Goal: Task Accomplishment & Management: Manage account settings

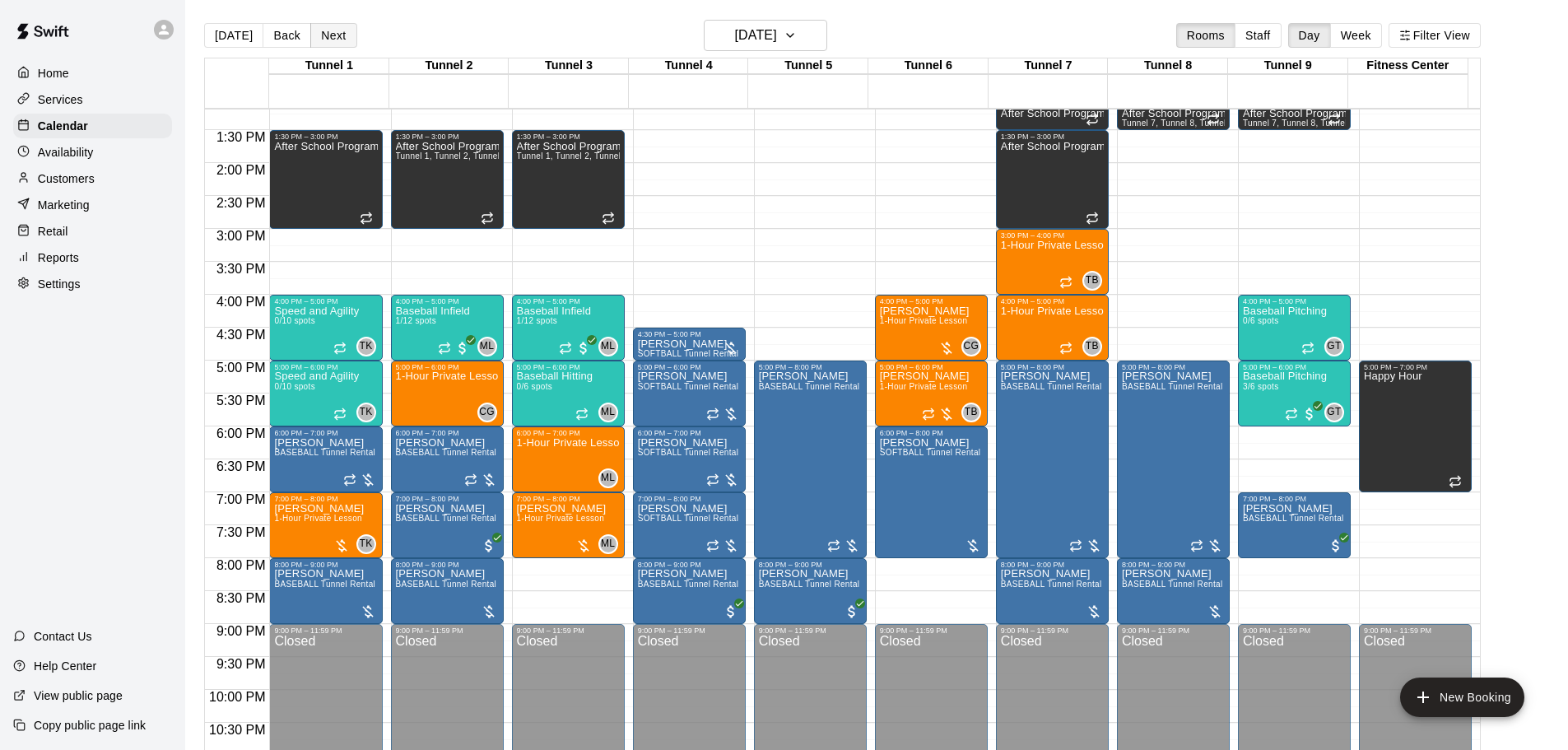
click at [334, 23] on button "Next" at bounding box center [333, 35] width 46 height 25
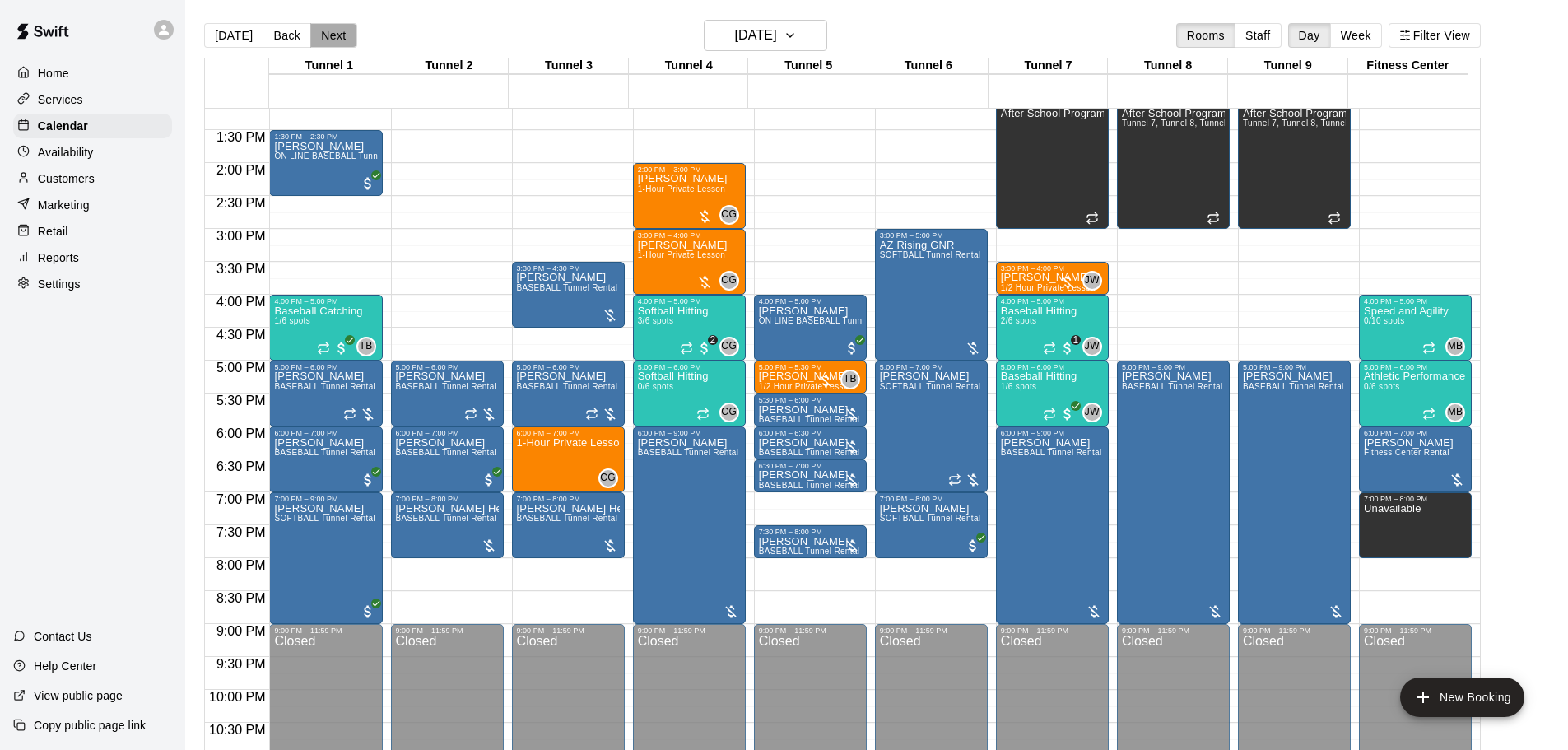
click at [340, 44] on button "Next" at bounding box center [333, 35] width 46 height 25
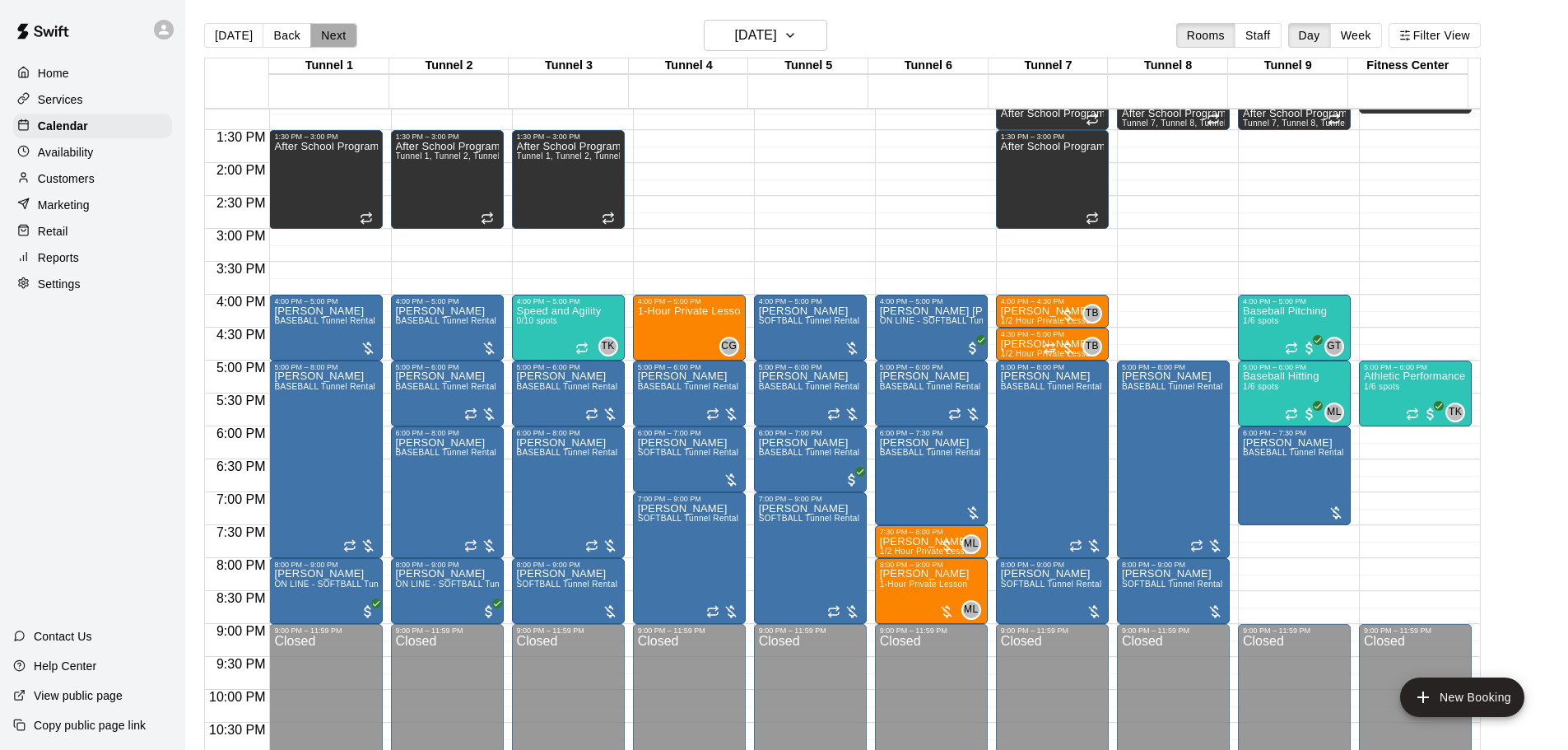
click at [336, 25] on button "Next" at bounding box center [333, 35] width 46 height 25
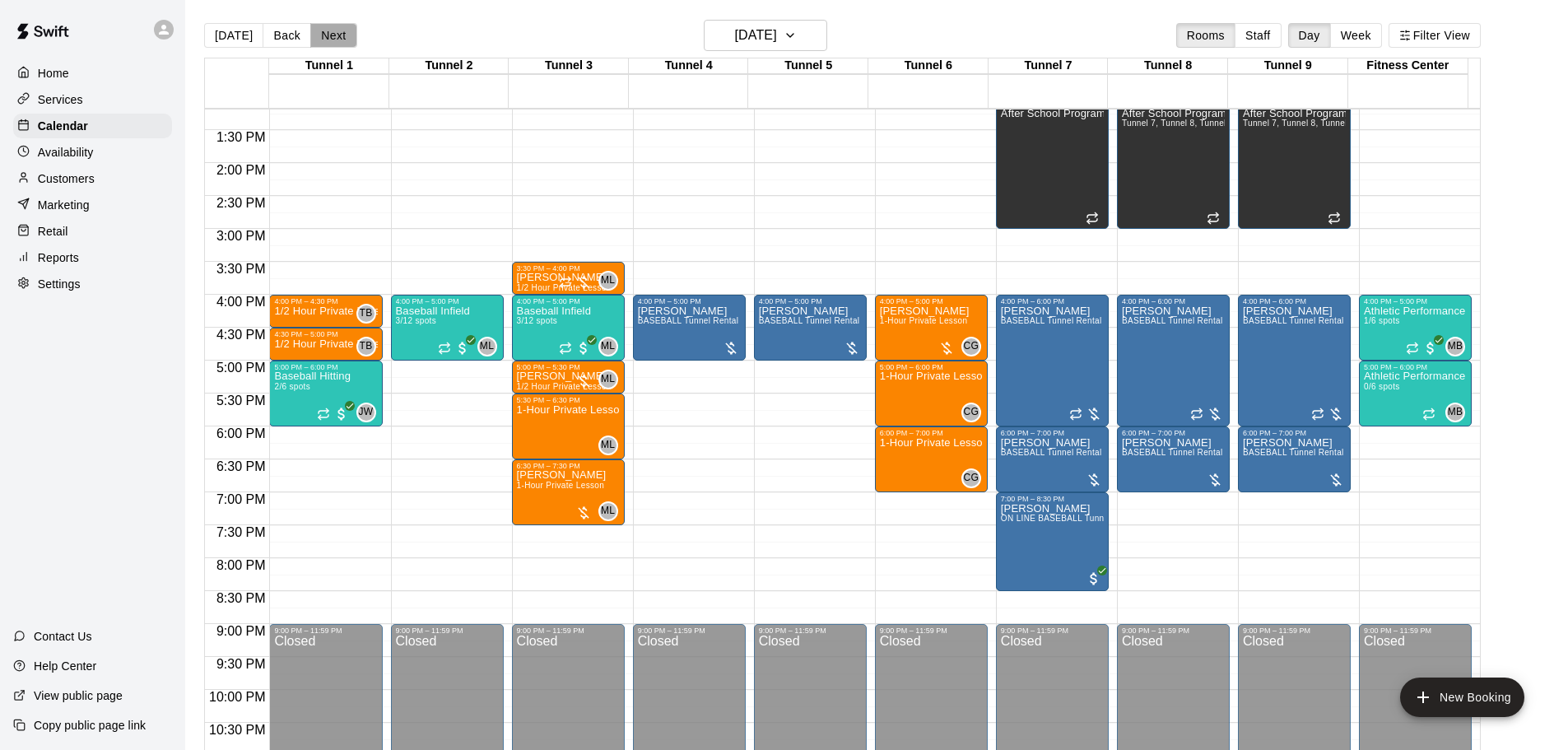
click at [345, 41] on button "Next" at bounding box center [333, 35] width 46 height 25
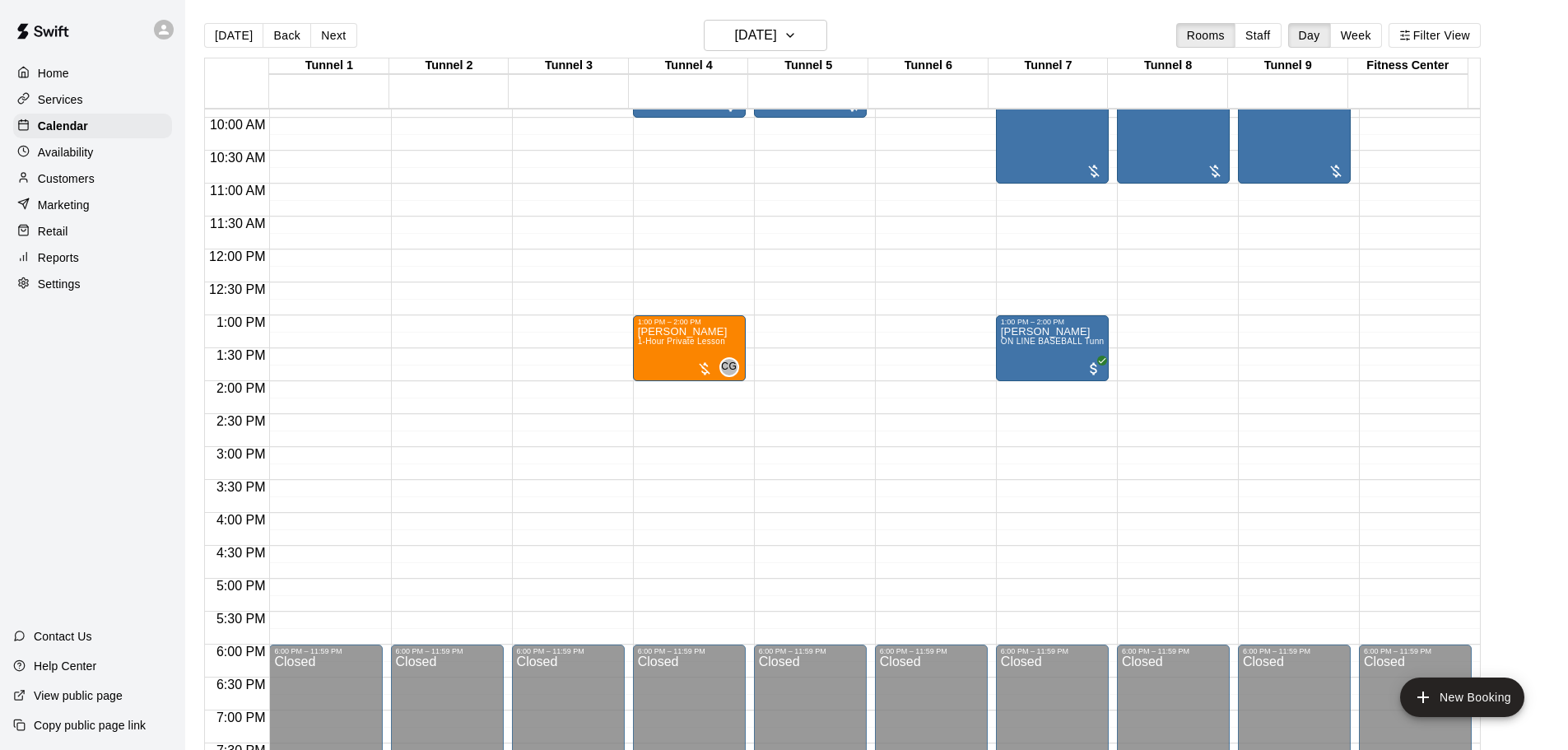
scroll to position [621, 0]
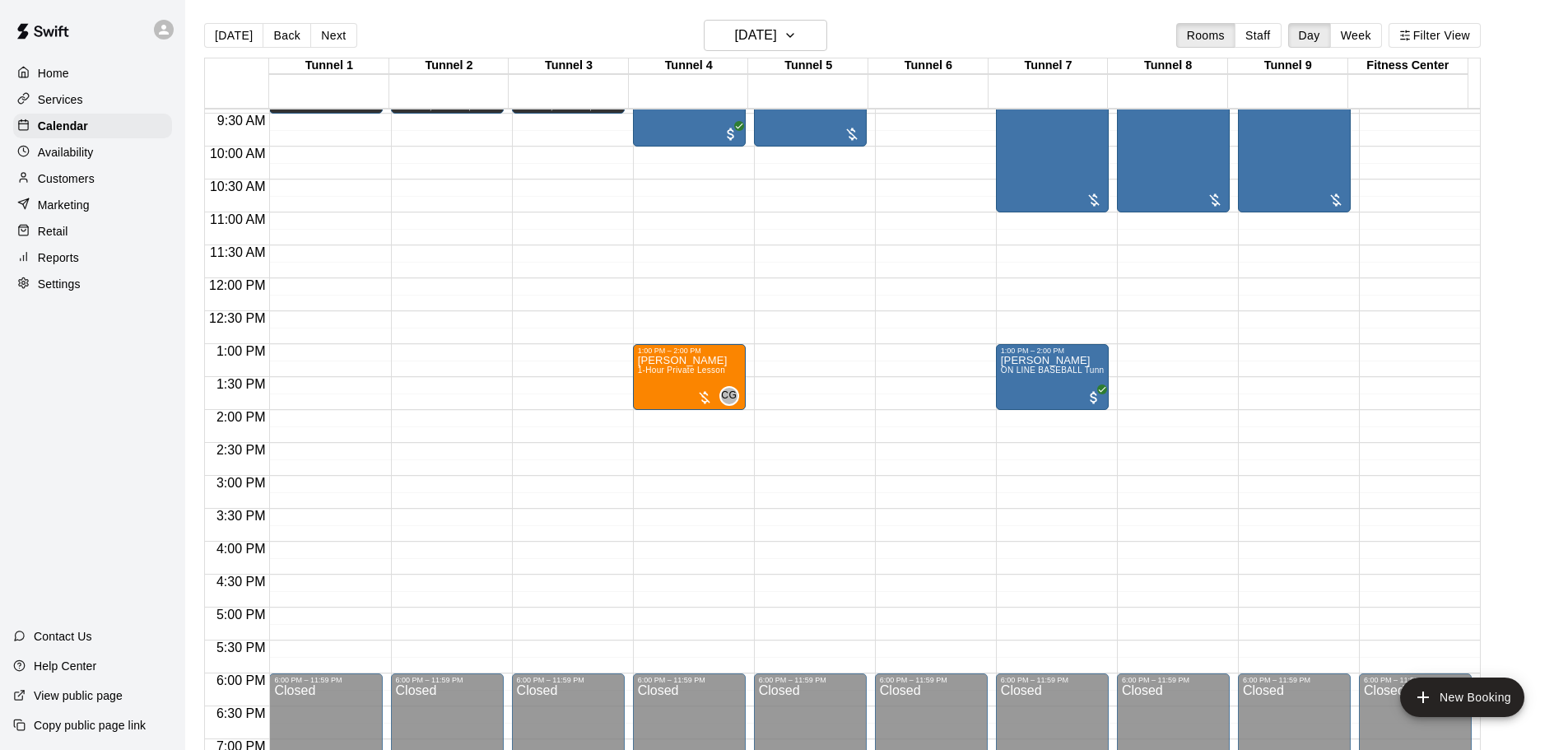
drag, startPoint x: 220, startPoint y: 35, endPoint x: 711, endPoint y: 320, distance: 567.7
click at [220, 34] on button "[DATE]" at bounding box center [234, 35] width 59 height 25
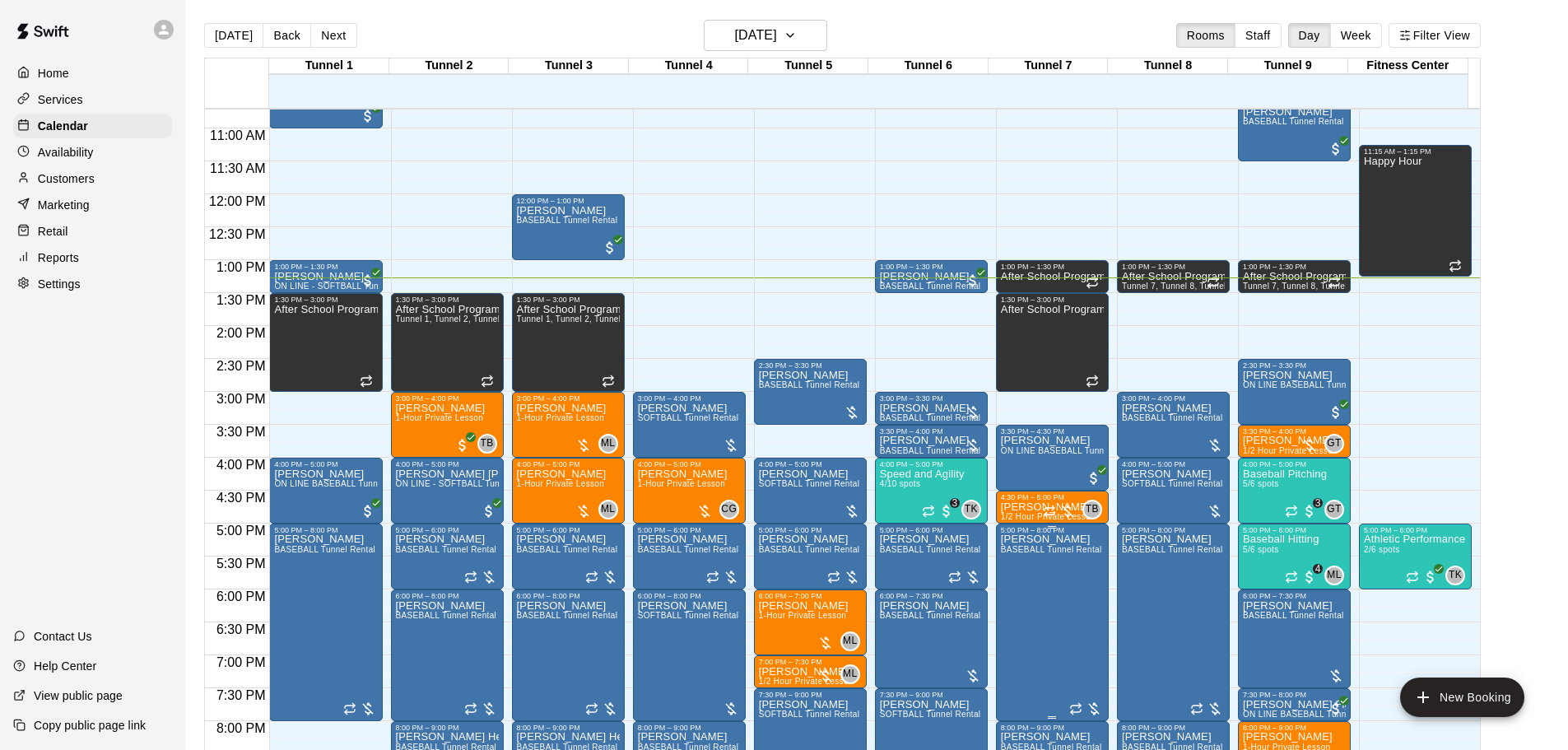
scroll to position [703, 0]
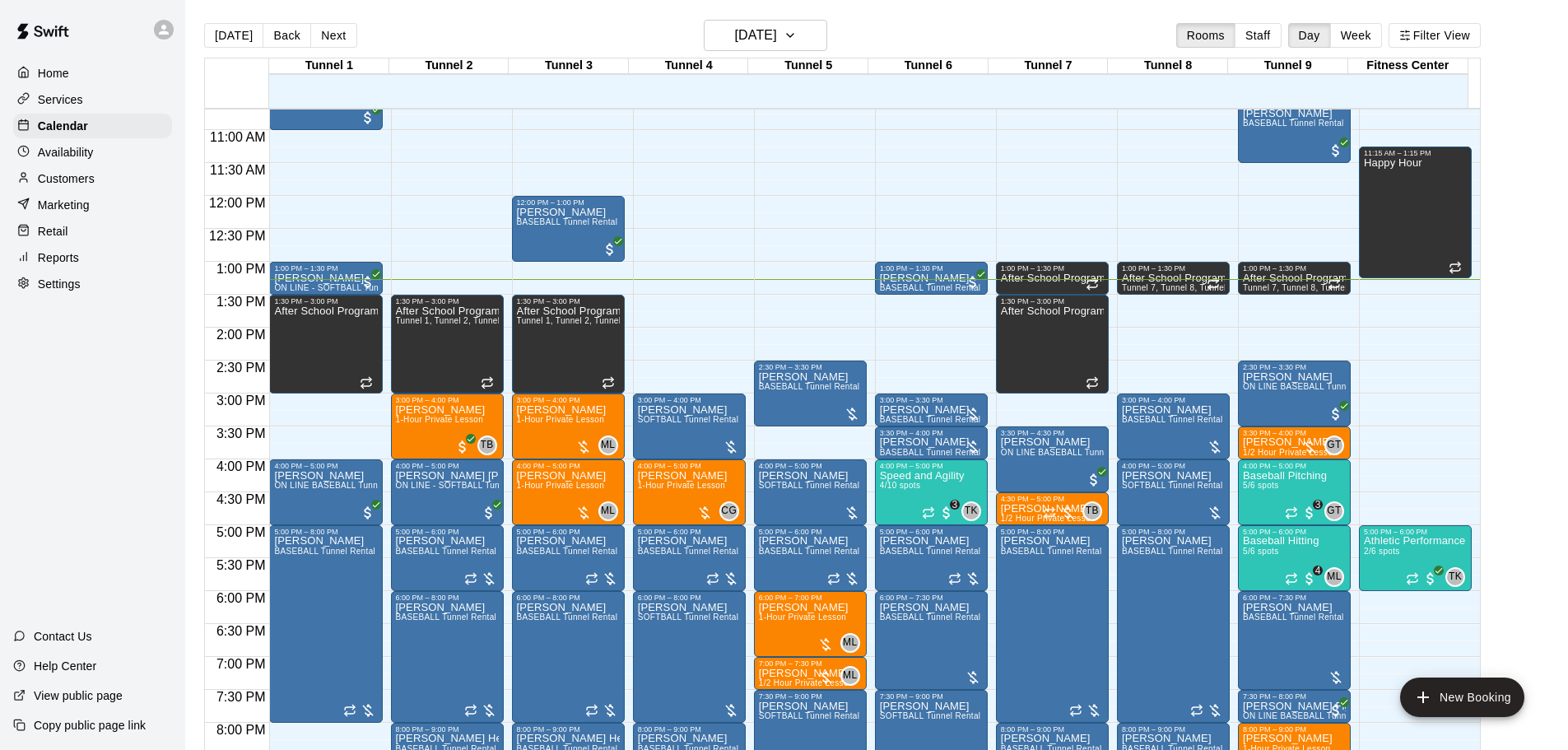
click at [331, 30] on button "Next" at bounding box center [333, 35] width 46 height 25
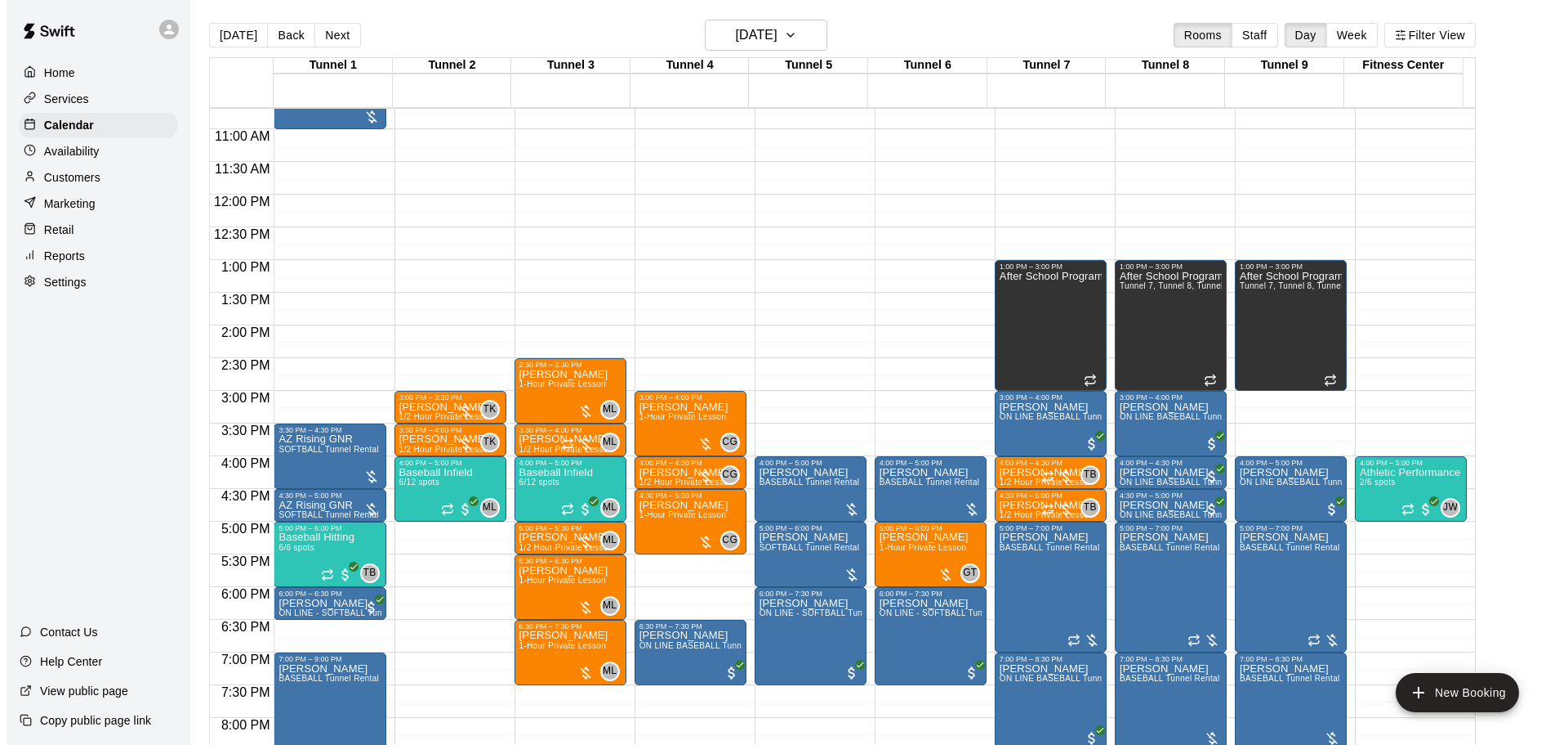
scroll to position [780, 0]
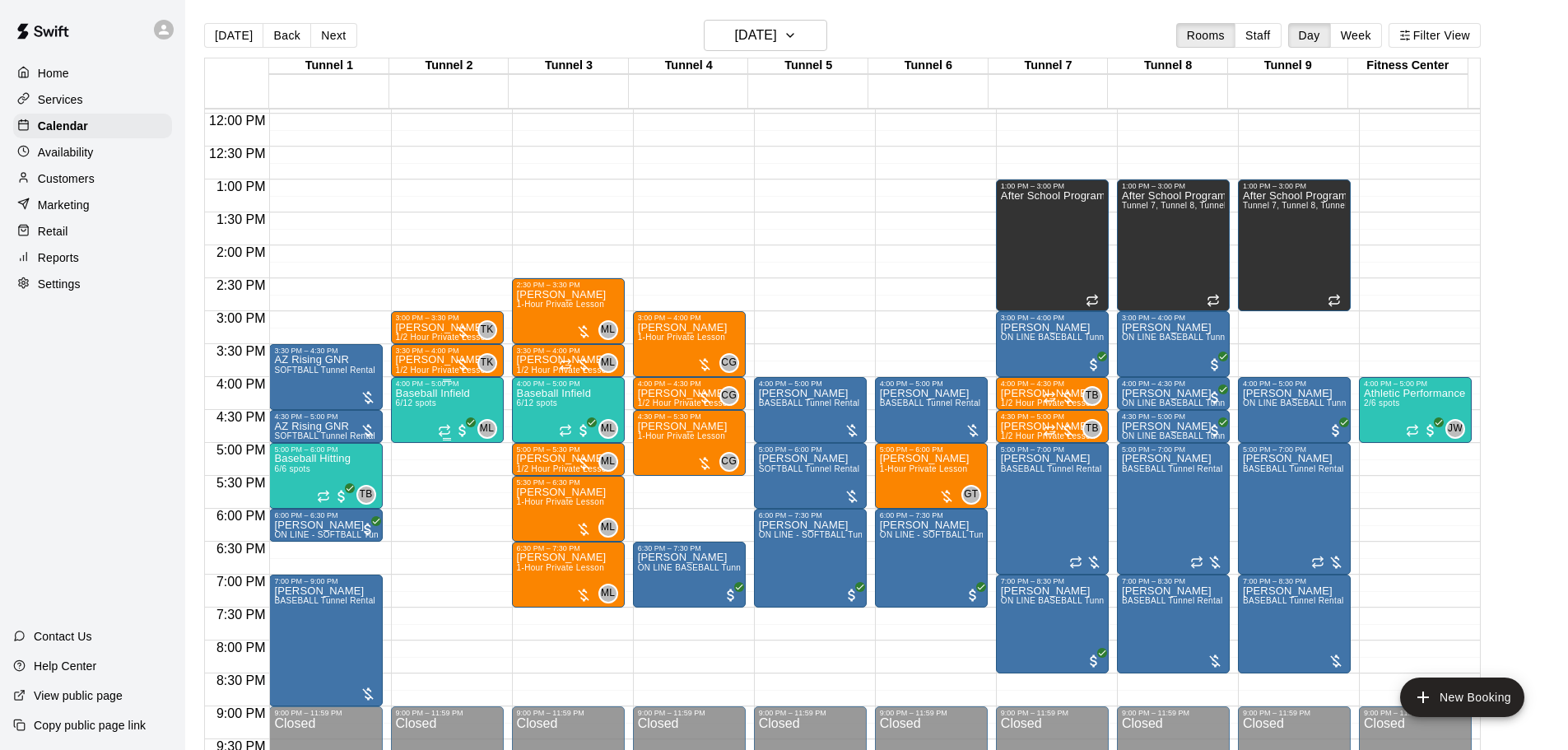
click at [456, 416] on div "Baseball Infield 6/12 spots" at bounding box center [433, 763] width 74 height 750
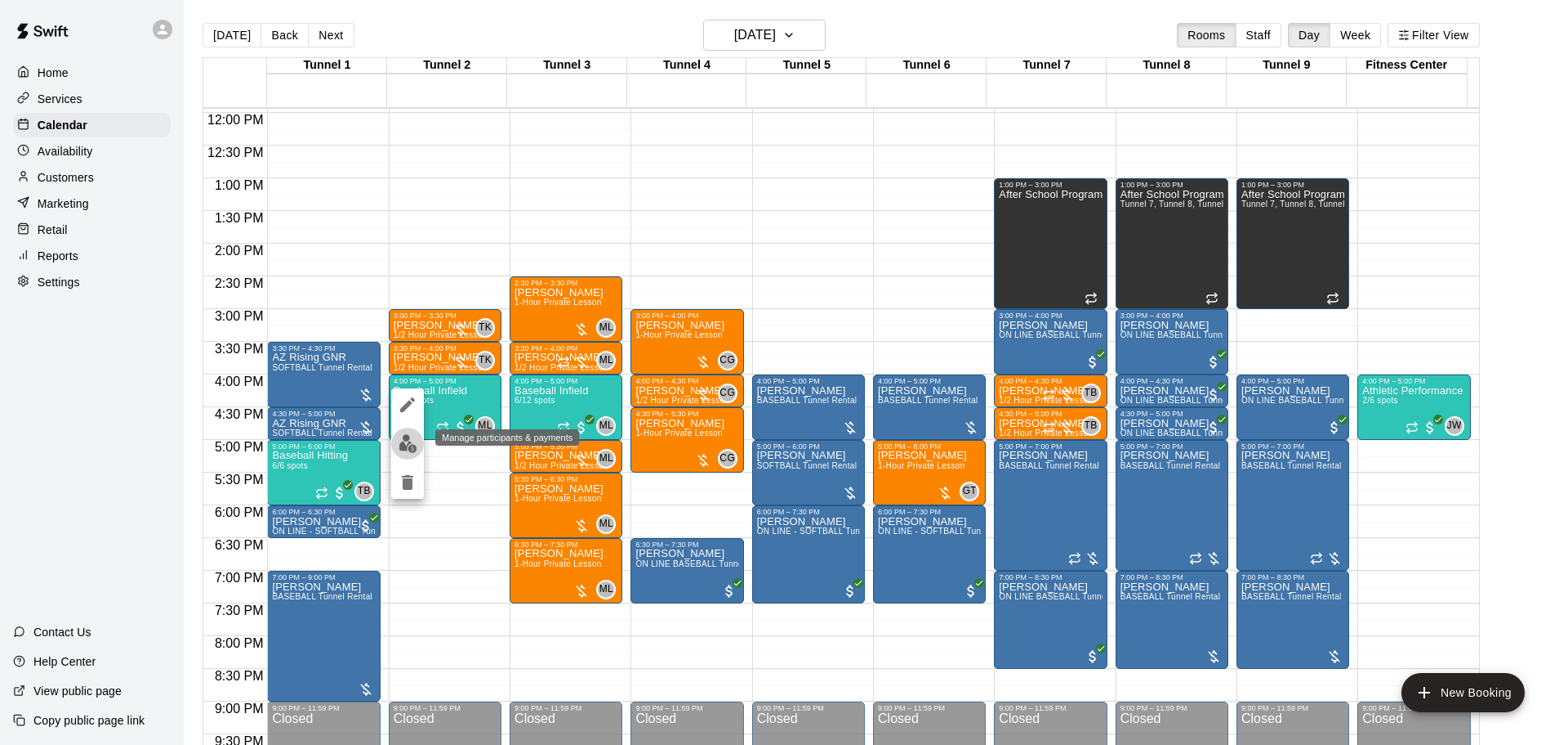
click at [410, 436] on img "edit" at bounding box center [408, 443] width 18 height 18
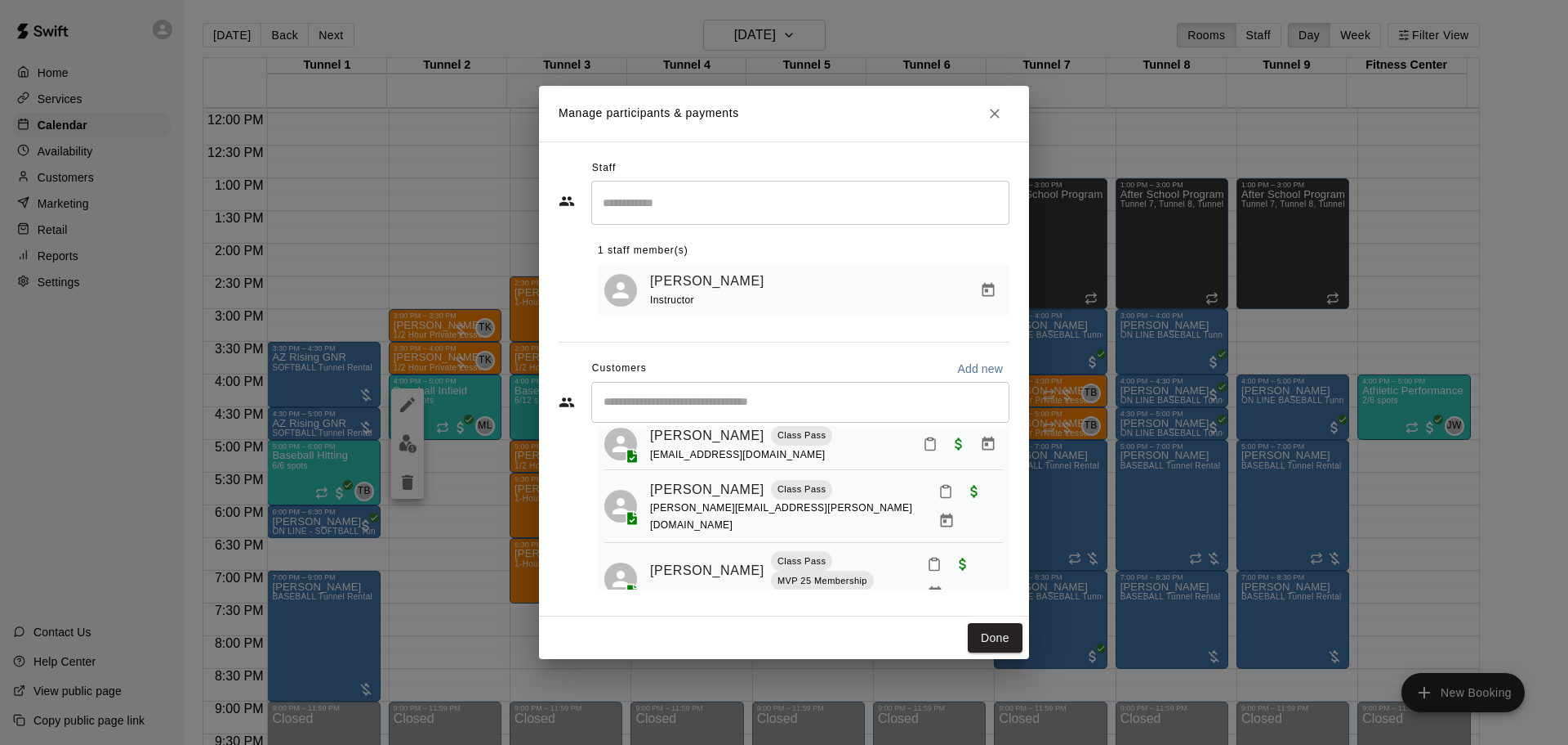
scroll to position [230, 0]
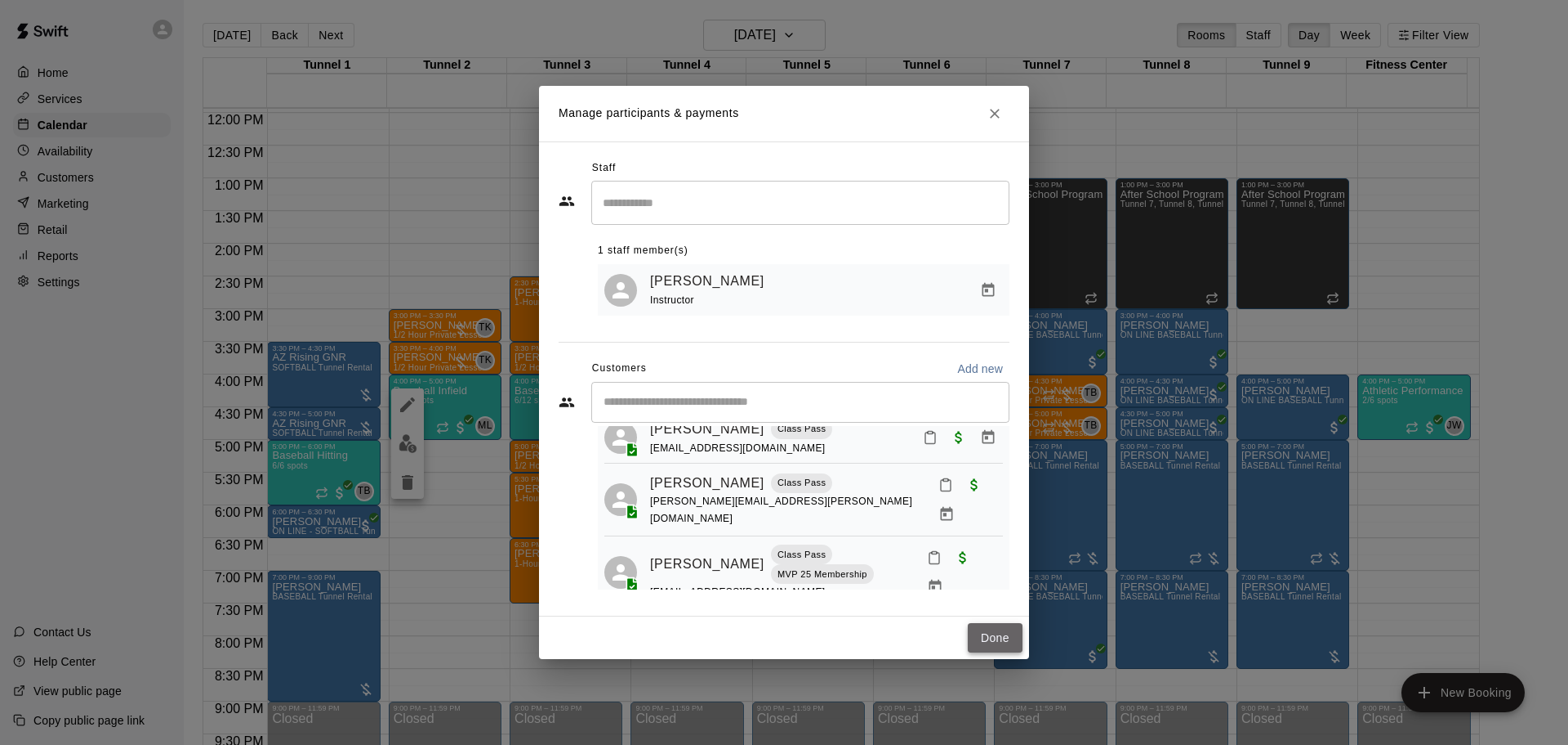
click at [997, 636] on button "Done" at bounding box center [995, 638] width 55 height 30
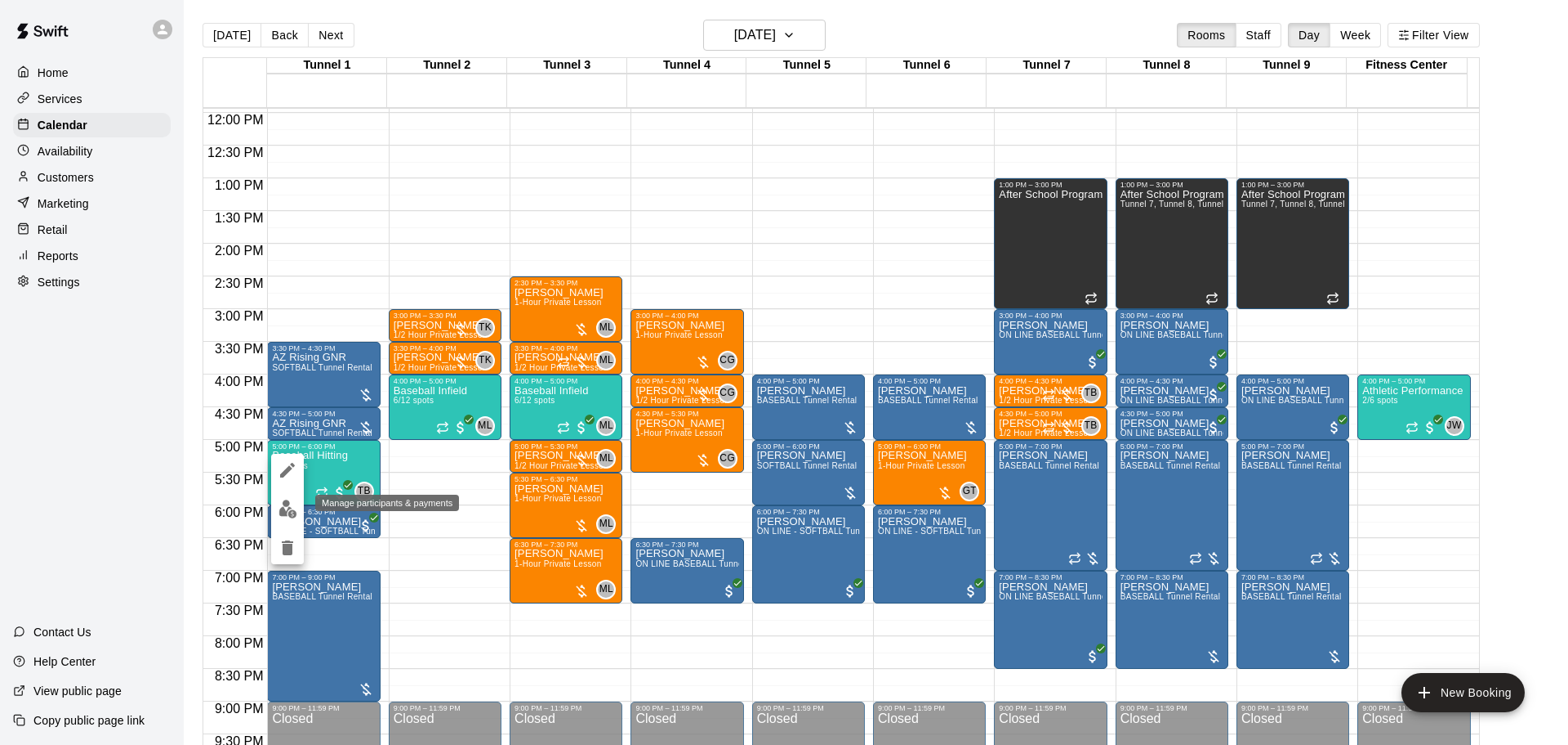
click at [293, 520] on button "edit" at bounding box center [287, 509] width 33 height 32
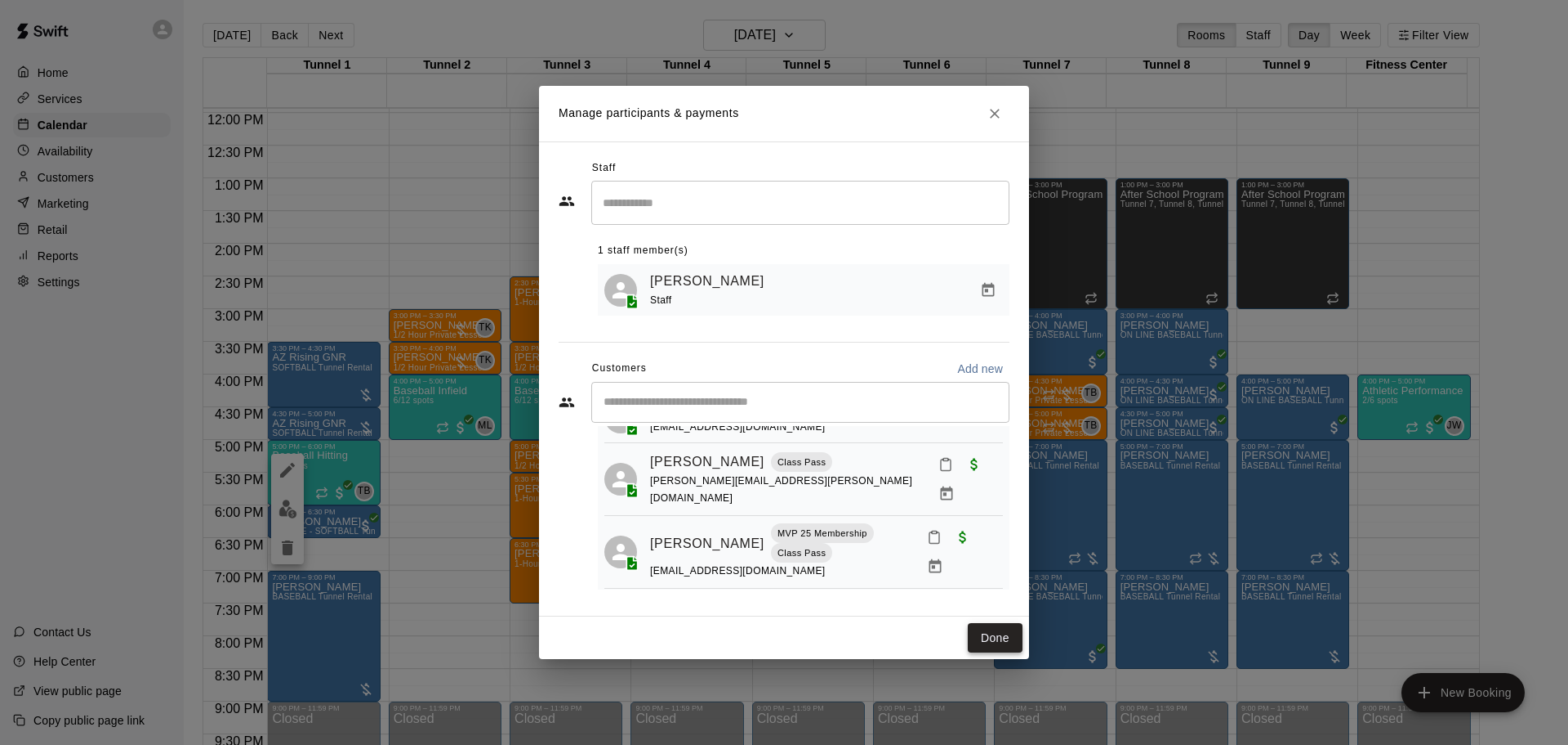
click at [982, 634] on button "Done" at bounding box center [995, 638] width 55 height 30
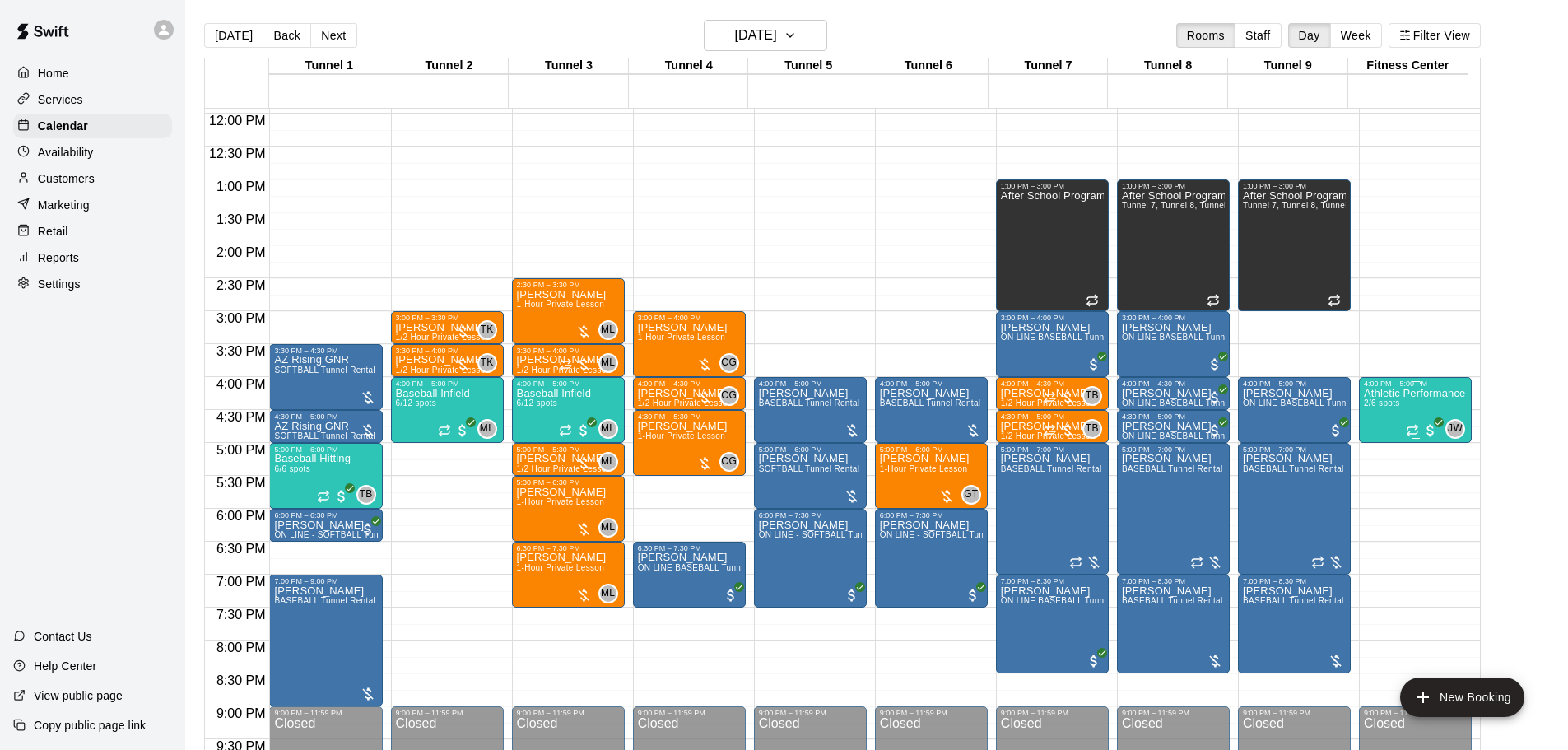
click at [1430, 403] on div "Athletic Performance 2/6 spots" at bounding box center [1415, 763] width 102 height 750
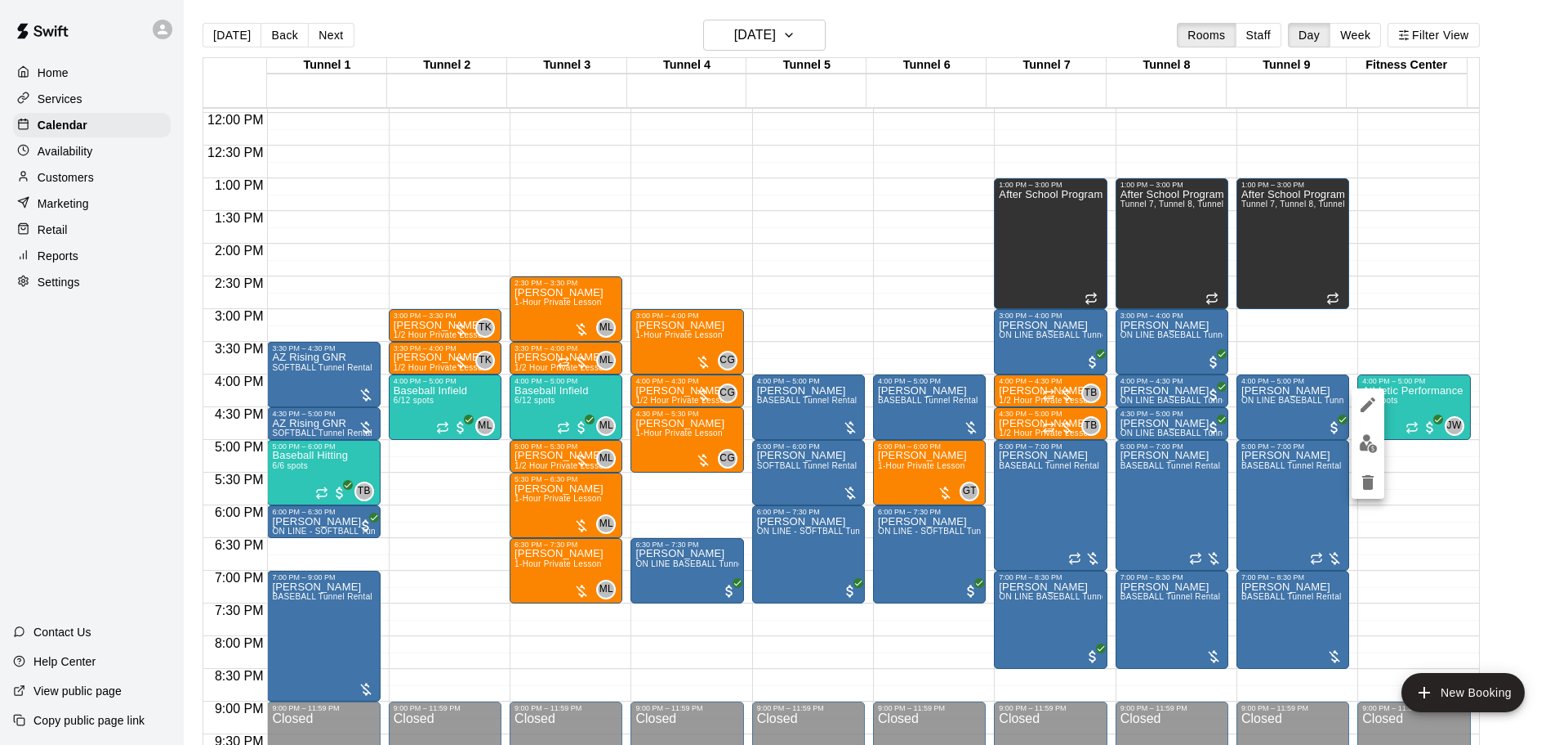
click at [1372, 442] on img "edit" at bounding box center [1369, 443] width 18 height 18
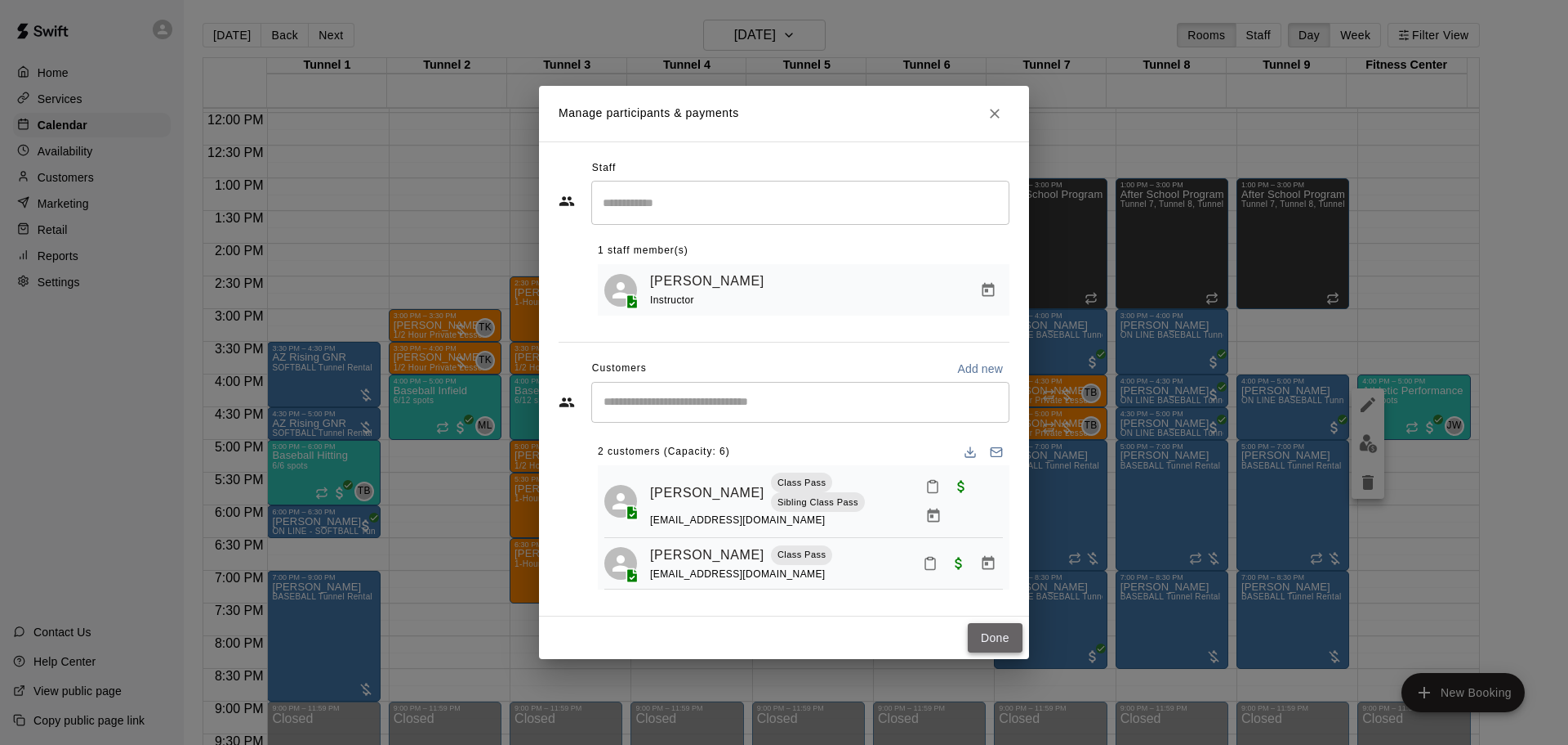
click at [990, 623] on button "Done" at bounding box center [995, 638] width 55 height 30
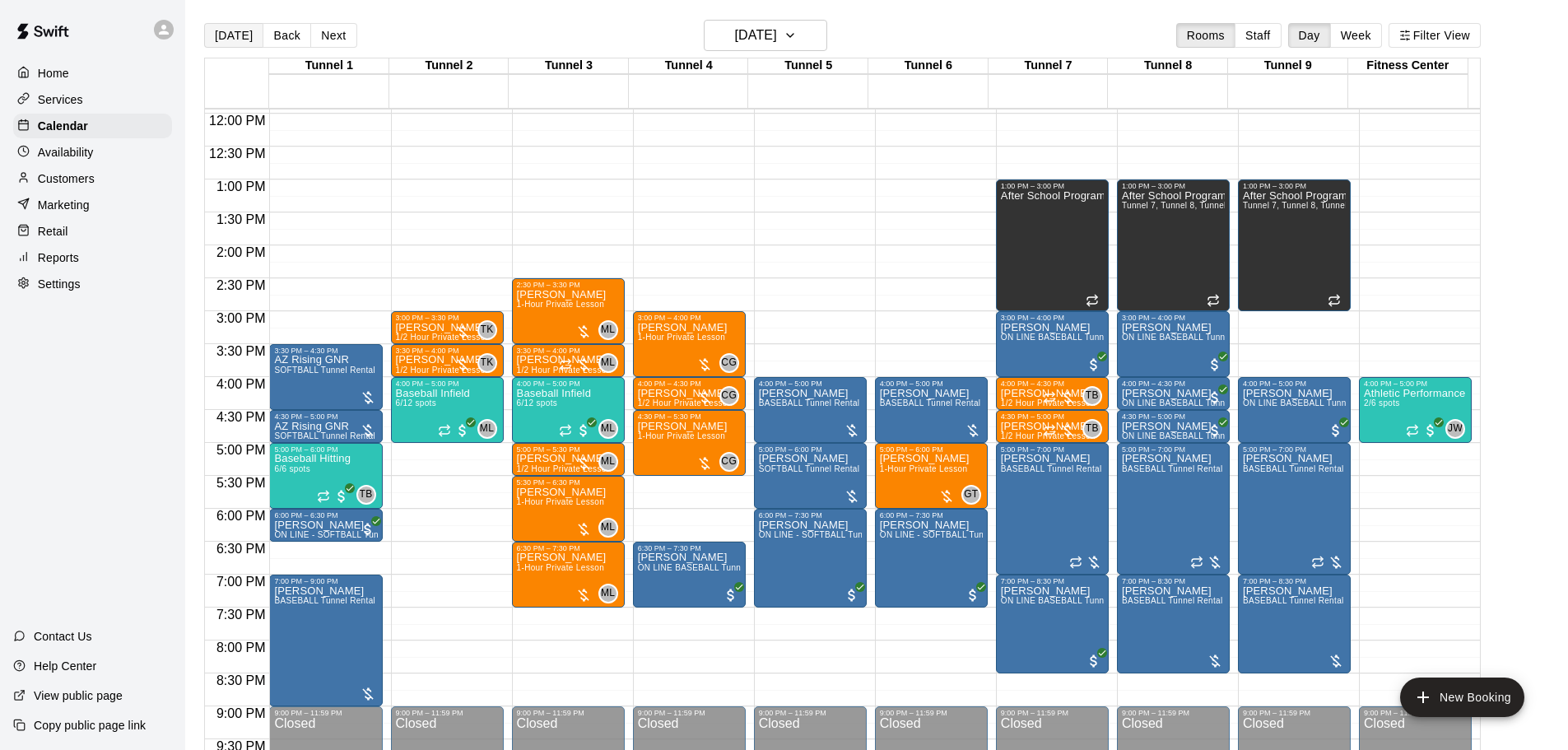
click at [241, 35] on button "[DATE]" at bounding box center [234, 35] width 59 height 25
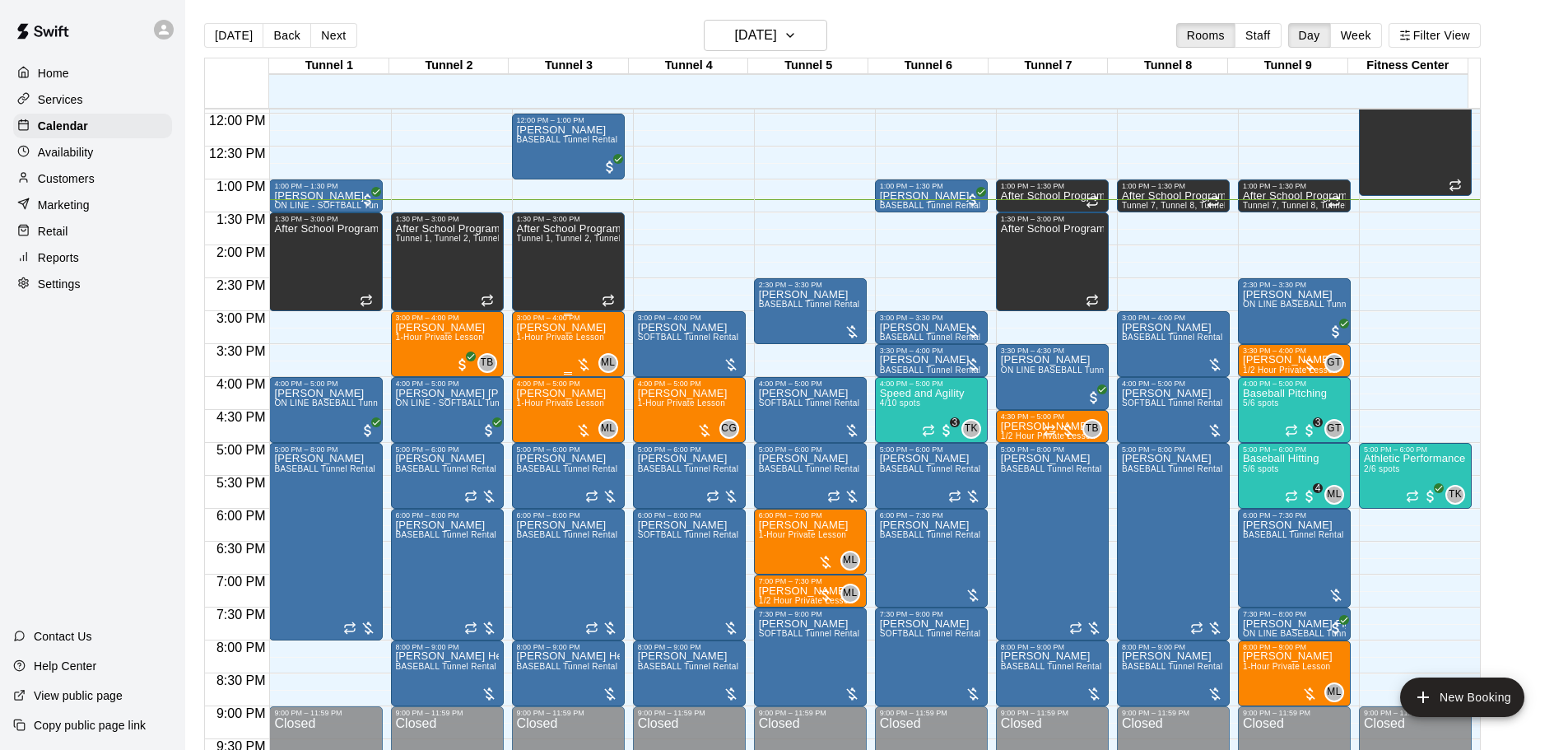
scroll to position [703, 0]
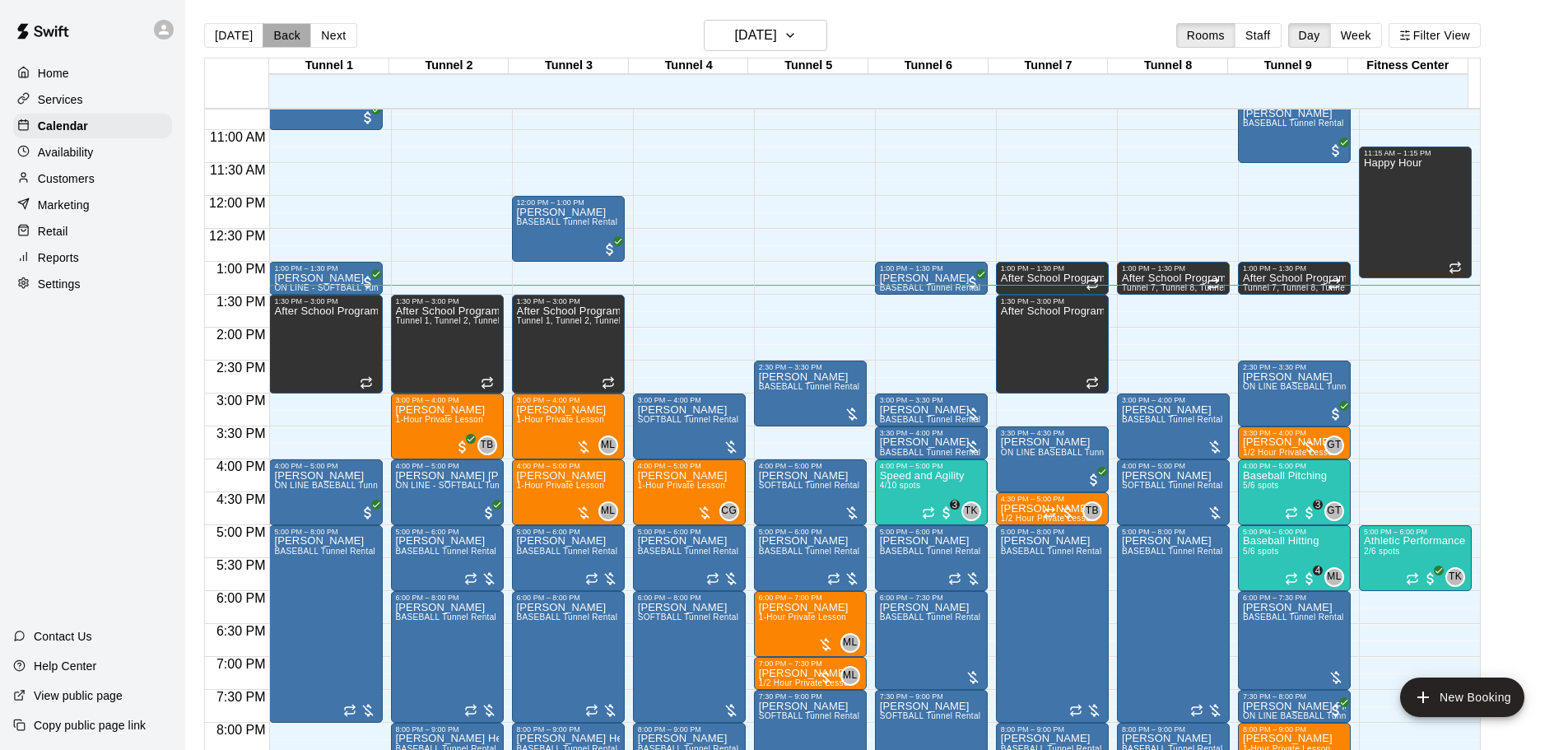
click at [278, 34] on button "Back" at bounding box center [286, 35] width 48 height 25
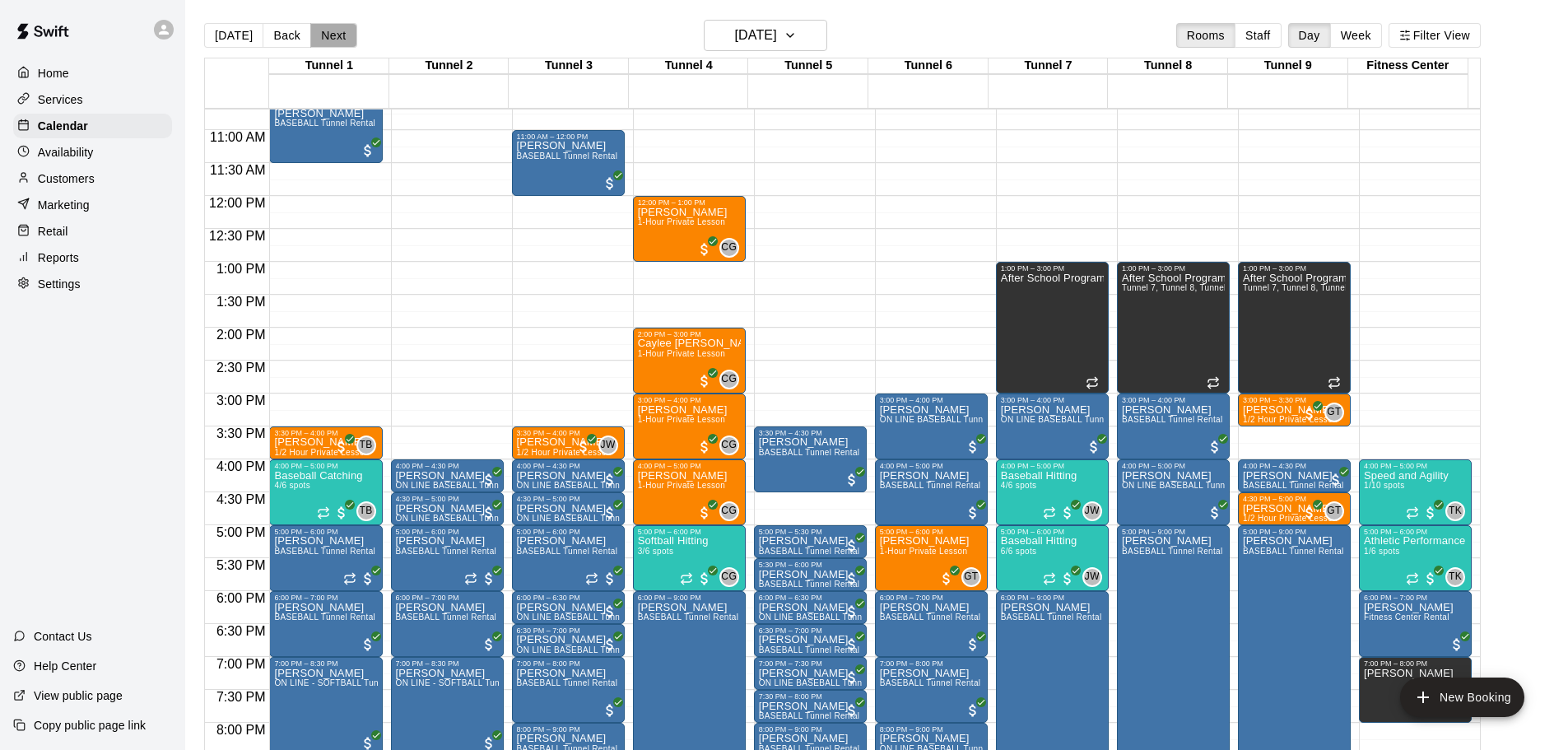
click at [335, 30] on button "Next" at bounding box center [333, 35] width 46 height 25
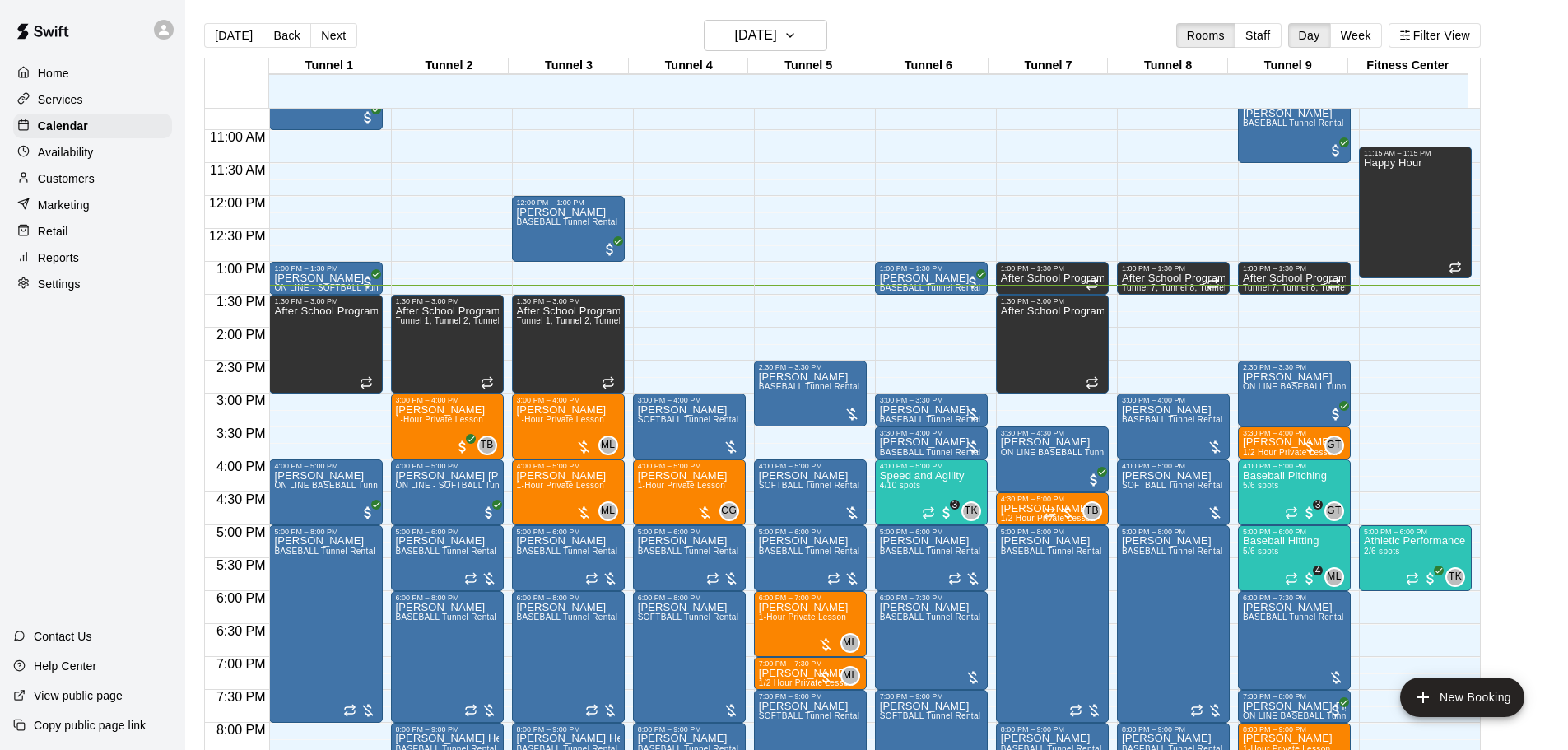
click at [339, 36] on button "Next" at bounding box center [333, 35] width 46 height 25
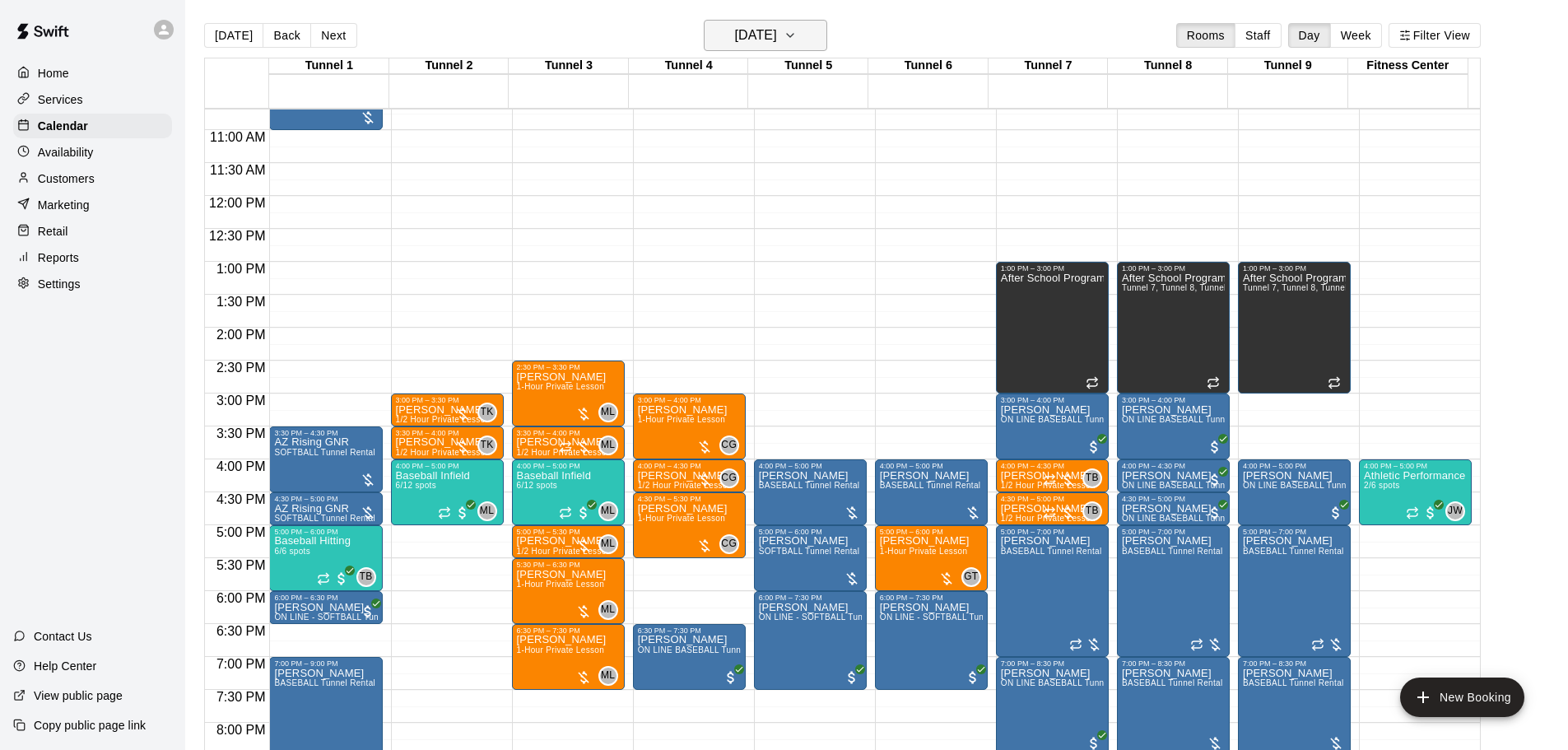
click at [763, 20] on button "[DATE]" at bounding box center [765, 35] width 124 height 31
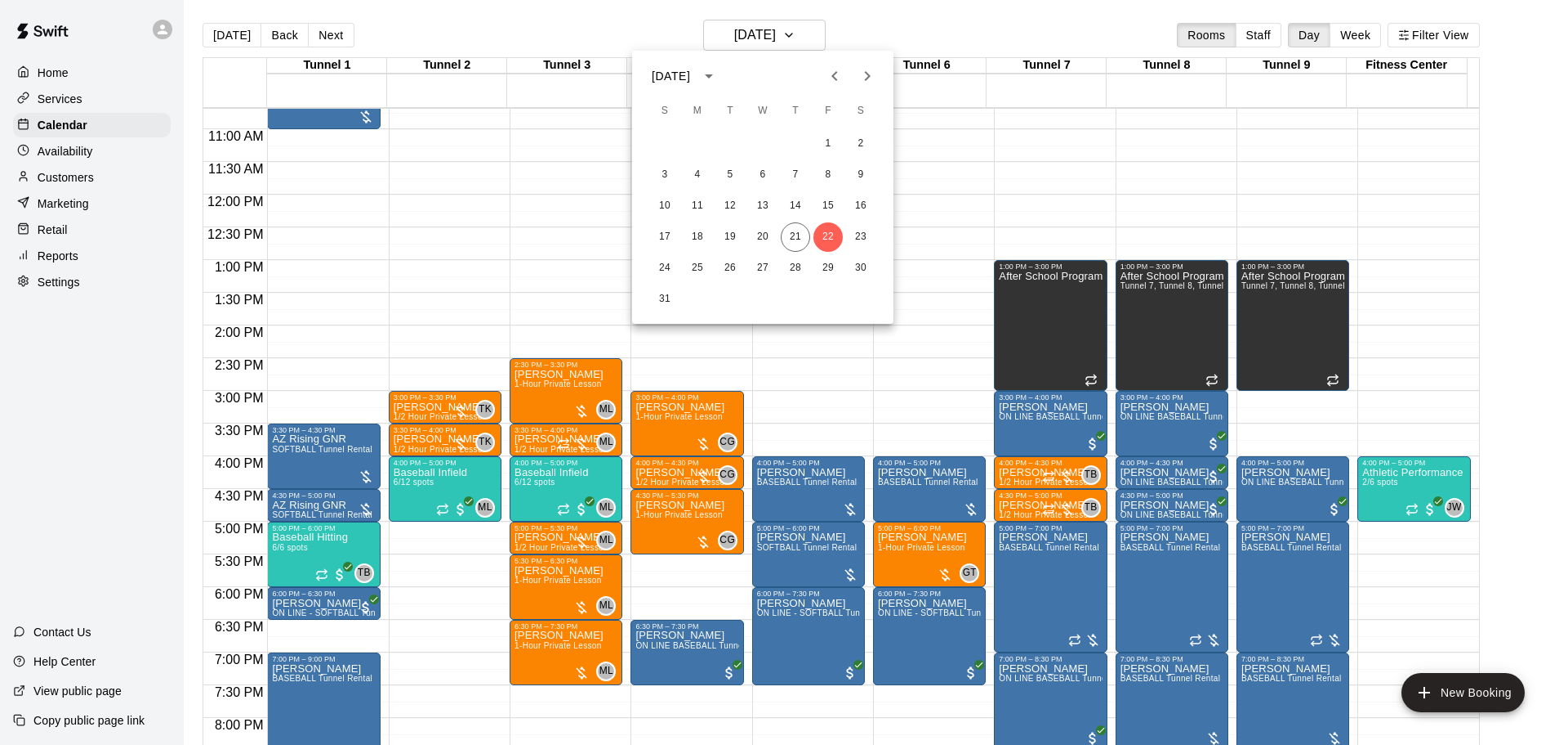
click at [860, 66] on icon "Next month" at bounding box center [867, 76] width 19 height 19
click at [702, 145] on button "1" at bounding box center [697, 144] width 29 height 29
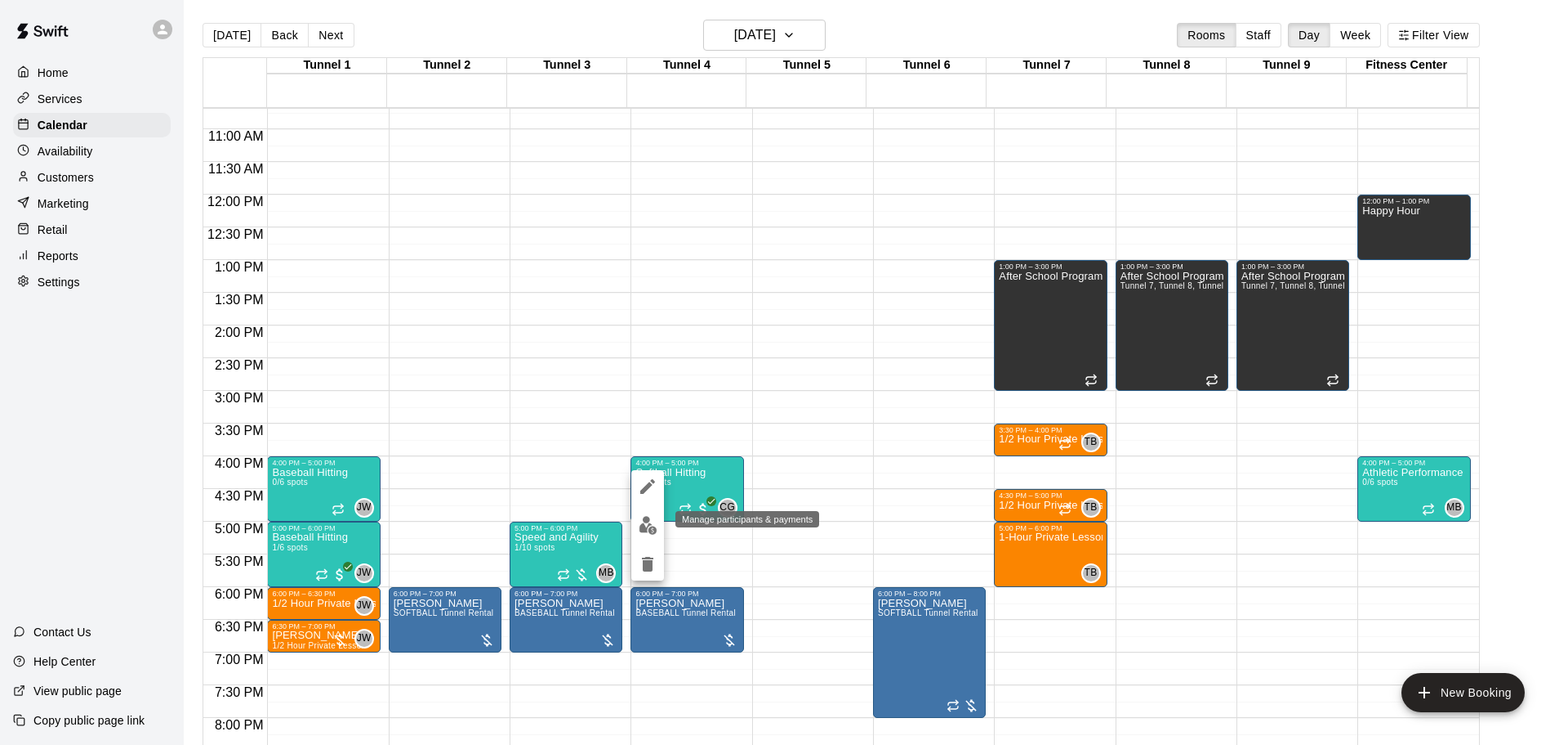
click at [658, 526] on button "edit" at bounding box center [647, 526] width 33 height 32
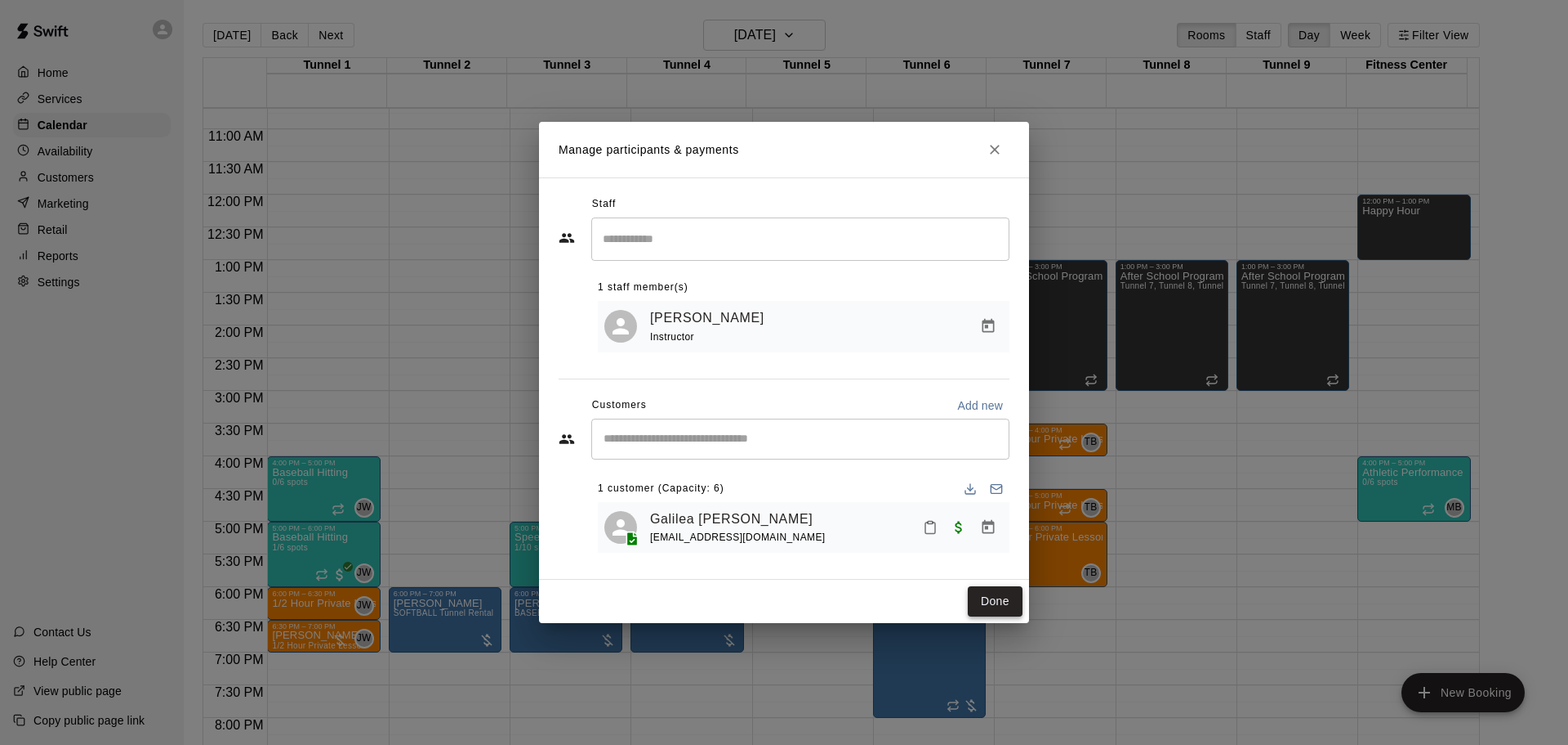
click at [993, 604] on button "Done" at bounding box center [995, 601] width 55 height 30
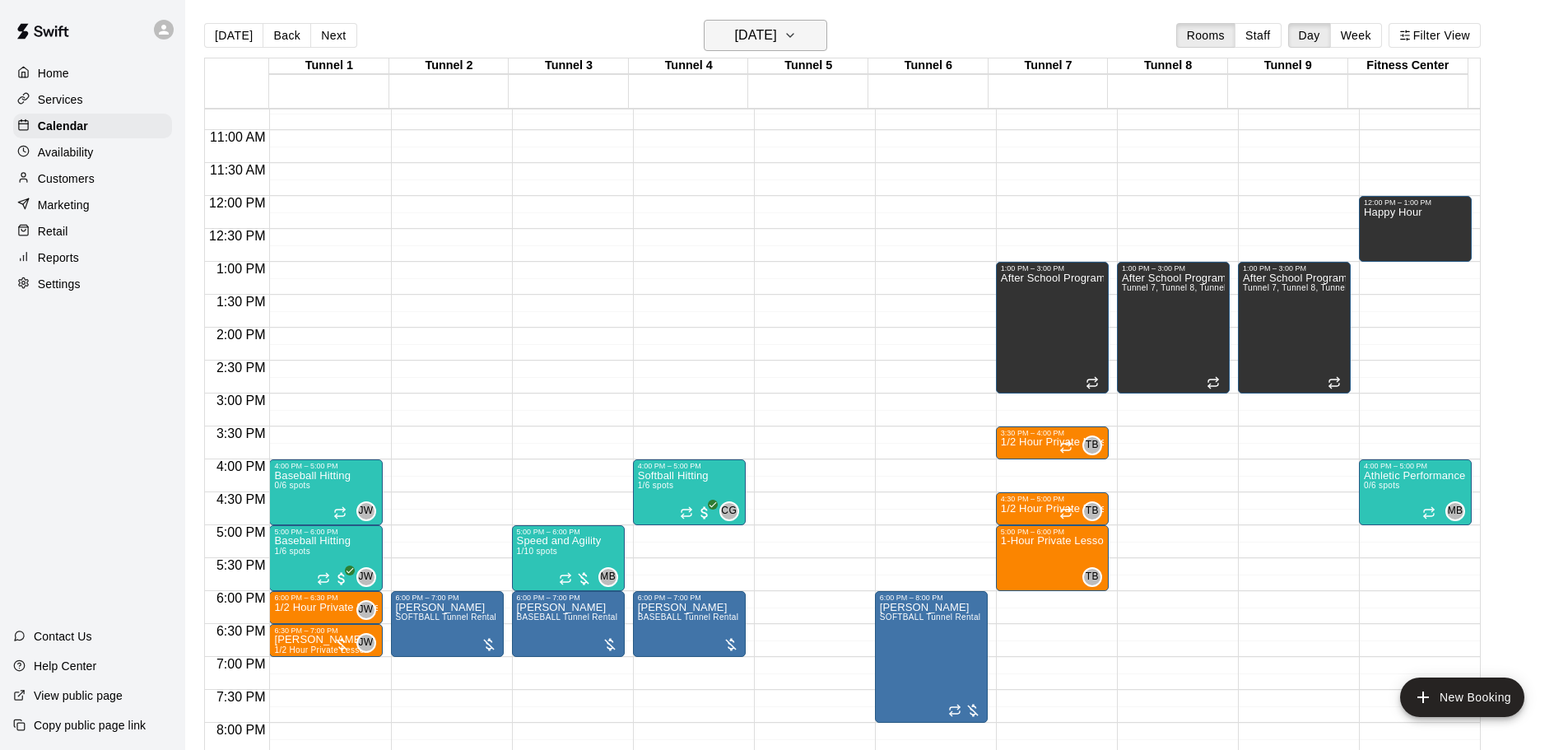
click at [759, 34] on h6 "Monday Sep 01" at bounding box center [756, 35] width 42 height 23
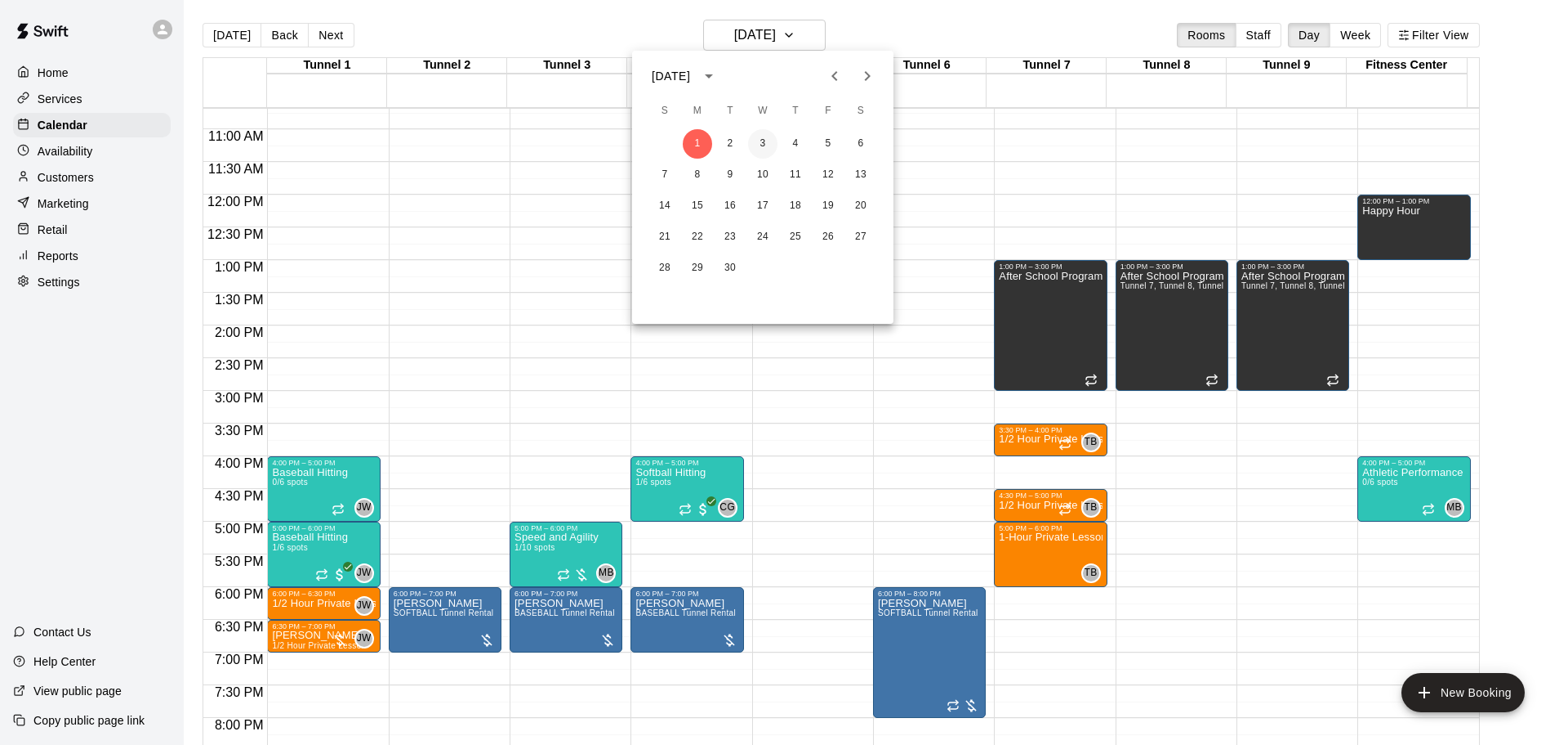
click at [766, 140] on button "3" at bounding box center [762, 144] width 29 height 29
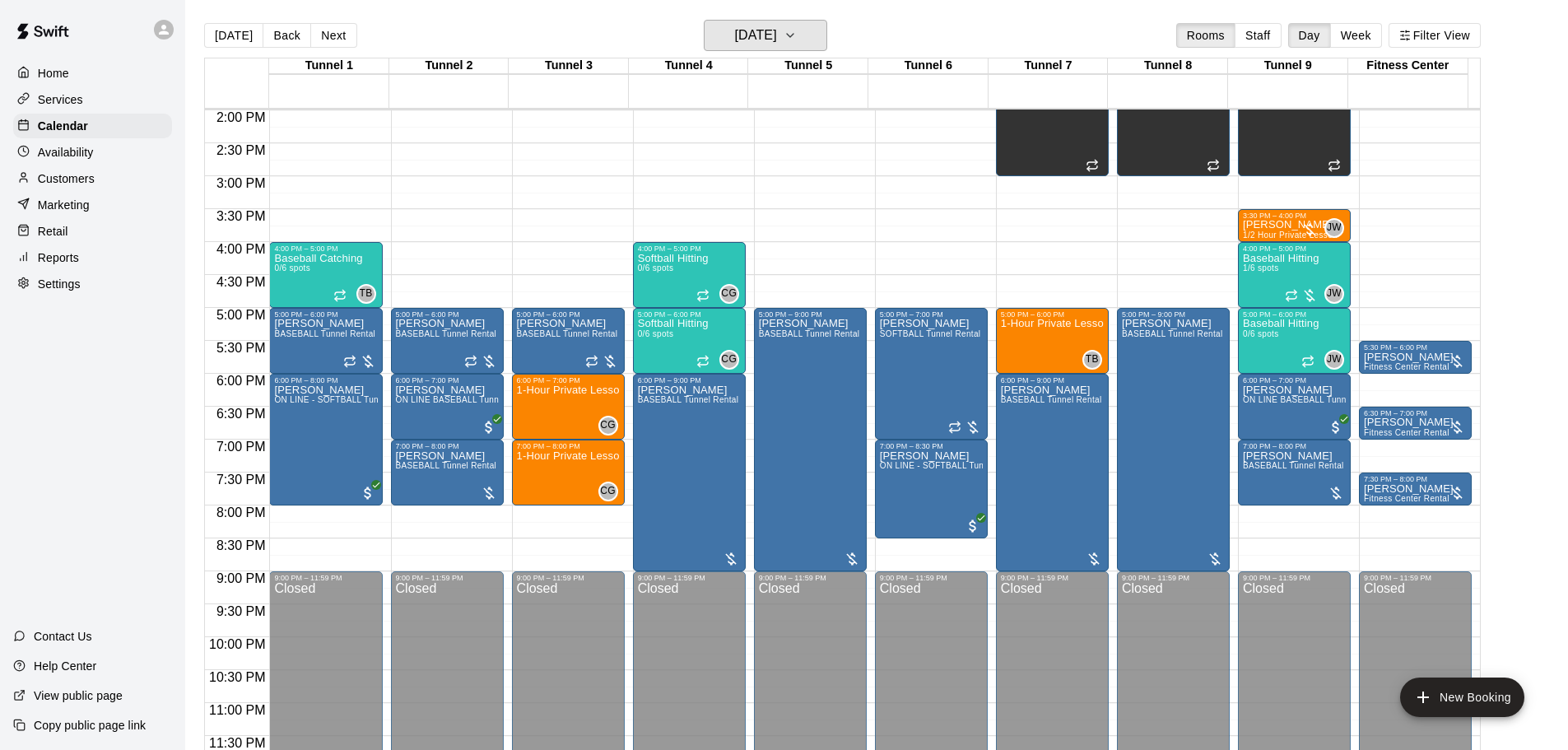
scroll to position [923, 0]
click at [777, 26] on h6 "Wednesday Sep 03" at bounding box center [756, 35] width 42 height 23
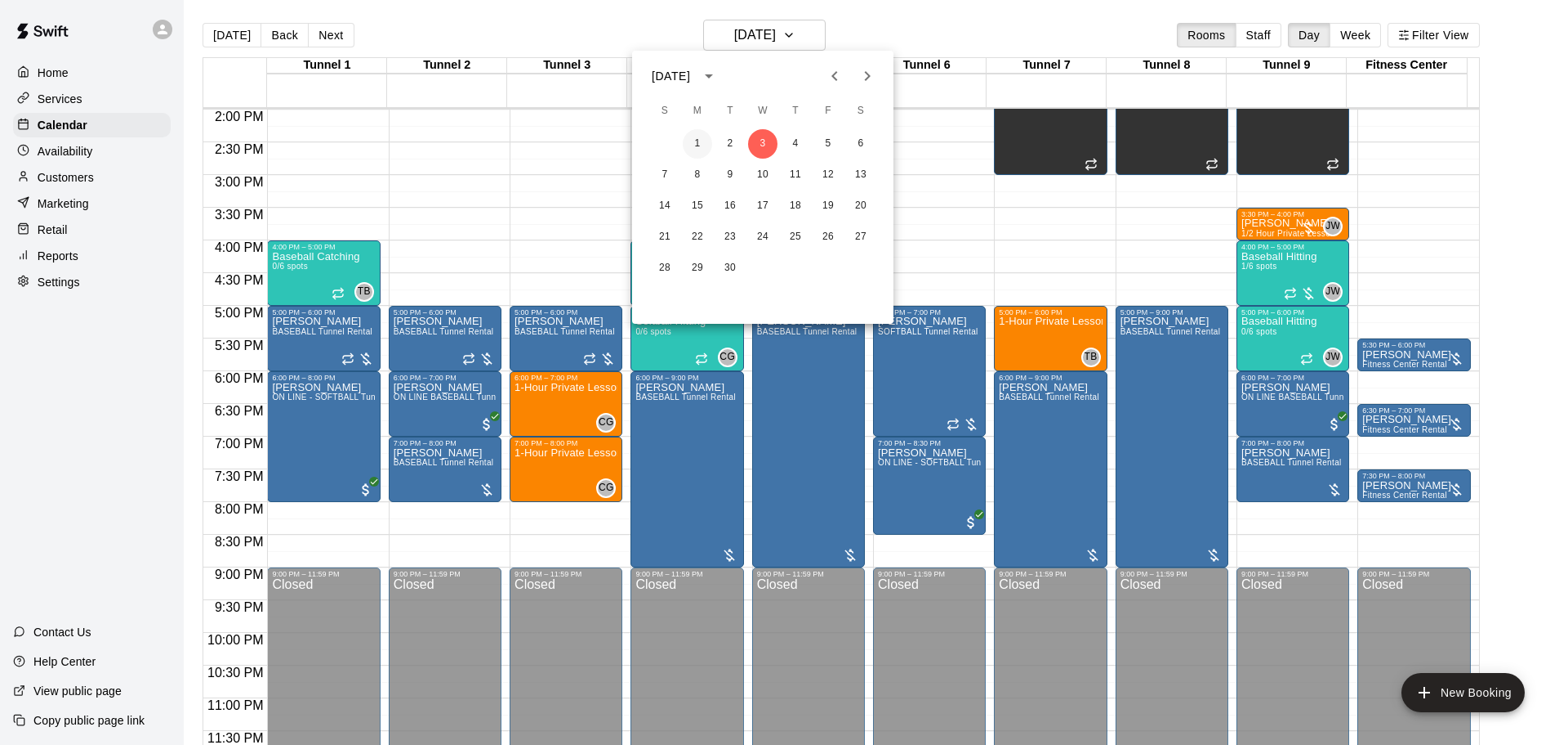
click at [708, 146] on button "1" at bounding box center [697, 144] width 29 height 29
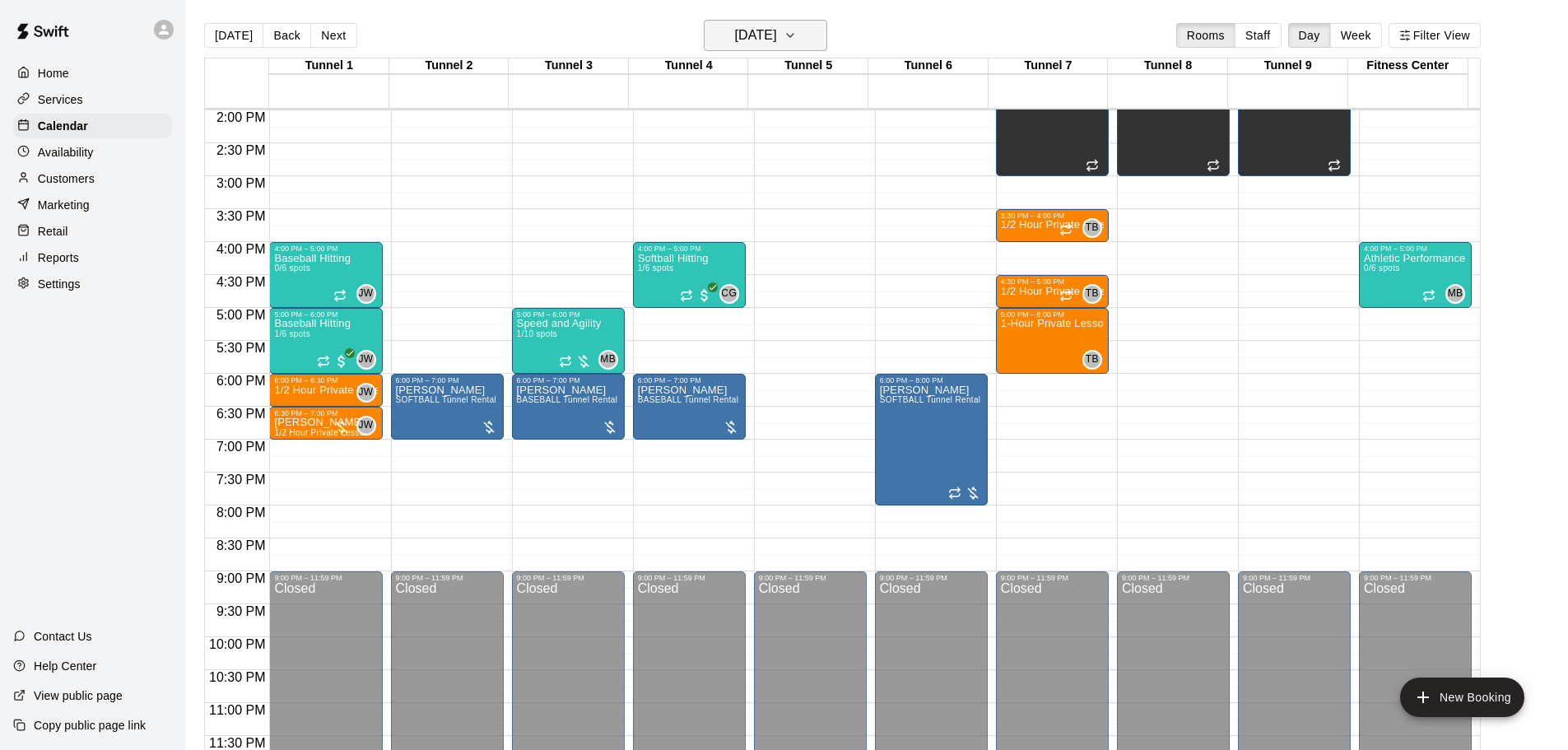
click at [777, 44] on h6 "Monday Sep 01" at bounding box center [756, 35] width 42 height 23
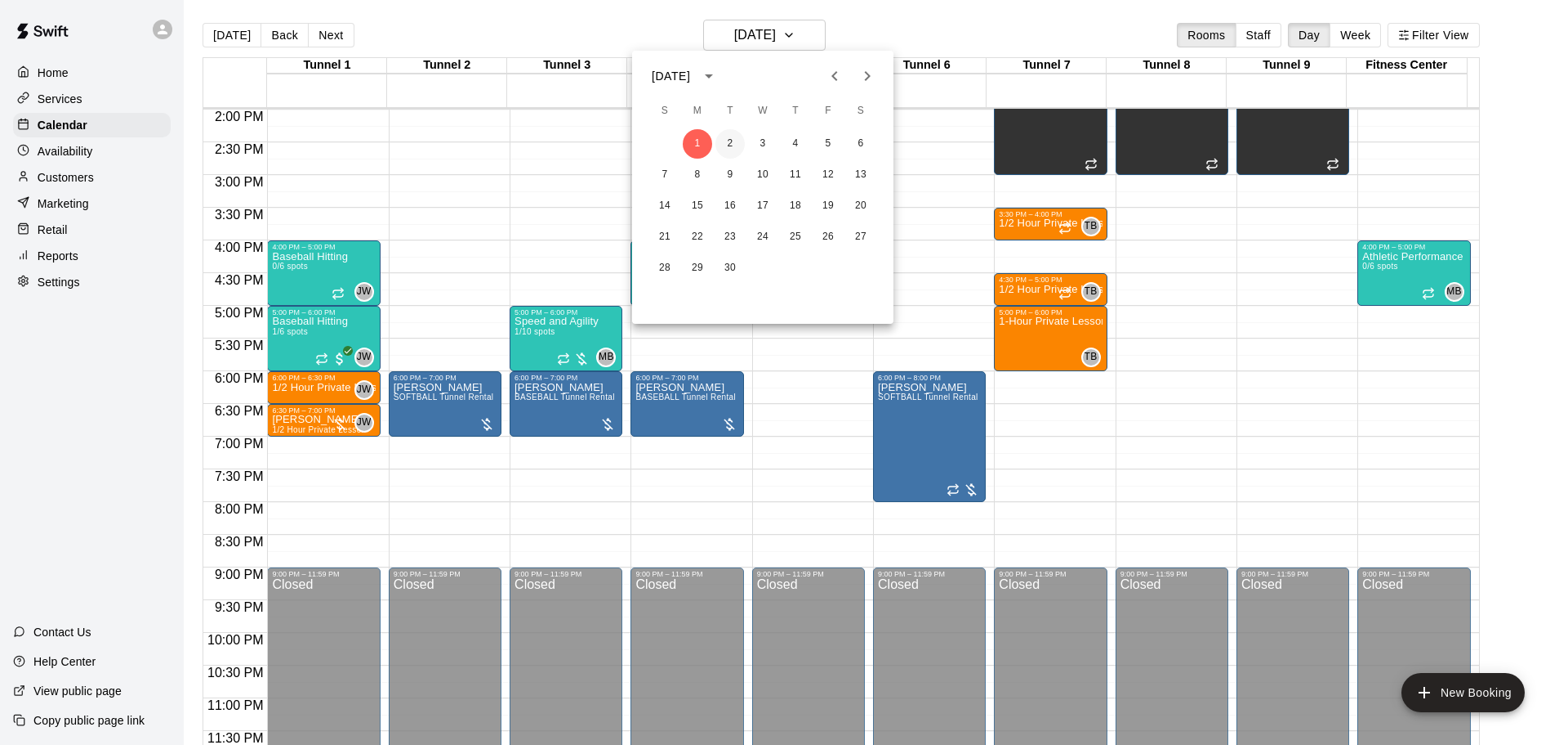
click at [735, 145] on button "2" at bounding box center [730, 144] width 29 height 29
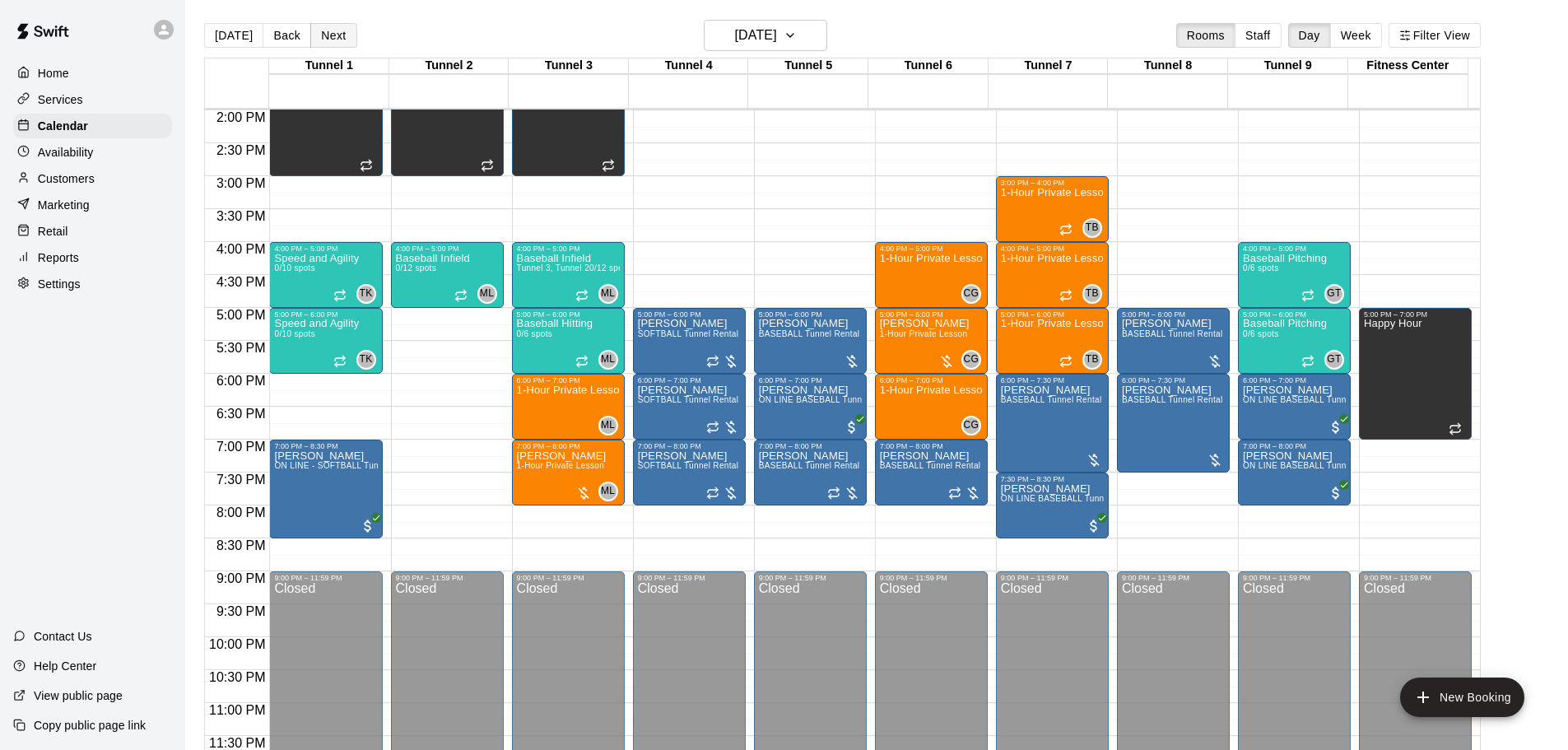
click at [338, 33] on button "Next" at bounding box center [333, 35] width 46 height 25
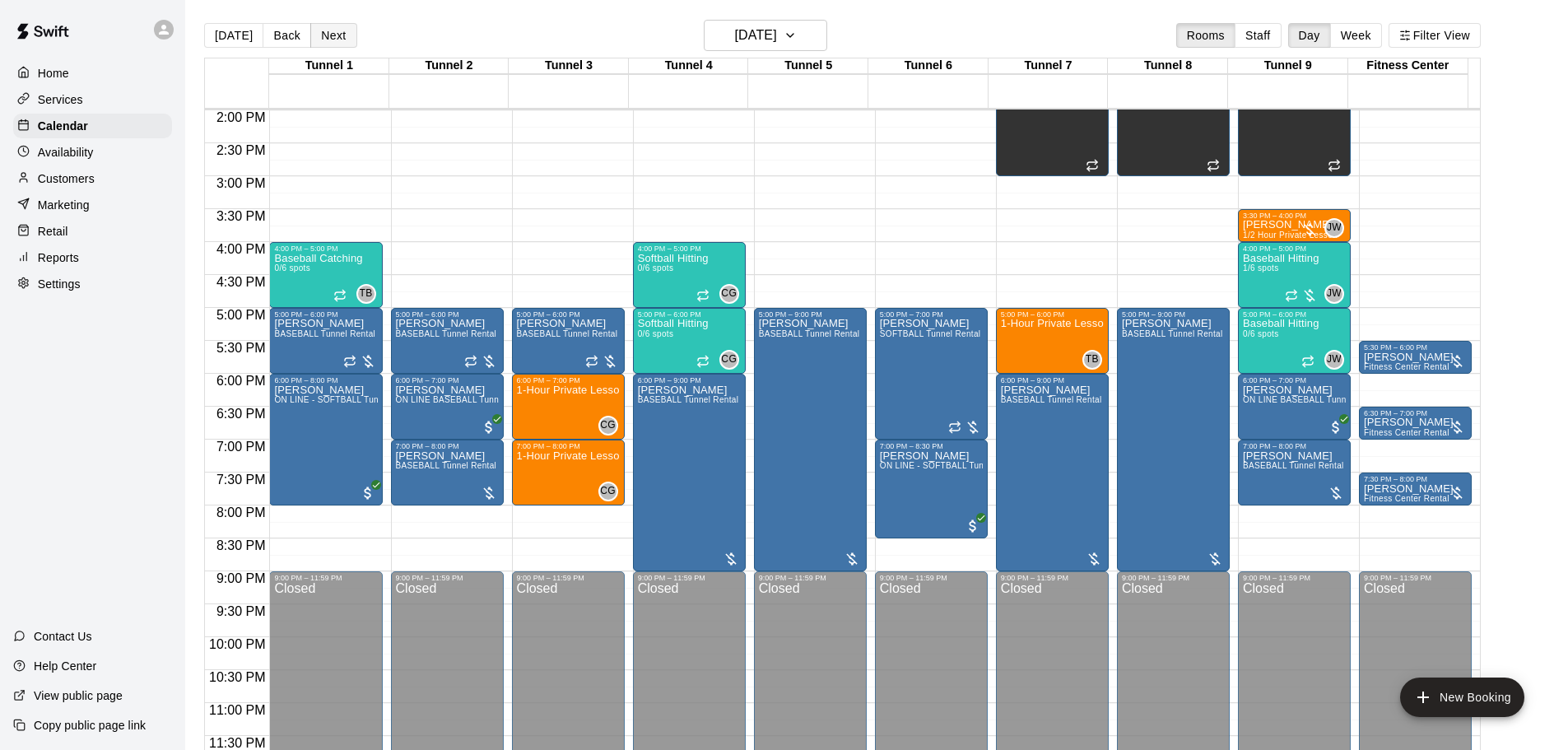
click at [338, 33] on button "Next" at bounding box center [333, 35] width 46 height 25
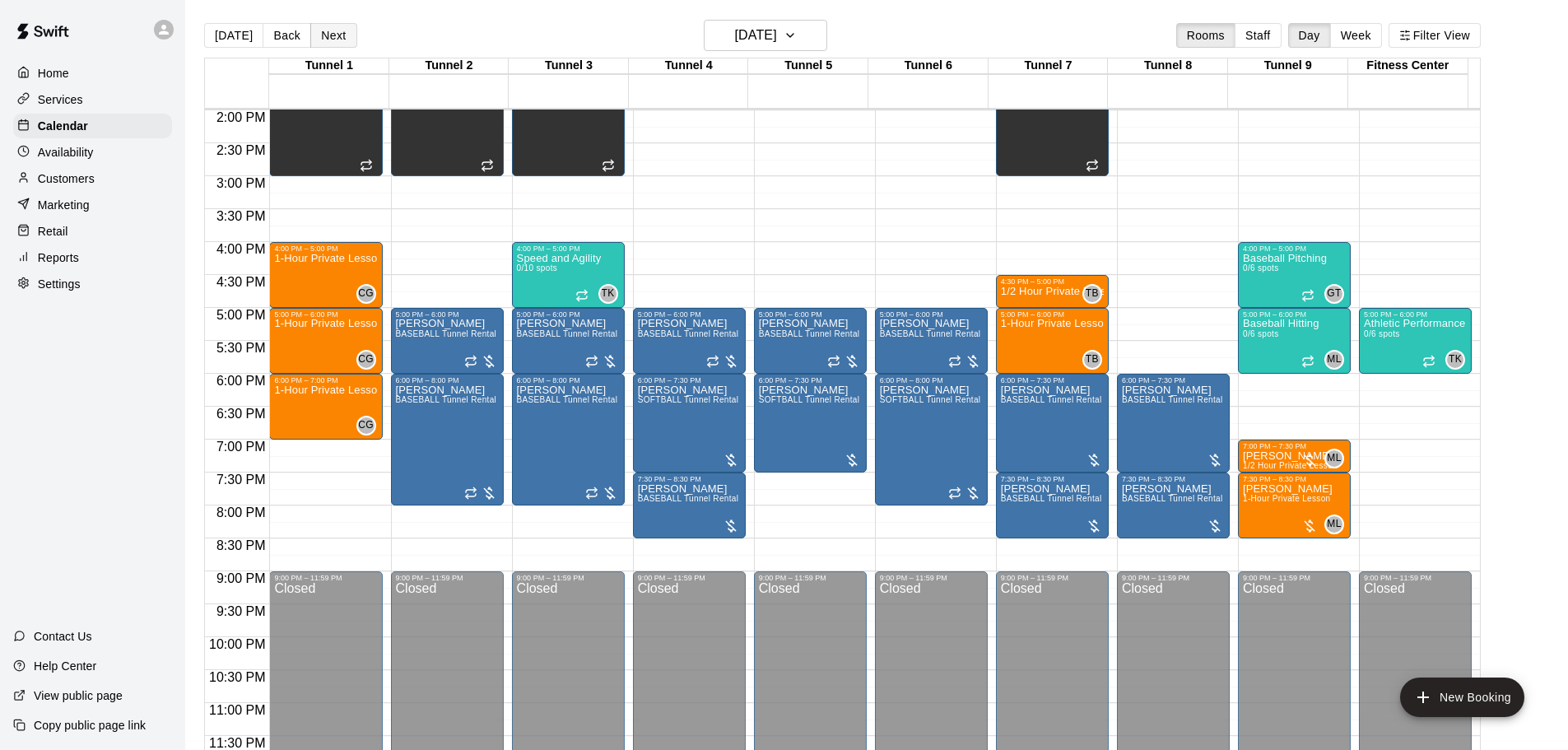
click at [338, 33] on button "Next" at bounding box center [333, 35] width 46 height 25
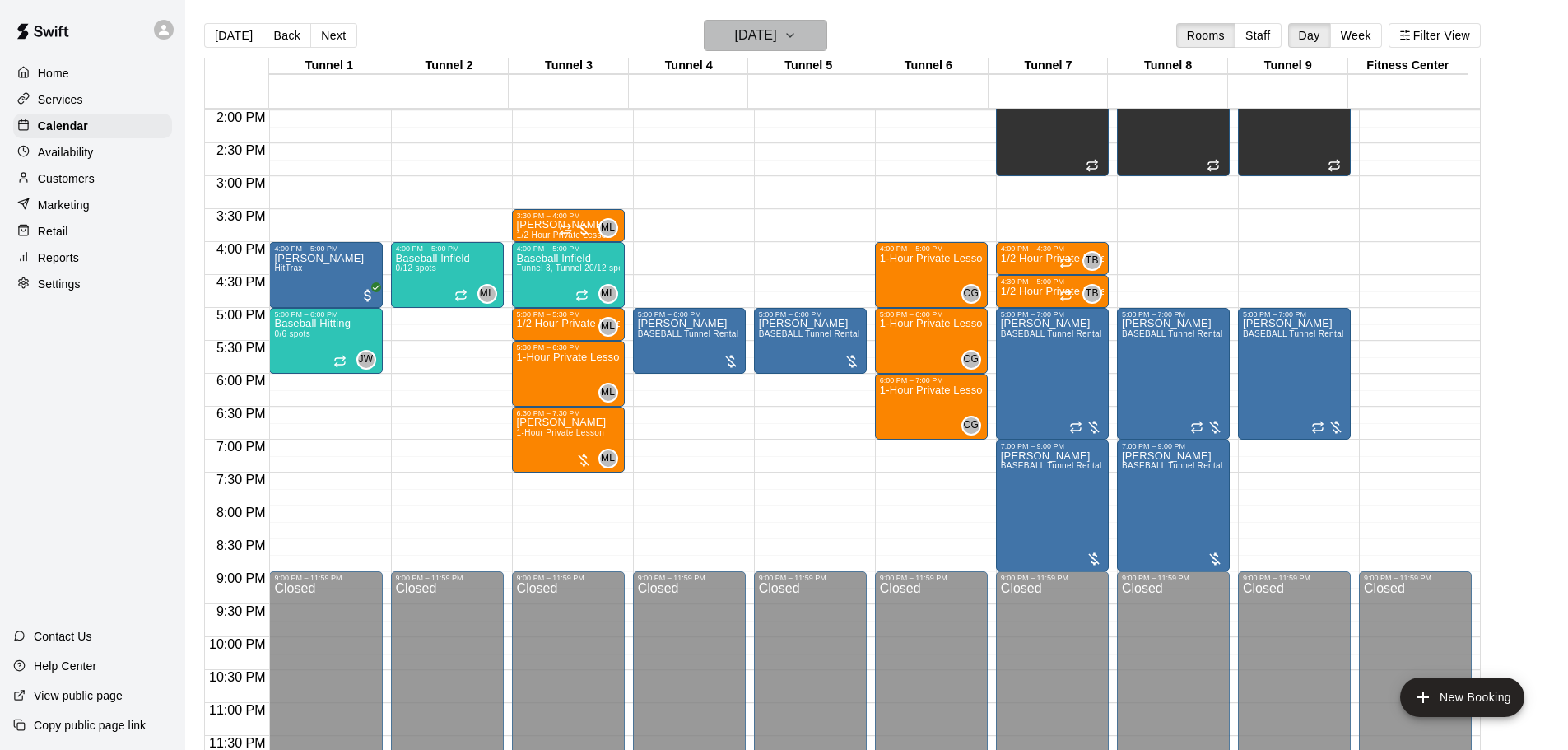
click at [777, 30] on h6 "Friday Sep 05" at bounding box center [756, 35] width 42 height 23
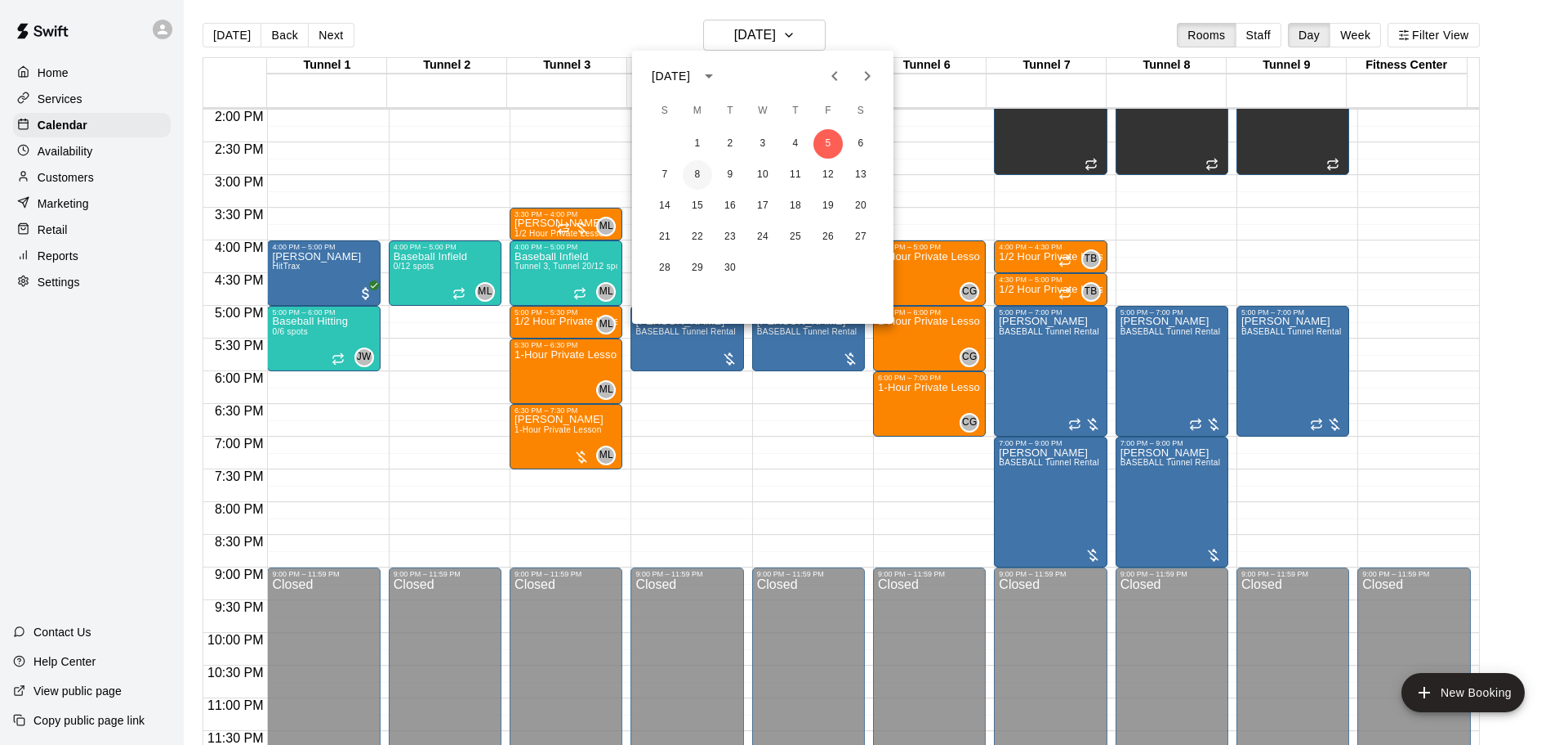
click at [692, 177] on button "8" at bounding box center [697, 175] width 29 height 29
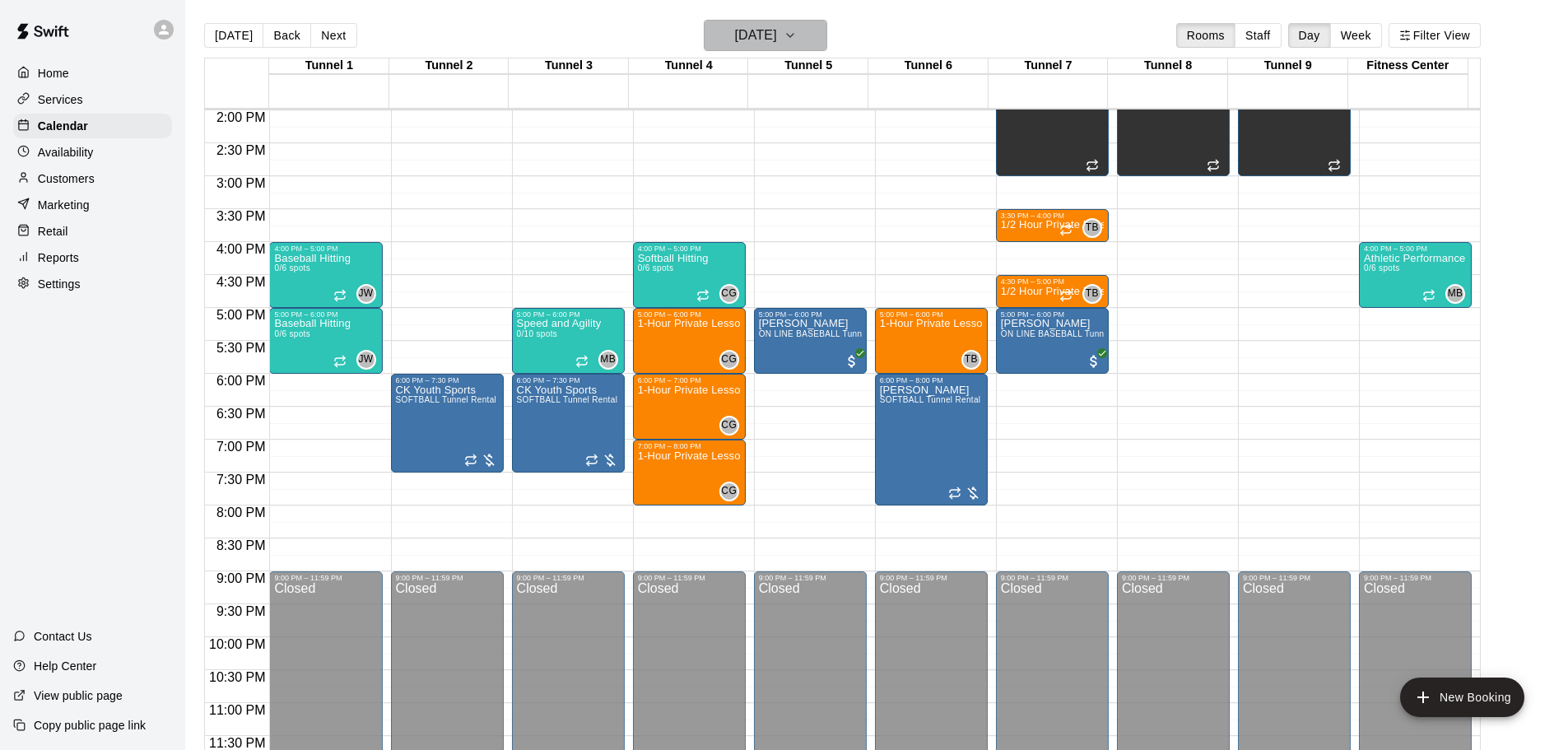
click at [762, 30] on h6 "Monday Sep 08" at bounding box center [756, 35] width 42 height 23
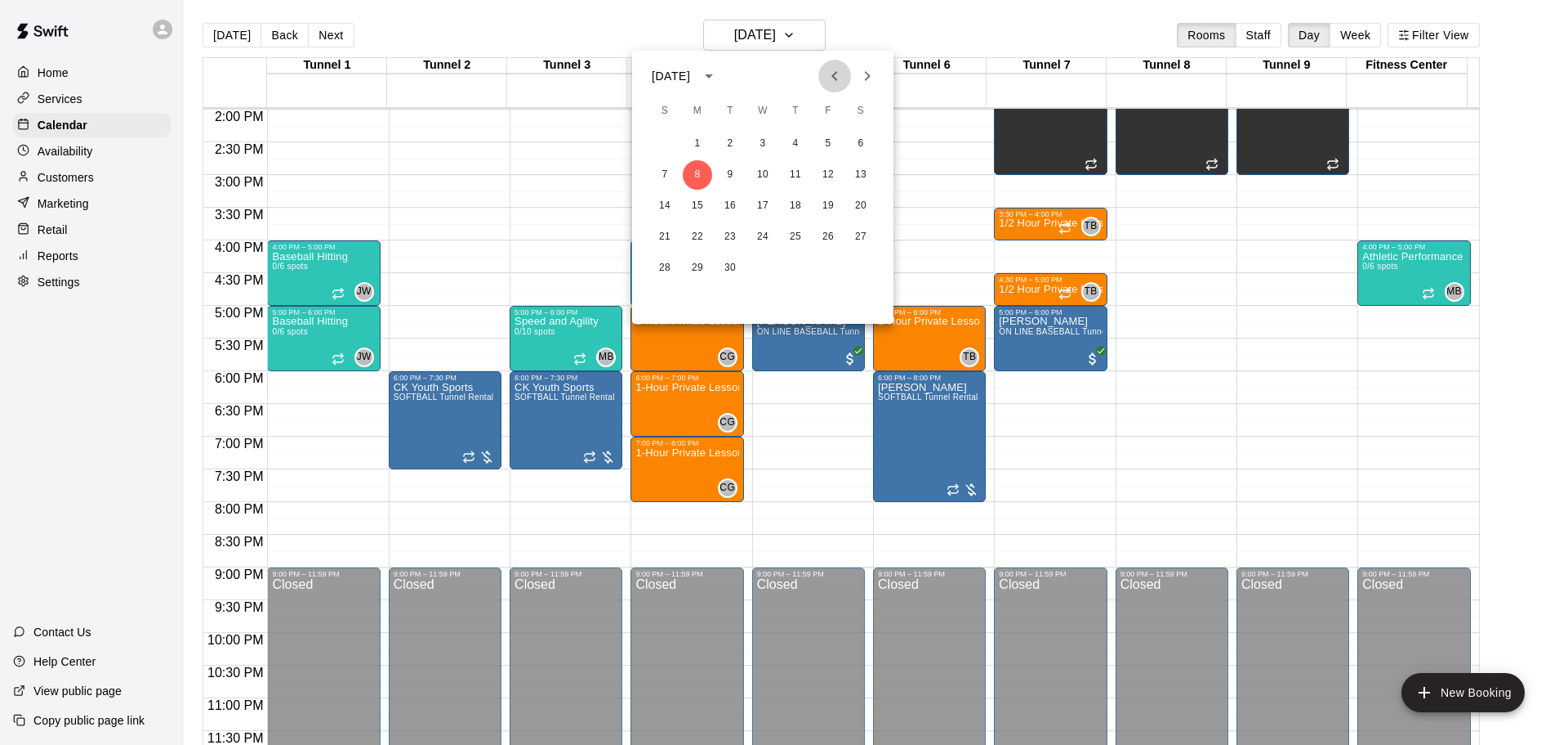
click at [827, 78] on icon "Previous month" at bounding box center [834, 76] width 19 height 19
click at [871, 77] on icon "Next month" at bounding box center [867, 76] width 19 height 19
click at [734, 177] on button "9" at bounding box center [730, 175] width 29 height 29
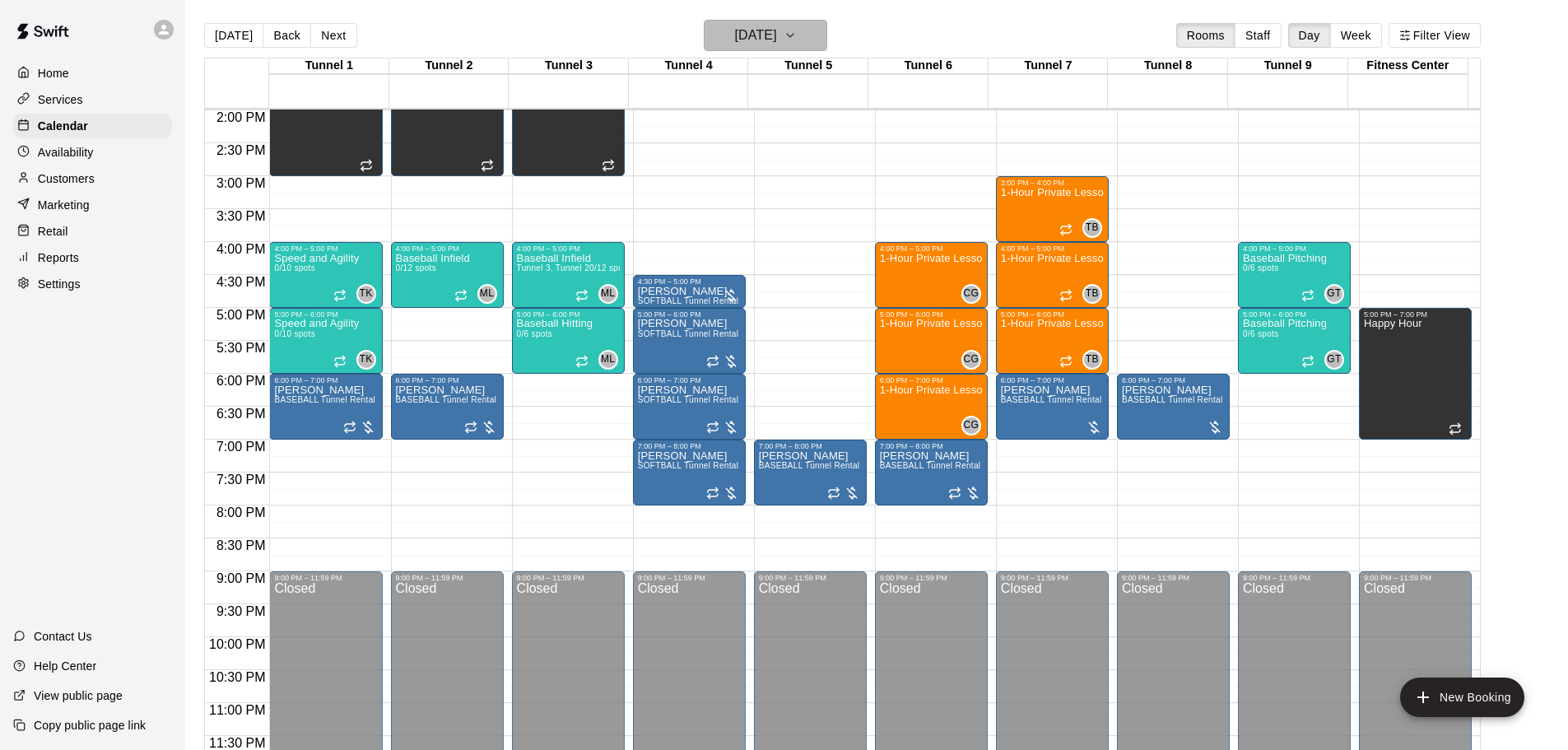
click at [777, 44] on h6 "Tuesday Sep 09" at bounding box center [756, 35] width 42 height 23
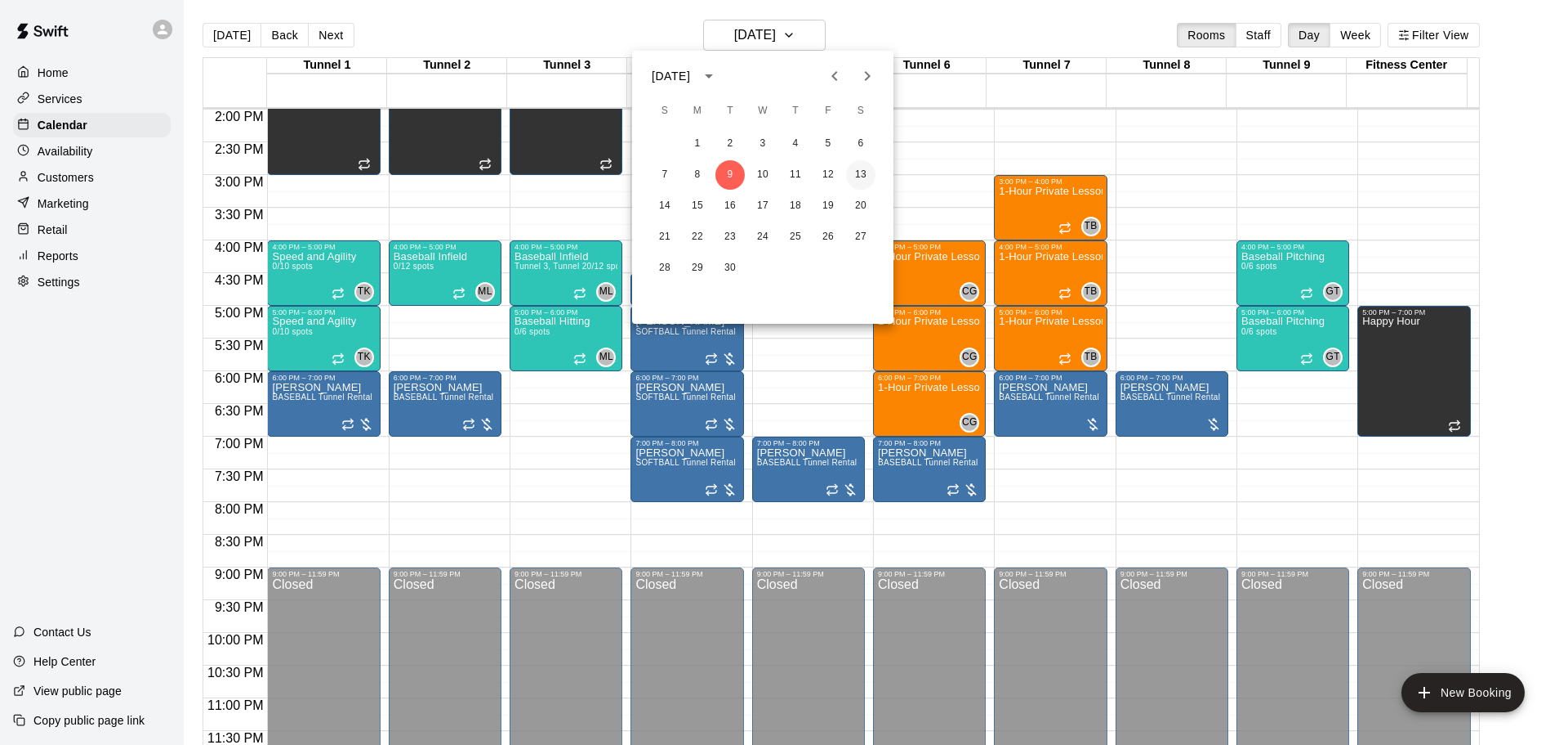
click at [865, 168] on button "13" at bounding box center [860, 175] width 29 height 29
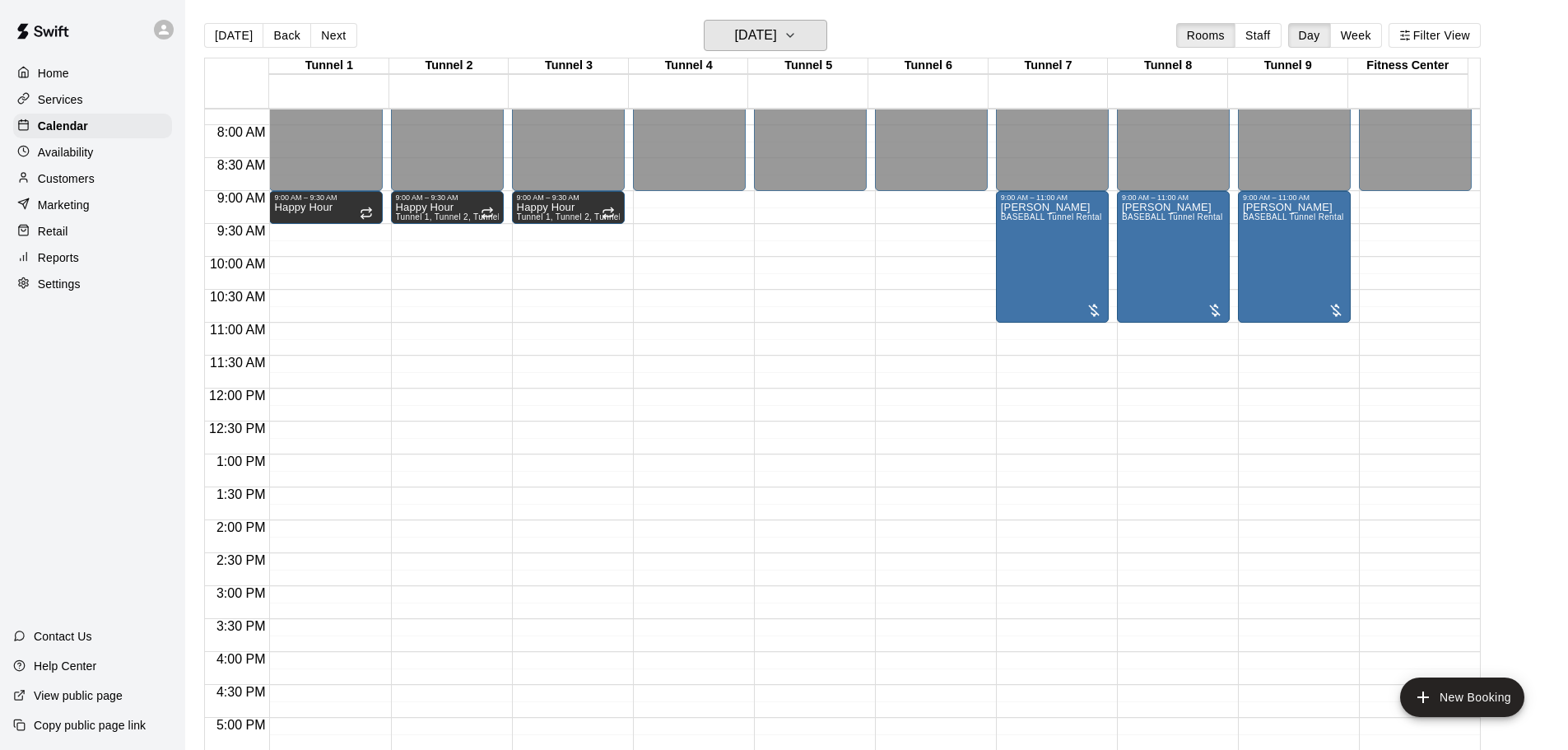
scroll to position [346, 0]
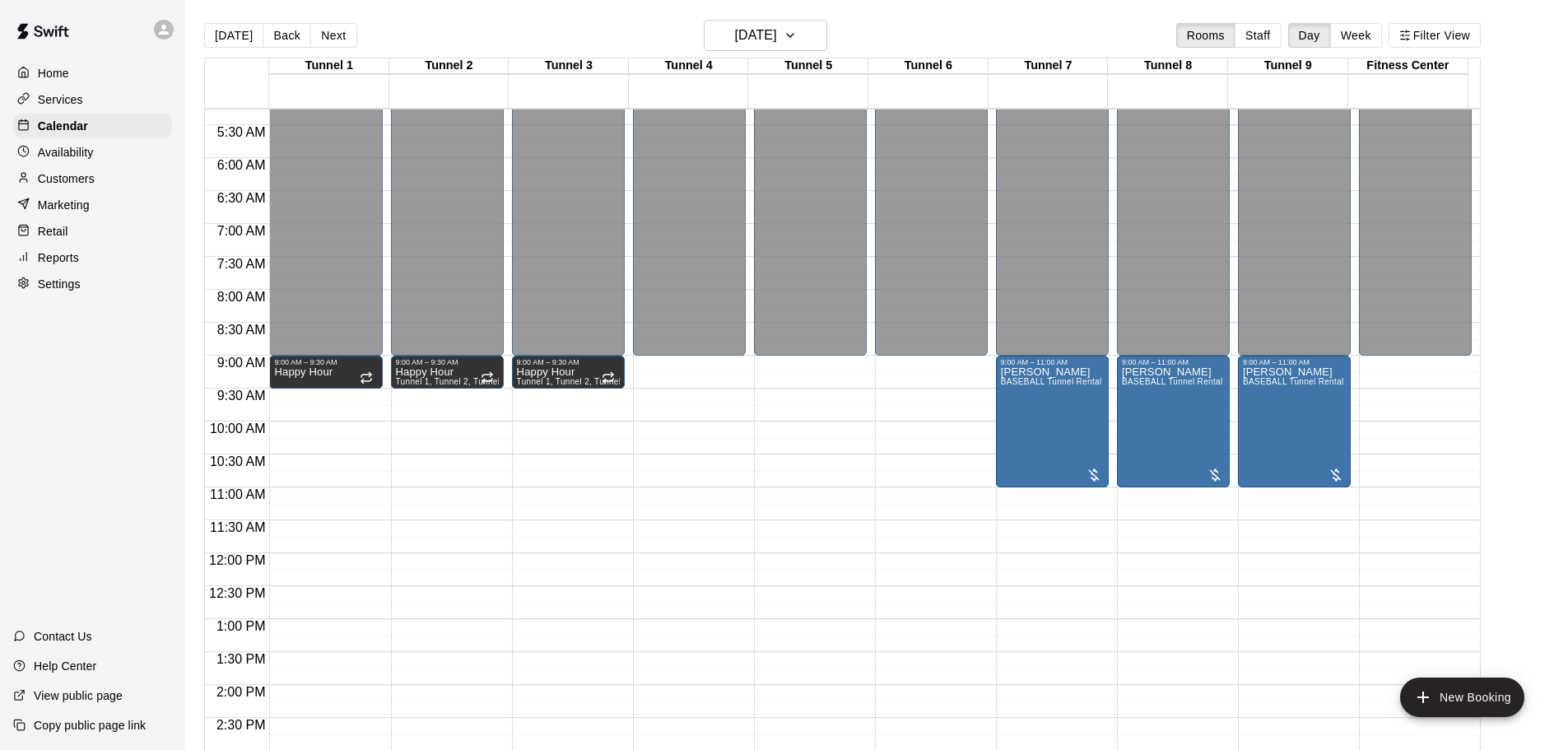
click at [235, 35] on button "[DATE]" at bounding box center [234, 35] width 59 height 25
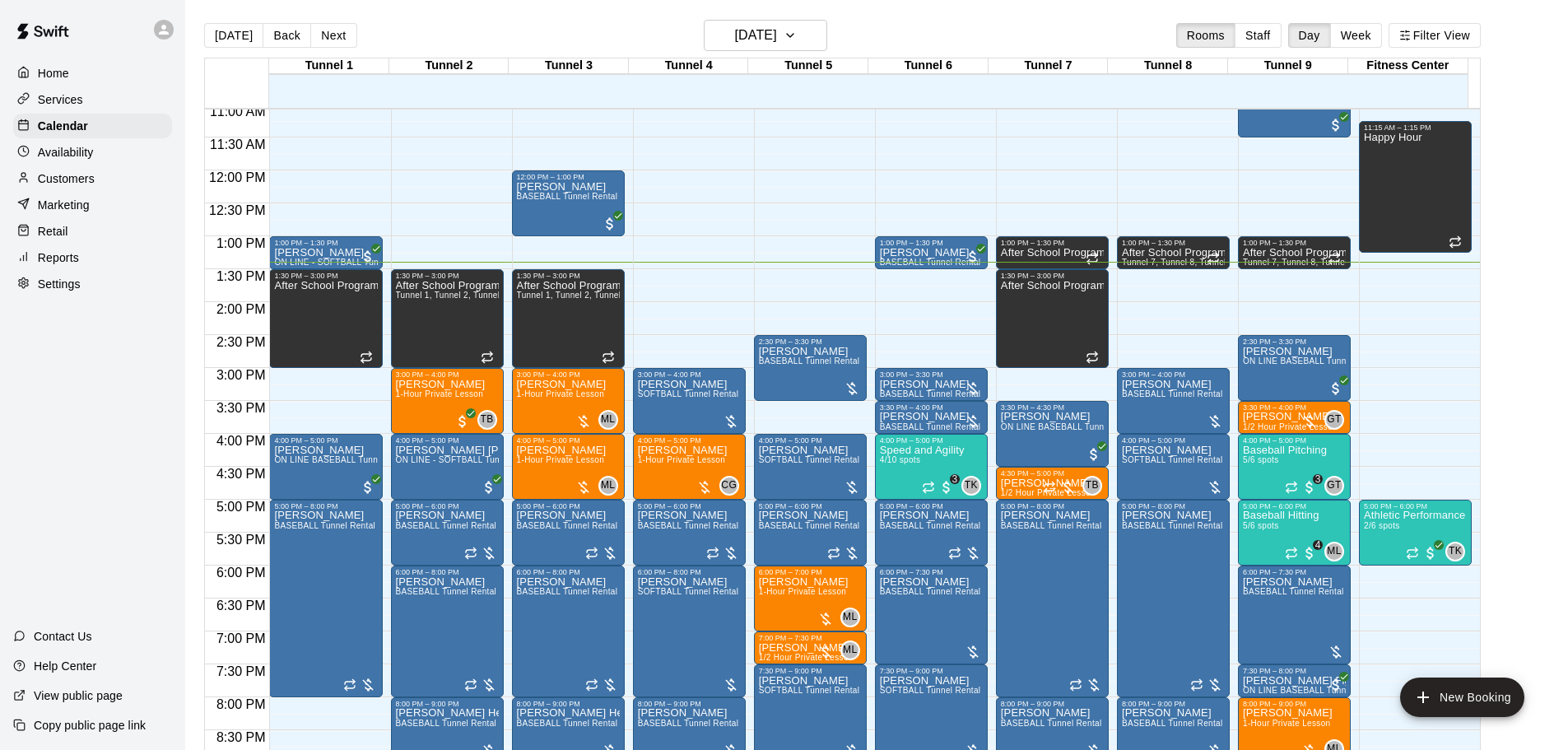
scroll to position [758, 0]
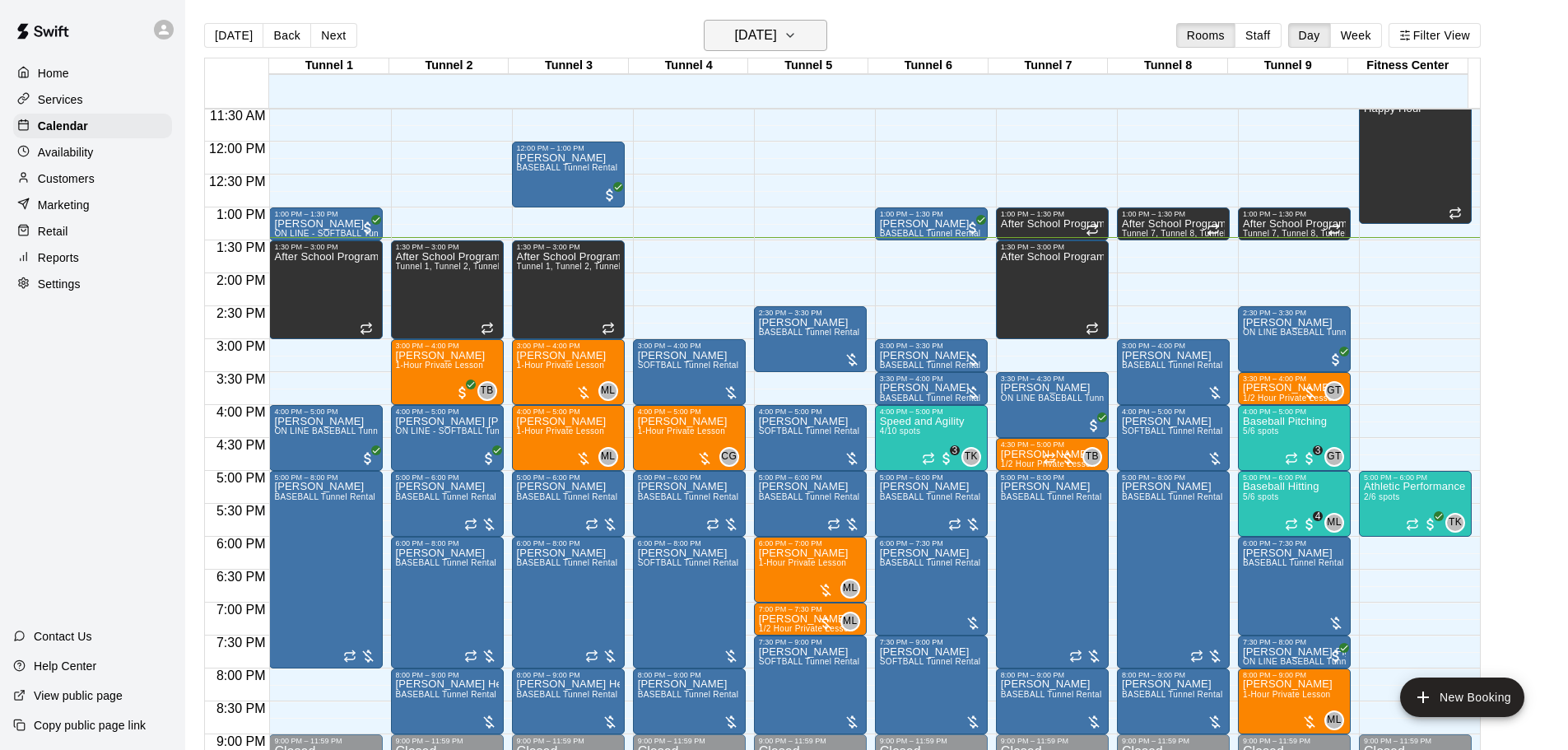
click at [797, 30] on icon "button" at bounding box center [790, 35] width 14 height 19
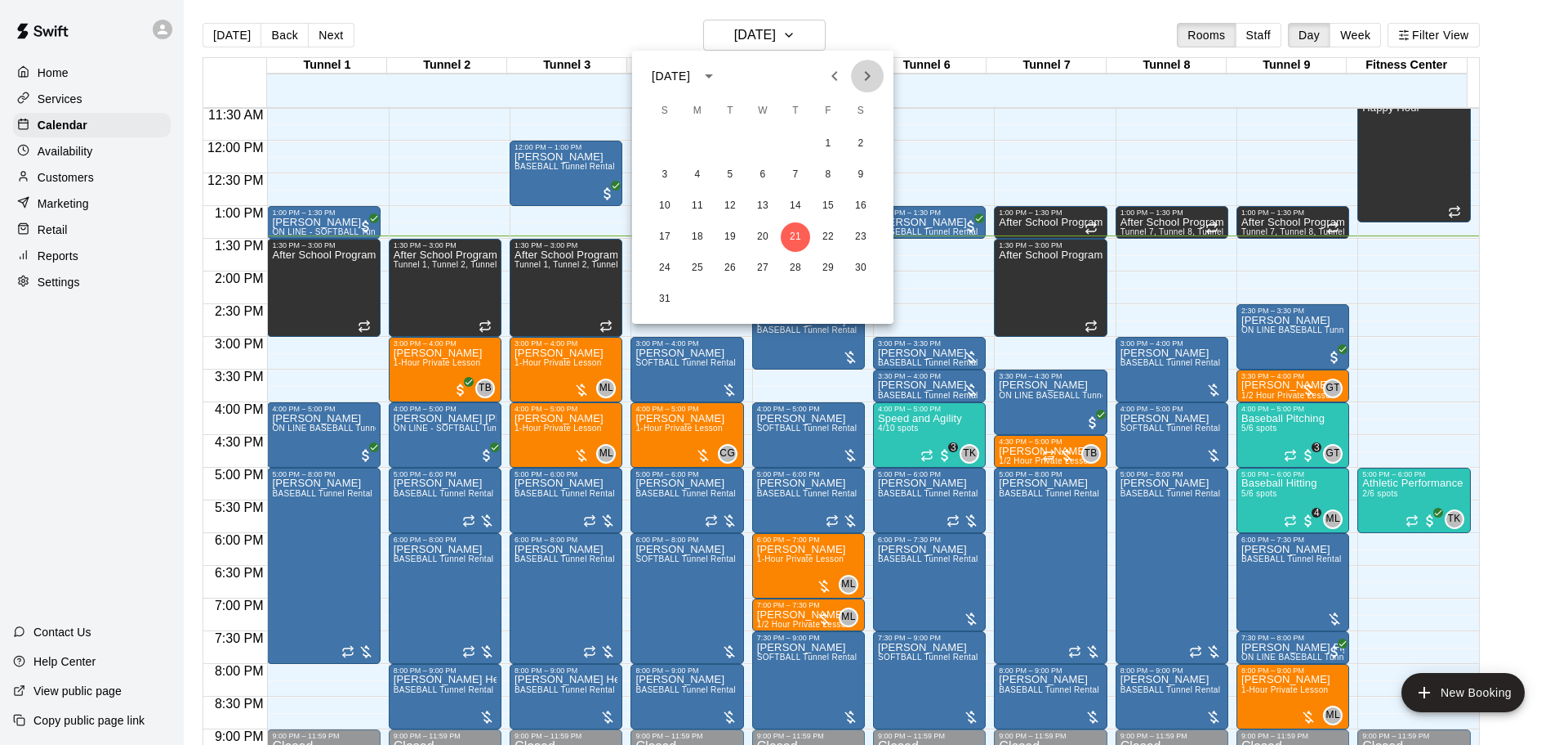
click at [871, 79] on icon "Next month" at bounding box center [867, 76] width 19 height 19
click at [698, 145] on button "1" at bounding box center [697, 144] width 29 height 29
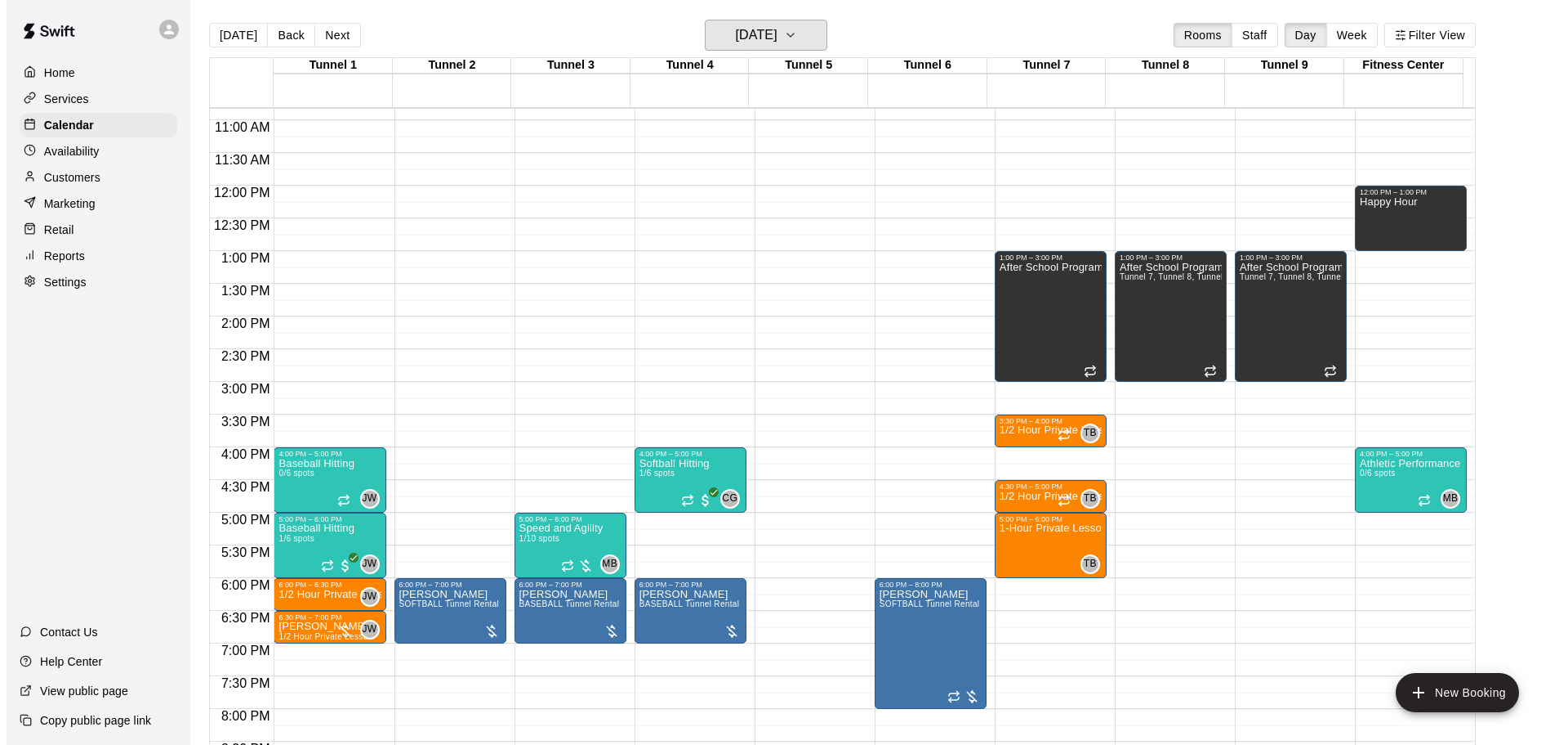
scroll to position [671, 0]
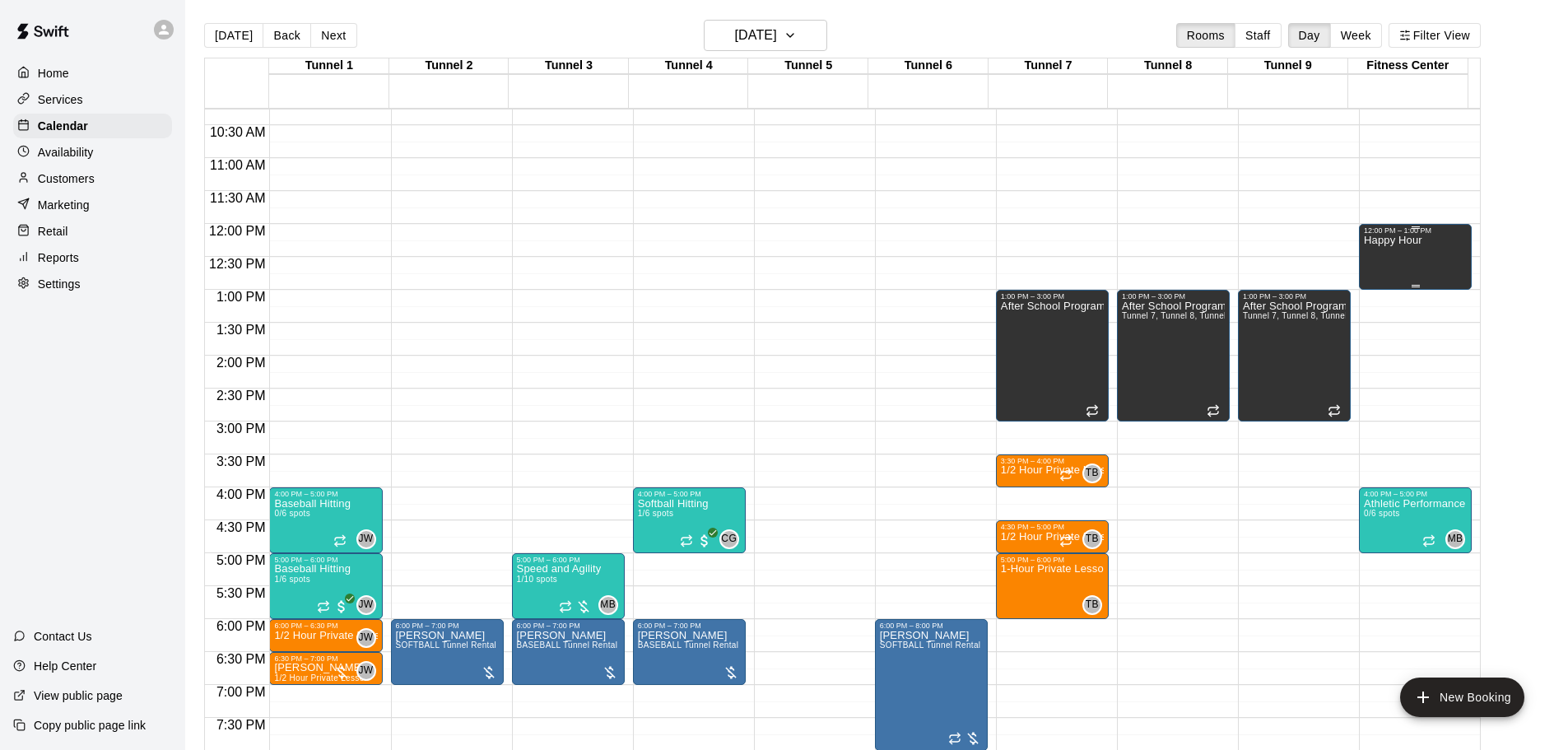
click at [1400, 256] on div "Happy Hour" at bounding box center [1393, 609] width 58 height 750
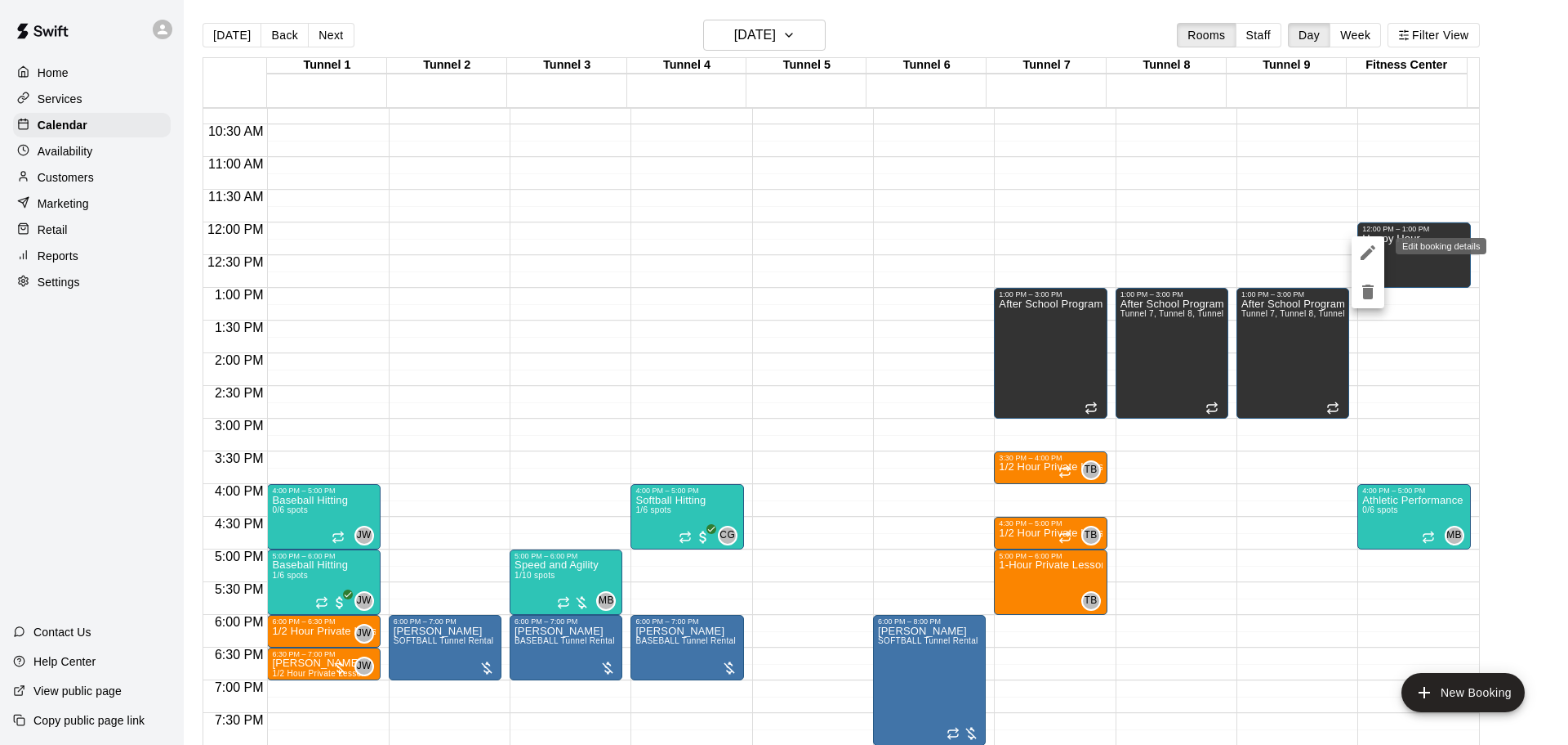
click at [1373, 260] on icon "edit" at bounding box center [1368, 252] width 19 height 19
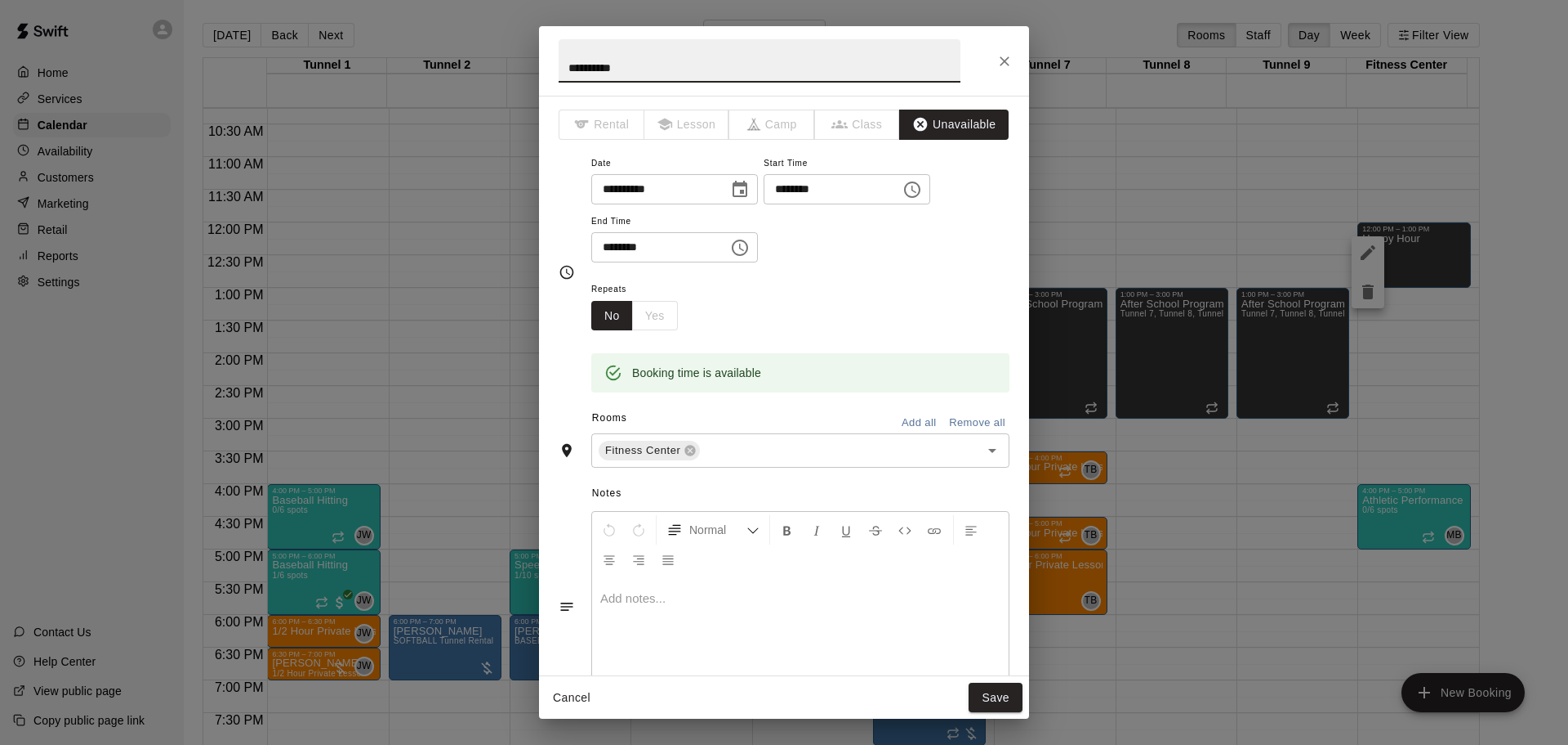
click at [819, 193] on input "********" at bounding box center [827, 189] width 126 height 30
type input "********"
click at [623, 251] on input "********" at bounding box center [655, 247] width 126 height 30
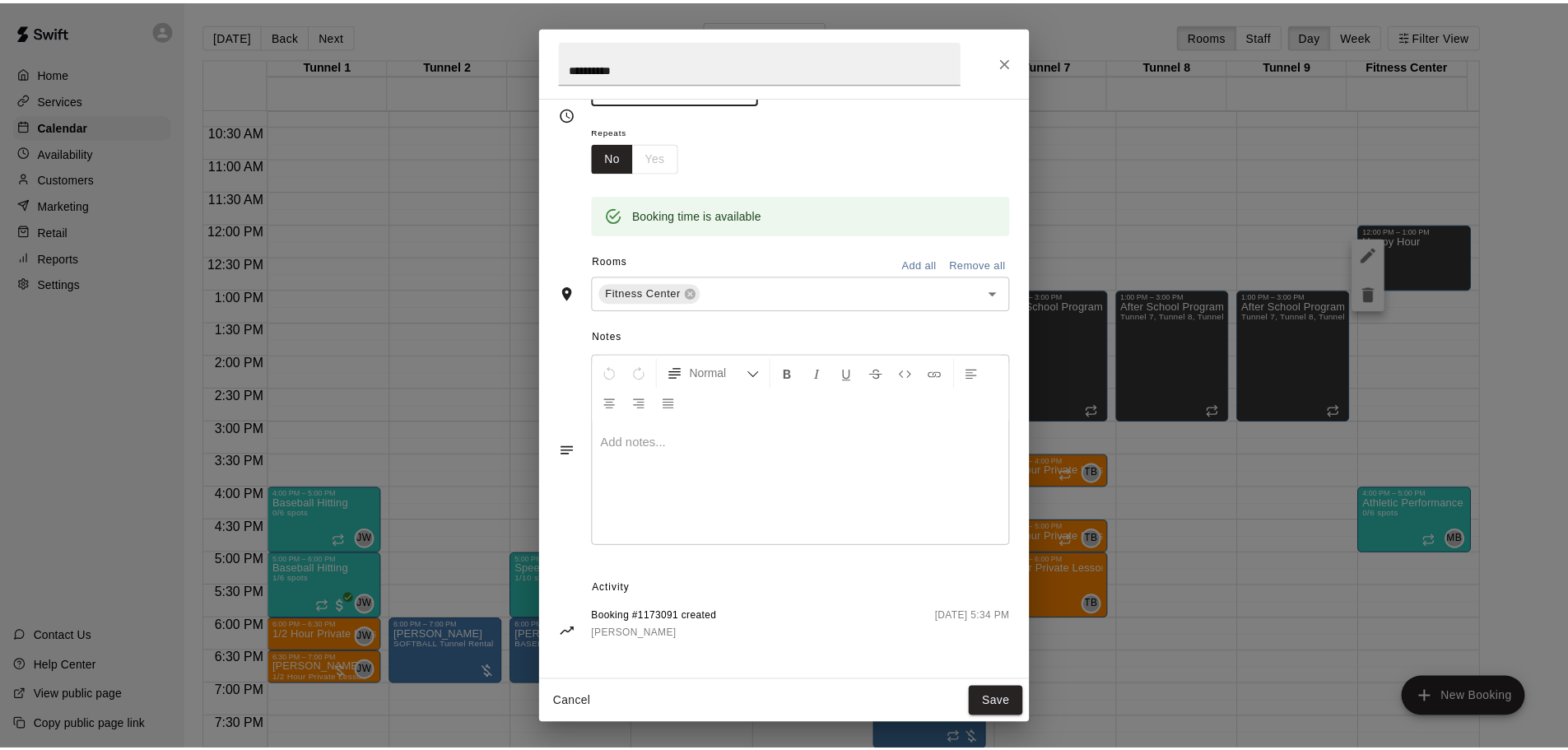
scroll to position [165, 0]
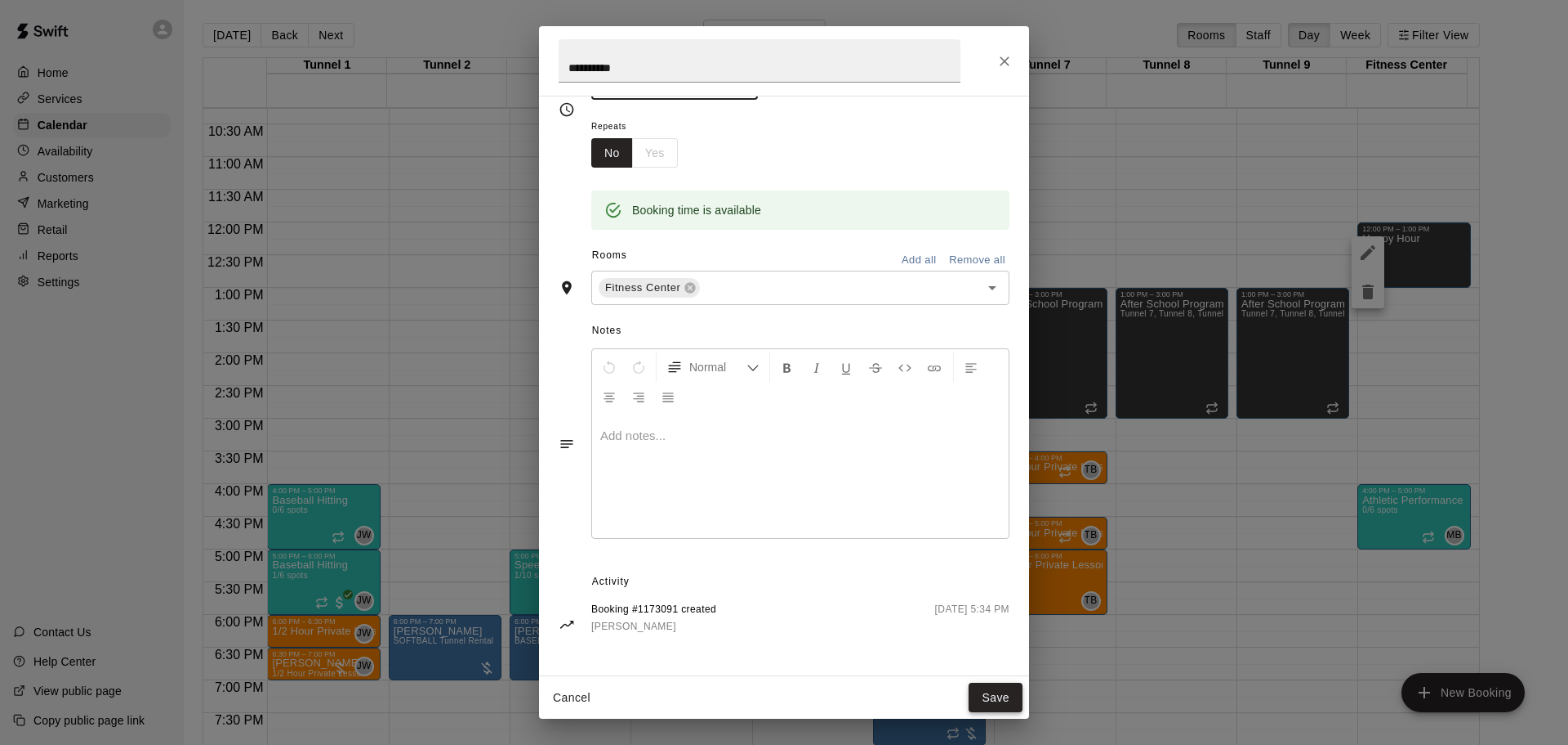
type input "********"
click at [1000, 695] on button "Save" at bounding box center [996, 698] width 54 height 30
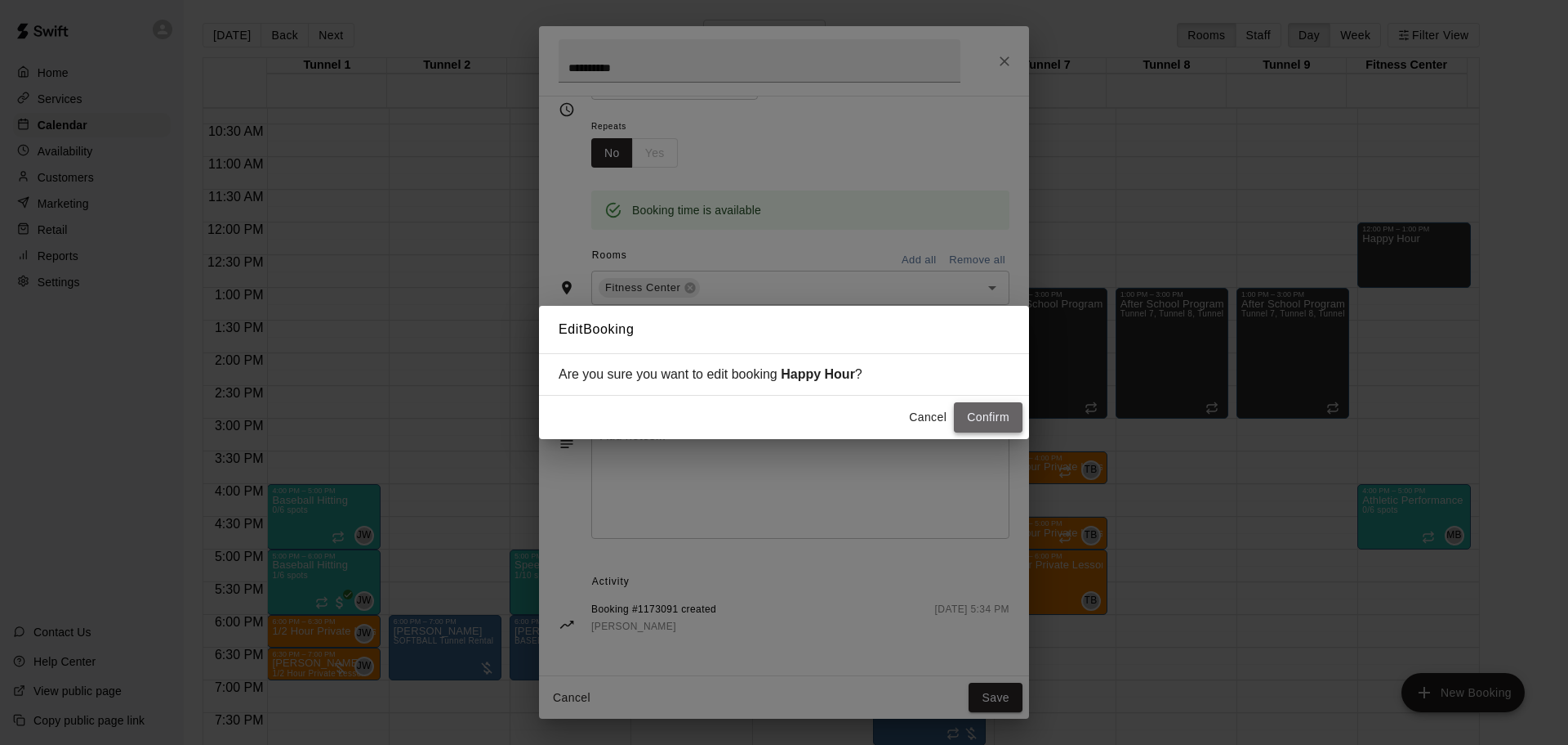
click at [976, 418] on button "Confirm" at bounding box center [988, 417] width 69 height 30
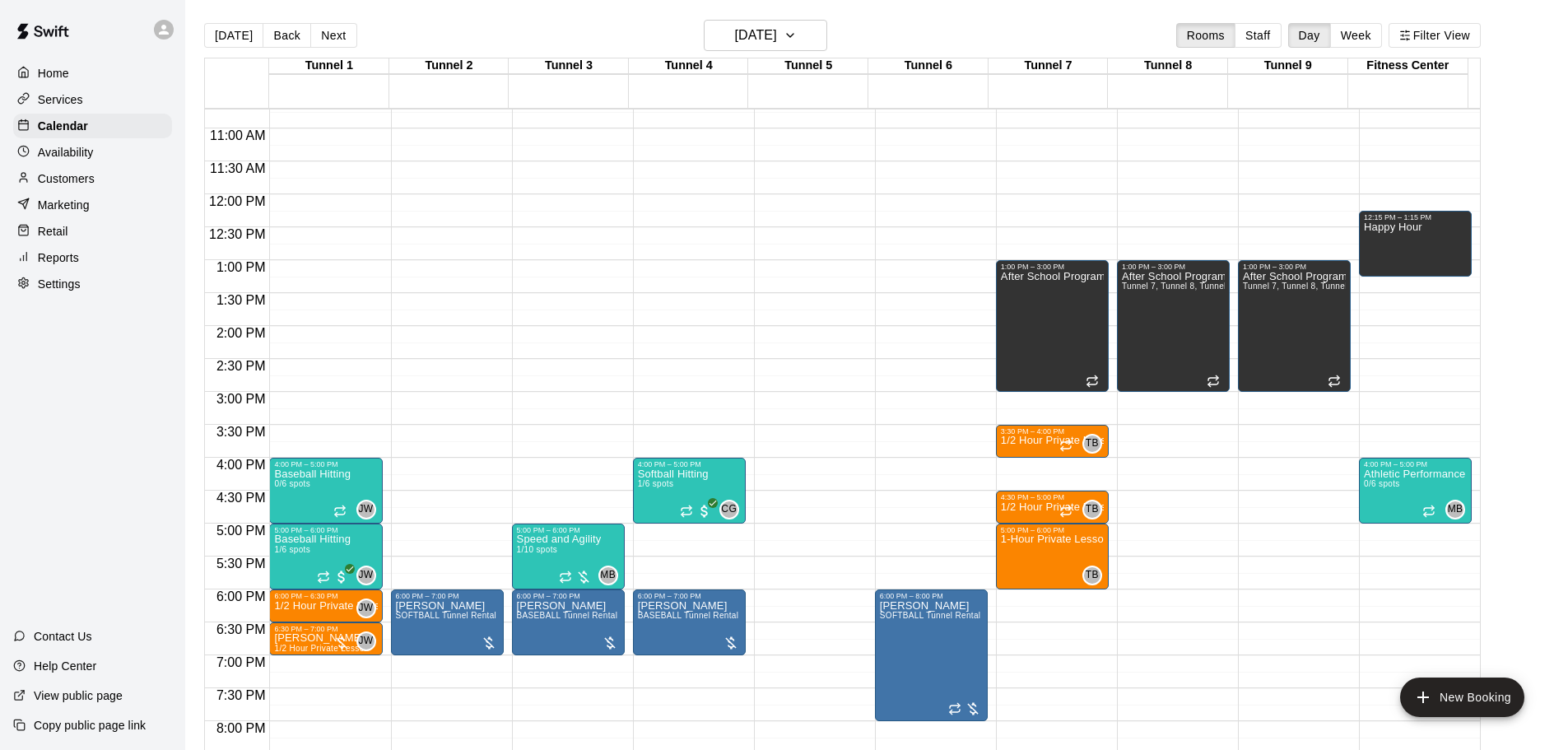
scroll to position [676, 0]
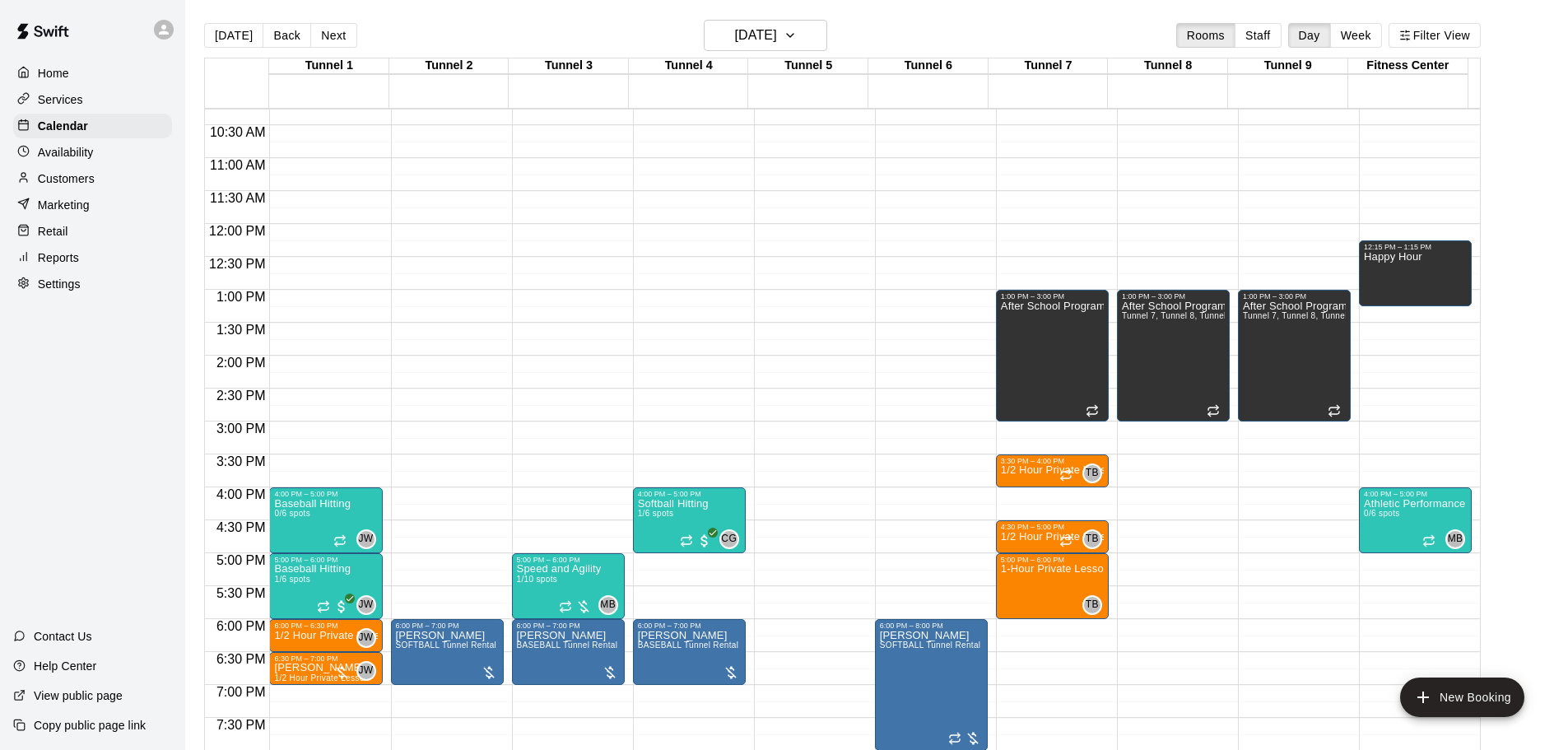
click at [229, 30] on button "[DATE]" at bounding box center [234, 35] width 59 height 25
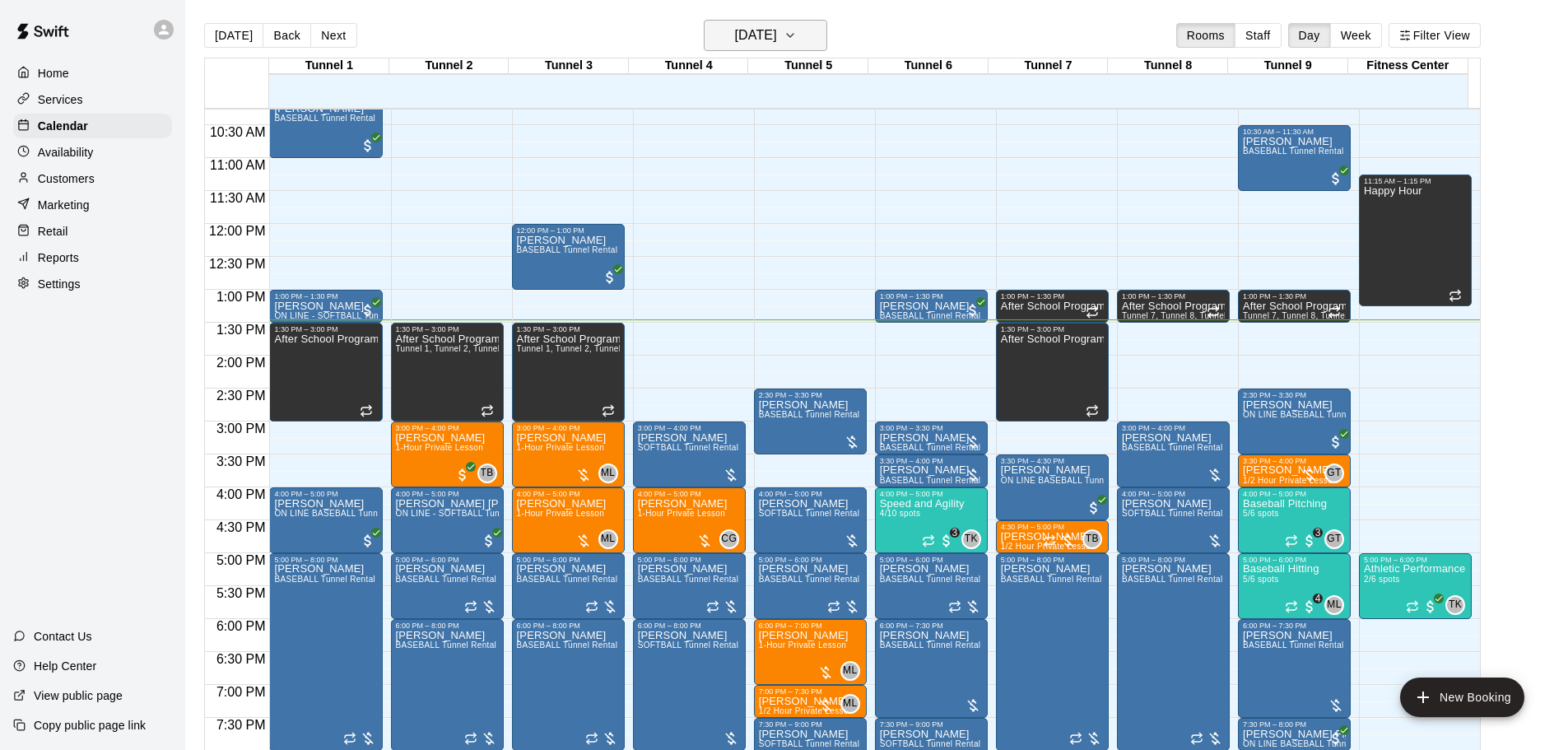
click at [797, 32] on icon "button" at bounding box center [790, 35] width 14 height 19
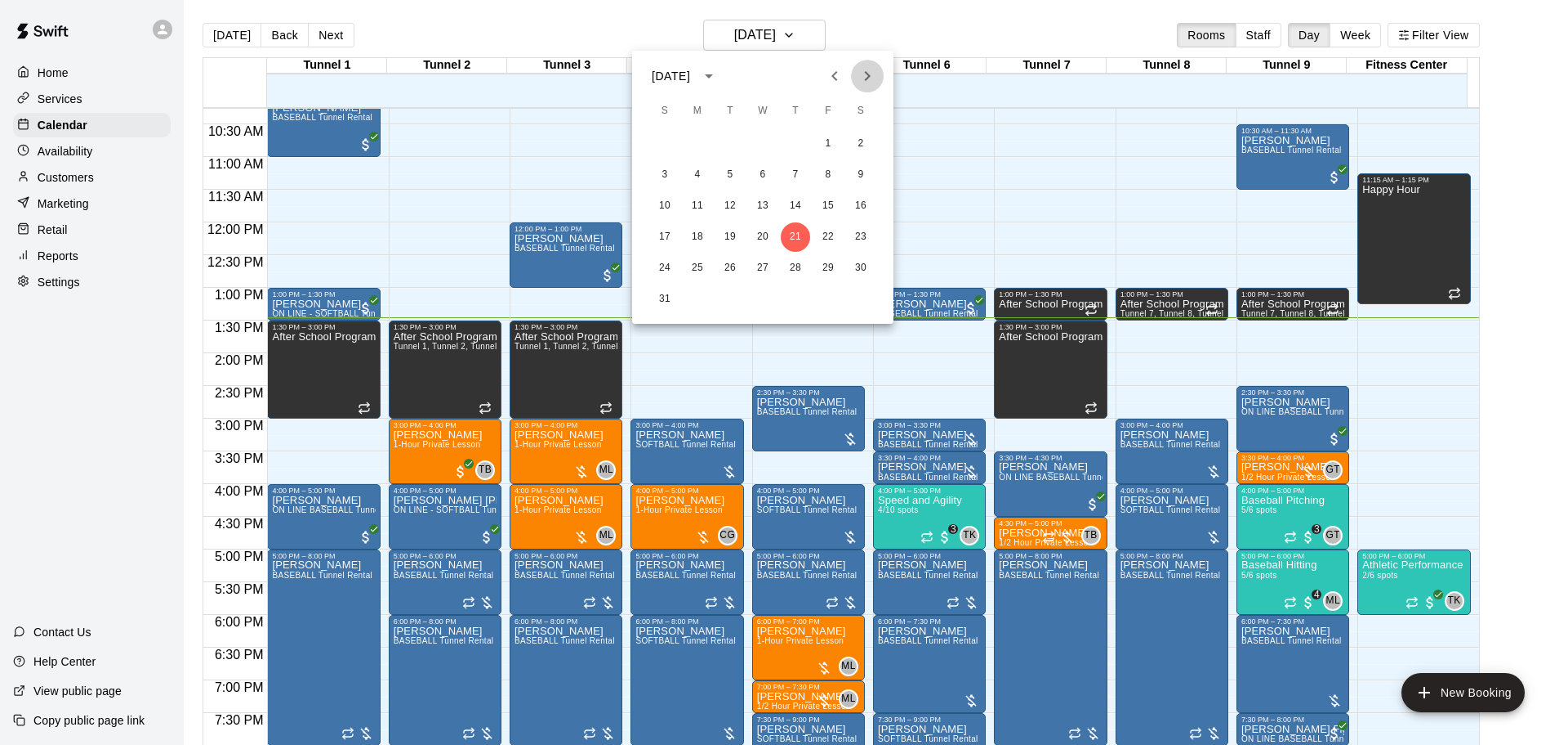
click at [871, 85] on icon "Next month" at bounding box center [867, 76] width 19 height 19
click at [705, 140] on button "1" at bounding box center [697, 144] width 29 height 29
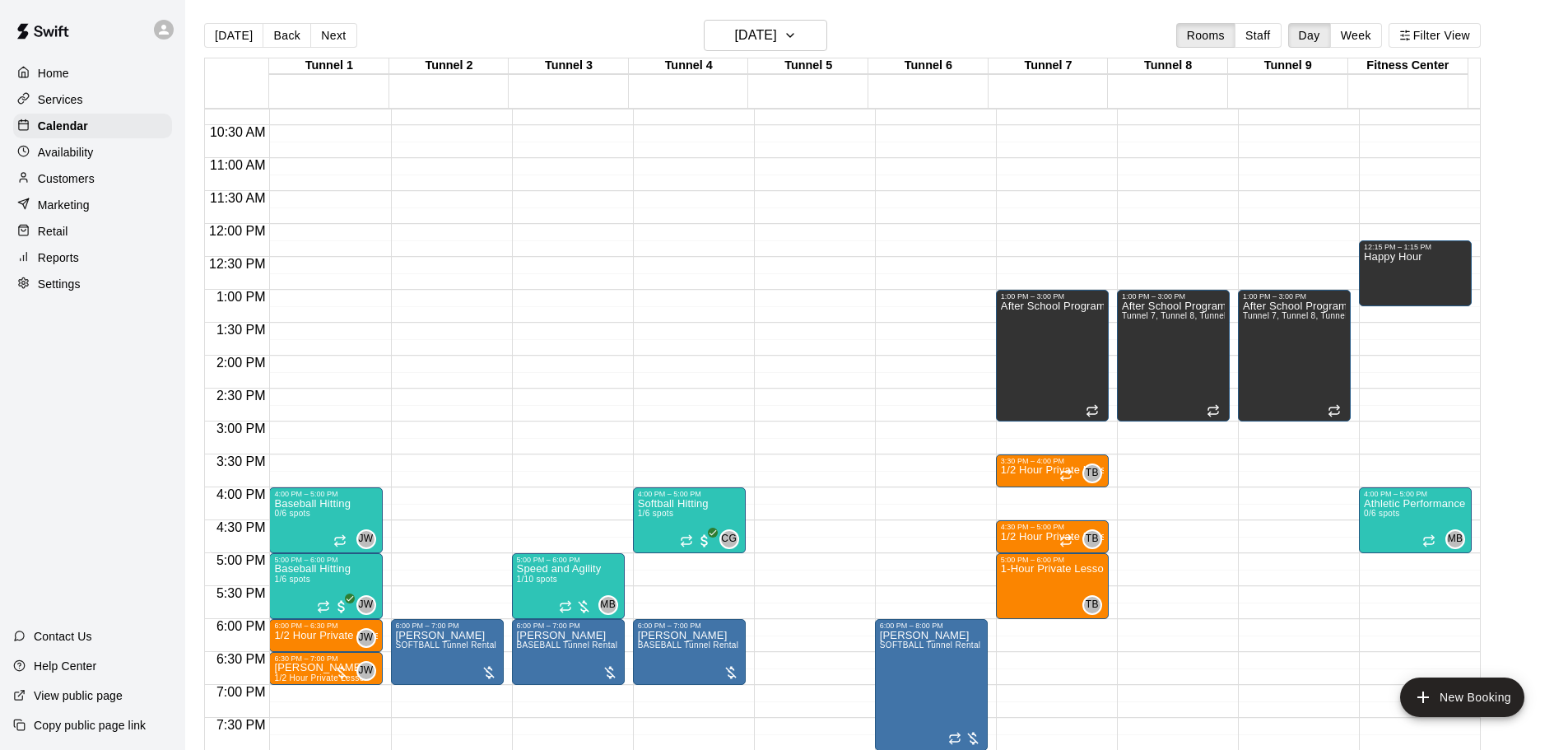
click at [224, 35] on button "[DATE]" at bounding box center [234, 35] width 59 height 25
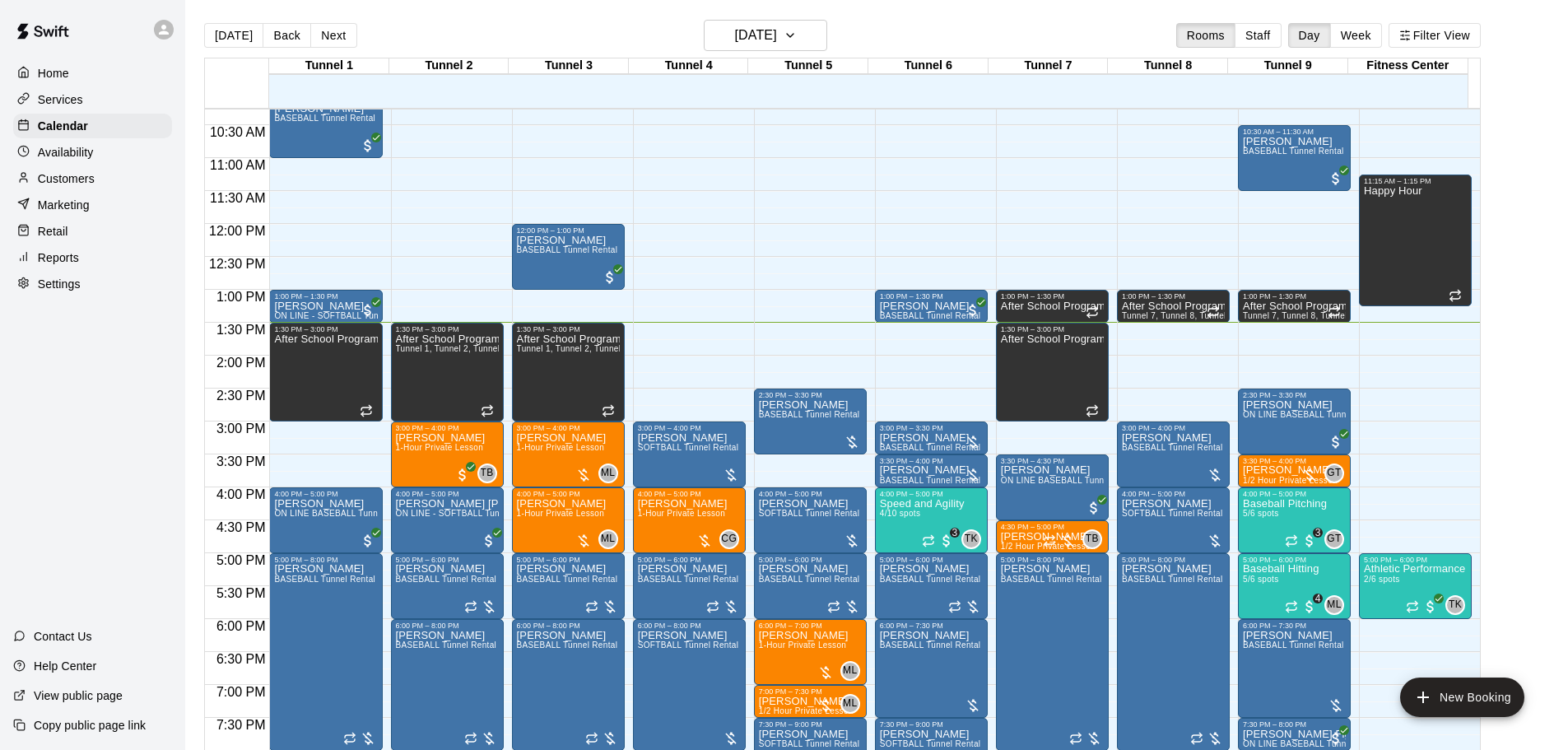
scroll to position [758, 0]
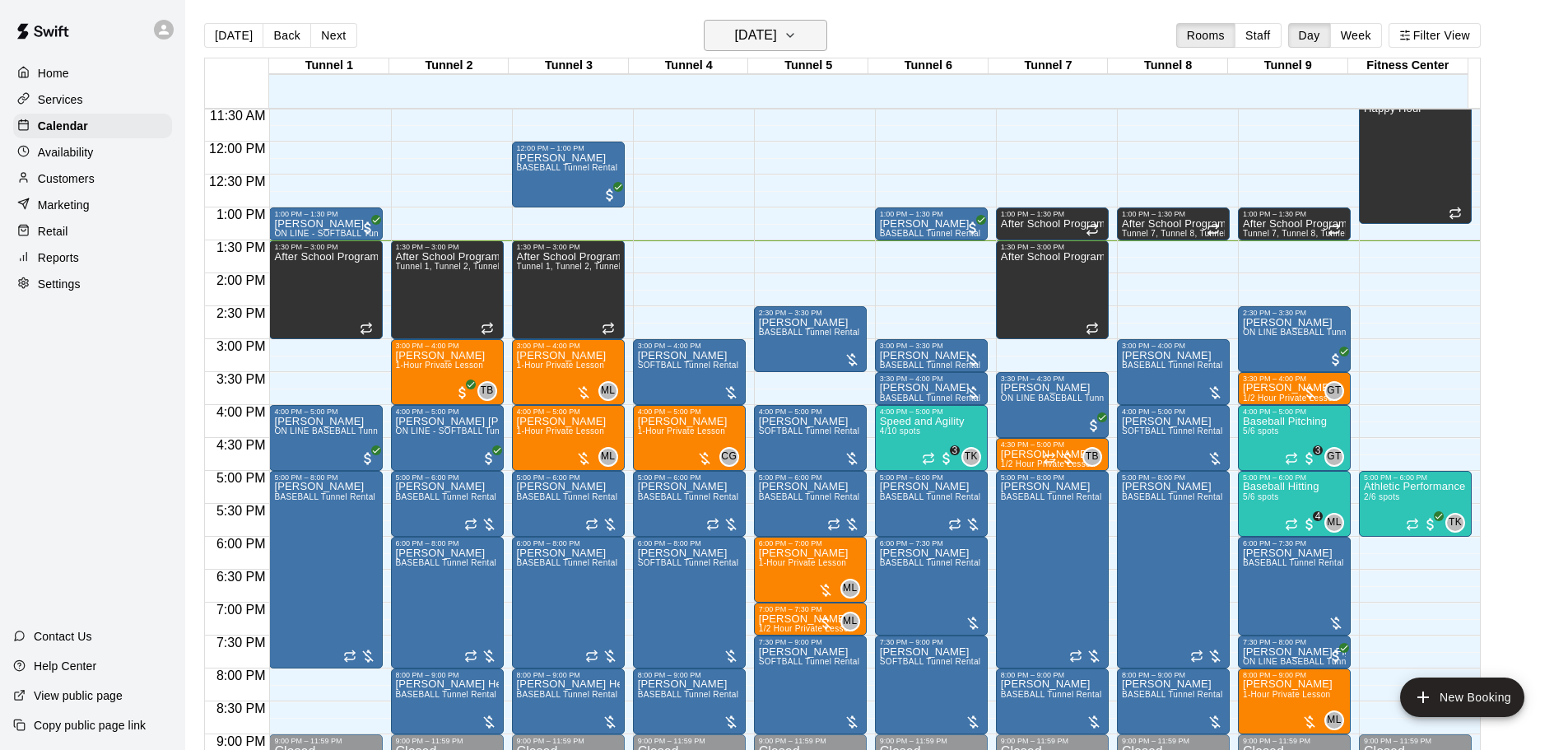
click at [797, 26] on icon "button" at bounding box center [790, 35] width 14 height 19
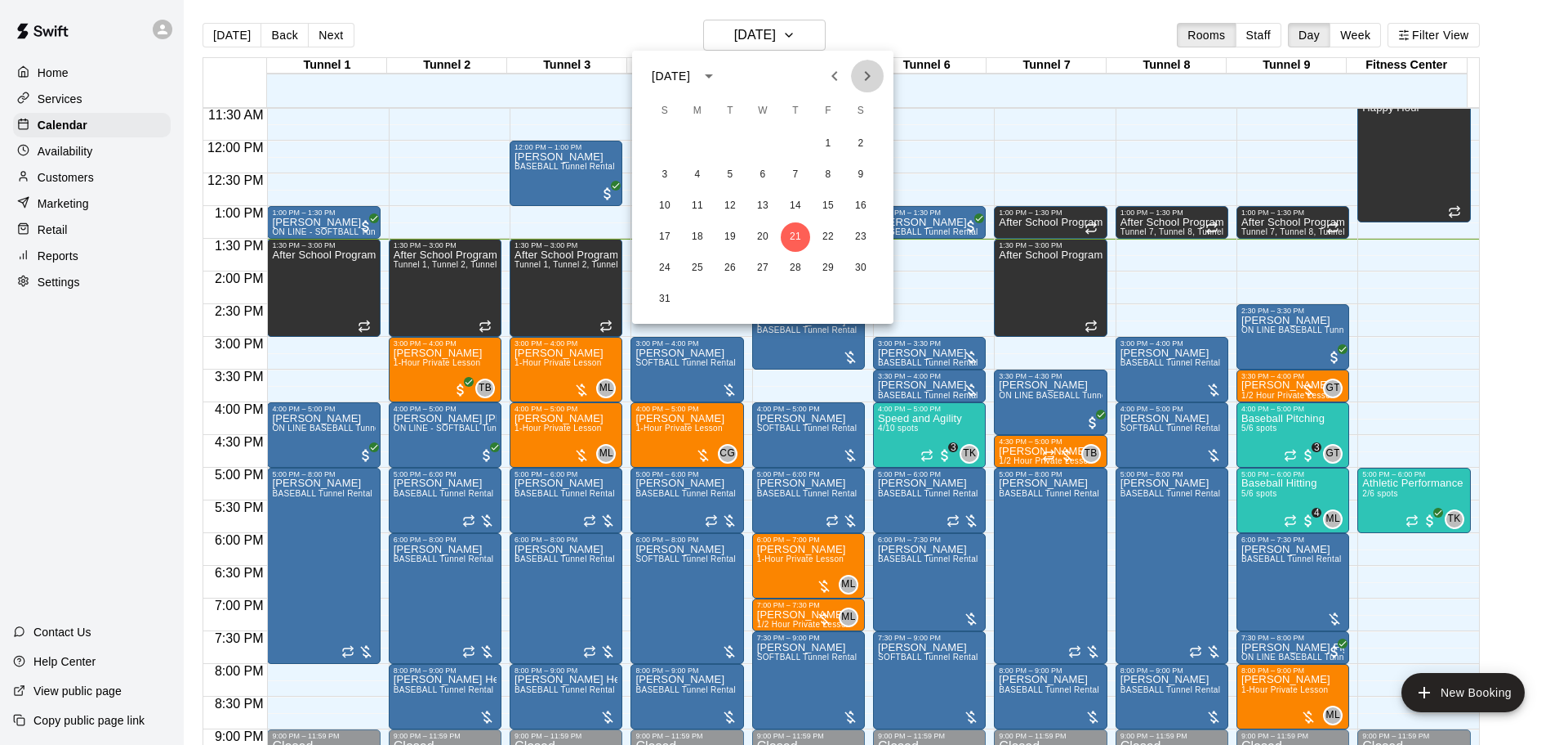
click at [866, 79] on icon "Next month" at bounding box center [867, 77] width 6 height 10
click at [687, 142] on button "1" at bounding box center [697, 144] width 29 height 29
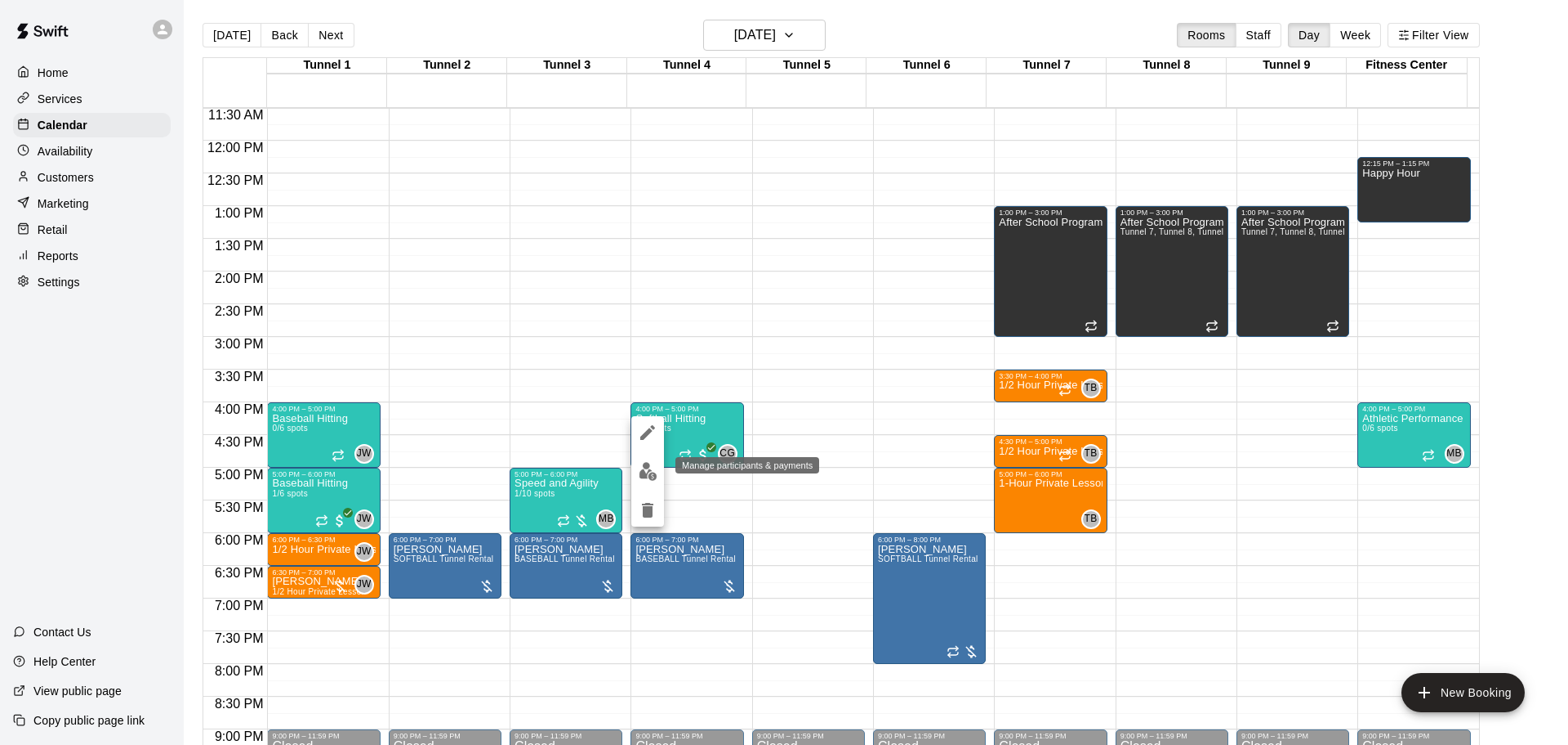
click at [656, 478] on img "edit" at bounding box center [648, 471] width 18 height 18
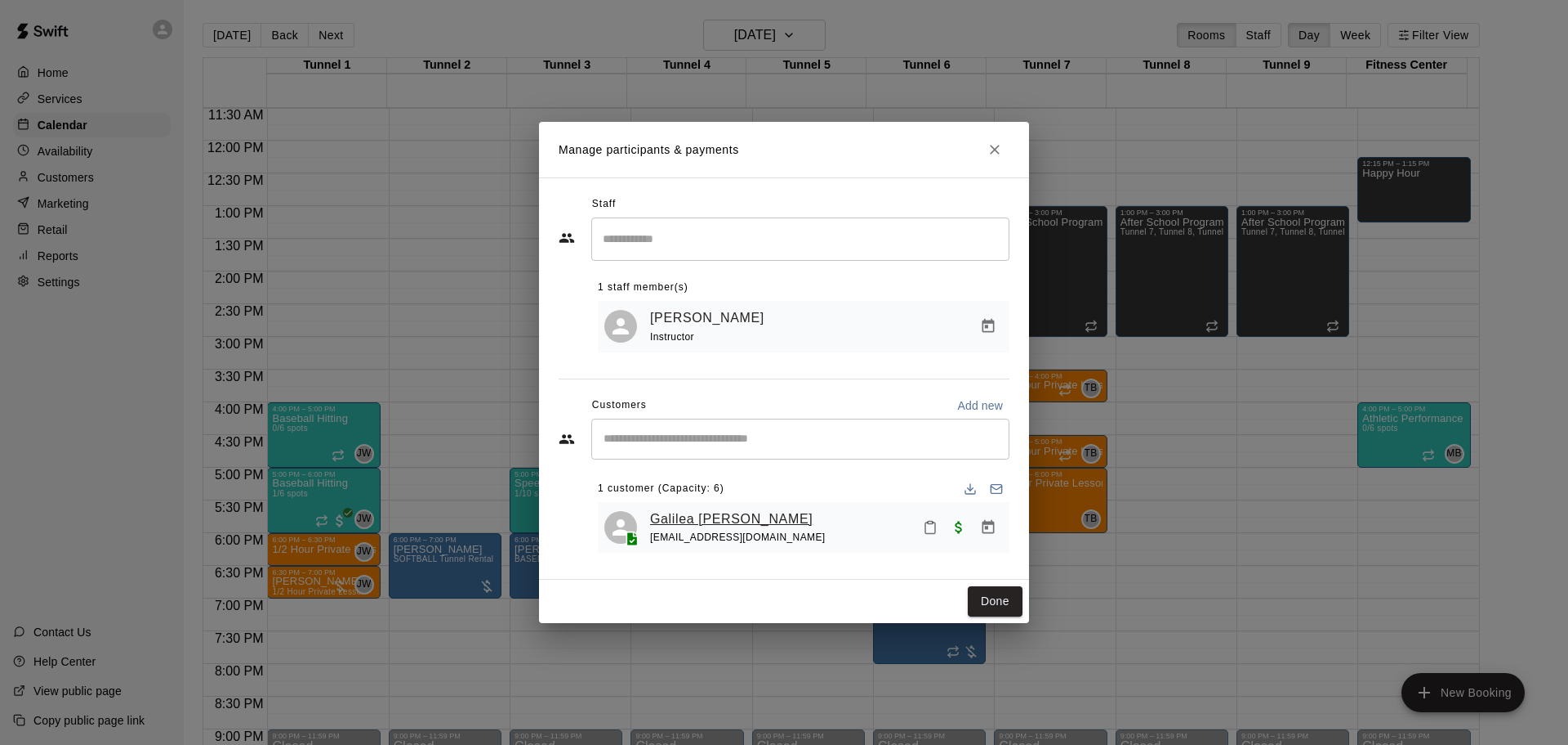
click at [684, 525] on link "Galilea Nieto" at bounding box center [731, 519] width 162 height 21
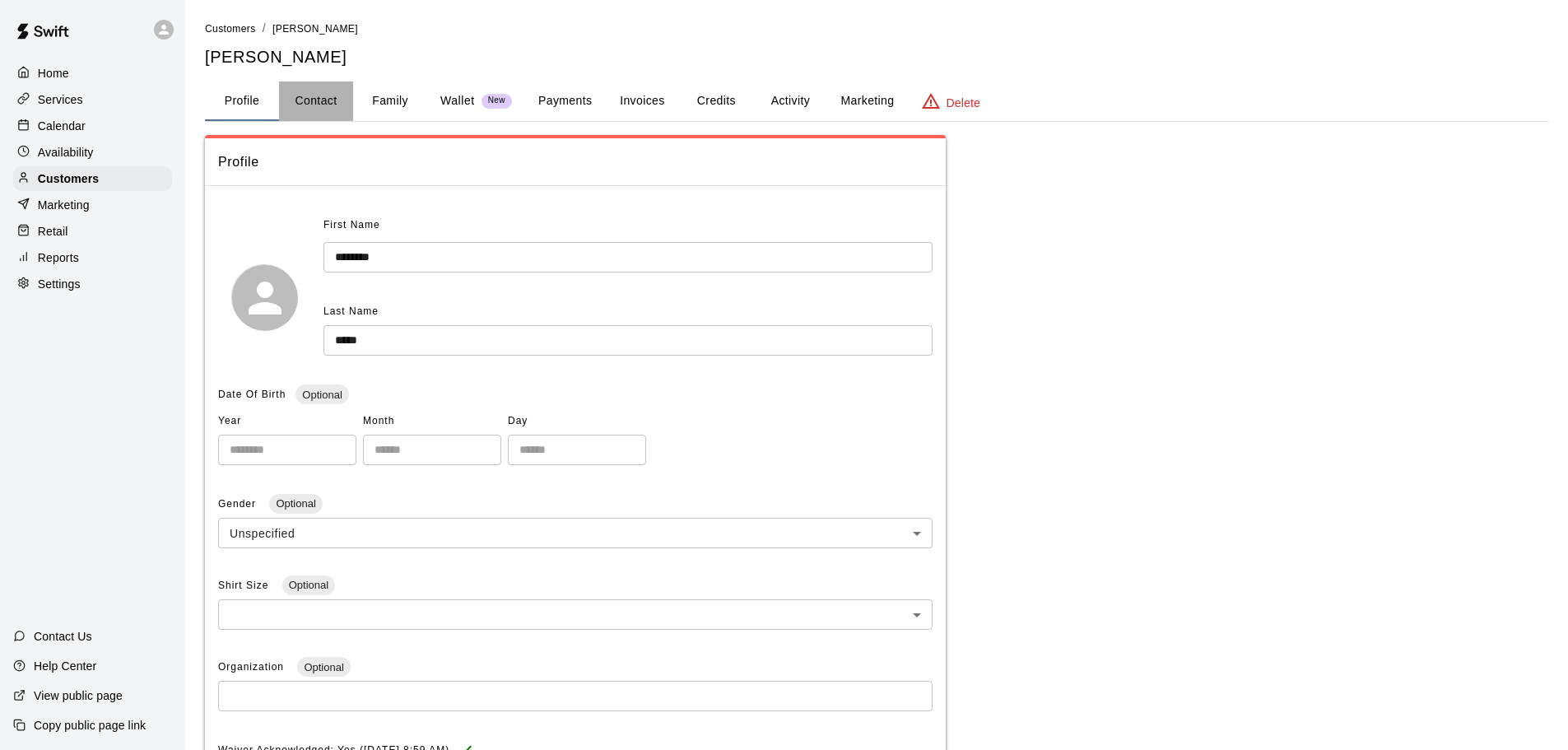
click at [329, 97] on button "Contact" at bounding box center [316, 101] width 74 height 40
select select "**"
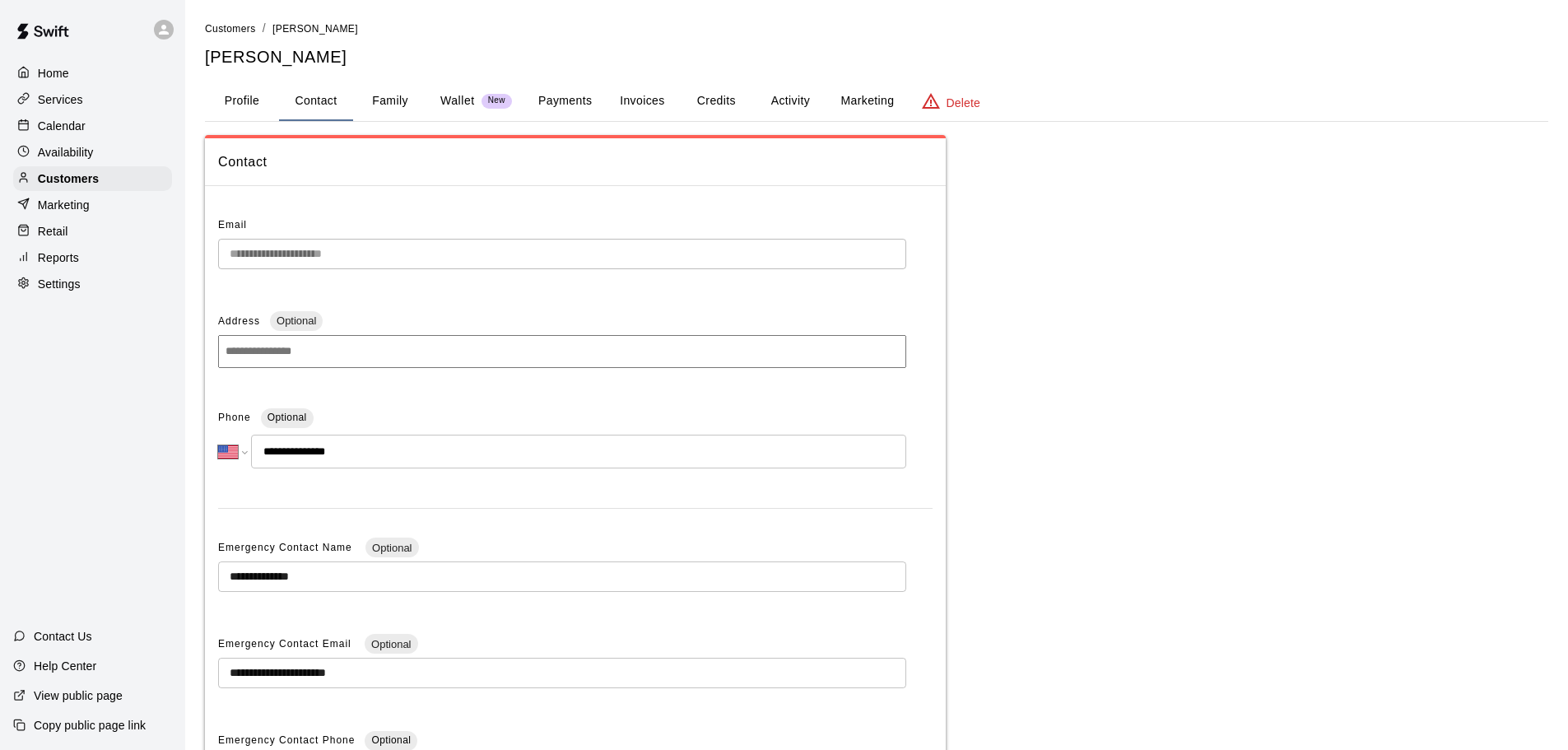
click at [102, 124] on div "Calendar" at bounding box center [93, 125] width 159 height 25
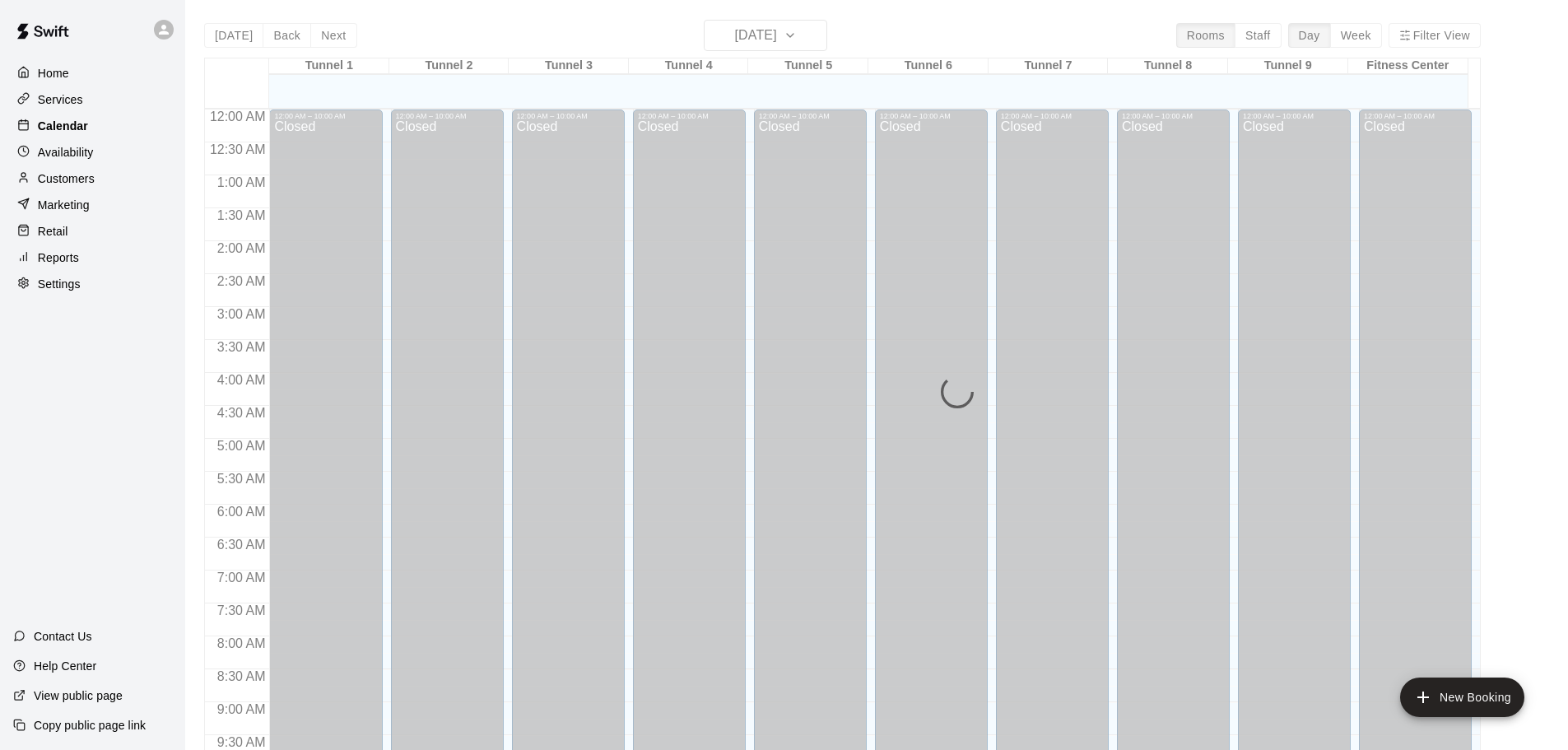
scroll to position [871, 0]
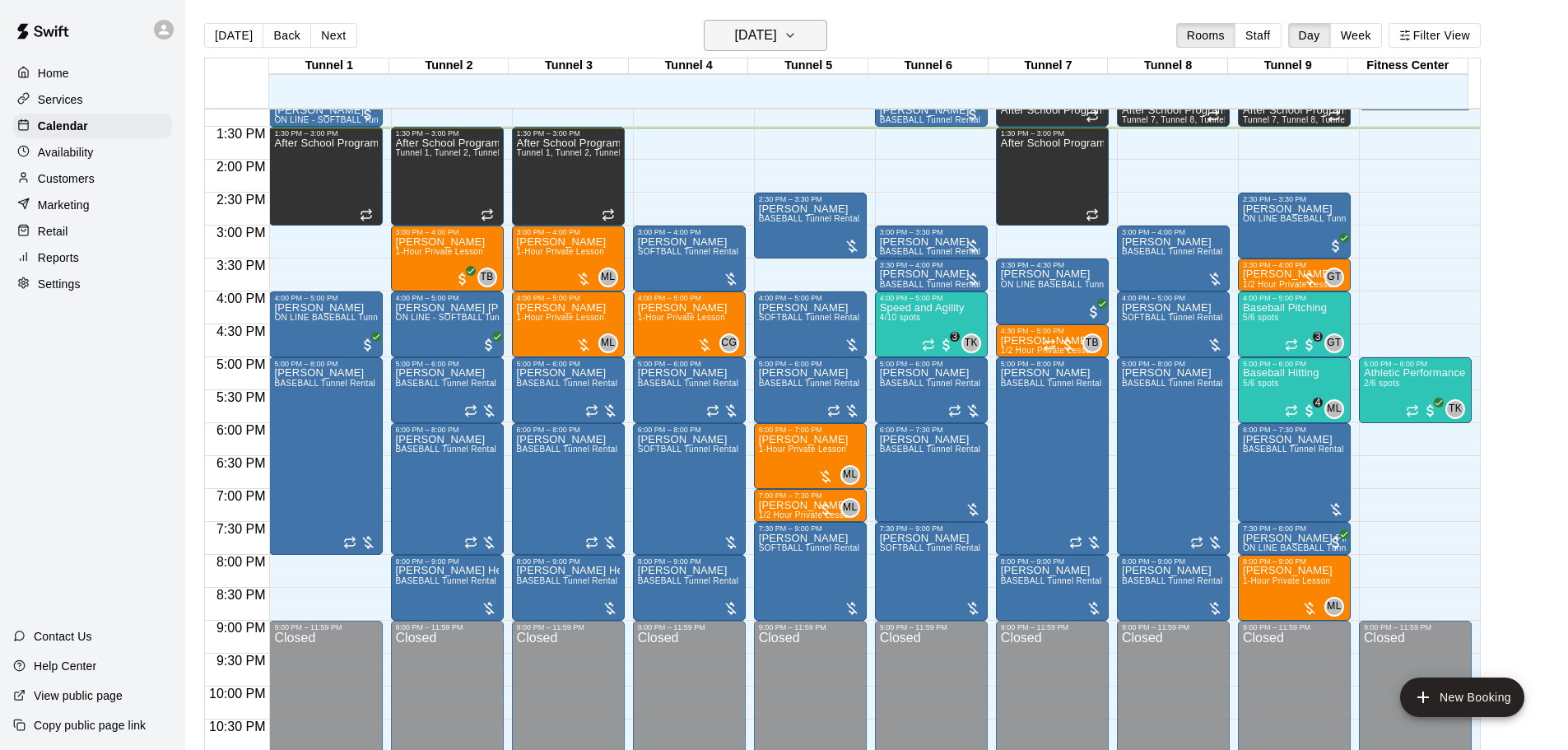
click at [797, 39] on icon "button" at bounding box center [790, 35] width 14 height 19
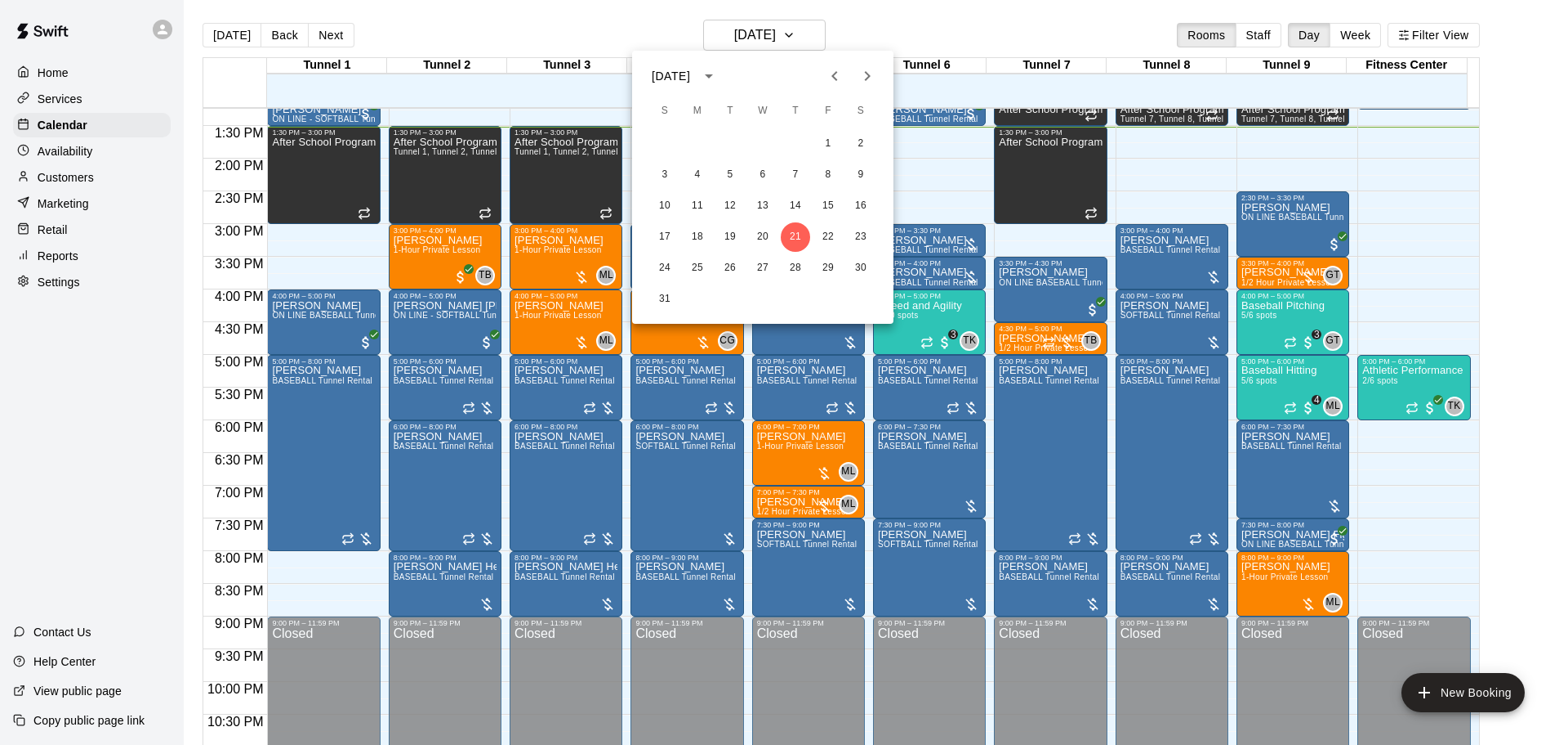
click at [878, 76] on button "Next month" at bounding box center [867, 76] width 33 height 33
click at [711, 140] on button "1" at bounding box center [697, 144] width 29 height 29
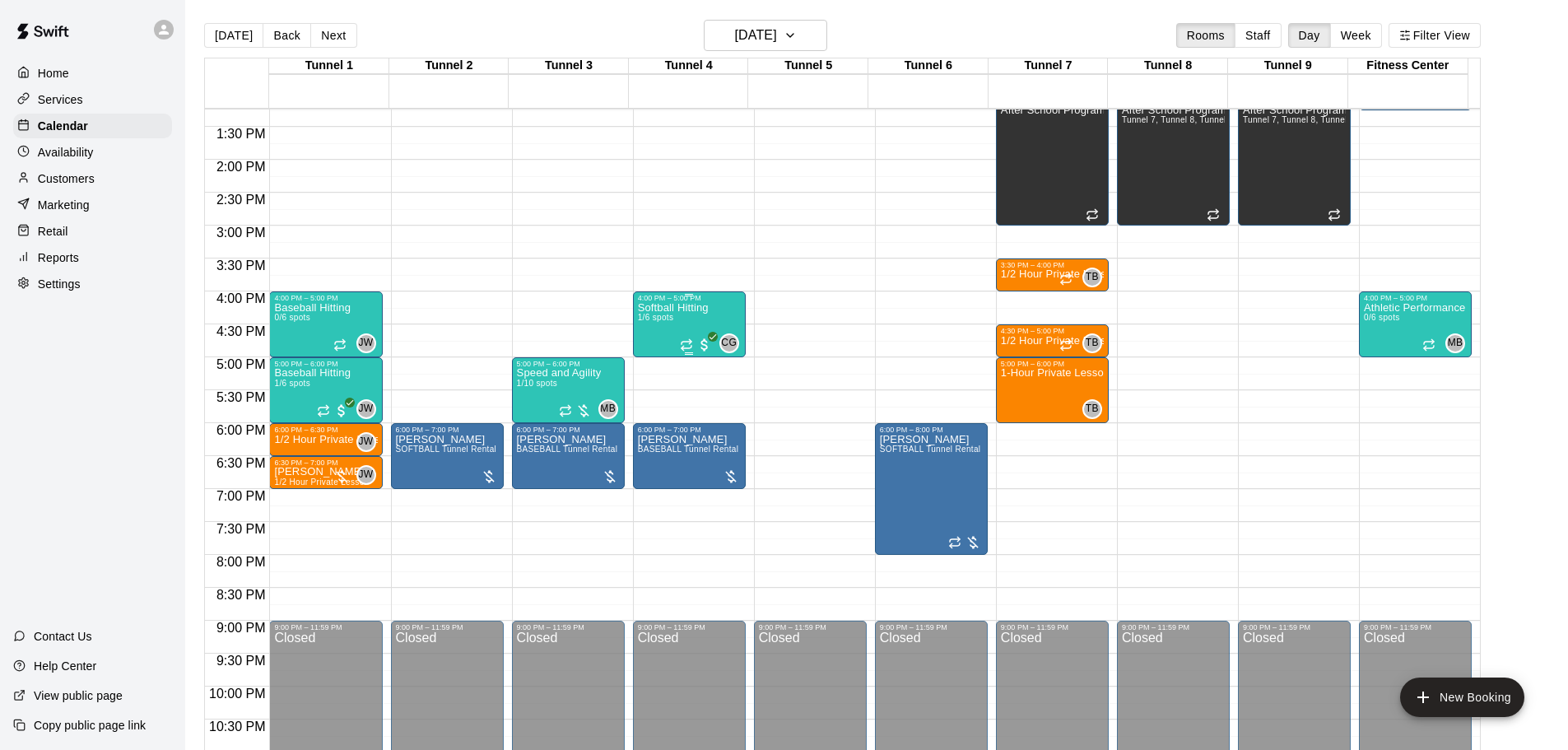
click at [671, 318] on span "1/6 spots" at bounding box center [655, 317] width 36 height 9
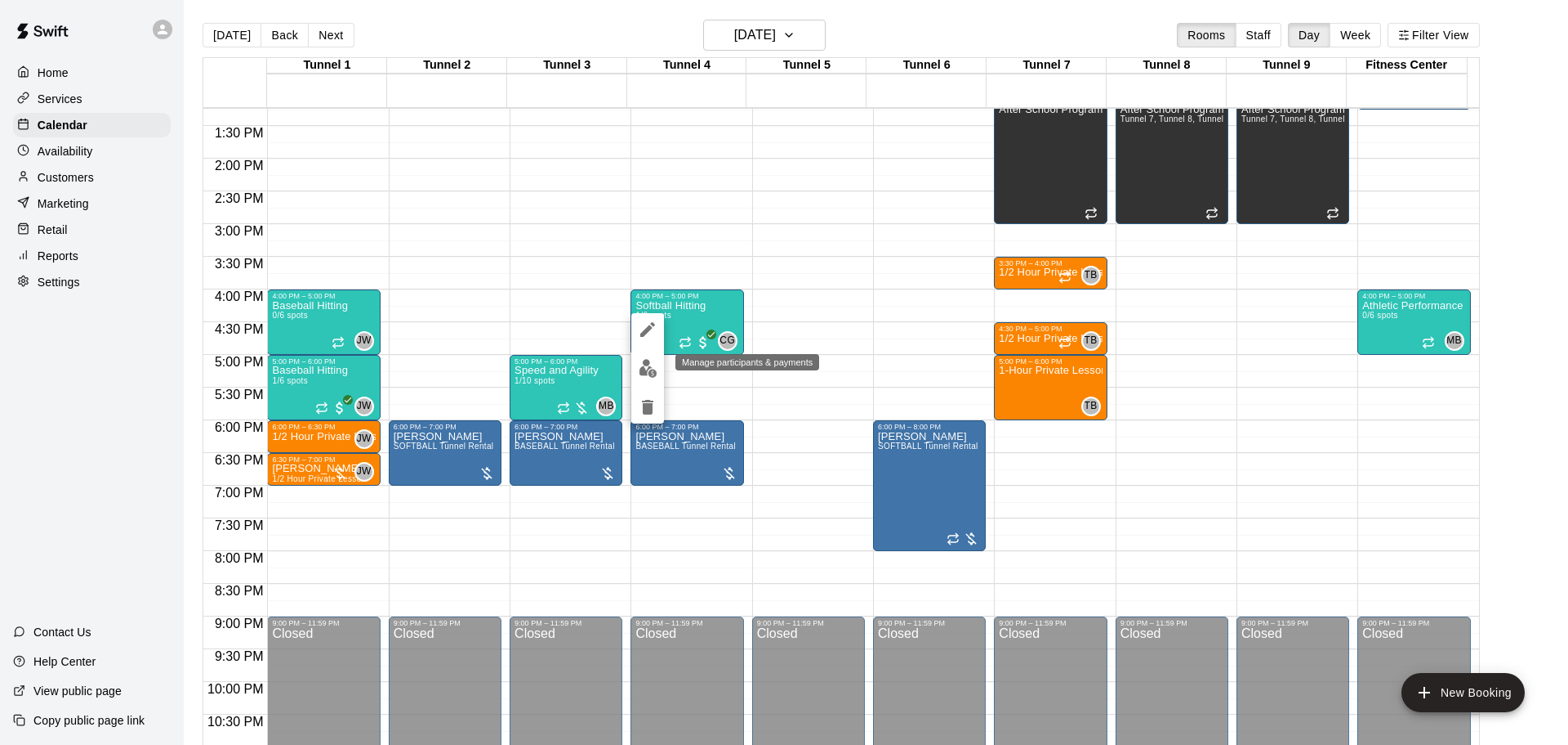
click at [651, 369] on img "edit" at bounding box center [648, 368] width 18 height 18
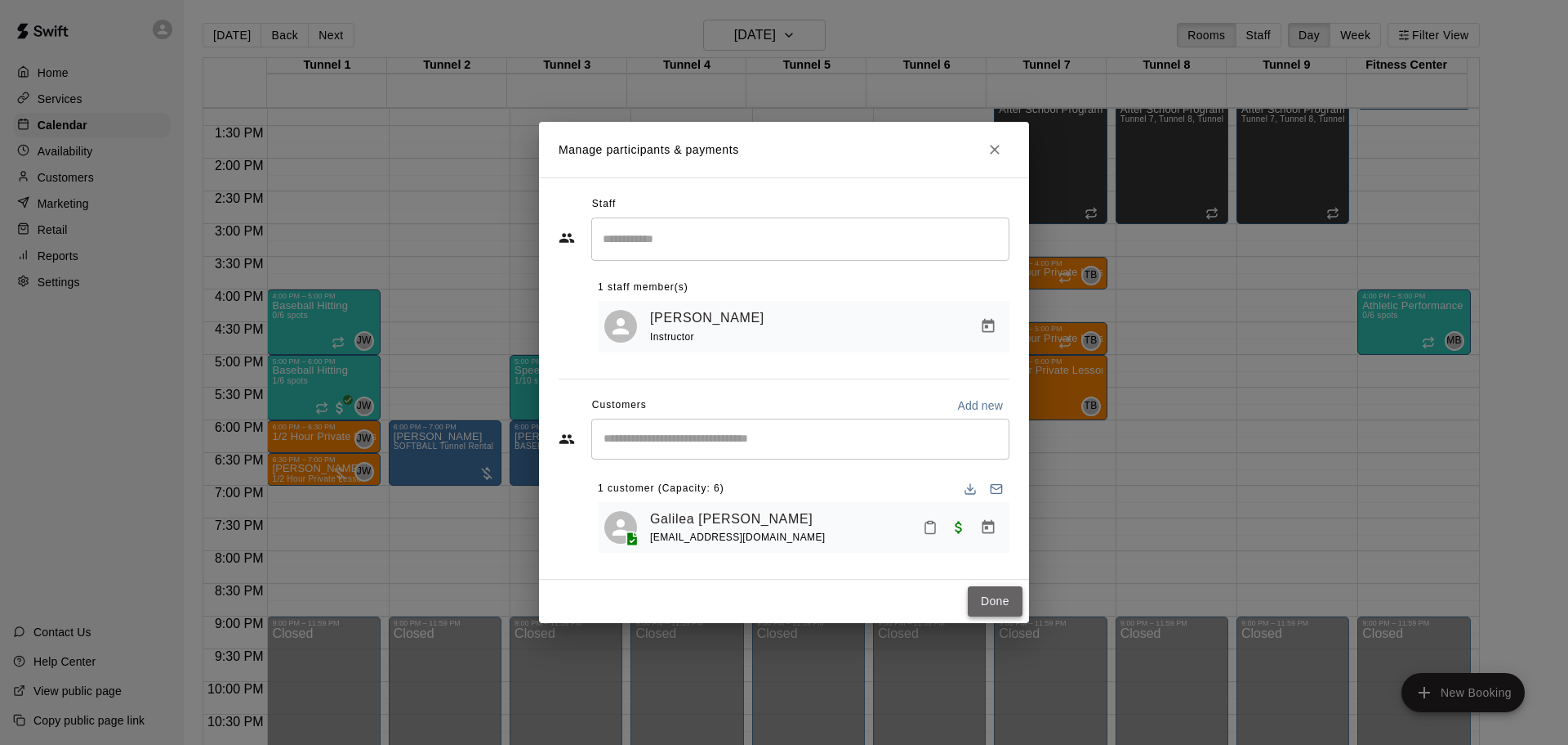
click at [996, 596] on button "Done" at bounding box center [995, 601] width 55 height 30
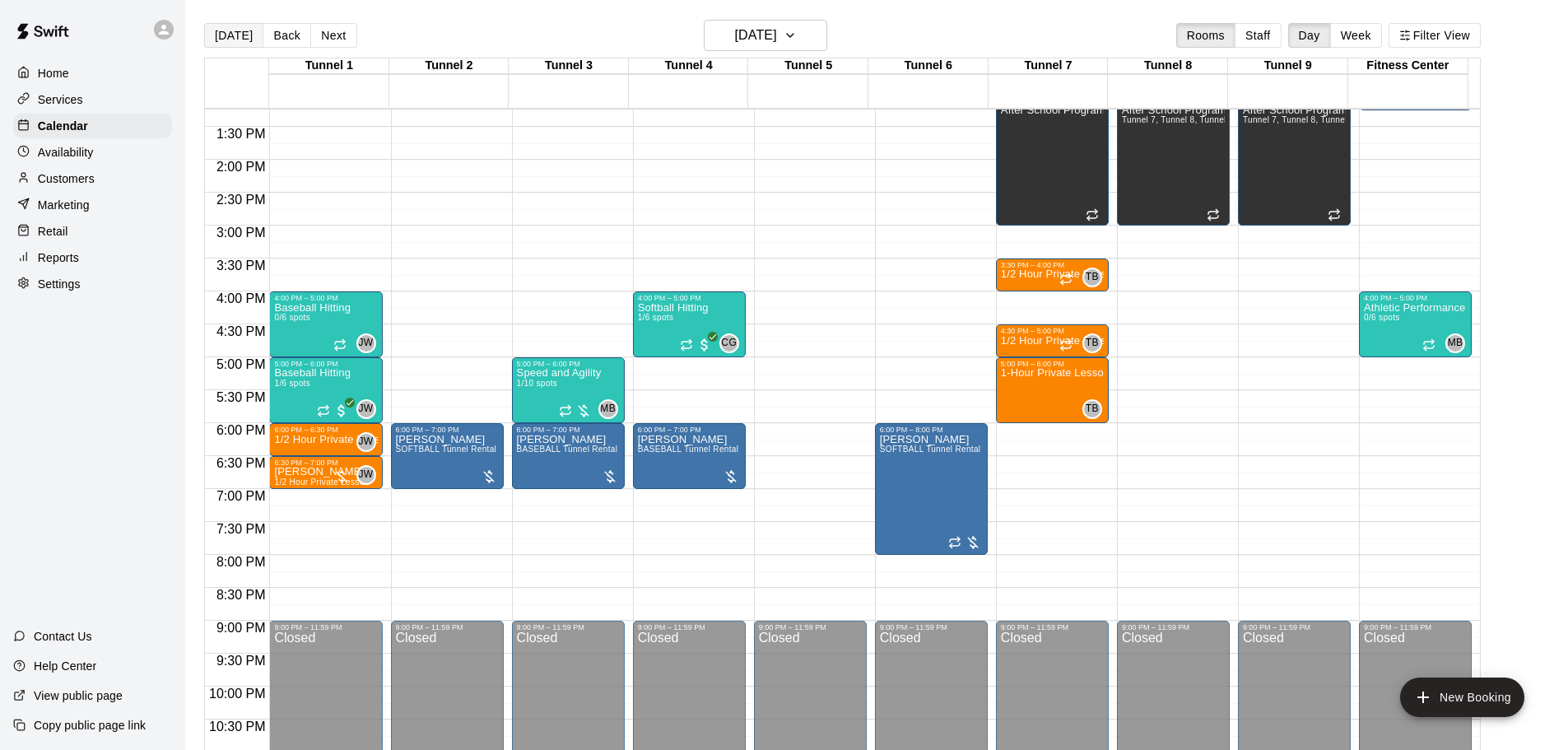
click at [228, 37] on button "[DATE]" at bounding box center [234, 35] width 59 height 25
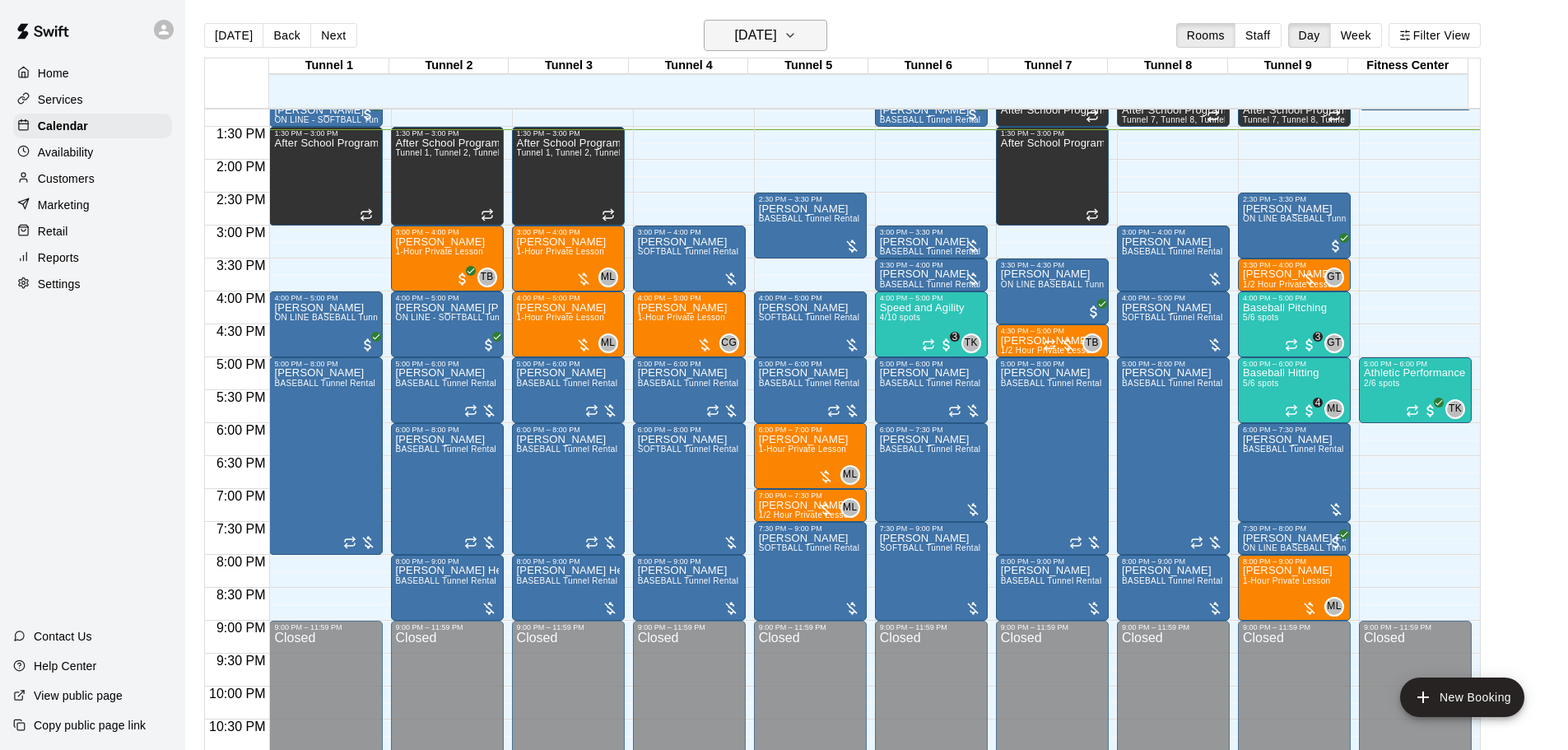
click at [738, 40] on h6 "[DATE]" at bounding box center [756, 35] width 42 height 23
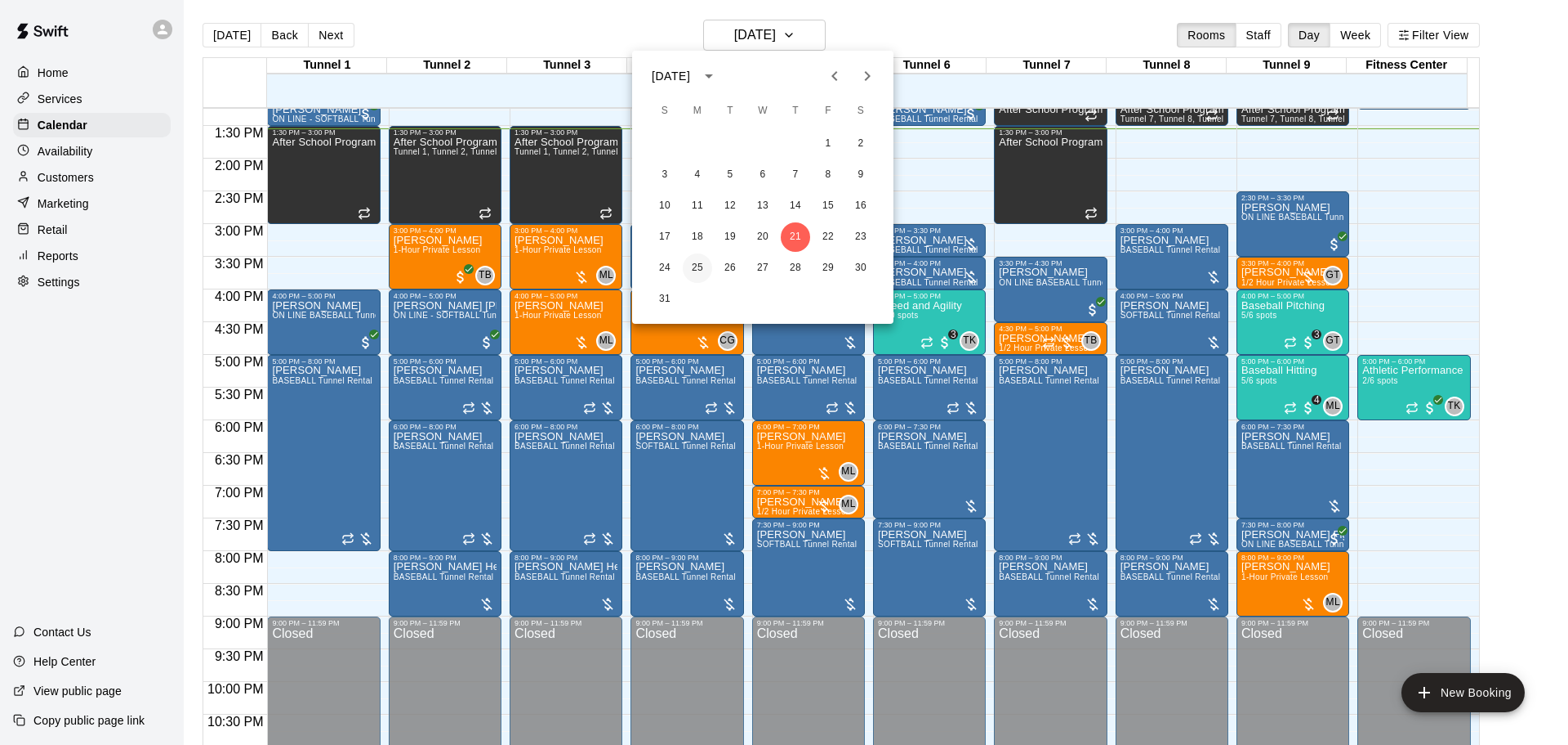
click at [700, 269] on button "25" at bounding box center [697, 267] width 29 height 29
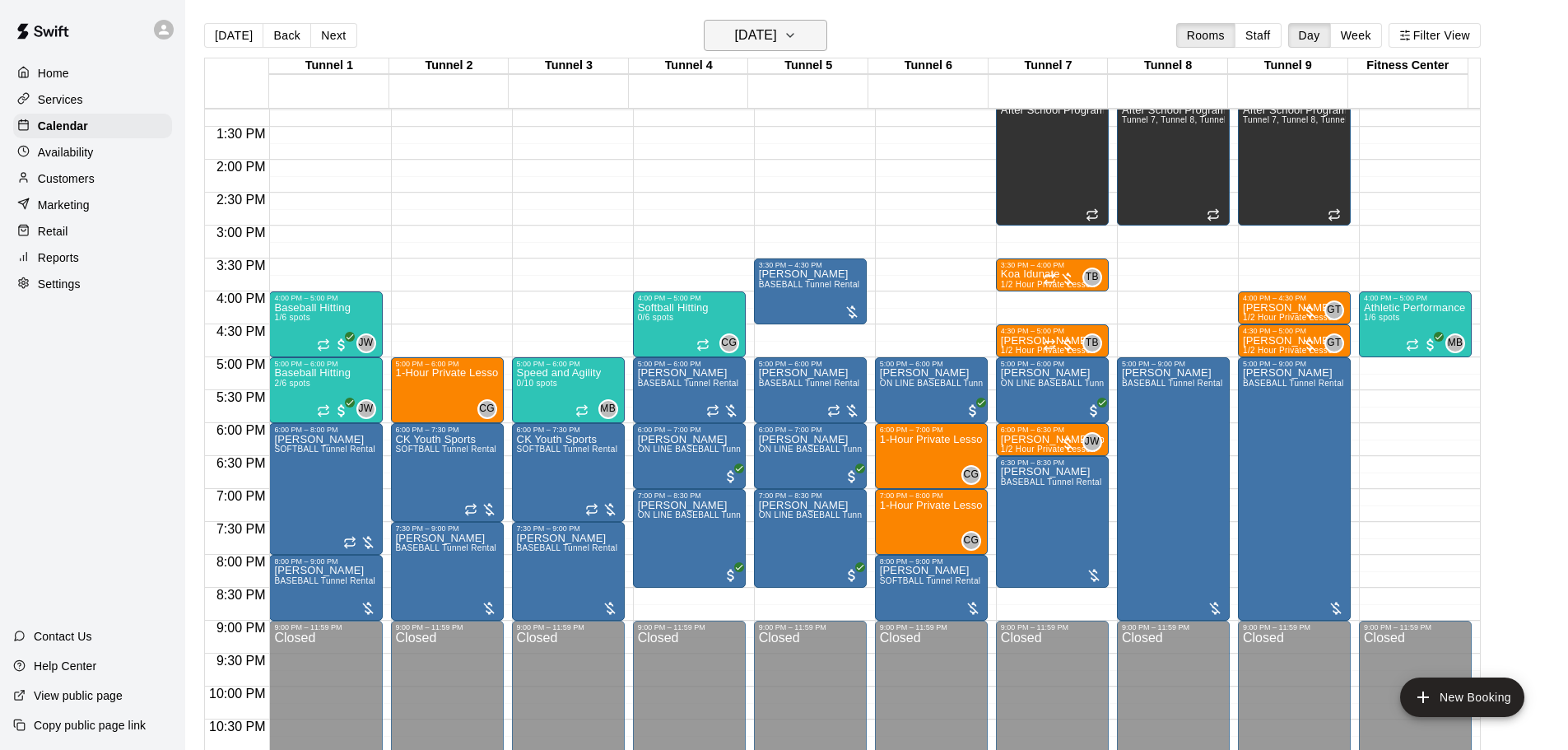
click at [777, 35] on h6 "Monday Aug 25" at bounding box center [756, 35] width 42 height 23
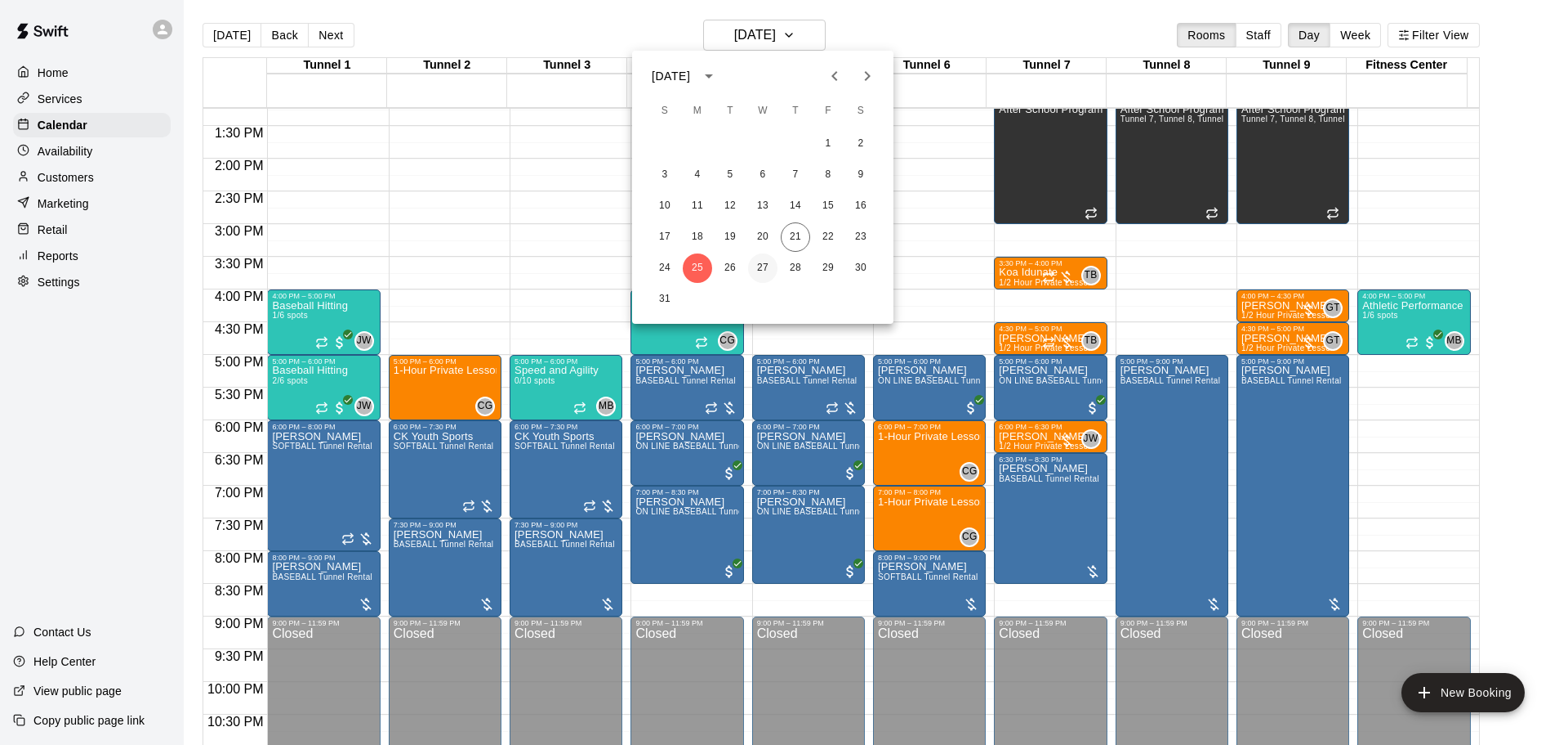
click at [766, 272] on button "27" at bounding box center [762, 267] width 29 height 29
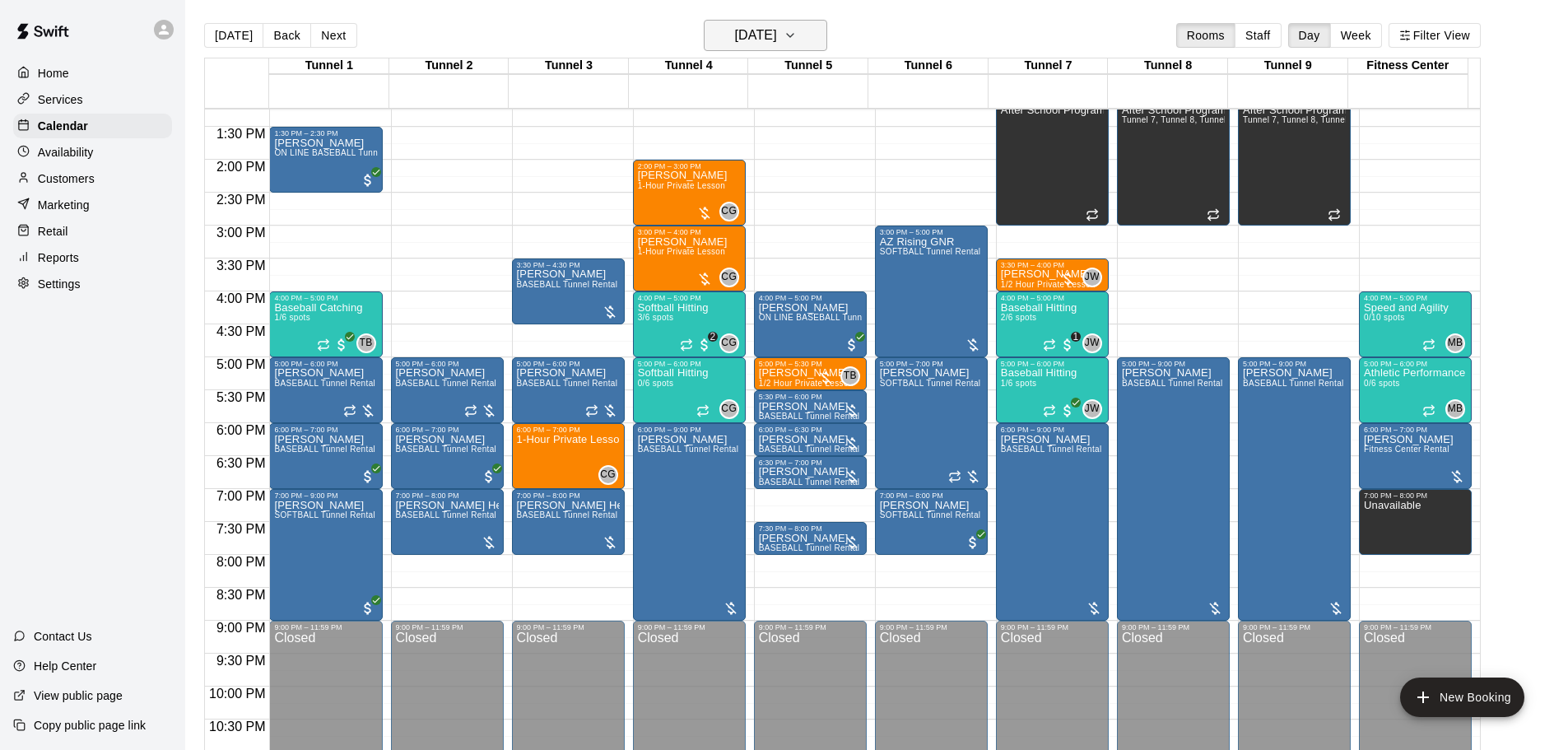
click at [777, 39] on h6 "Wednesday Aug 27" at bounding box center [756, 35] width 42 height 23
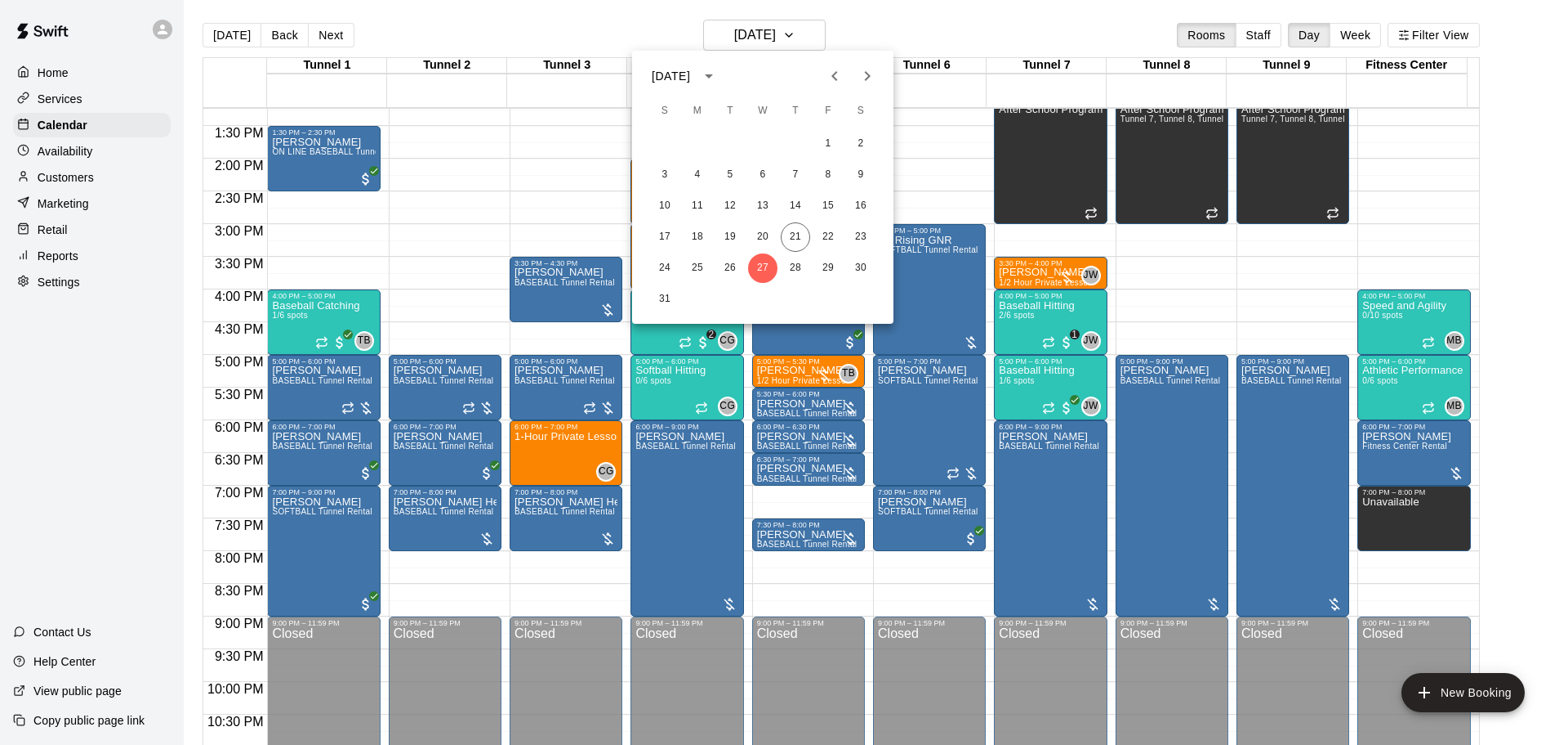
click at [878, 73] on button "Next month" at bounding box center [867, 76] width 33 height 33
click at [753, 142] on button "3" at bounding box center [762, 144] width 29 height 29
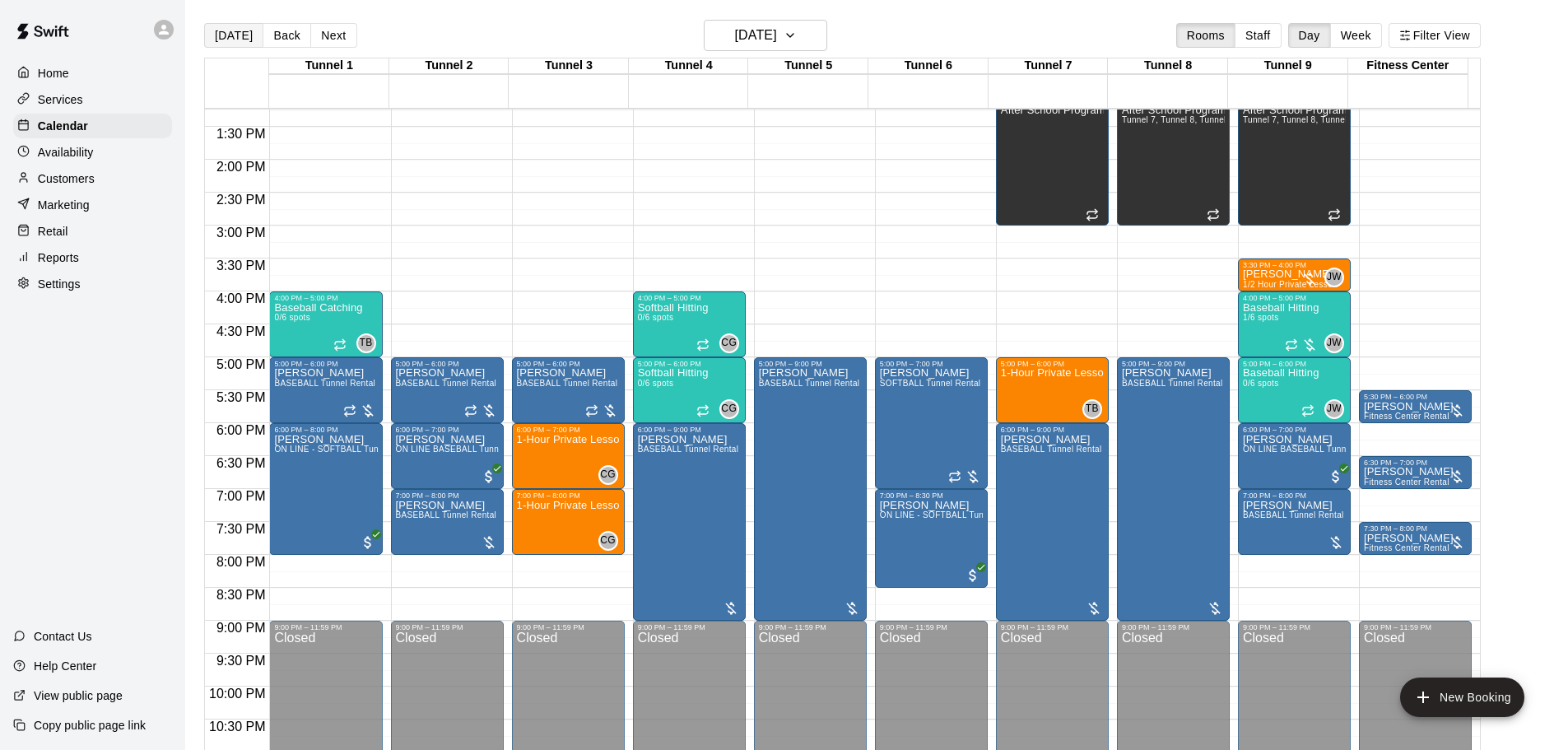
click at [240, 39] on button "[DATE]" at bounding box center [234, 35] width 59 height 25
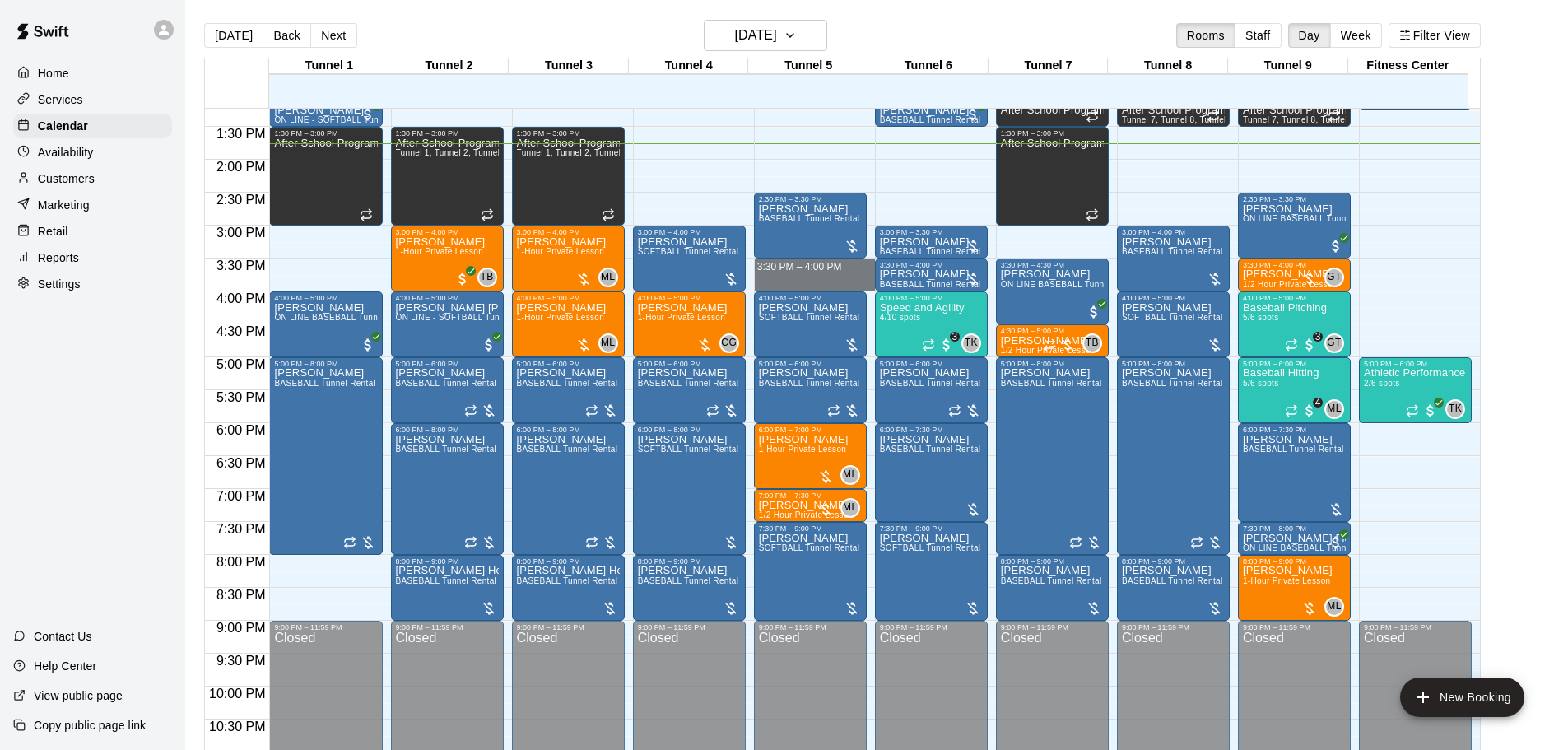
drag, startPoint x: 795, startPoint y: 264, endPoint x: 798, endPoint y: 278, distance: 14.3
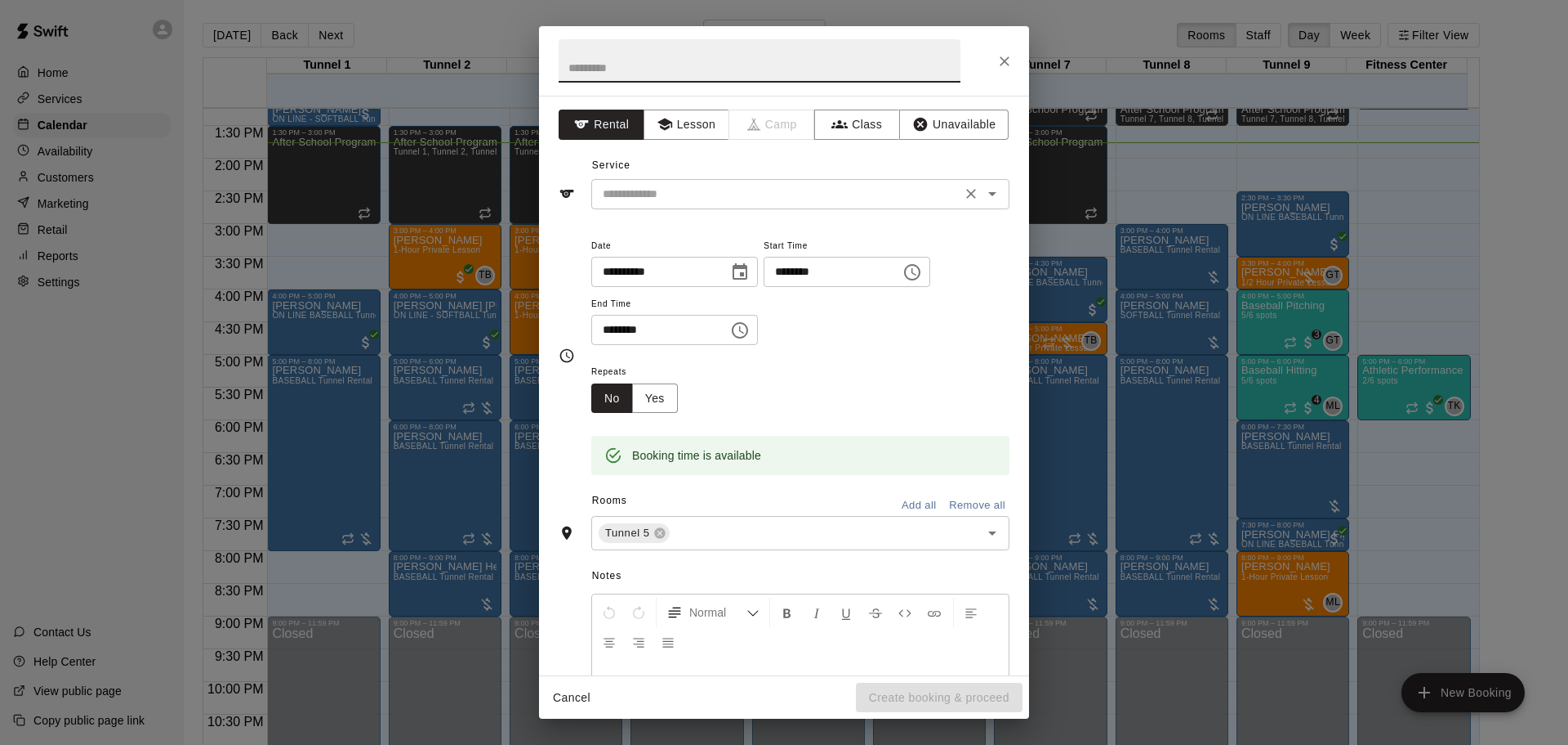
click at [681, 188] on input "text" at bounding box center [776, 194] width 360 height 20
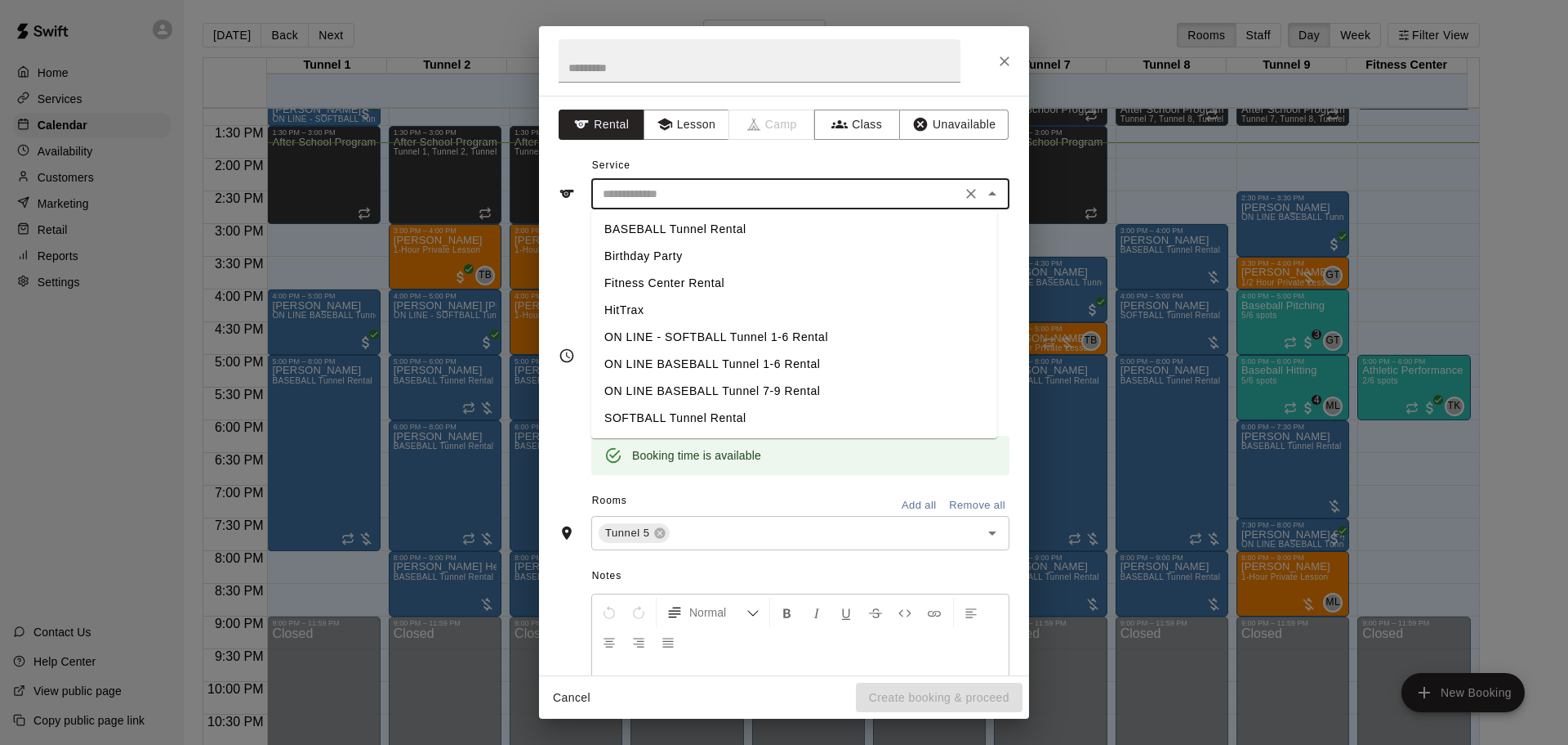
click at [706, 228] on li "BASEBALL Tunnel Rental" at bounding box center [794, 230] width 406 height 27
type input "**********"
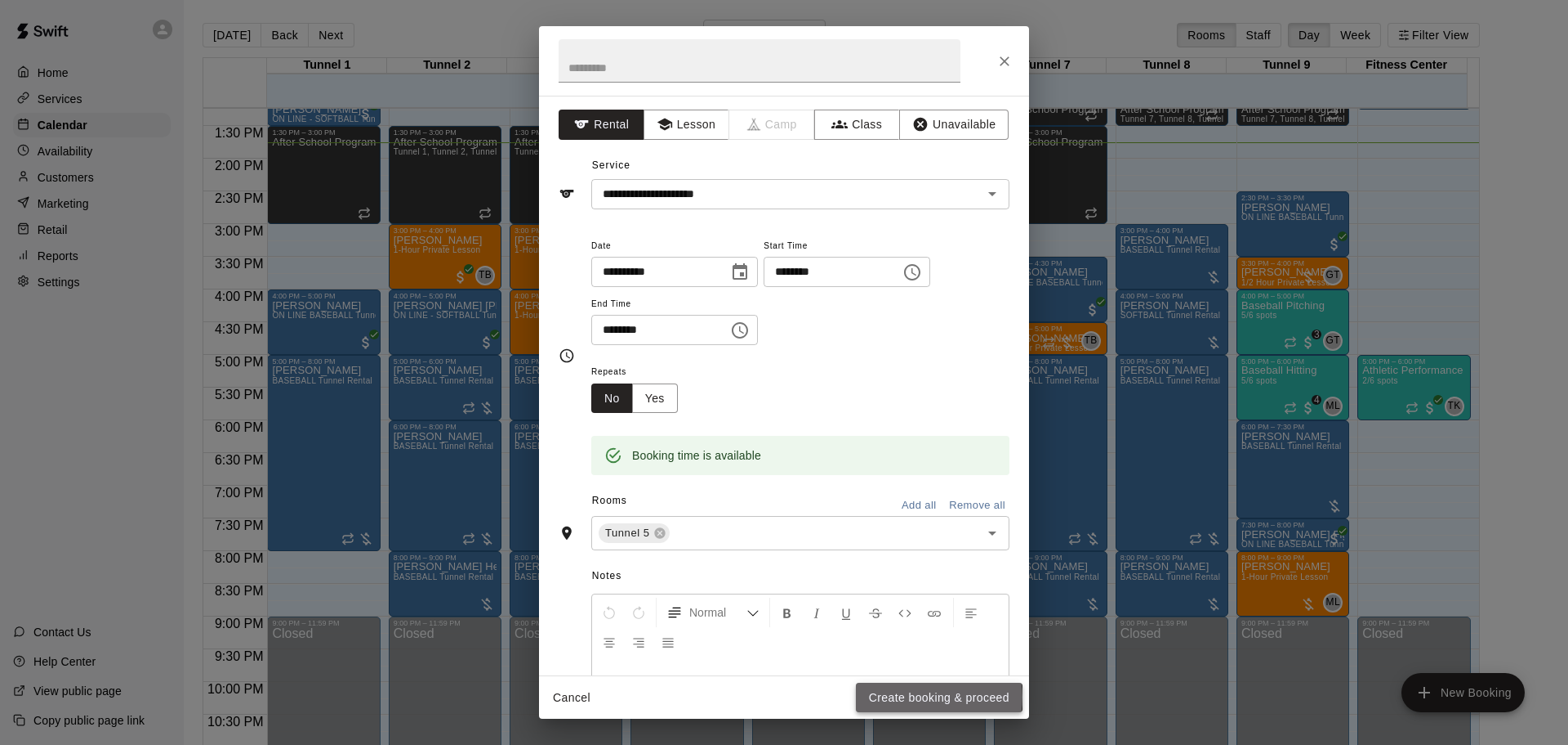
click at [925, 696] on button "Create booking & proceed" at bounding box center [939, 698] width 166 height 30
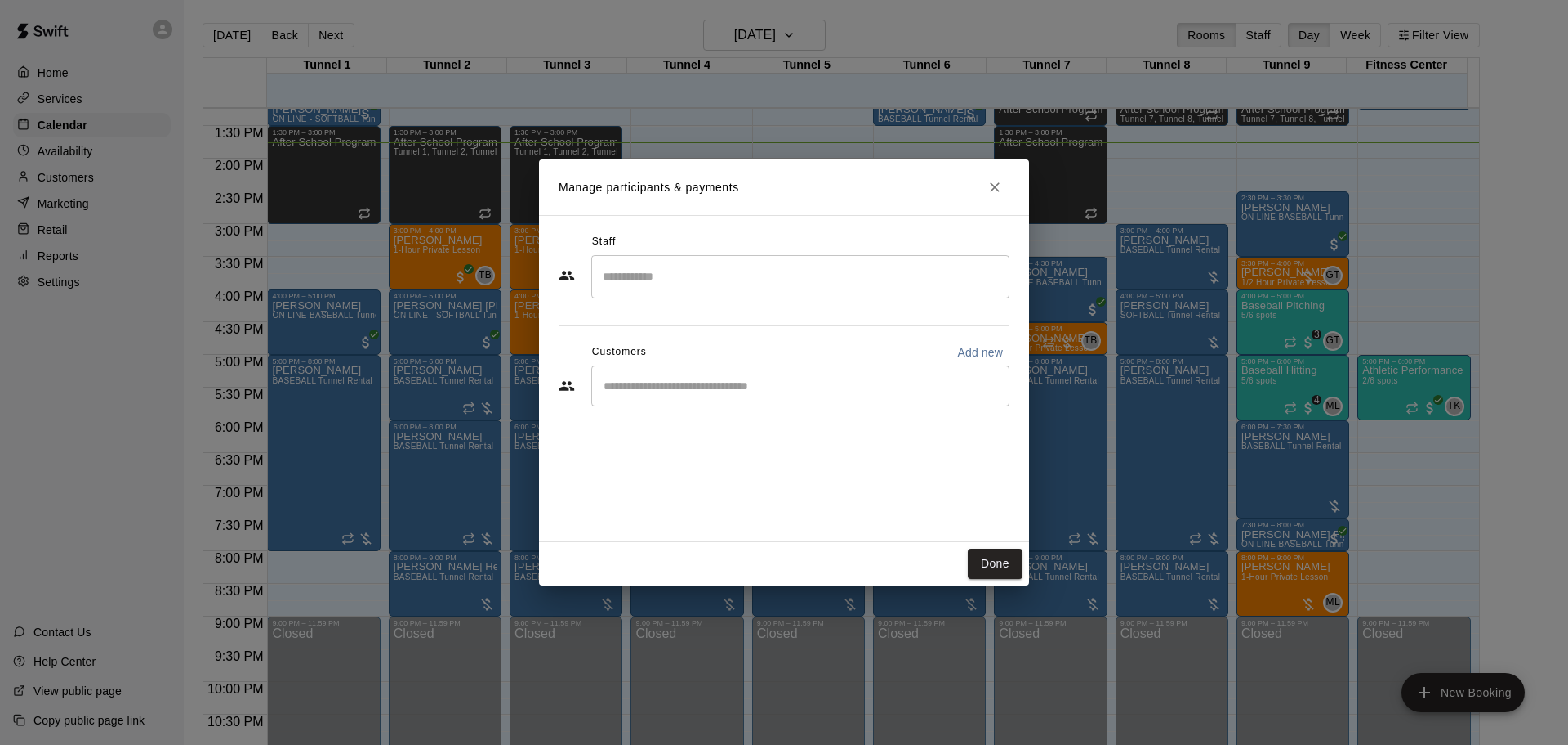
click at [709, 386] on input "Start typing to search customers..." at bounding box center [801, 385] width 403 height 16
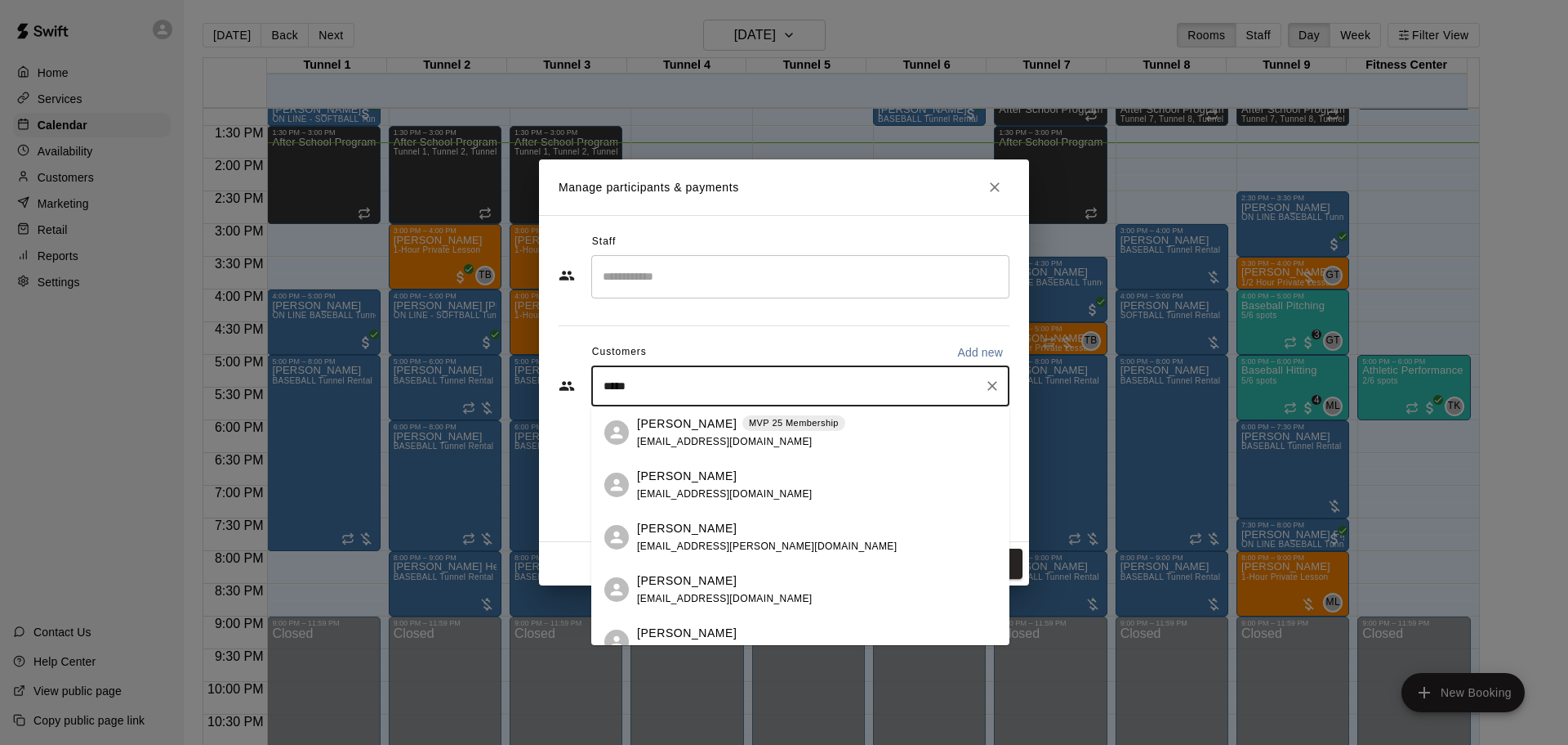
type input "******"
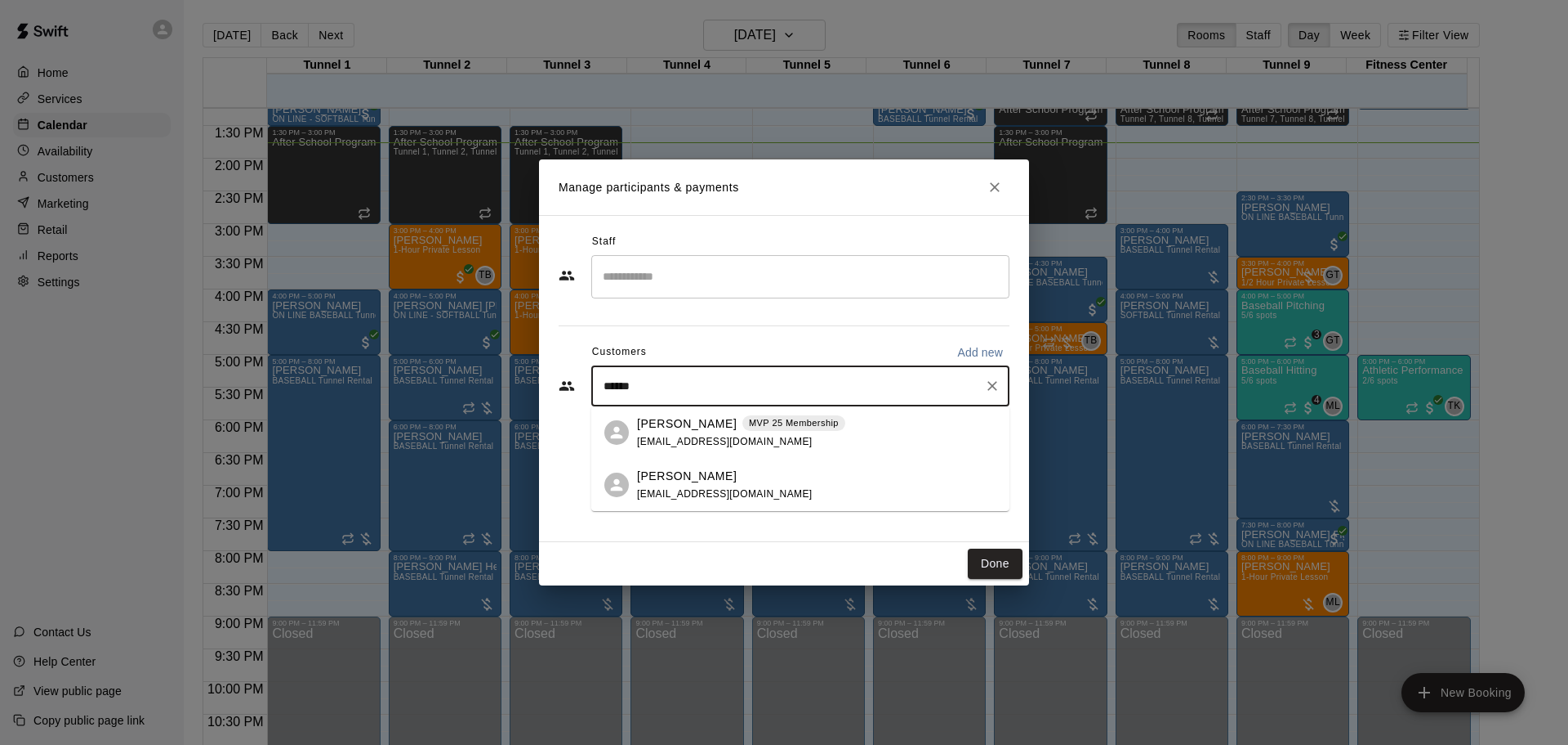
click at [693, 430] on p "[PERSON_NAME]" at bounding box center [687, 424] width 100 height 17
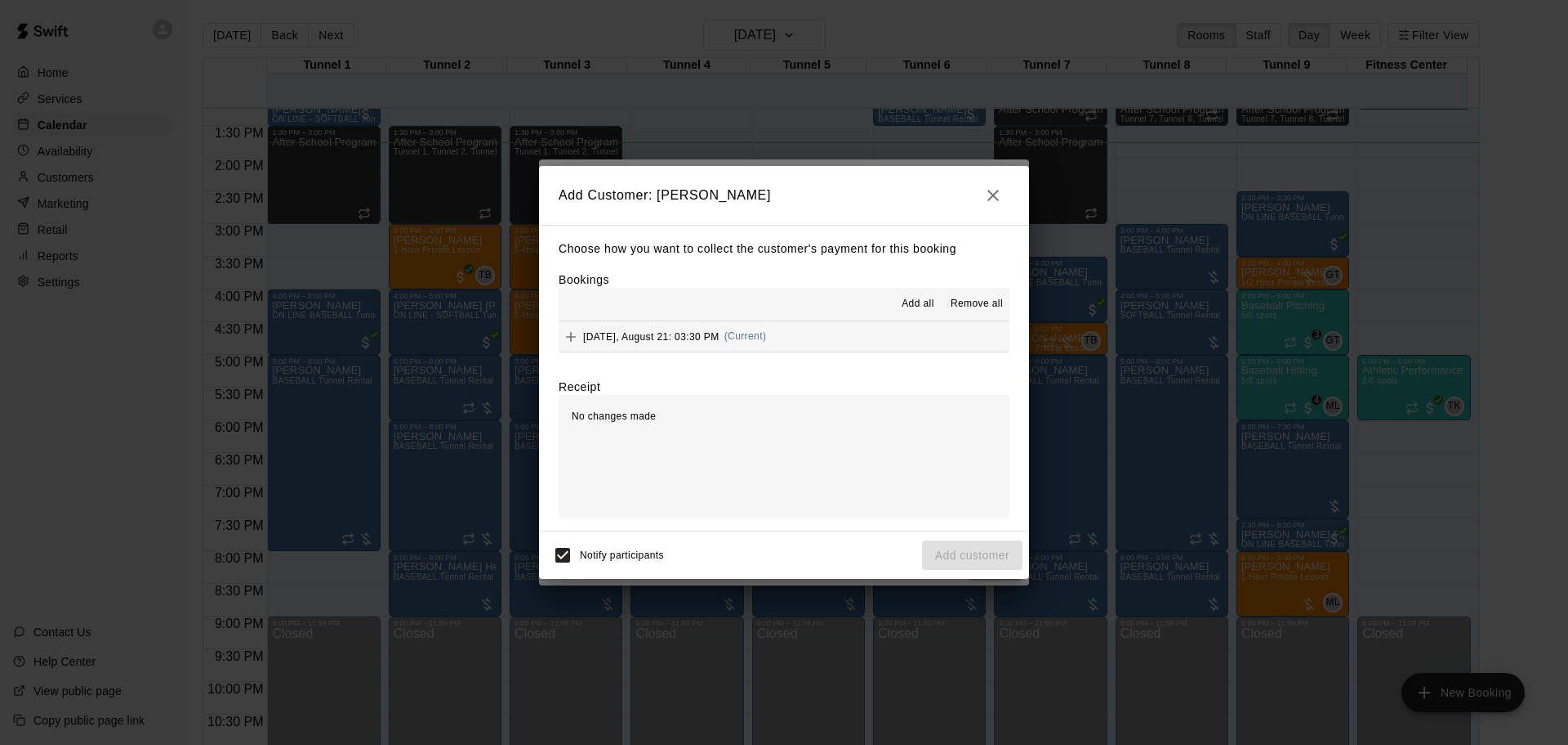
click at [805, 328] on button "Thursday, August 21: 03:30 PM (Current)" at bounding box center [784, 336] width 451 height 30
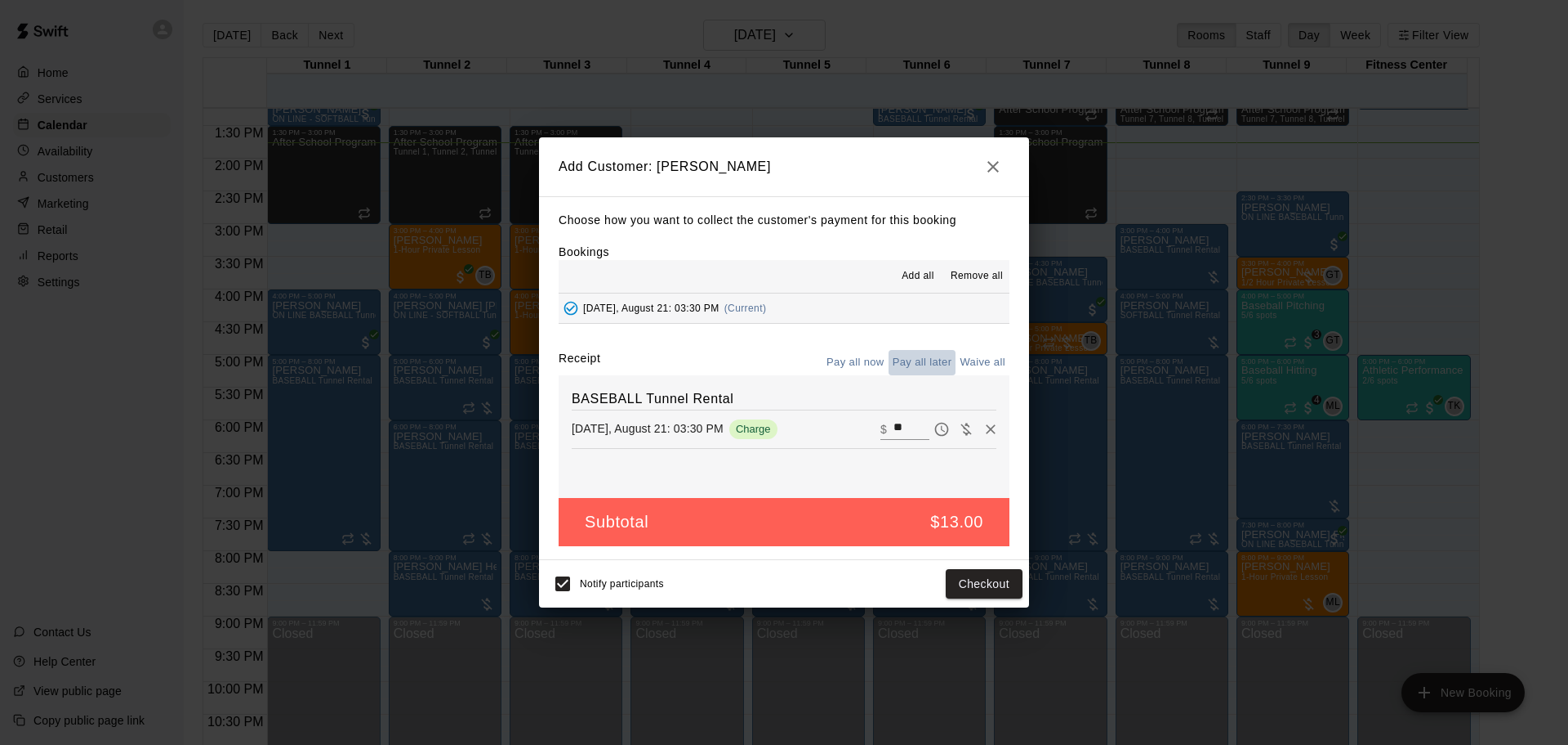
click at [908, 356] on button "Pay all later" at bounding box center [923, 362] width 68 height 25
click at [985, 590] on button "Add customer" at bounding box center [972, 584] width 101 height 30
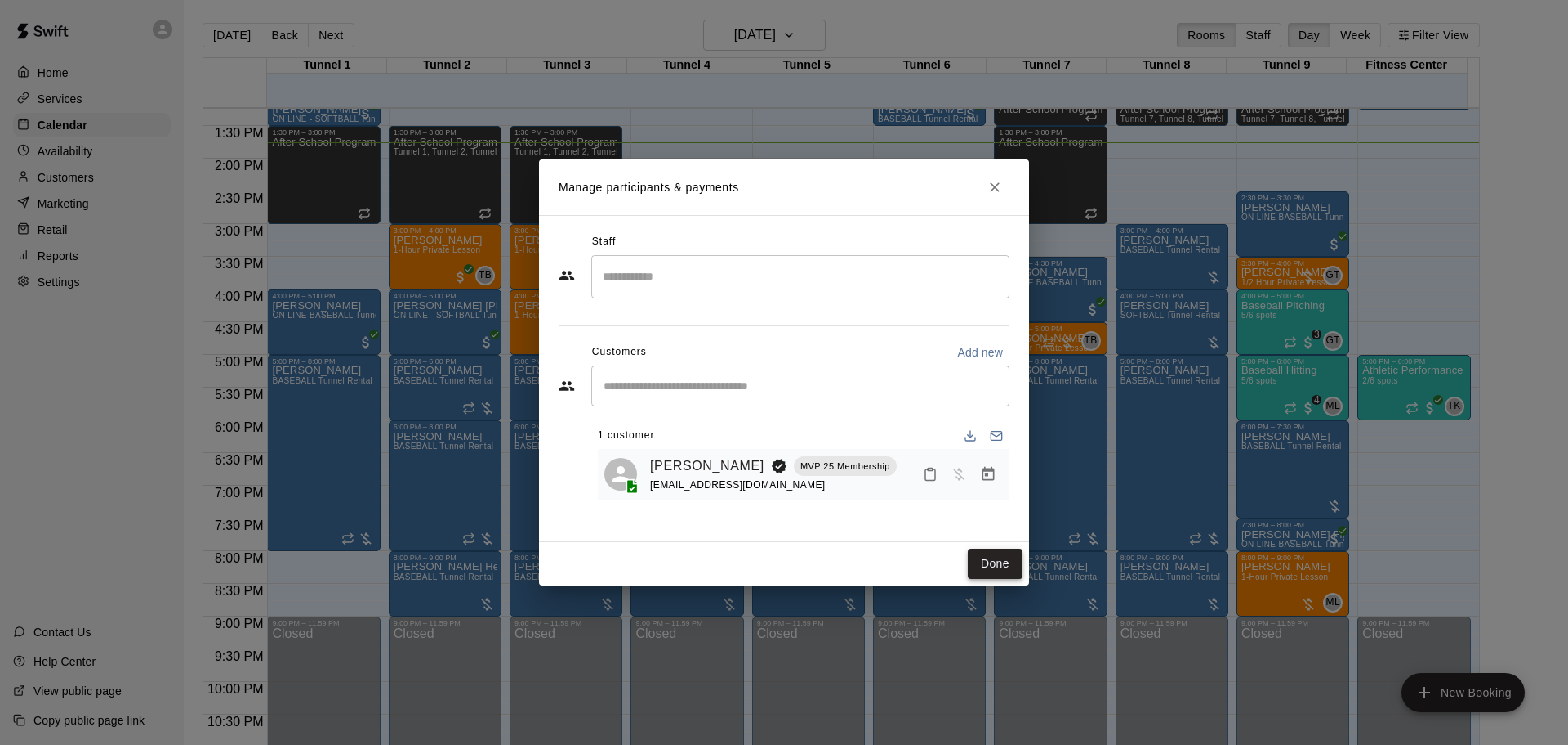
click at [979, 568] on button "Done" at bounding box center [995, 563] width 55 height 30
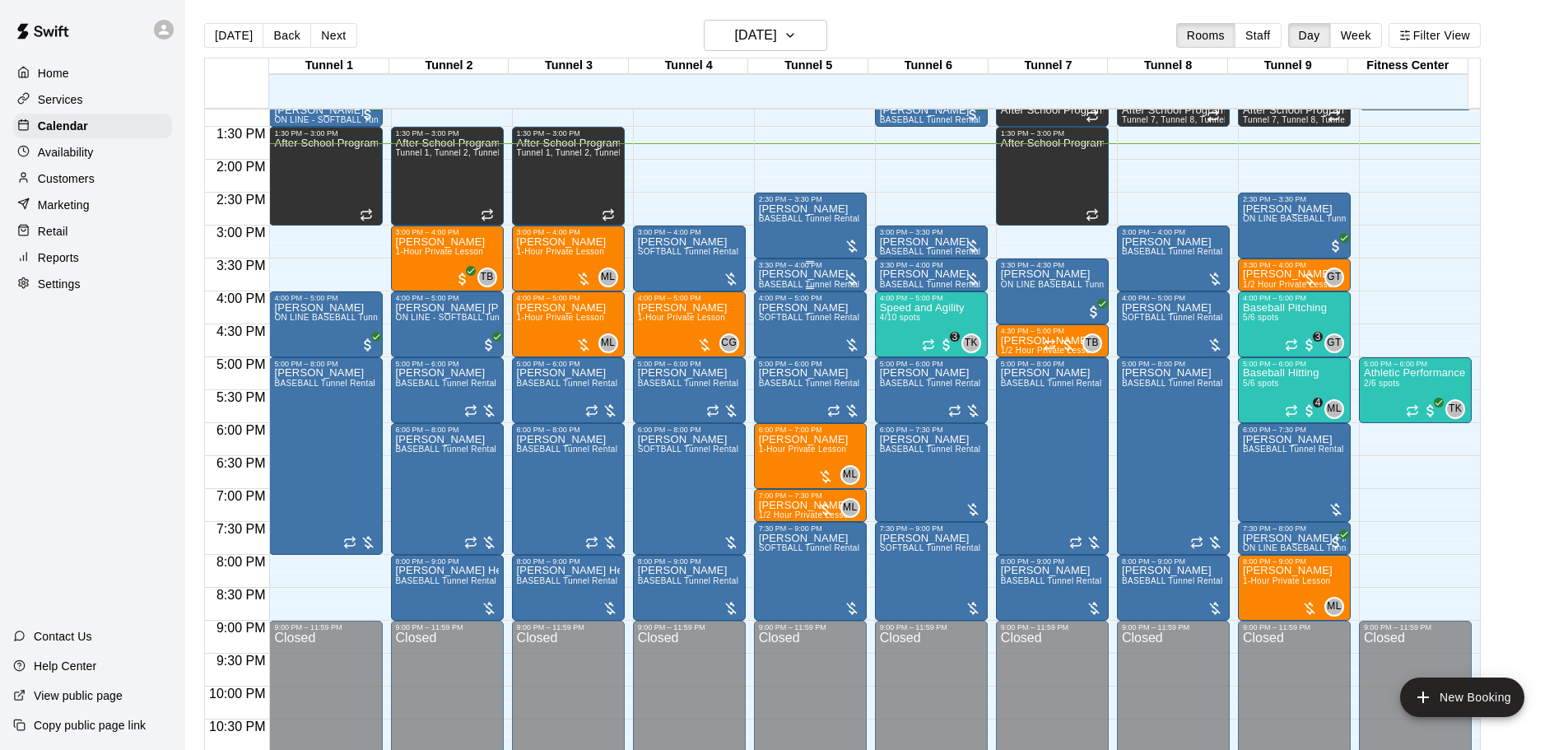
click at [820, 282] on span "BASEBALL Tunnel Rental" at bounding box center [809, 284] width 102 height 9
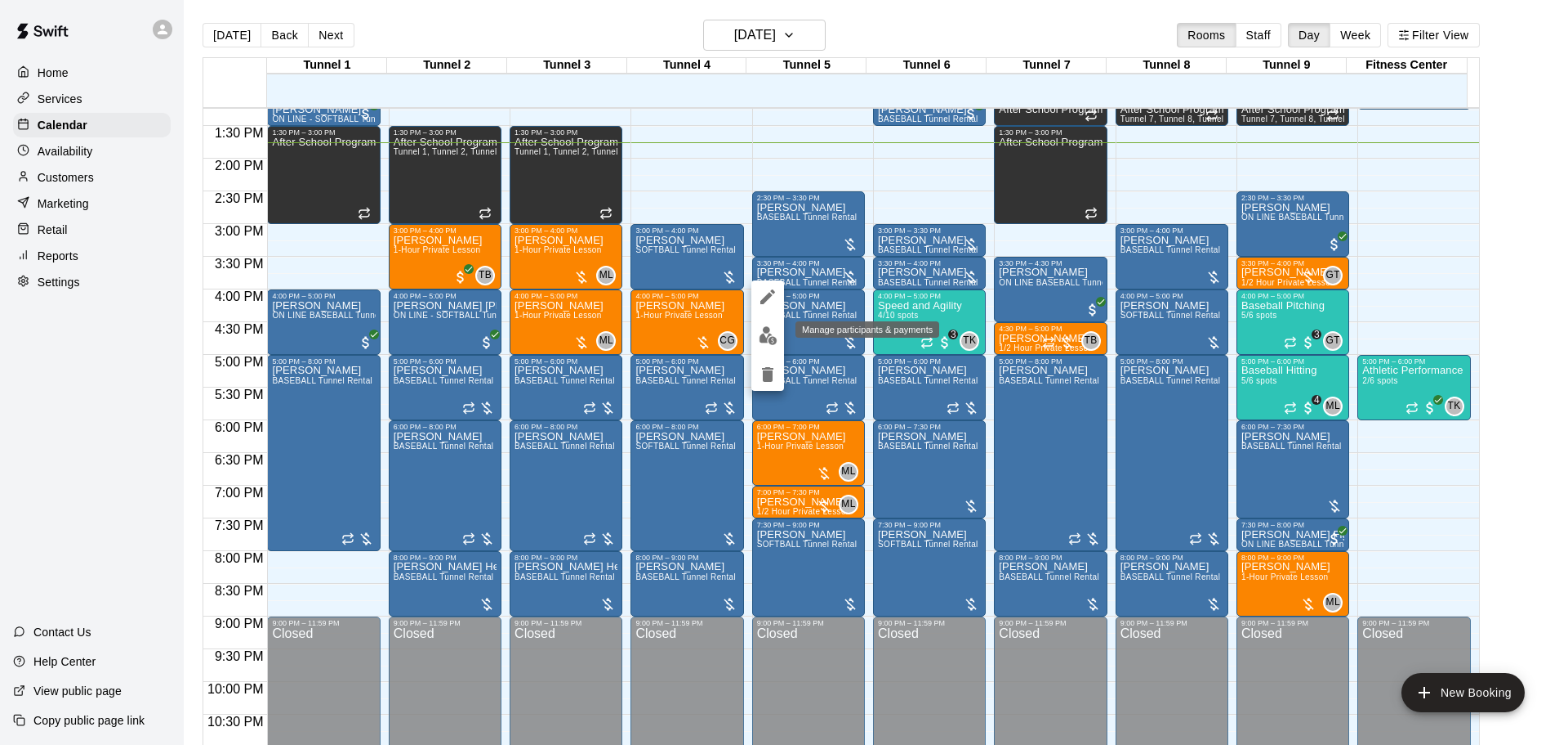
click at [777, 336] on button "edit" at bounding box center [767, 336] width 33 height 32
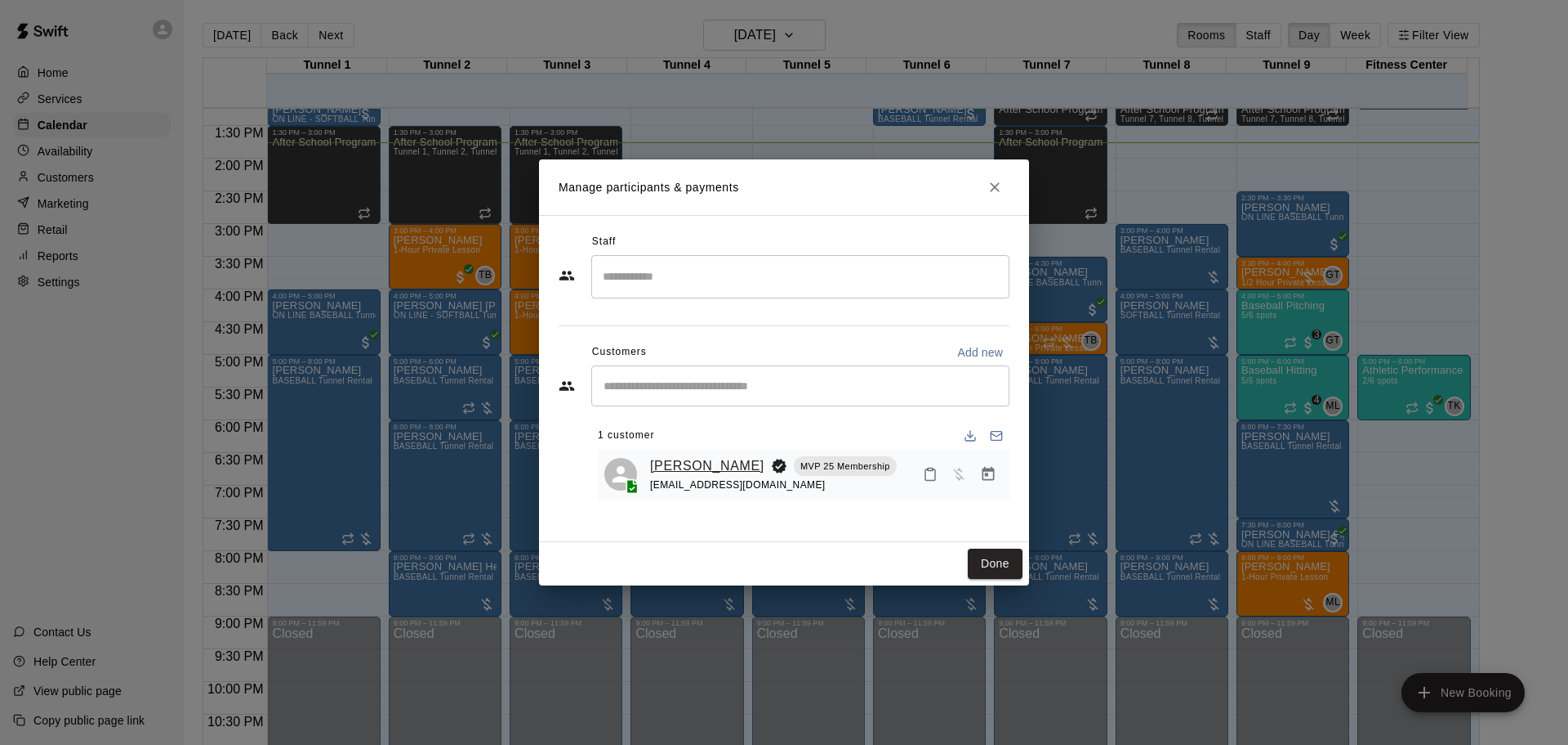
click at [675, 467] on link "[PERSON_NAME]" at bounding box center [708, 465] width 114 height 21
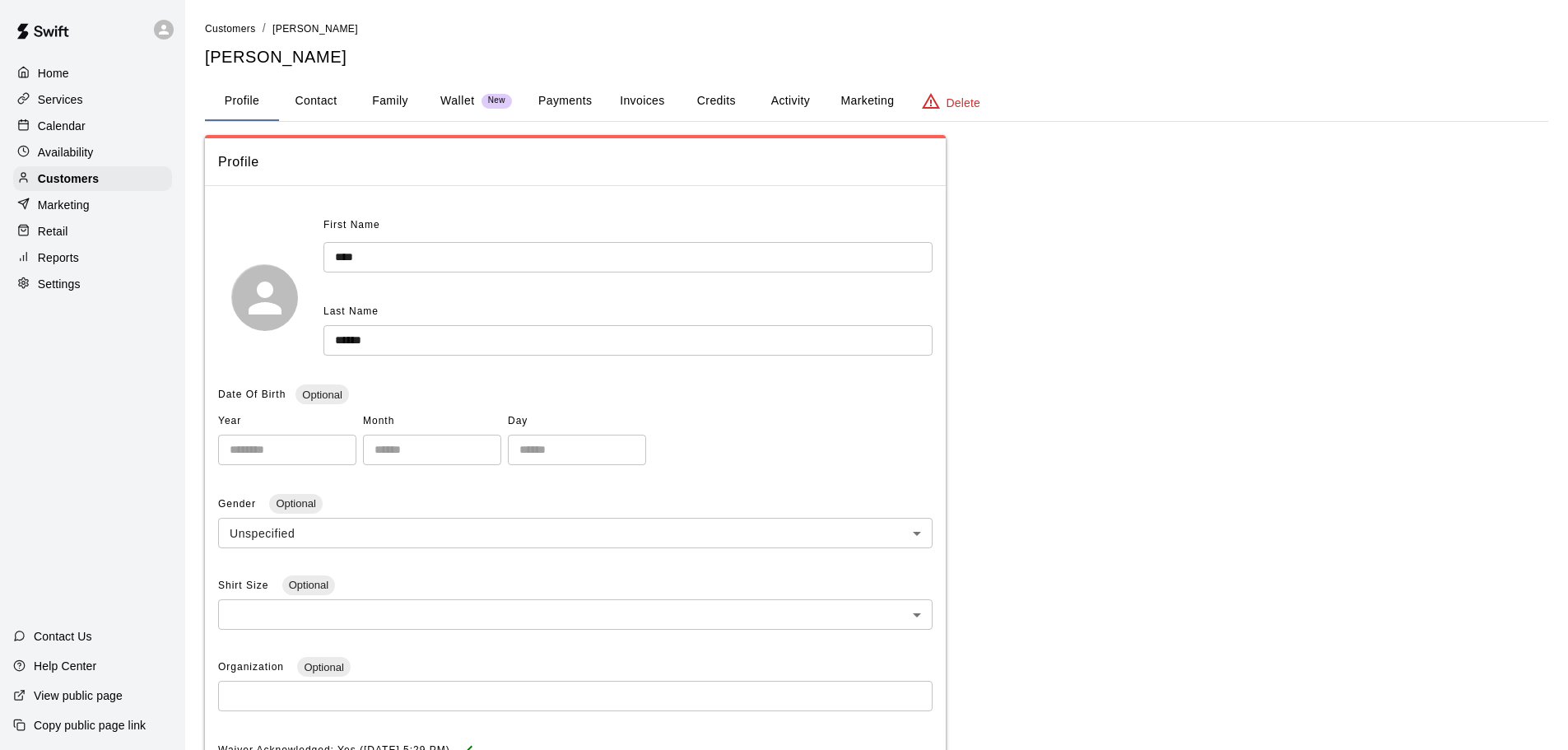
click at [390, 108] on button "Family" at bounding box center [389, 101] width 74 height 40
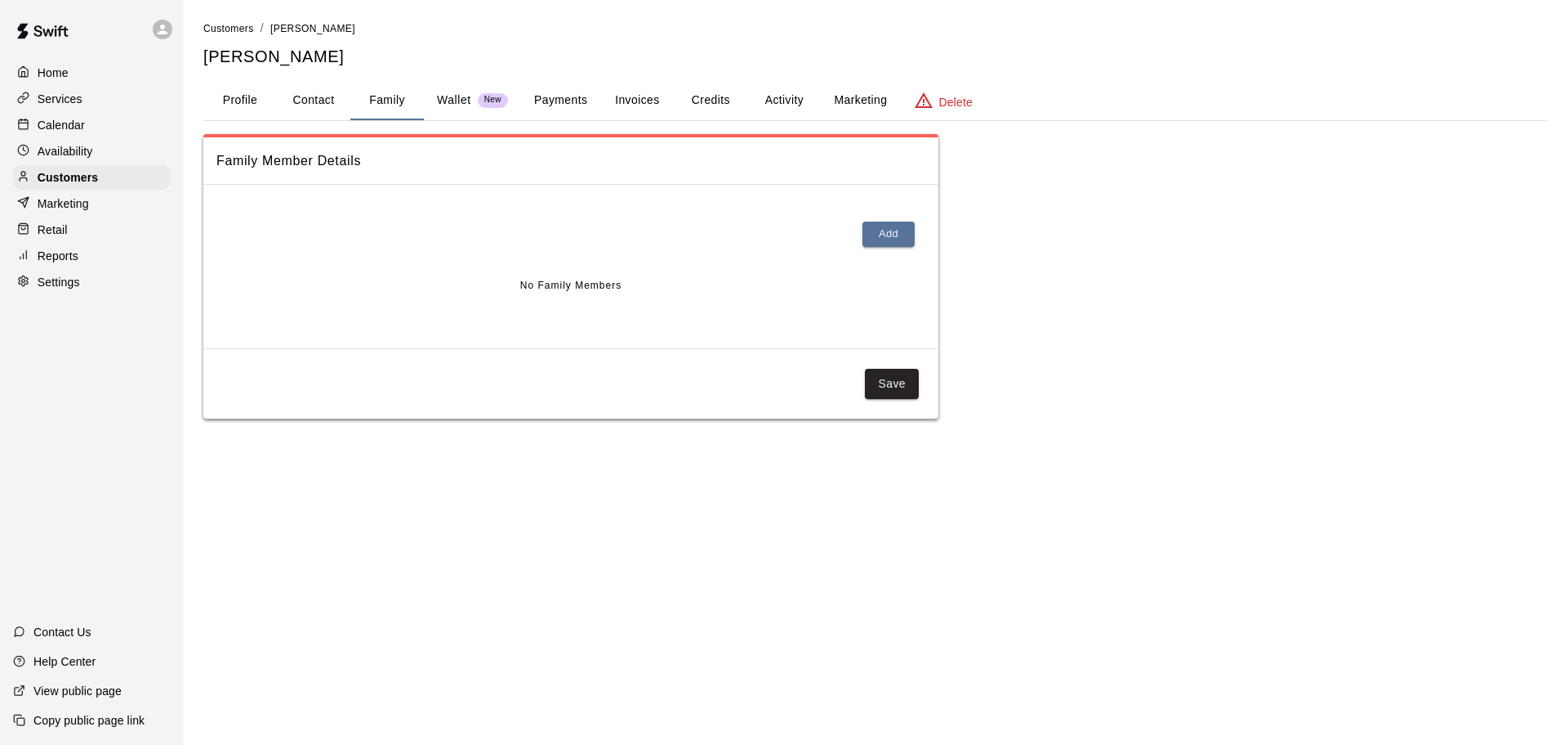
click at [568, 103] on button "Payments" at bounding box center [560, 100] width 79 height 40
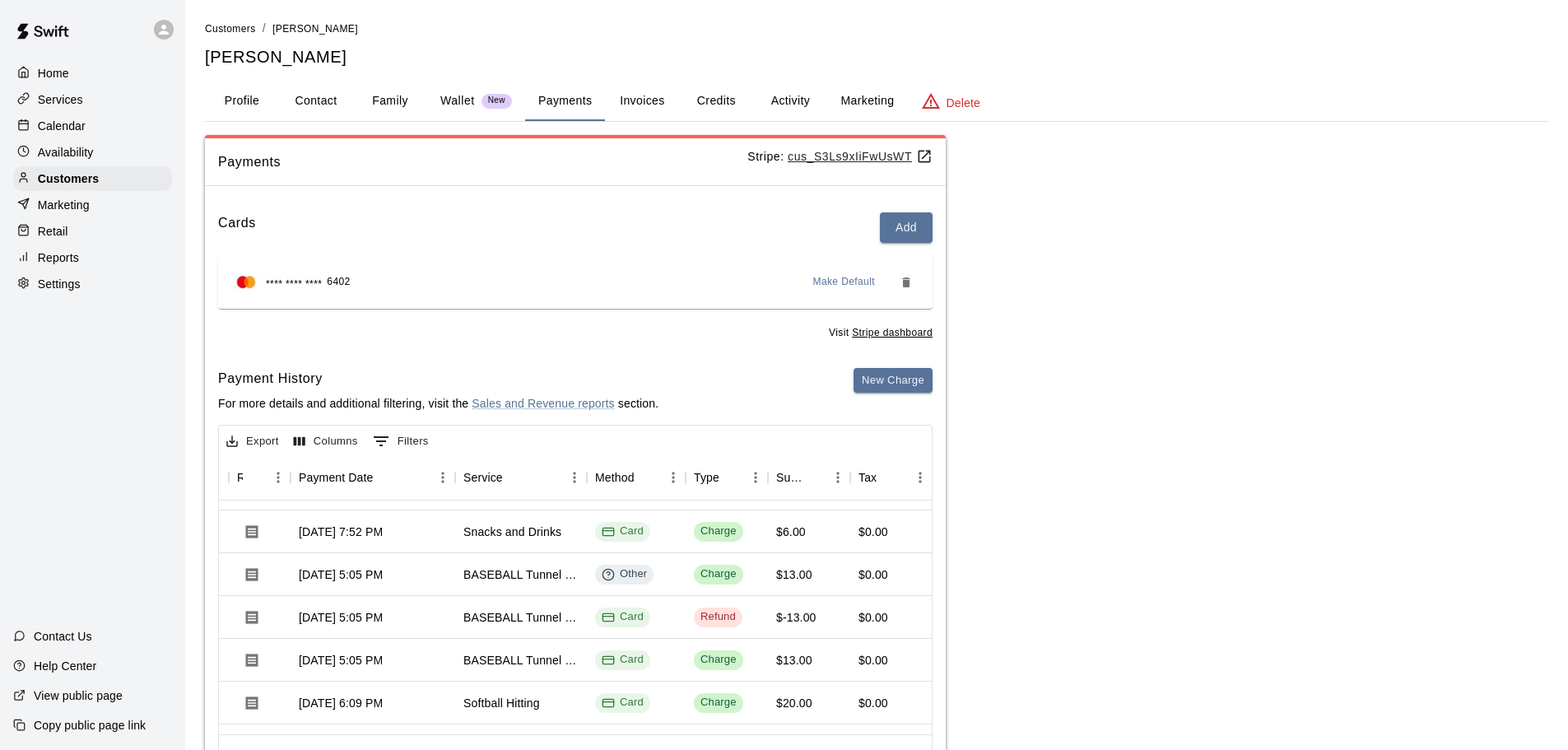
scroll to position [329, 138]
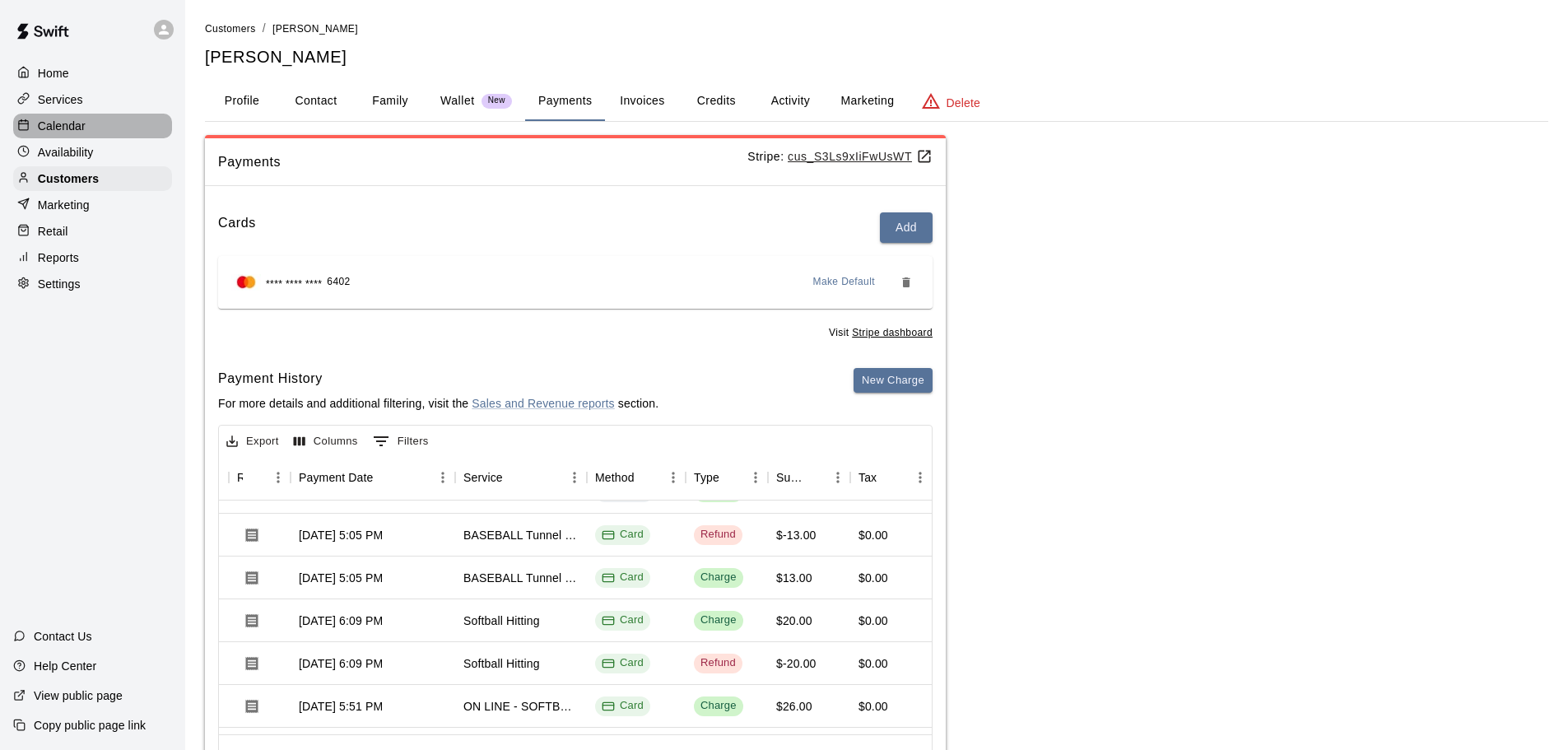
drag, startPoint x: 161, startPoint y: 128, endPoint x: 170, endPoint y: 159, distance: 32.3
click at [161, 128] on div "Calendar" at bounding box center [93, 125] width 159 height 25
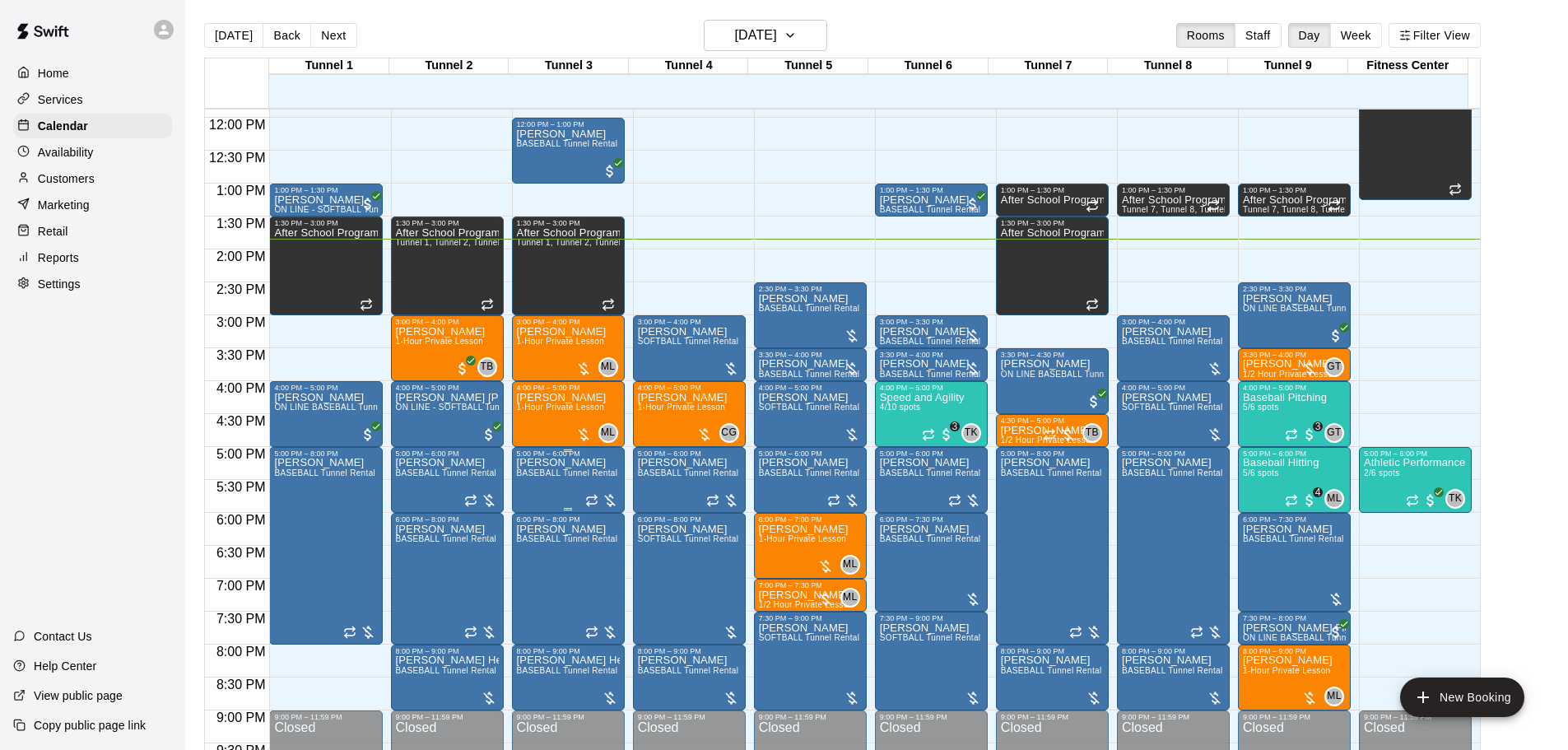
scroll to position [789, 0]
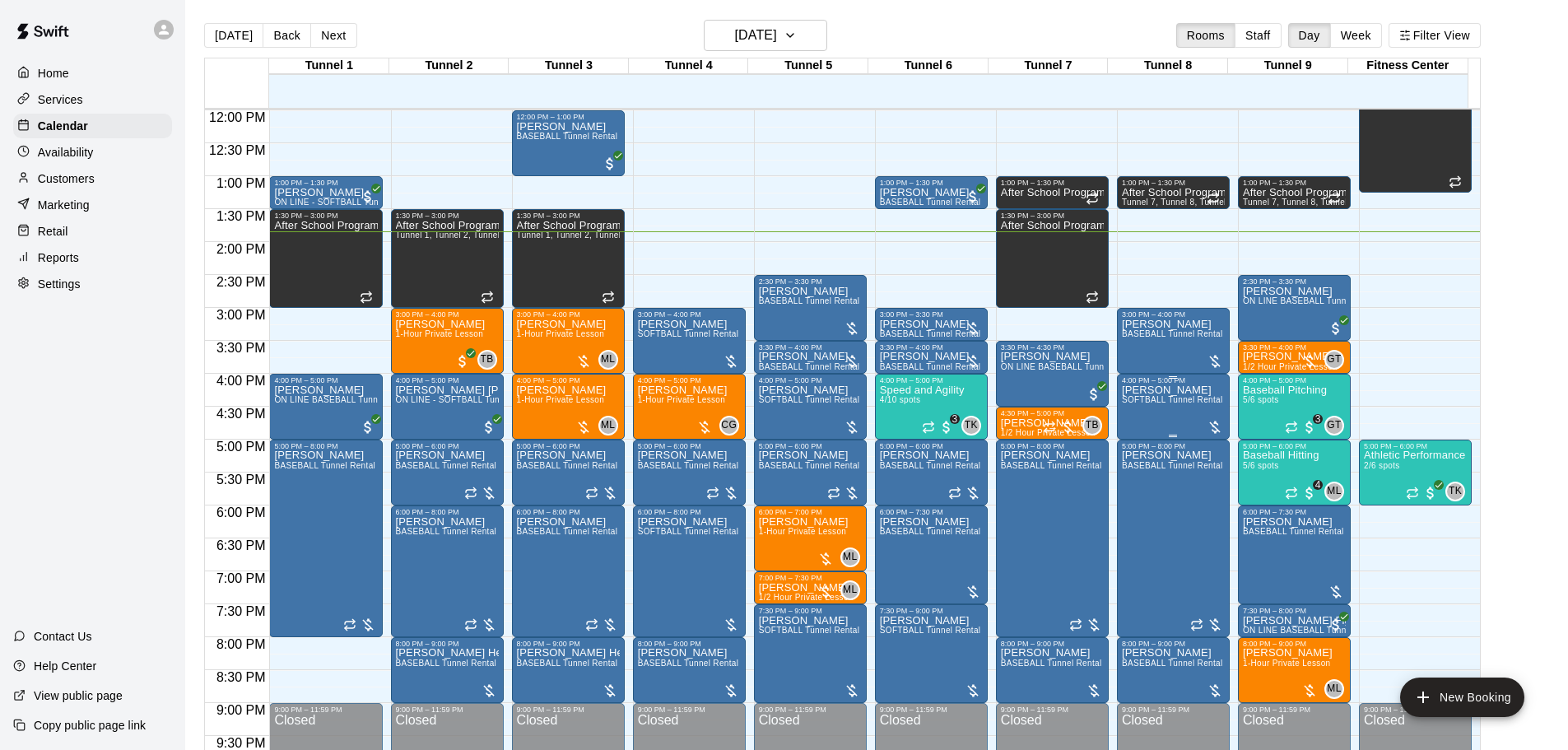
click at [1168, 404] on span "SOFTBALL Tunnel Rental" at bounding box center [1173, 400] width 102 height 9
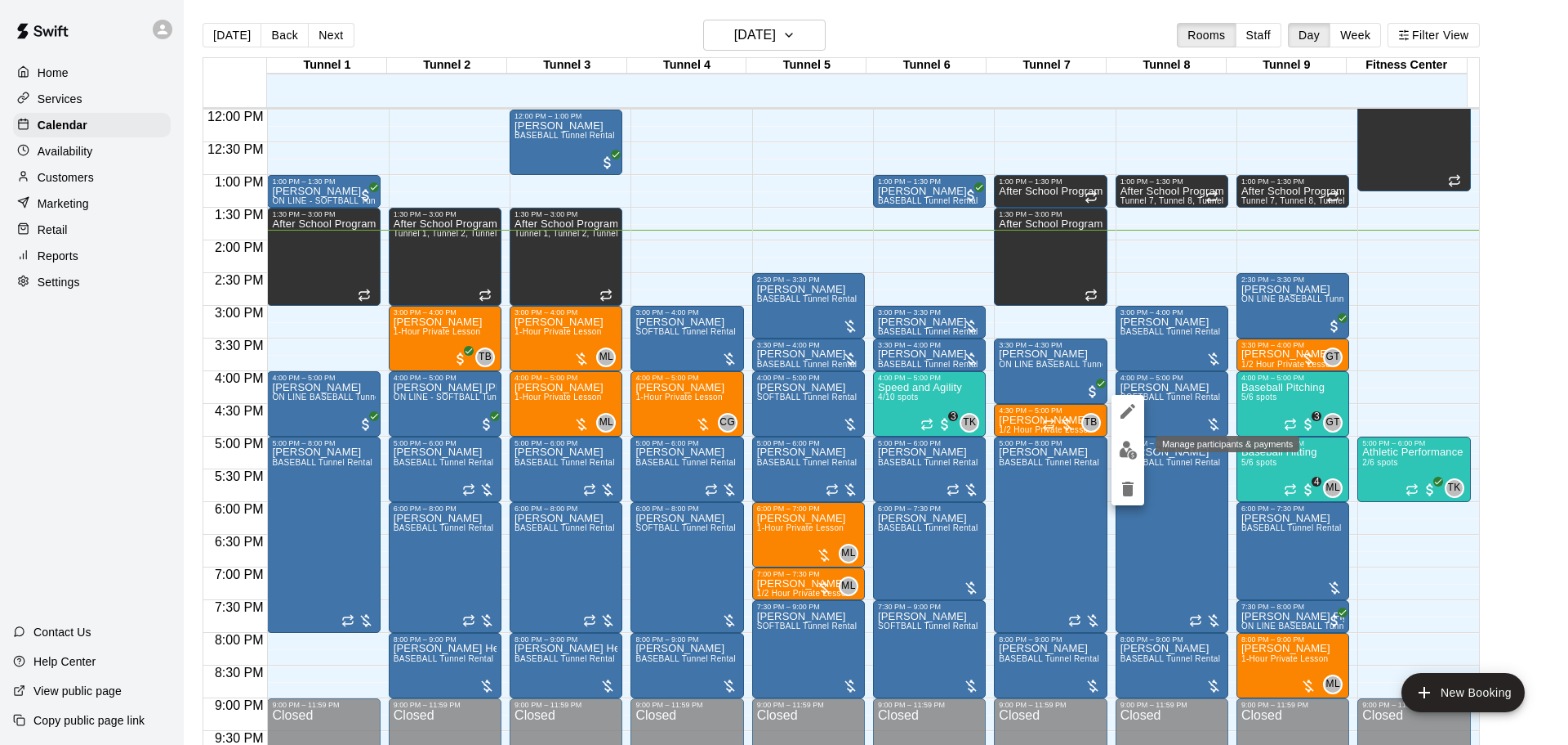
click at [1136, 447] on img "edit" at bounding box center [1129, 450] width 18 height 18
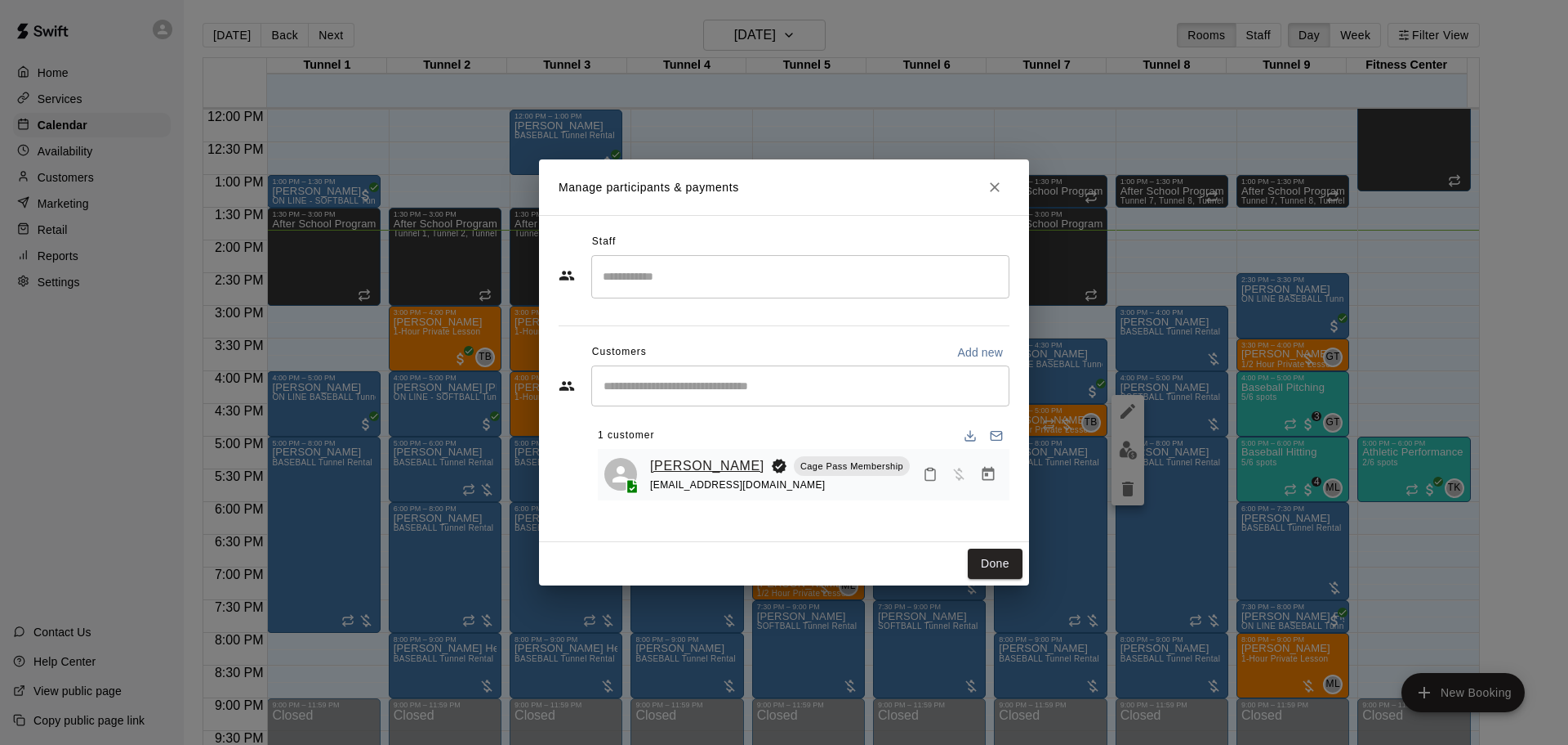
click at [687, 473] on link "Mike Parker" at bounding box center [708, 465] width 114 height 21
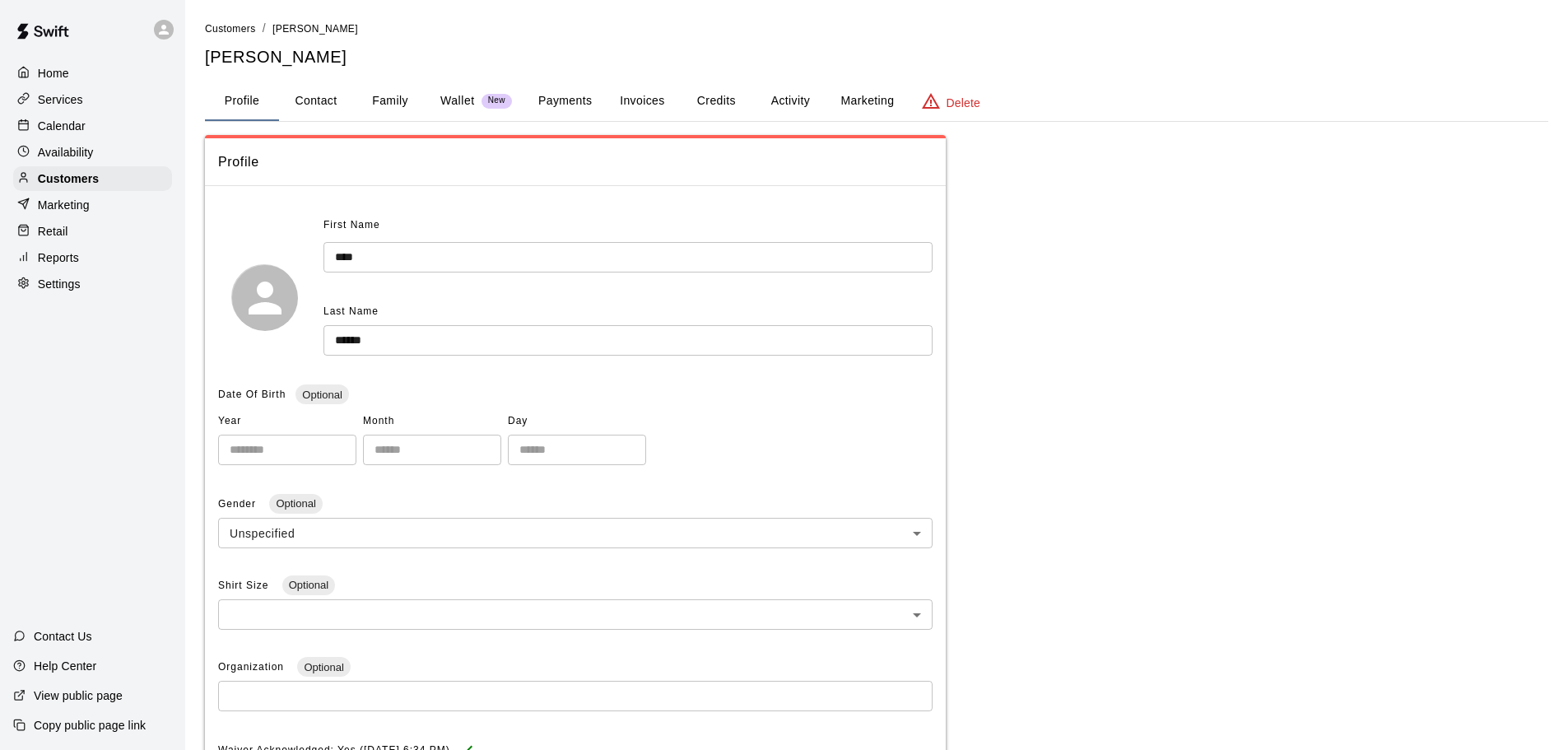
click at [580, 91] on button "Payments" at bounding box center [565, 101] width 80 height 40
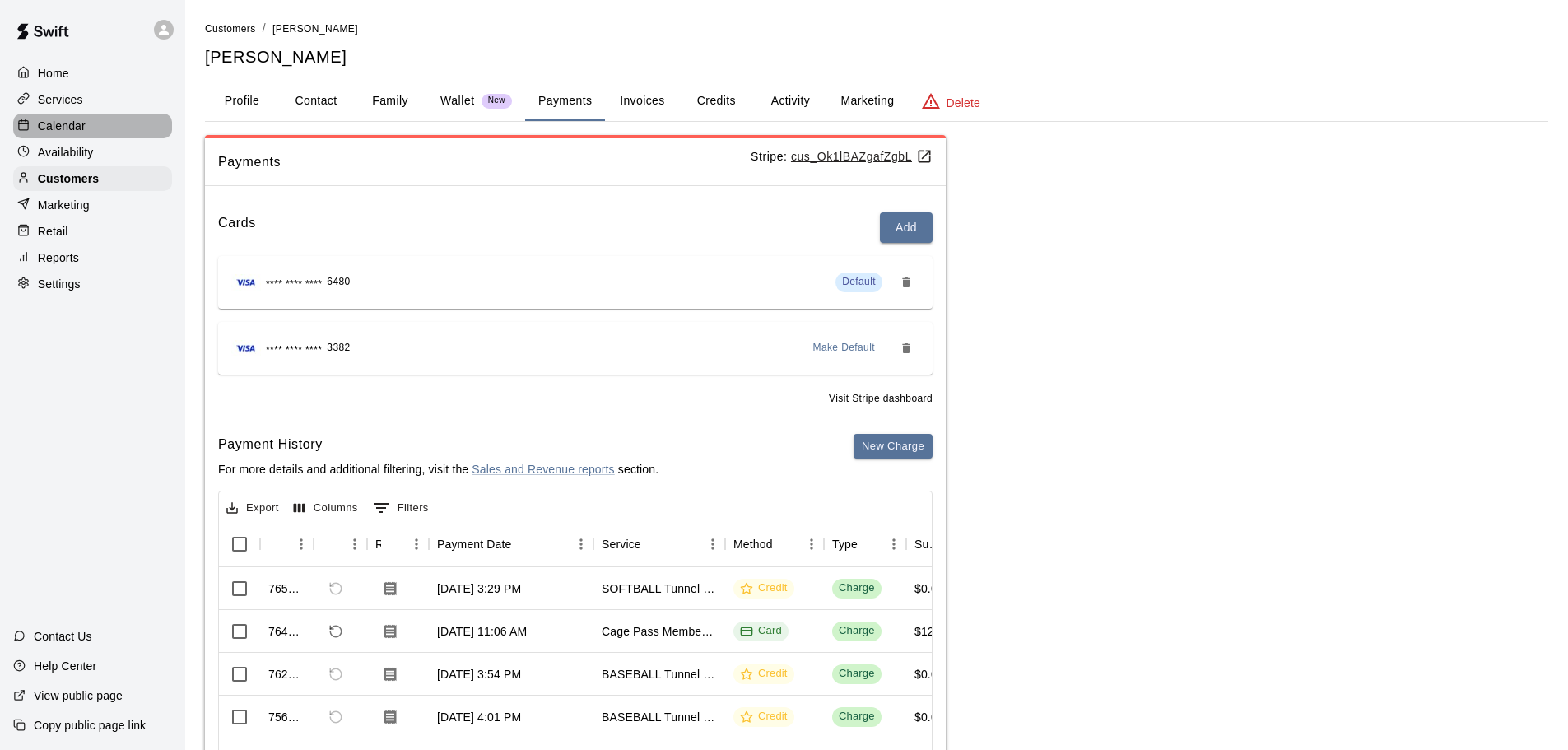
click at [90, 138] on div "Calendar" at bounding box center [93, 125] width 159 height 25
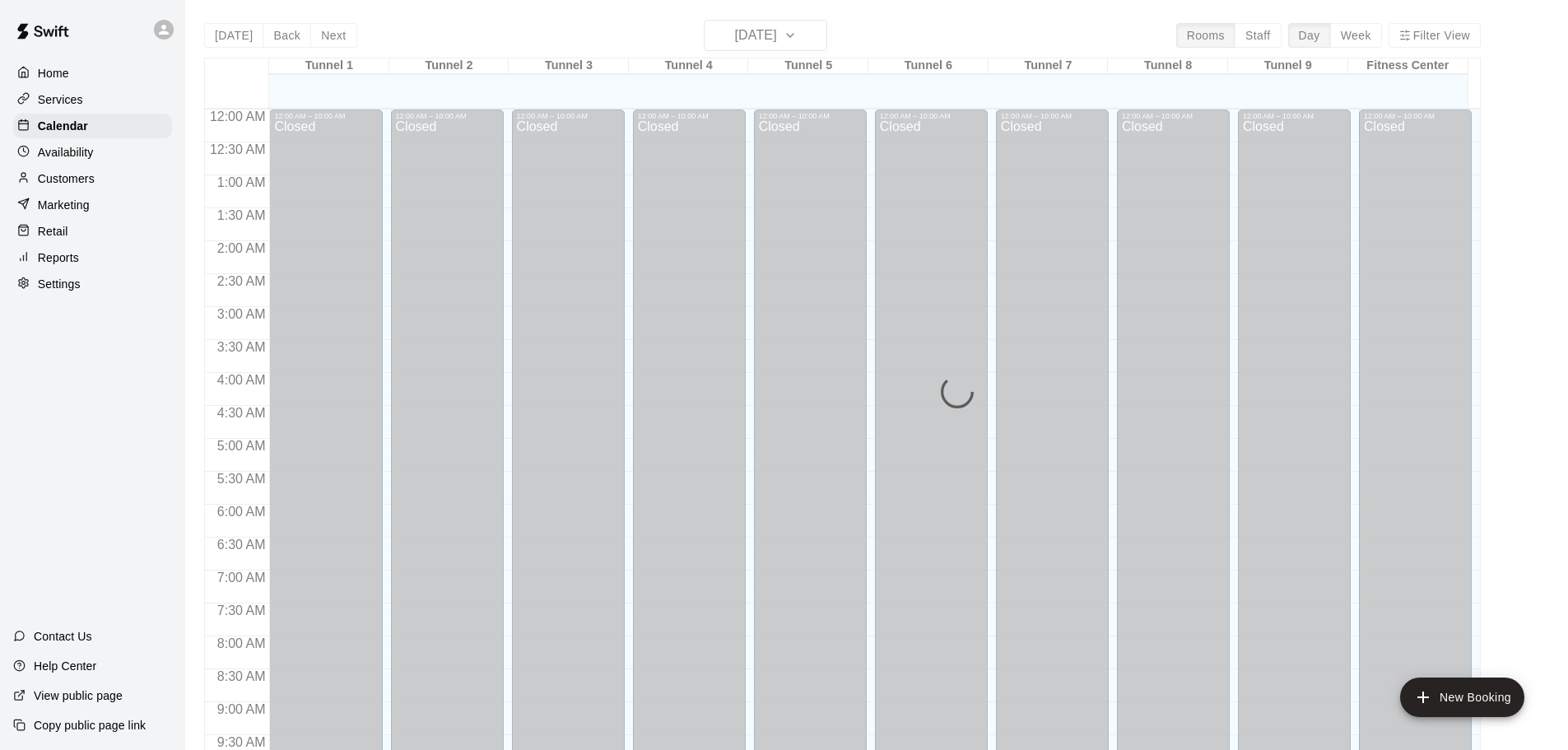
scroll to position [871, 0]
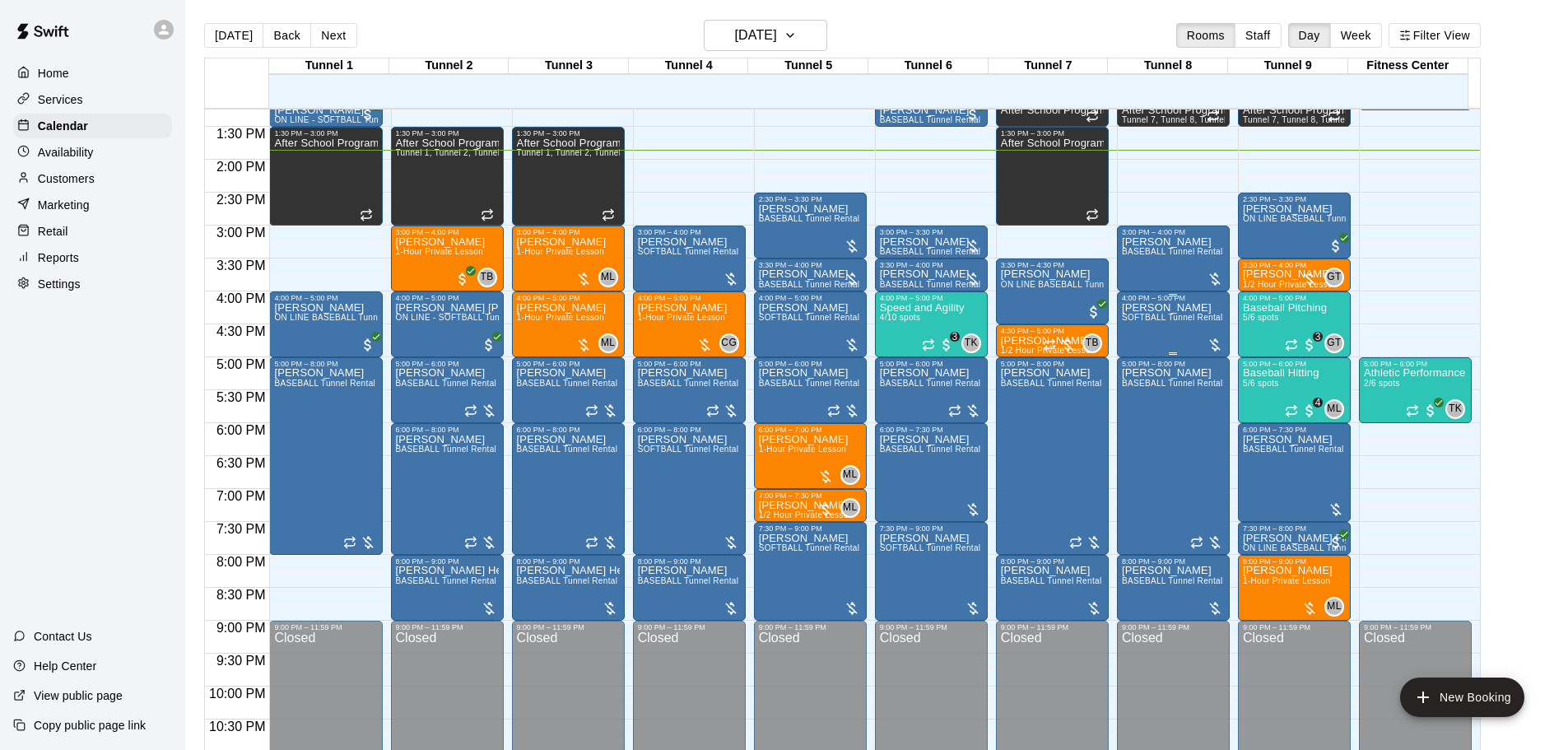
click at [1170, 331] on div "Mike Parker SOFTBALL Tunnel Rental" at bounding box center [1173, 677] width 102 height 750
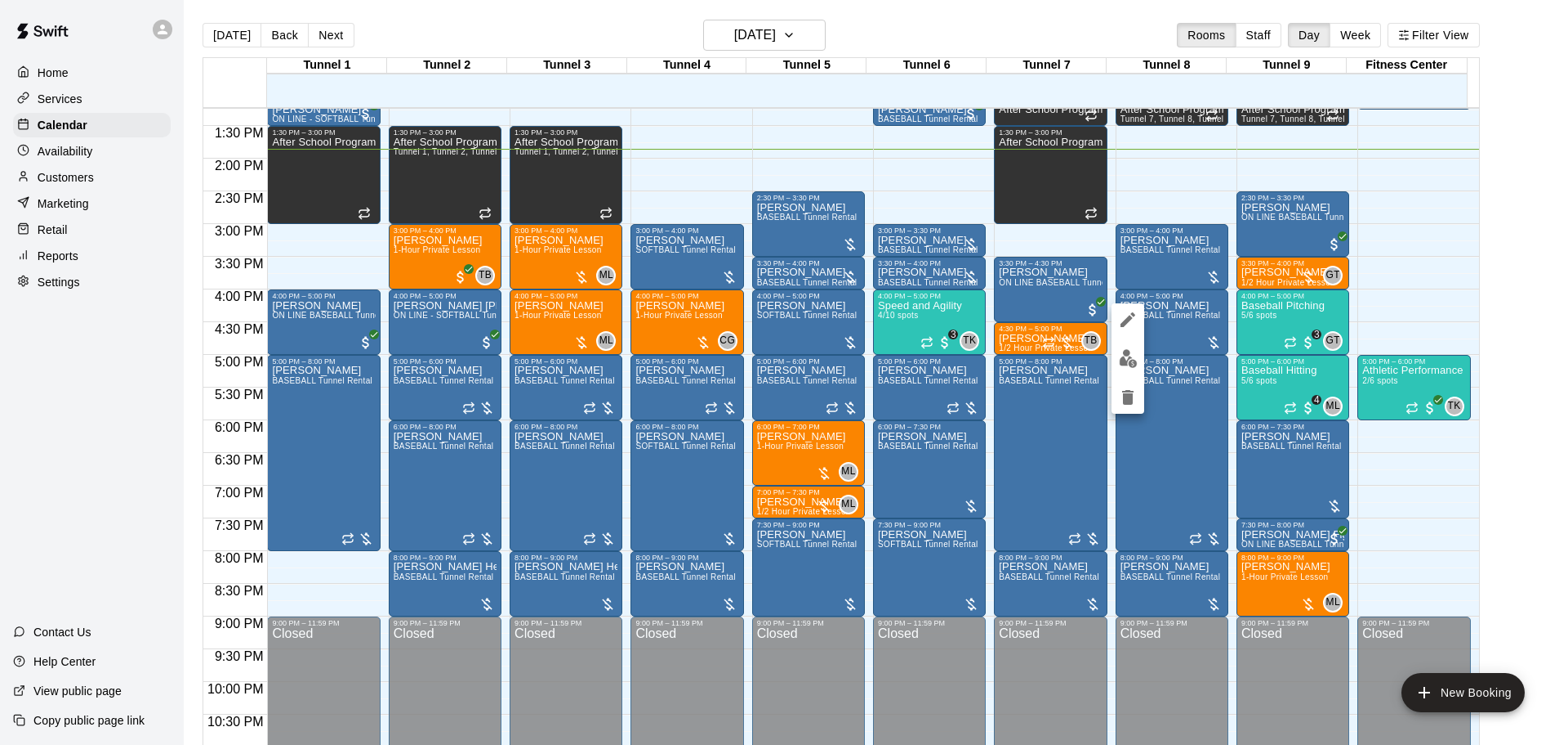
click at [1134, 399] on icon "delete" at bounding box center [1128, 397] width 19 height 19
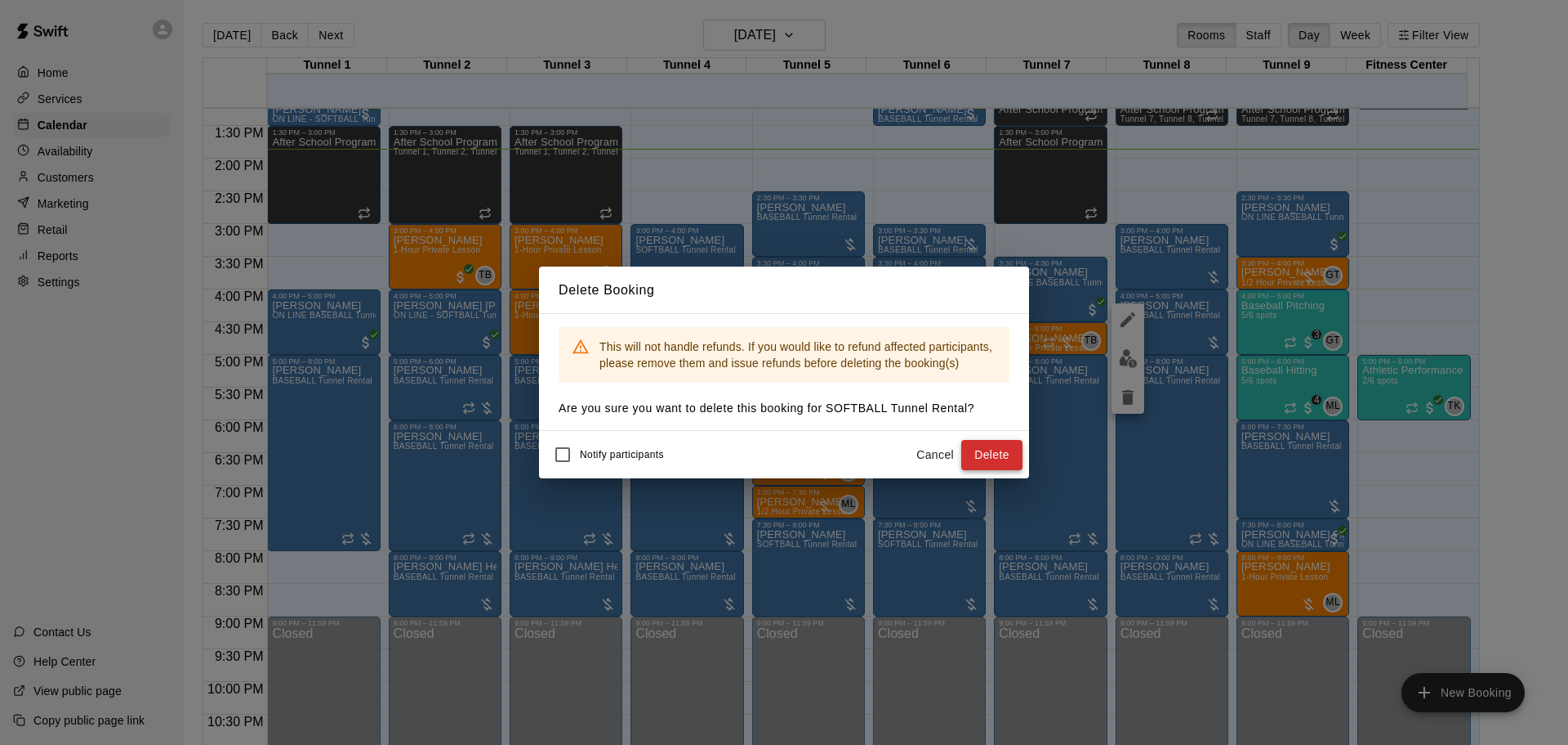
click at [986, 447] on button "Delete" at bounding box center [992, 455] width 61 height 30
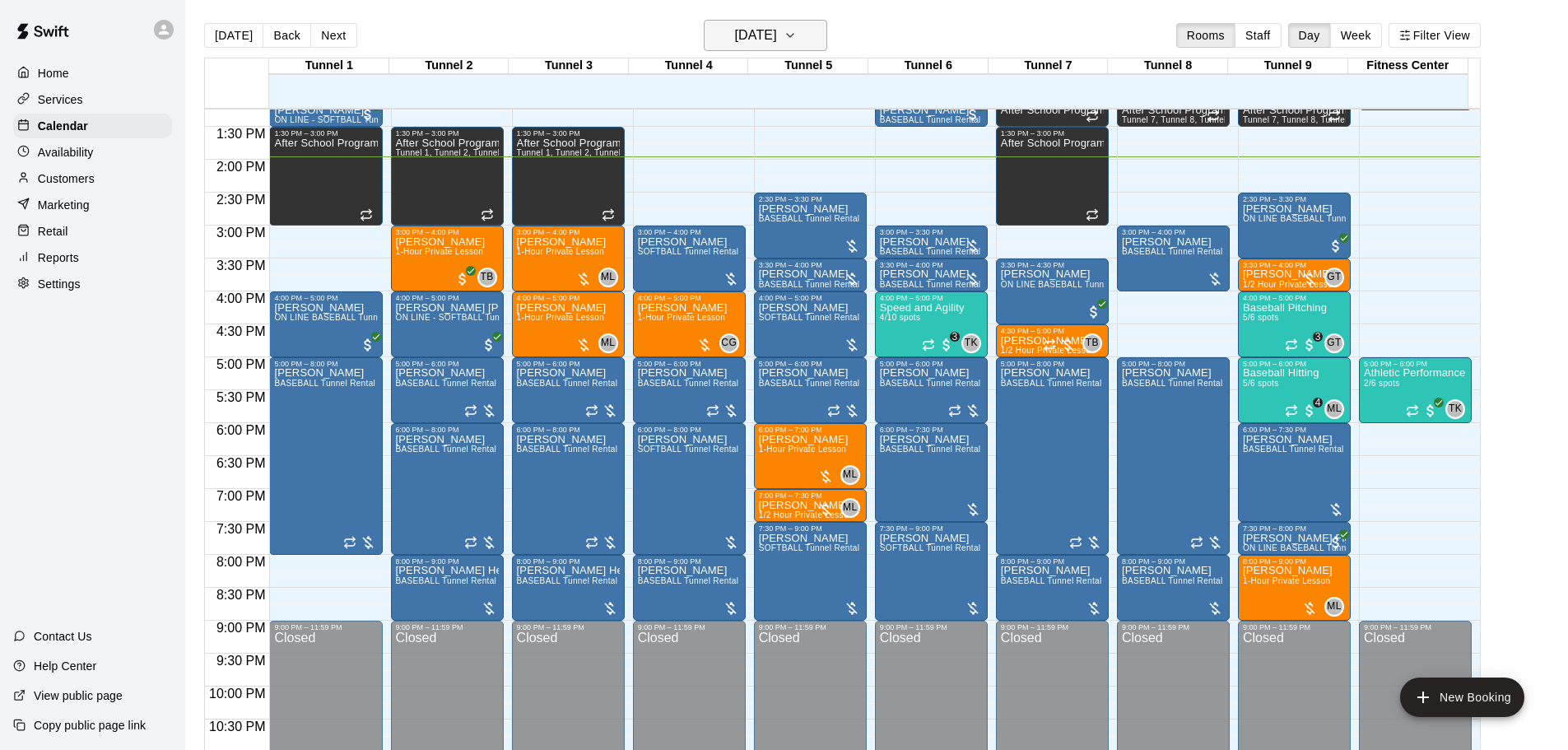
click at [769, 34] on h6 "[DATE]" at bounding box center [756, 35] width 42 height 23
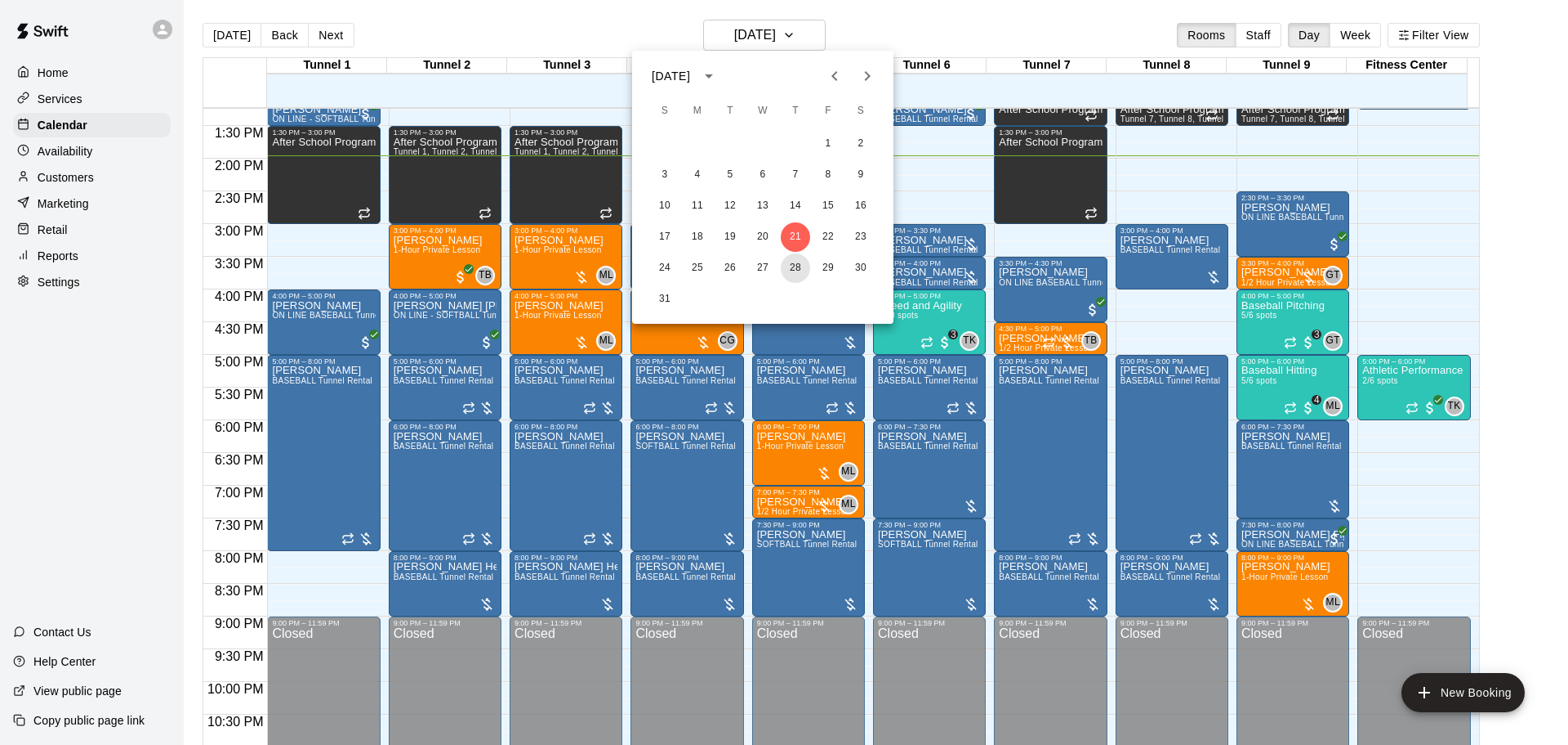
click at [802, 266] on button "28" at bounding box center [795, 267] width 29 height 29
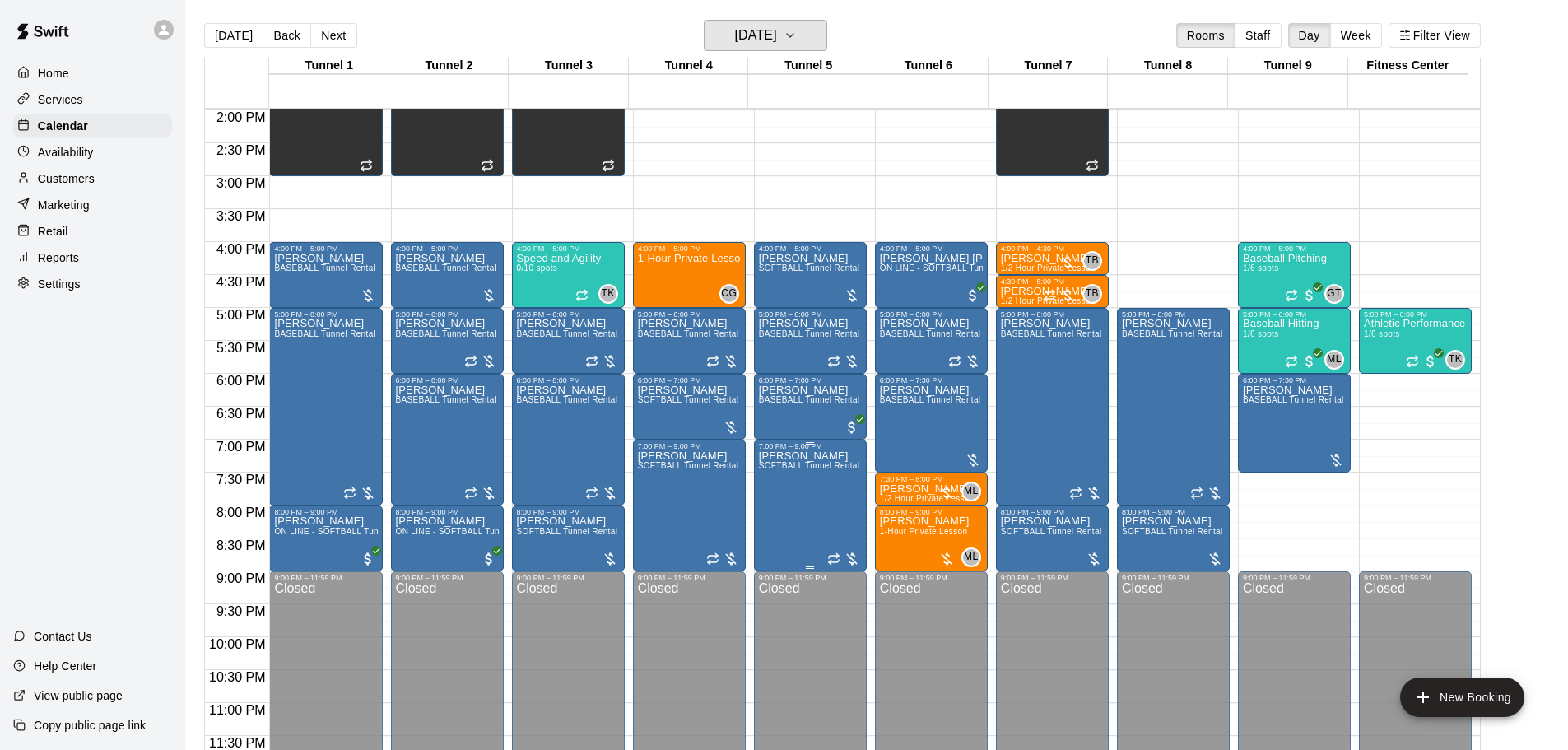
scroll to position [840, 0]
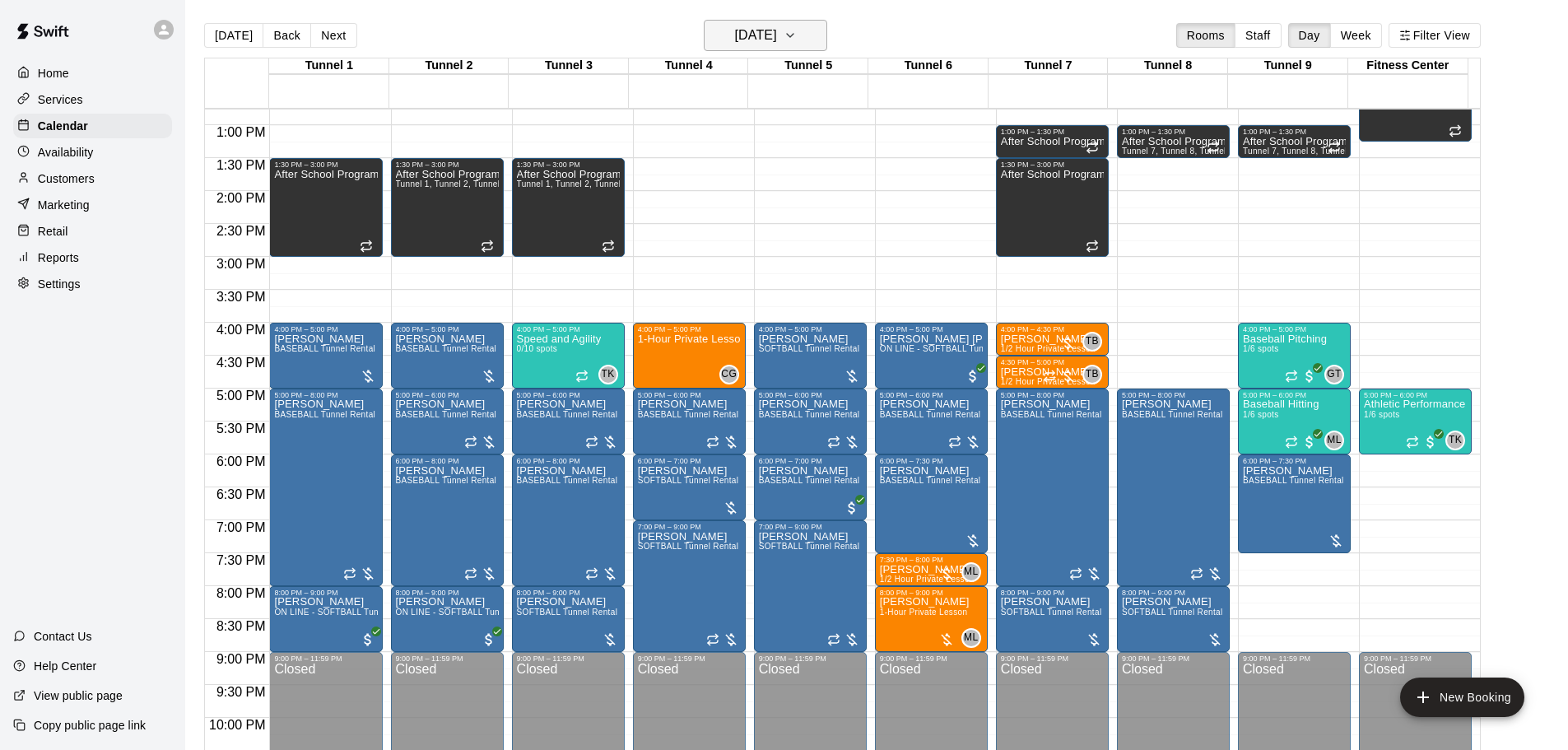
click at [770, 44] on h6 "Thursday Aug 28" at bounding box center [756, 35] width 42 height 23
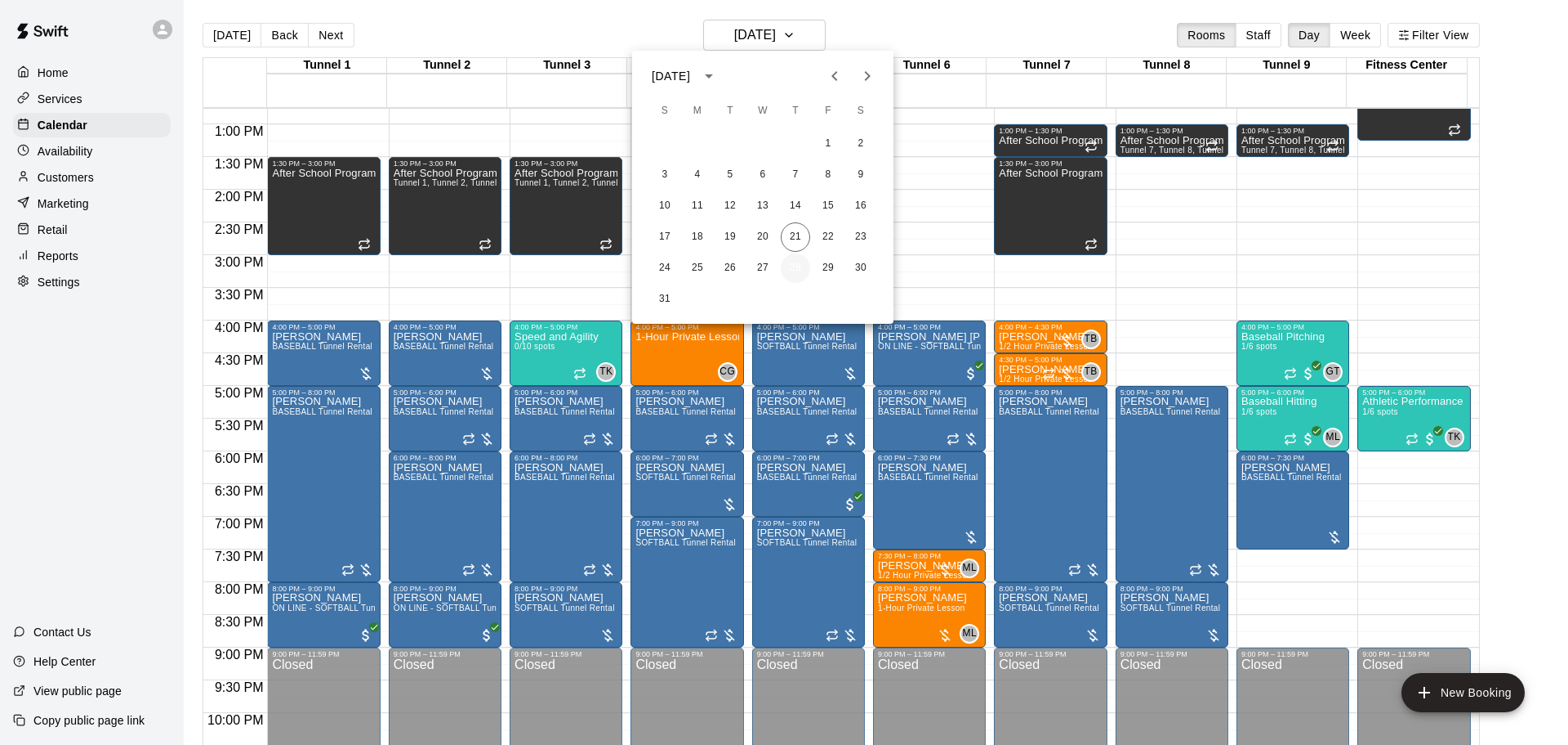
click at [795, 274] on button "28" at bounding box center [795, 267] width 29 height 29
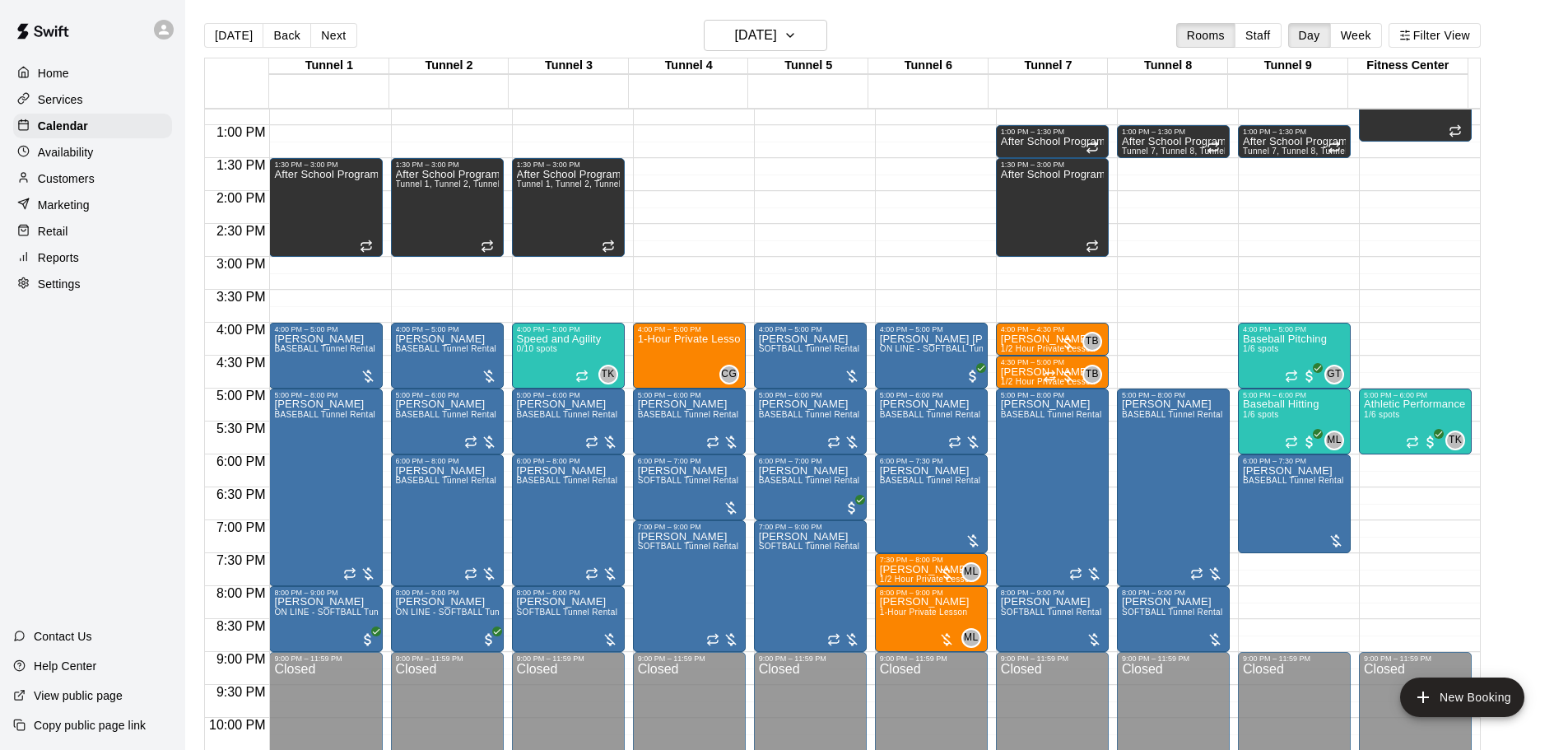
click at [340, 37] on button "Next" at bounding box center [333, 35] width 46 height 25
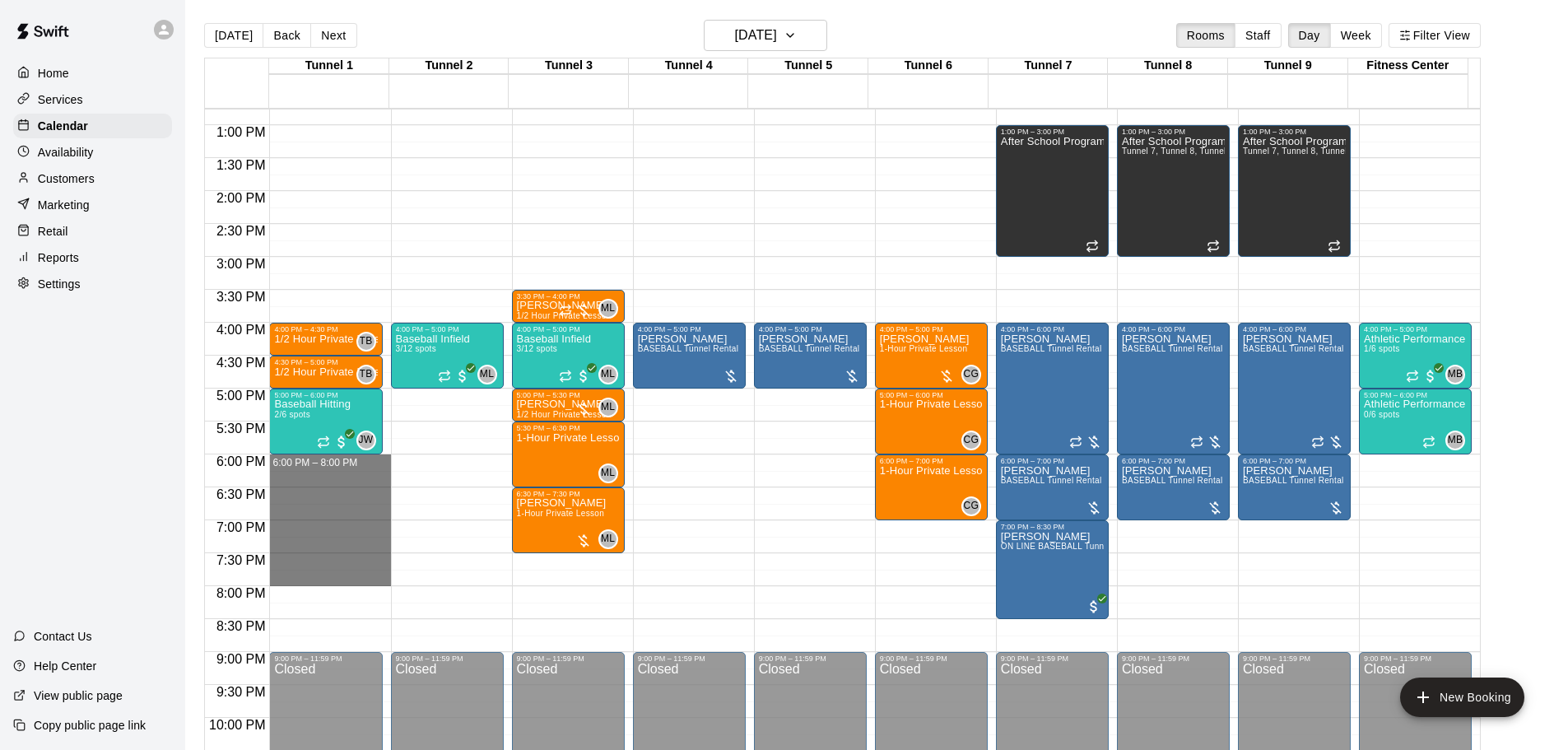
drag, startPoint x: 322, startPoint y: 461, endPoint x: 329, endPoint y: 572, distance: 111.2
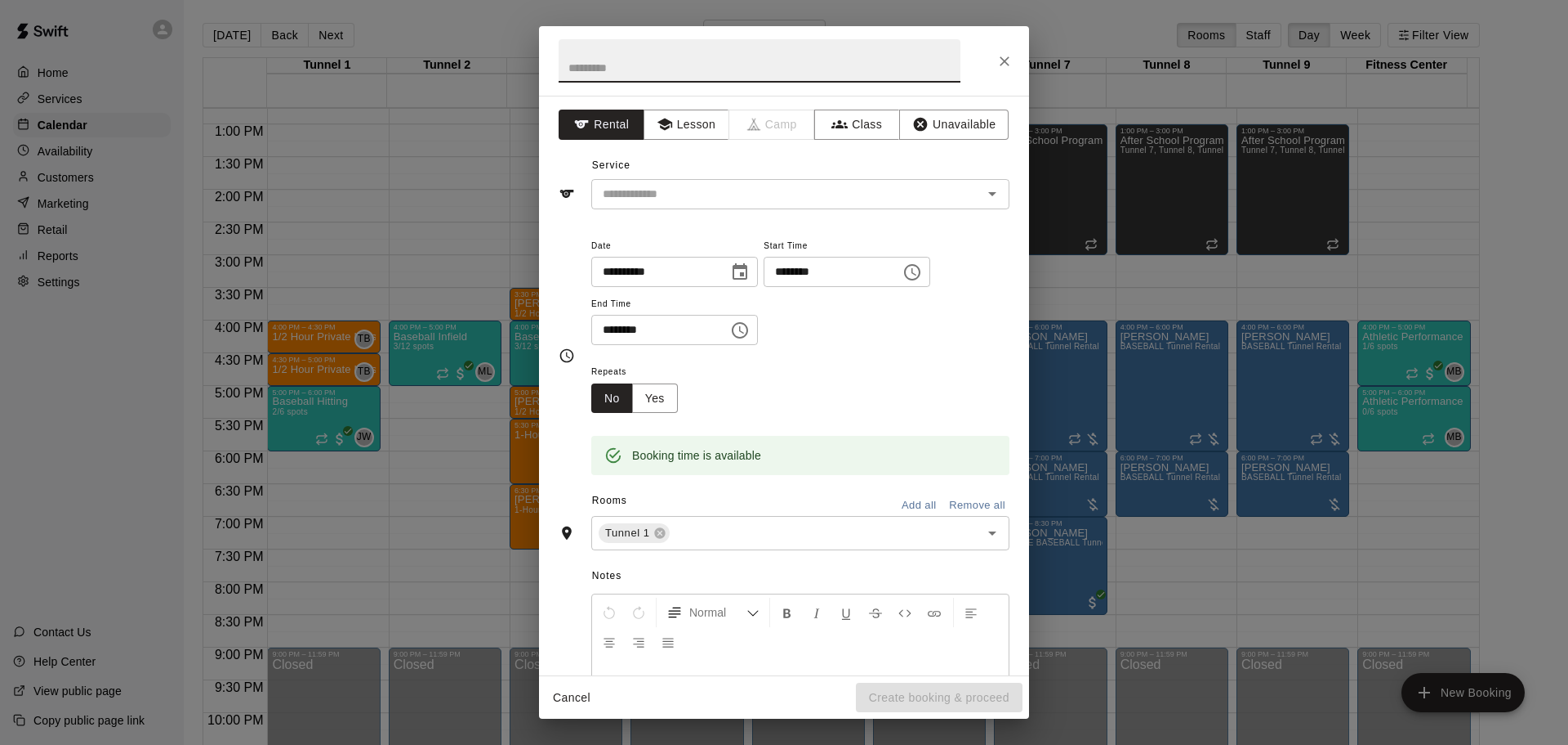
click at [1007, 59] on icon "Close" at bounding box center [1005, 61] width 10 height 10
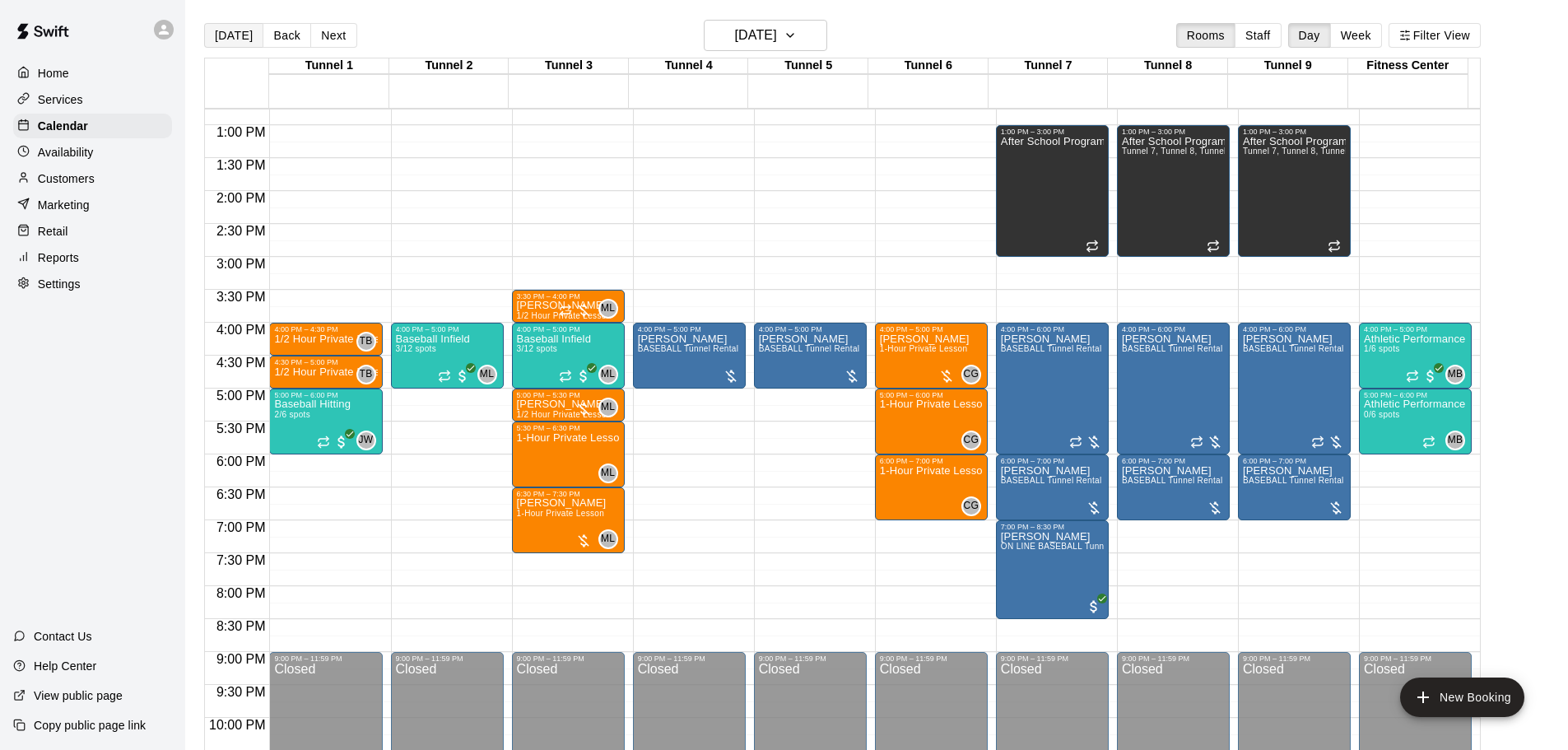
click at [235, 26] on button "[DATE]" at bounding box center [234, 35] width 59 height 25
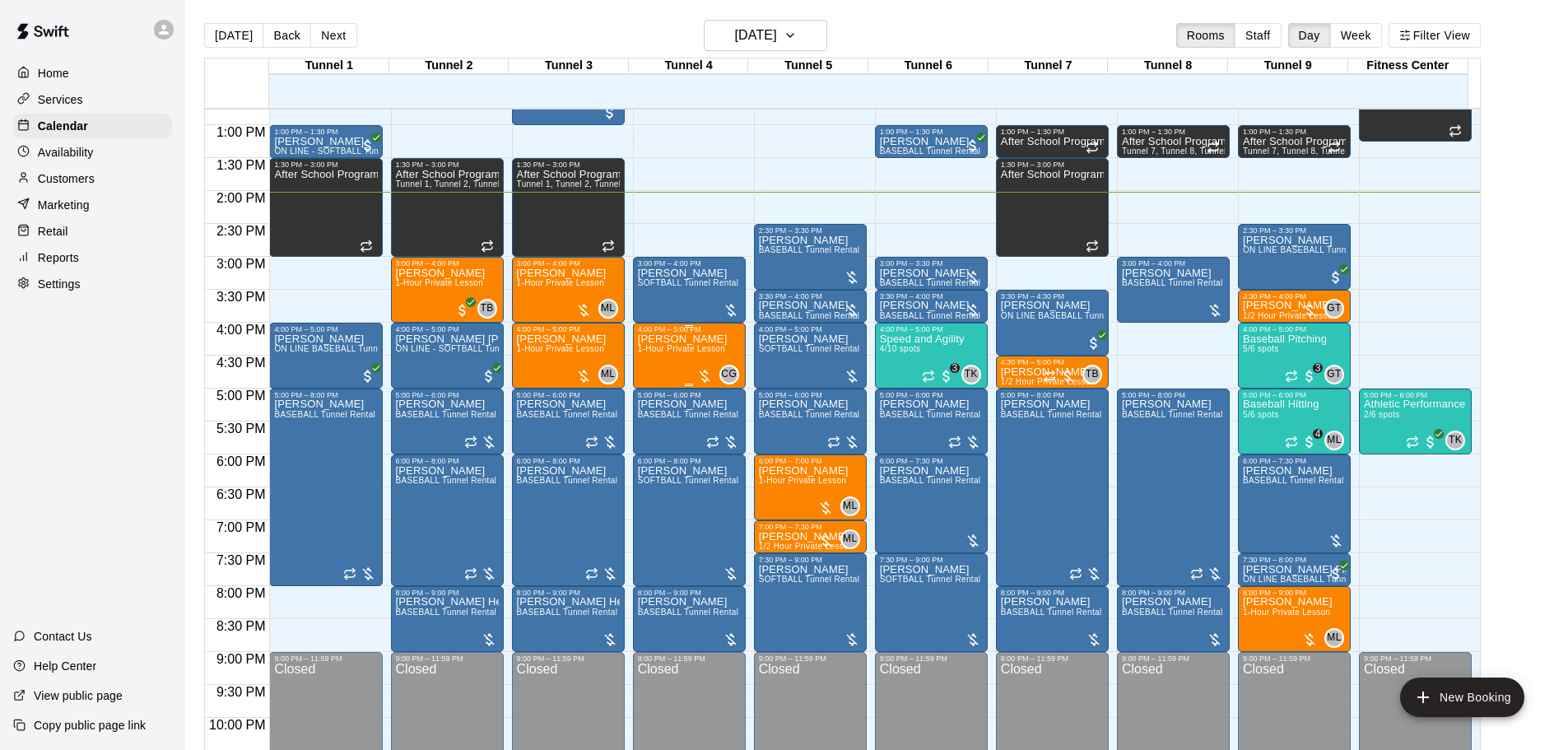
click at [691, 353] on span "1-Hour Private Lesson" at bounding box center [682, 348] width 88 height 9
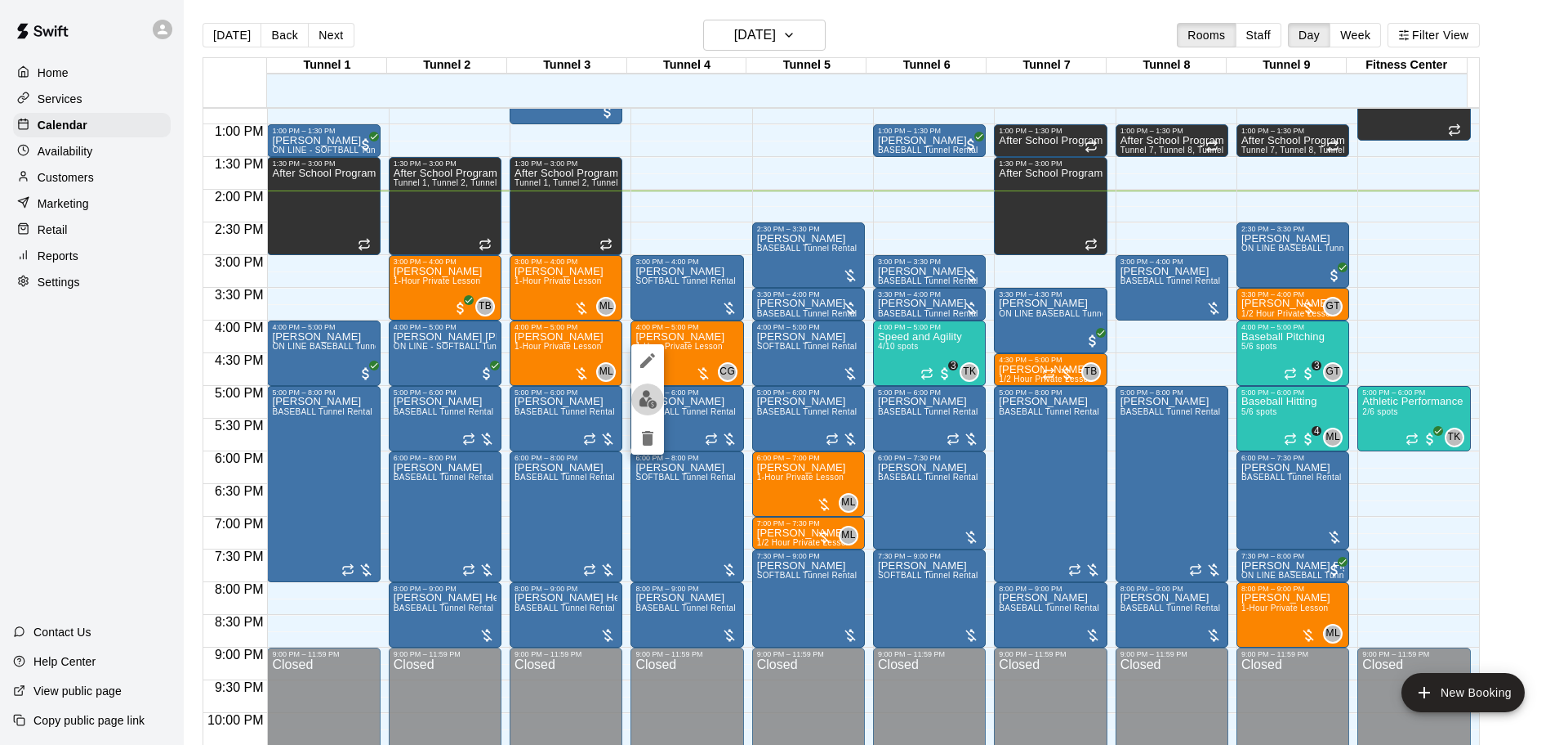
click at [660, 395] on button "edit" at bounding box center [647, 399] width 33 height 32
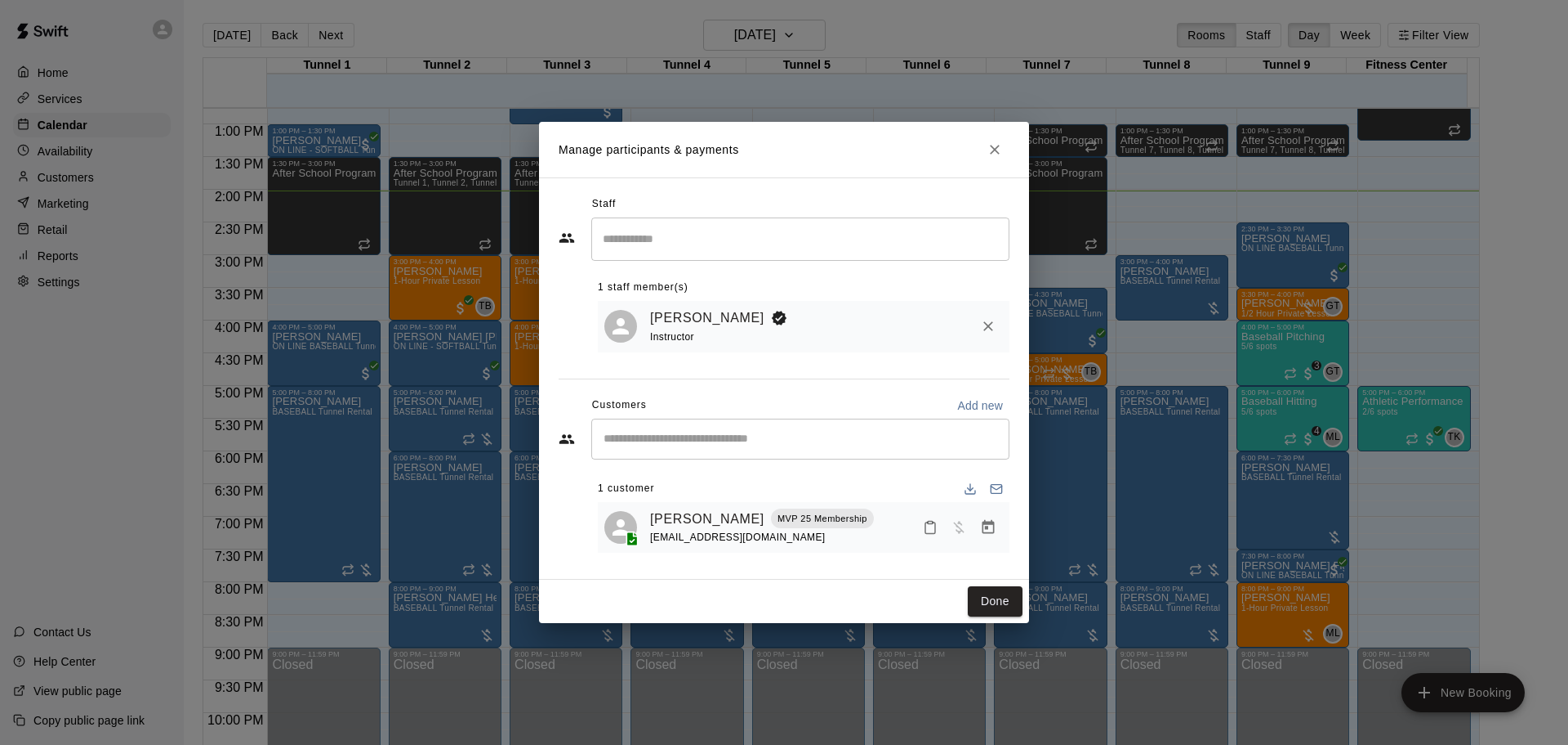
click at [686, 507] on div "Riley Meyer MVP 25 Membership jam490@gmail.com" at bounding box center [804, 527] width 412 height 51
click at [687, 519] on link "[PERSON_NAME]" at bounding box center [708, 519] width 114 height 21
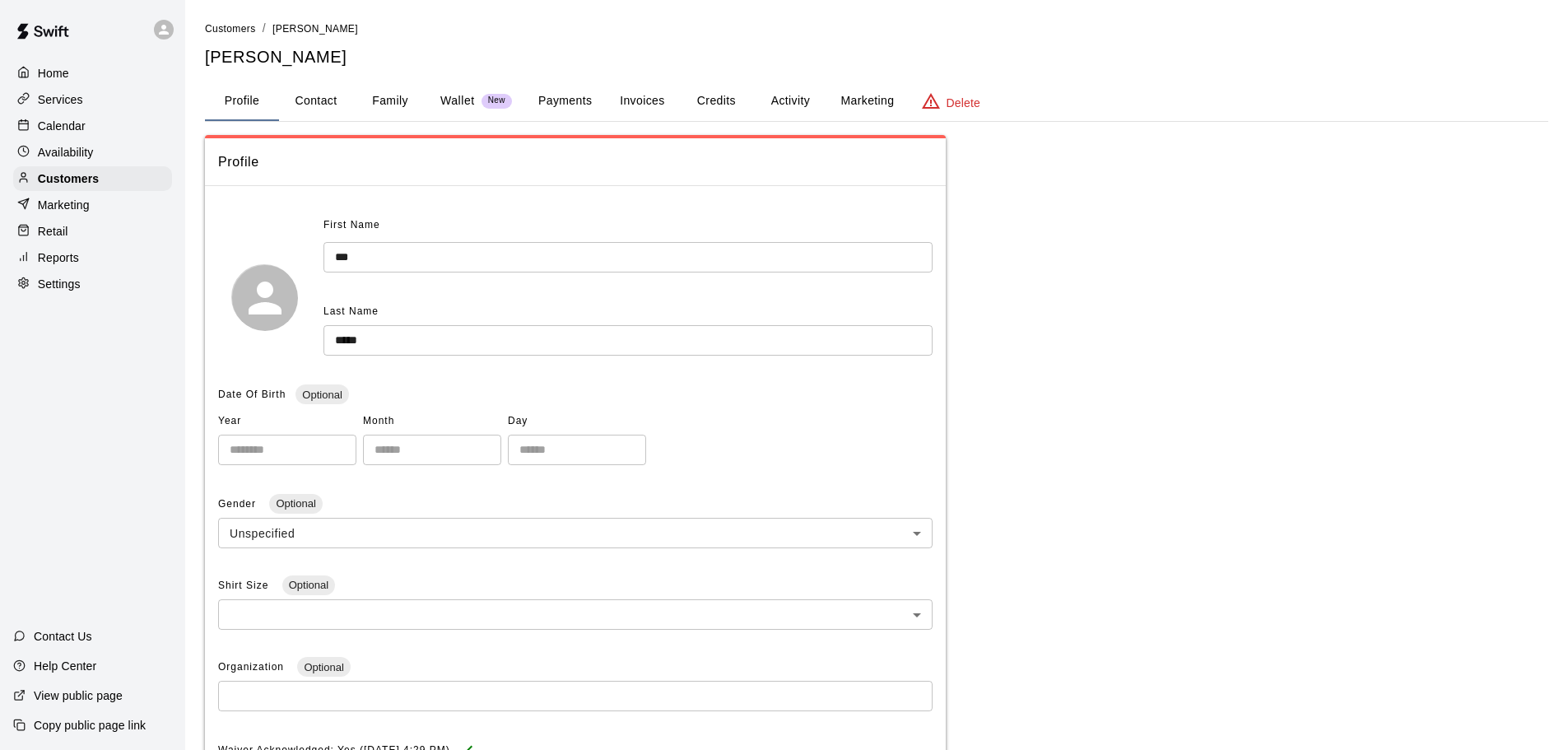
click at [341, 102] on button "Contact" at bounding box center [316, 101] width 74 height 40
select select "**"
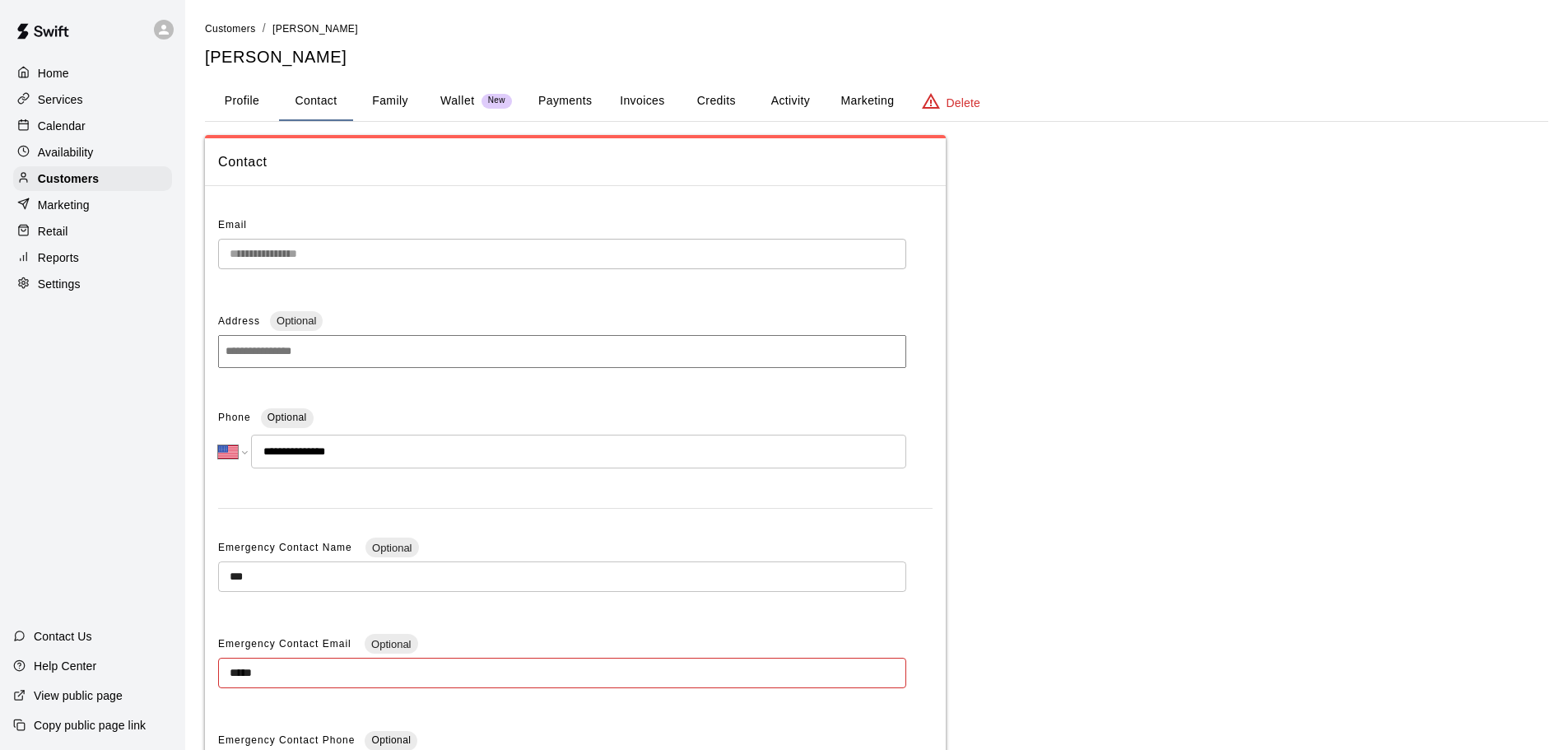
click at [371, 108] on button "Family" at bounding box center [389, 101] width 74 height 40
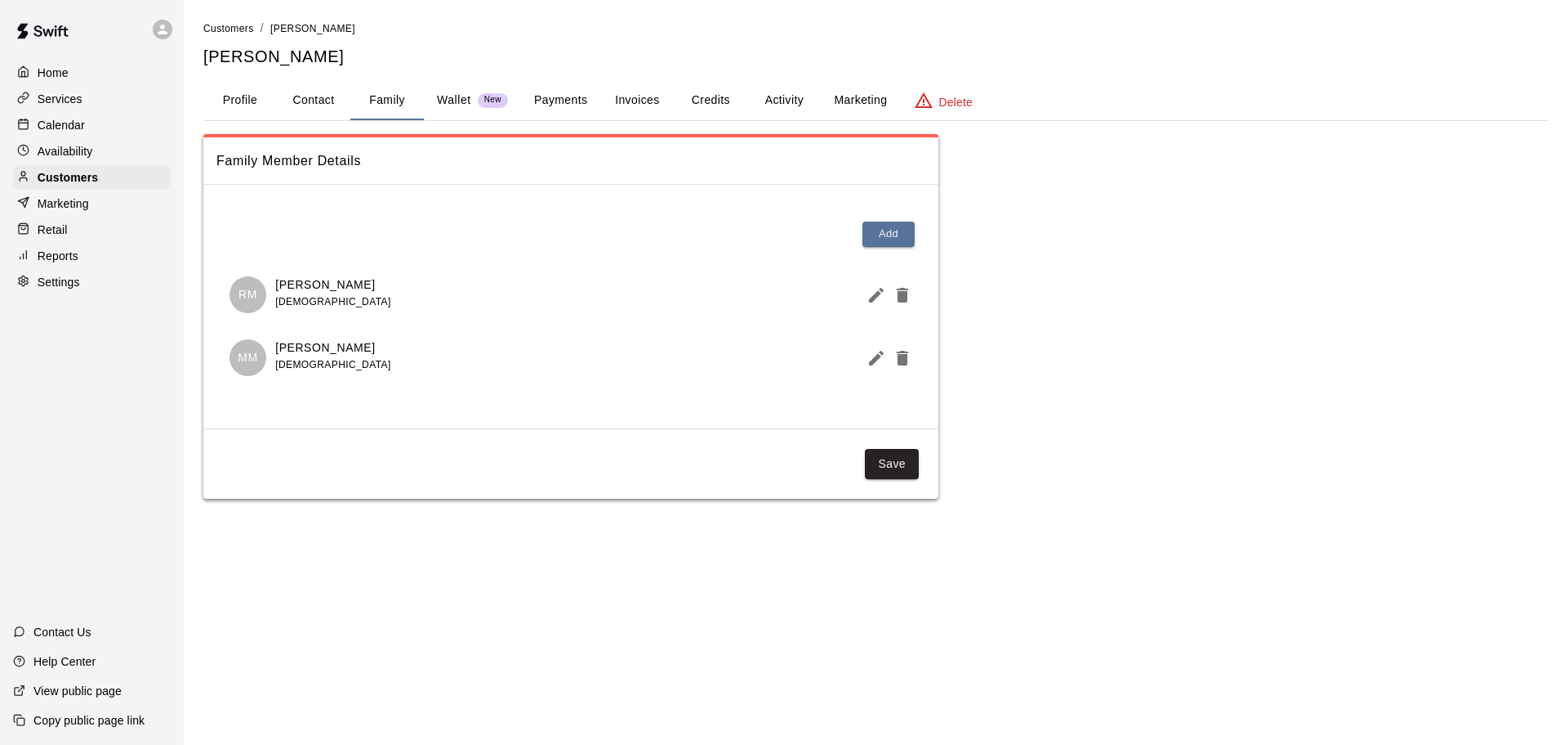
click at [567, 94] on button "Payments" at bounding box center [560, 100] width 79 height 40
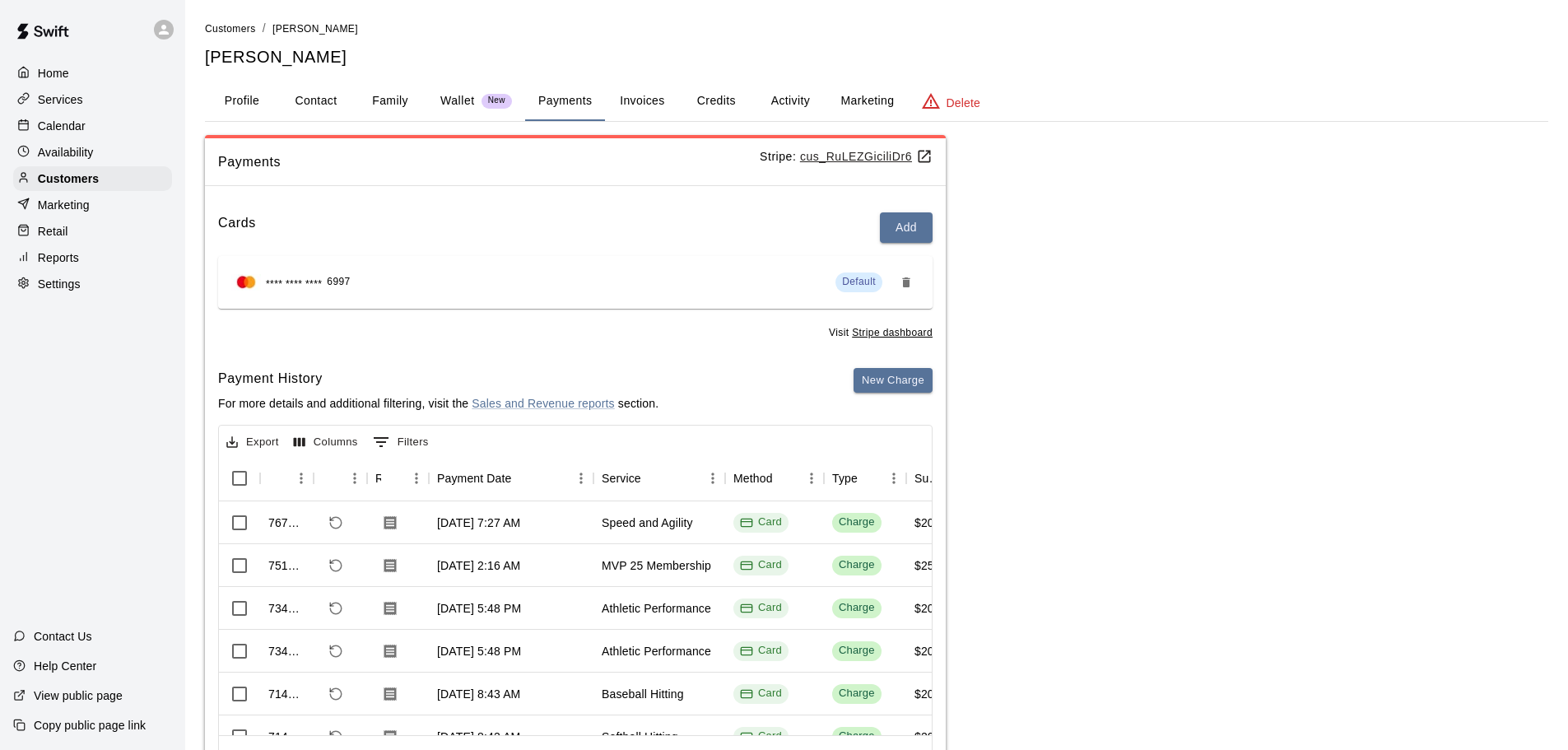
click at [789, 100] on button "Activity" at bounding box center [789, 101] width 74 height 40
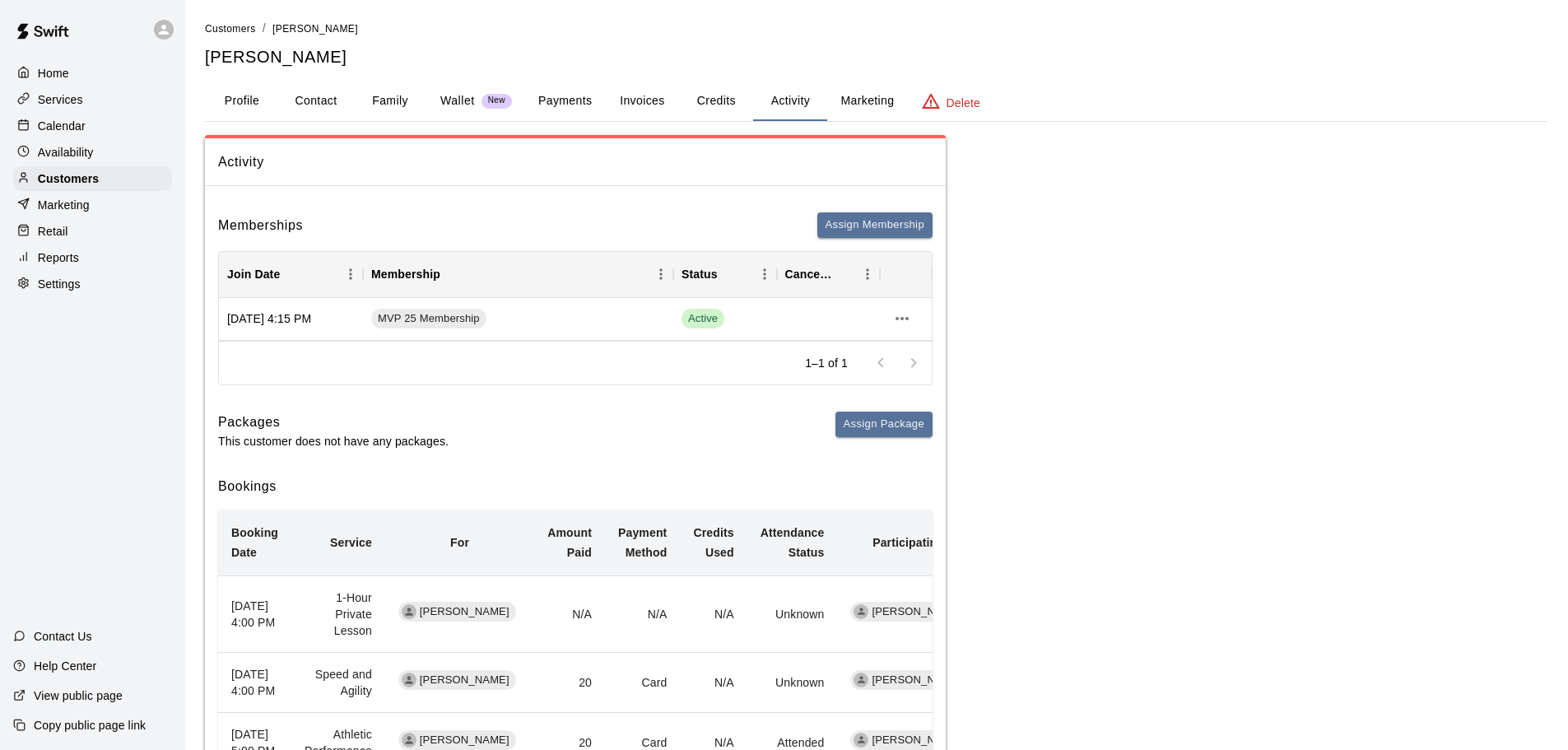
click at [584, 98] on button "Payments" at bounding box center [565, 101] width 80 height 40
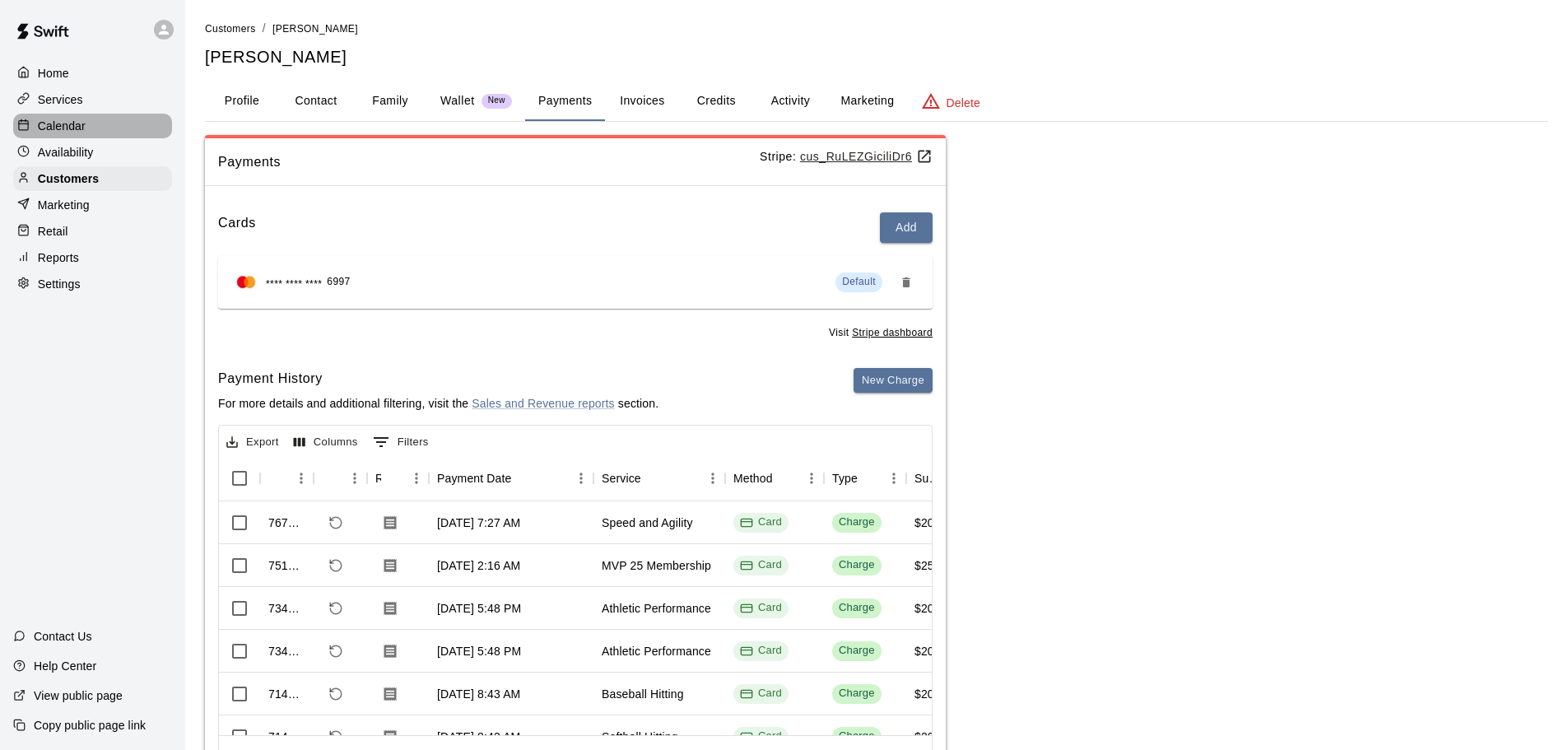
click at [108, 119] on div "Calendar" at bounding box center [93, 125] width 159 height 25
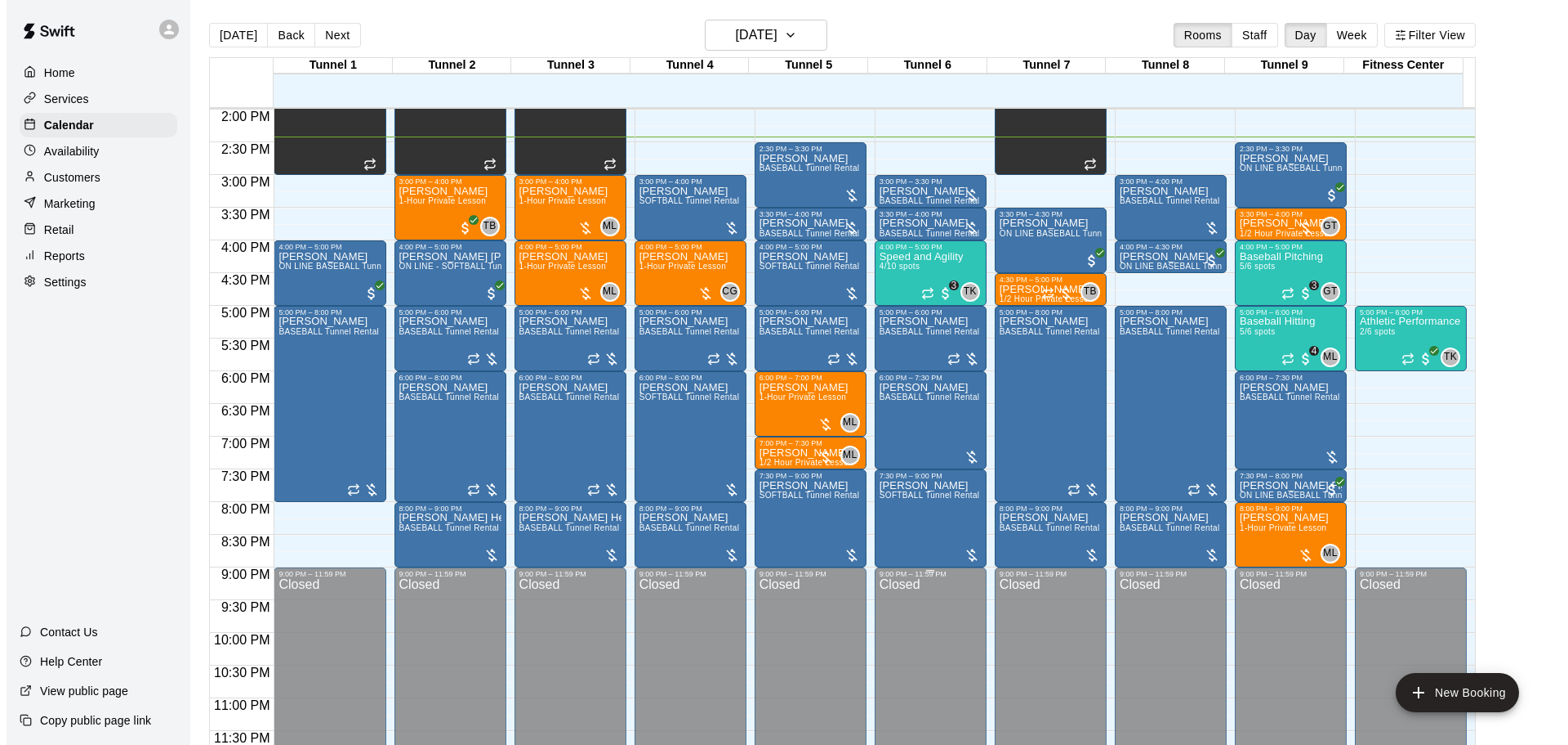
scroll to position [834, 0]
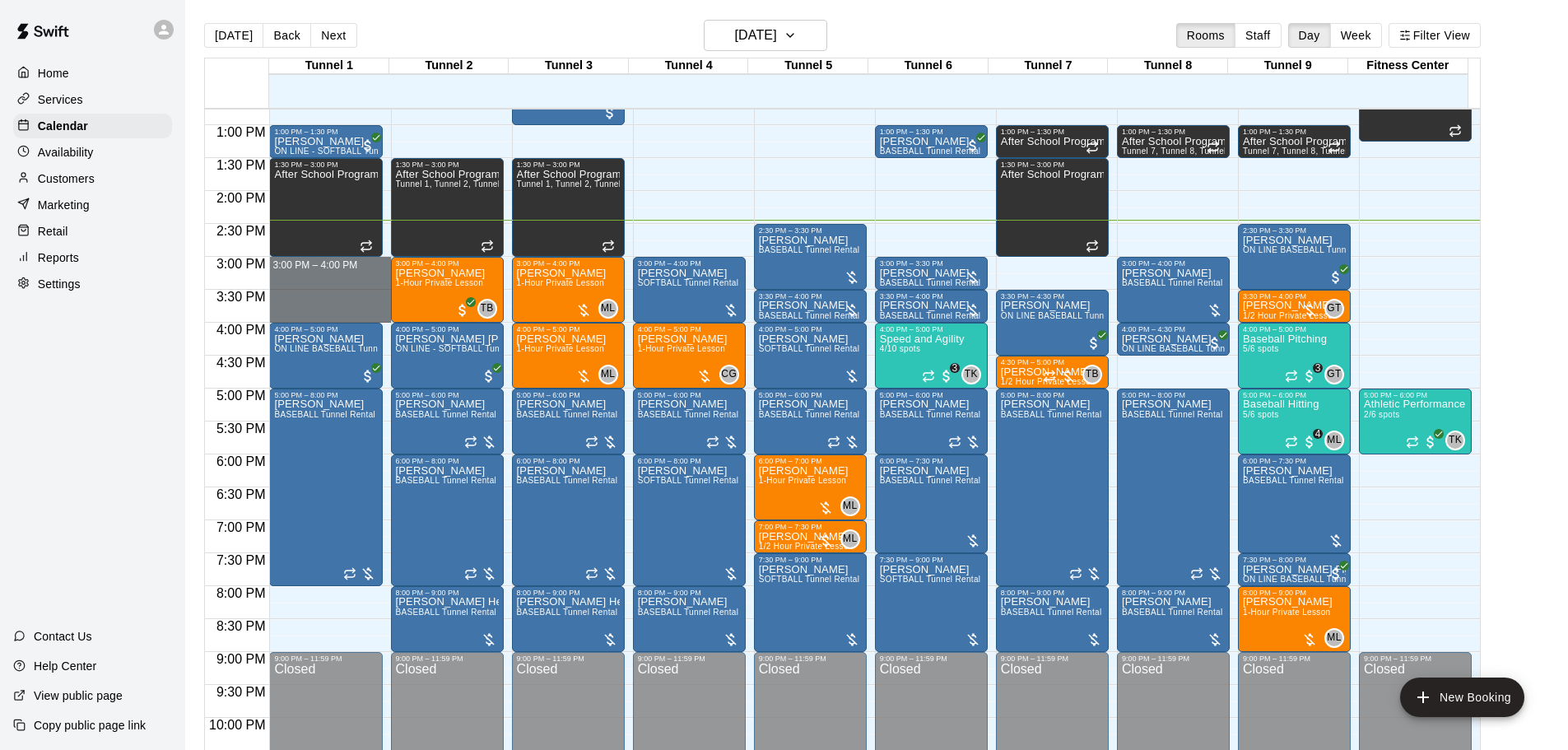
drag, startPoint x: 305, startPoint y: 263, endPoint x: 305, endPoint y: 312, distance: 49.0
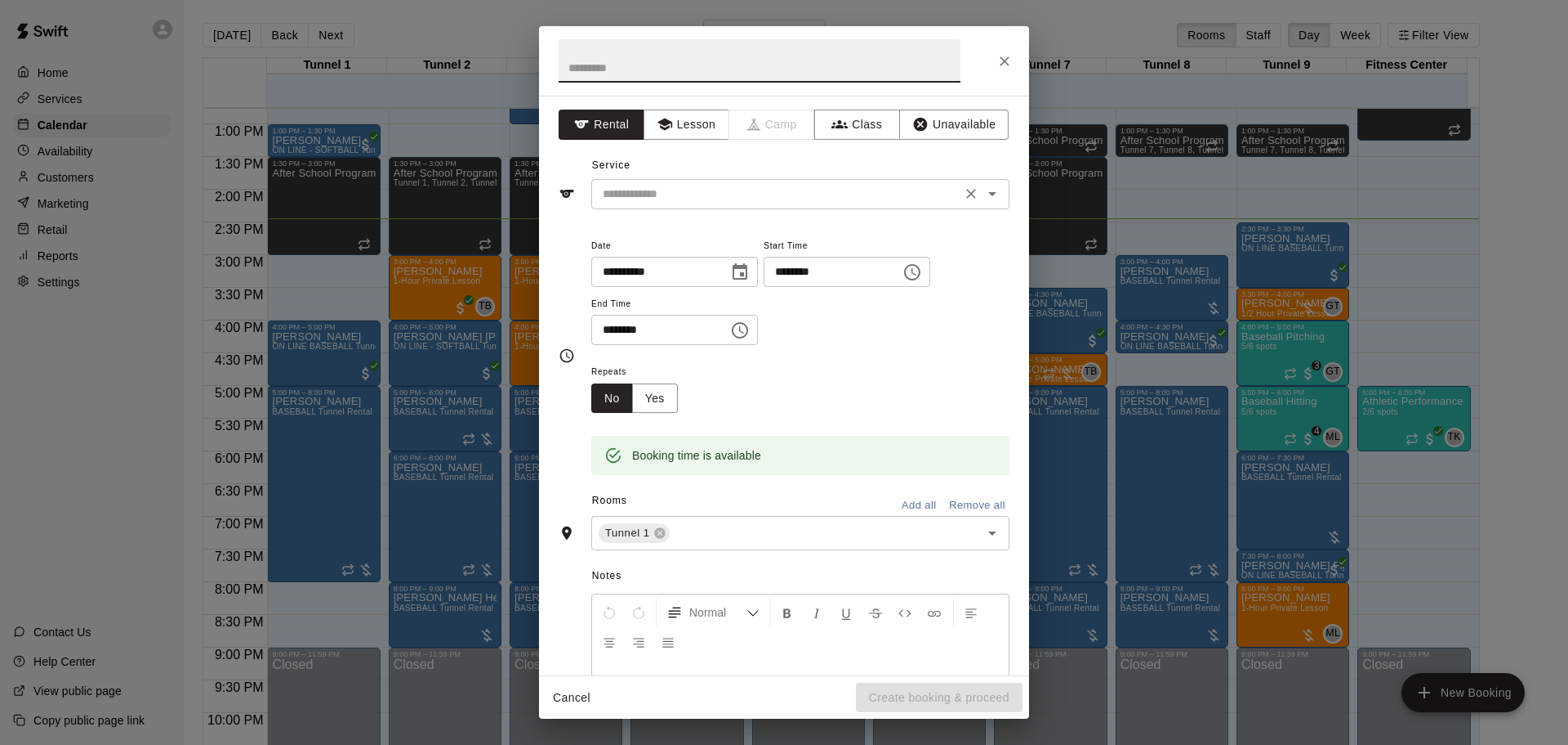
click at [745, 196] on input "text" at bounding box center [776, 194] width 360 height 20
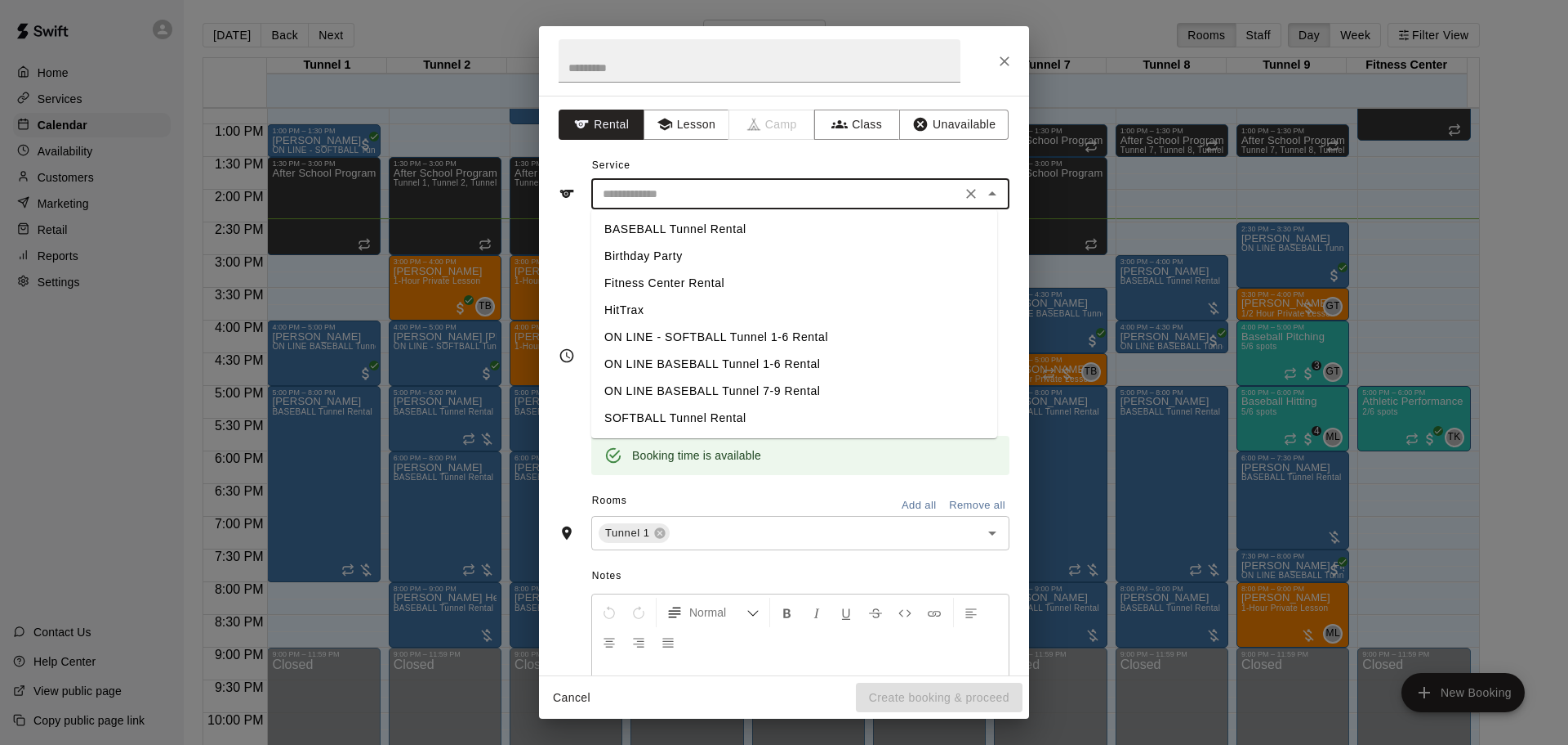
click at [710, 418] on li "SOFTBALL Tunnel Rental" at bounding box center [794, 418] width 406 height 27
type input "**********"
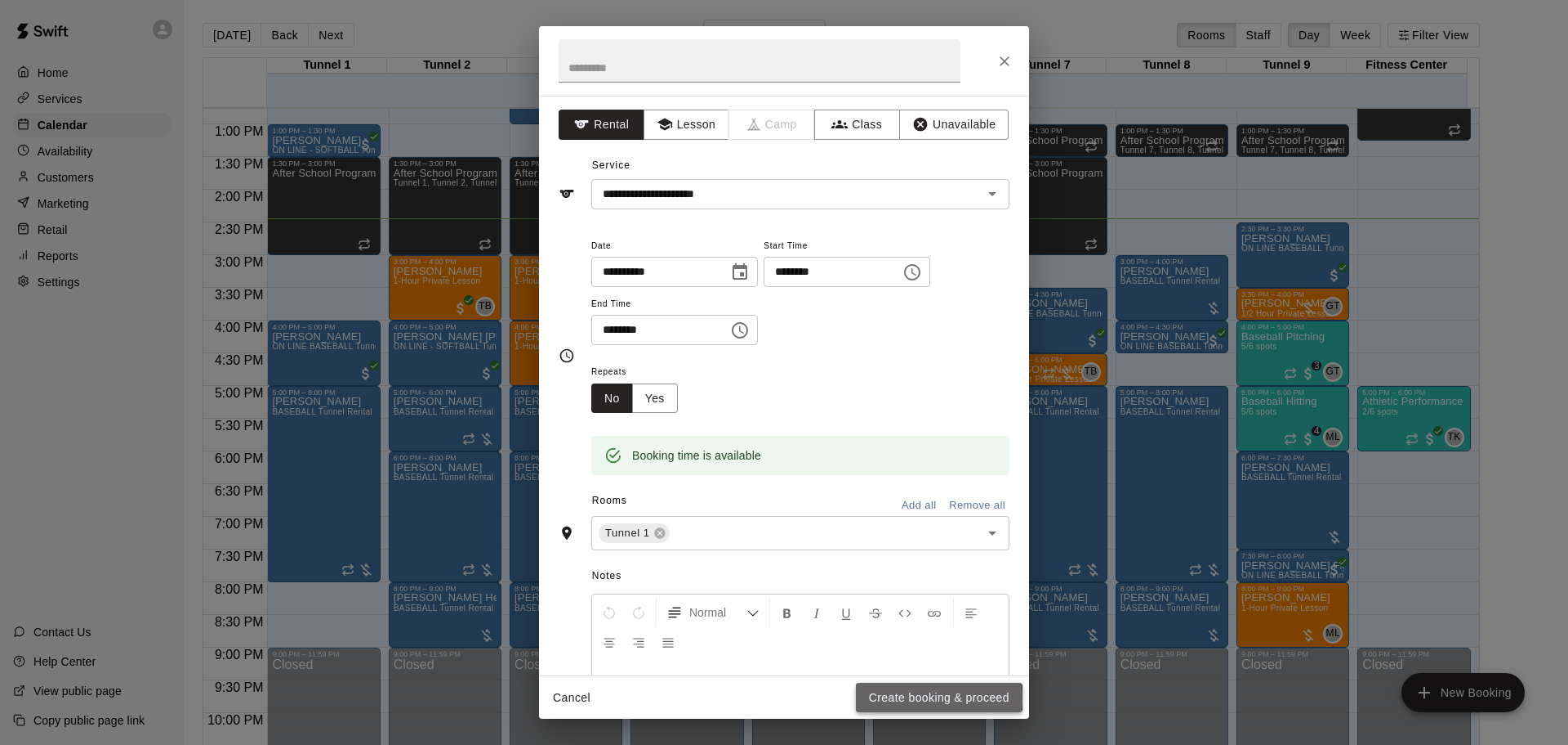
click at [919, 697] on button "Create booking & proceed" at bounding box center [939, 698] width 166 height 30
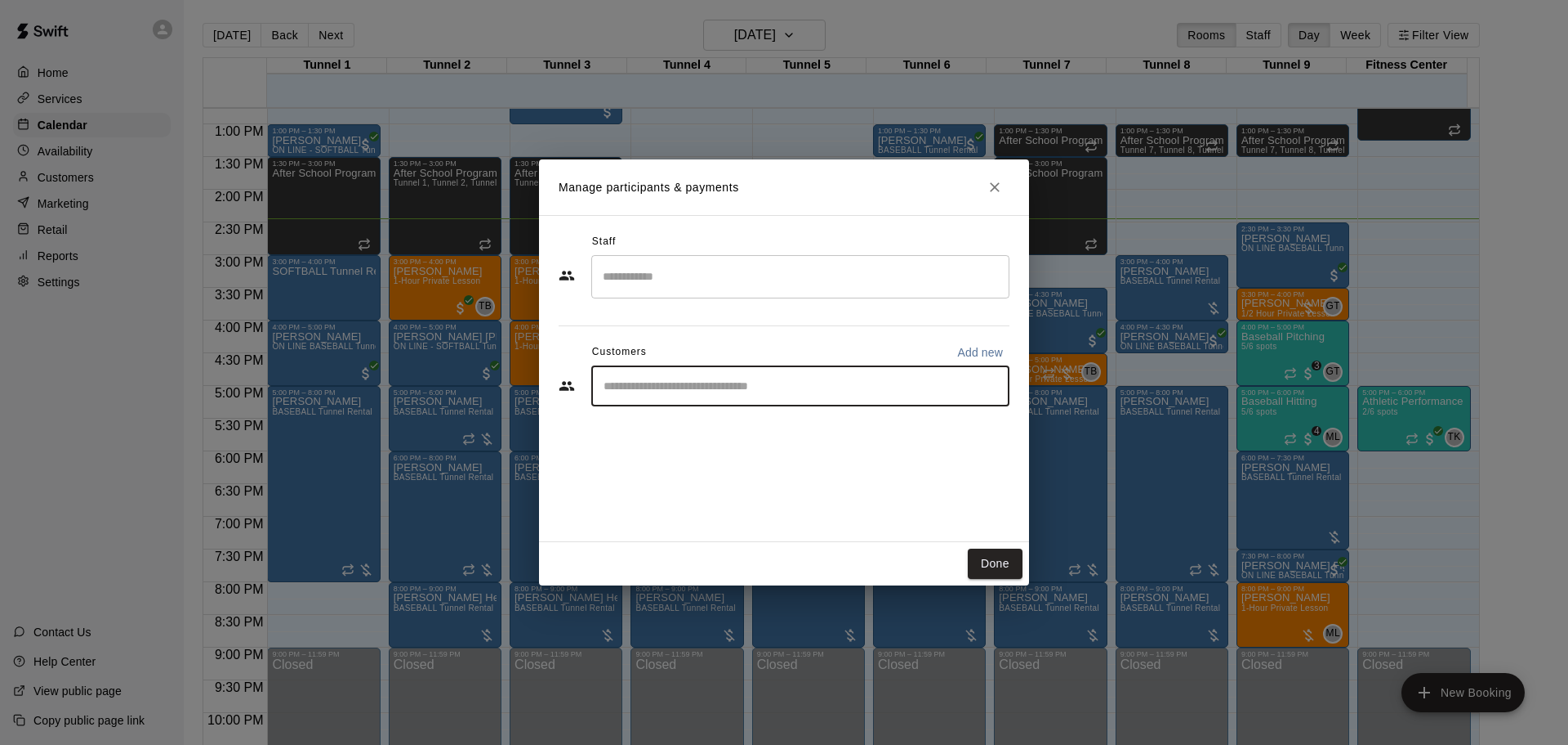
click at [698, 387] on input "Start typing to search customers..." at bounding box center [801, 385] width 403 height 16
click at [966, 341] on button "Add new" at bounding box center [981, 351] width 59 height 26
select select "**"
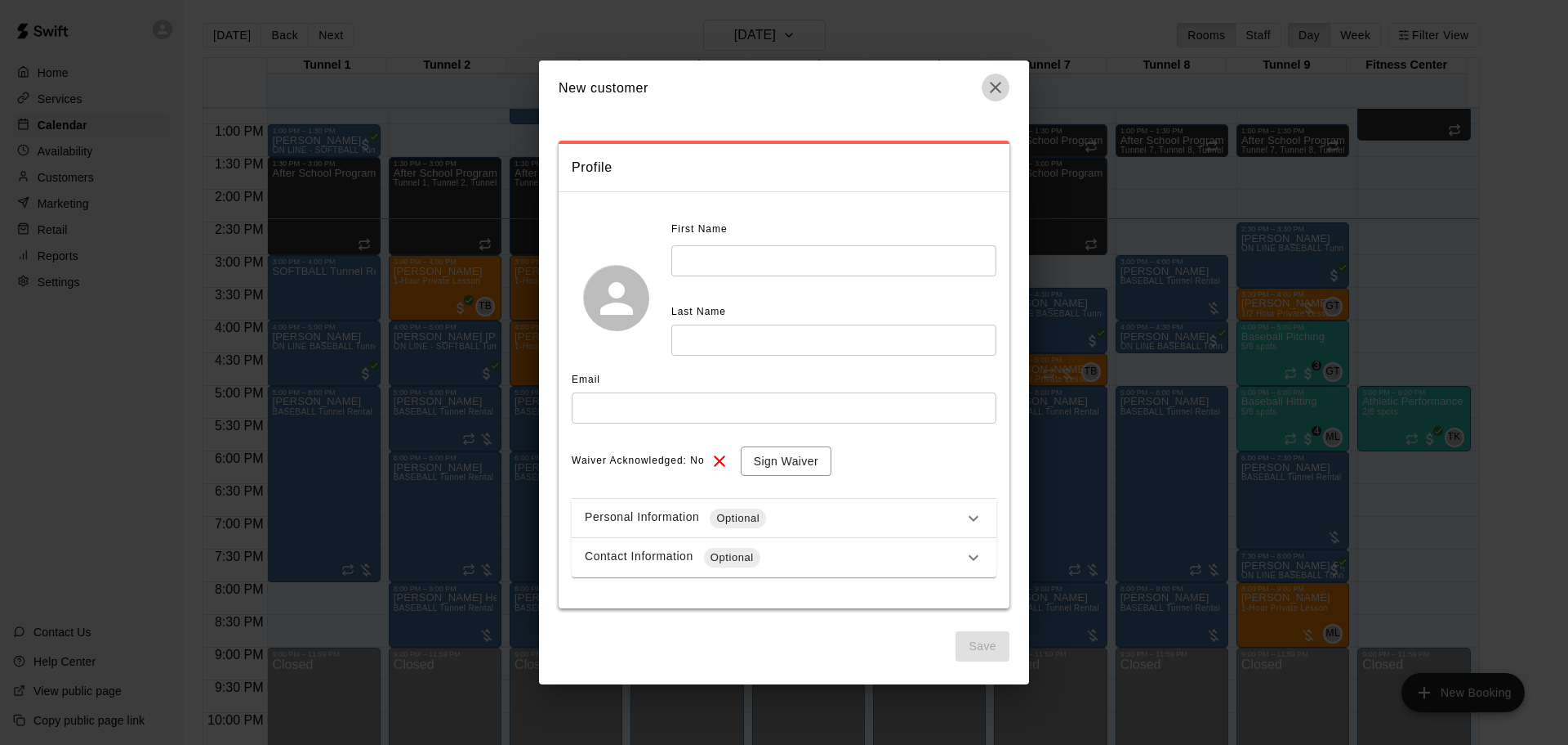
click at [1001, 92] on icon "button" at bounding box center [996, 87] width 12 height 12
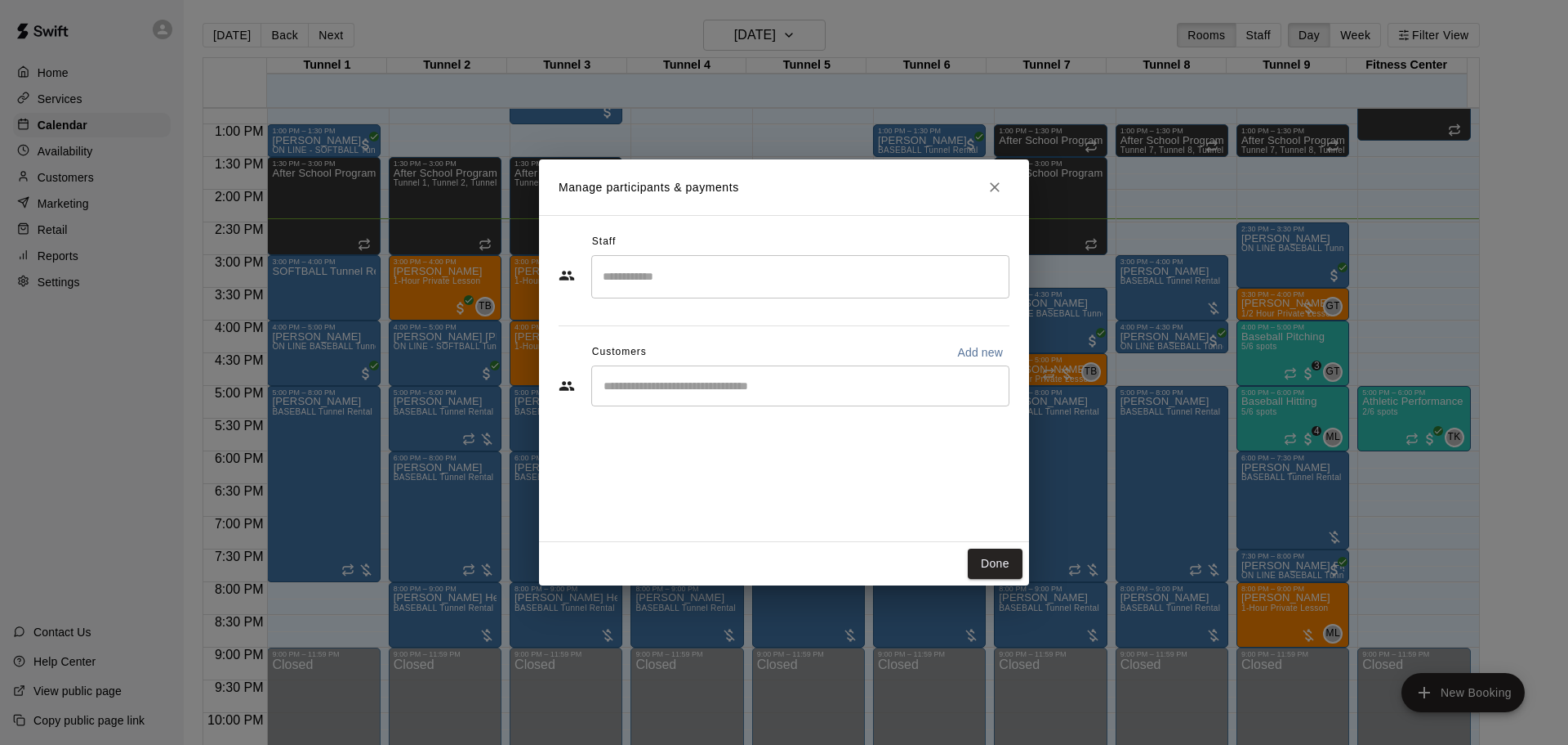
click at [685, 388] on input "Start typing to search customers..." at bounding box center [801, 385] width 403 height 16
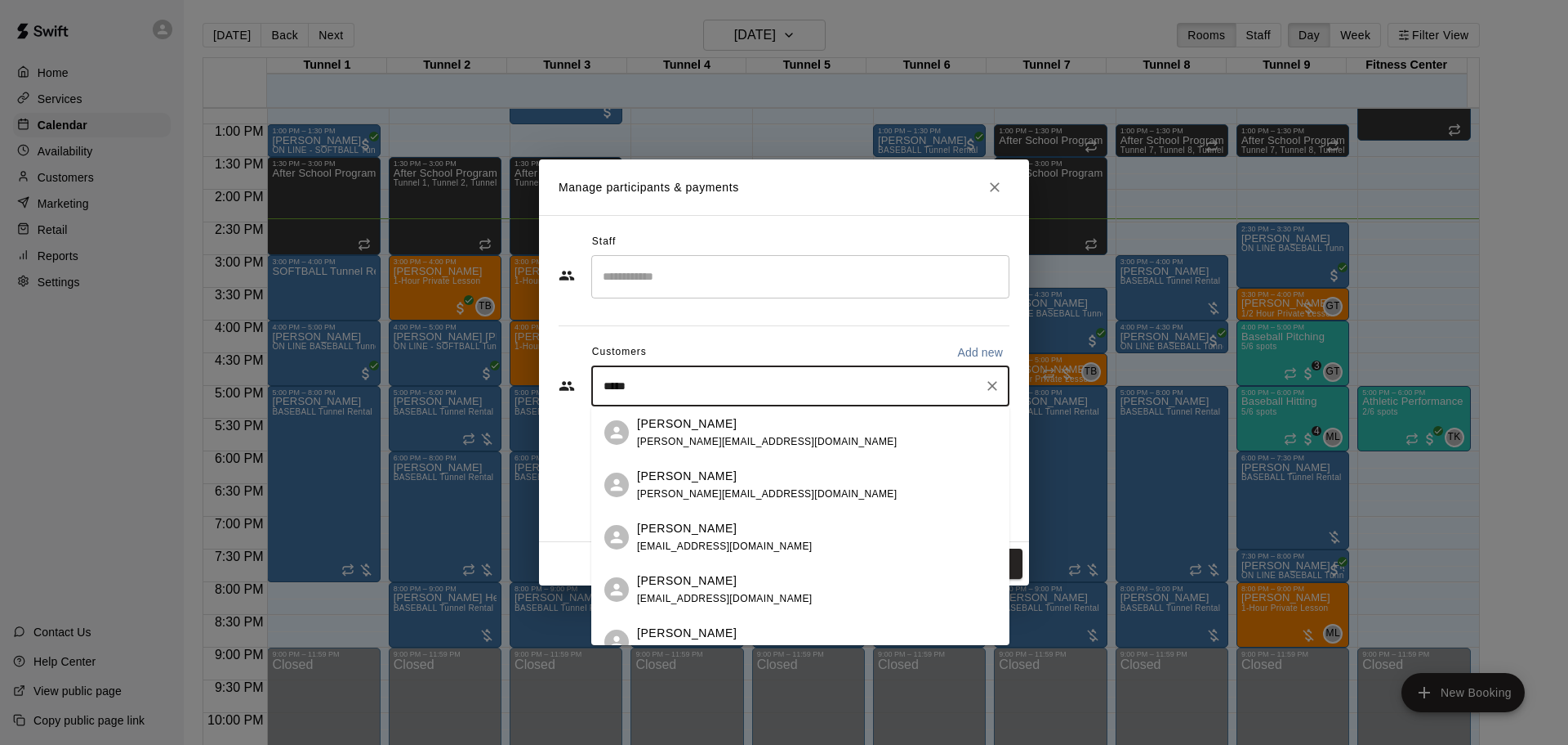
type input "******"
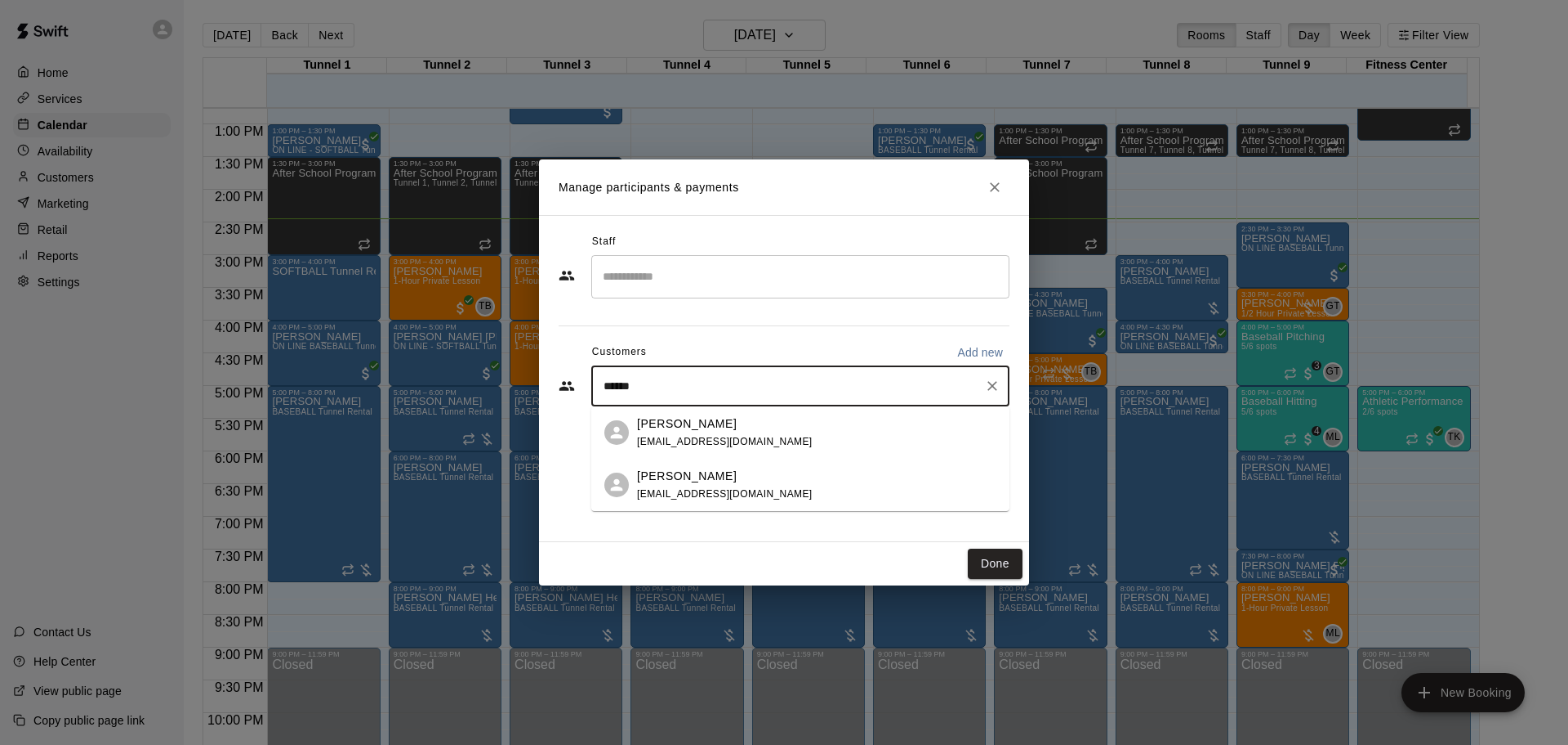
click at [722, 427] on div "Cole Peterson" at bounding box center [724, 424] width 176 height 17
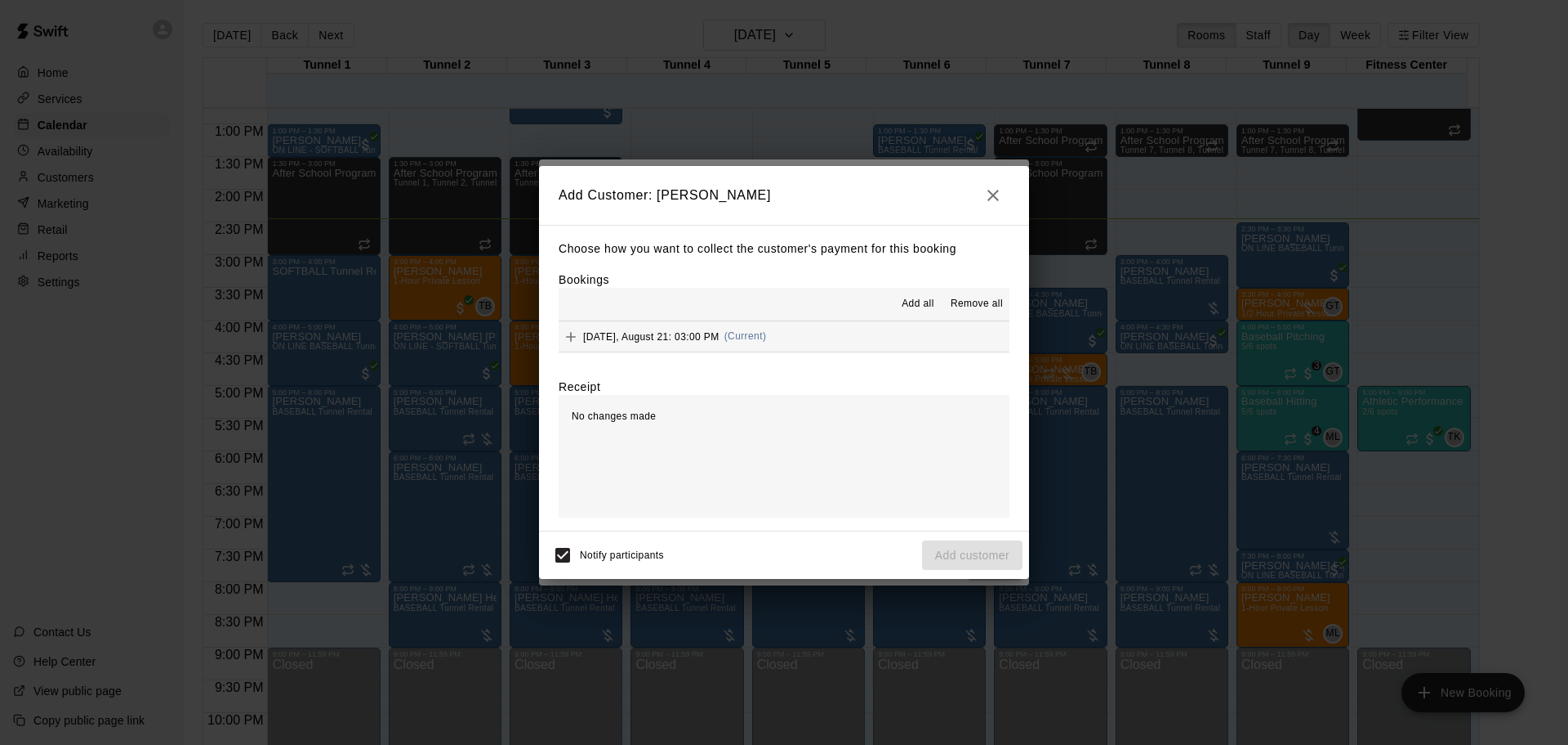
click at [782, 340] on button "Thursday, August 21: 03:00 PM (Current)" at bounding box center [784, 336] width 451 height 30
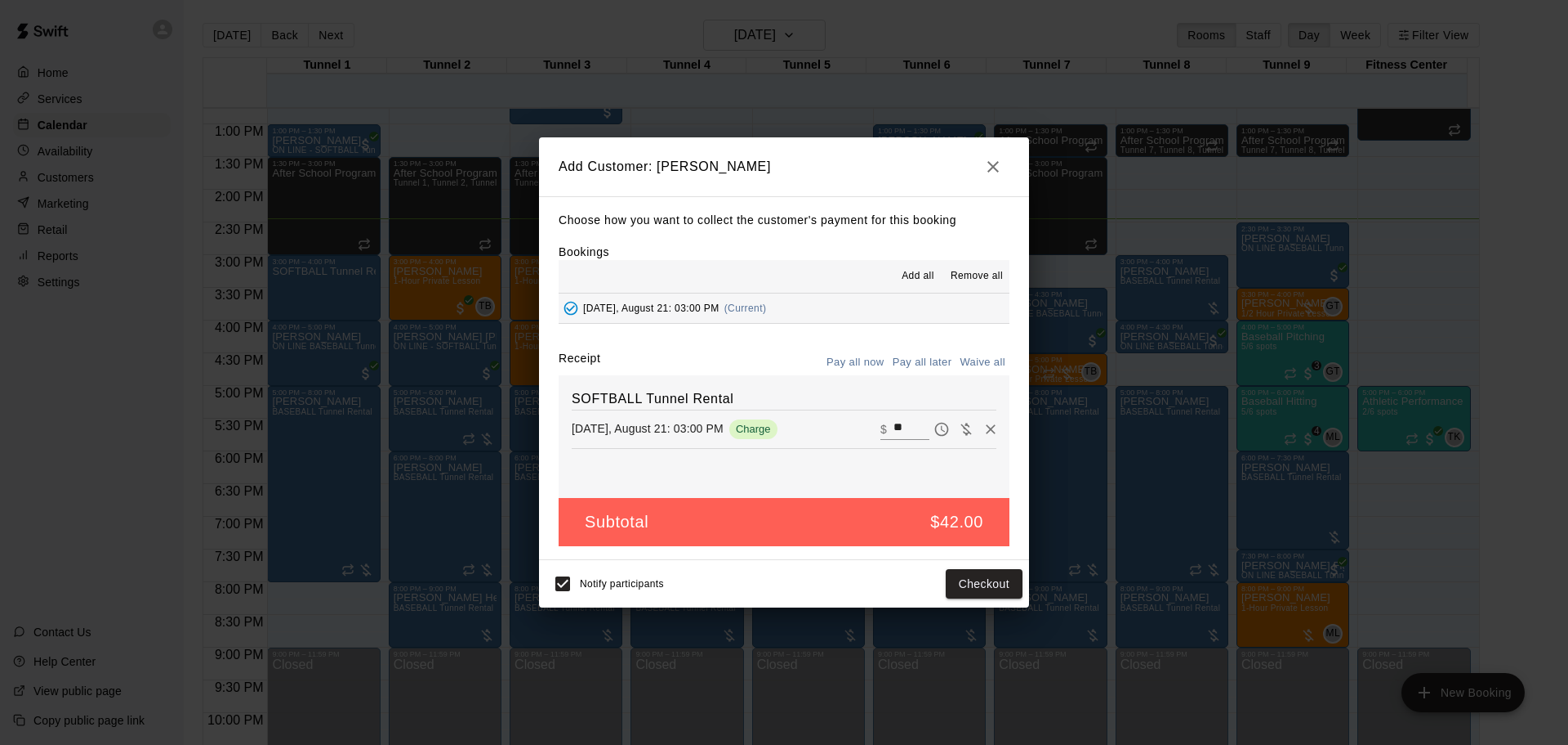
click at [918, 363] on button "Pay all later" at bounding box center [923, 362] width 68 height 25
click at [993, 163] on icon "button" at bounding box center [992, 166] width 19 height 19
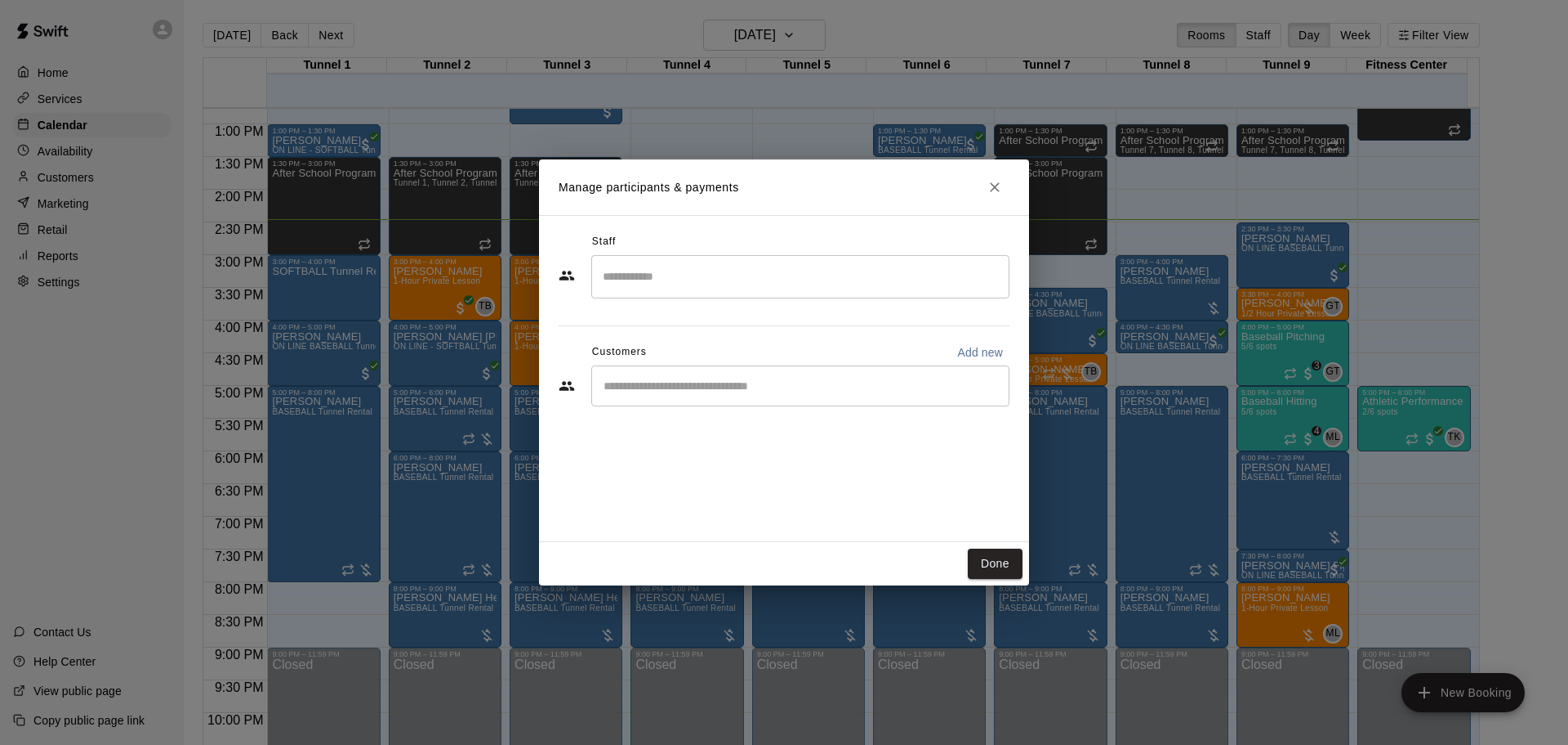
click at [966, 347] on p "Add new" at bounding box center [980, 351] width 45 height 16
select select "**"
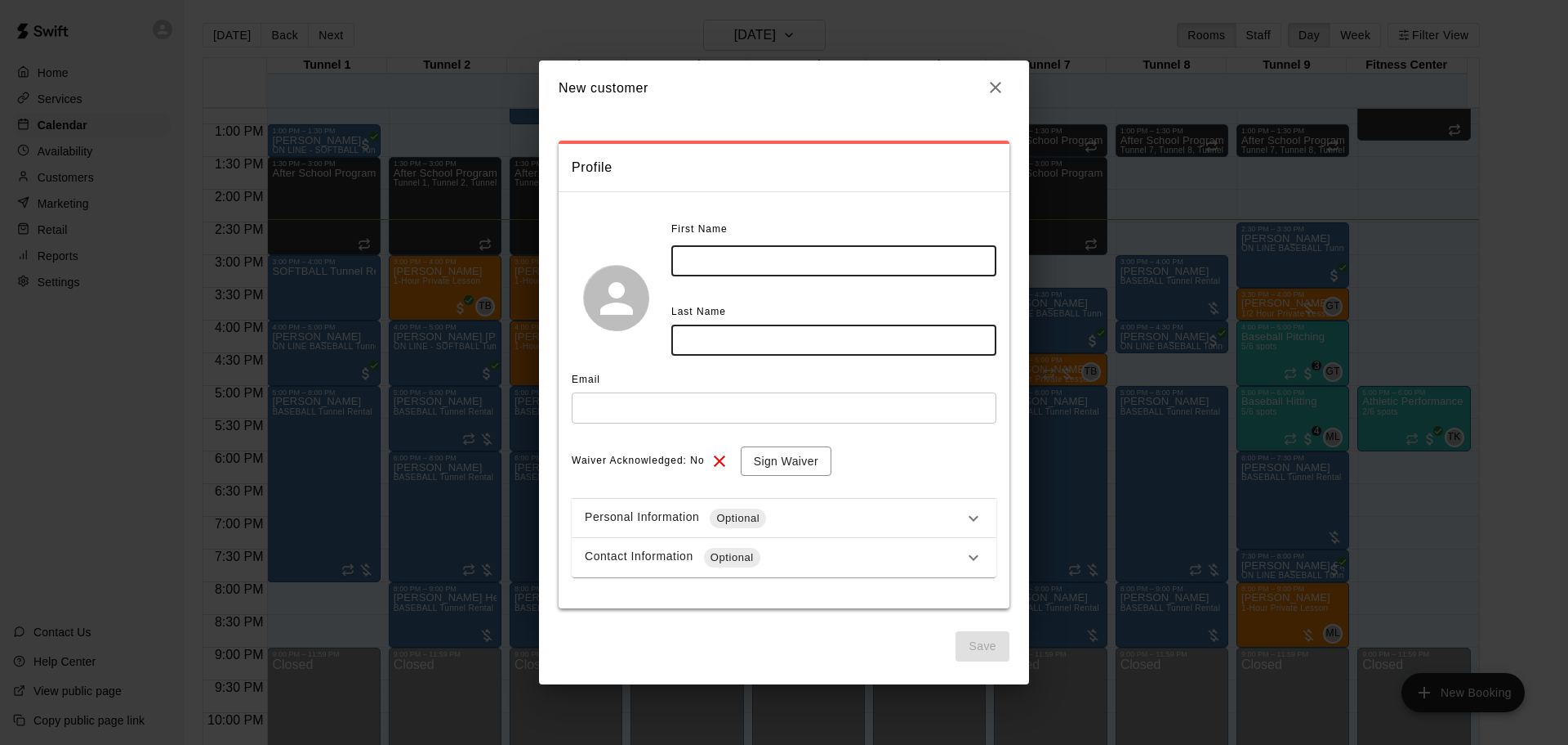
click at [834, 262] on input "text" at bounding box center [834, 261] width 325 height 30
type input "****"
click at [778, 416] on input "text" at bounding box center [783, 408] width 424 height 30
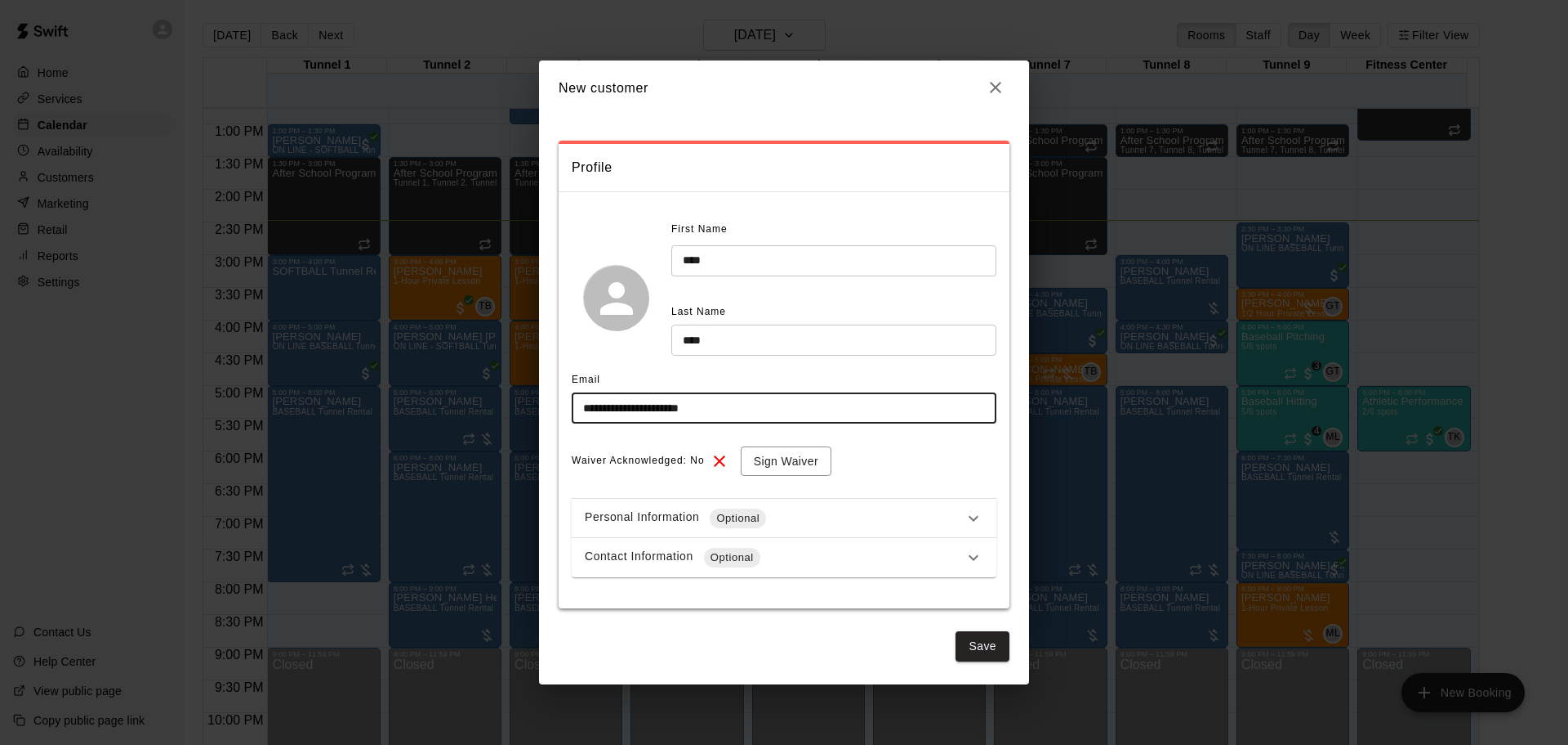
type input "**********"
click at [908, 554] on div "Contact Information Optional" at bounding box center [774, 557] width 379 height 19
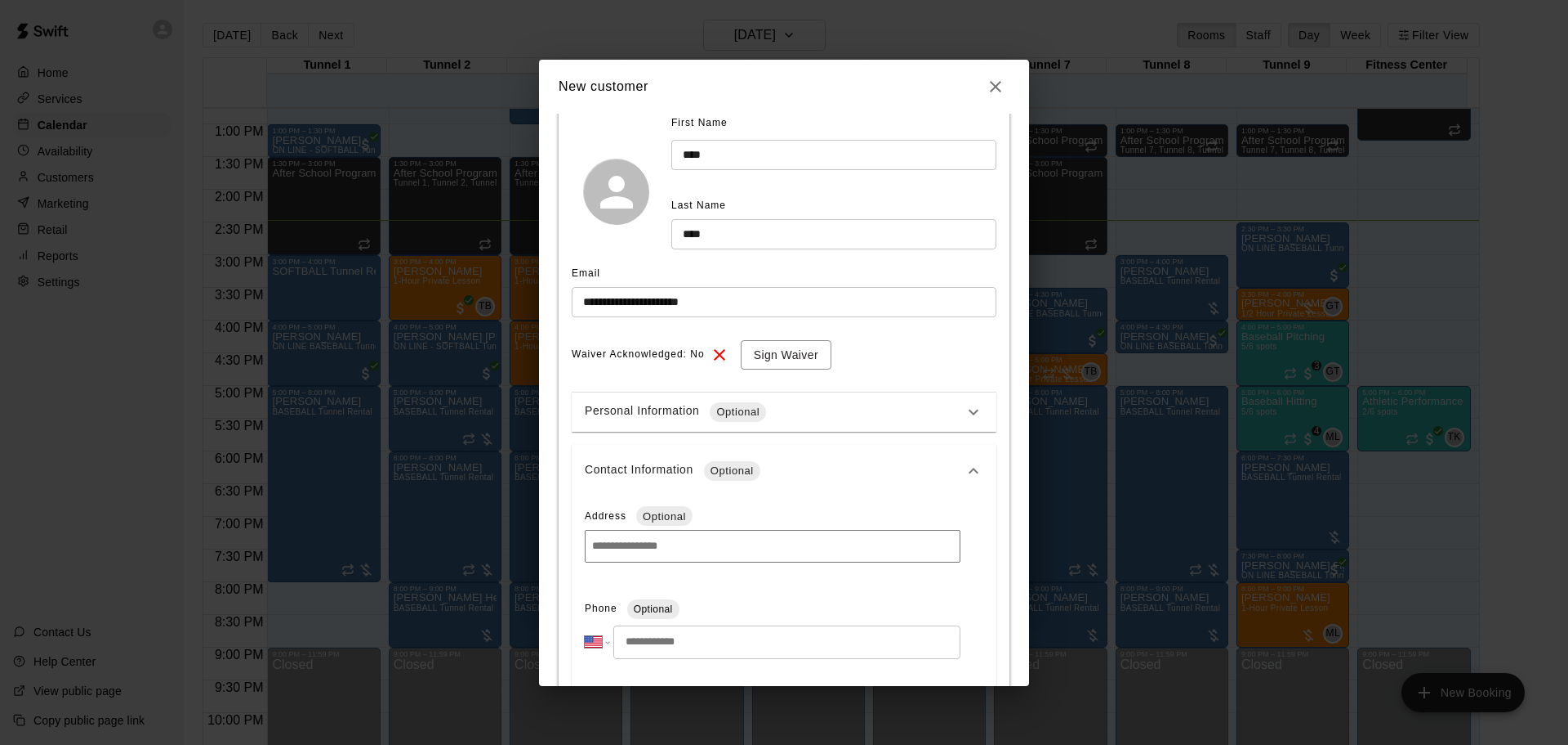
scroll to position [163, 0]
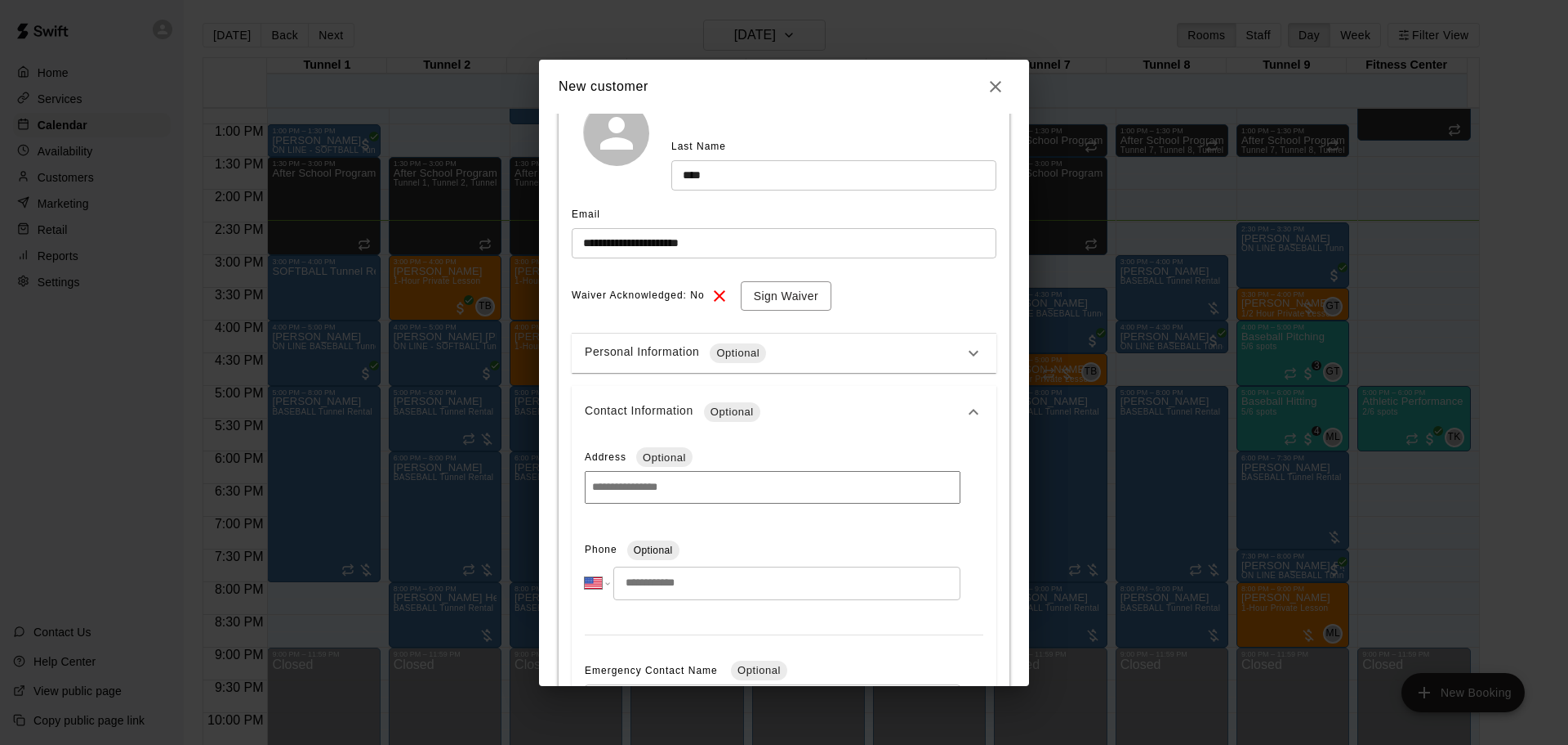
click at [704, 595] on input "tel" at bounding box center [787, 584] width 347 height 34
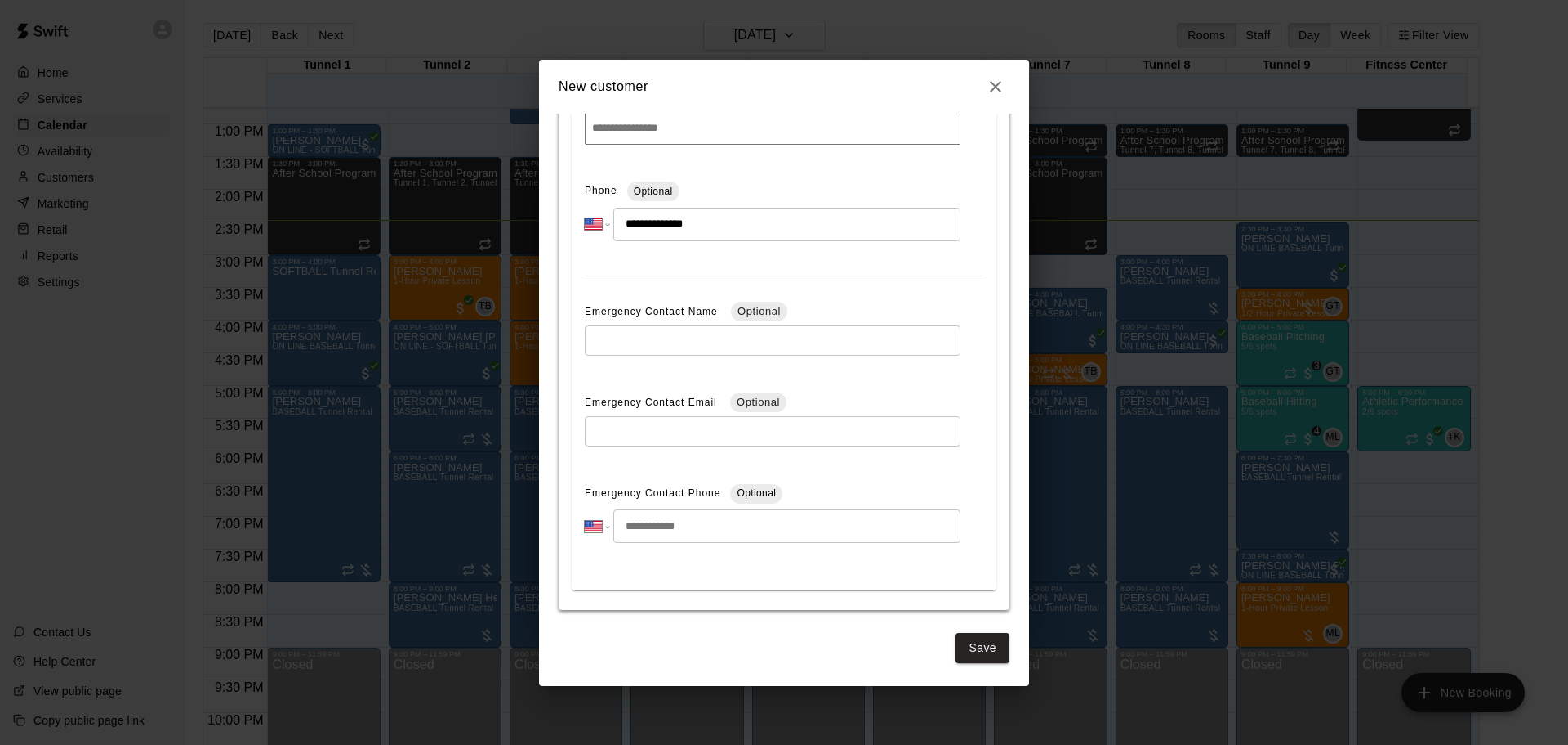
scroll to position [524, 0]
type input "**********"
click at [971, 639] on button "Save" at bounding box center [982, 647] width 54 height 30
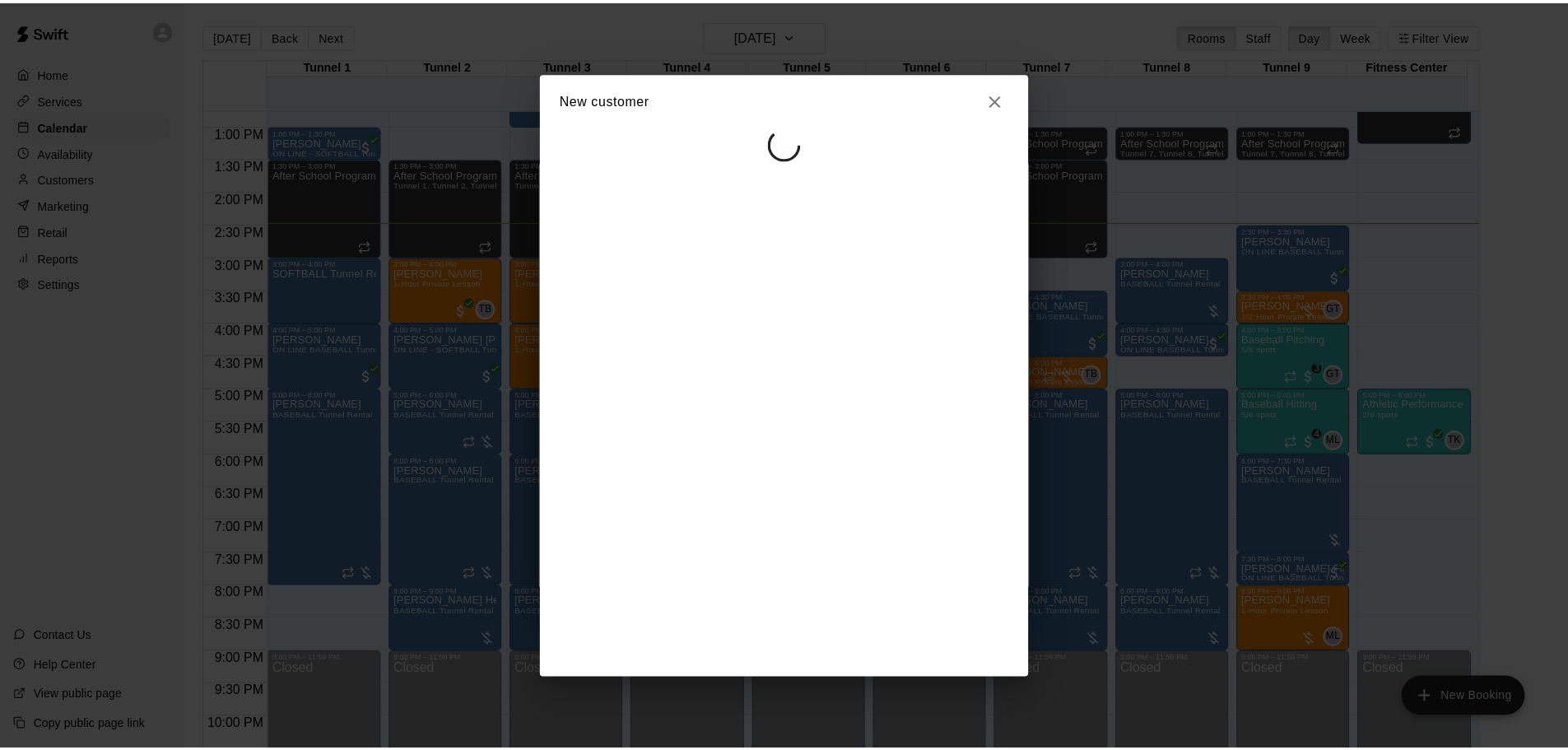
scroll to position [0, 0]
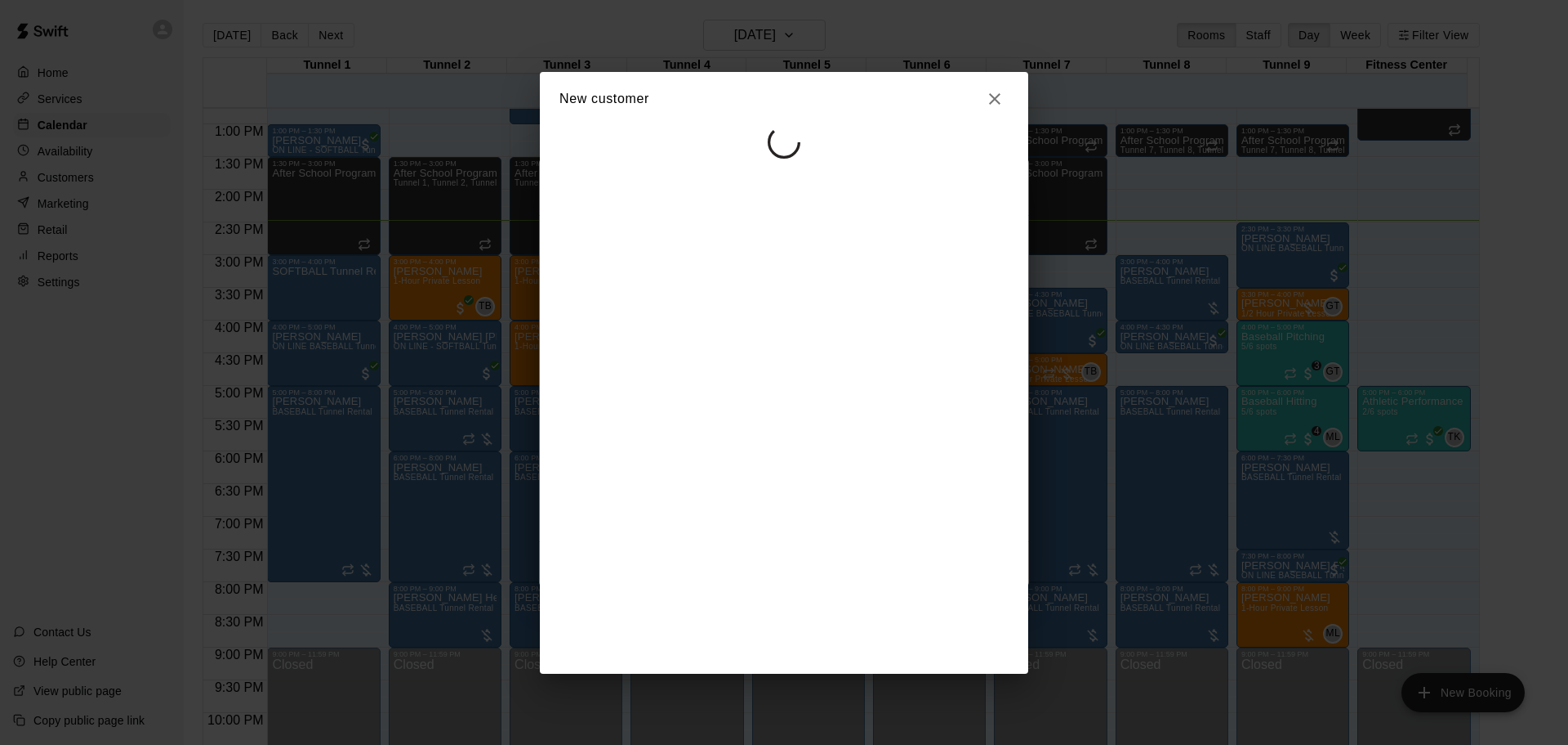
select select "**"
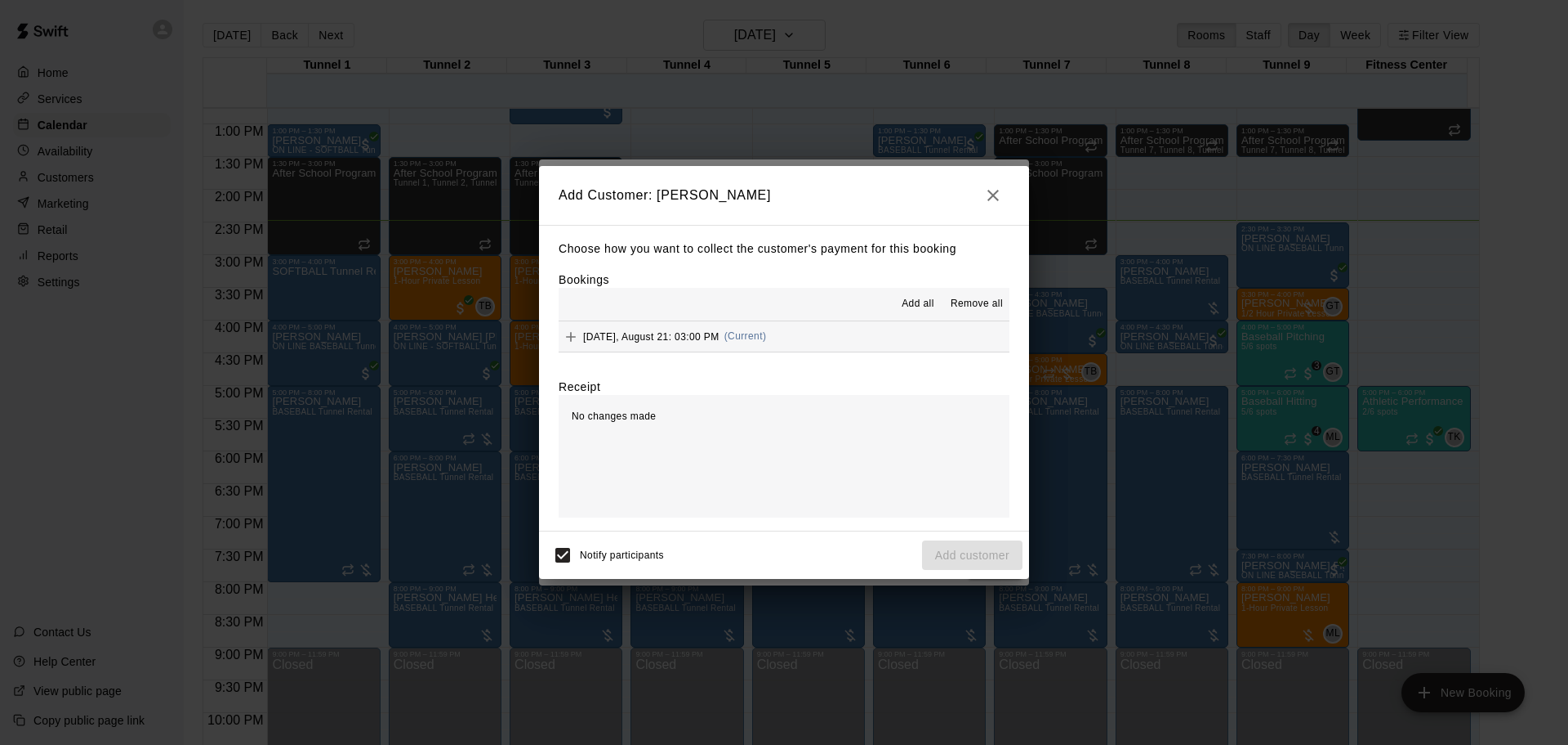
drag, startPoint x: 846, startPoint y: 350, endPoint x: 863, endPoint y: 365, distance: 22.7
click at [847, 350] on button "Thursday, August 21: 03:00 PM (Current)" at bounding box center [784, 336] width 451 height 30
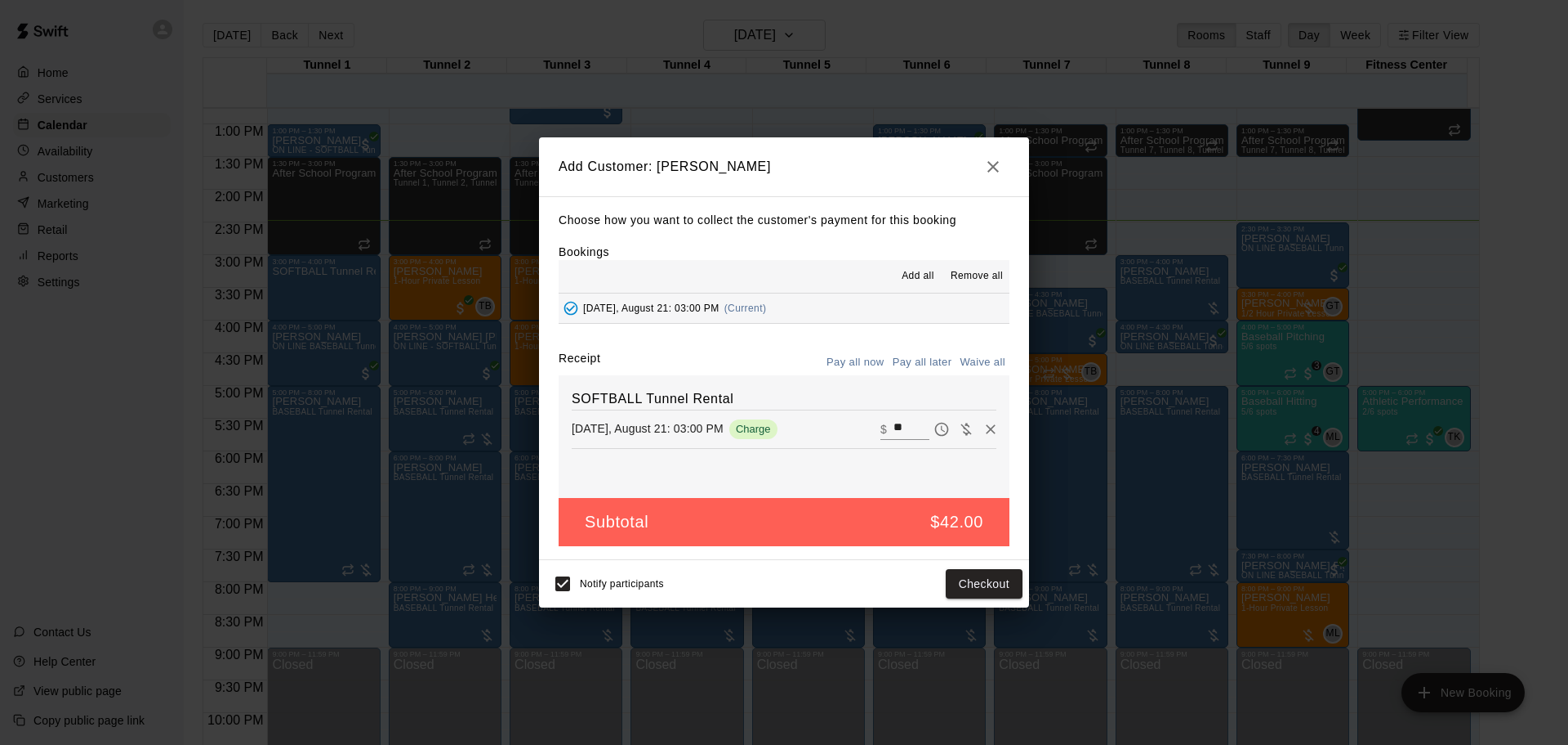
click at [917, 366] on button "Pay all later" at bounding box center [923, 362] width 68 height 25
click at [990, 586] on button "Add customer" at bounding box center [972, 584] width 101 height 30
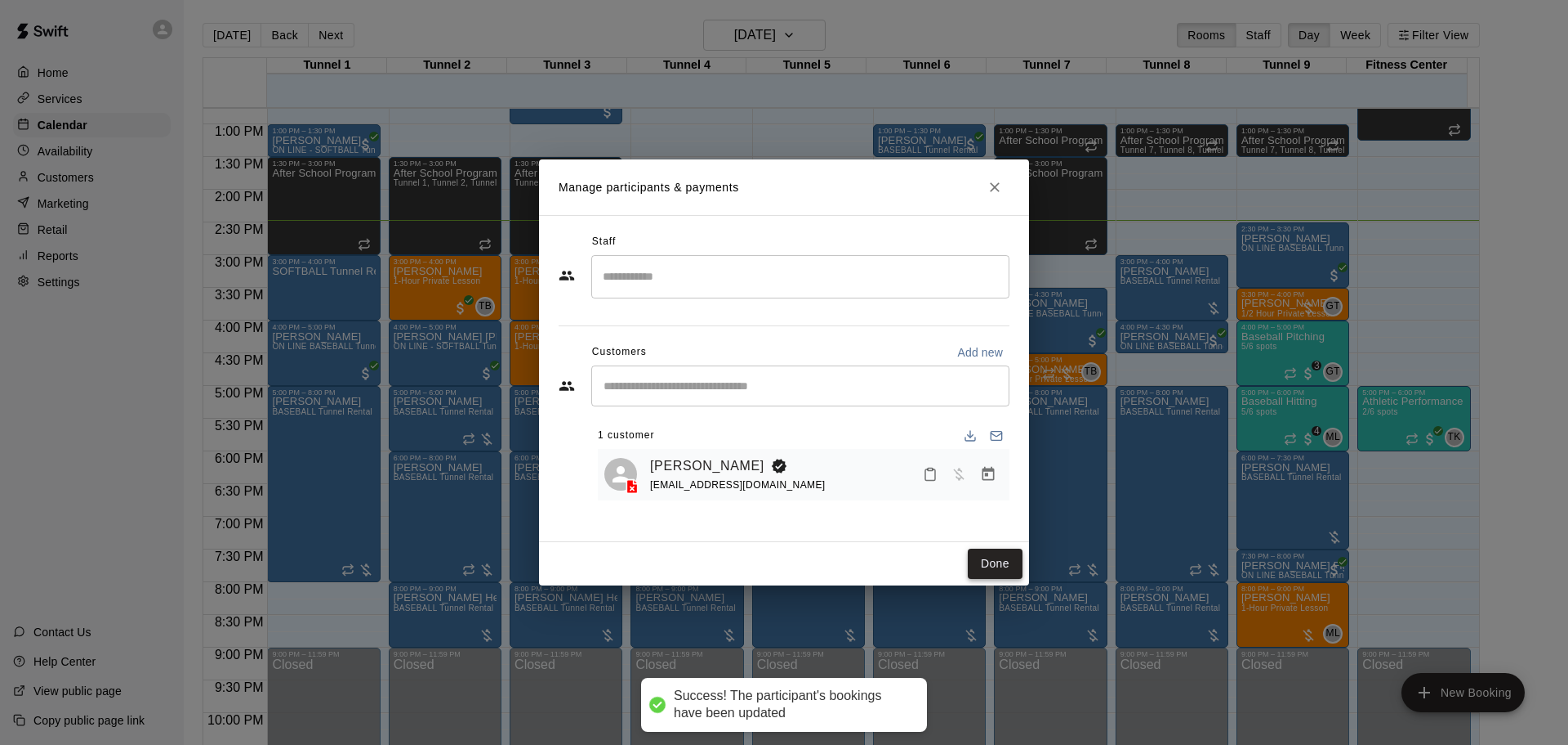
click at [980, 564] on button "Done" at bounding box center [995, 563] width 55 height 30
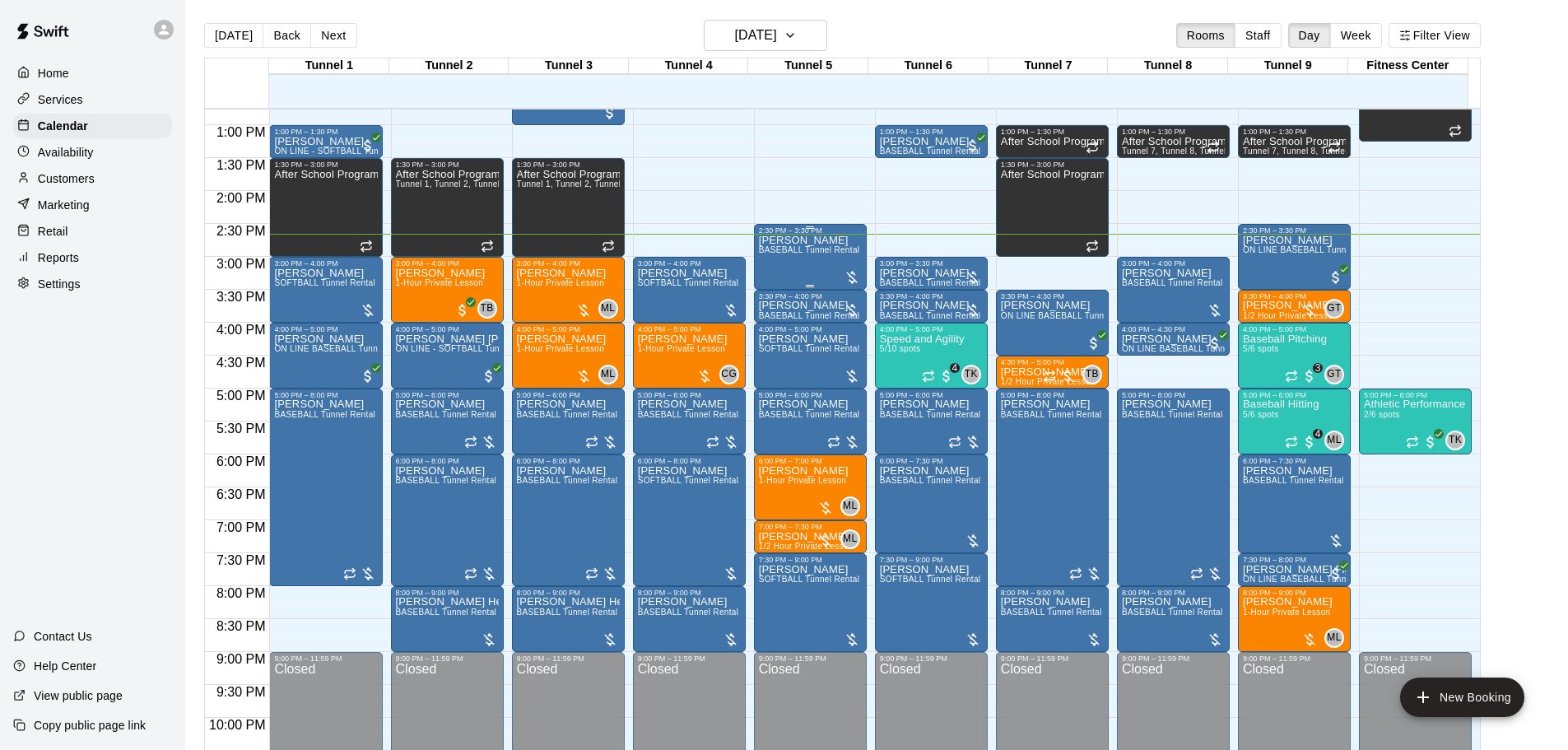
click at [808, 265] on div "Joshua Kim BASEBALL Tunnel Rental" at bounding box center [809, 609] width 102 height 750
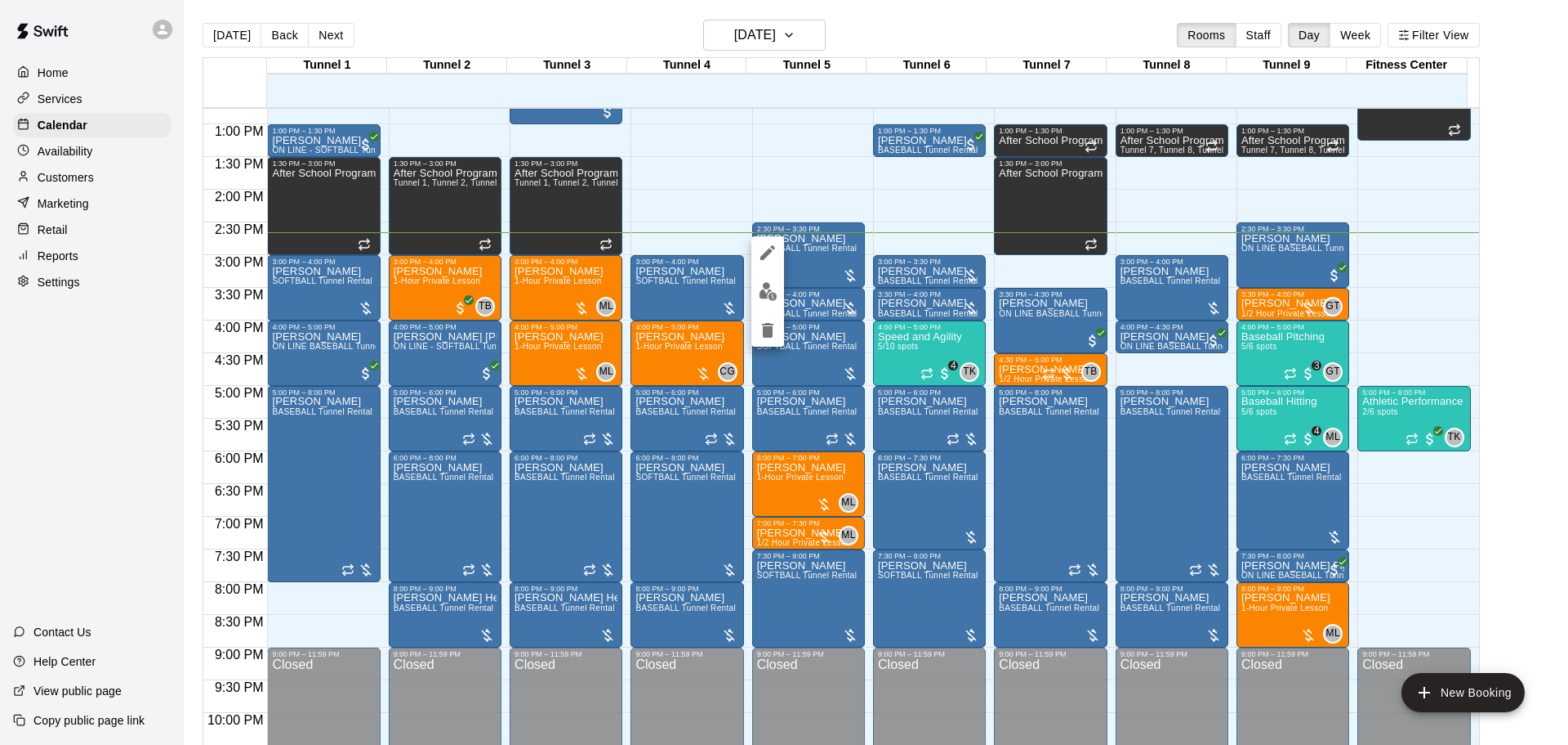
click at [778, 294] on button "edit" at bounding box center [767, 292] width 33 height 32
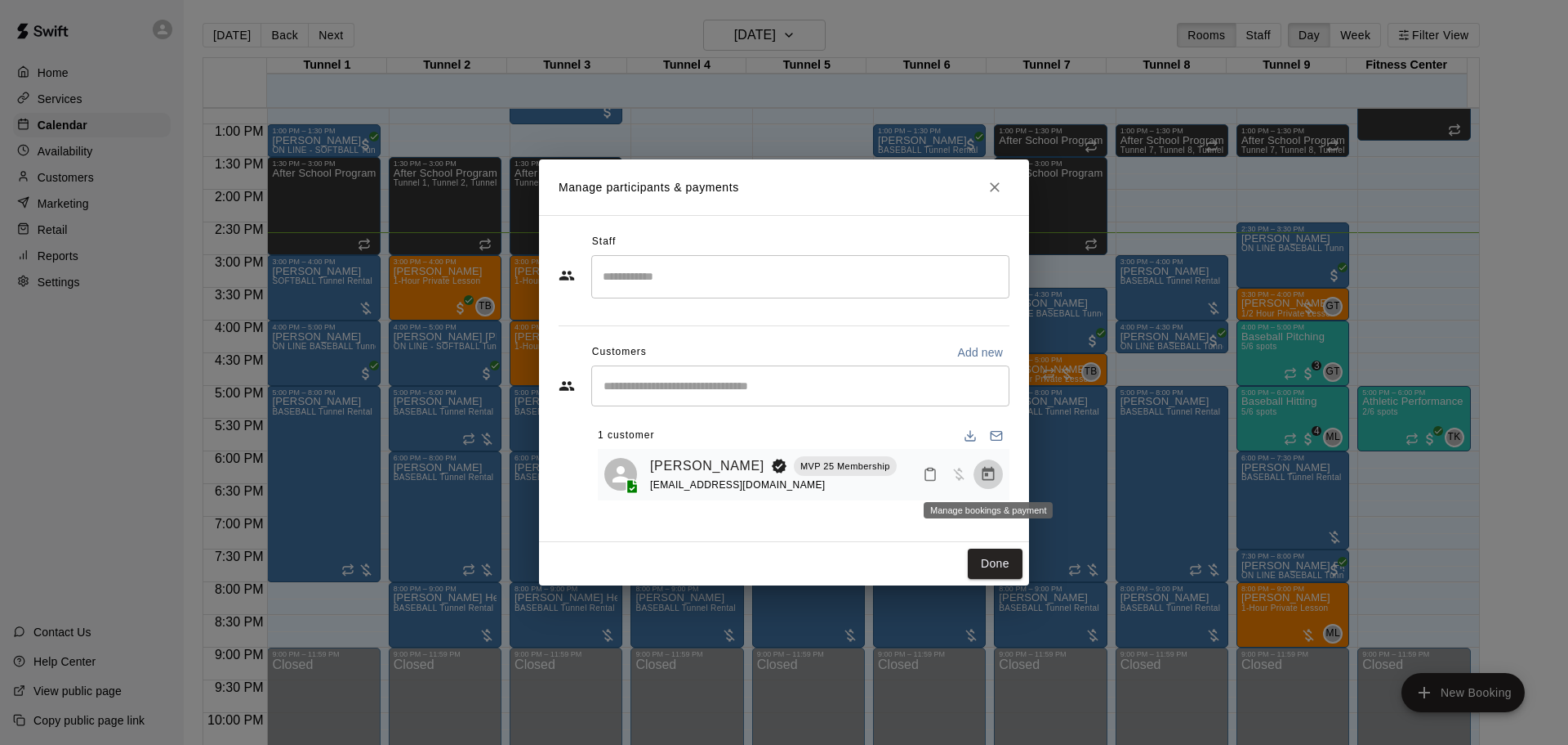
click at [994, 478] on icon "Manage bookings & payment" at bounding box center [988, 473] width 13 height 14
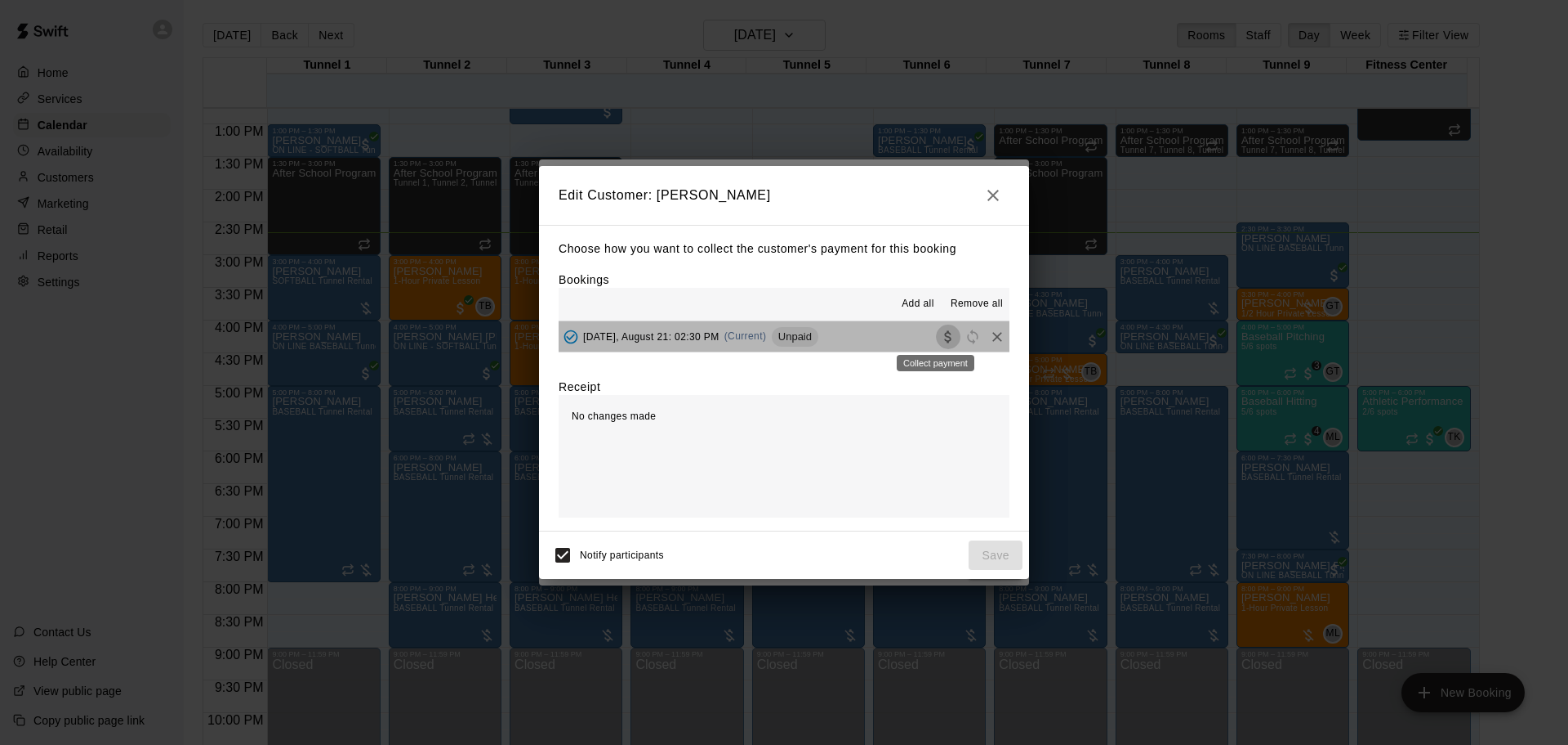
click at [944, 339] on icon "Collect payment" at bounding box center [948, 336] width 16 height 16
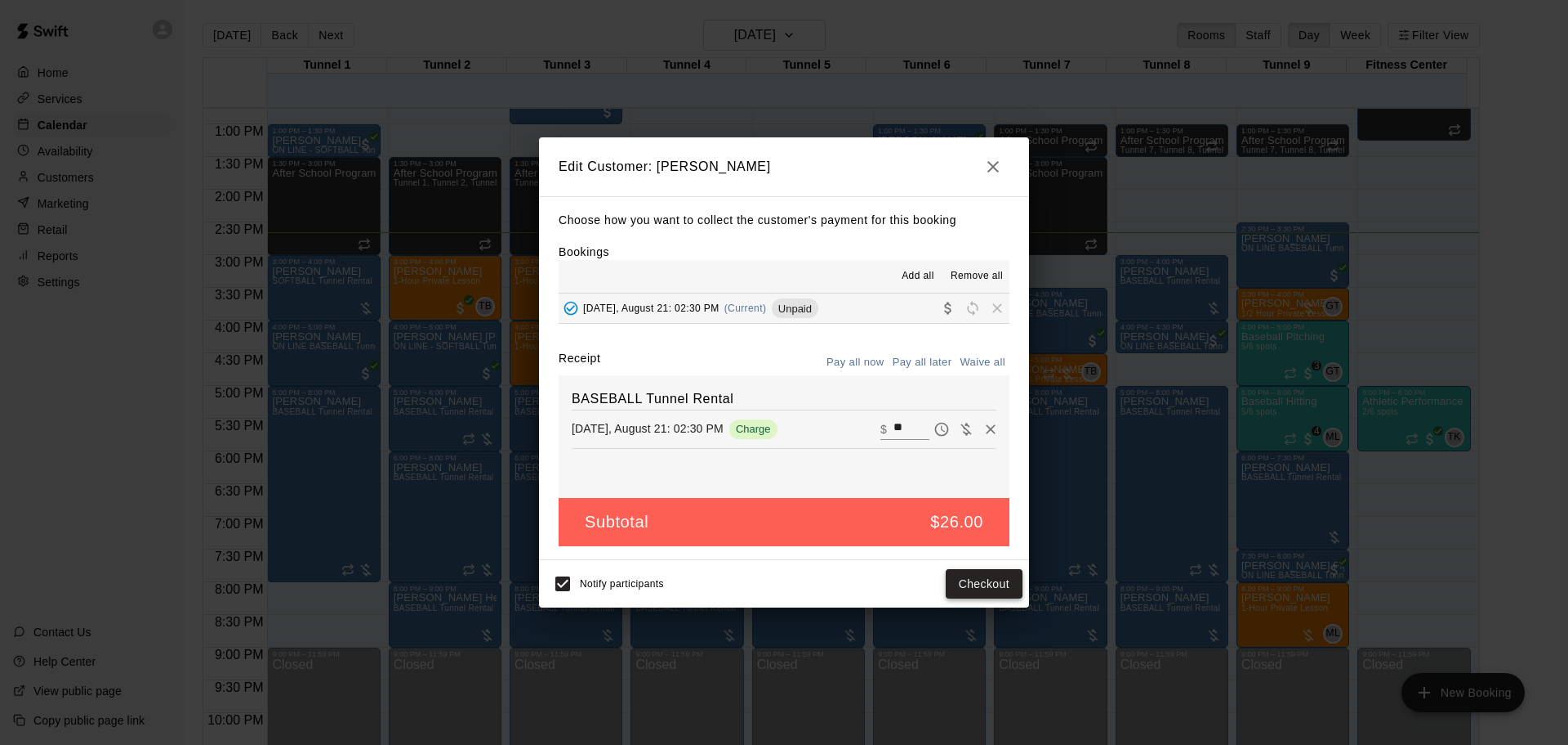
click at [970, 593] on button "Checkout" at bounding box center [984, 584] width 76 height 30
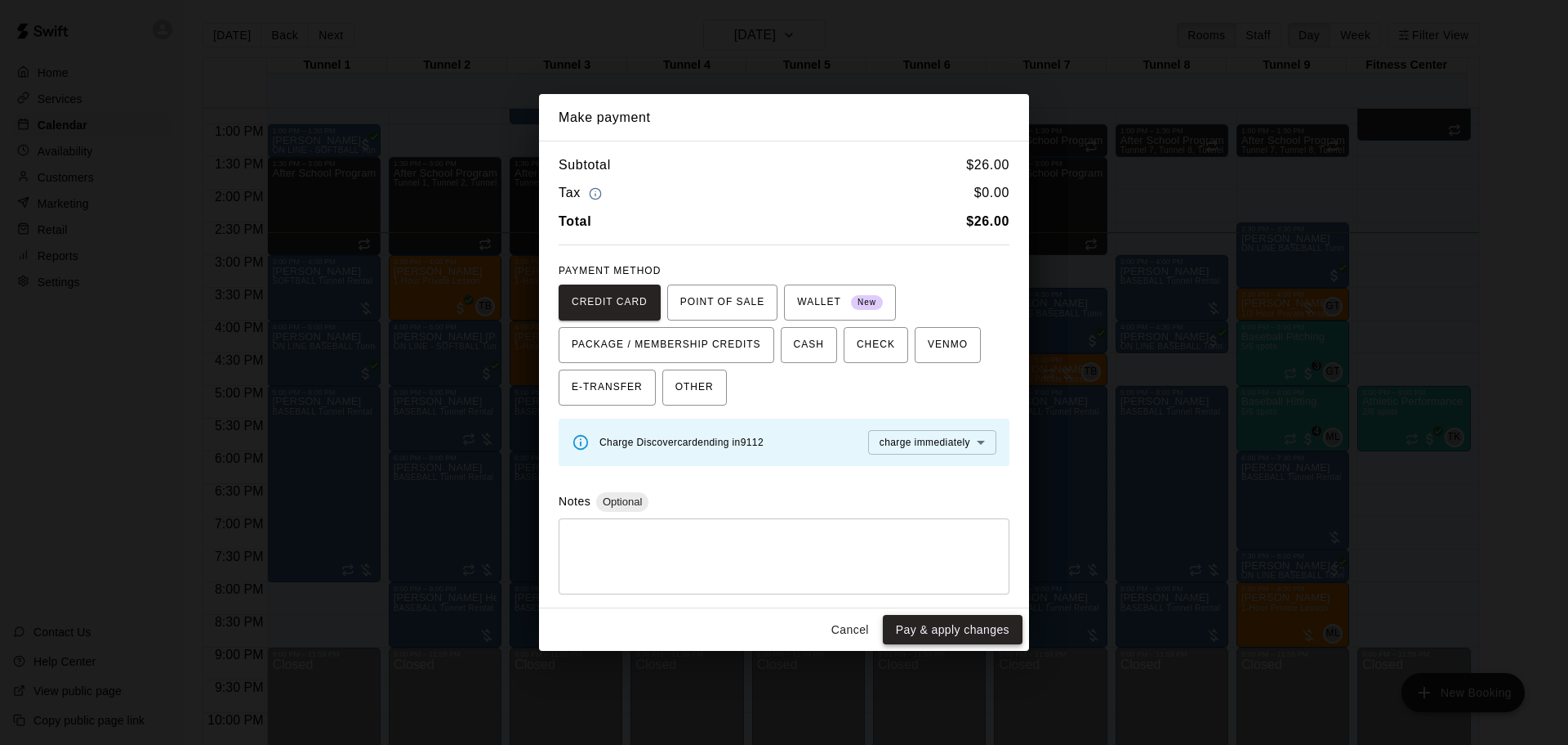
click at [951, 620] on button "Pay & apply changes" at bounding box center [953, 630] width 139 height 30
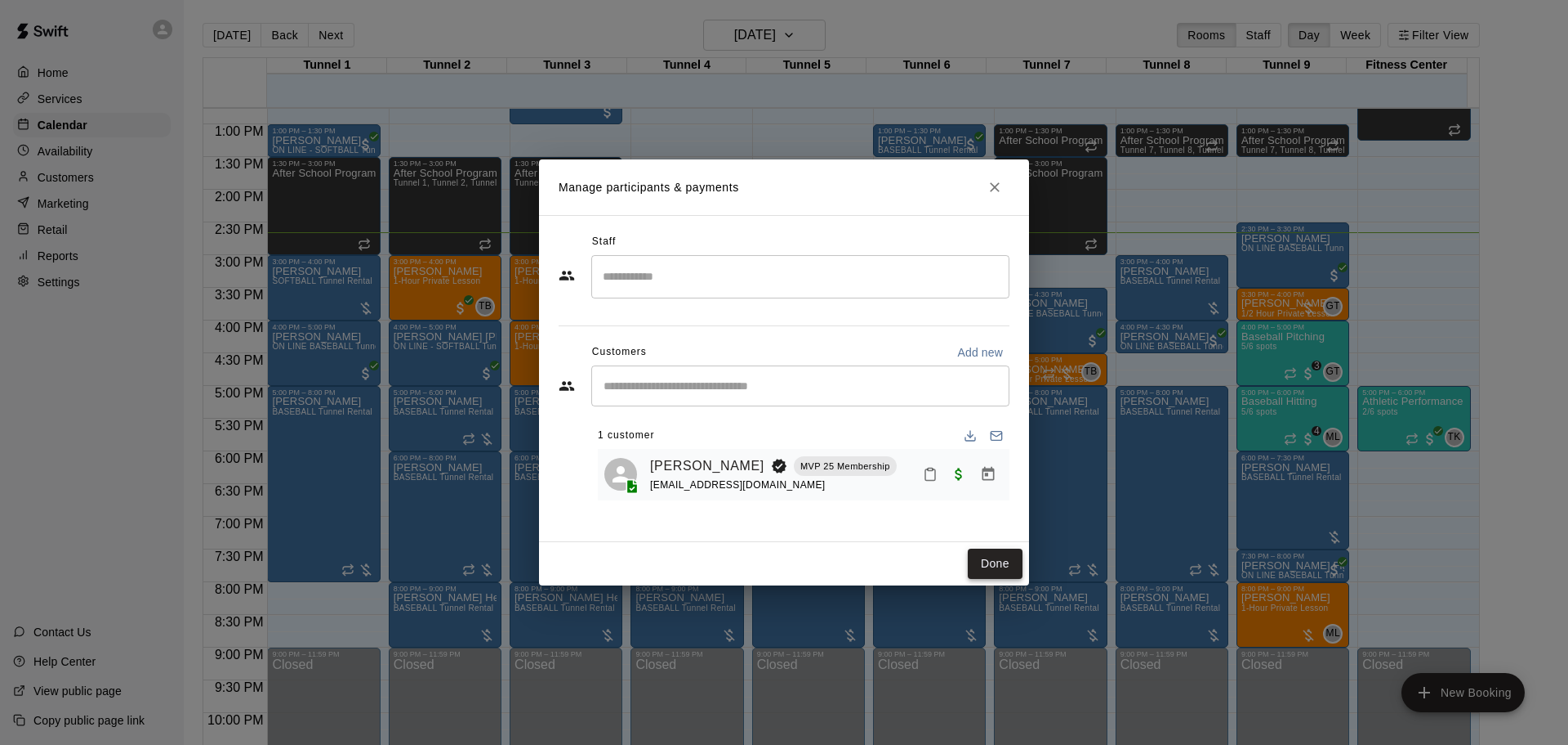
click at [988, 564] on button "Done" at bounding box center [995, 563] width 55 height 30
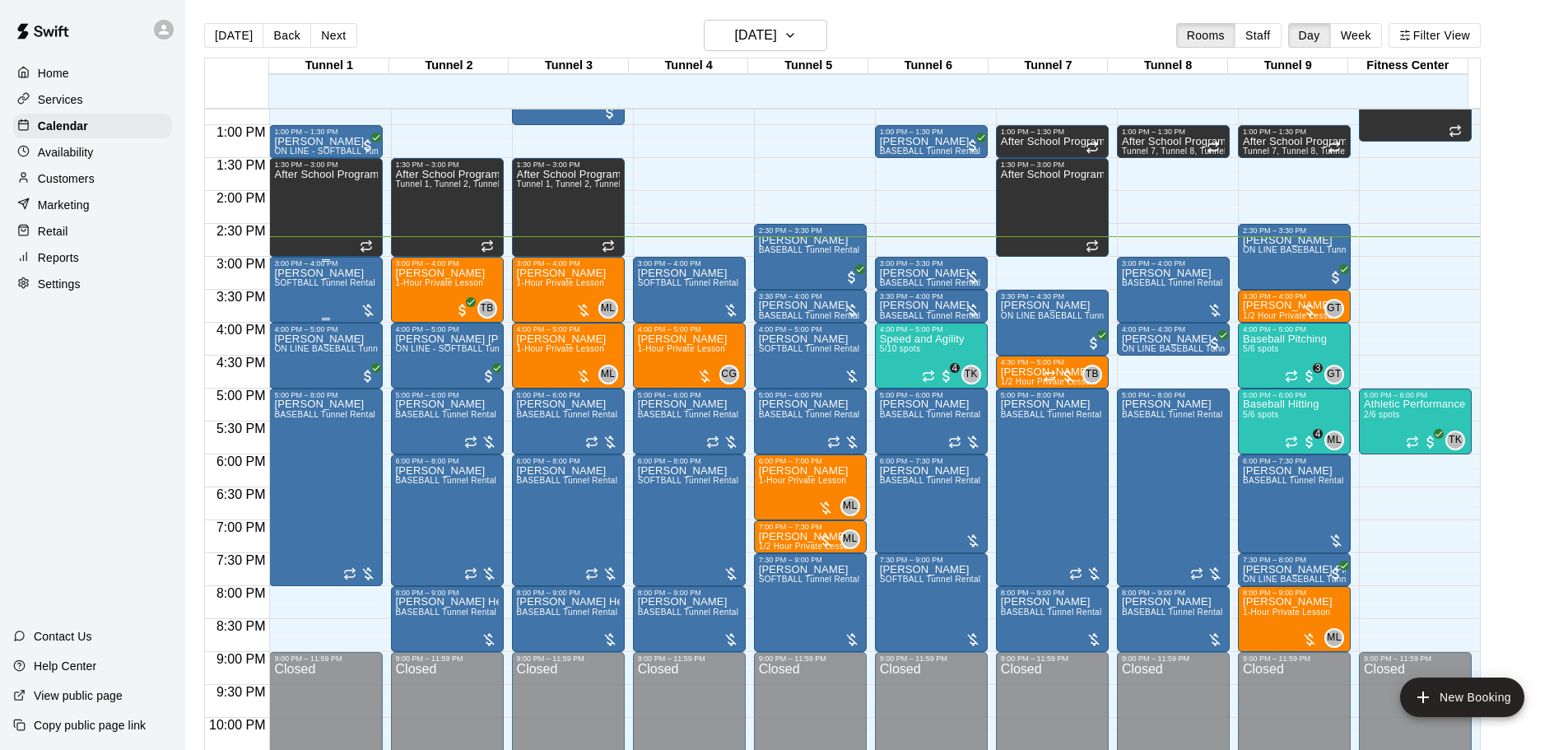
click at [335, 291] on div "Lacy Fike SOFTBALL Tunnel Rental" at bounding box center [325, 642] width 102 height 750
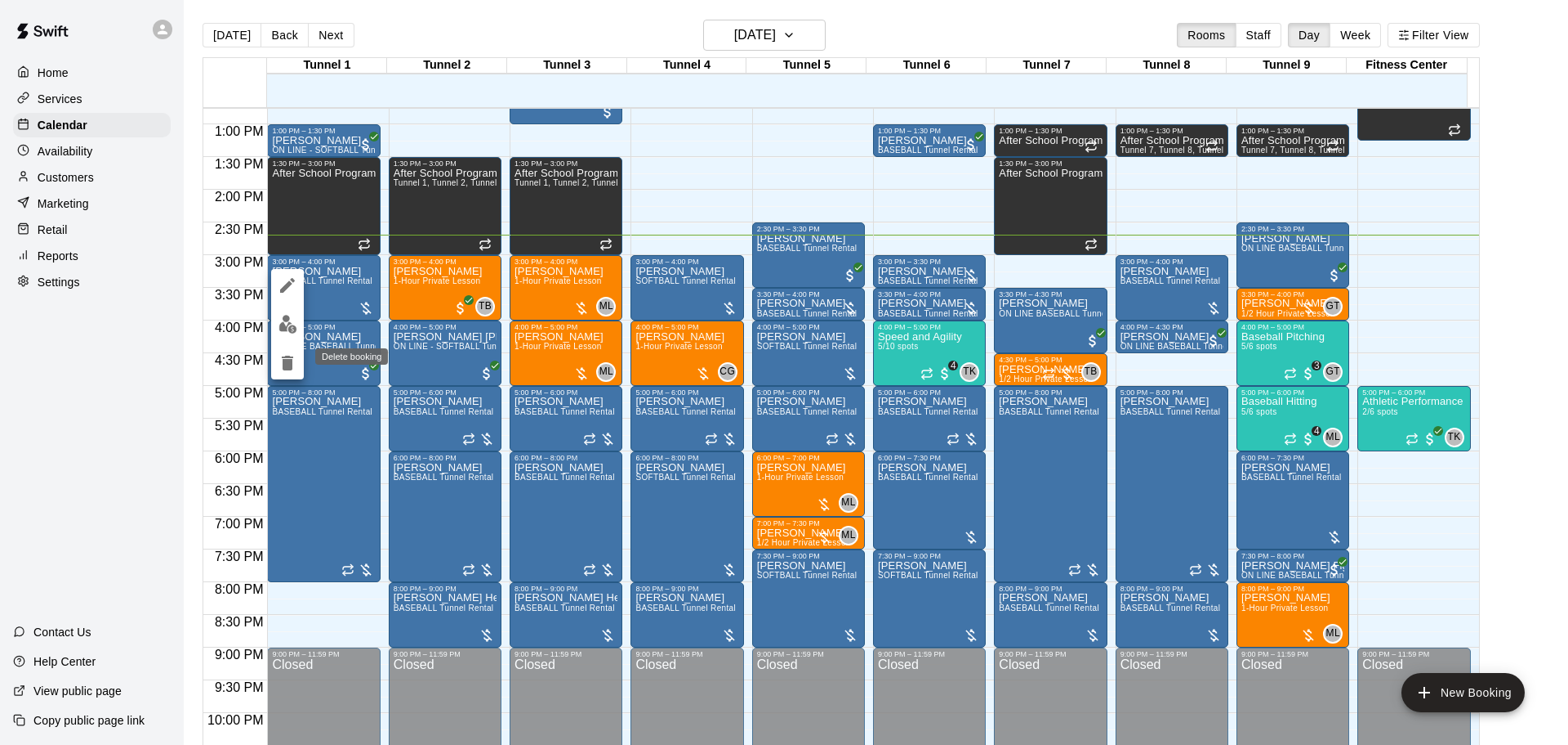
click at [290, 361] on icon "delete" at bounding box center [287, 362] width 12 height 14
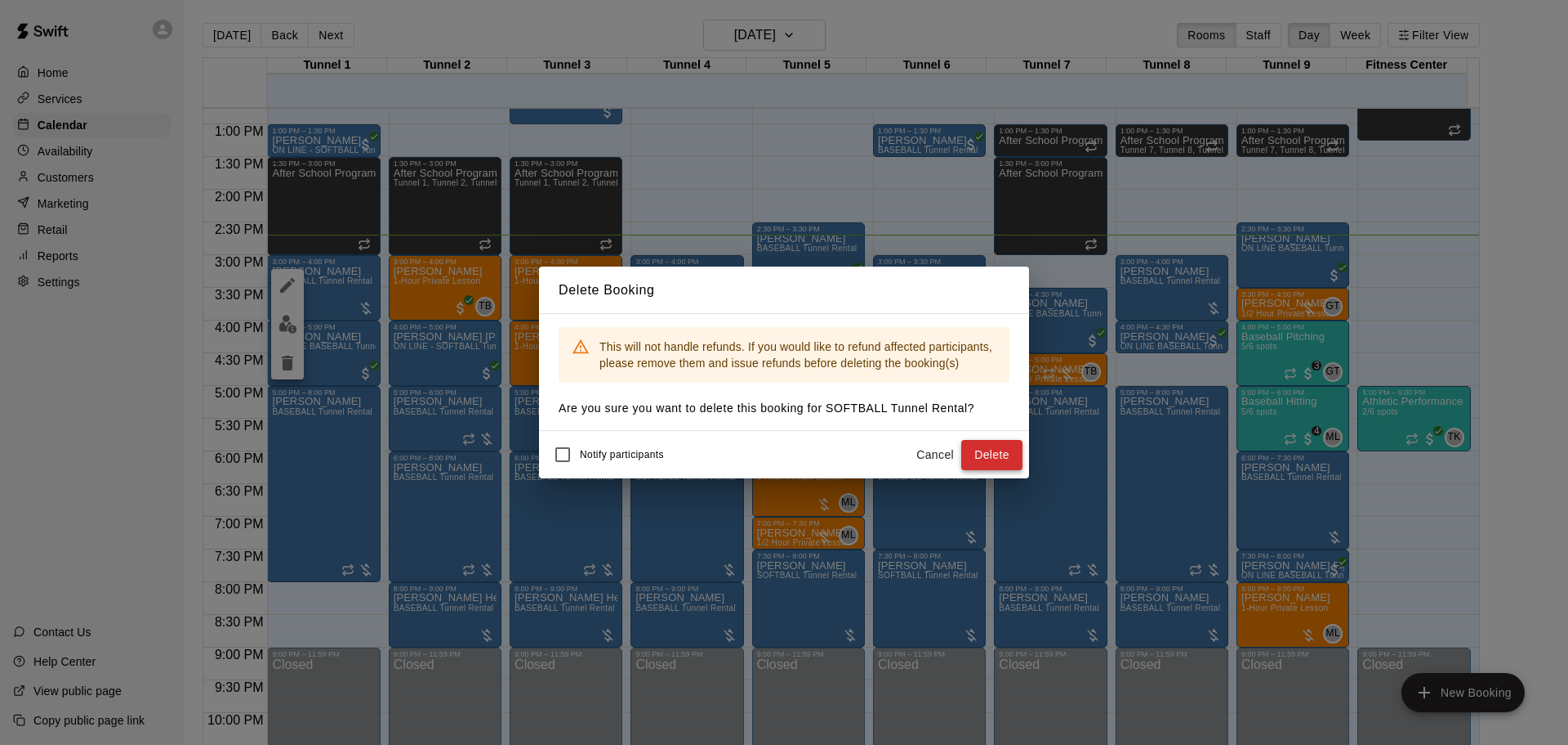
click at [1010, 456] on button "Delete" at bounding box center [992, 455] width 61 height 30
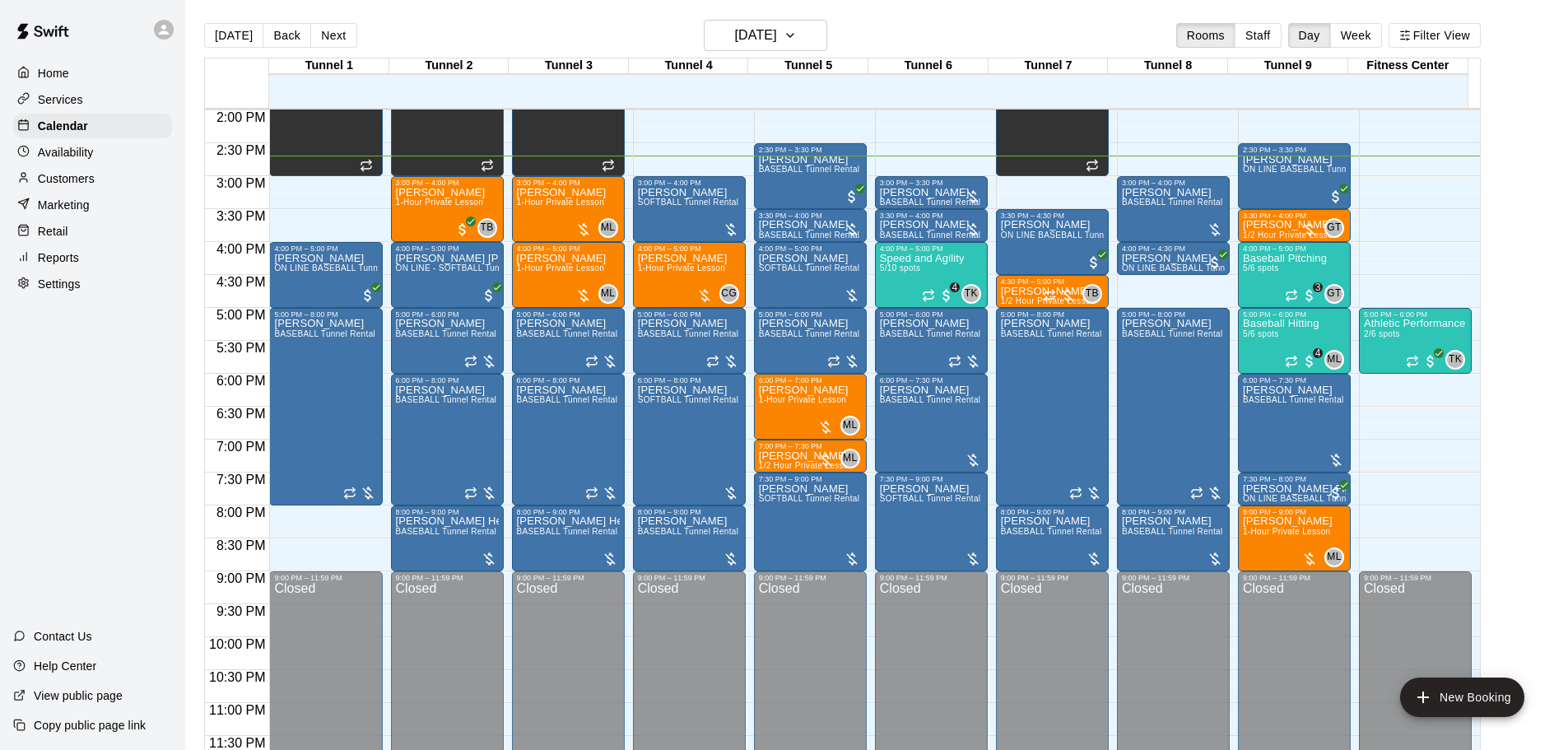
scroll to position [840, 0]
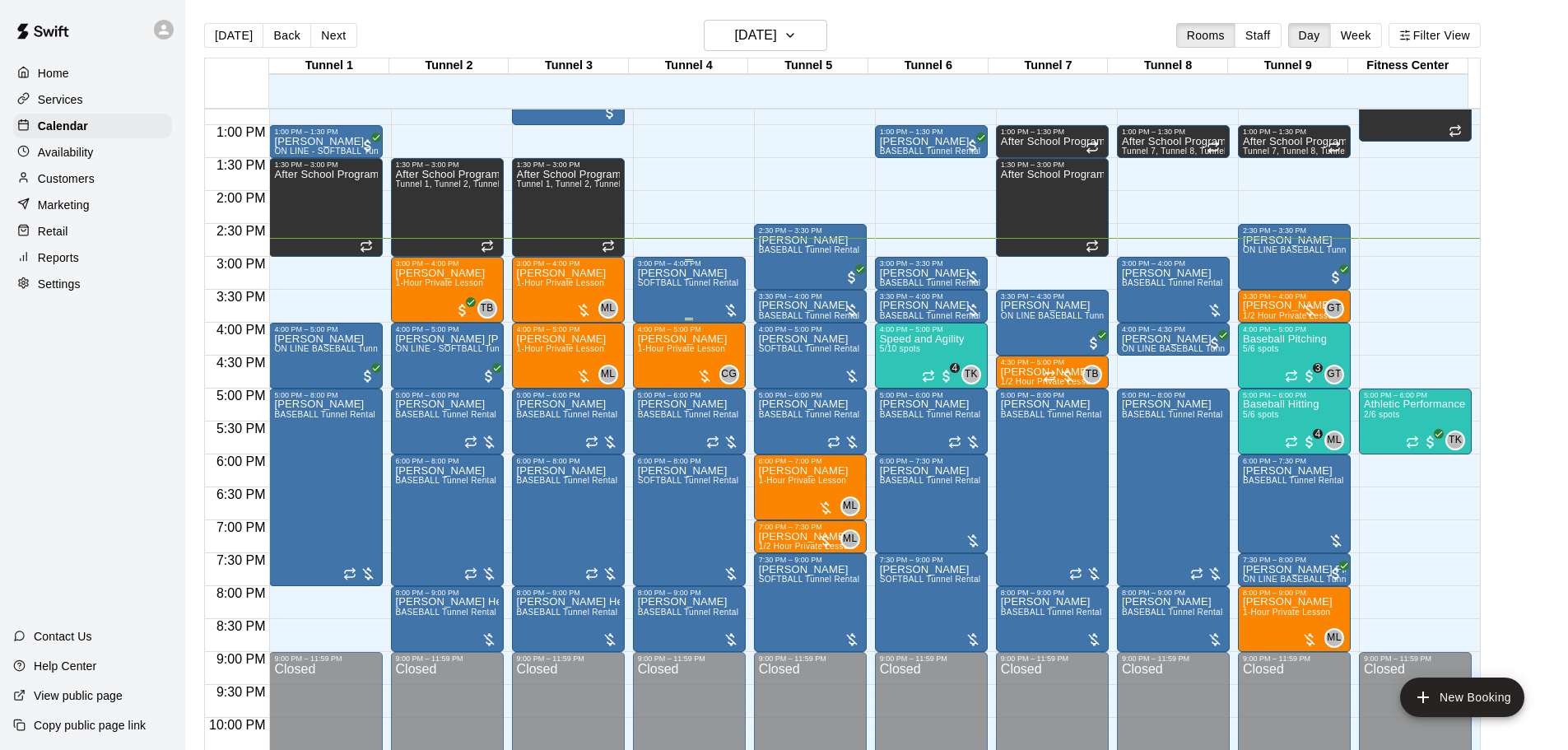
click at [684, 296] on div "John Johnson SOFTBALL Tunnel Rental" at bounding box center [688, 642] width 102 height 750
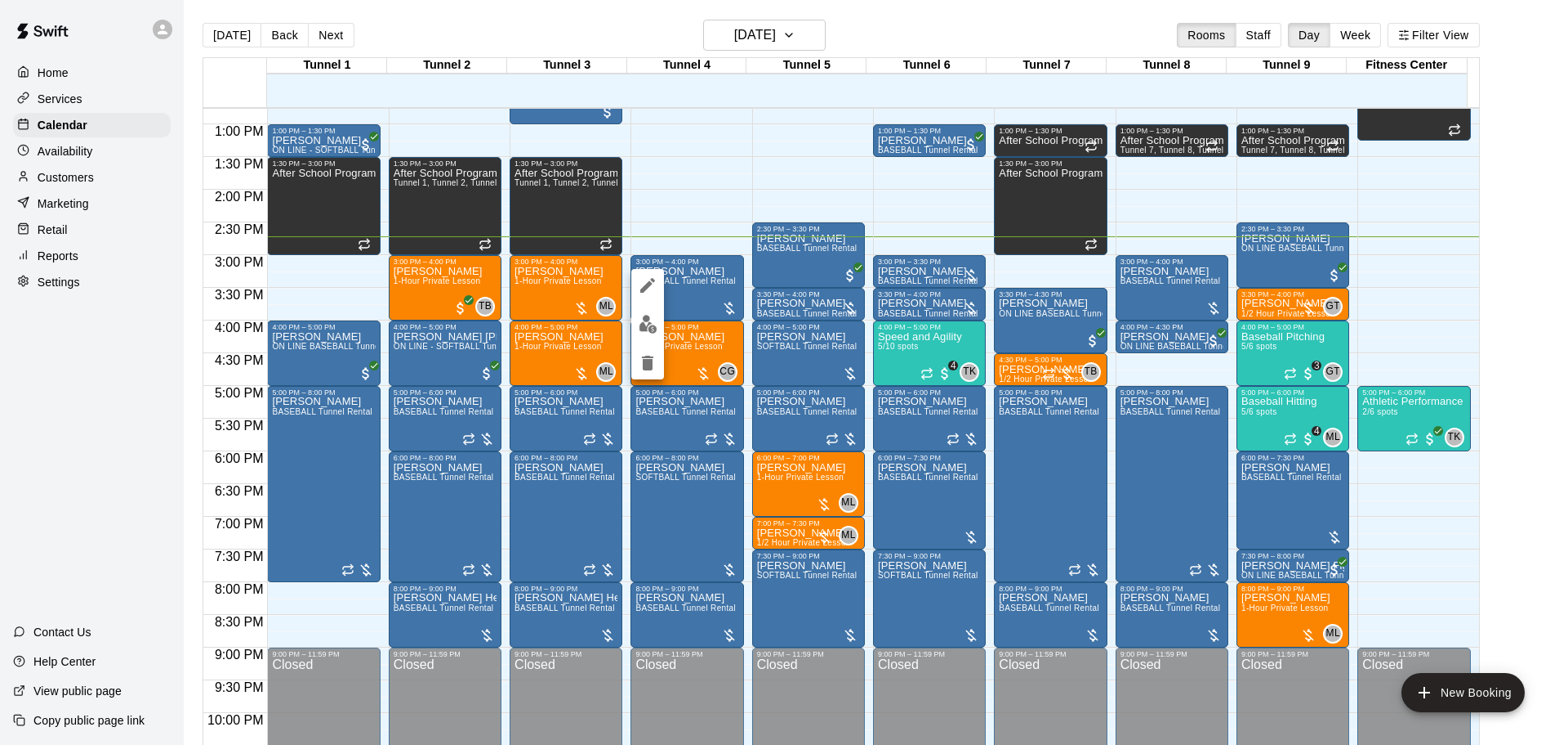
click at [654, 325] on img "edit" at bounding box center [648, 324] width 18 height 18
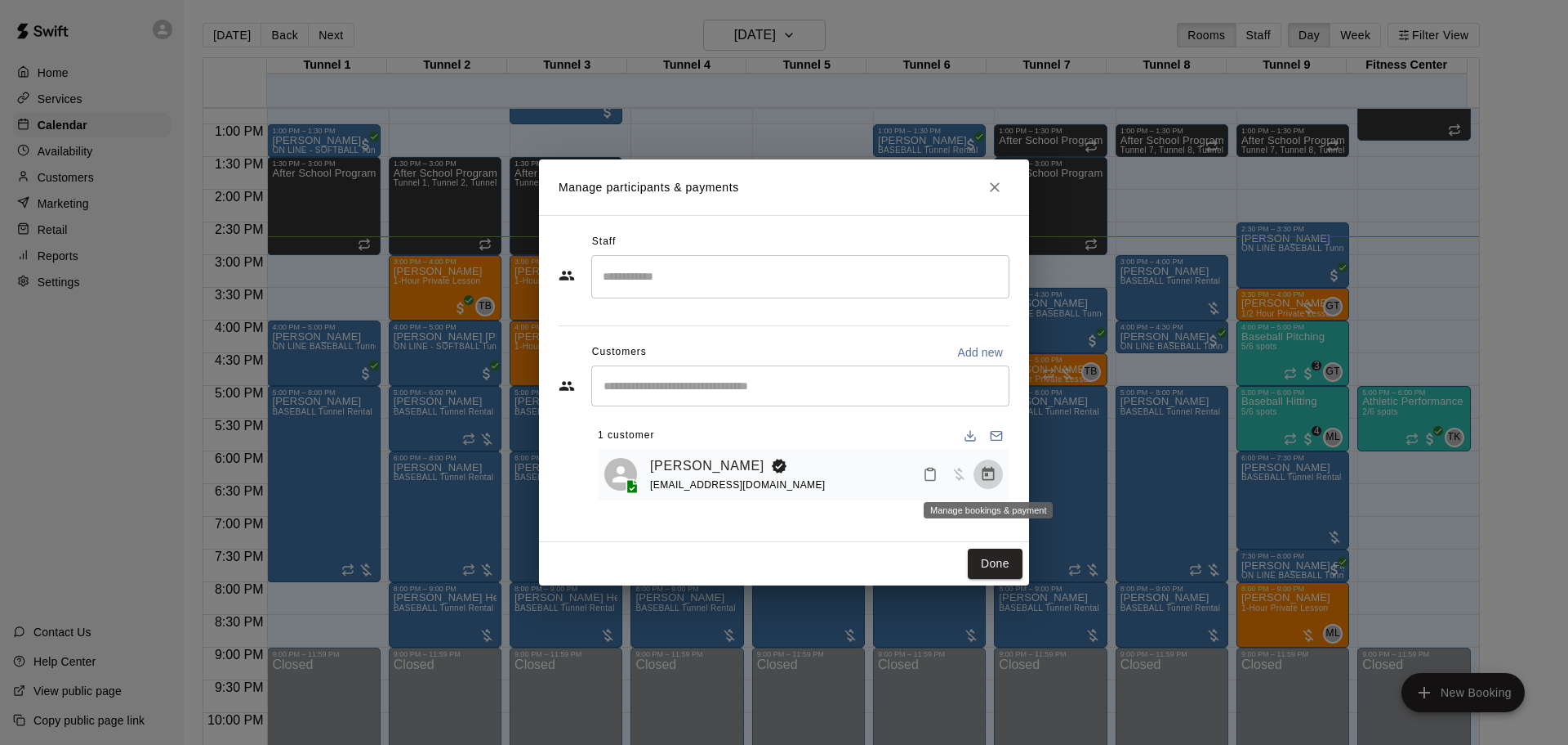
click at [980, 473] on button "Manage bookings & payment" at bounding box center [988, 473] width 29 height 29
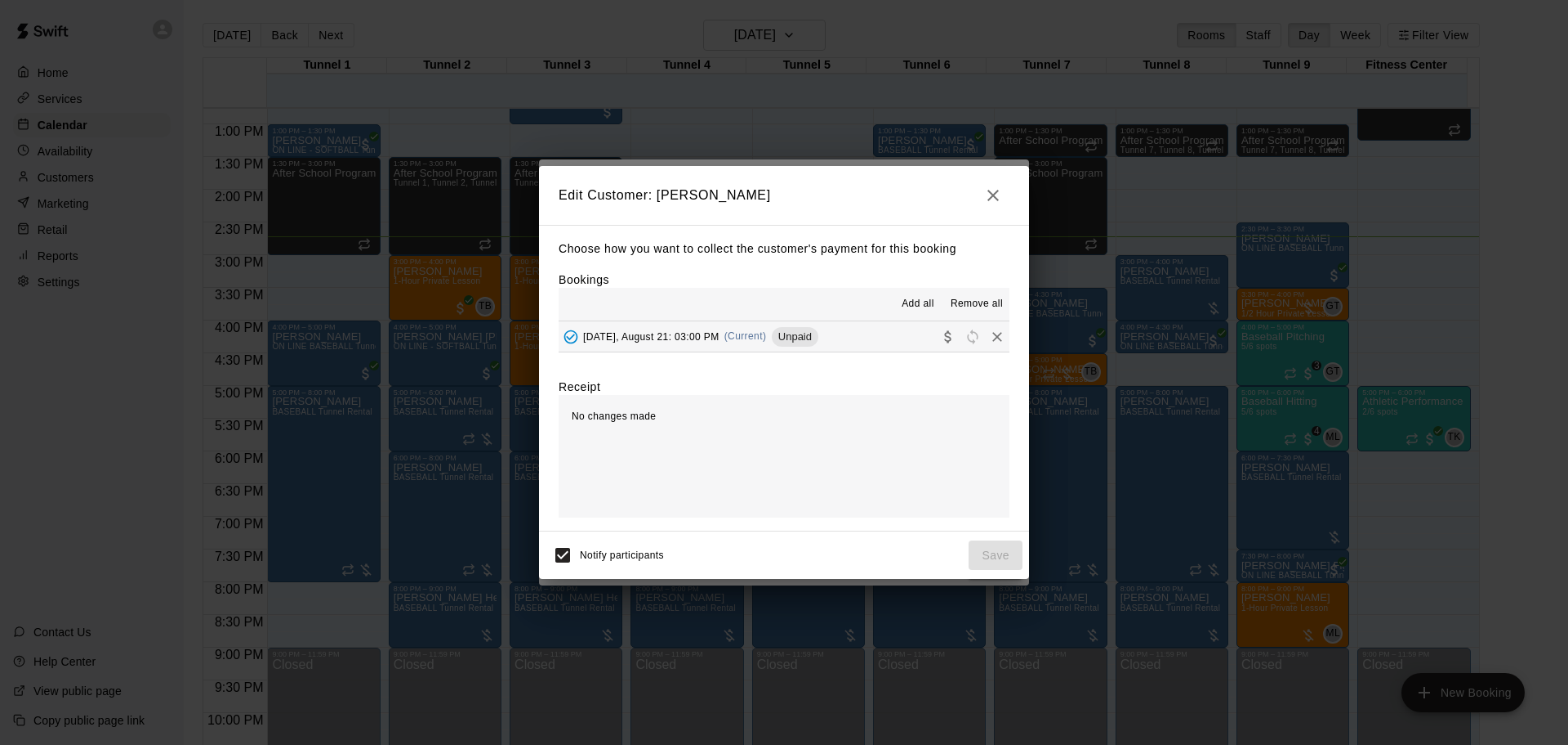
click at [920, 326] on button "Thursday, August 21: 03:00 PM (Current) Unpaid" at bounding box center [784, 336] width 451 height 30
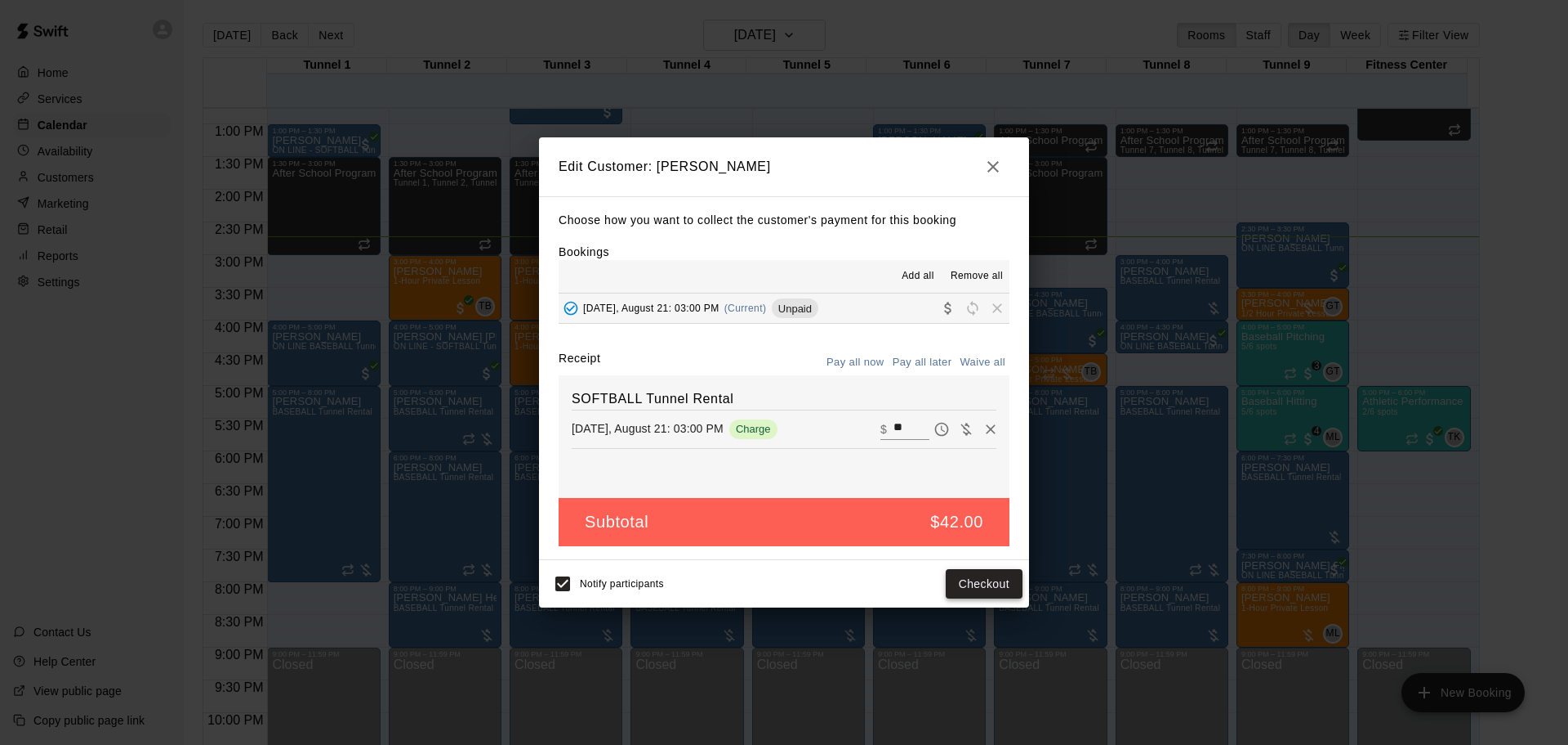
click at [978, 593] on button "Checkout" at bounding box center [984, 584] width 76 height 30
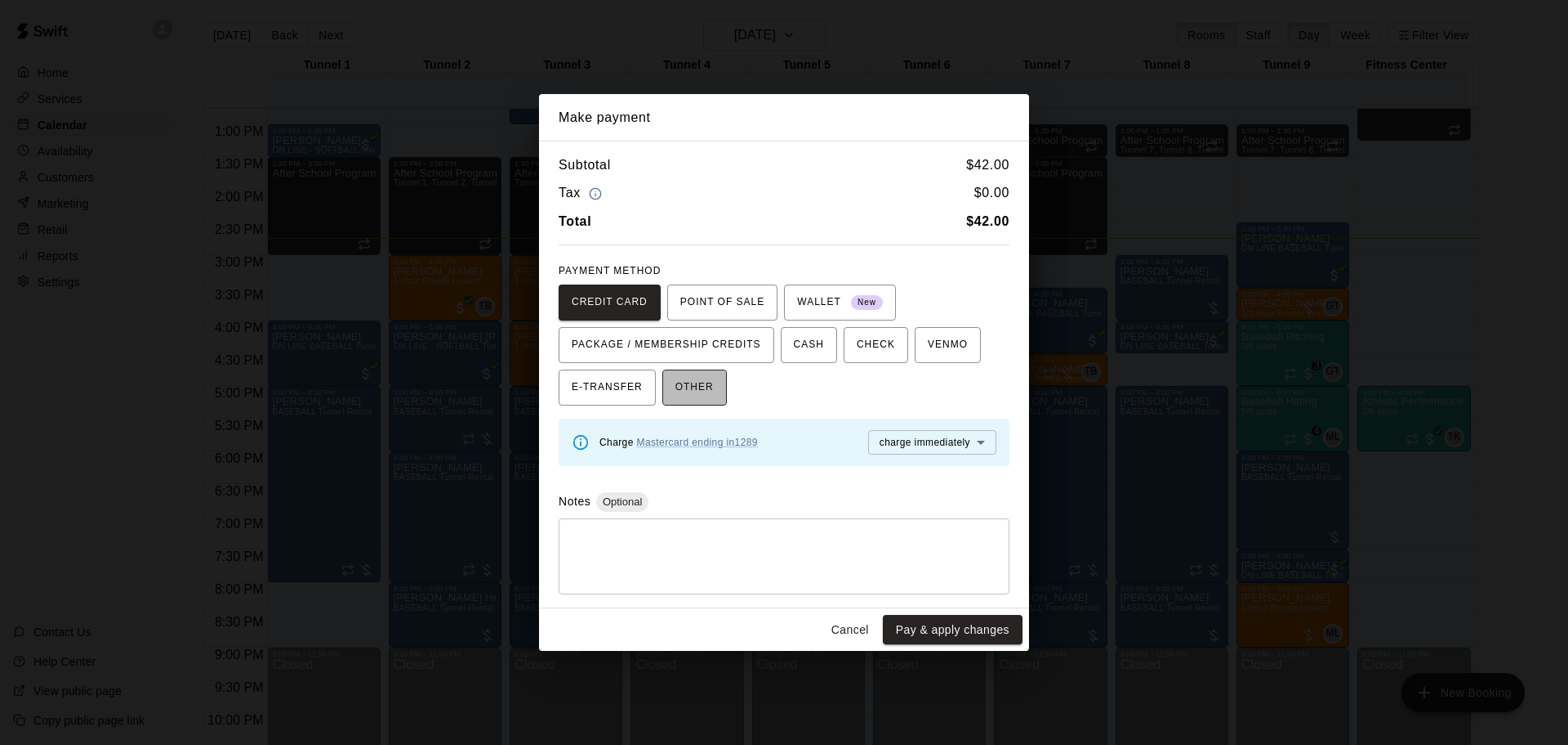
click at [714, 392] on button "OTHER" at bounding box center [694, 387] width 65 height 36
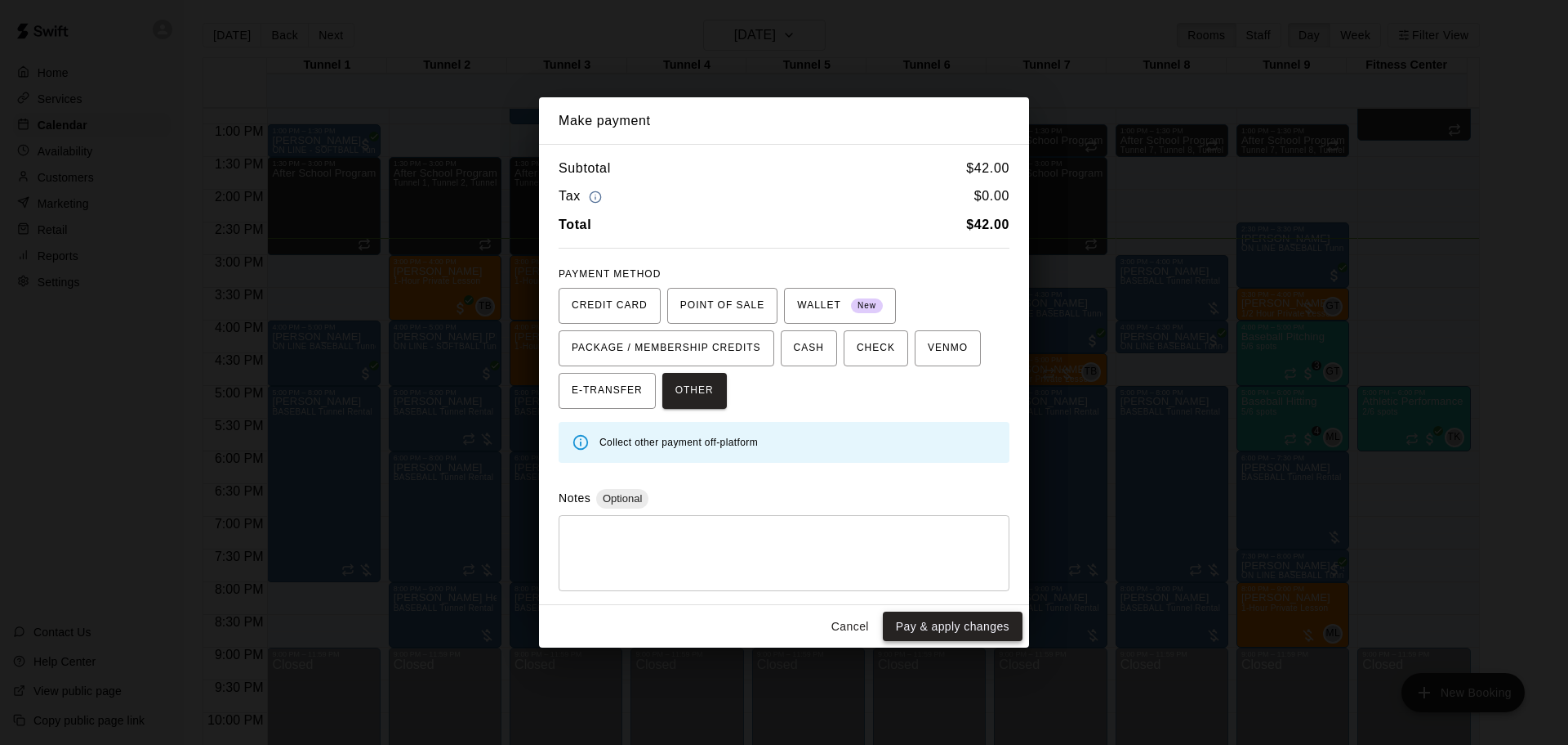
click at [935, 620] on button "Pay & apply changes" at bounding box center [953, 626] width 139 height 30
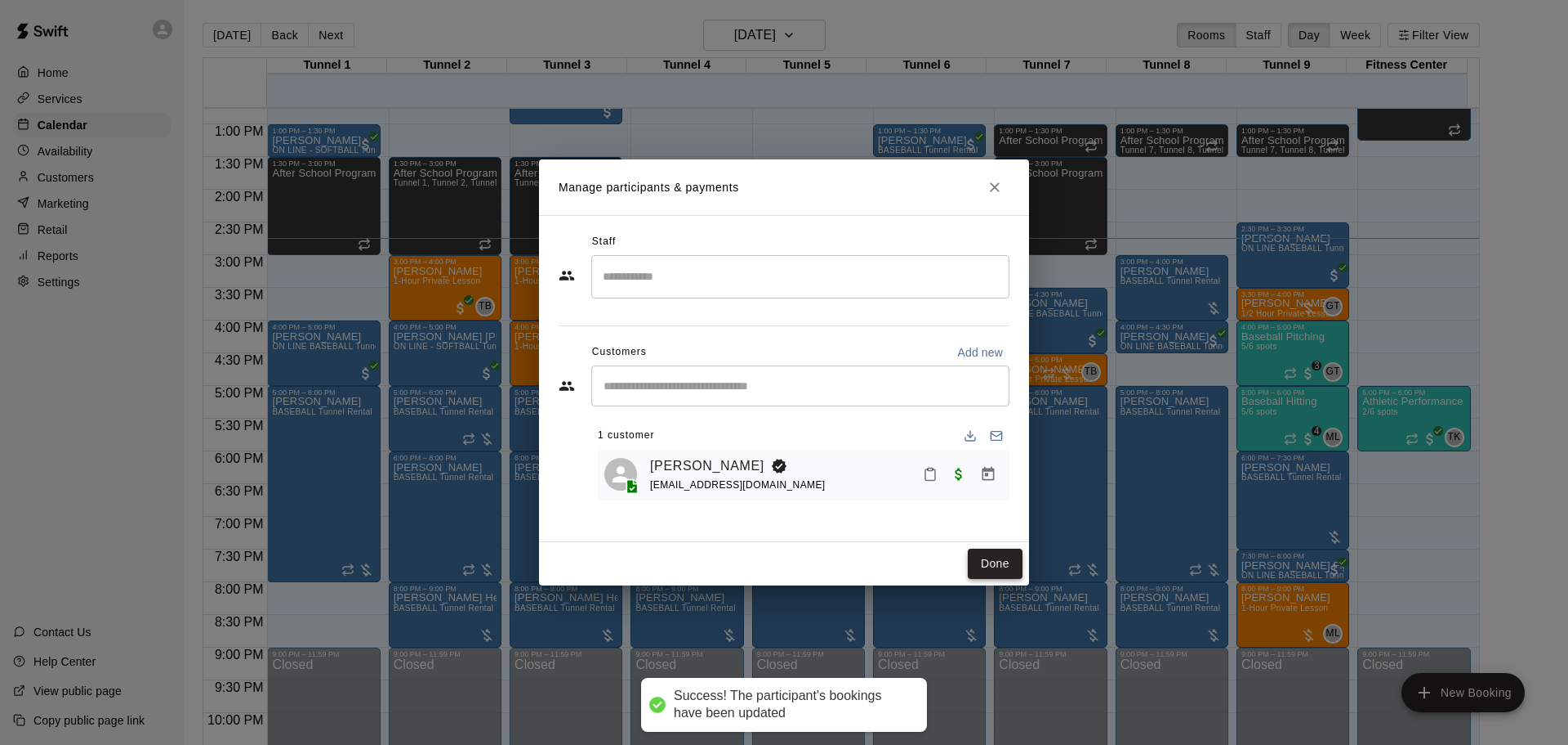
click at [991, 548] on button "Done" at bounding box center [995, 563] width 55 height 30
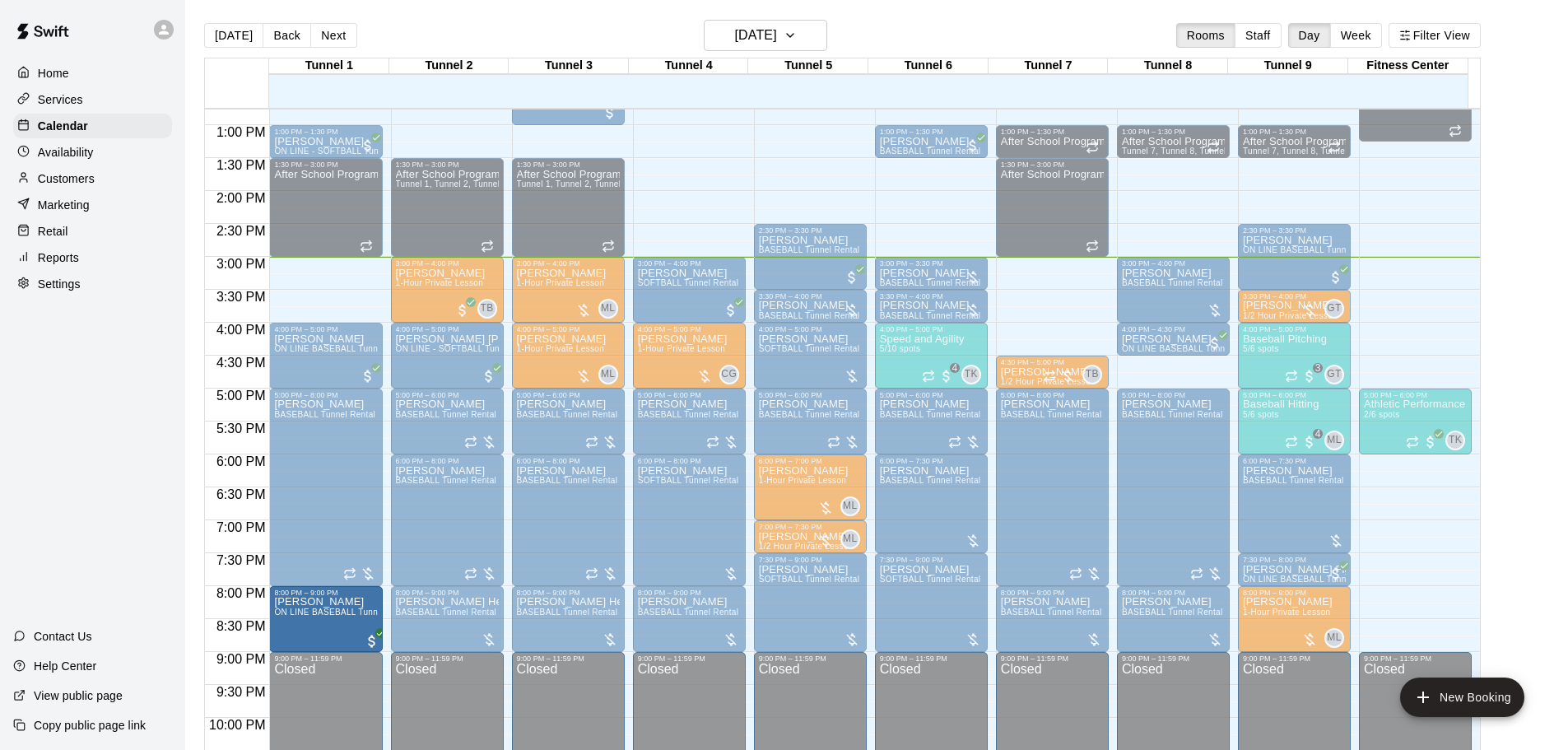
drag, startPoint x: 1046, startPoint y: 326, endPoint x: 345, endPoint y: 637, distance: 766.9
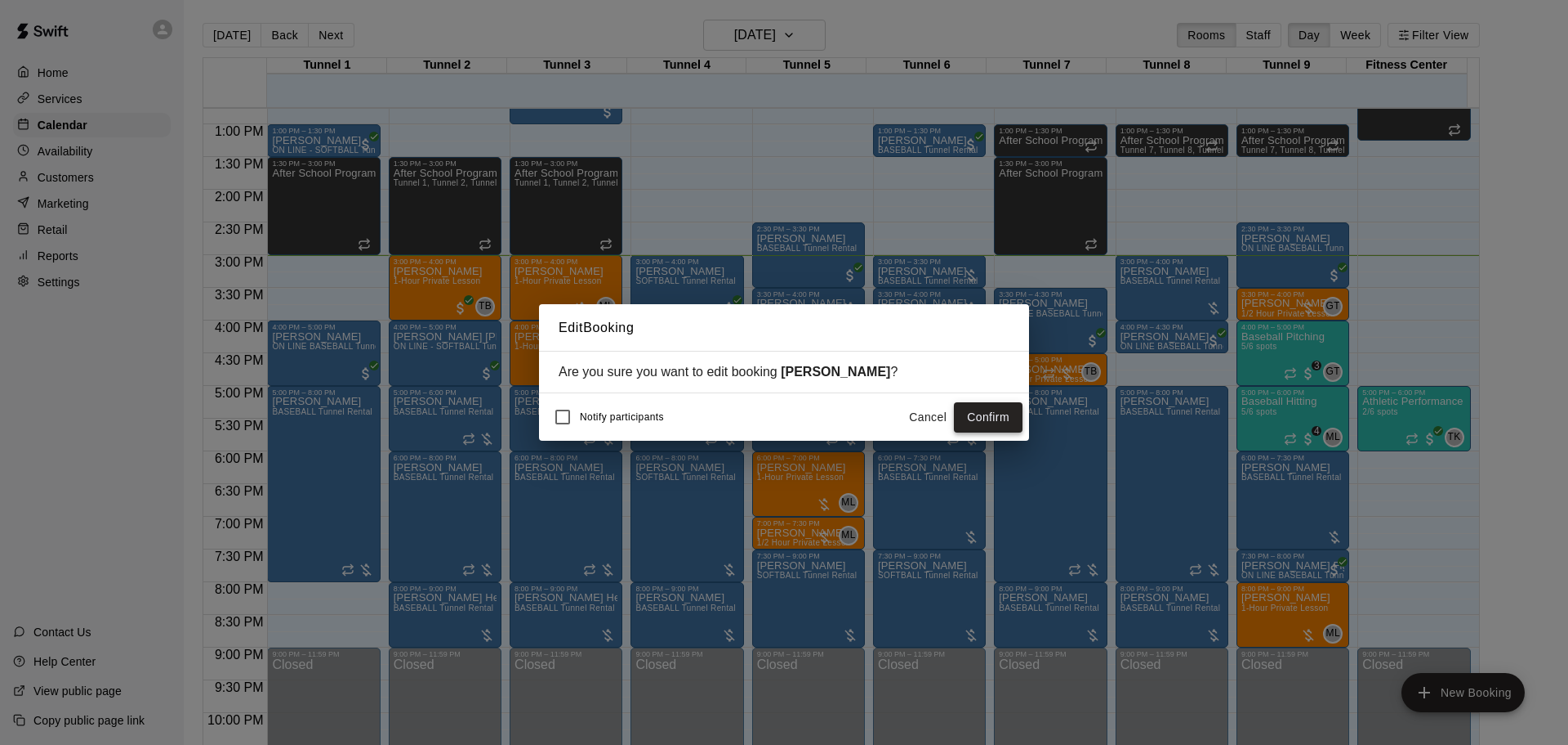
click at [1001, 416] on button "Confirm" at bounding box center [988, 417] width 69 height 30
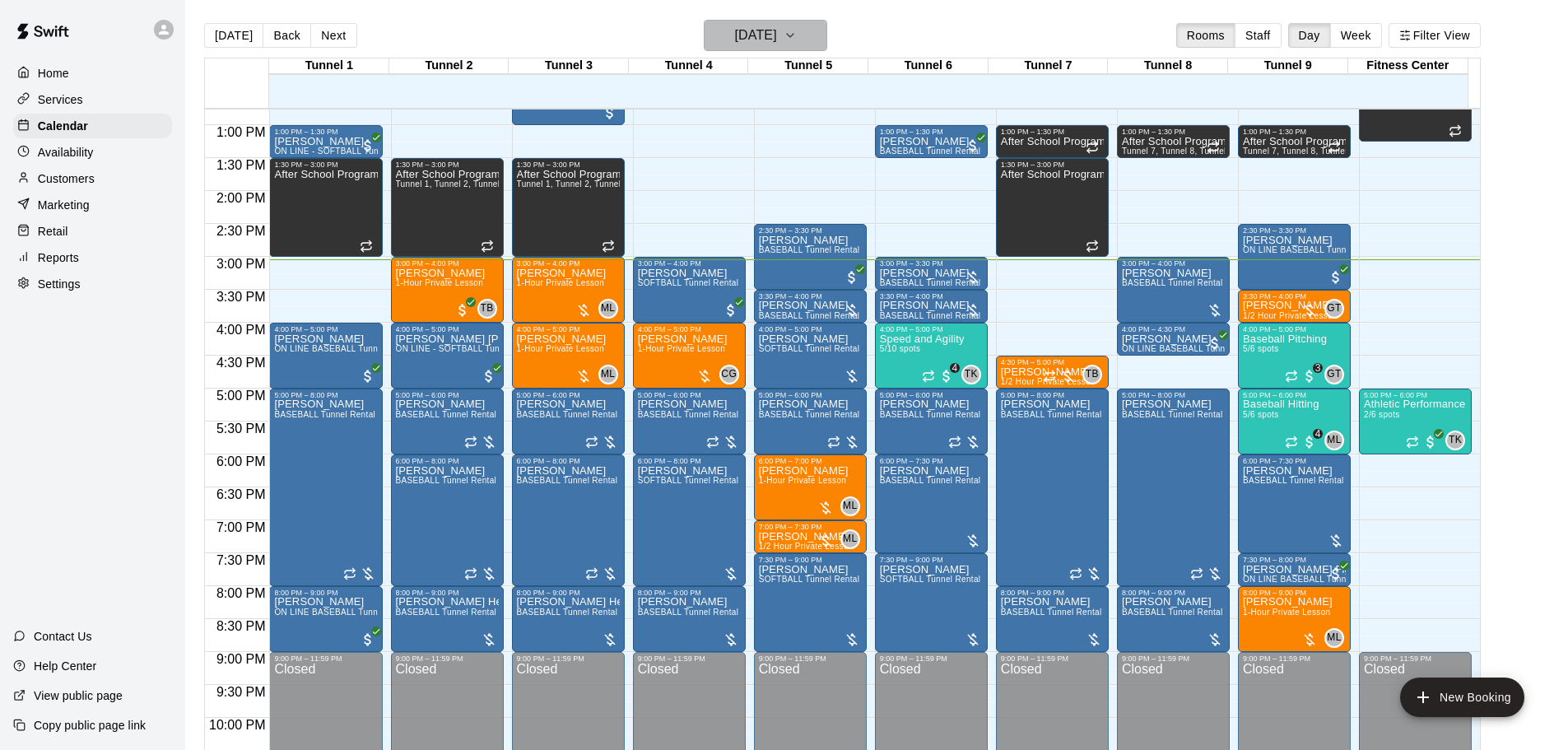
click at [777, 29] on h6 "[DATE]" at bounding box center [756, 35] width 42 height 23
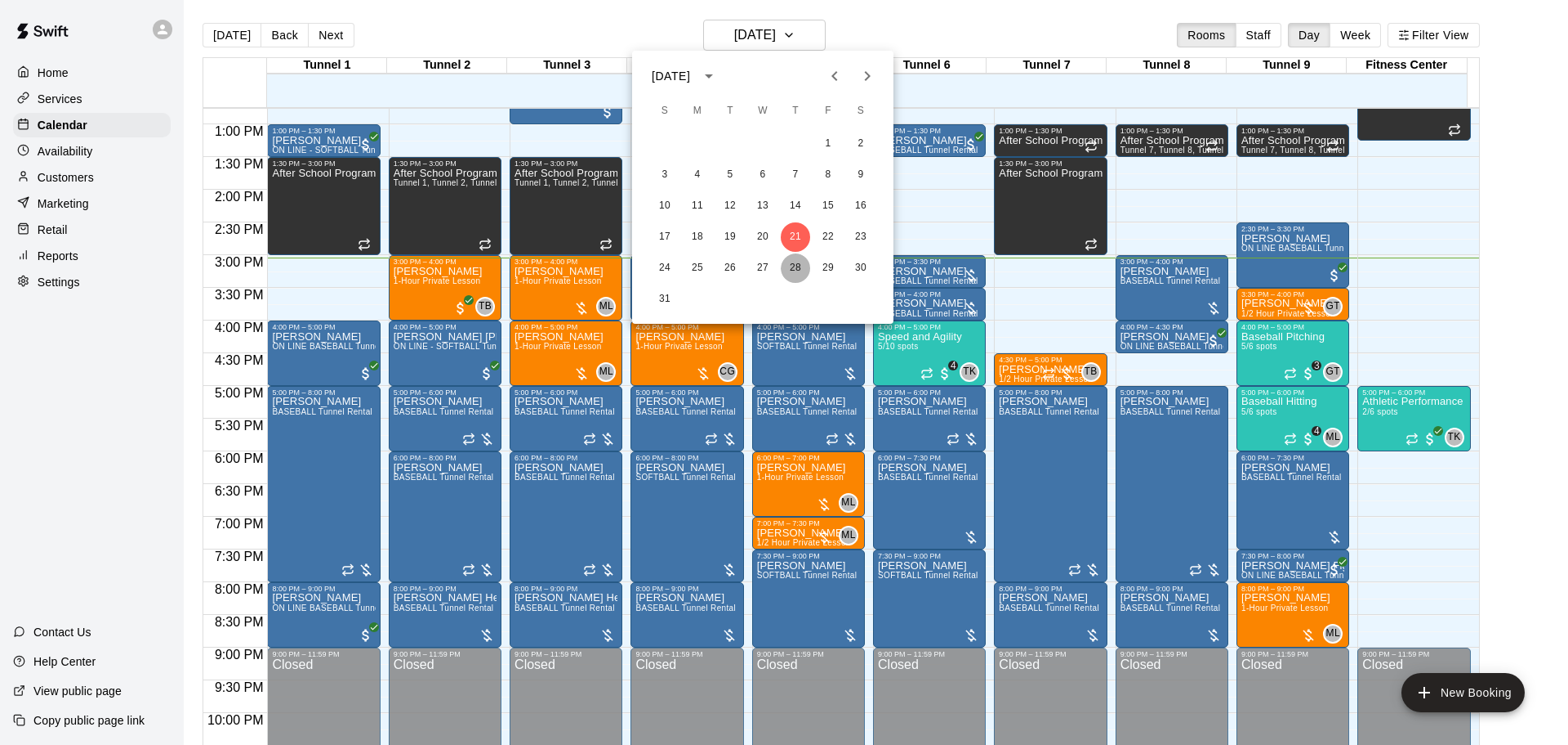
click at [782, 263] on button "28" at bounding box center [795, 267] width 29 height 29
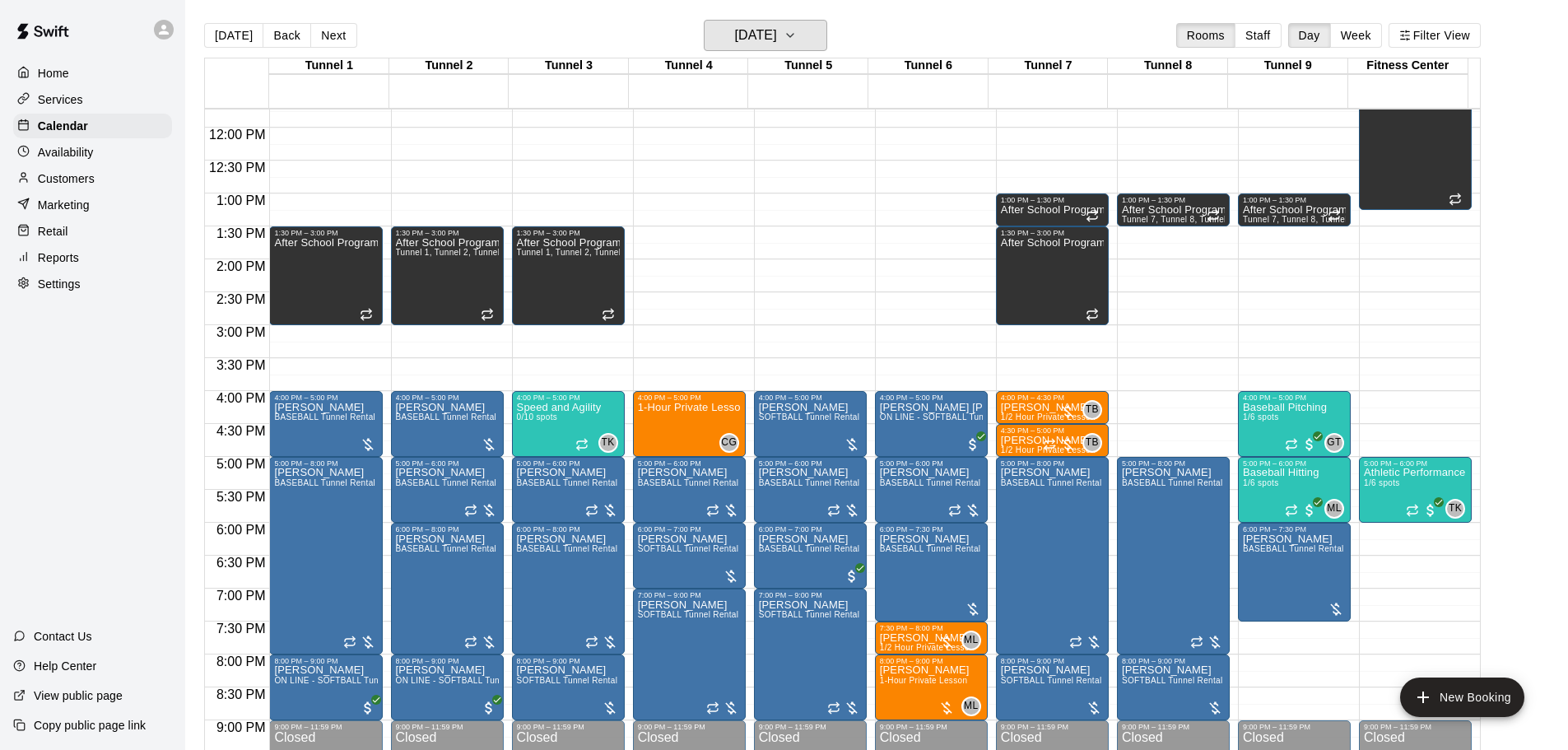
scroll to position [758, 0]
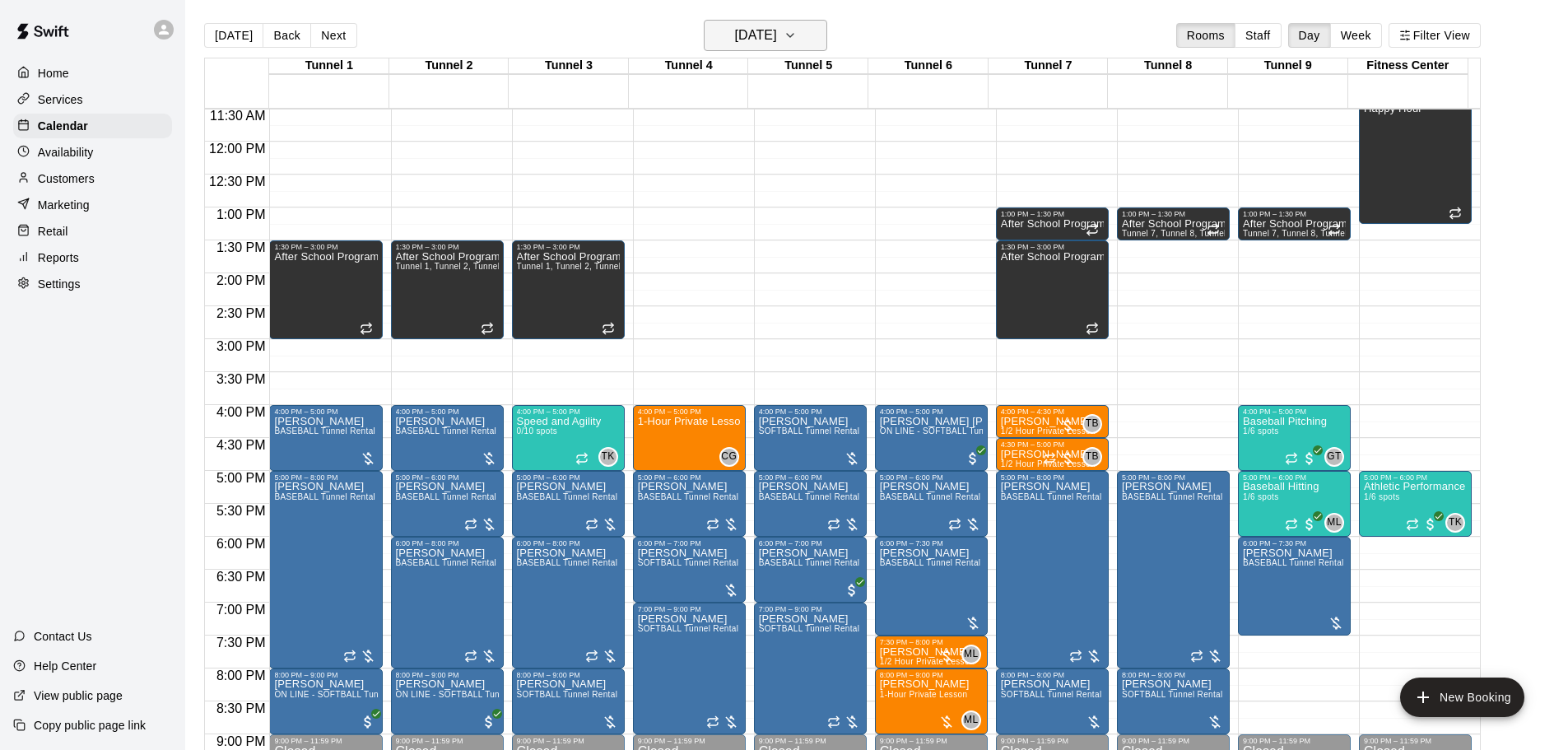
click at [753, 25] on h6 "Thursday Aug 28" at bounding box center [756, 35] width 42 height 23
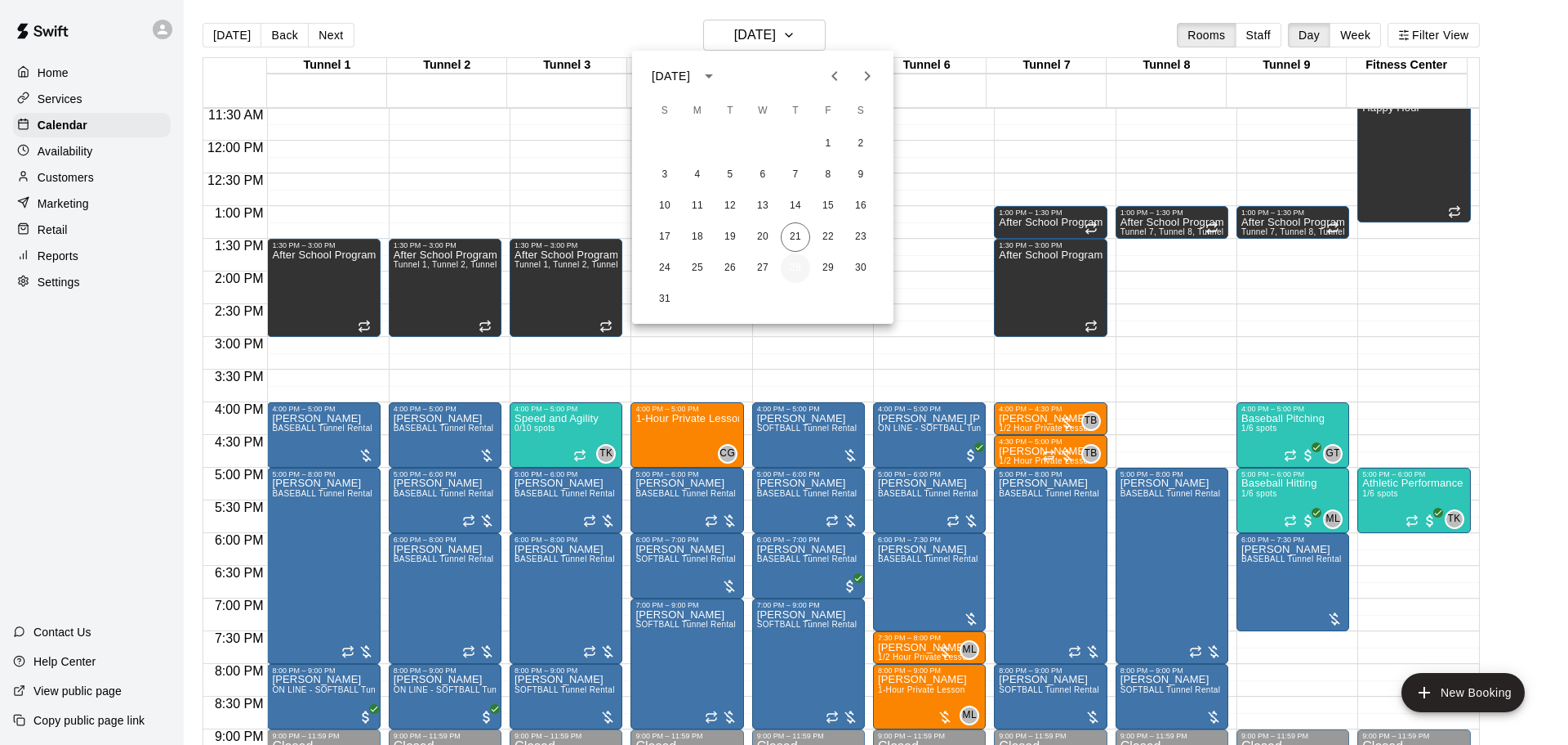
click at [798, 267] on button "28" at bounding box center [795, 267] width 29 height 29
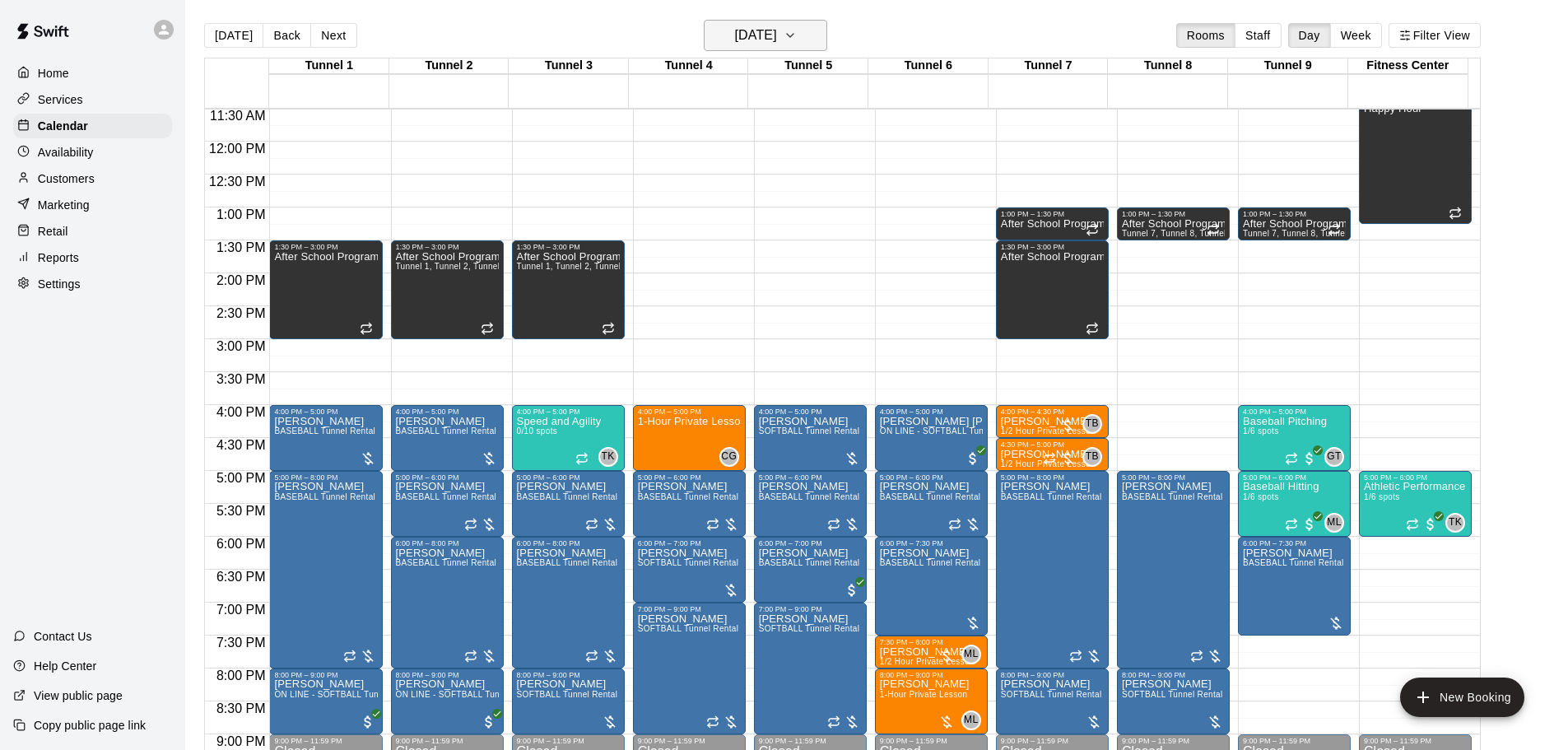
click at [730, 23] on button "Thursday Aug 28" at bounding box center [765, 35] width 124 height 31
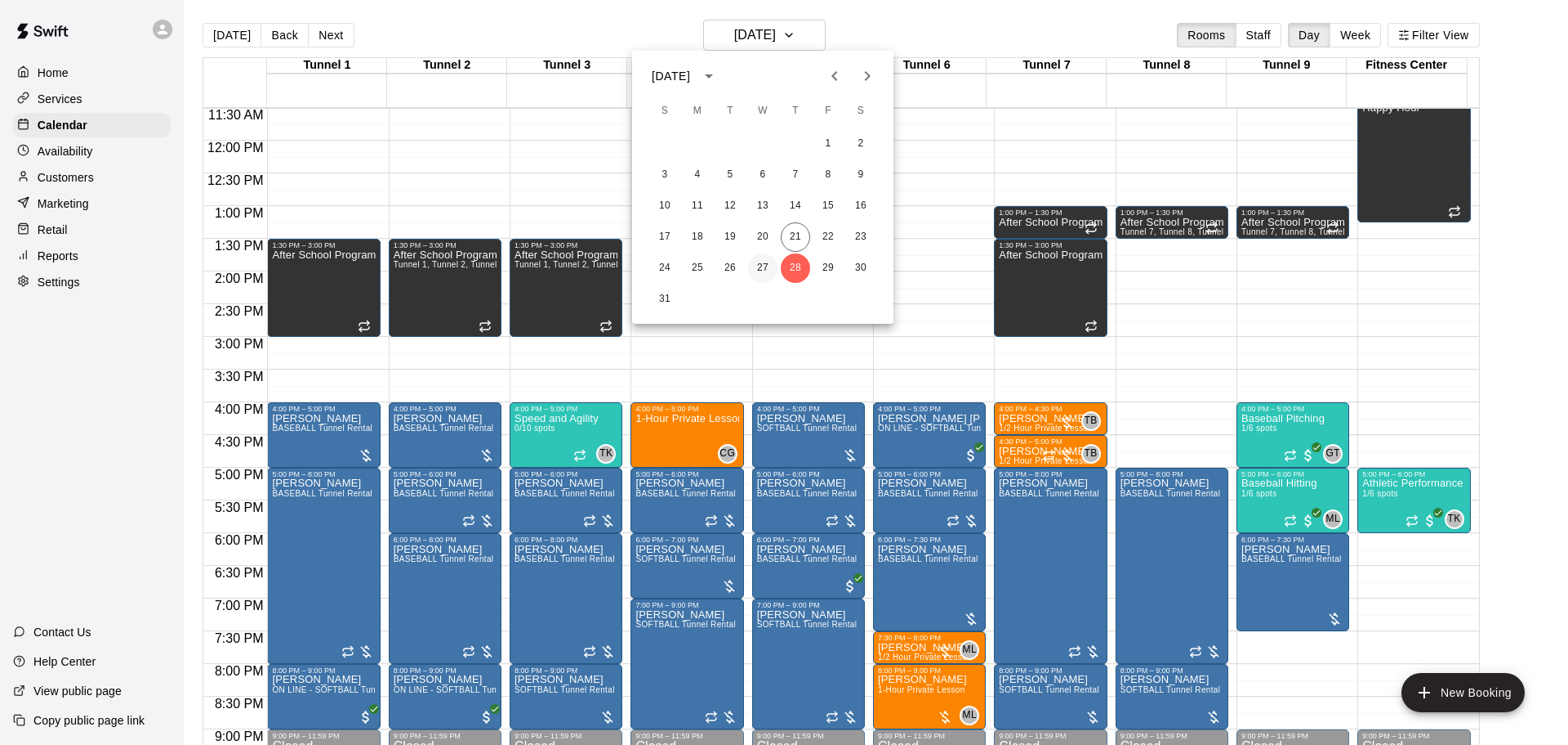
click at [763, 262] on button "27" at bounding box center [762, 267] width 29 height 29
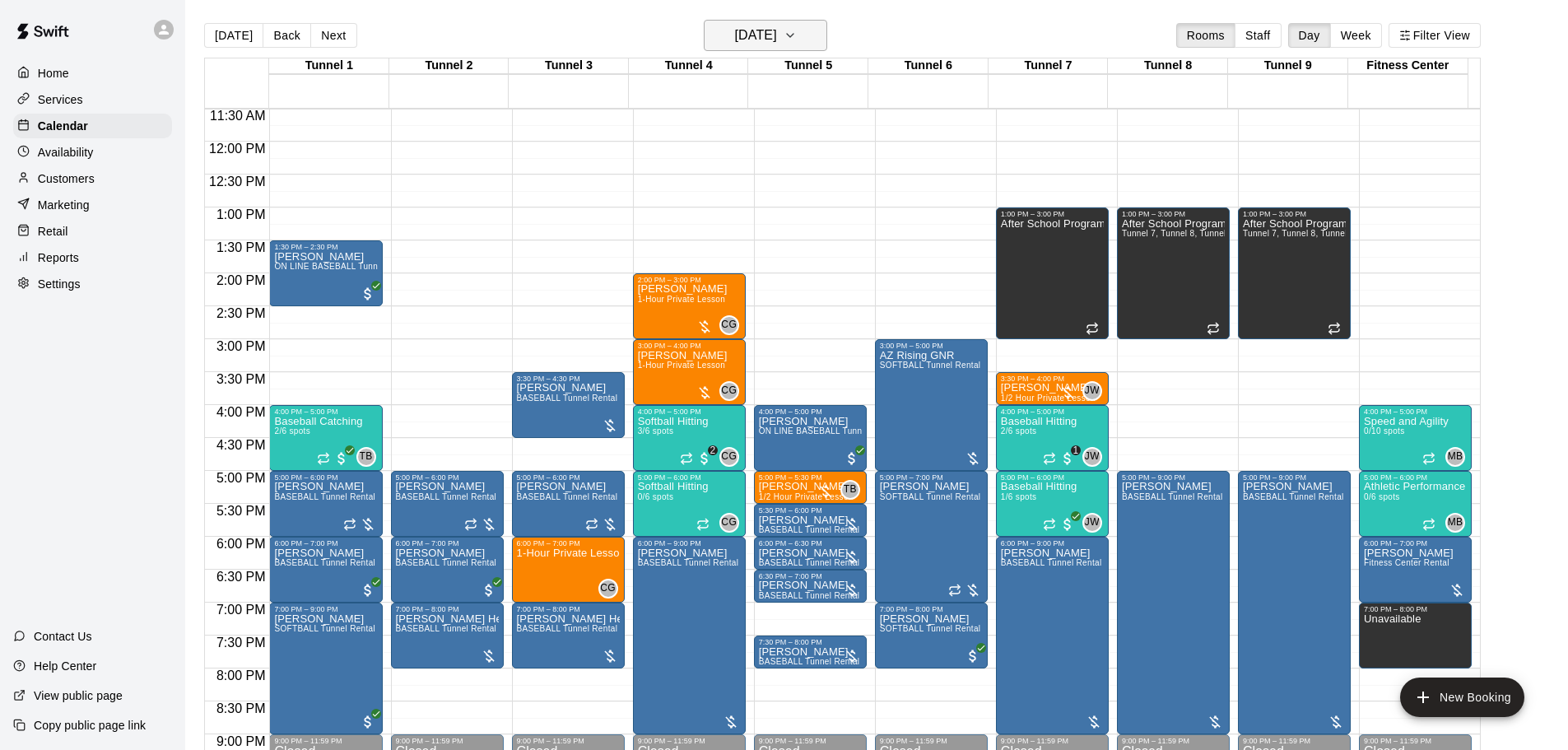
click at [777, 24] on h6 "Wednesday Aug 27" at bounding box center [756, 35] width 42 height 23
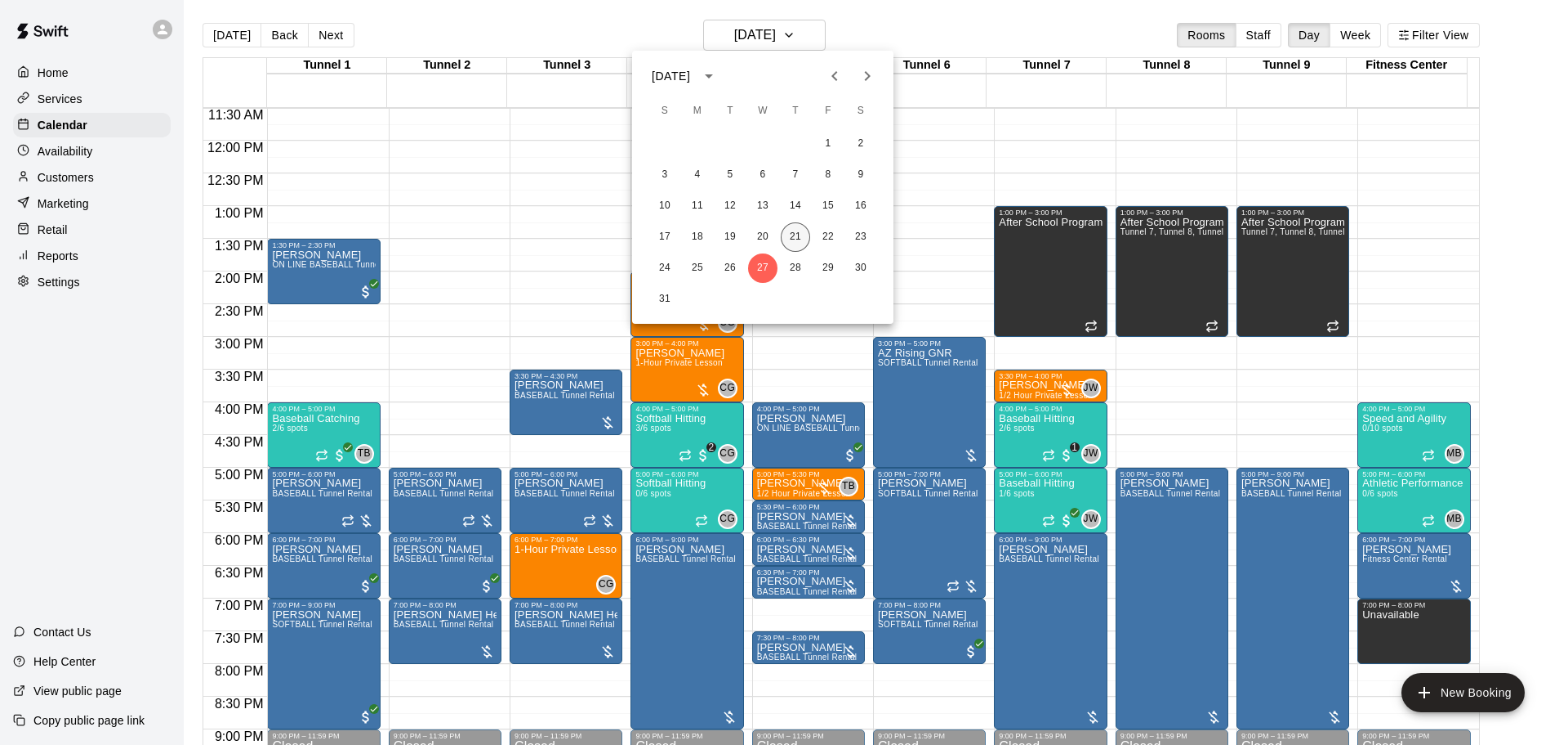
click at [802, 242] on button "21" at bounding box center [795, 236] width 29 height 29
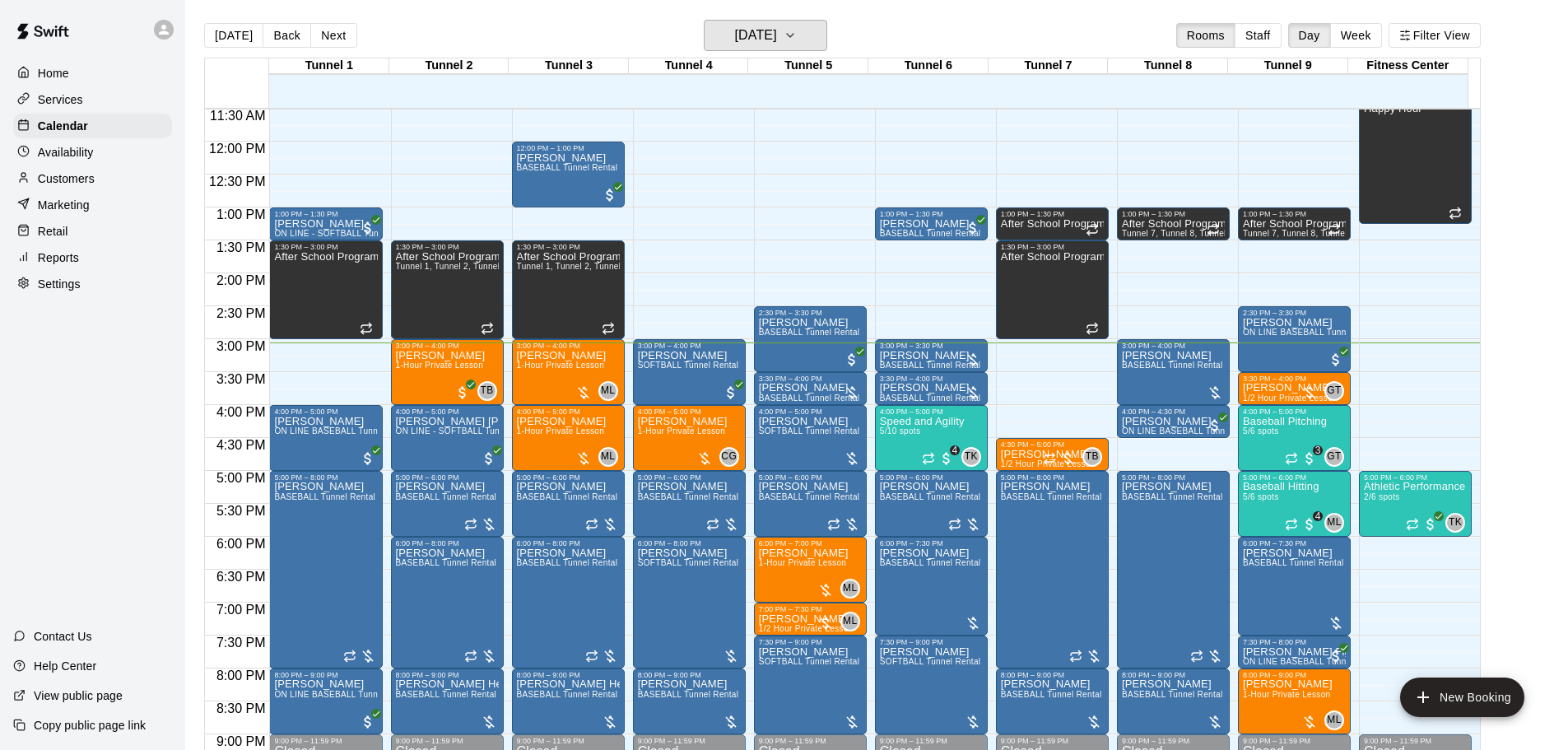
scroll to position [840, 0]
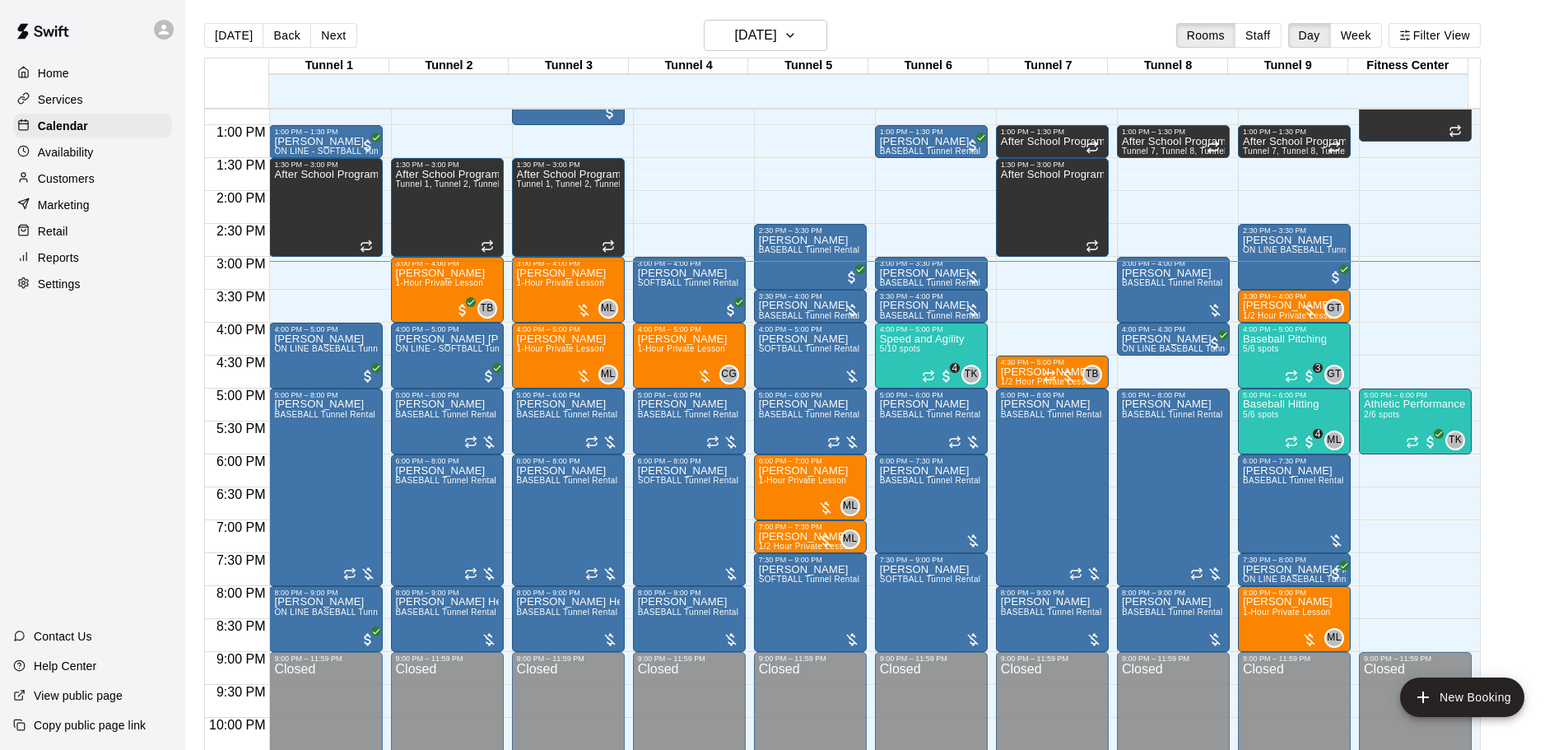
click at [328, 36] on button "Next" at bounding box center [333, 35] width 46 height 25
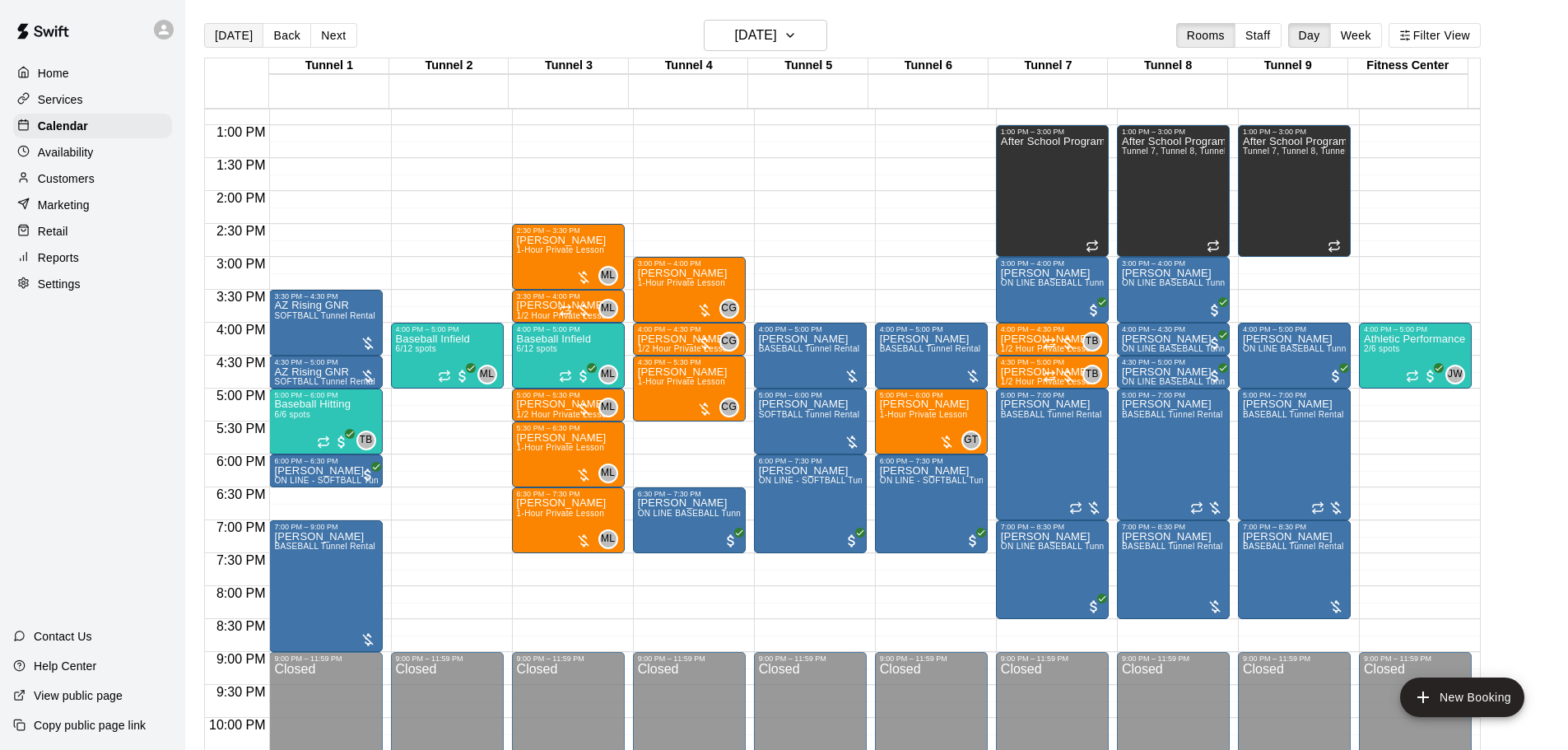
click at [218, 27] on button "[DATE]" at bounding box center [234, 35] width 59 height 25
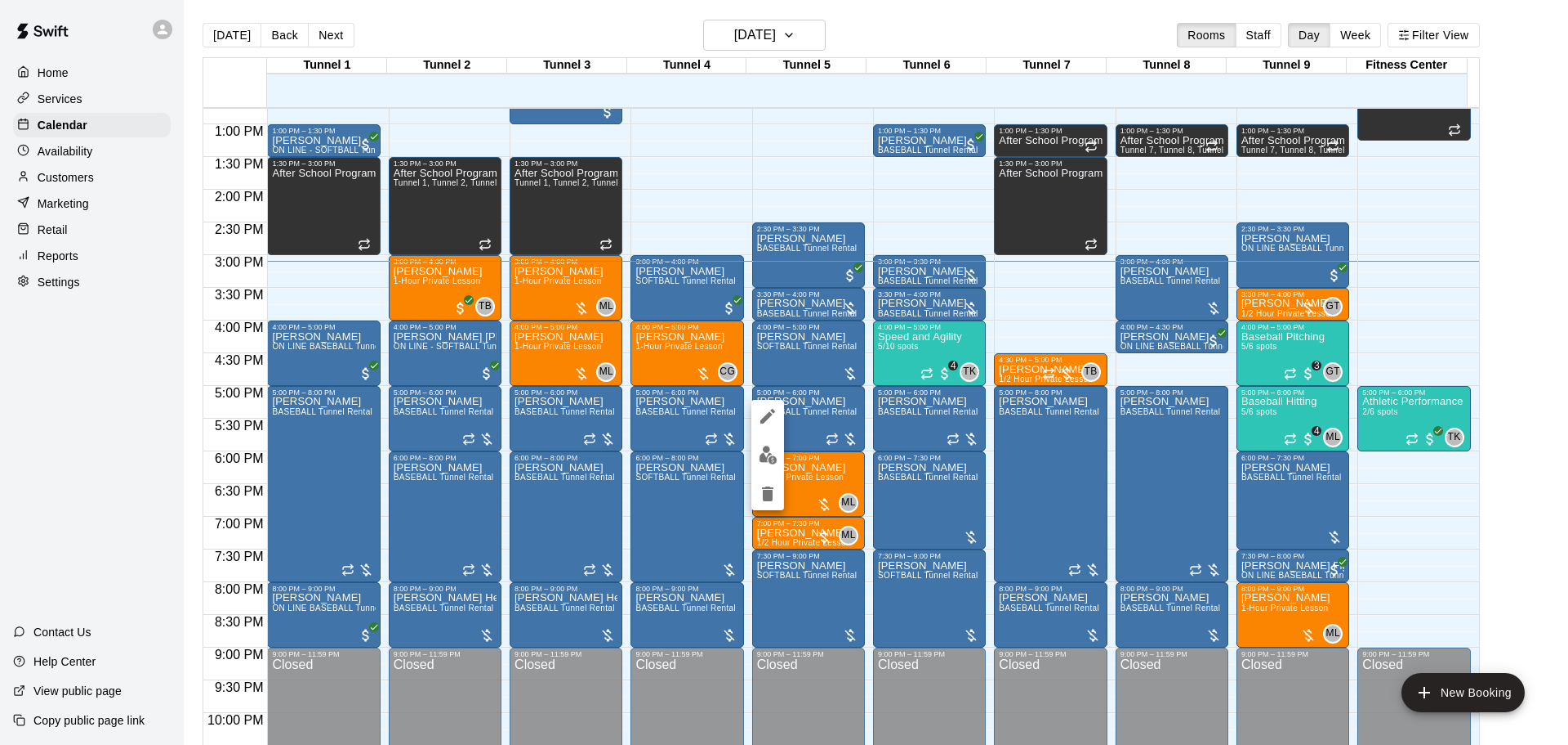
click at [557, 282] on div at bounding box center [784, 372] width 1568 height 745
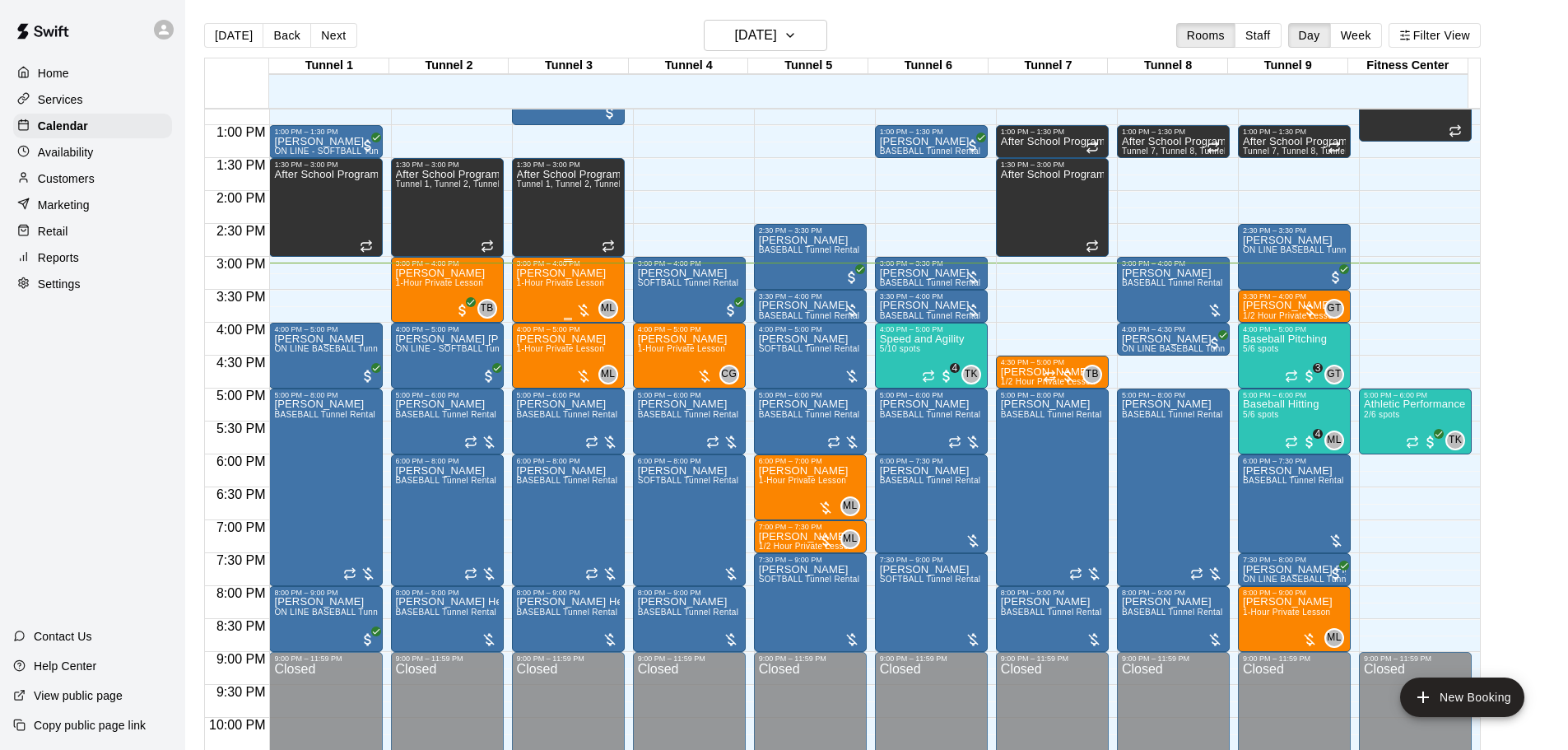
click at [561, 301] on div "Casey Malone 1-Hour Private Lesson" at bounding box center [561, 642] width 90 height 750
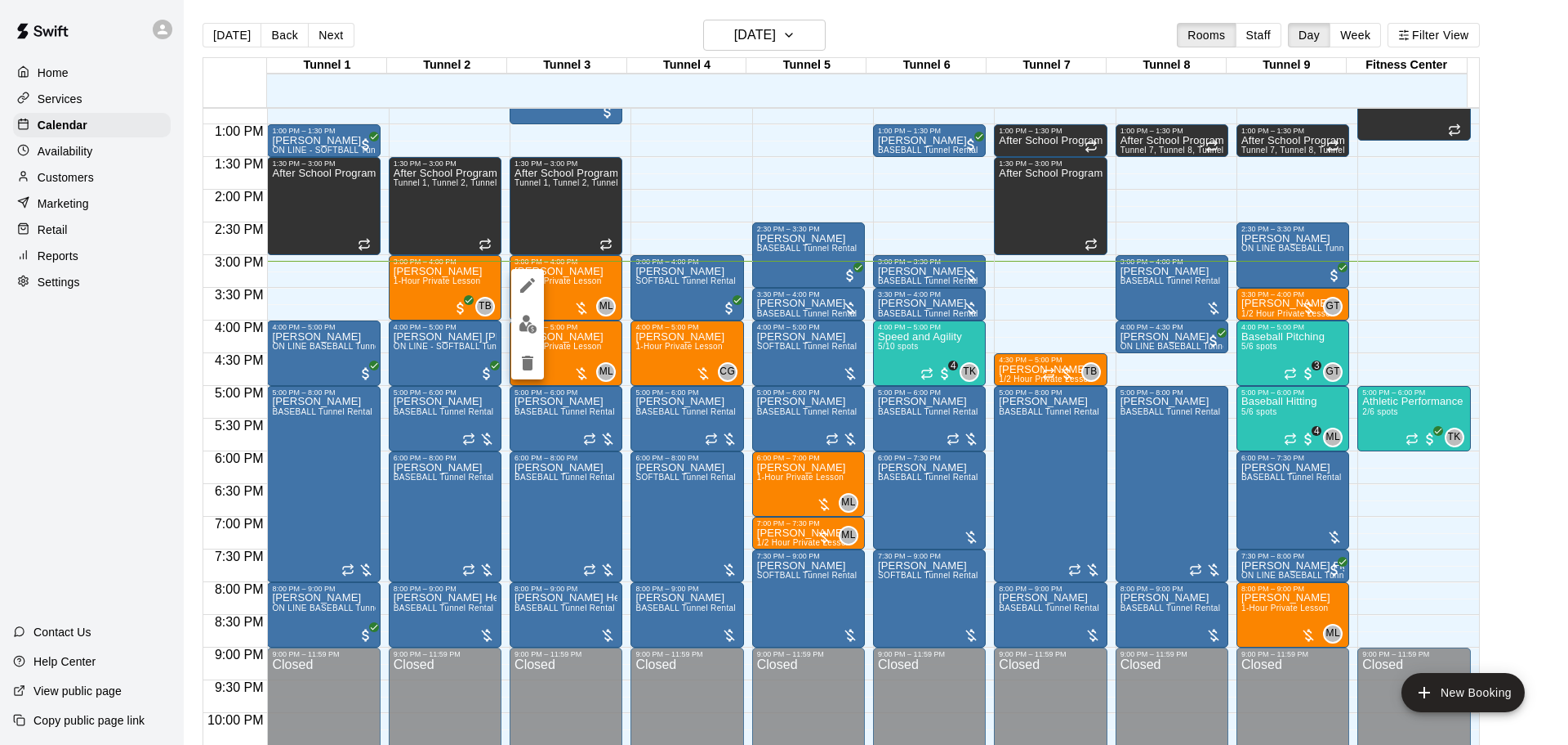
click at [535, 325] on img "edit" at bounding box center [528, 324] width 18 height 18
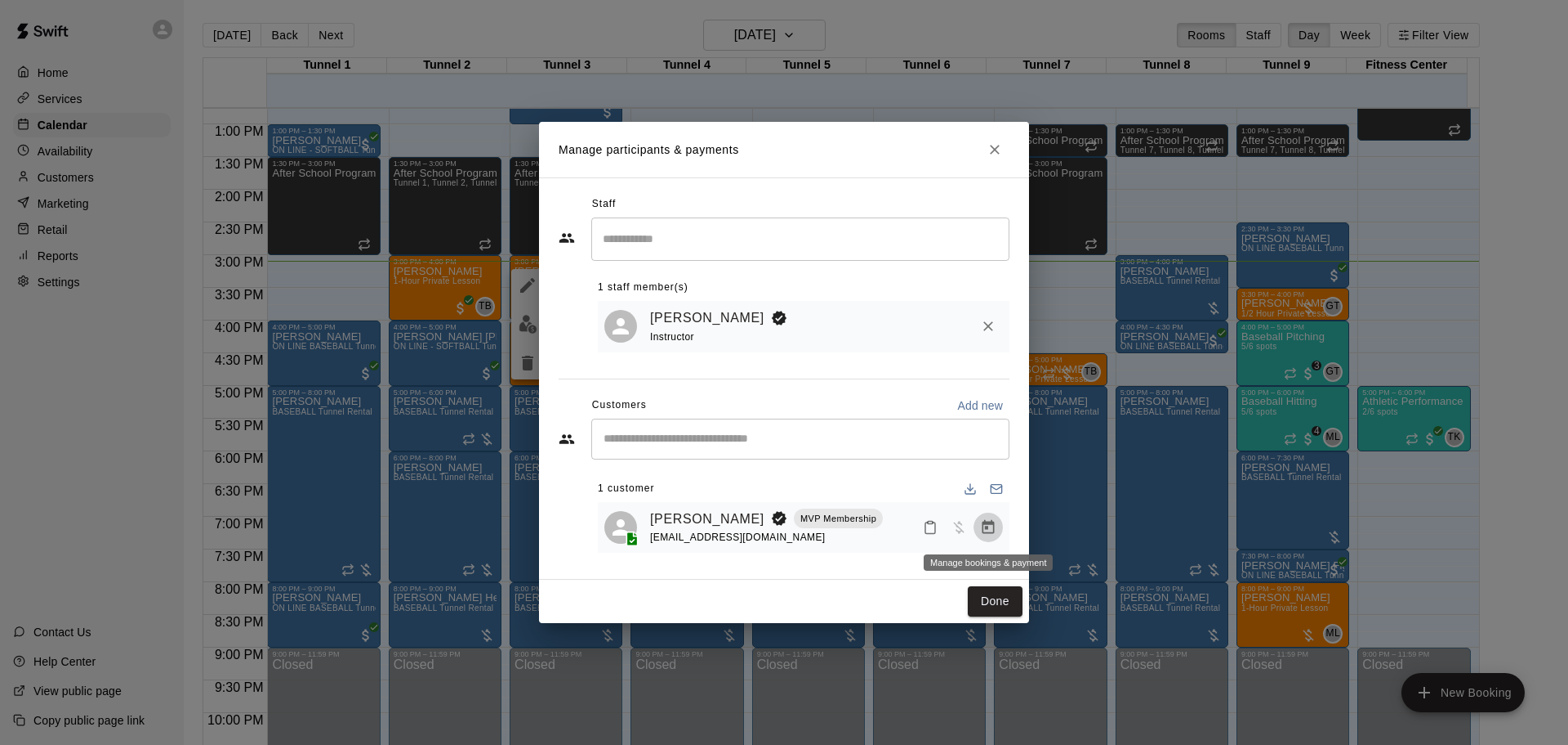
click at [991, 531] on icon "Manage bookings & payment" at bounding box center [987, 526] width 16 height 16
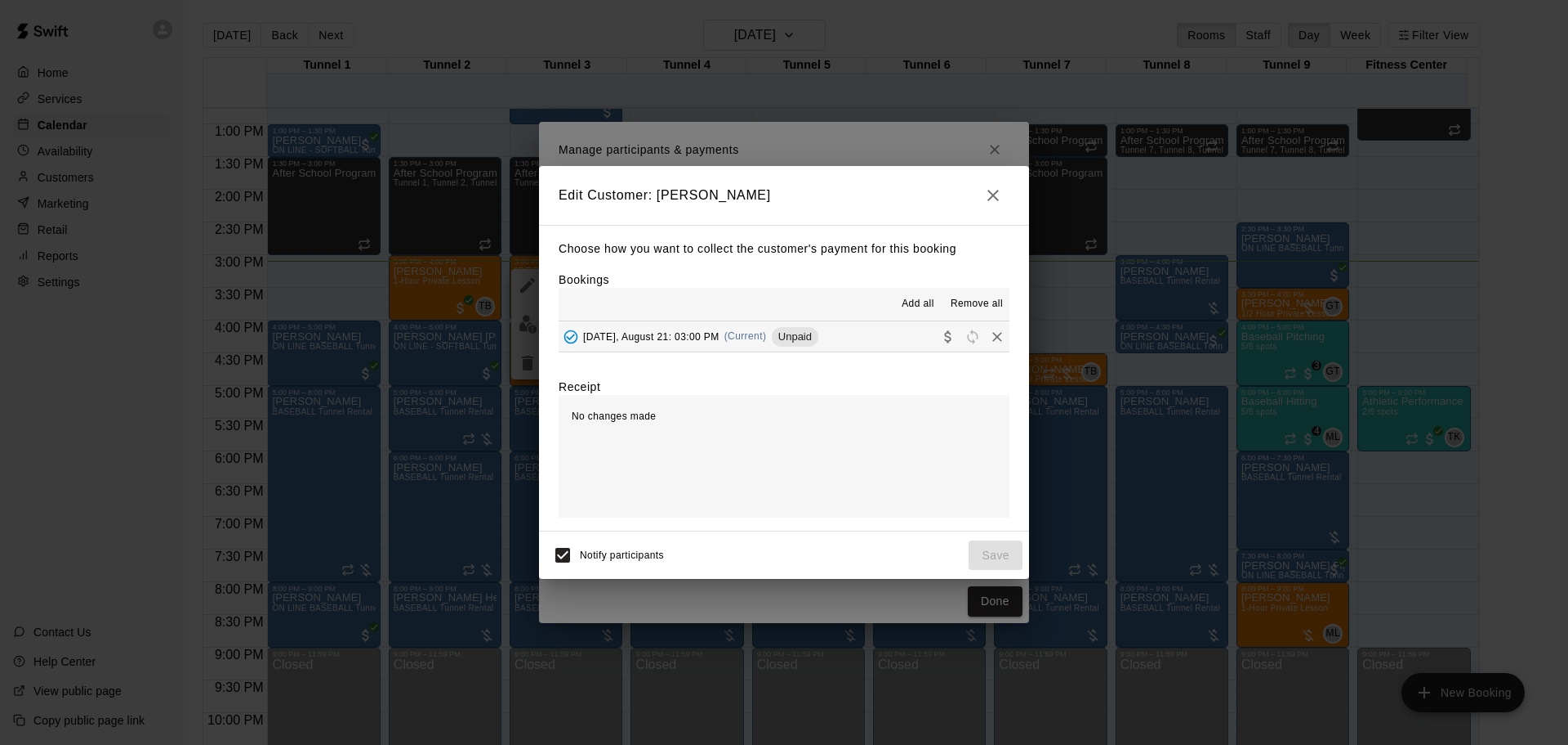
click at [940, 340] on icon "Collect payment" at bounding box center [948, 336] width 16 height 16
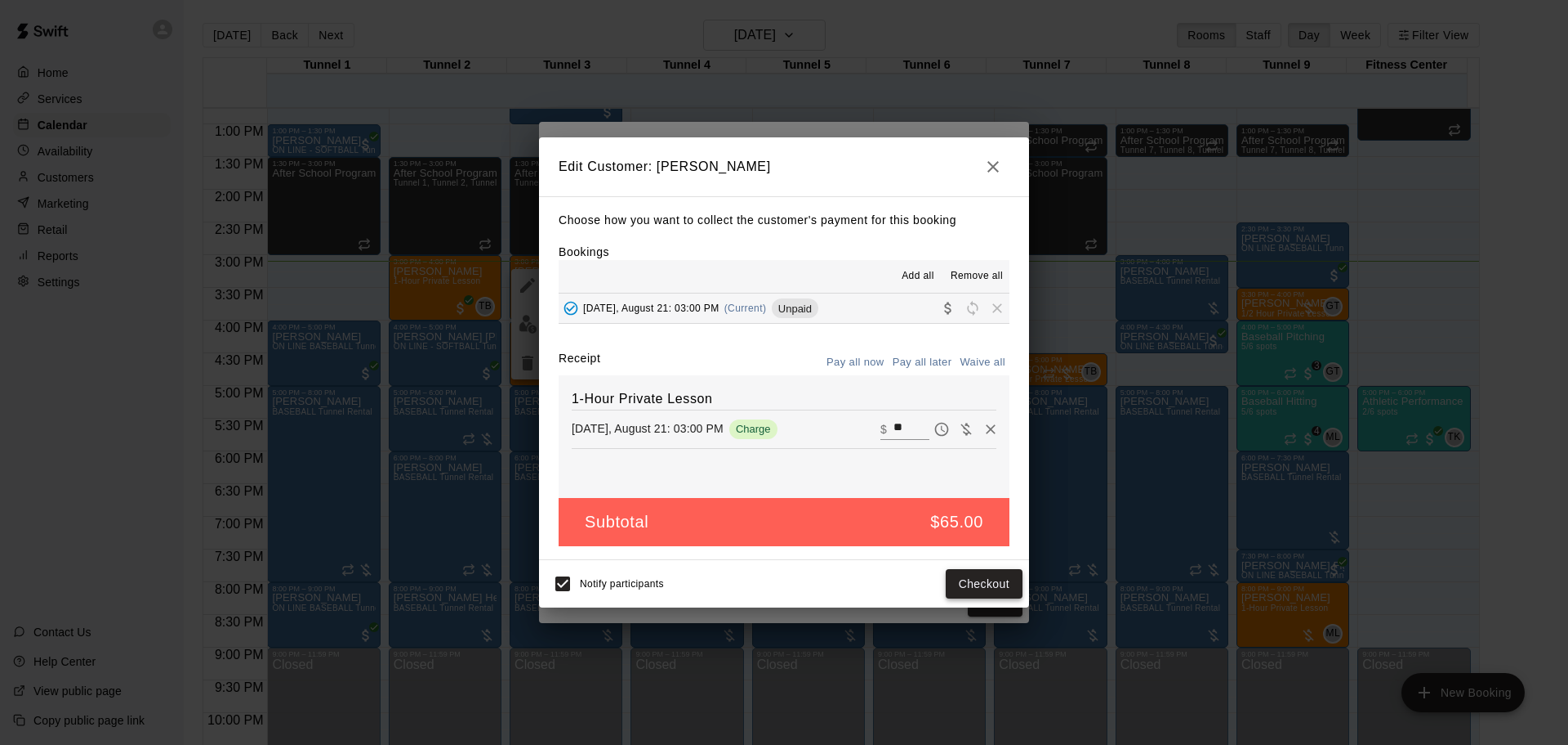
click at [992, 575] on button "Checkout" at bounding box center [984, 584] width 76 height 30
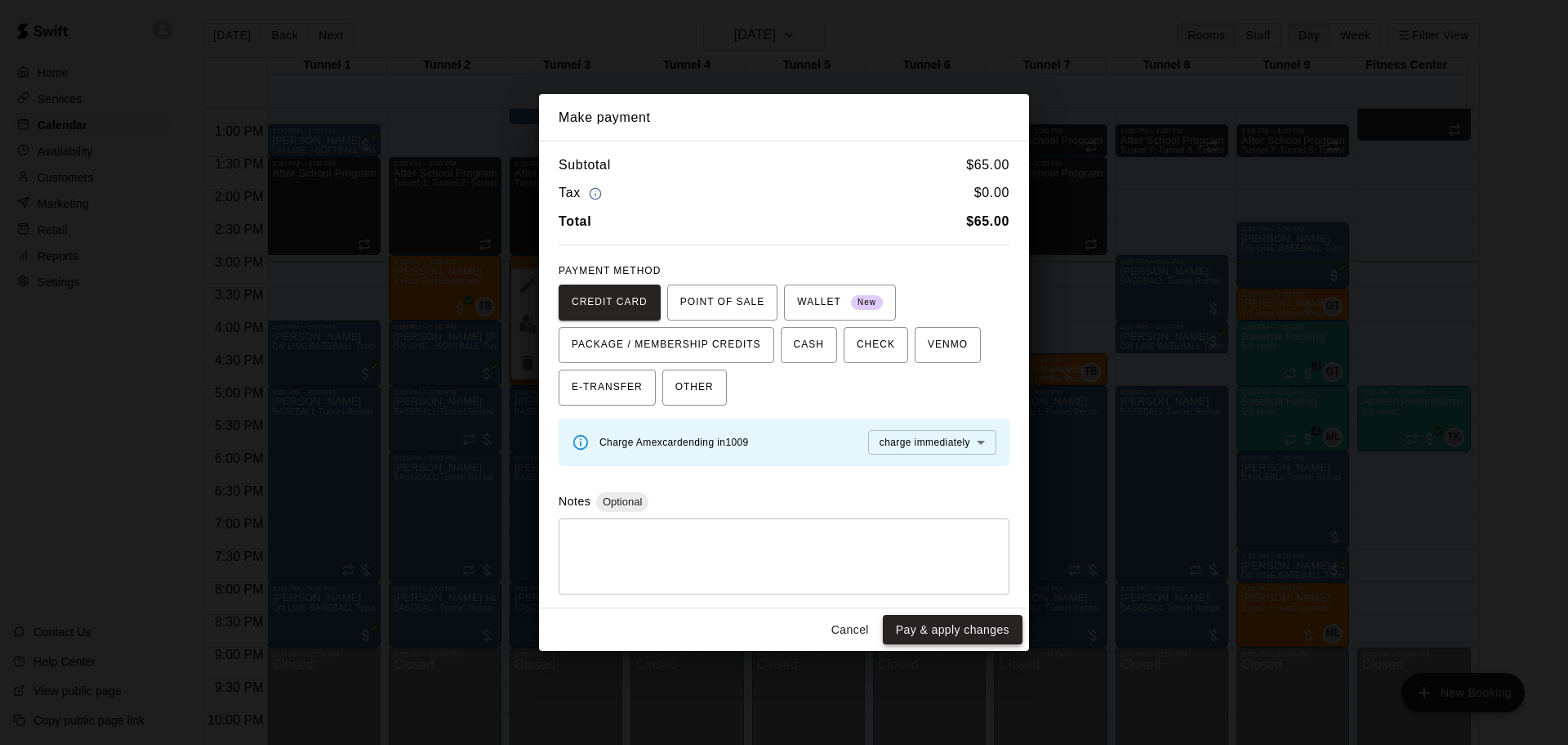
click at [992, 634] on button "Pay & apply changes" at bounding box center [953, 630] width 139 height 30
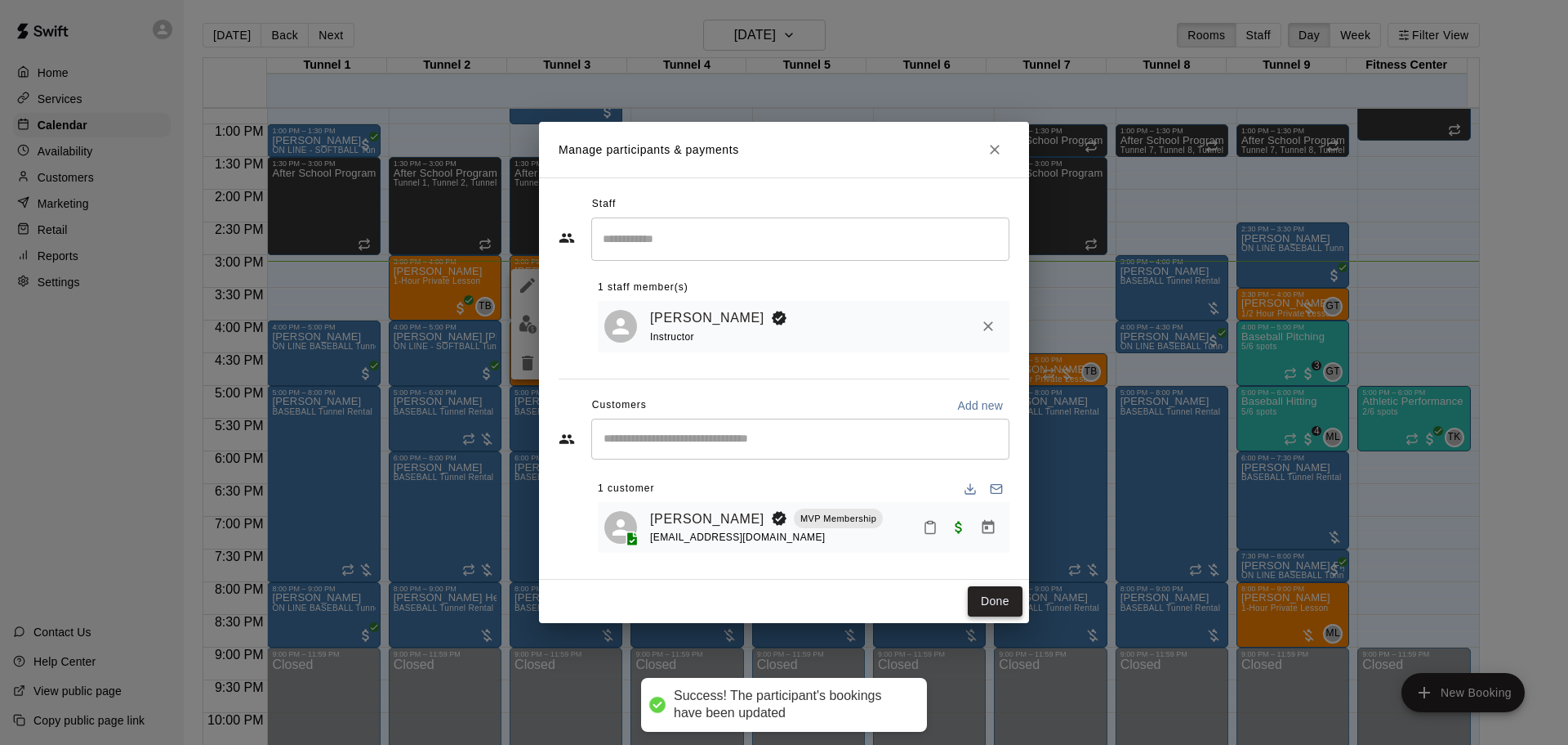
click at [992, 599] on button "Done" at bounding box center [995, 601] width 55 height 30
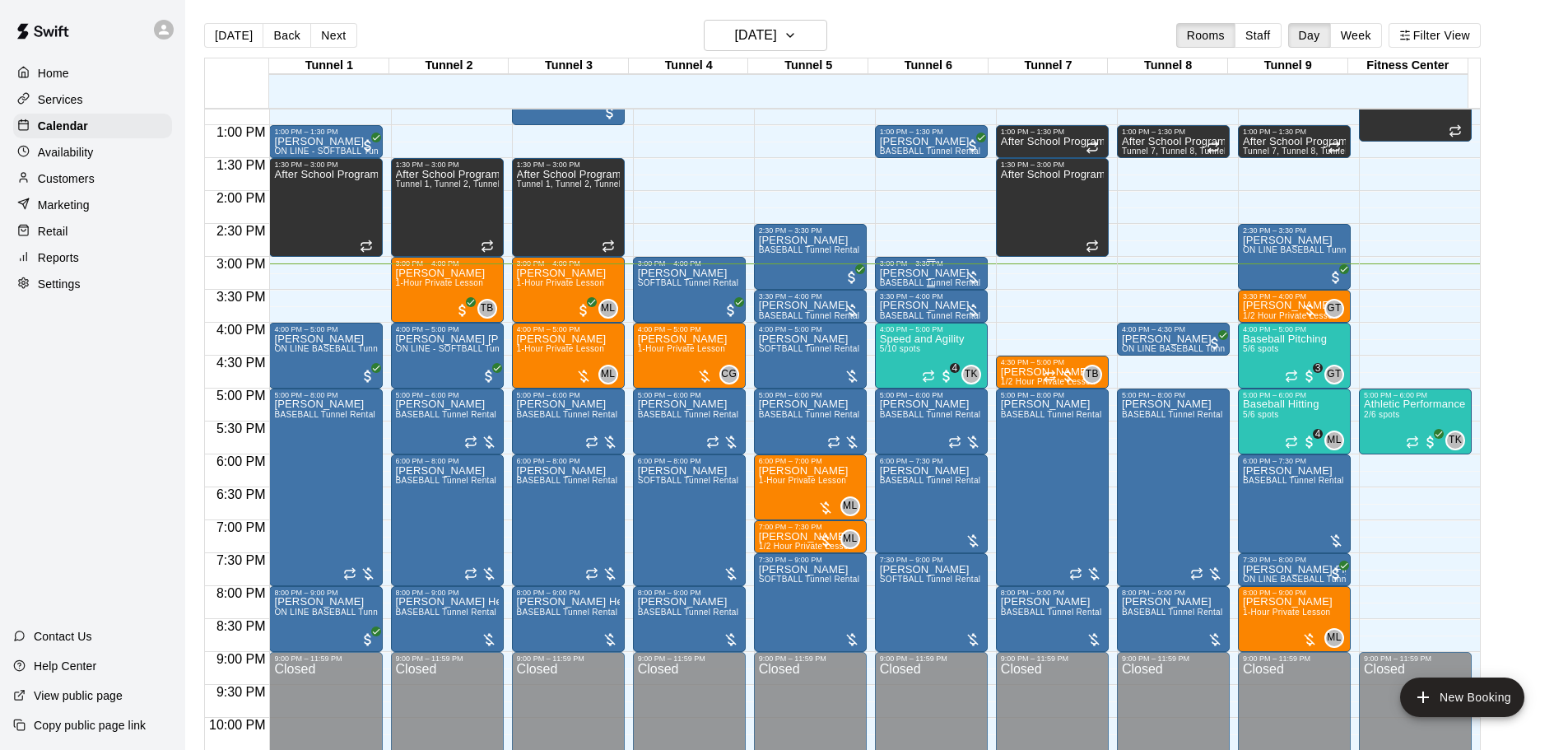
click at [938, 265] on div "3:00 PM – 3:30 PM" at bounding box center [931, 263] width 103 height 8
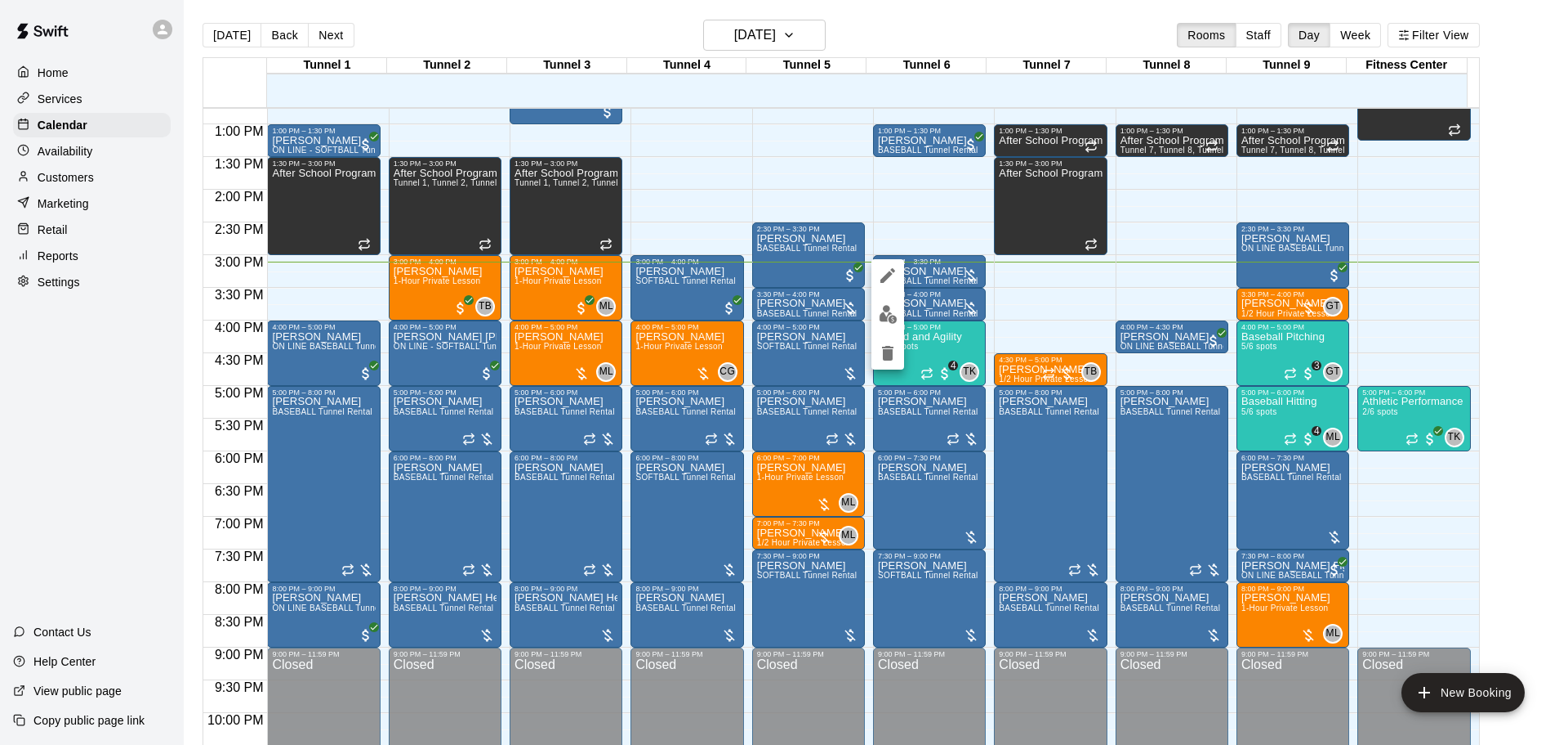
click at [883, 323] on img "edit" at bounding box center [888, 314] width 18 height 18
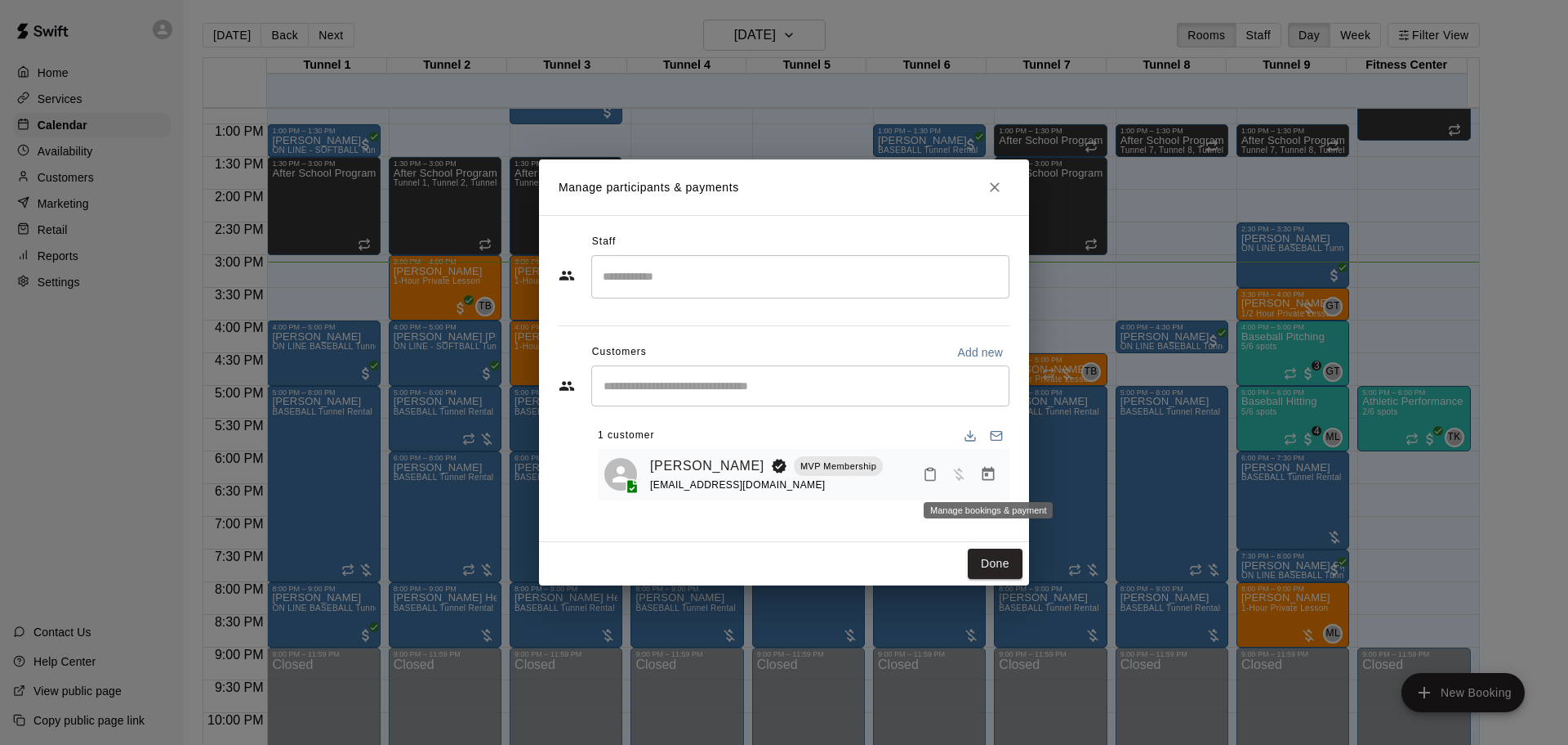
click at [988, 483] on icon "Manage bookings & payment" at bounding box center [987, 473] width 16 height 16
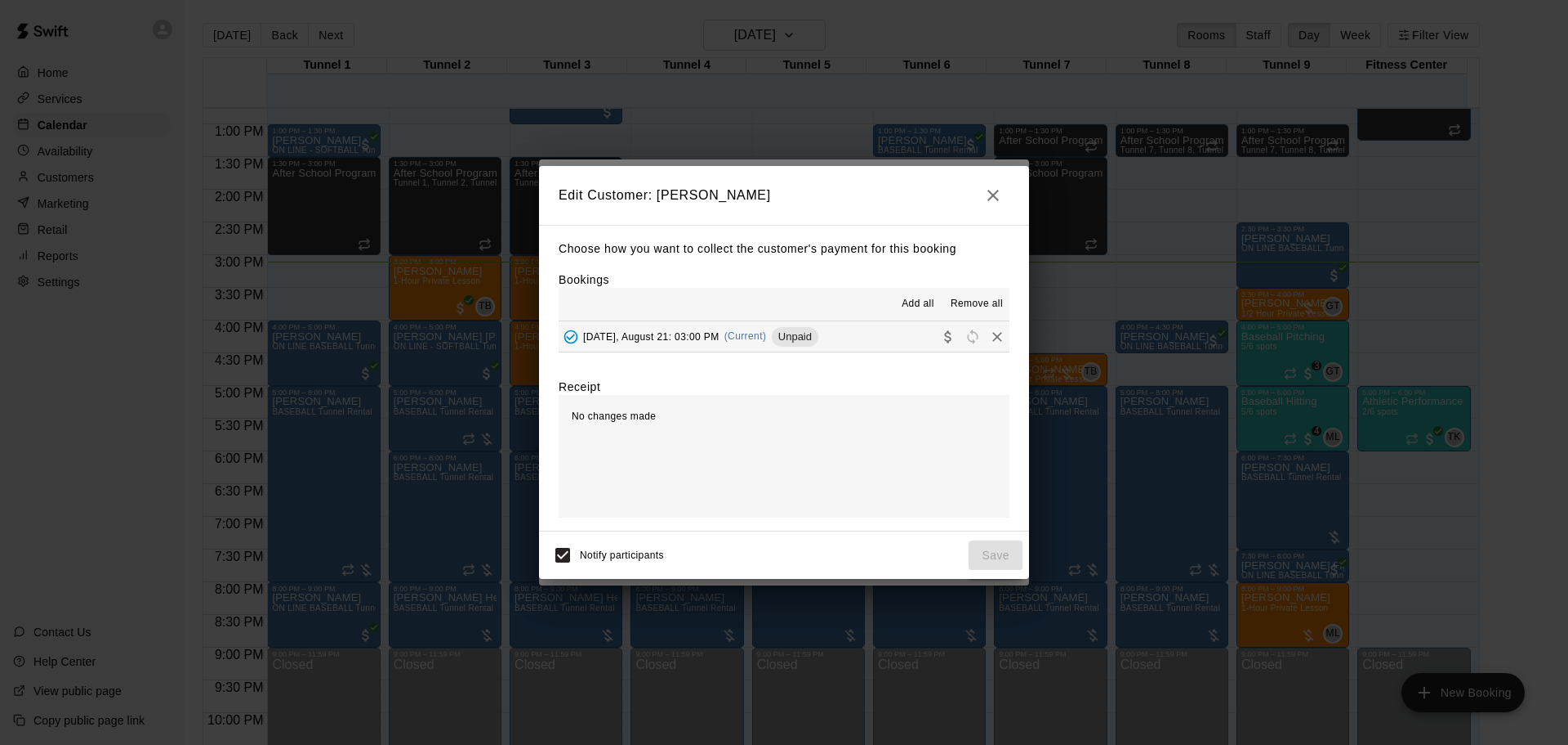
click at [940, 339] on icon "Collect payment" at bounding box center [948, 336] width 16 height 16
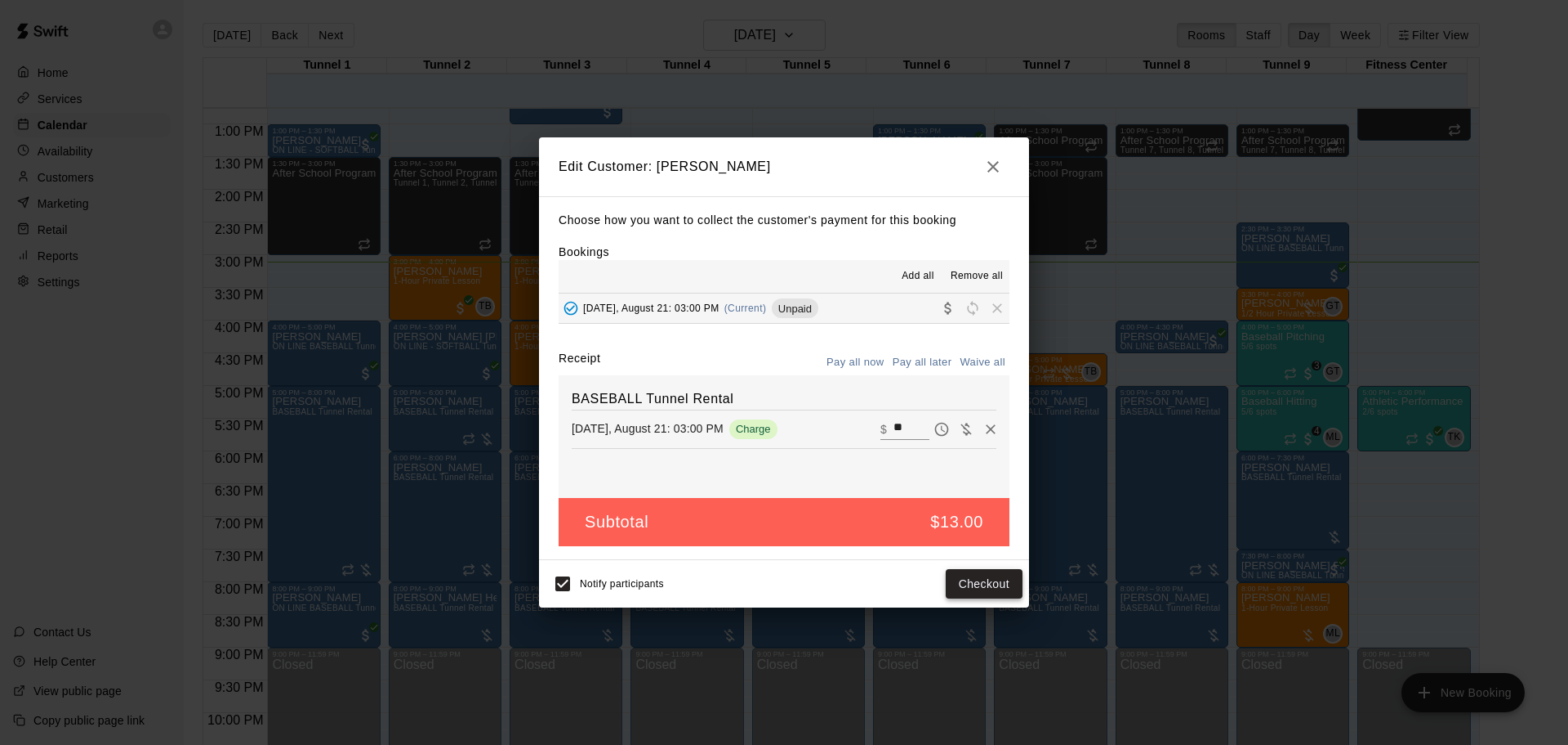
click at [985, 581] on button "Checkout" at bounding box center [984, 584] width 76 height 30
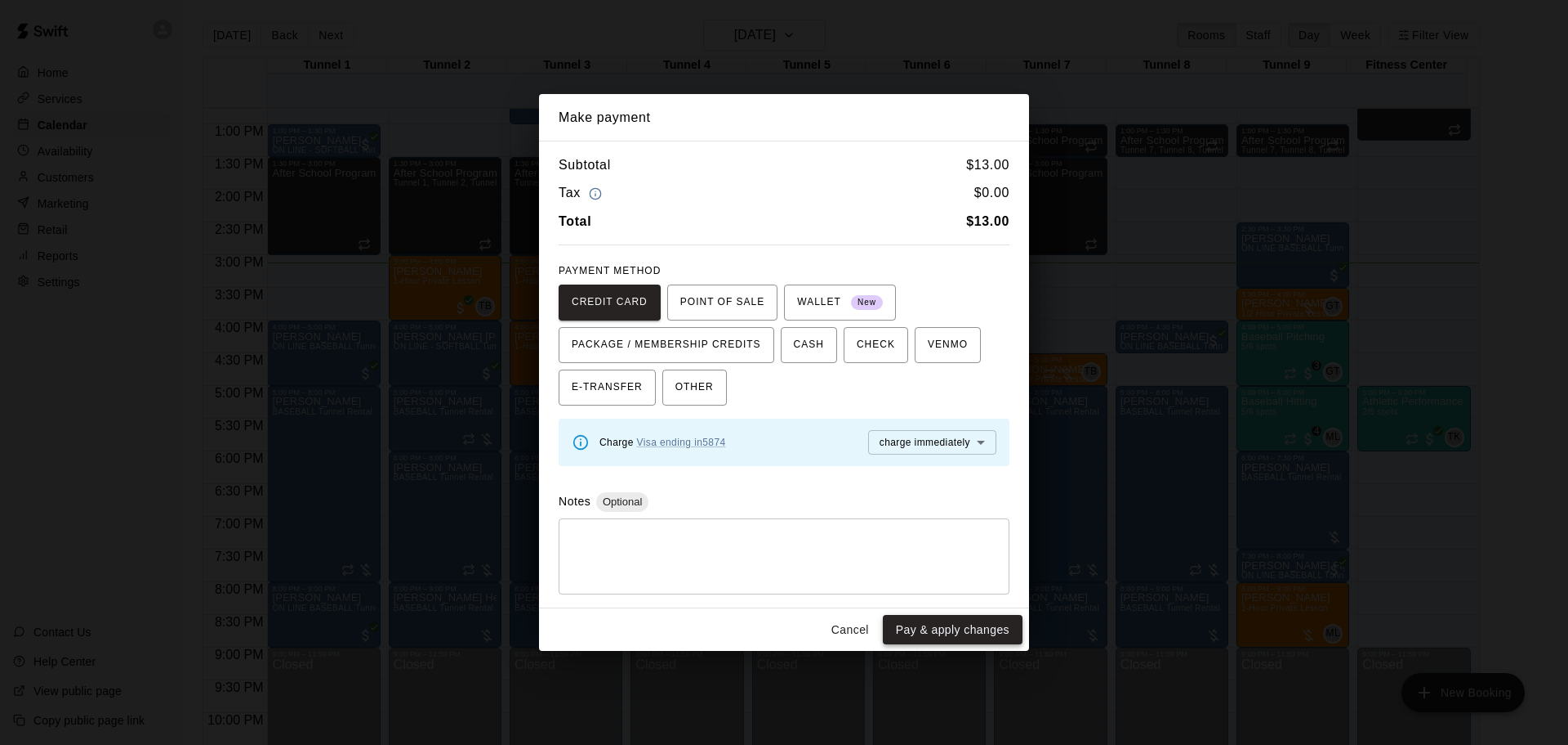
click at [984, 625] on button "Pay & apply changes" at bounding box center [953, 630] width 139 height 30
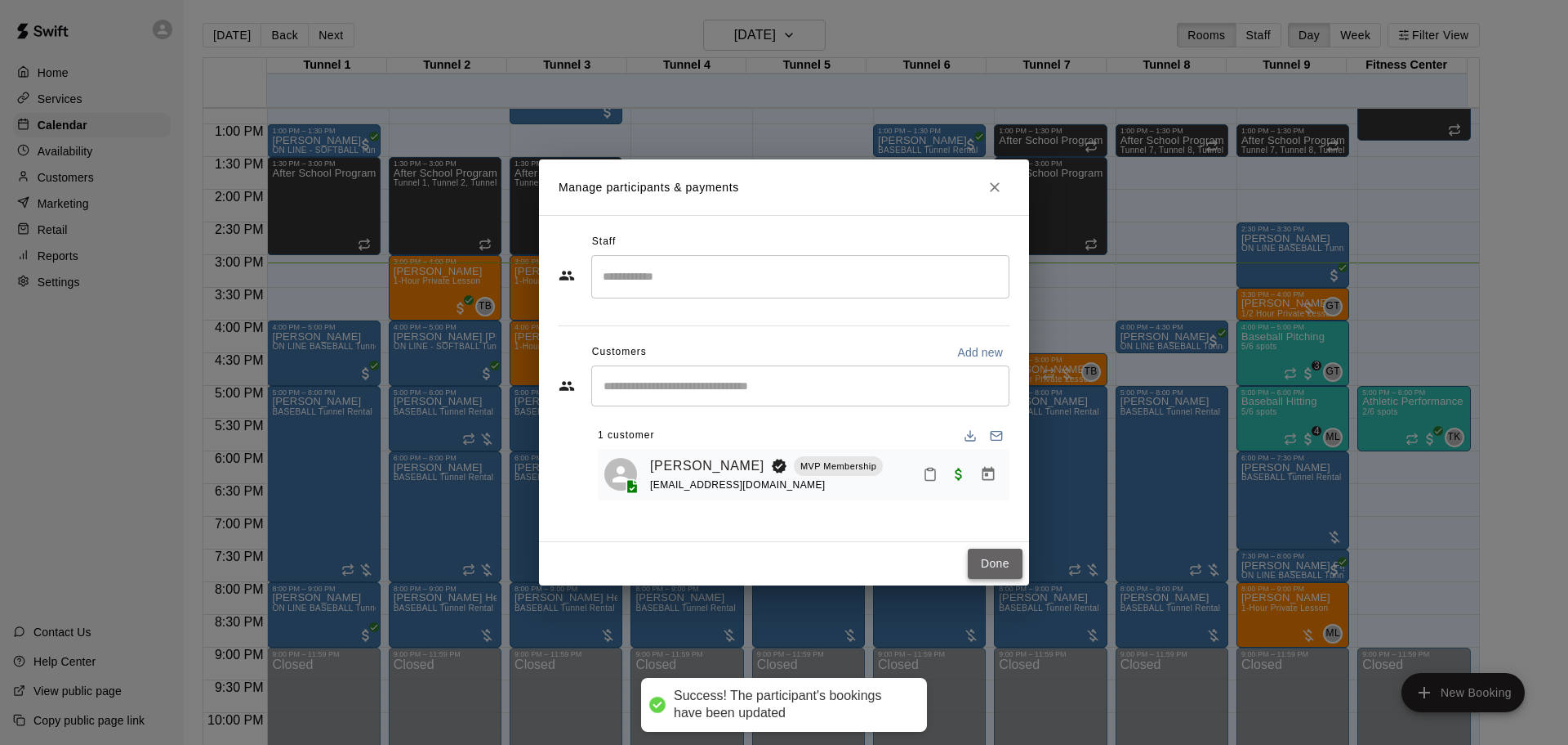
click at [1011, 570] on button "Done" at bounding box center [995, 563] width 55 height 30
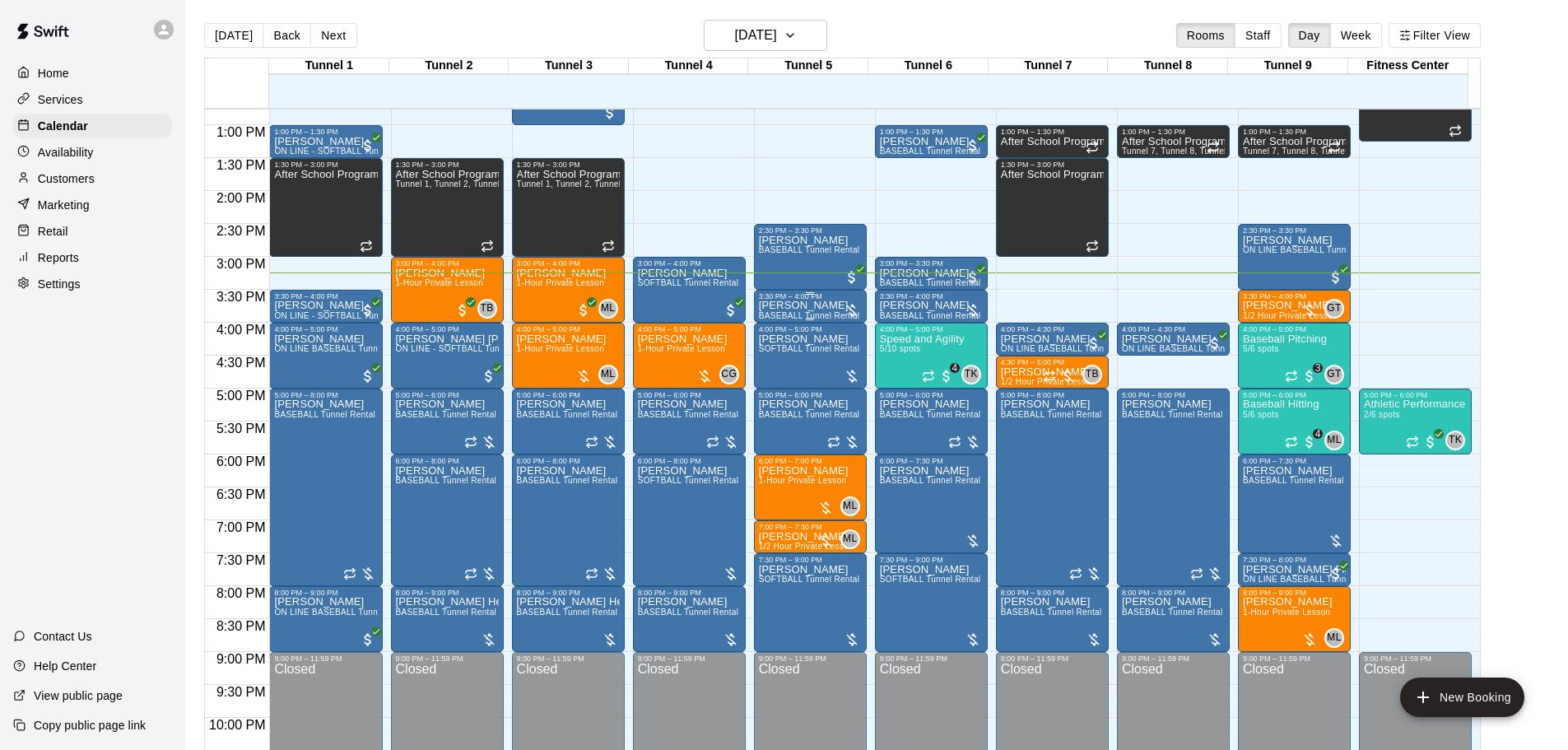
click at [814, 307] on div "Phil Shaver BASEBALL Tunnel Rental" at bounding box center [809, 676] width 102 height 750
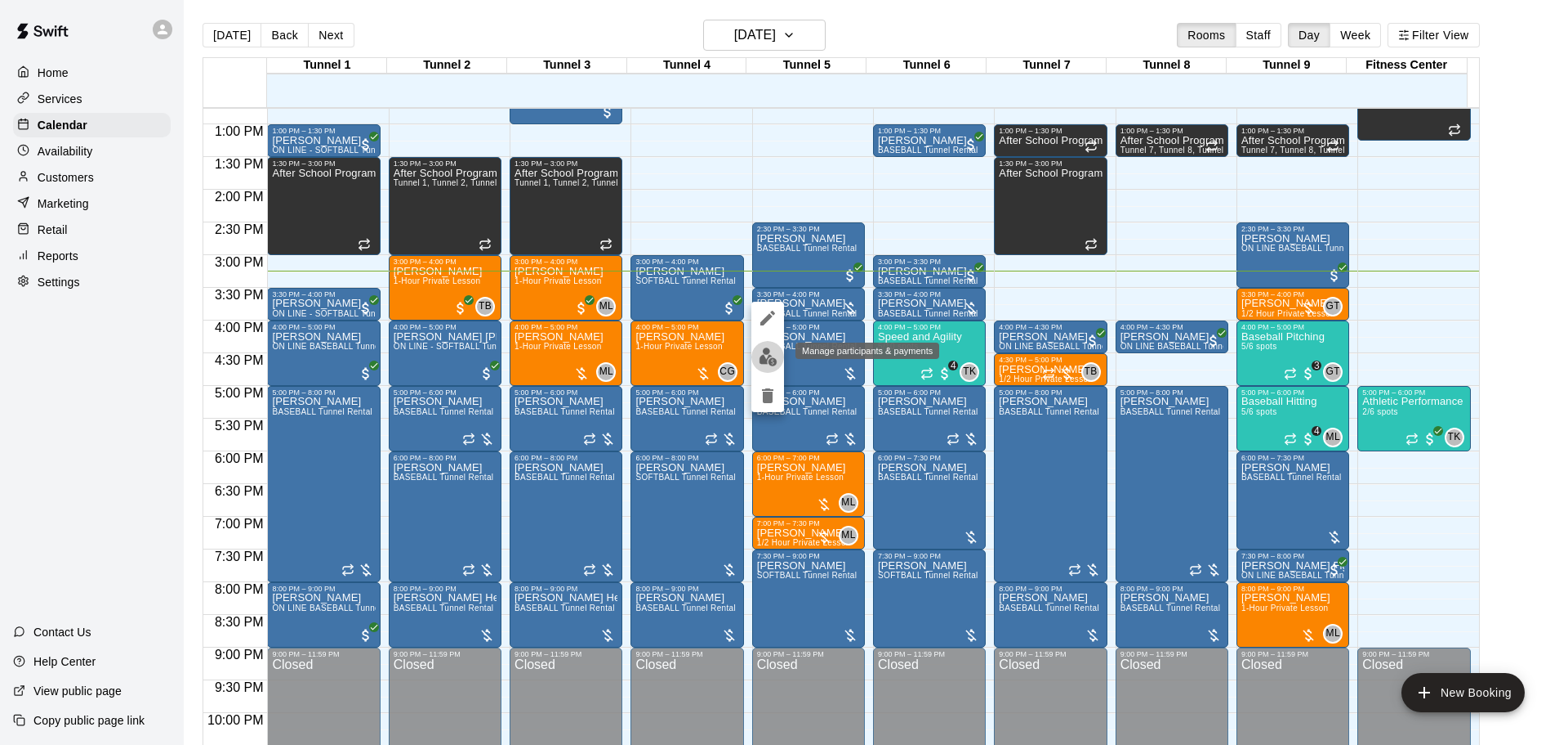
click at [778, 357] on button "edit" at bounding box center [767, 357] width 33 height 32
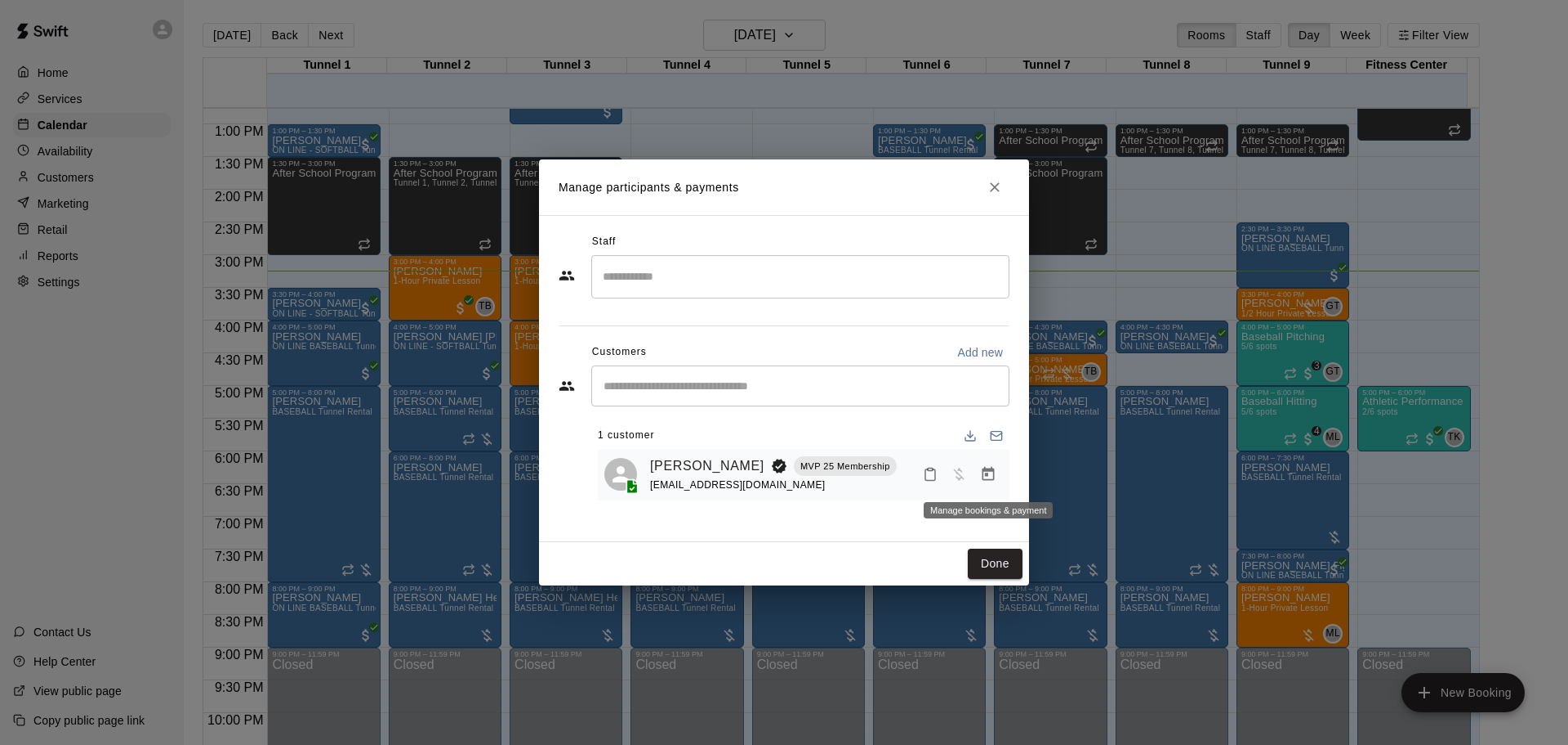
click at [986, 479] on icon "Manage bookings & payment" at bounding box center [987, 473] width 16 height 16
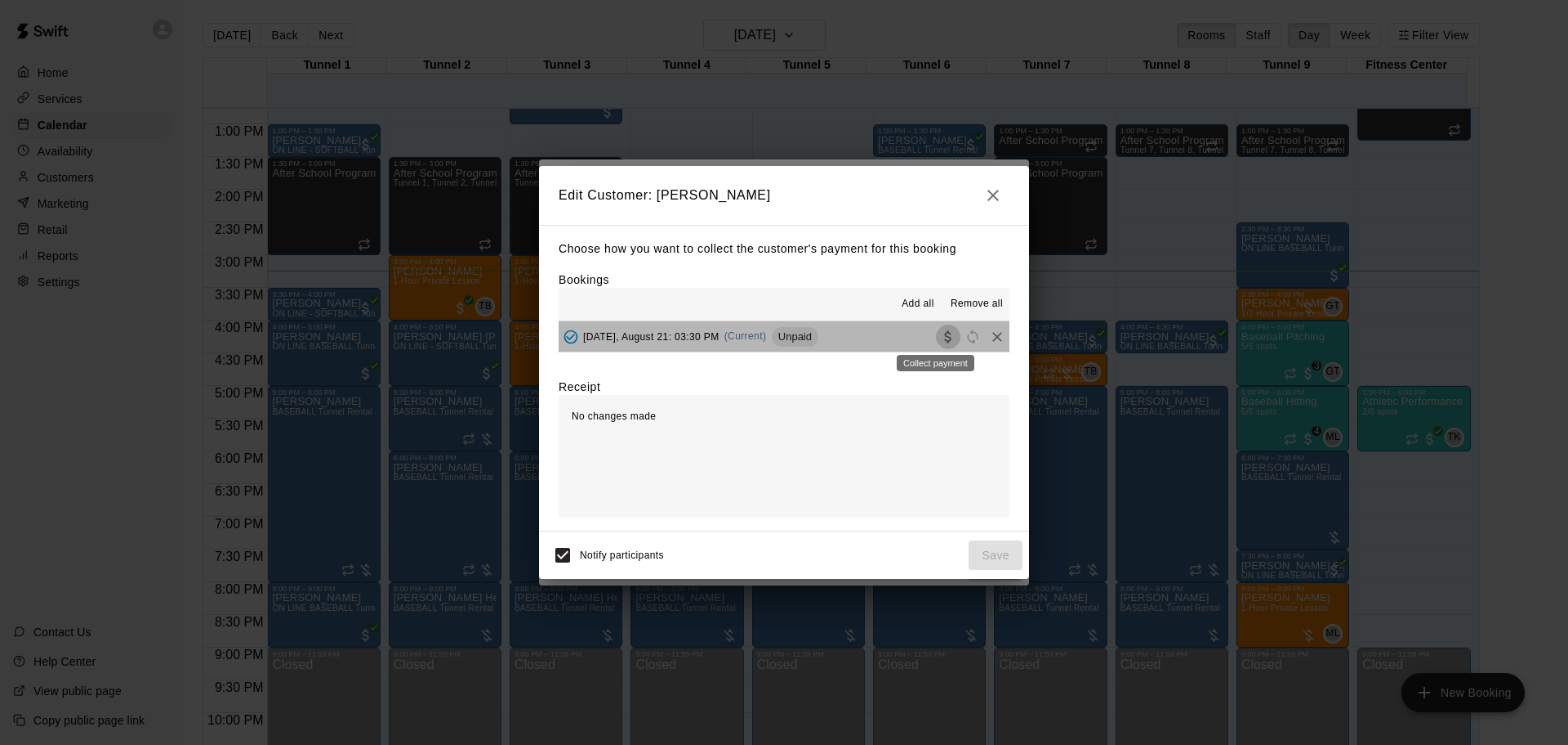
click at [940, 339] on icon "Collect payment" at bounding box center [948, 336] width 16 height 16
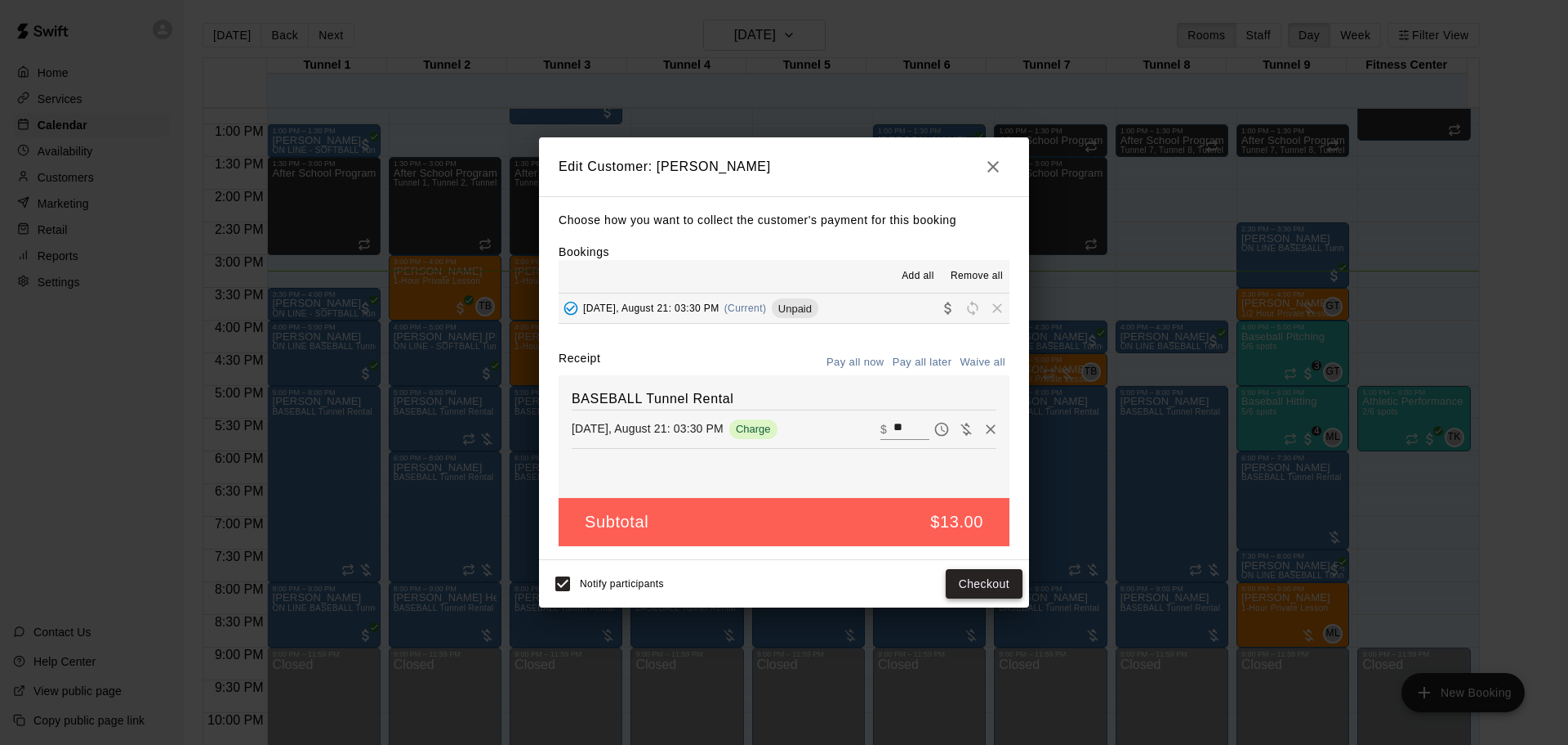
click at [997, 584] on button "Checkout" at bounding box center [984, 584] width 76 height 30
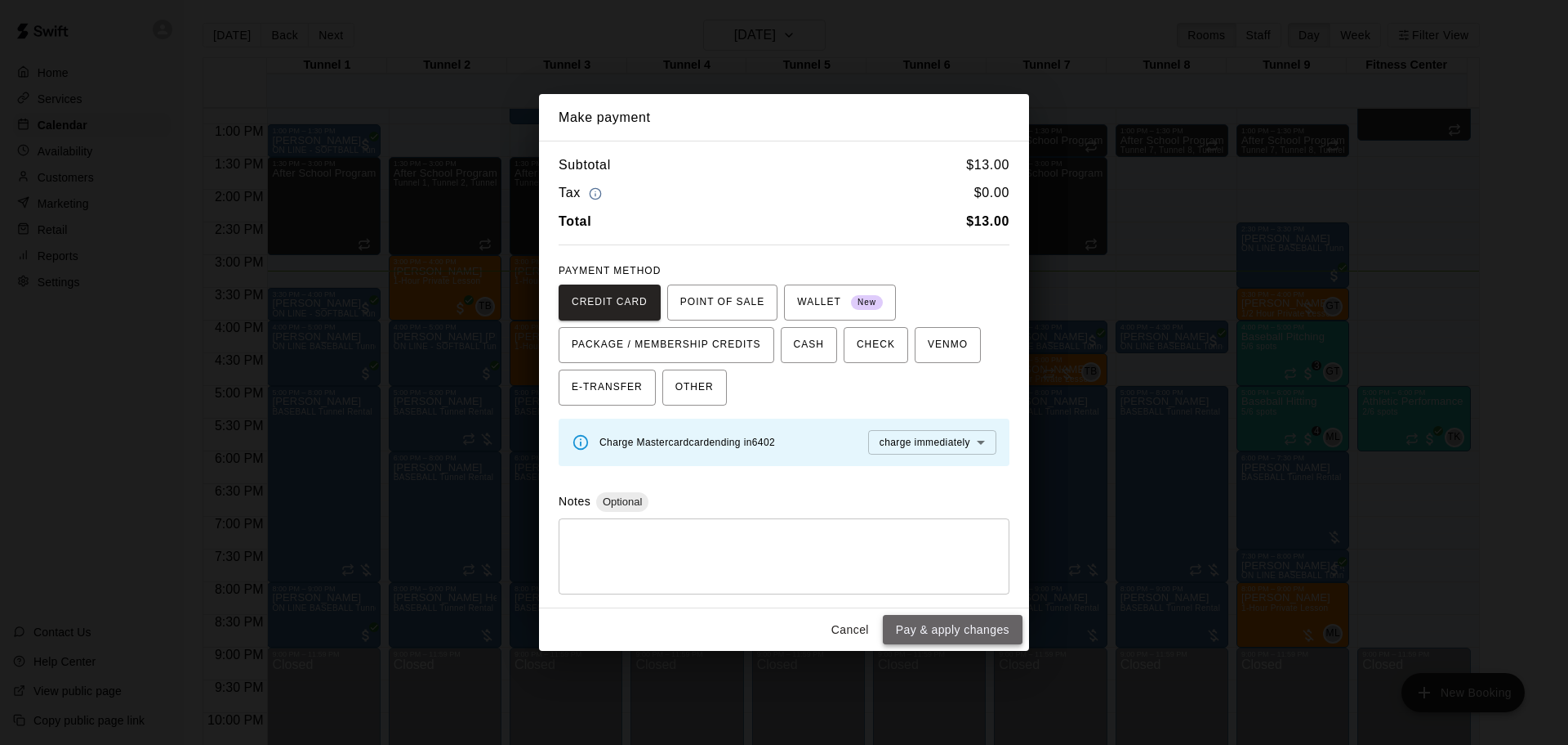
click at [965, 620] on button "Pay & apply changes" at bounding box center [953, 630] width 139 height 30
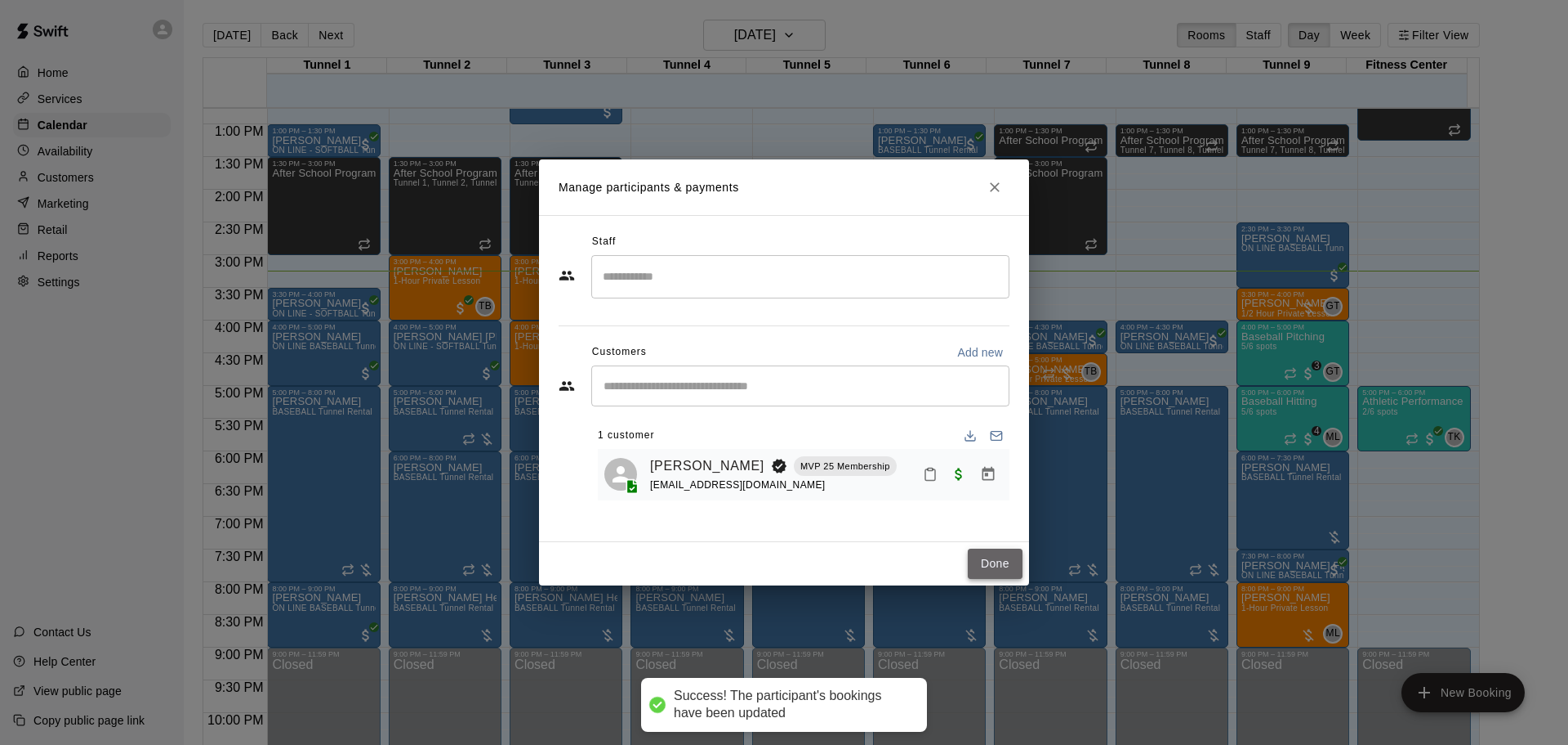
click at [1002, 552] on button "Done" at bounding box center [995, 563] width 55 height 30
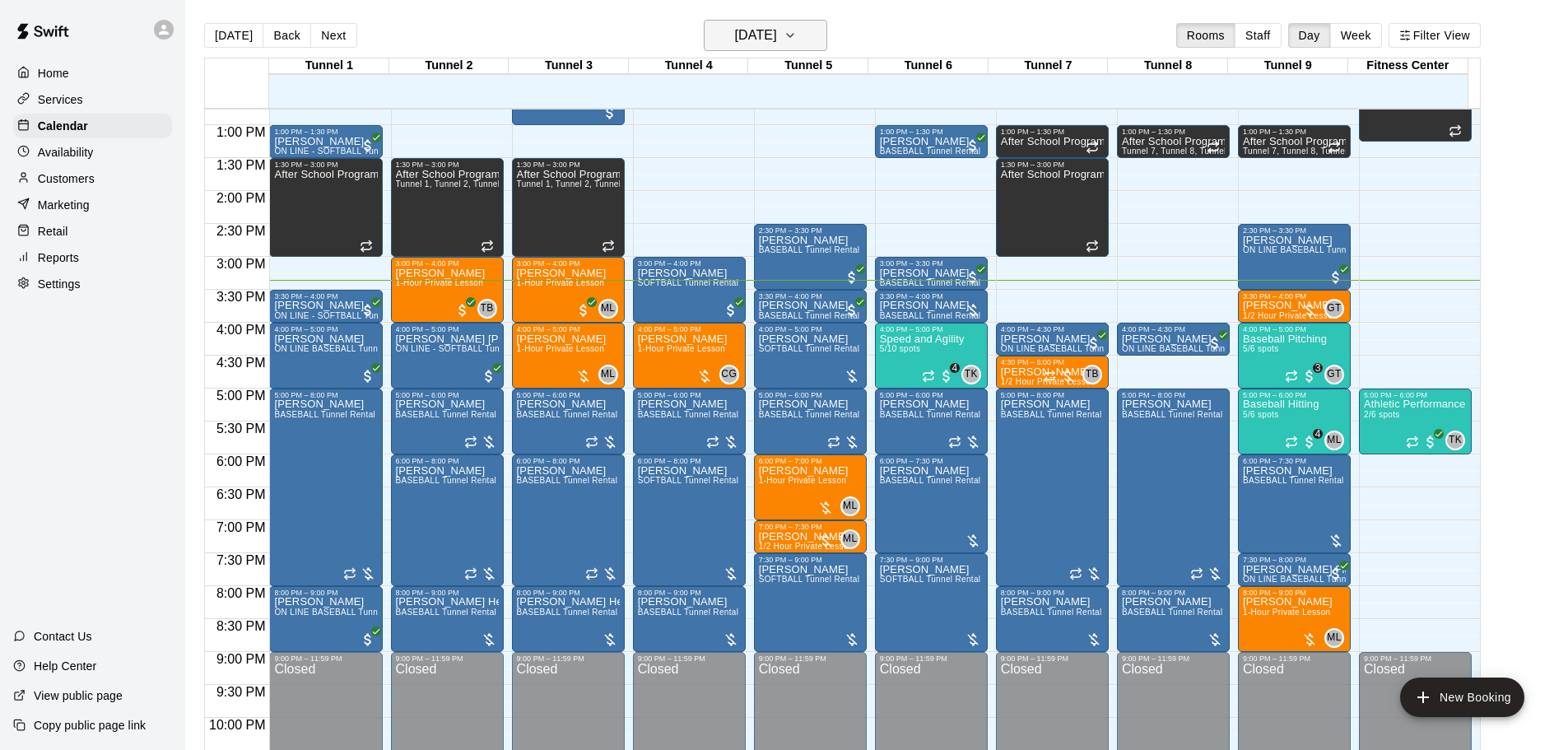
click at [777, 44] on h6 "[DATE]" at bounding box center [756, 35] width 42 height 23
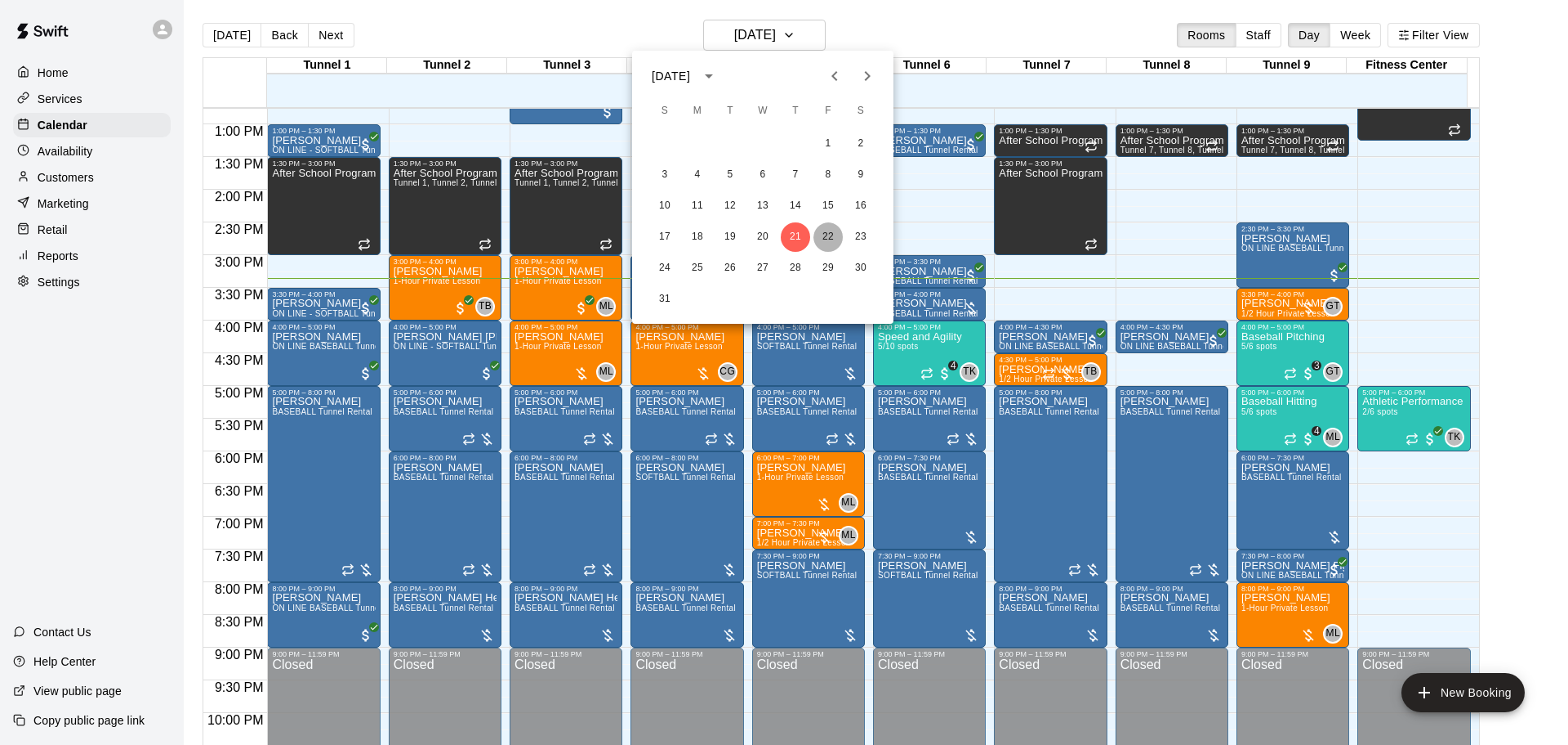
click at [829, 236] on button "22" at bounding box center [828, 236] width 29 height 29
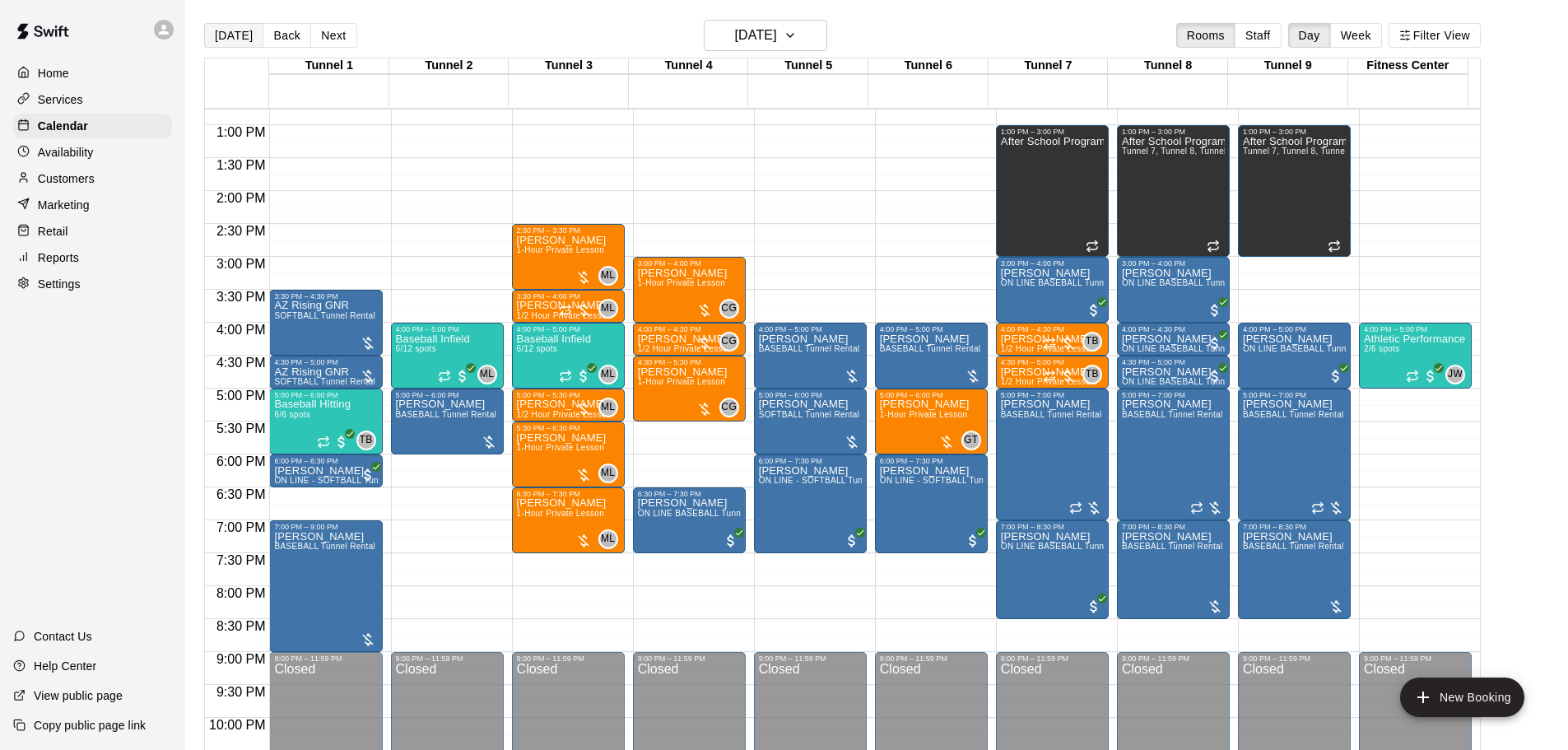
click at [235, 28] on button "[DATE]" at bounding box center [234, 35] width 59 height 25
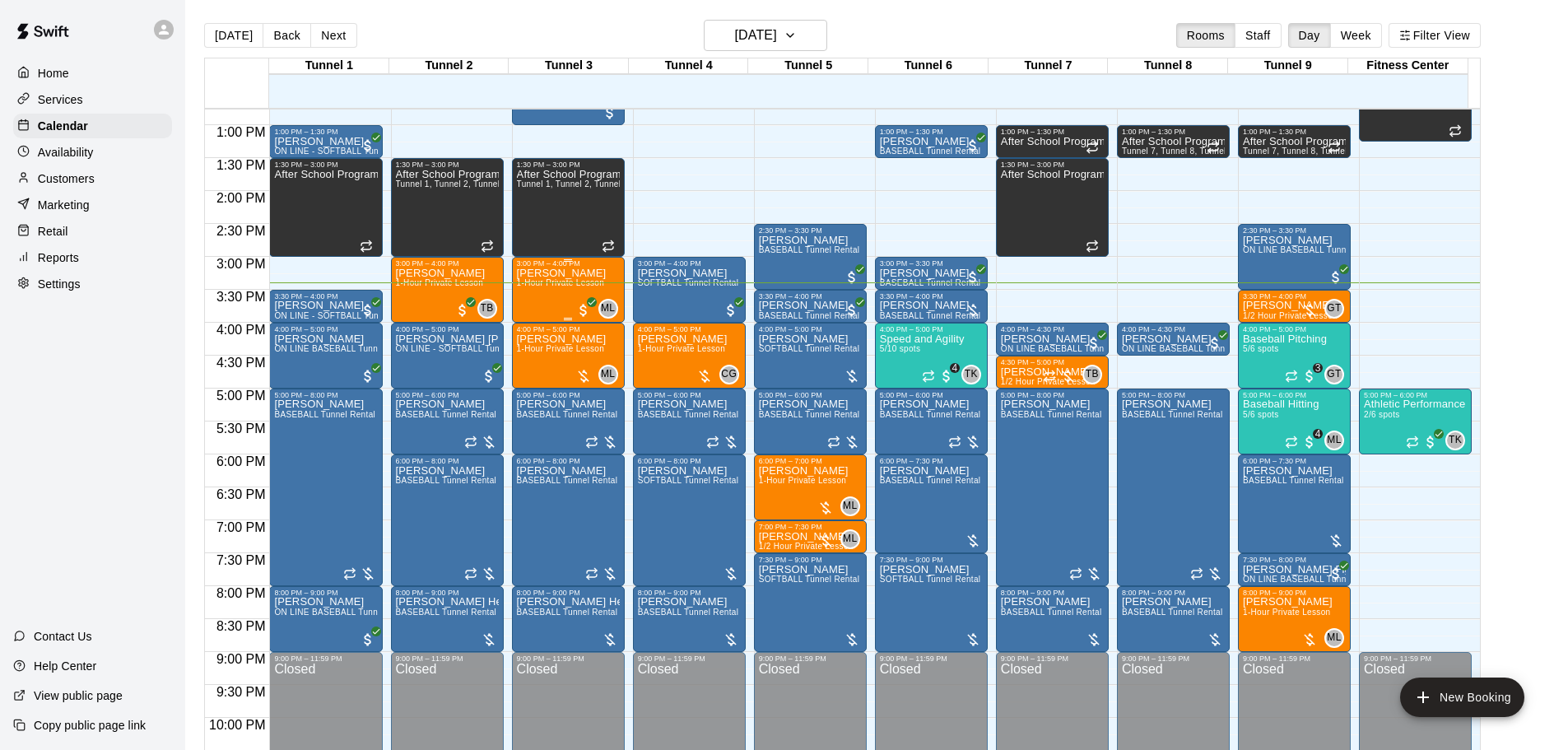
click at [557, 301] on div "Casey Malone 1-Hour Private Lesson" at bounding box center [561, 642] width 90 height 750
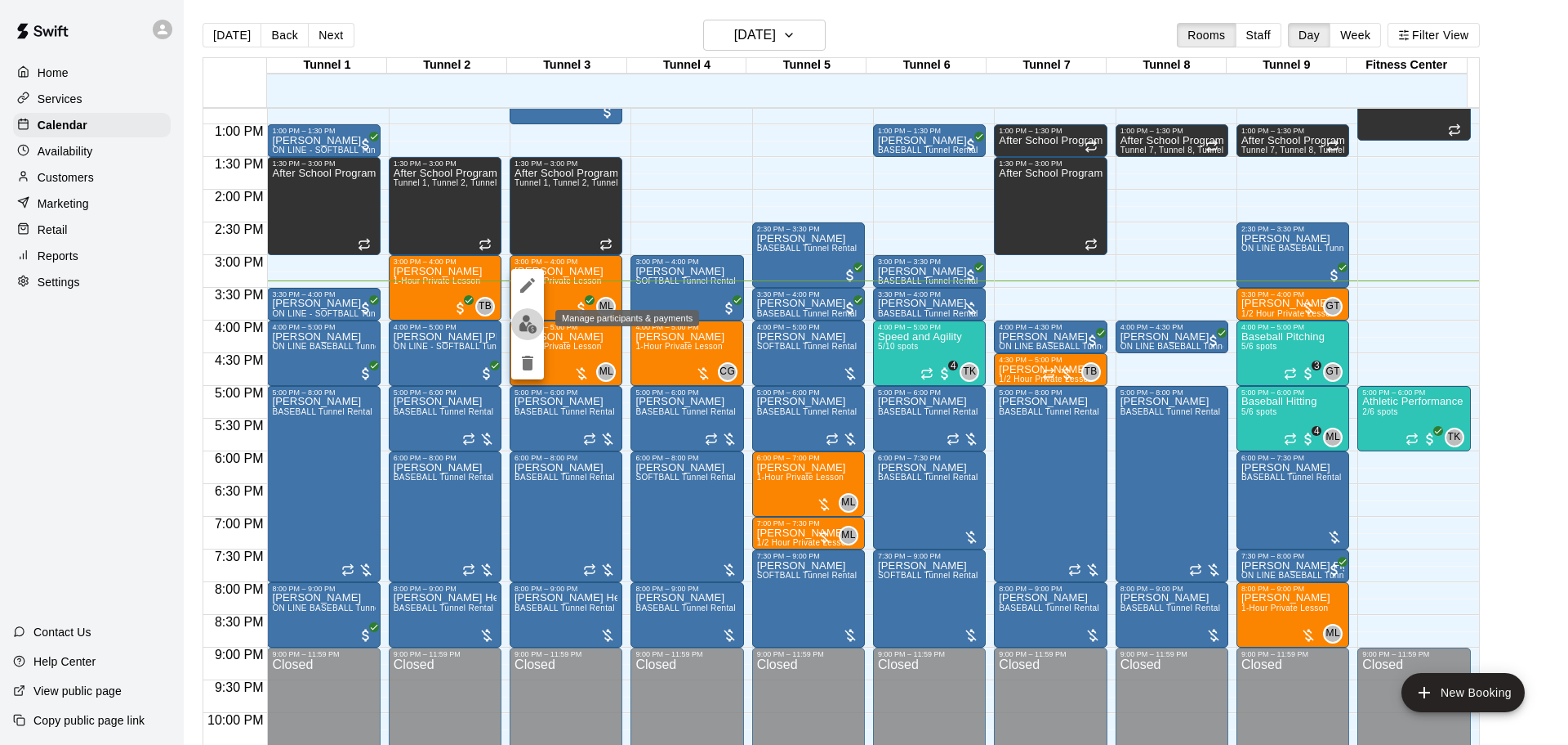
click at [519, 336] on button "edit" at bounding box center [528, 324] width 33 height 32
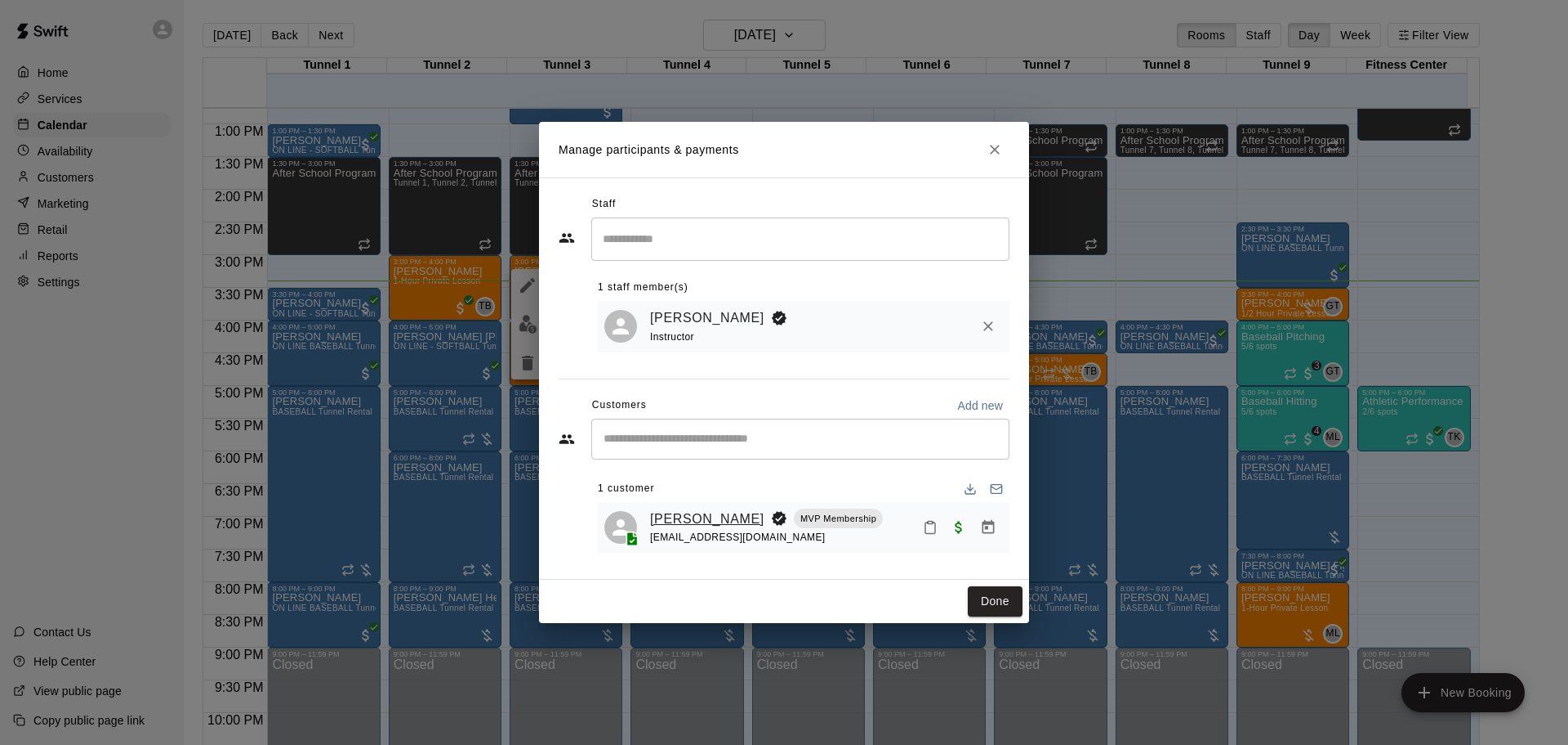
click at [690, 518] on link "[PERSON_NAME]" at bounding box center [708, 519] width 114 height 21
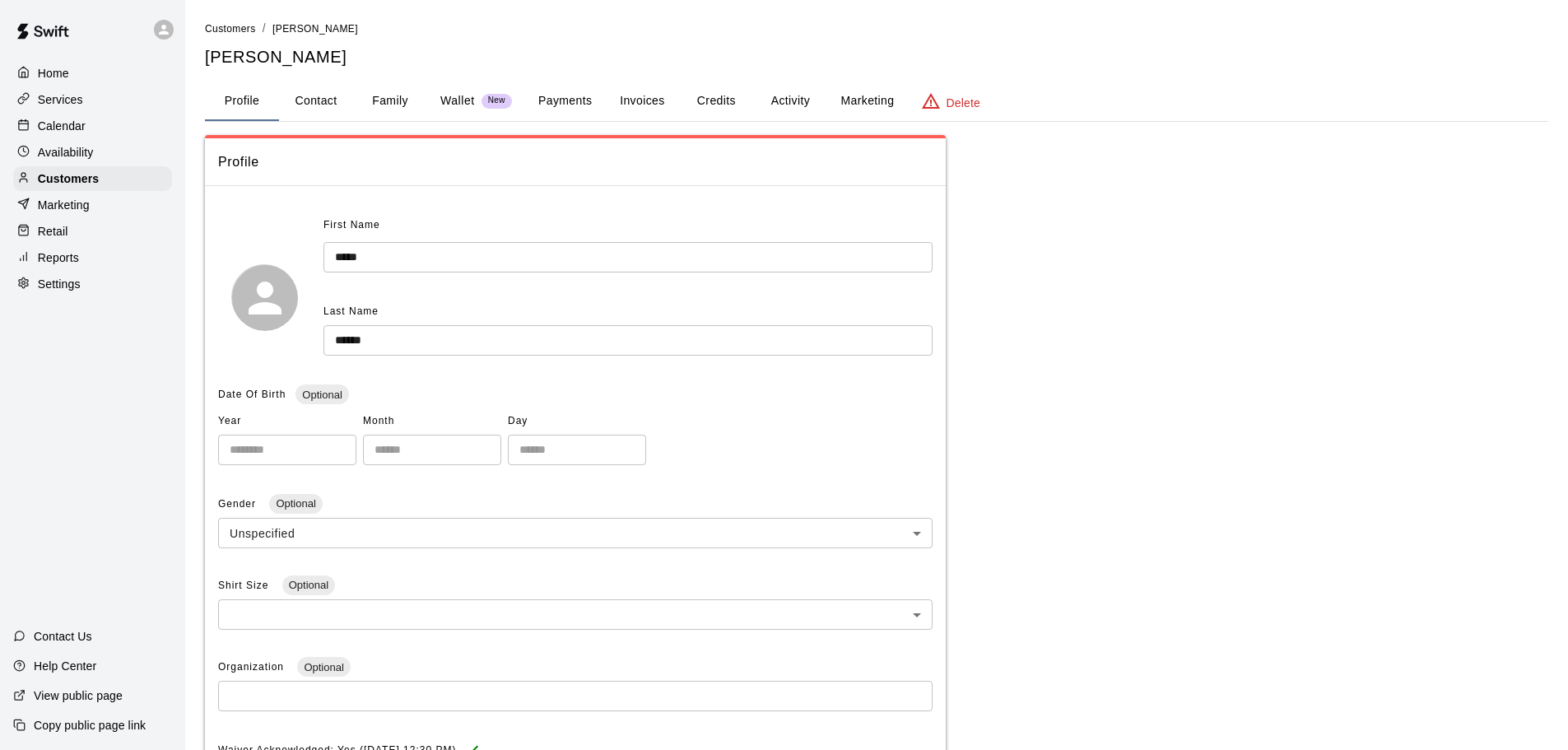
click at [559, 100] on button "Payments" at bounding box center [565, 101] width 80 height 40
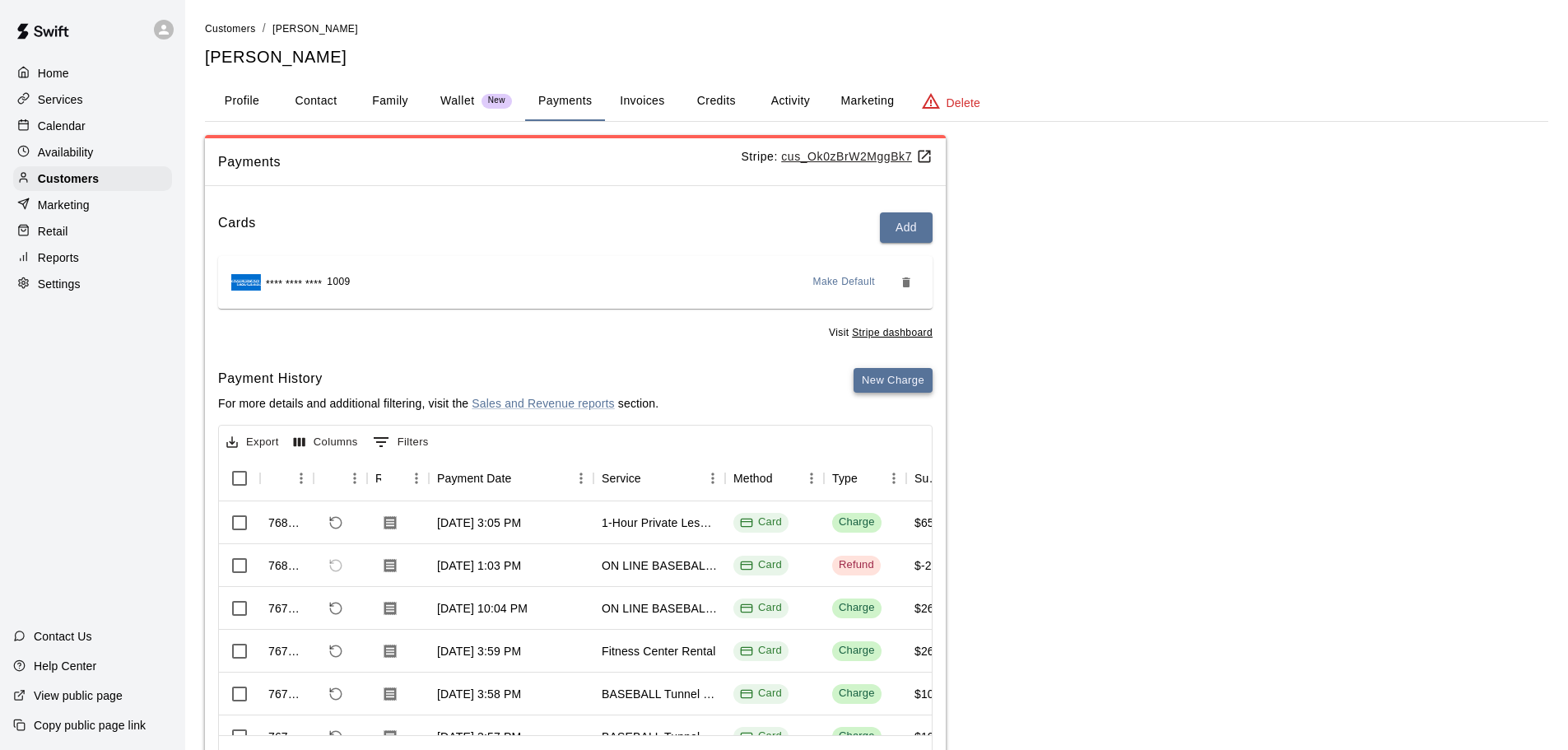
click at [909, 388] on button "New Charge" at bounding box center [892, 381] width 79 height 25
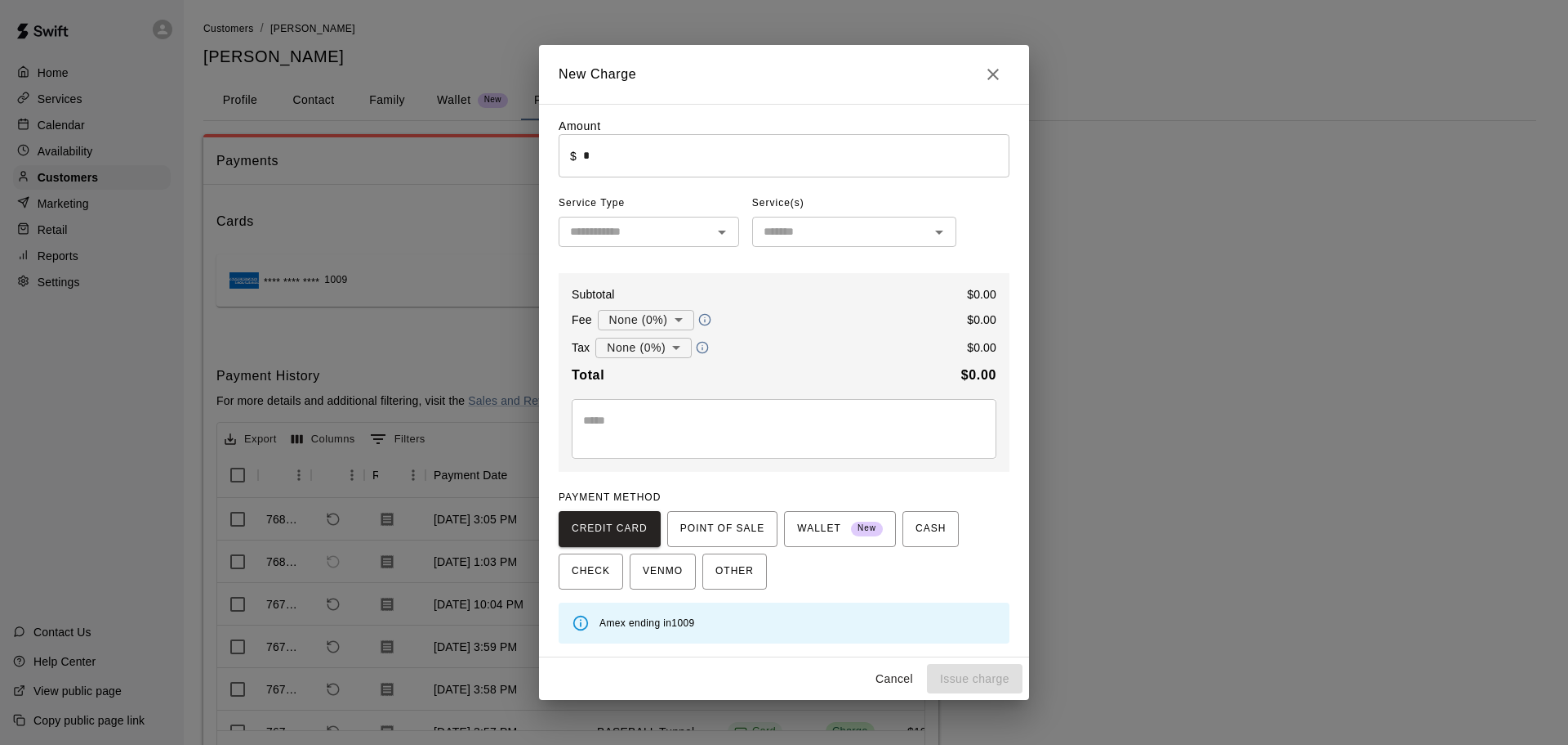
click at [655, 182] on div "Amount ​ $ * ​ Service Type ​ Service(s) ​ Subtotal $ 0.00 Fee None (0%) * ​ $ …" at bounding box center [784, 380] width 451 height 526
click at [656, 153] on input "*" at bounding box center [796, 156] width 426 height 44
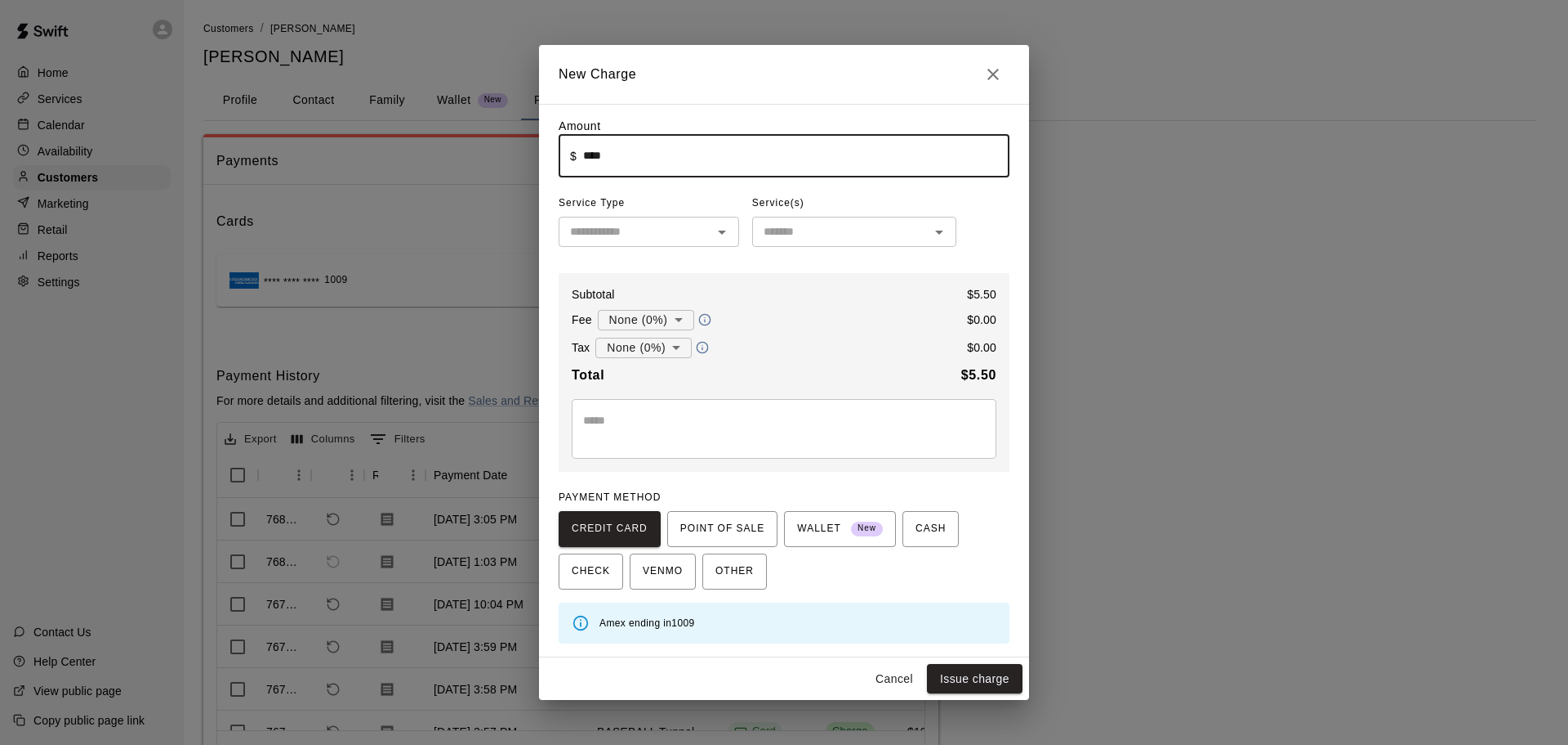
type input "****"
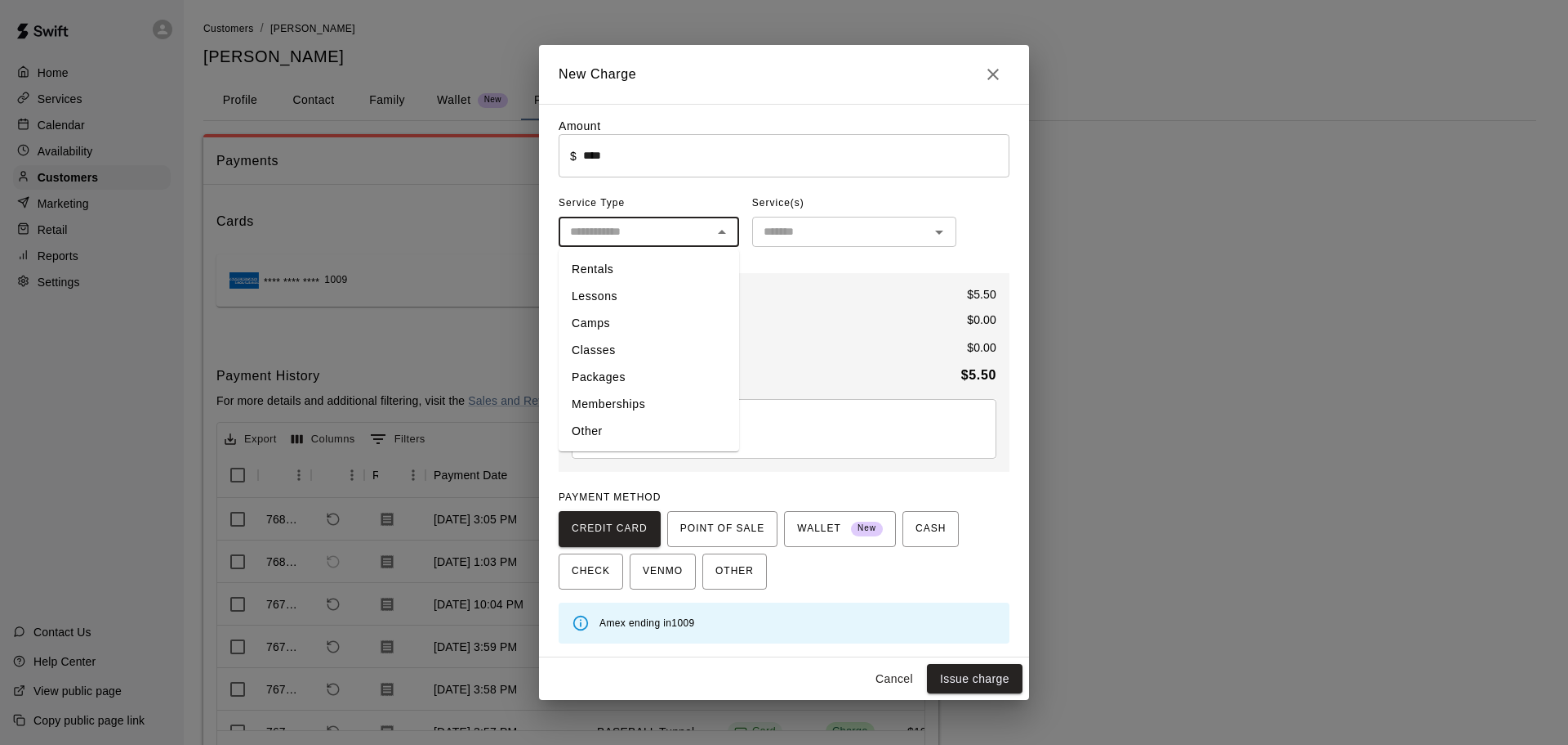
click at [704, 226] on input "text" at bounding box center [635, 231] width 144 height 20
click at [682, 440] on li "Other" at bounding box center [649, 431] width 181 height 27
type input "*****"
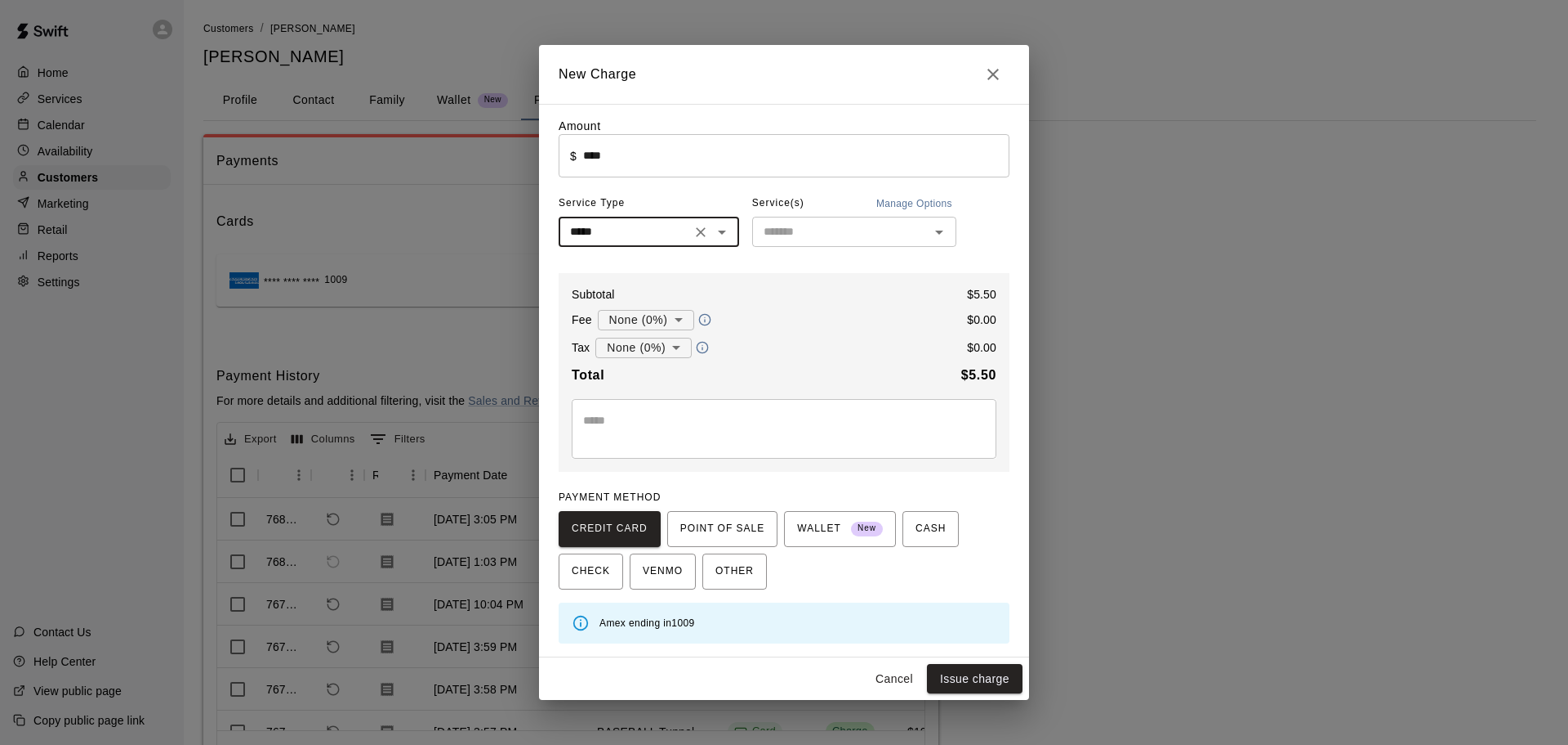
click at [836, 223] on input "text" at bounding box center [840, 231] width 167 height 20
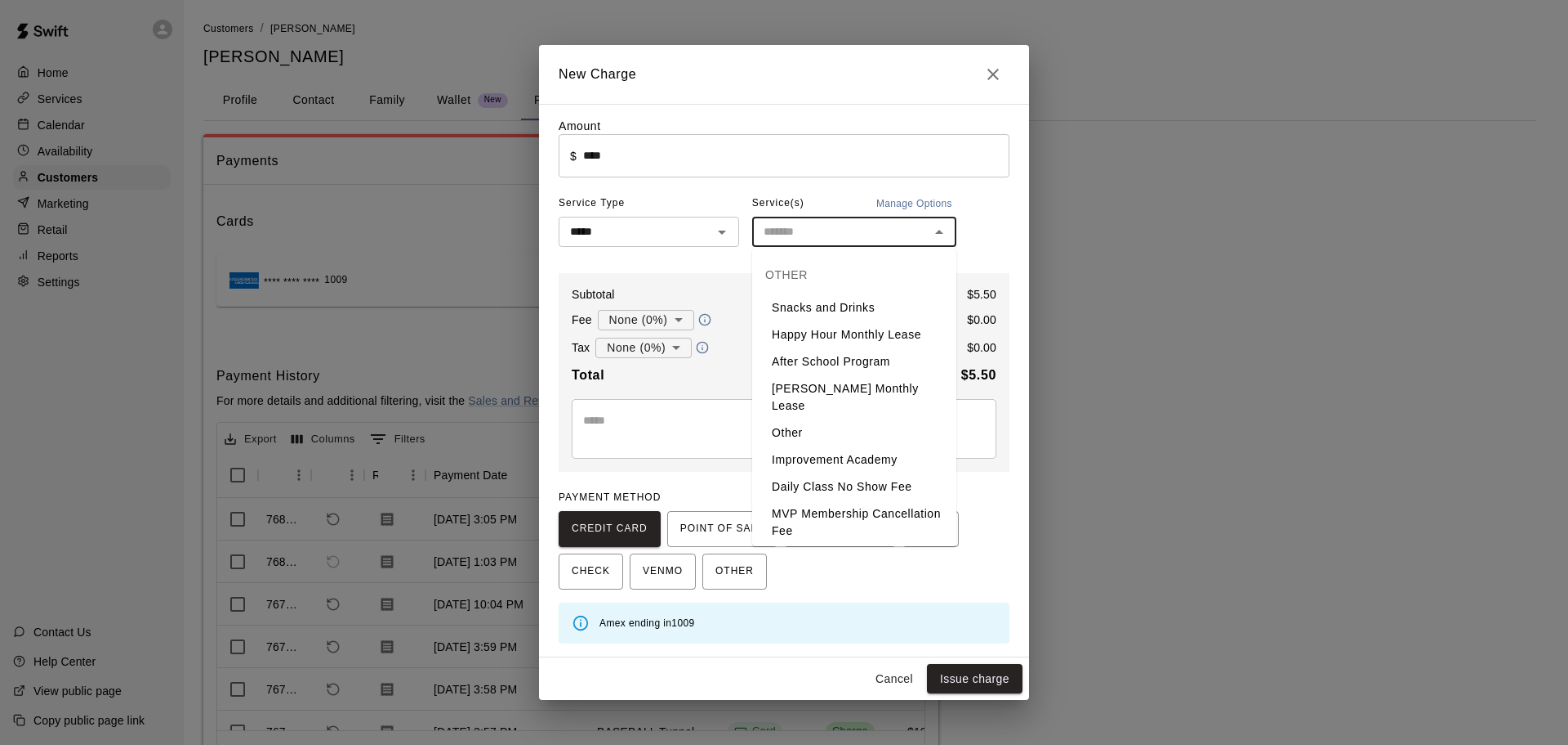
click at [842, 304] on li "Snacks and Drinks" at bounding box center [854, 308] width 204 height 27
type input "**********"
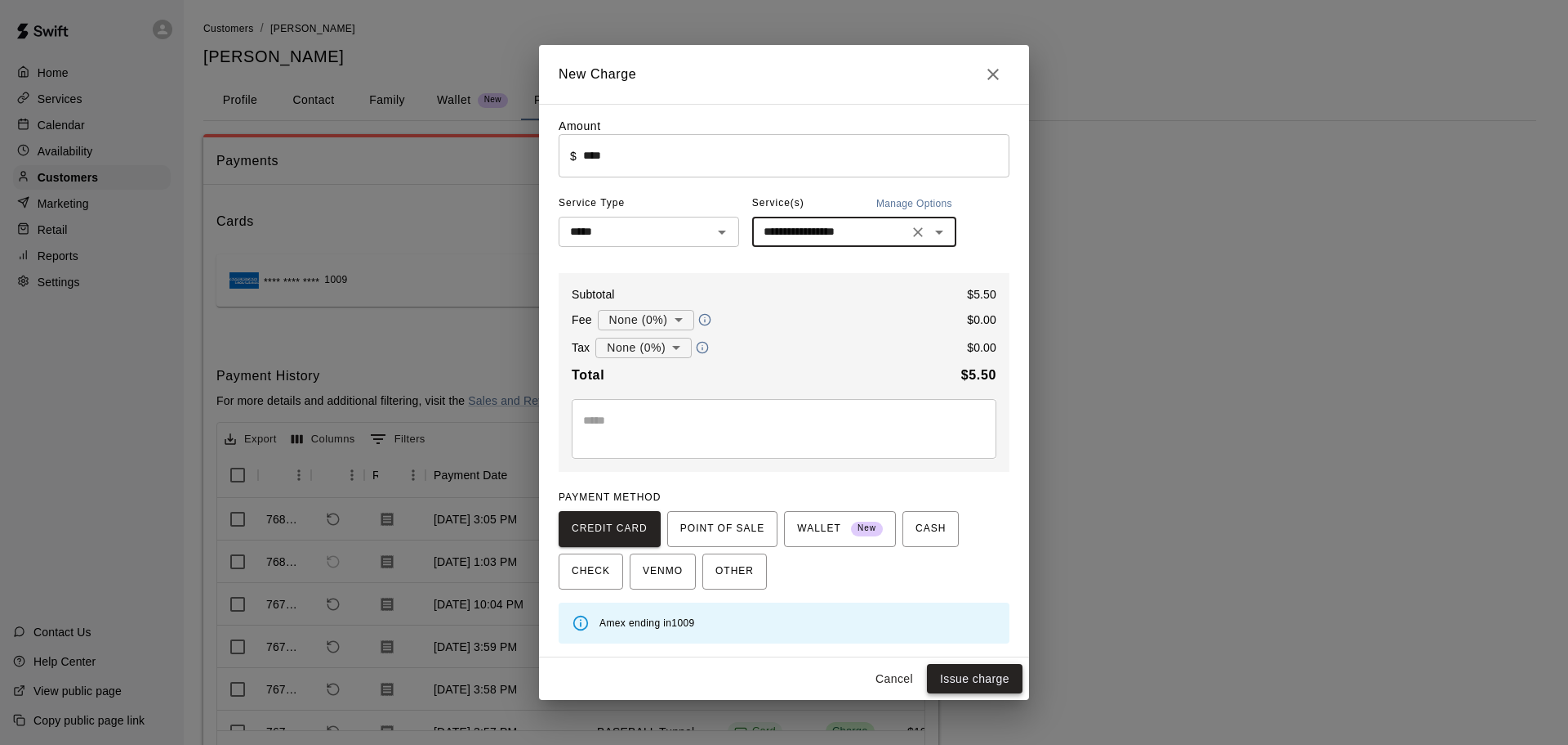
click at [970, 676] on button "Issue charge" at bounding box center [975, 679] width 96 height 30
type input "*"
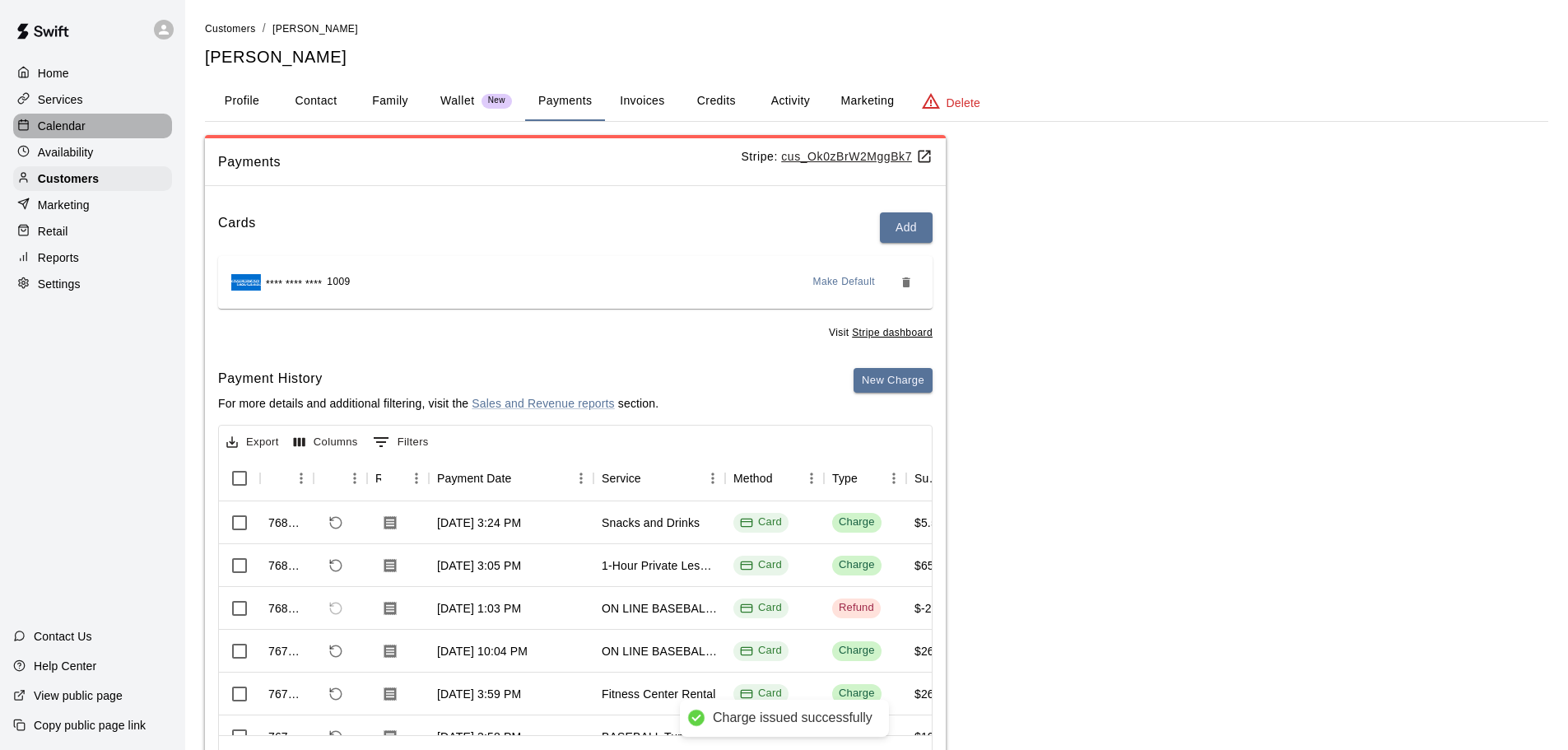
click at [129, 133] on div "Calendar" at bounding box center [93, 125] width 159 height 25
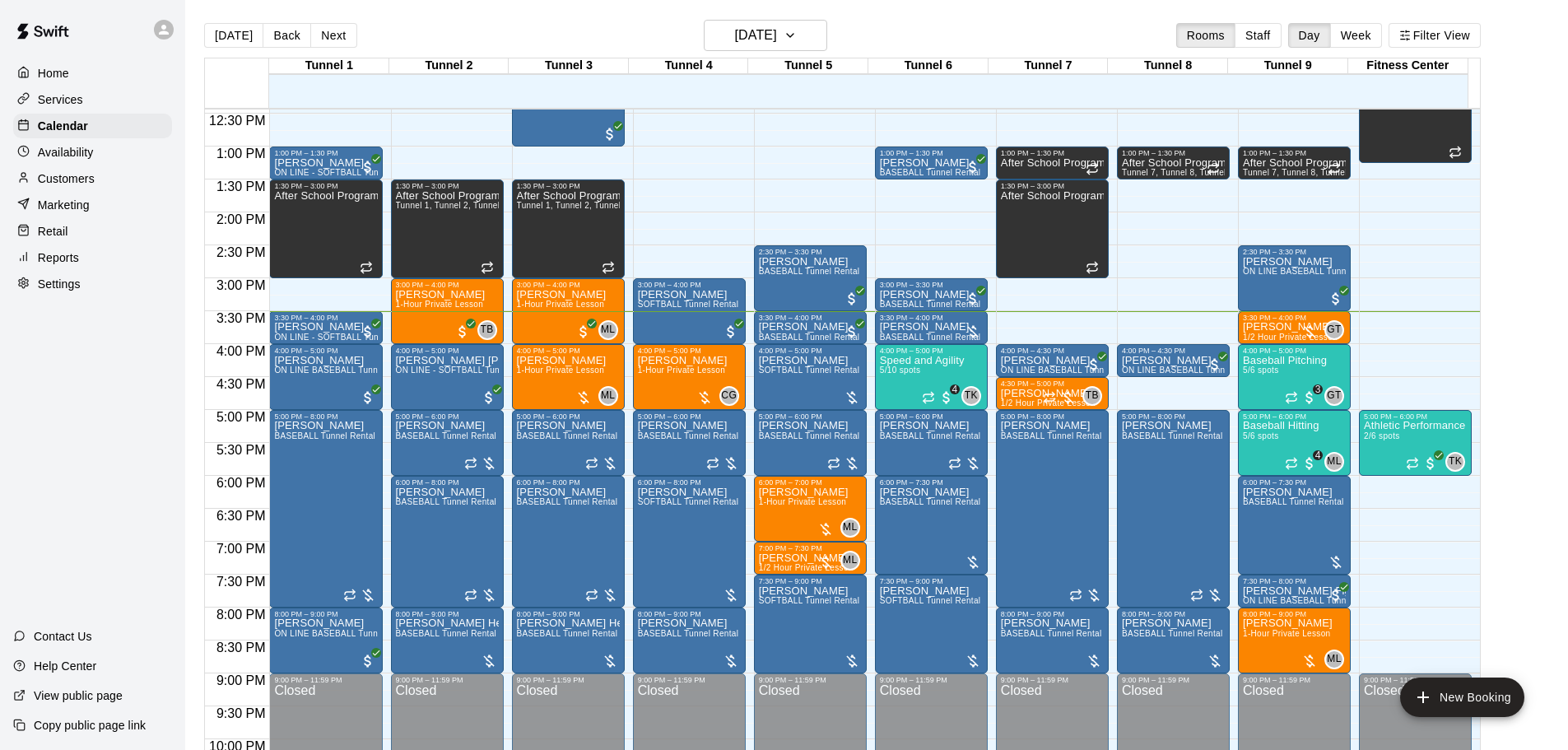
scroll to position [789, 0]
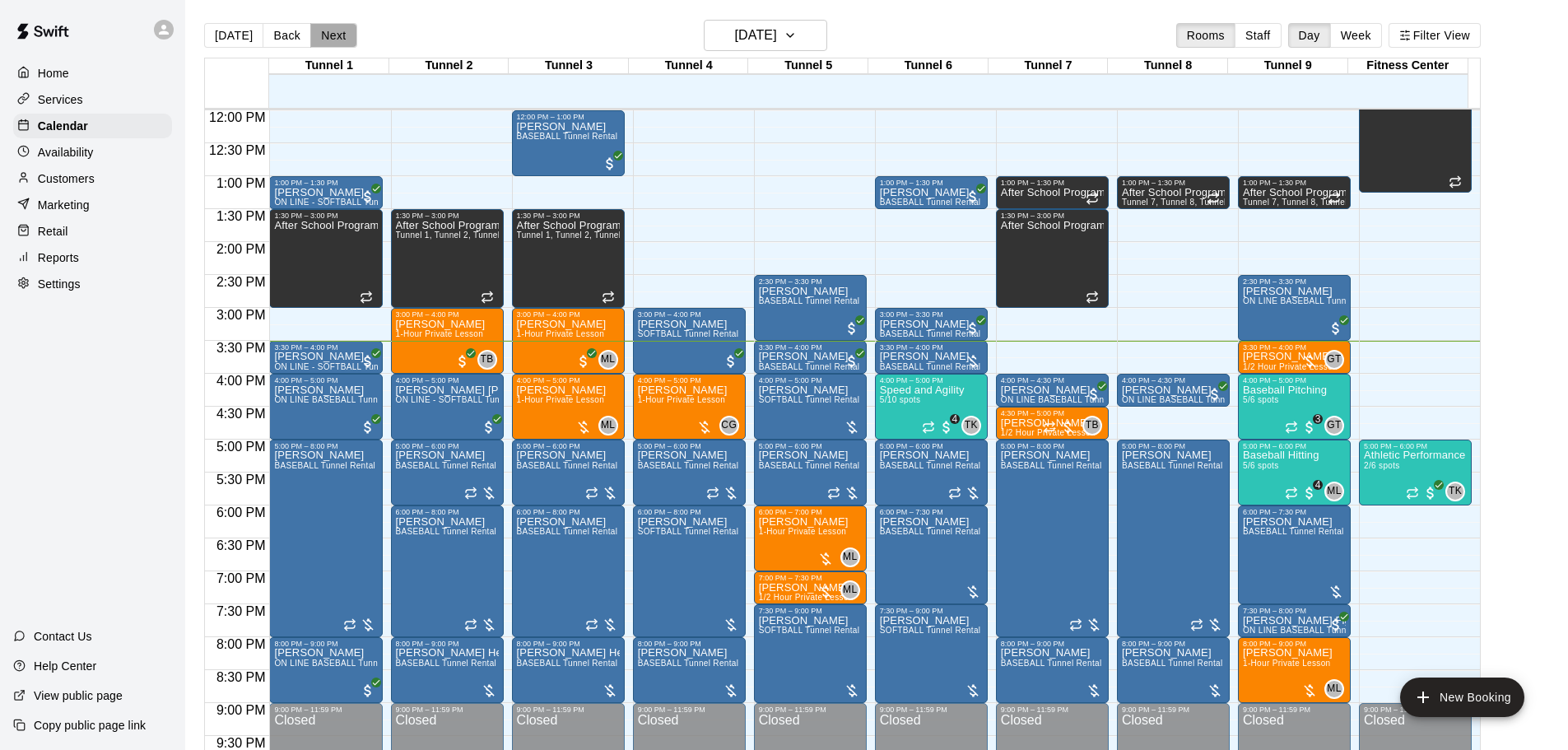
click at [344, 41] on button "Next" at bounding box center [333, 35] width 46 height 25
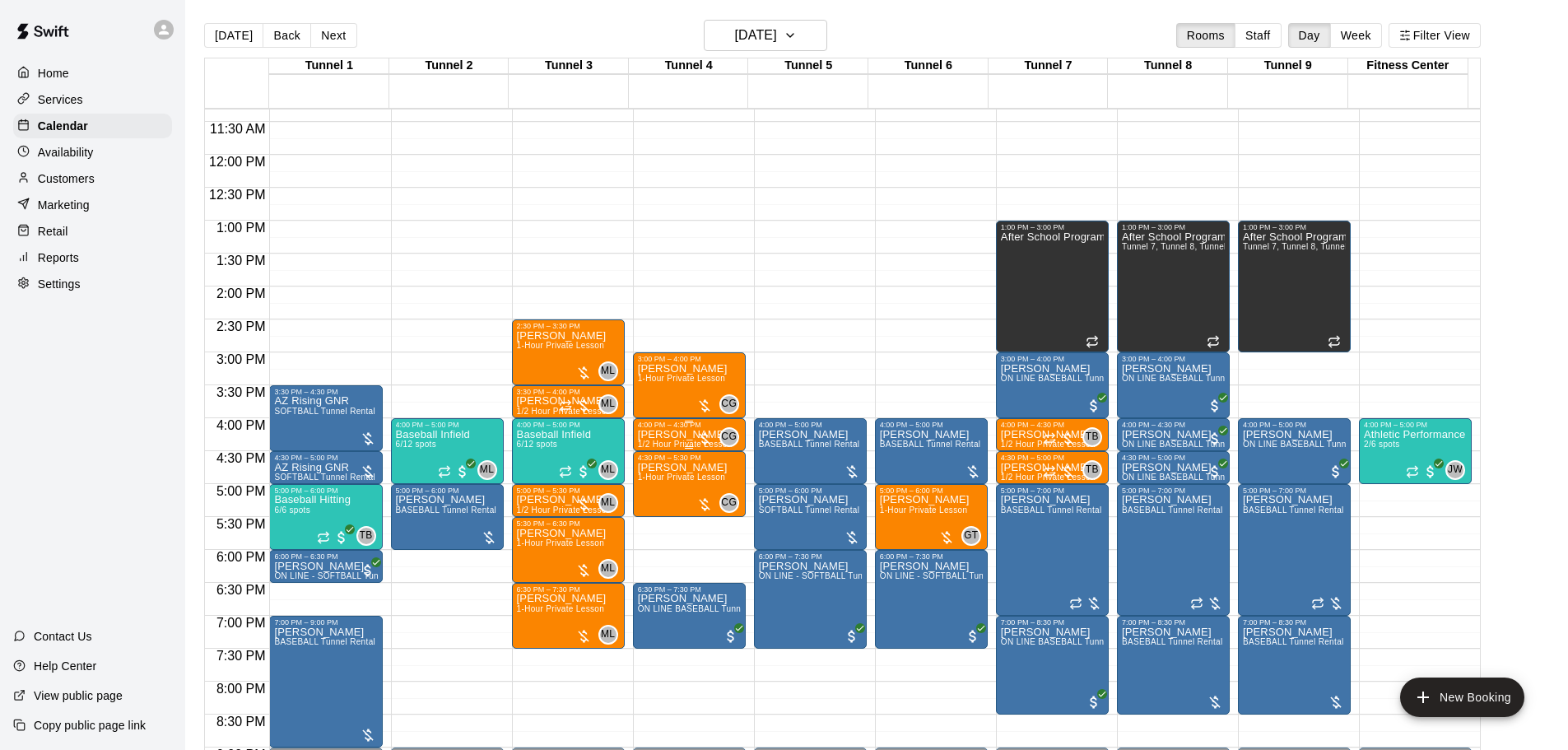
scroll to position [707, 0]
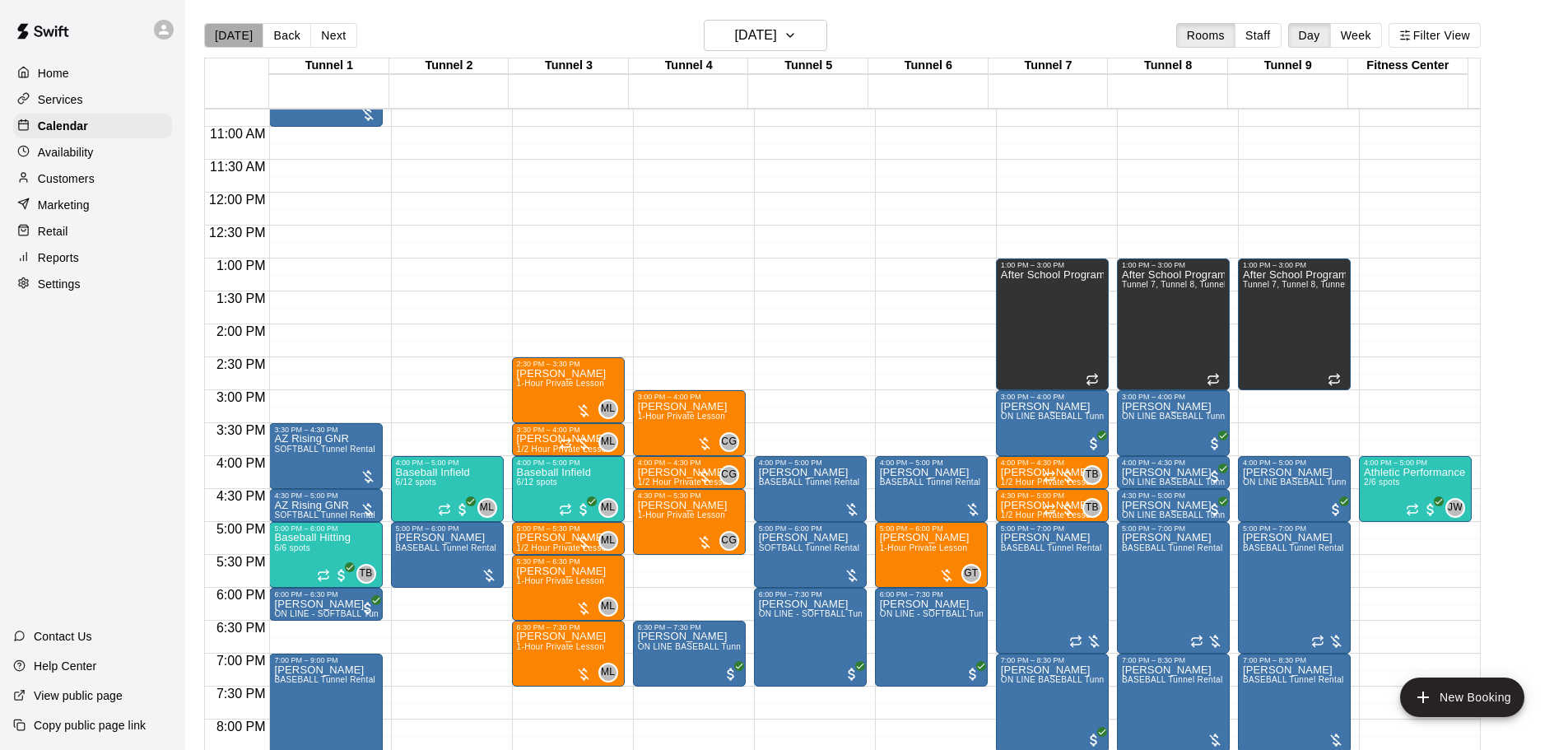
click at [244, 28] on button "[DATE]" at bounding box center [234, 35] width 59 height 25
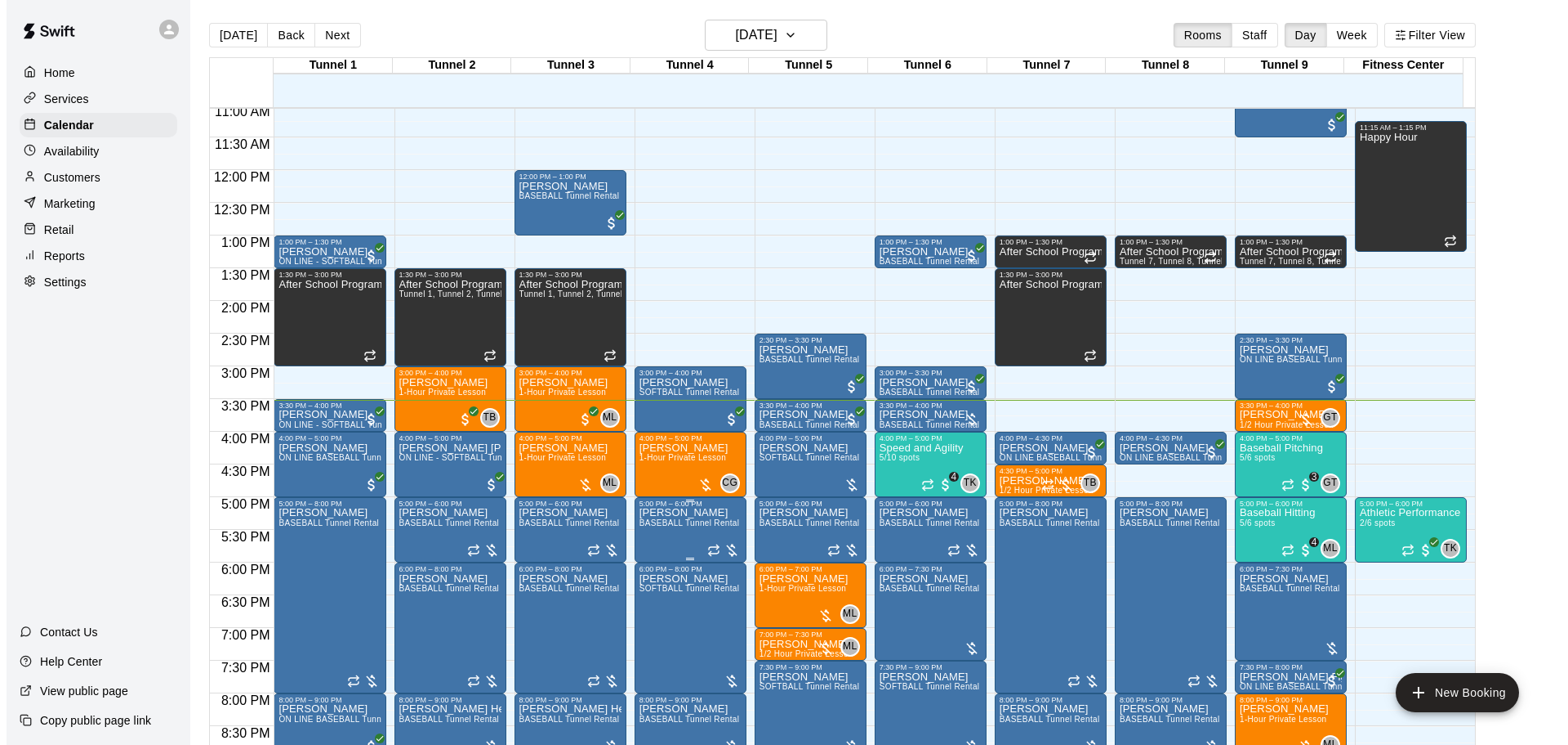
scroll to position [621, 0]
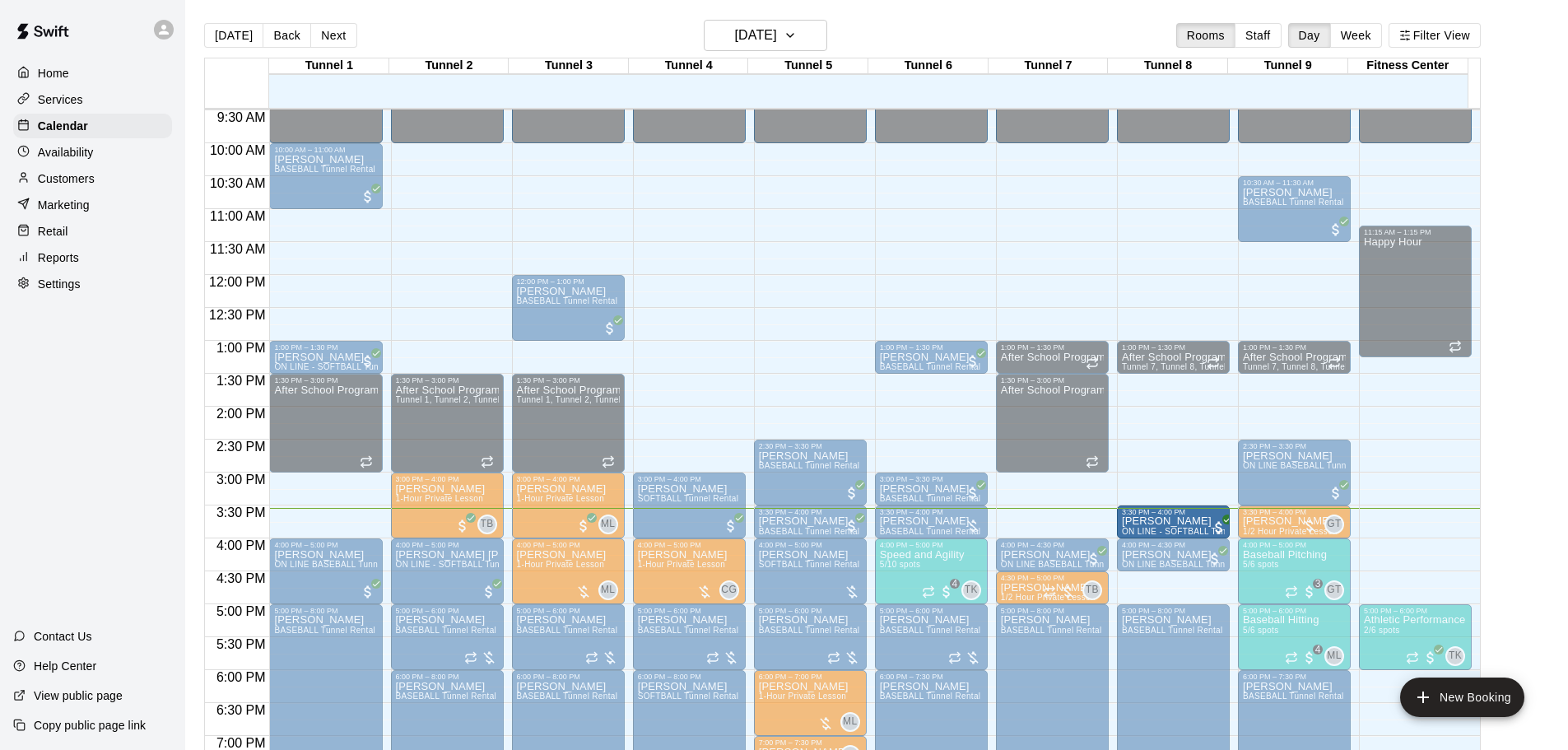
drag, startPoint x: 321, startPoint y: 528, endPoint x: 1141, endPoint y: 533, distance: 820.0
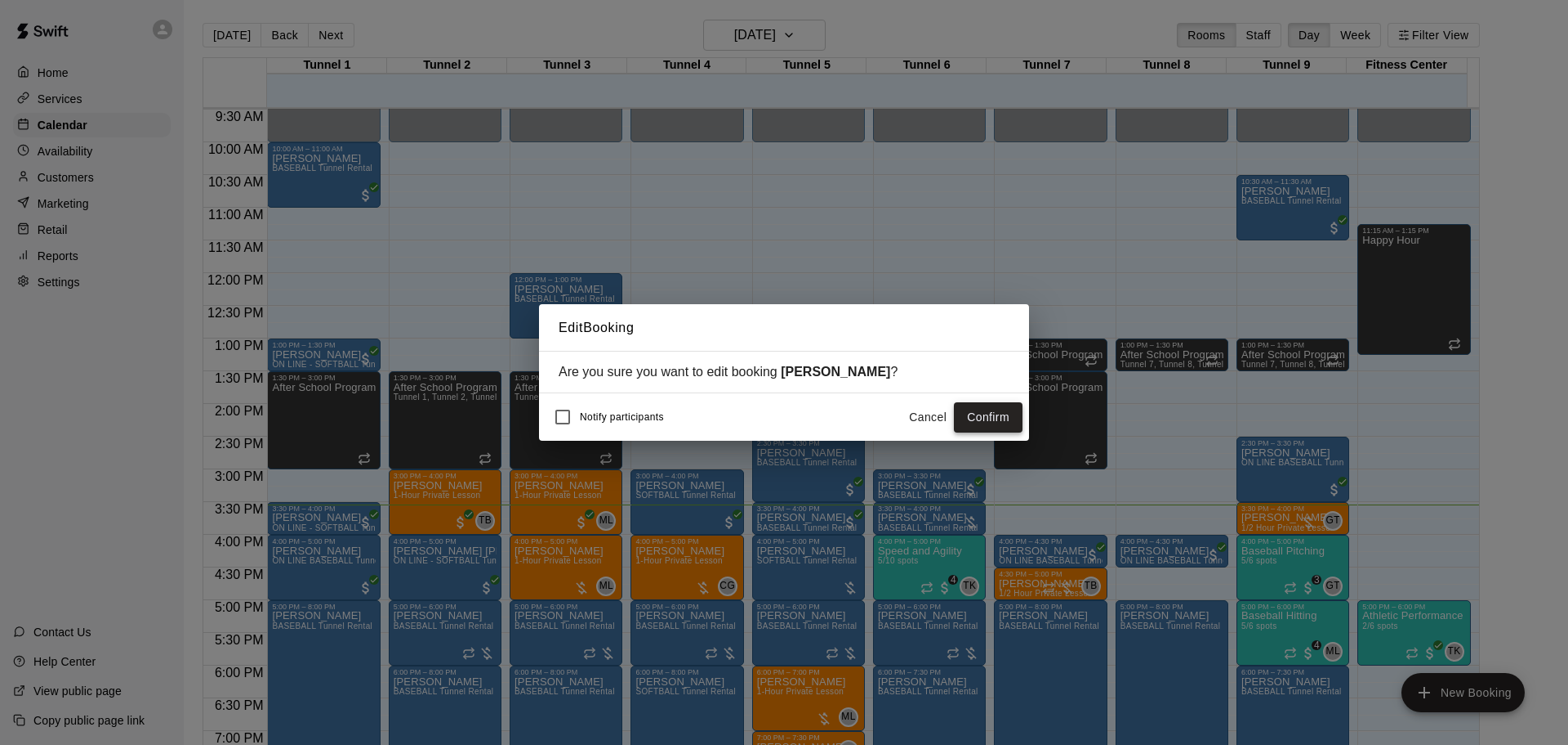
click at [996, 411] on button "Confirm" at bounding box center [988, 417] width 69 height 30
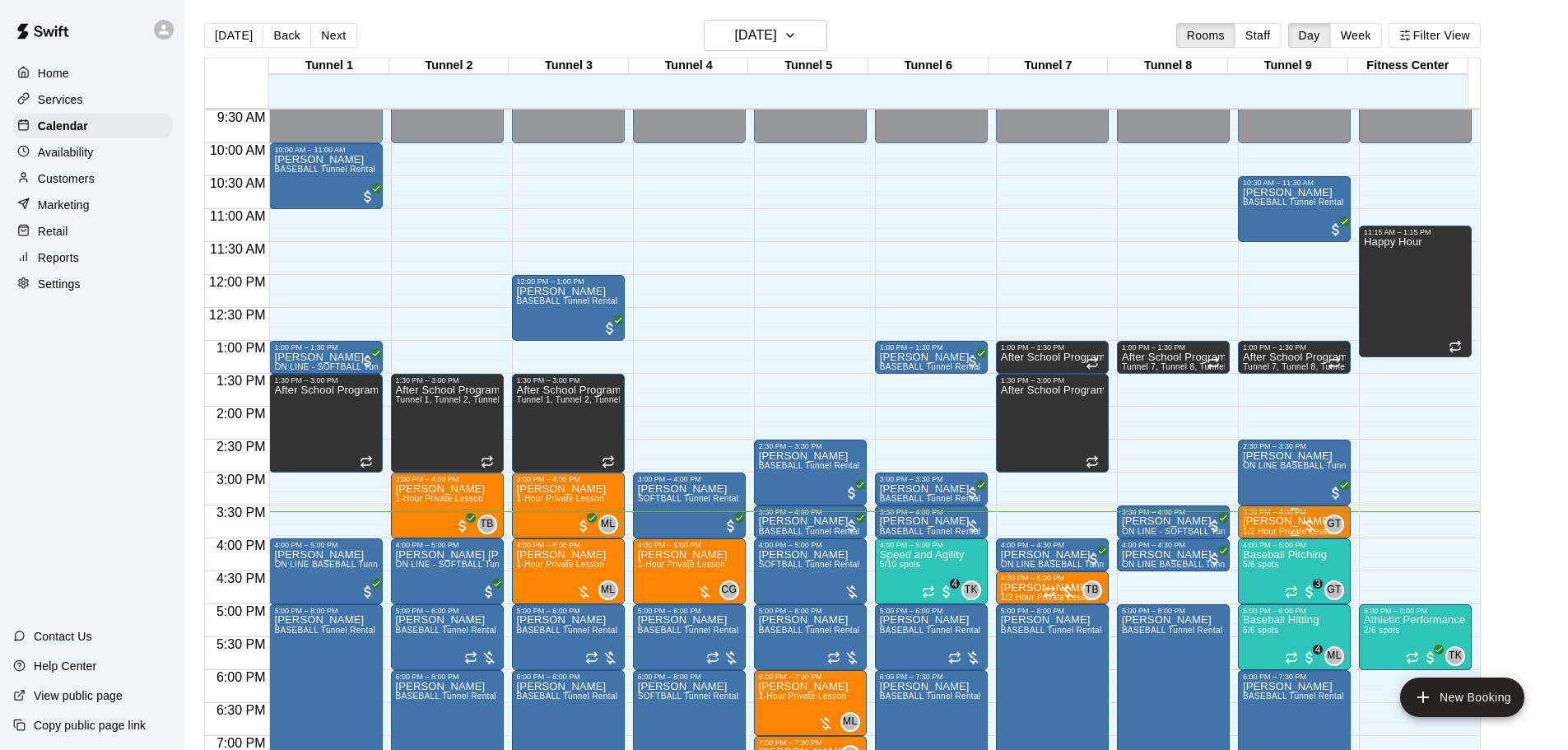
click at [1272, 521] on p "[PERSON_NAME]" at bounding box center [1290, 521] width 95 height 0
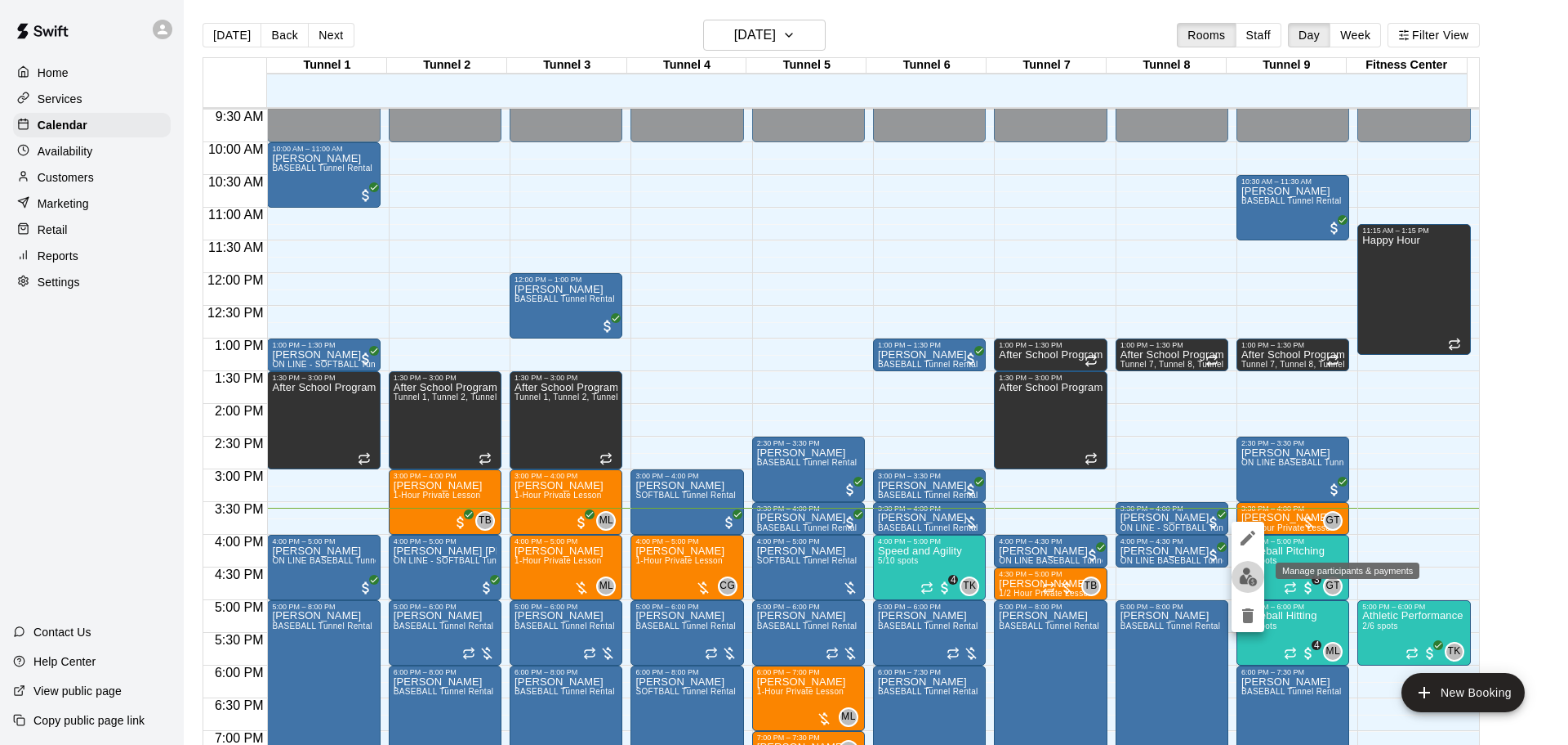
click at [1247, 573] on img "edit" at bounding box center [1249, 577] width 18 height 18
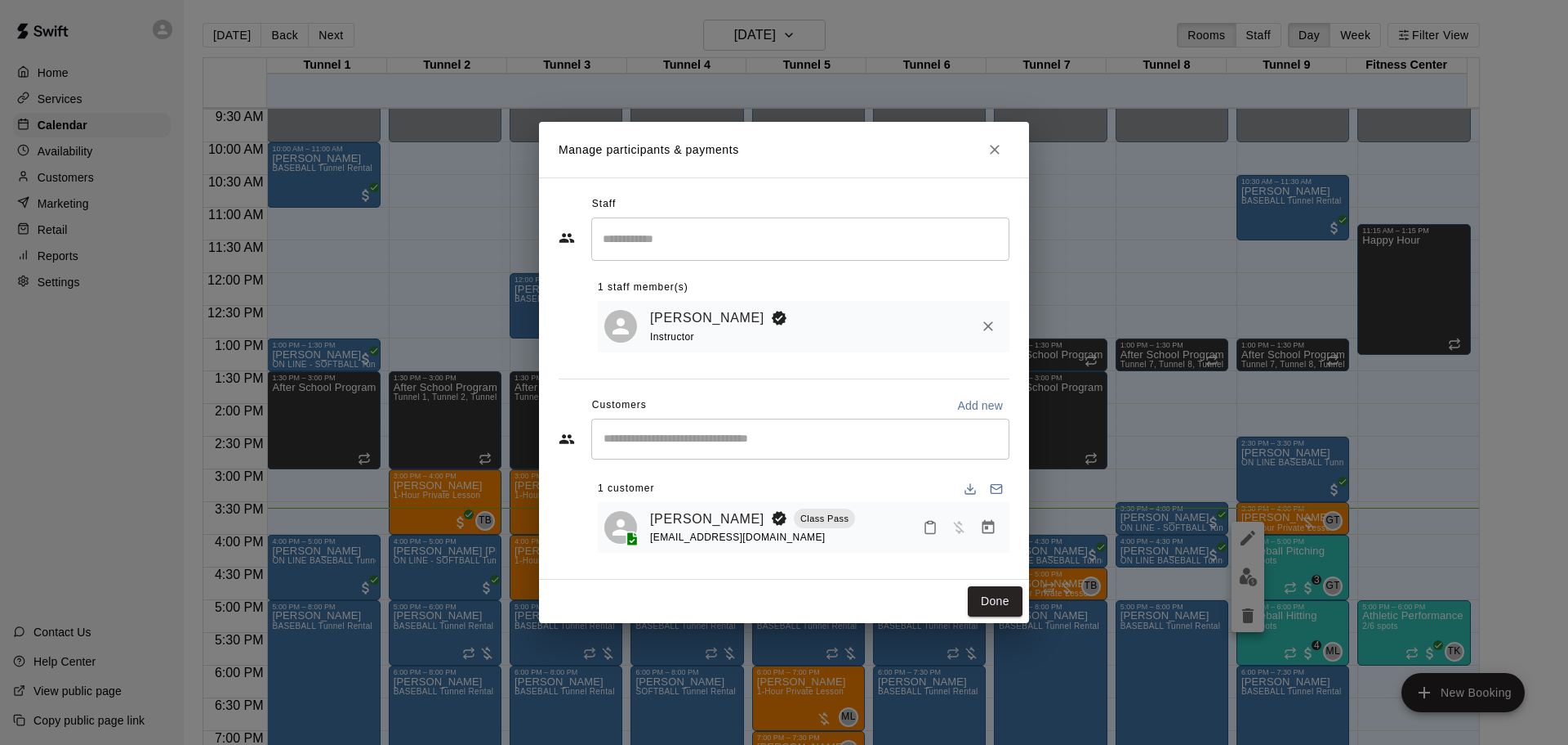
click at [986, 534] on icon "Manage bookings & payment" at bounding box center [988, 526] width 13 height 14
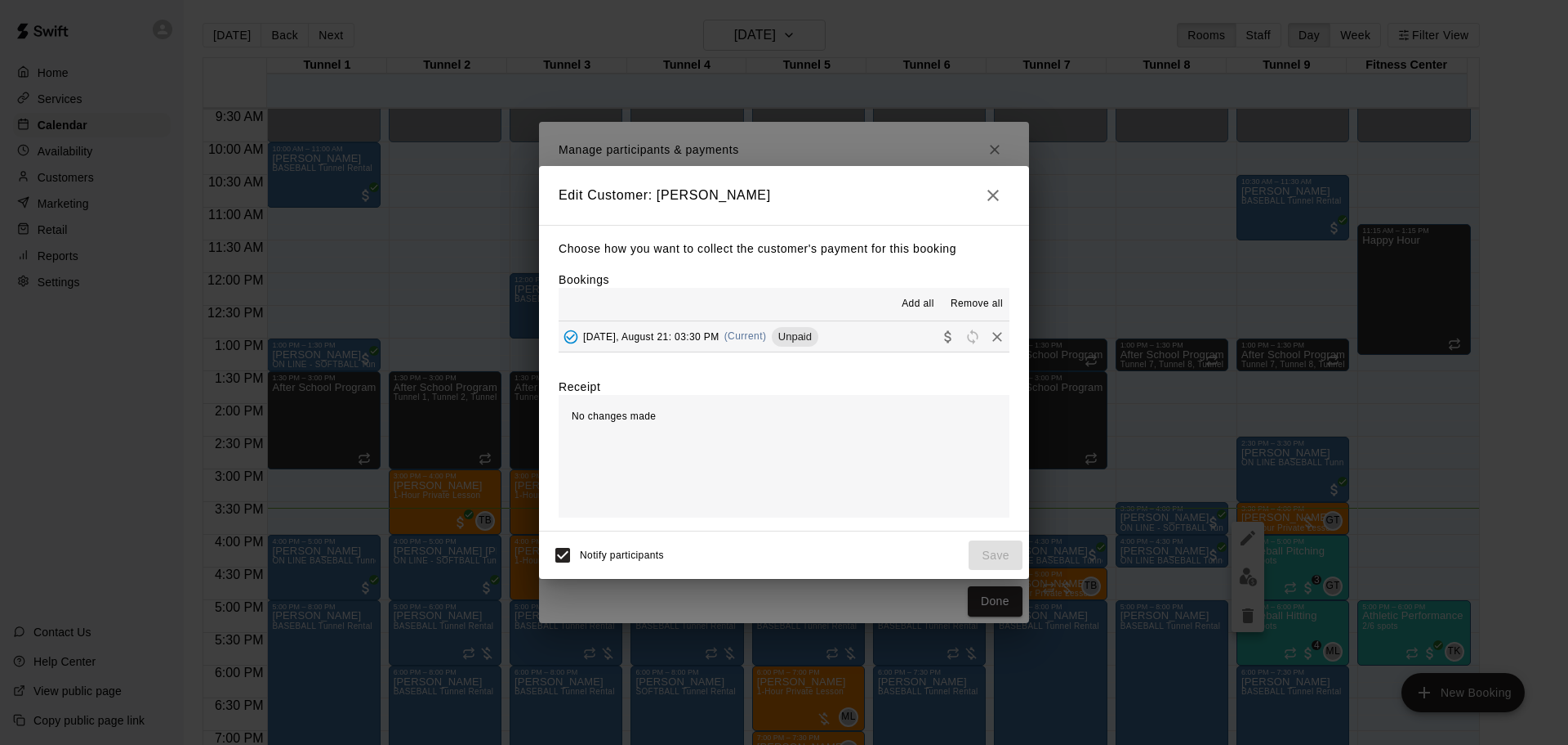
click at [944, 336] on icon "Collect payment" at bounding box center [948, 336] width 7 height 13
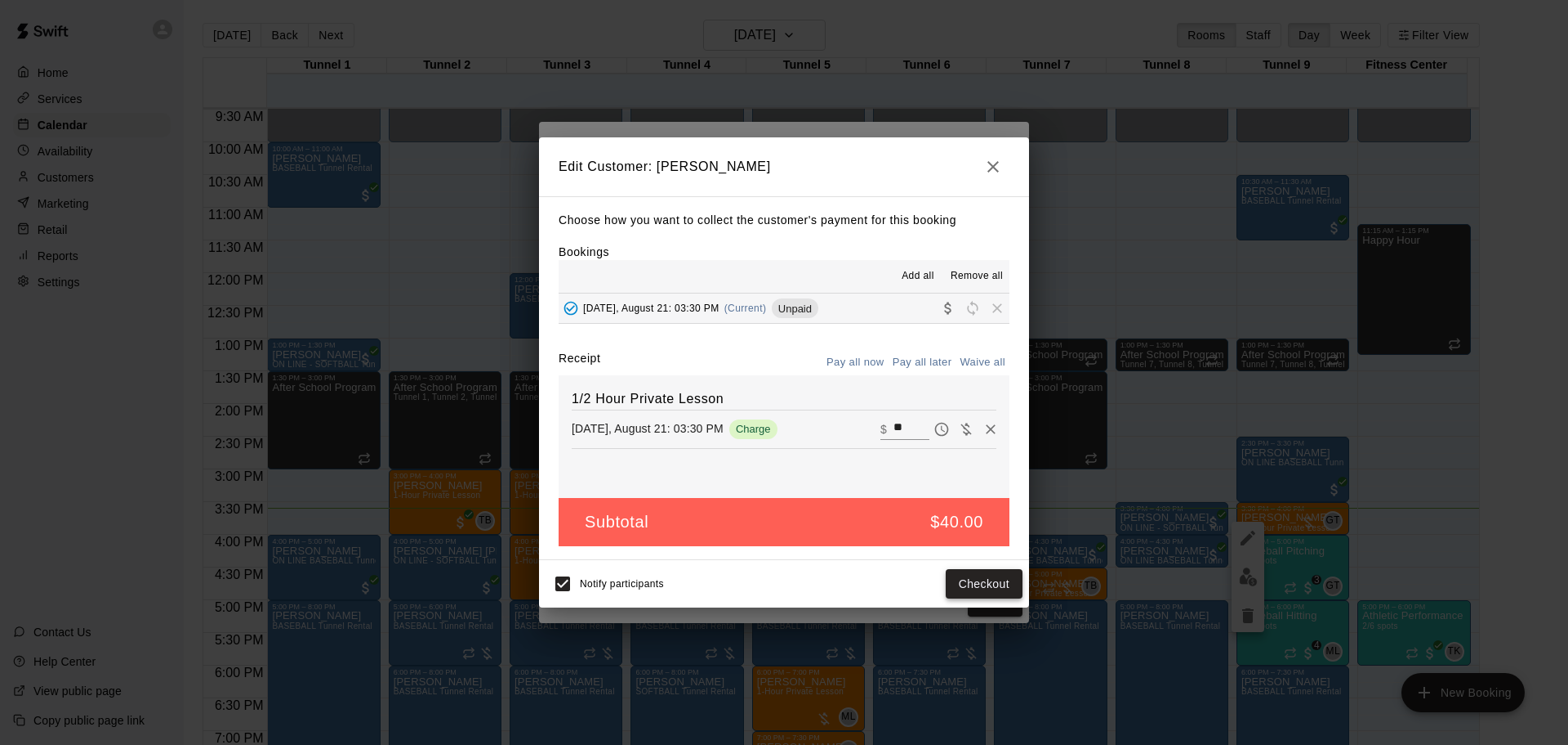
click at [988, 582] on button "Checkout" at bounding box center [984, 584] width 76 height 30
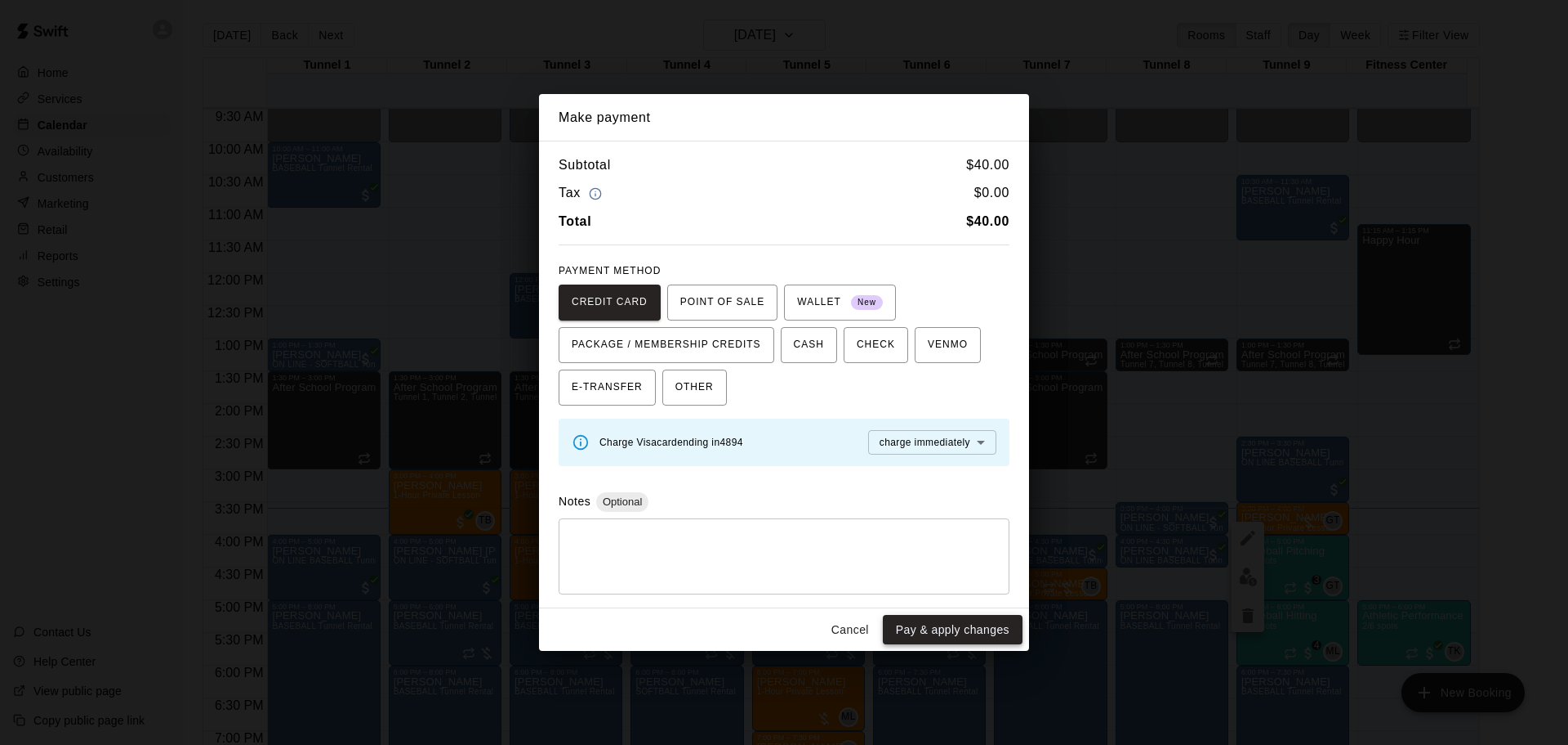
click at [981, 635] on button "Pay & apply changes" at bounding box center [953, 630] width 139 height 30
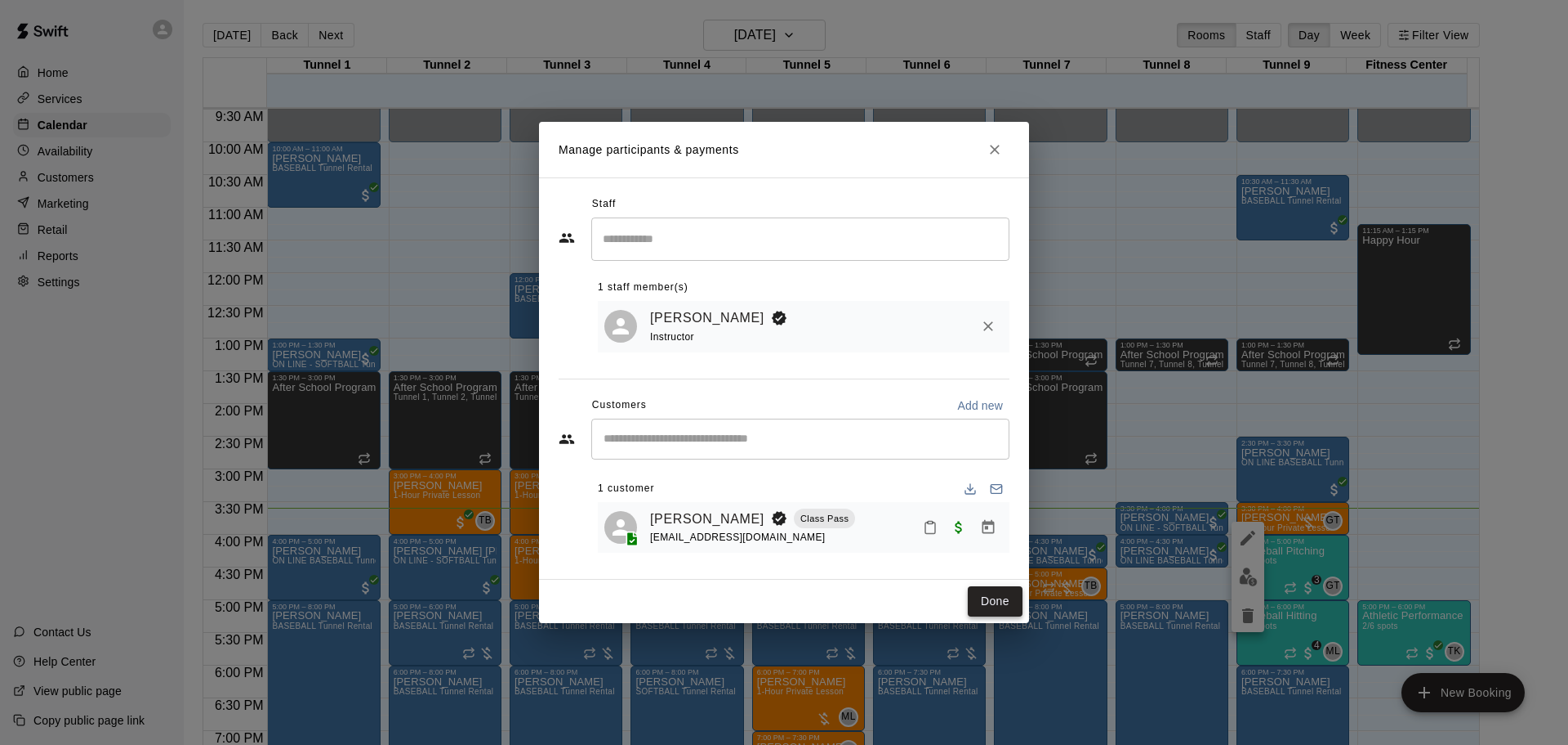
click at [1011, 597] on button "Done" at bounding box center [995, 601] width 55 height 30
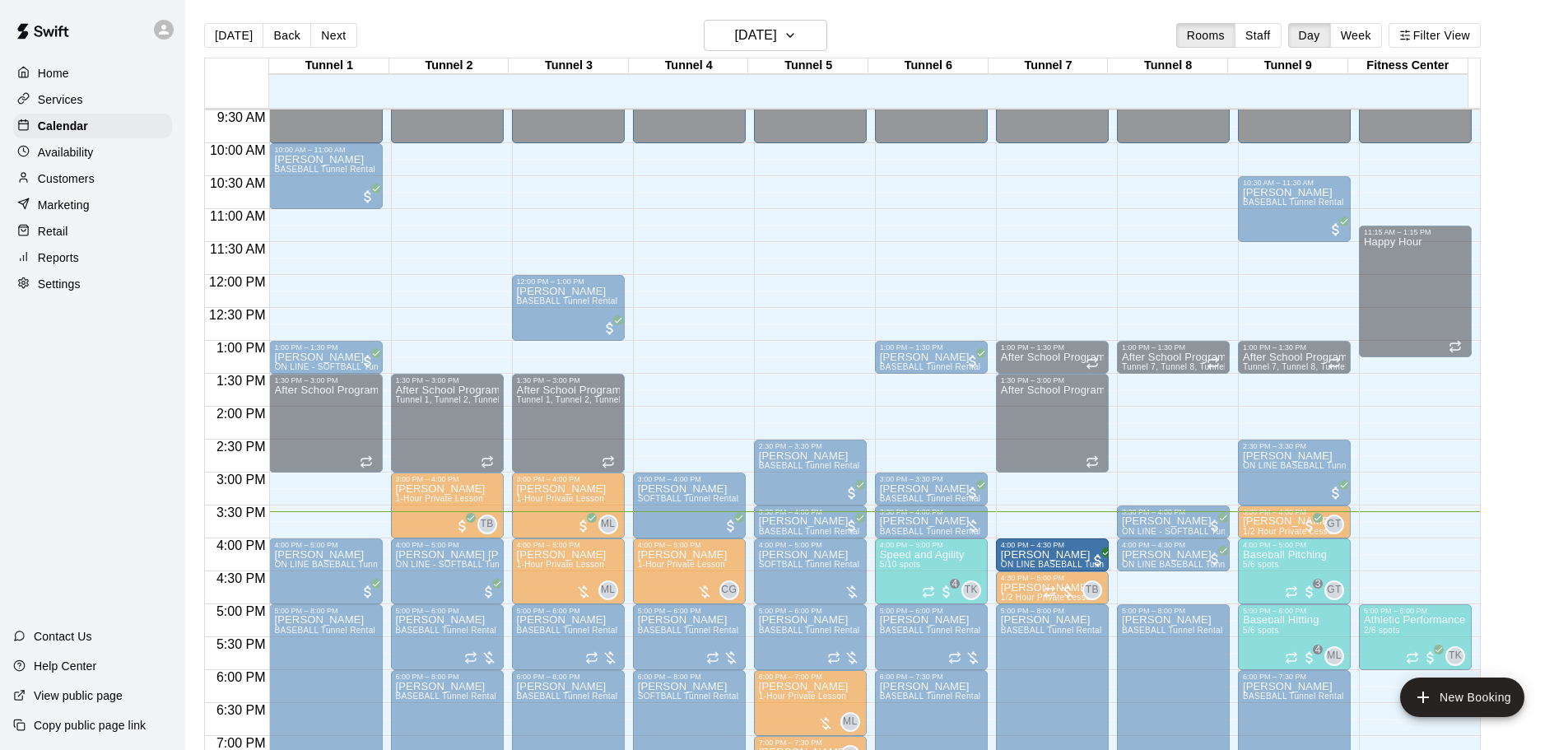
drag, startPoint x: 1073, startPoint y: 519, endPoint x: 1069, endPoint y: 555, distance: 36.2
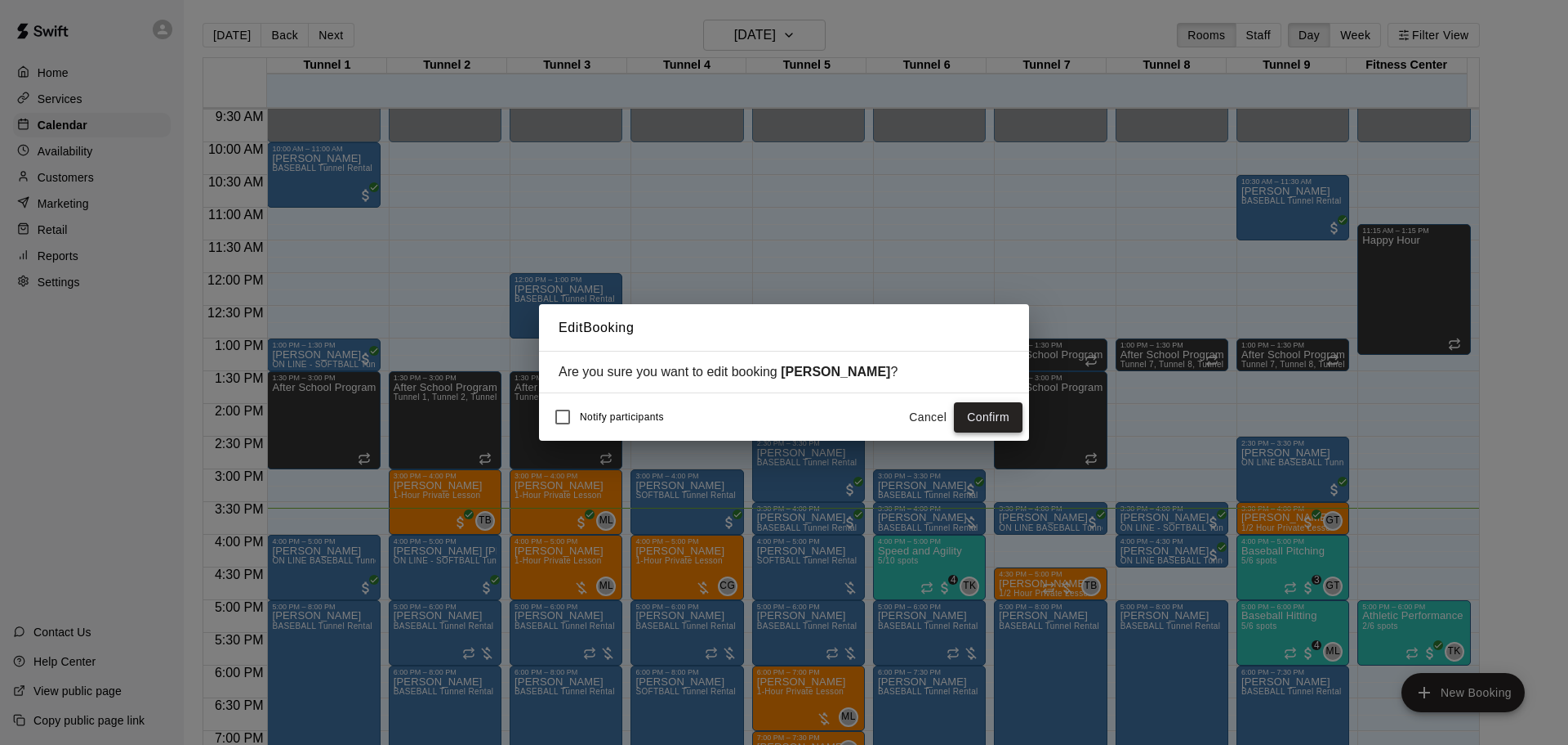
click at [997, 424] on button "Confirm" at bounding box center [988, 417] width 69 height 30
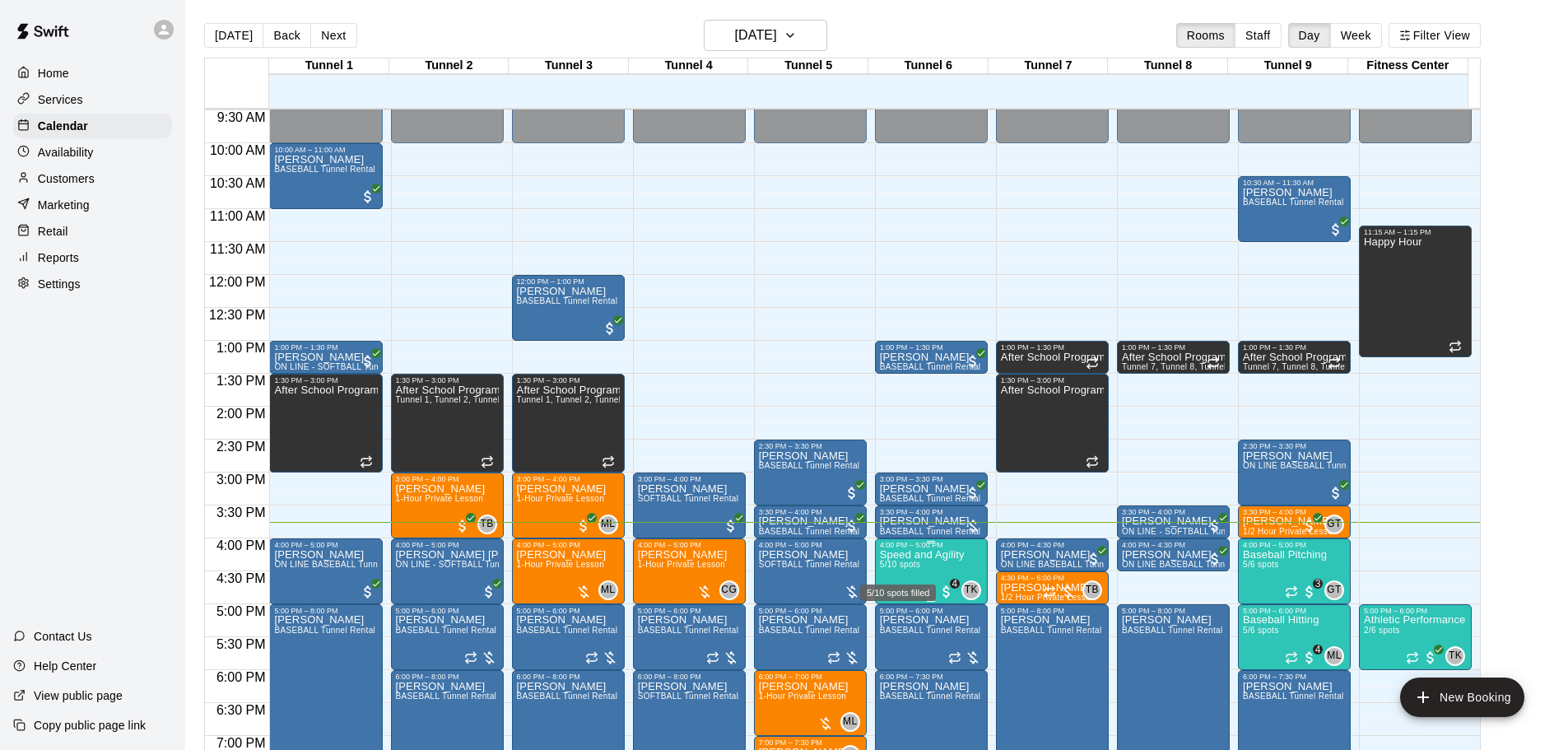
click at [910, 565] on span "5/10 spots" at bounding box center [900, 564] width 41 height 9
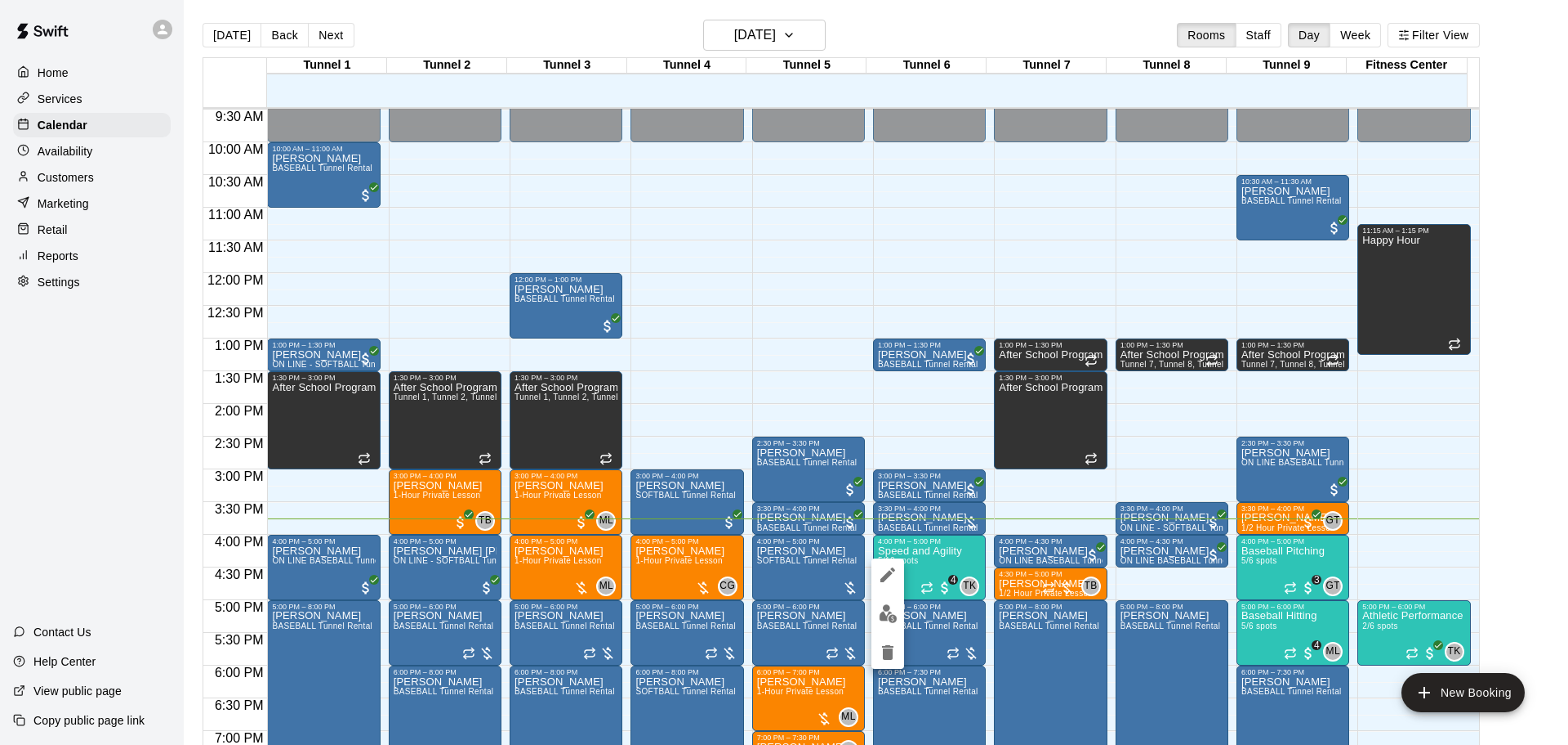
click at [1276, 570] on div at bounding box center [784, 372] width 1568 height 745
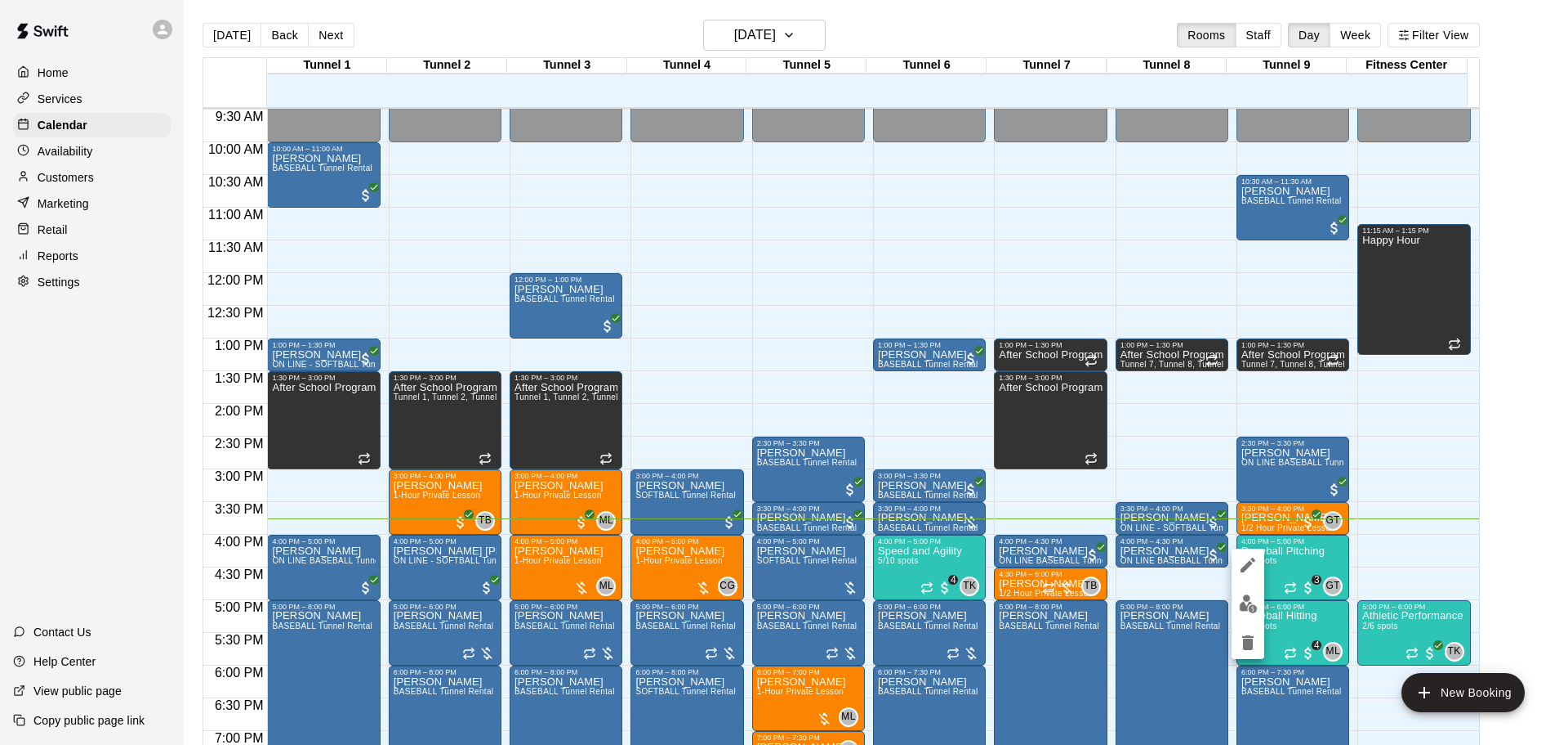
click at [1255, 607] on img "edit" at bounding box center [1249, 604] width 18 height 18
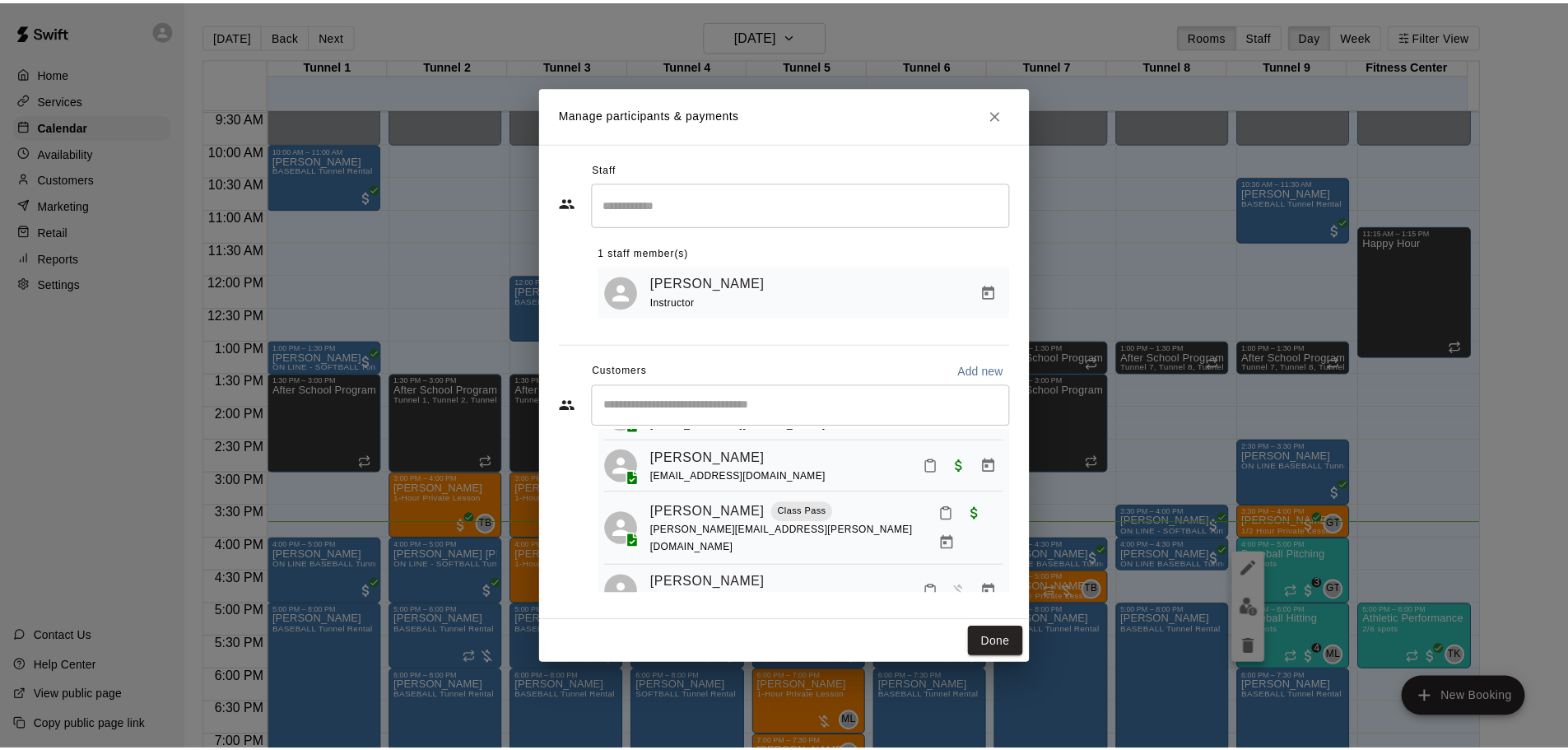
scroll to position [156, 0]
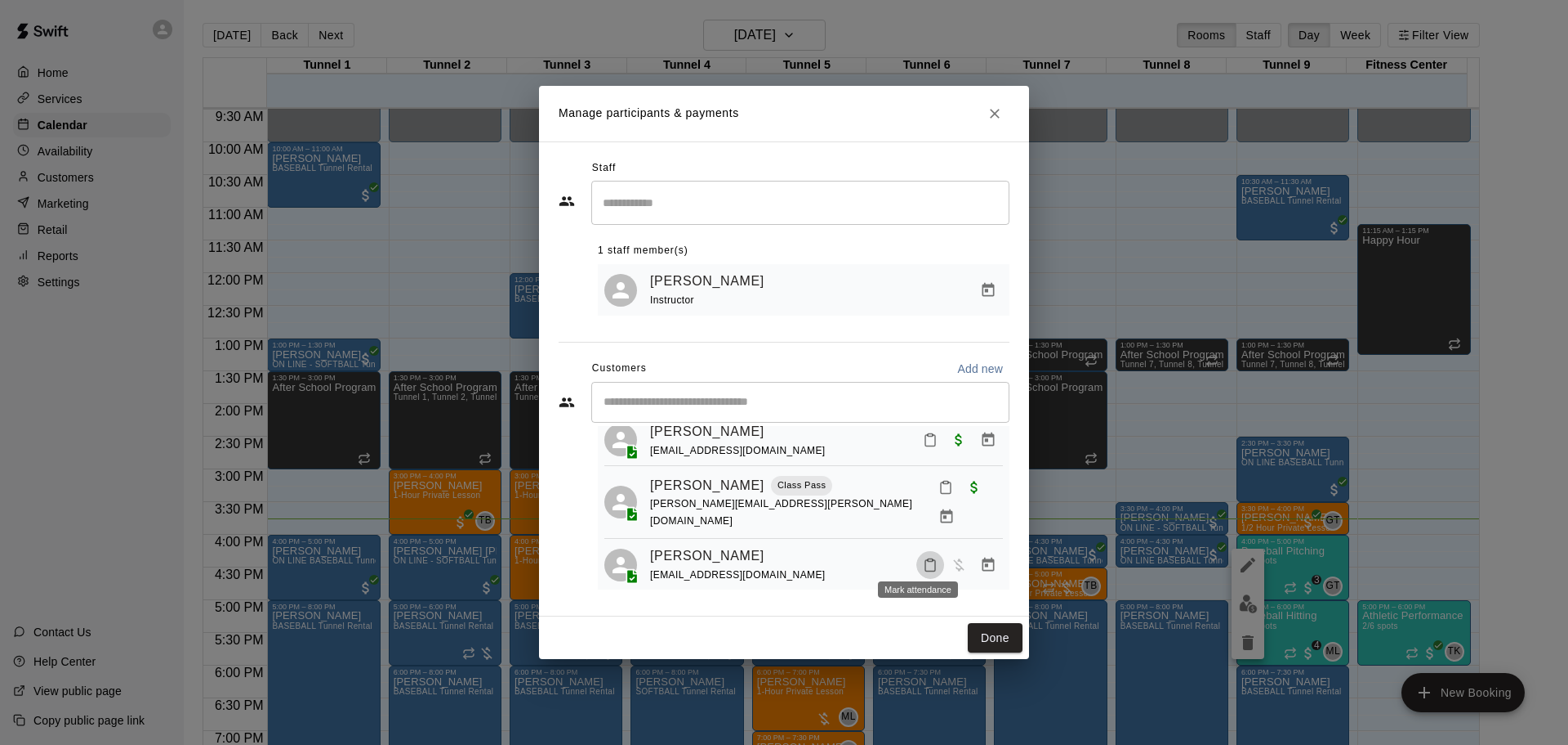
click at [923, 564] on button "Mark attendance" at bounding box center [930, 564] width 28 height 28
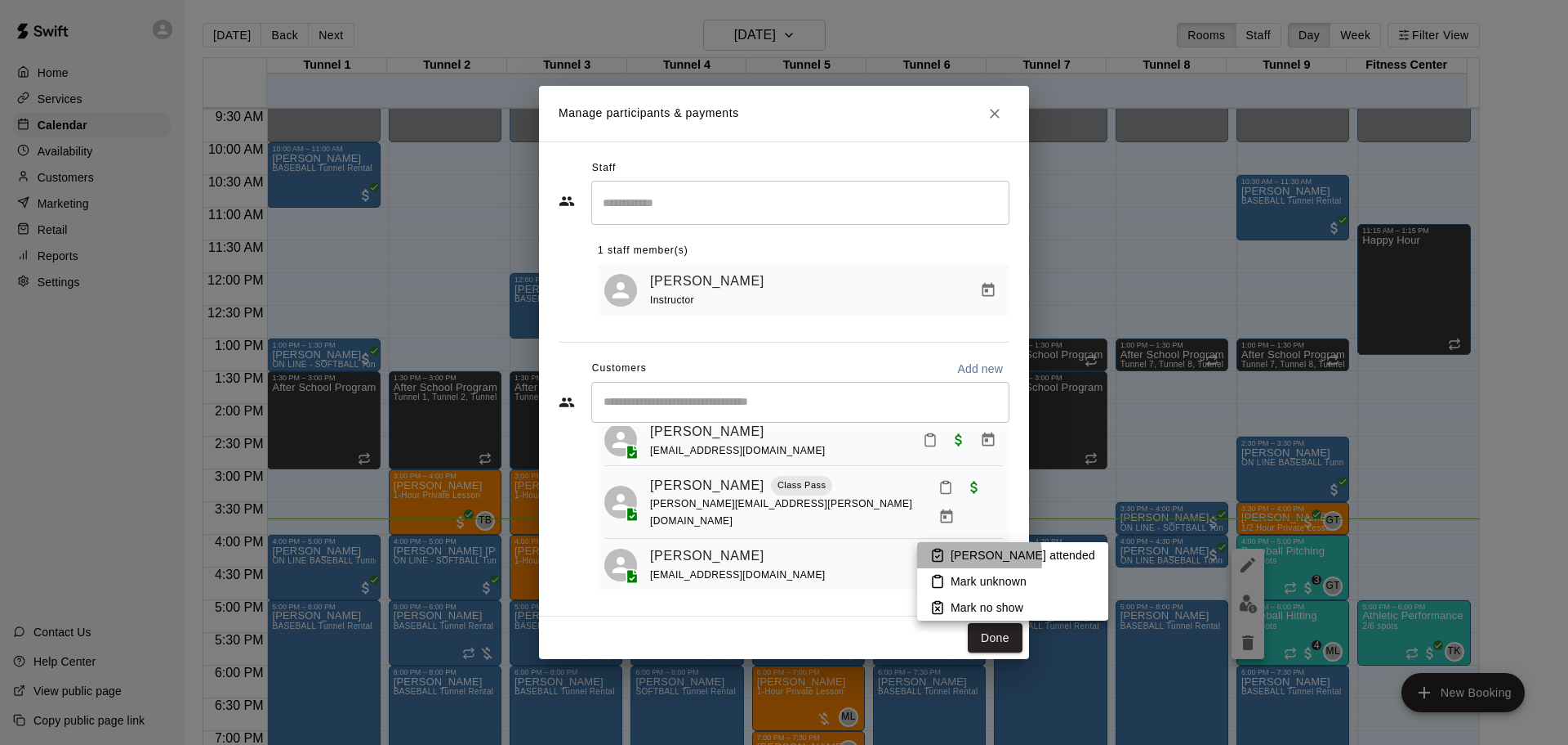
click at [936, 558] on icon at bounding box center [937, 554] width 14 height 14
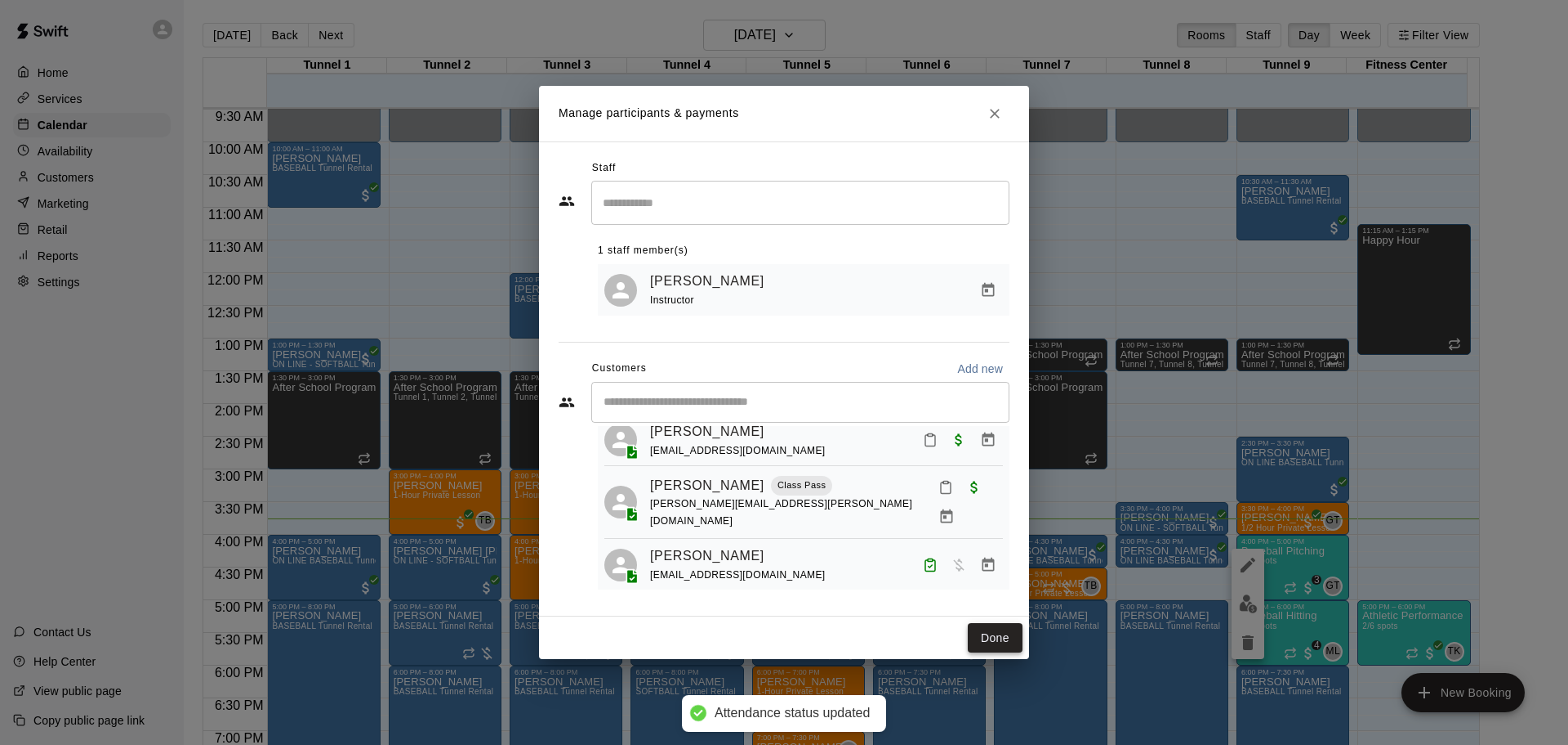
click at [989, 627] on button "Done" at bounding box center [995, 638] width 55 height 30
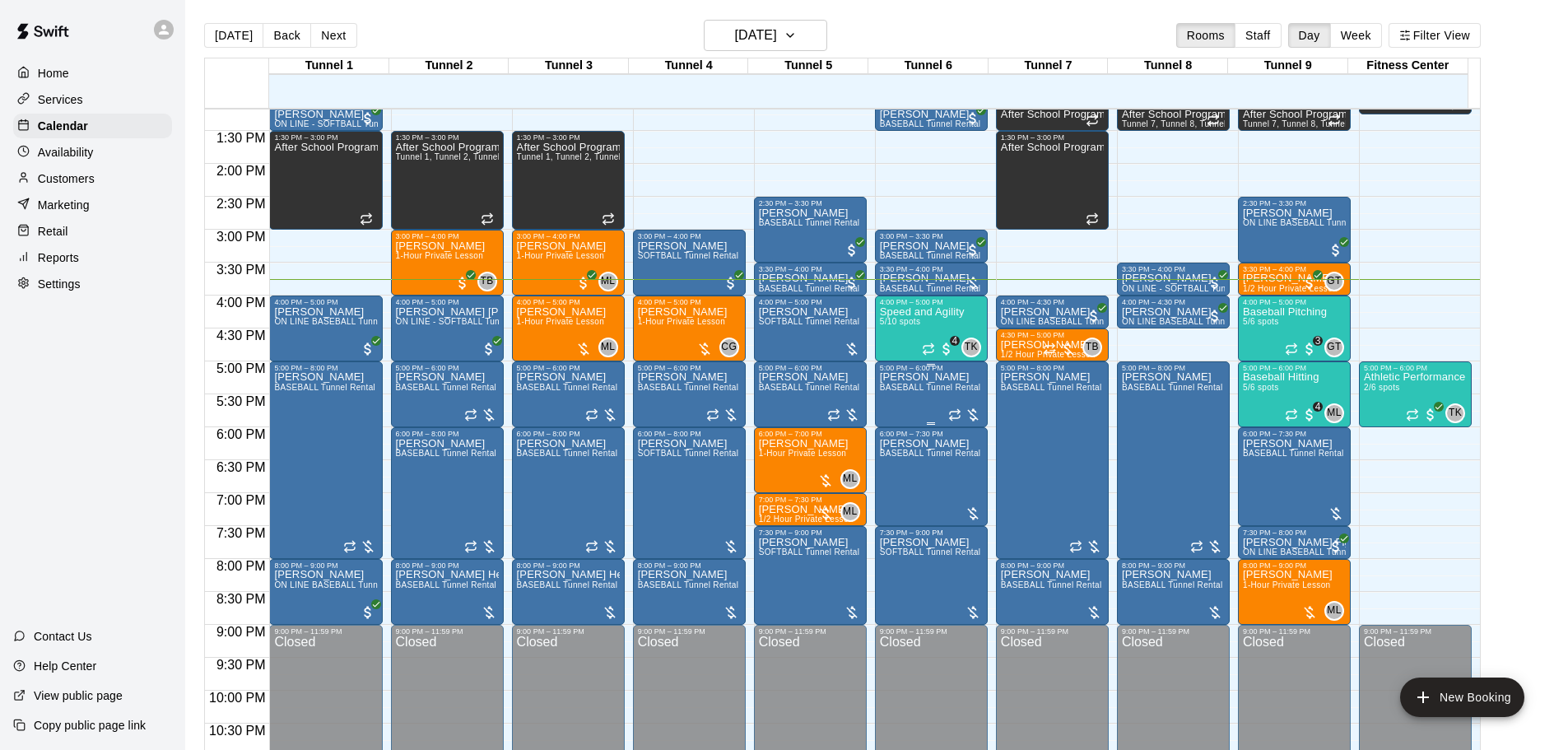
scroll to position [871, 0]
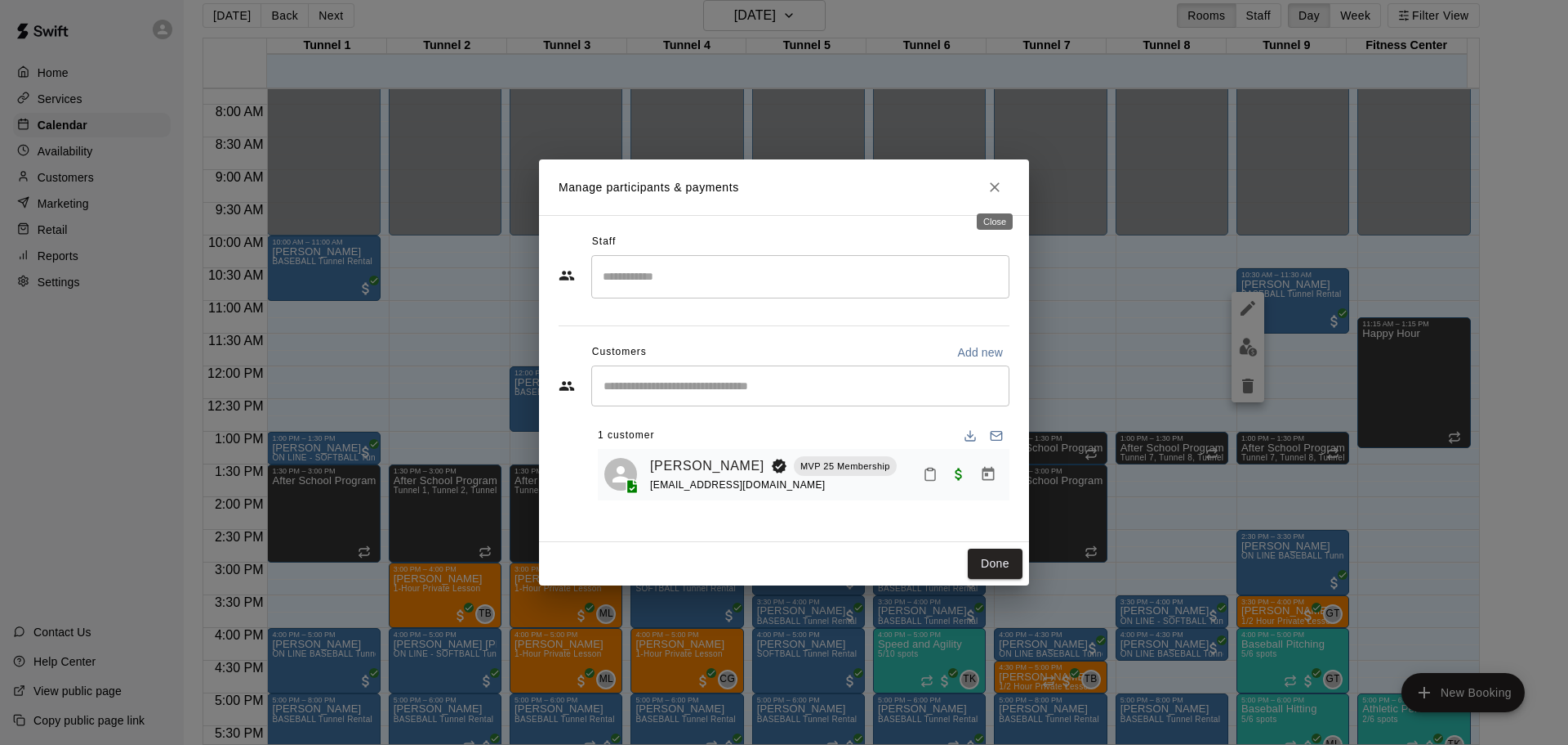
click at [999, 184] on icon "Close" at bounding box center [995, 188] width 10 height 10
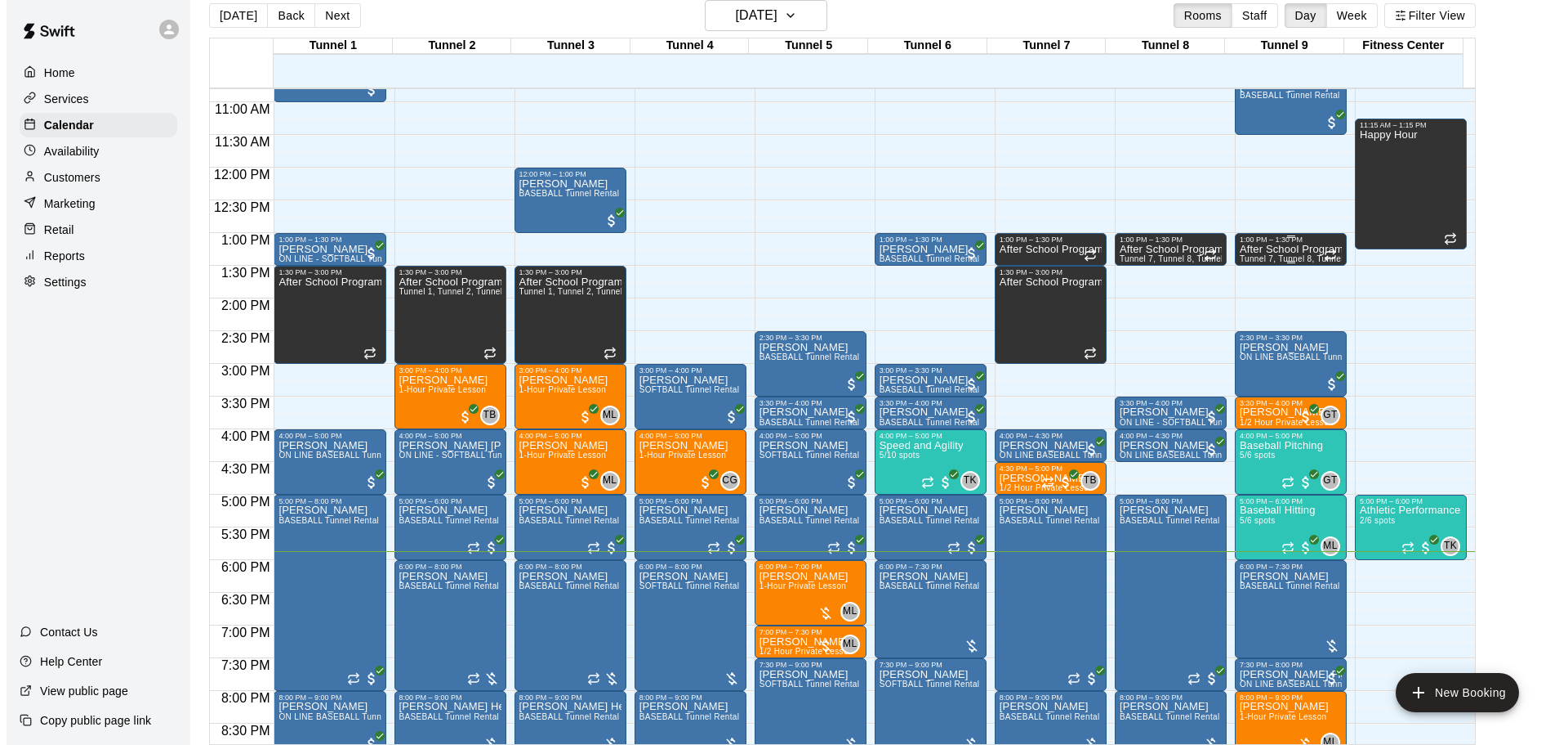
scroll to position [671, 0]
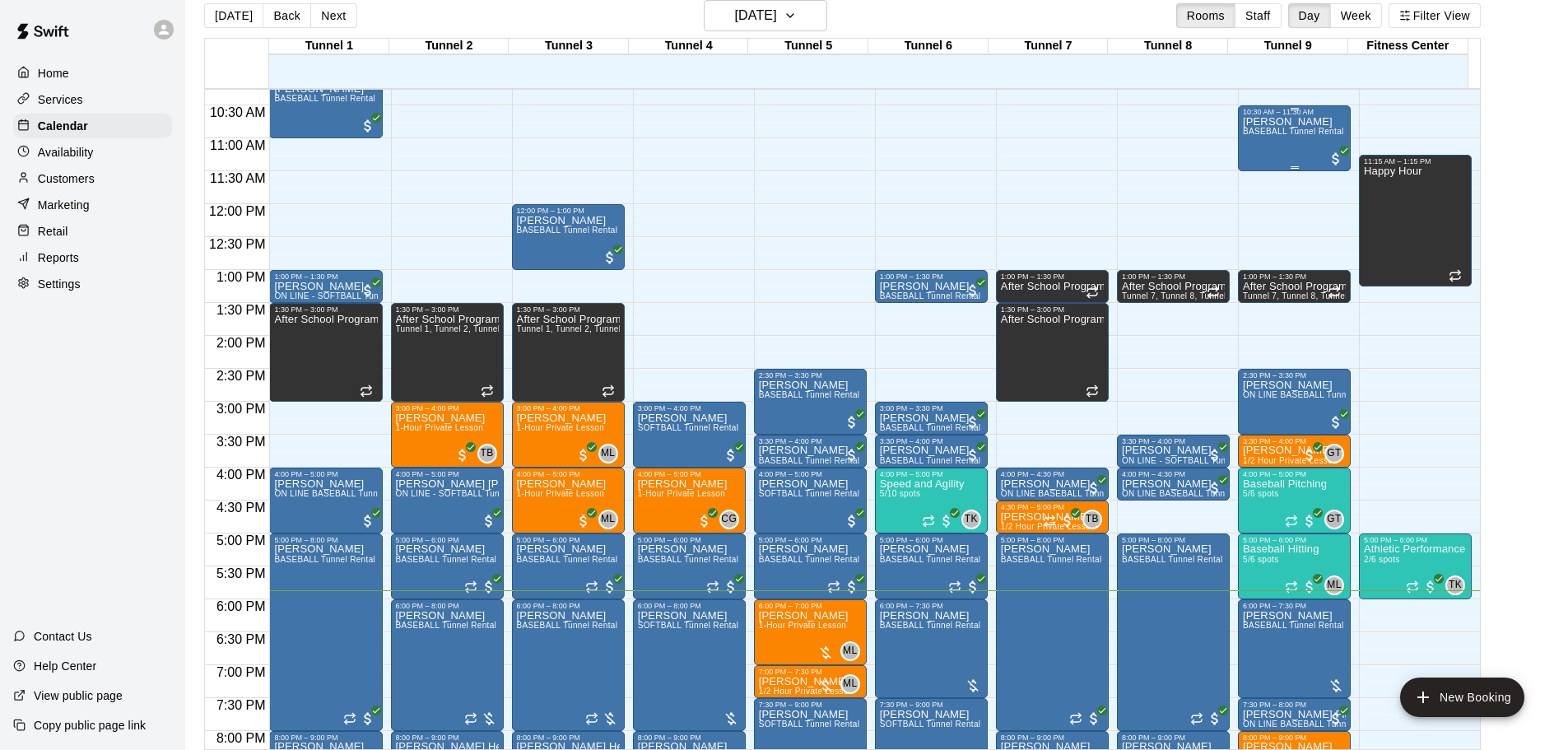
click at [1307, 159] on div "MJ Pike BASEBALL Tunnel Rental" at bounding box center [1294, 491] width 102 height 750
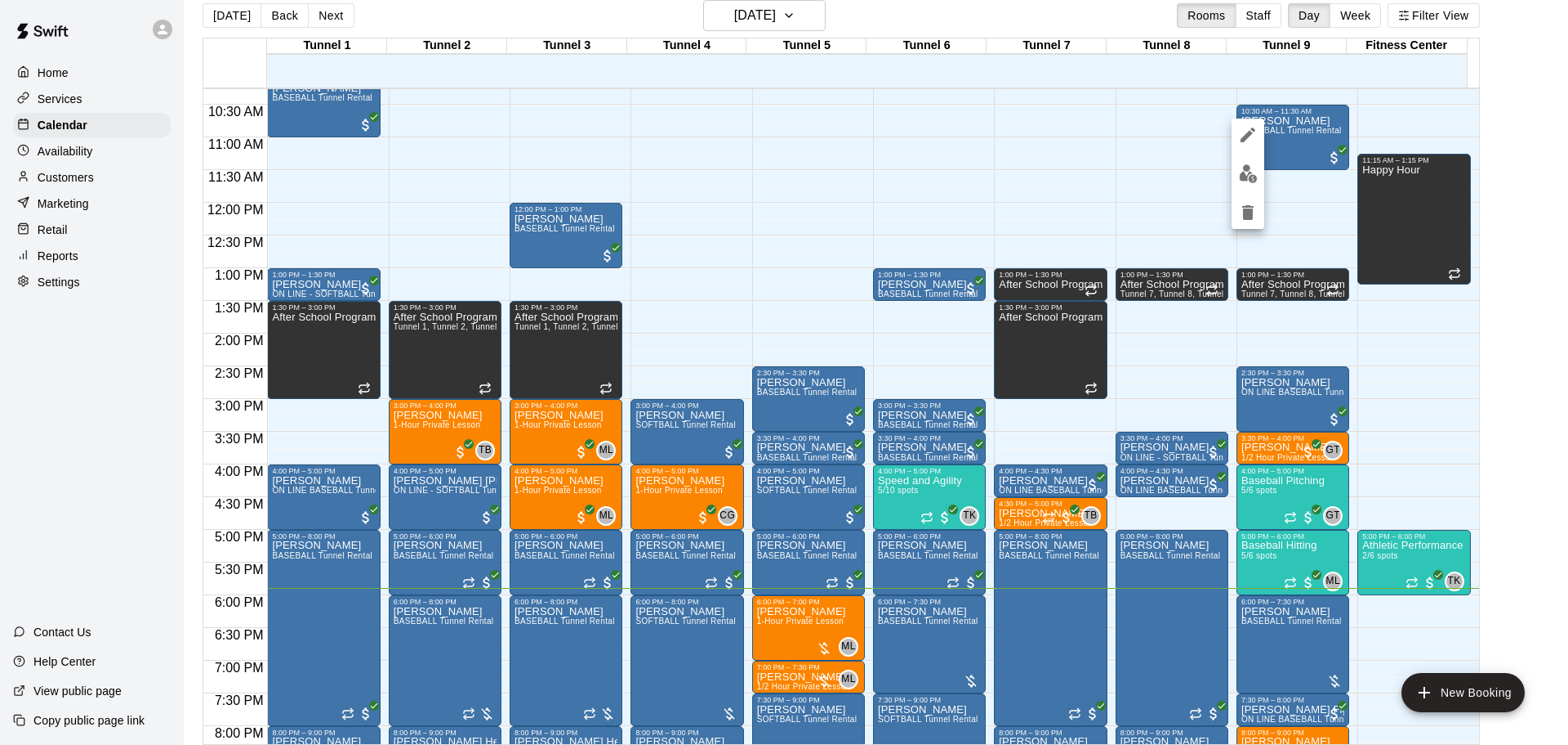
click at [1247, 145] on button "edit" at bounding box center [1248, 135] width 33 height 33
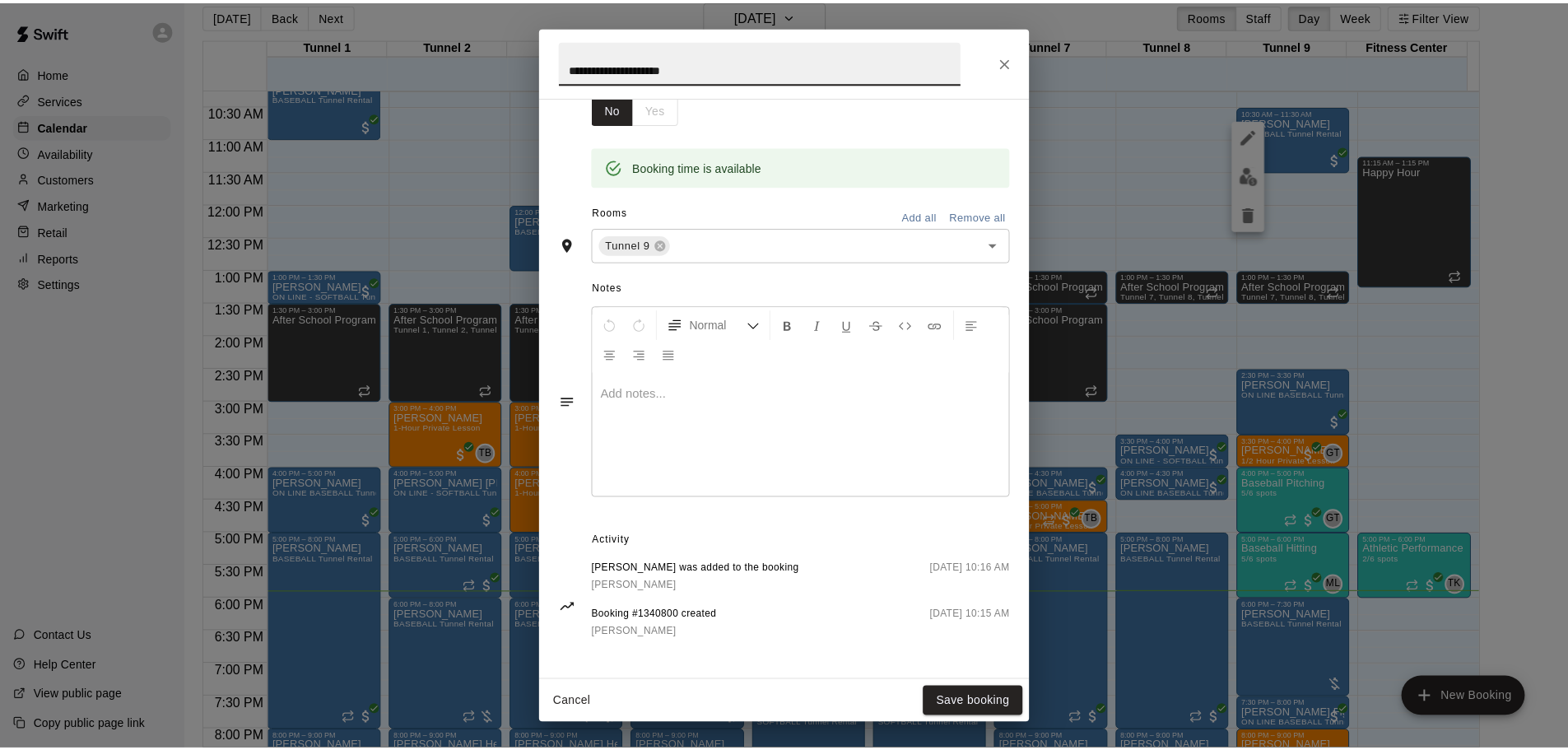
scroll to position [298, 0]
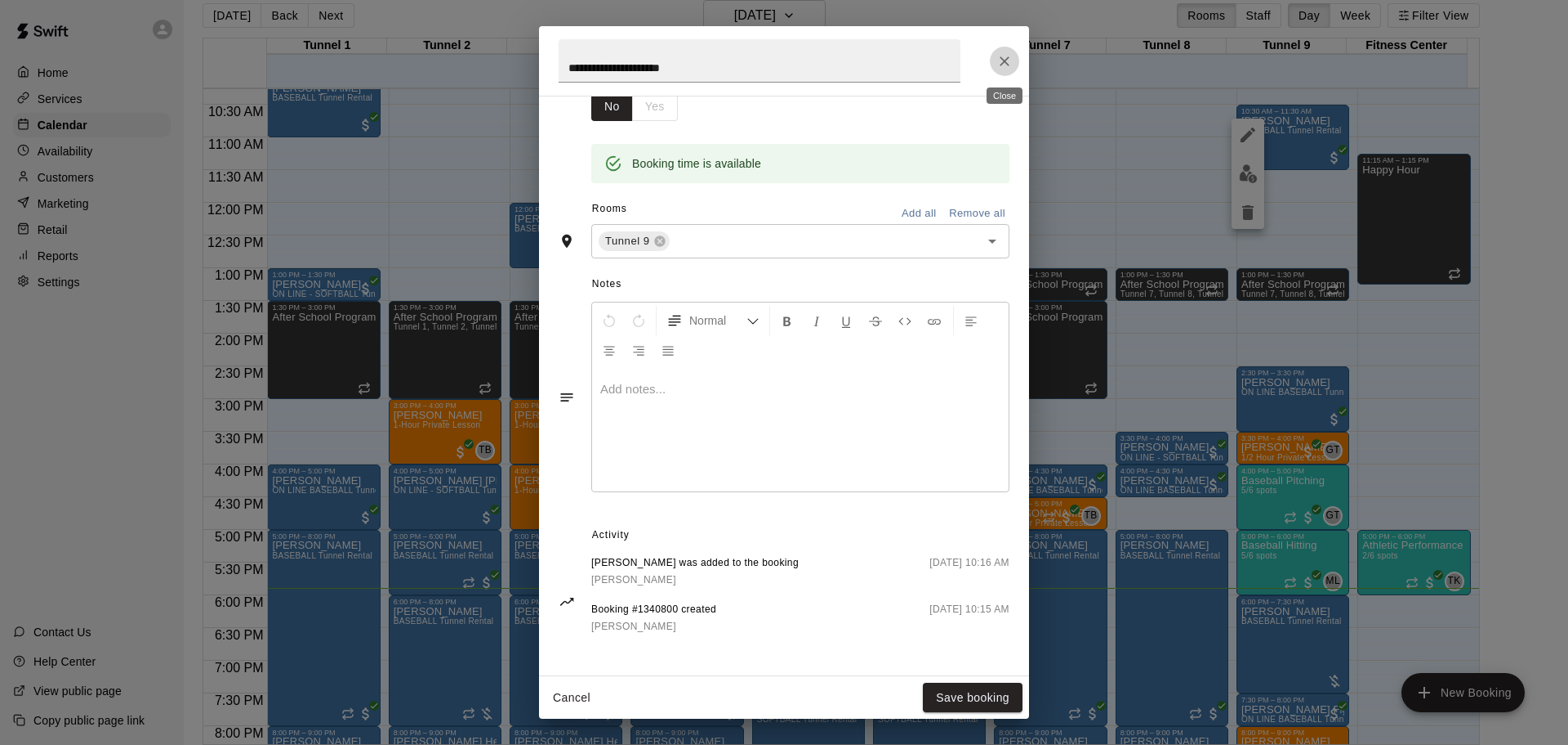
click at [1009, 66] on icon "Close" at bounding box center [1004, 61] width 16 height 16
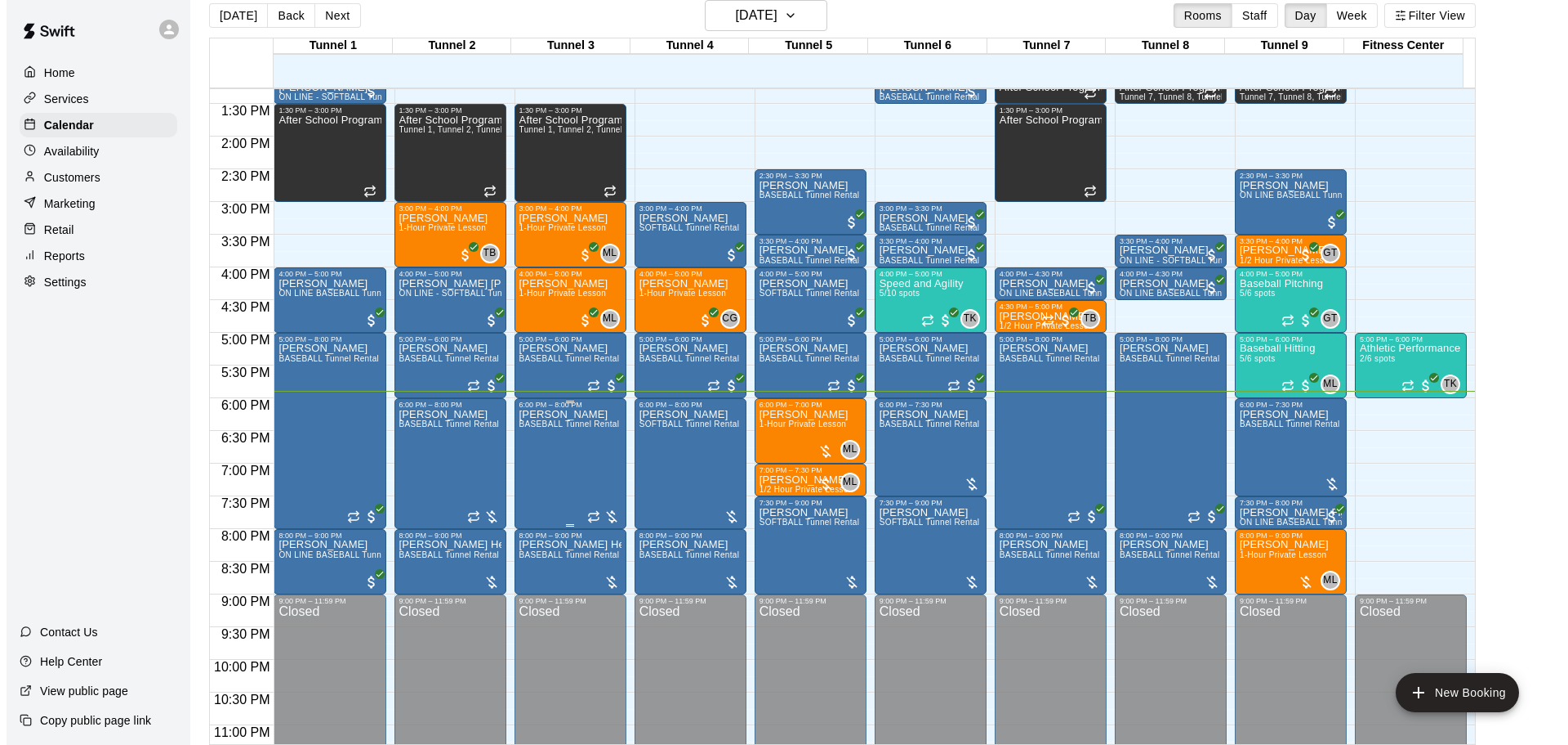
scroll to position [917, 0]
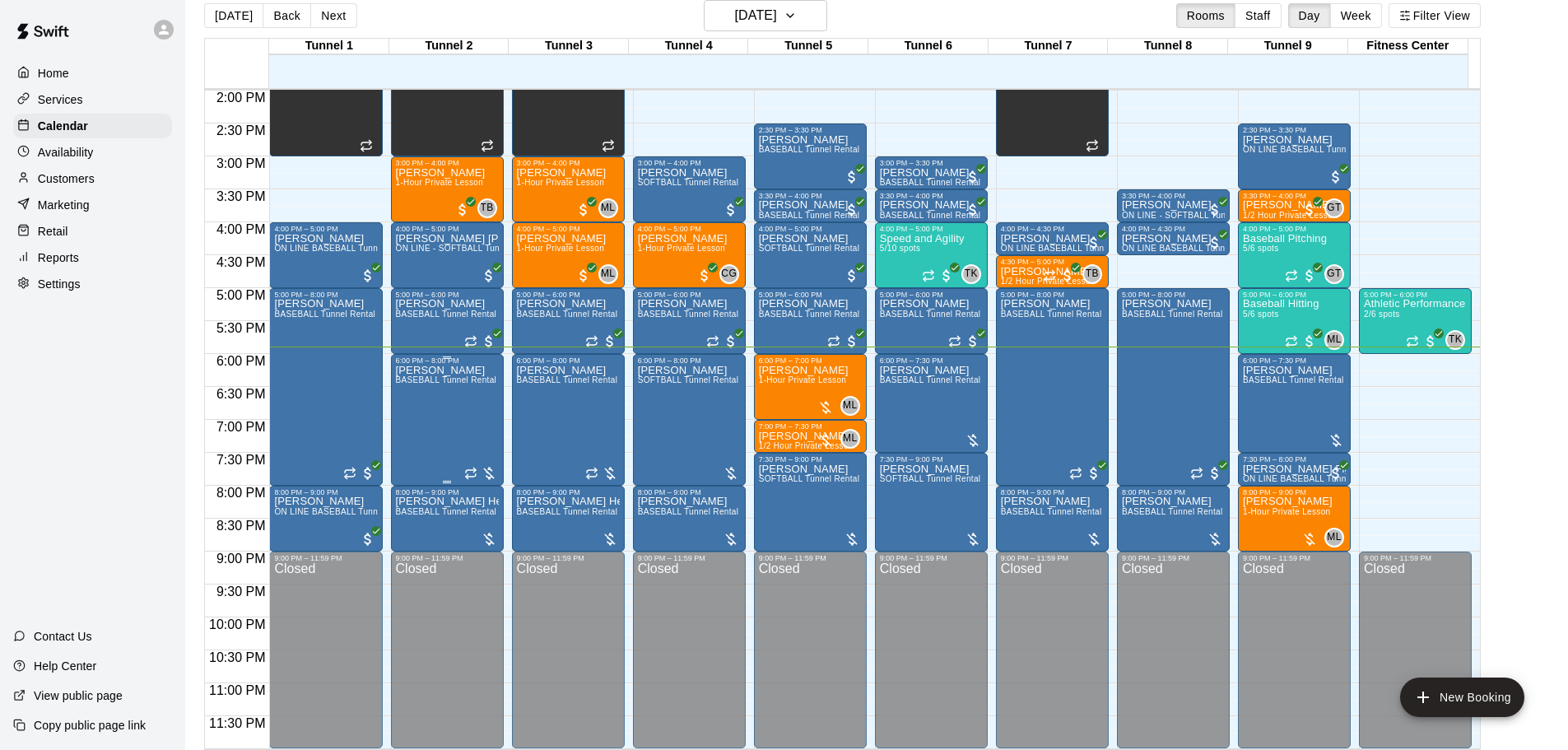
click at [415, 421] on div "Ronald Payne BASEBALL Tunnel Rental" at bounding box center [447, 740] width 102 height 750
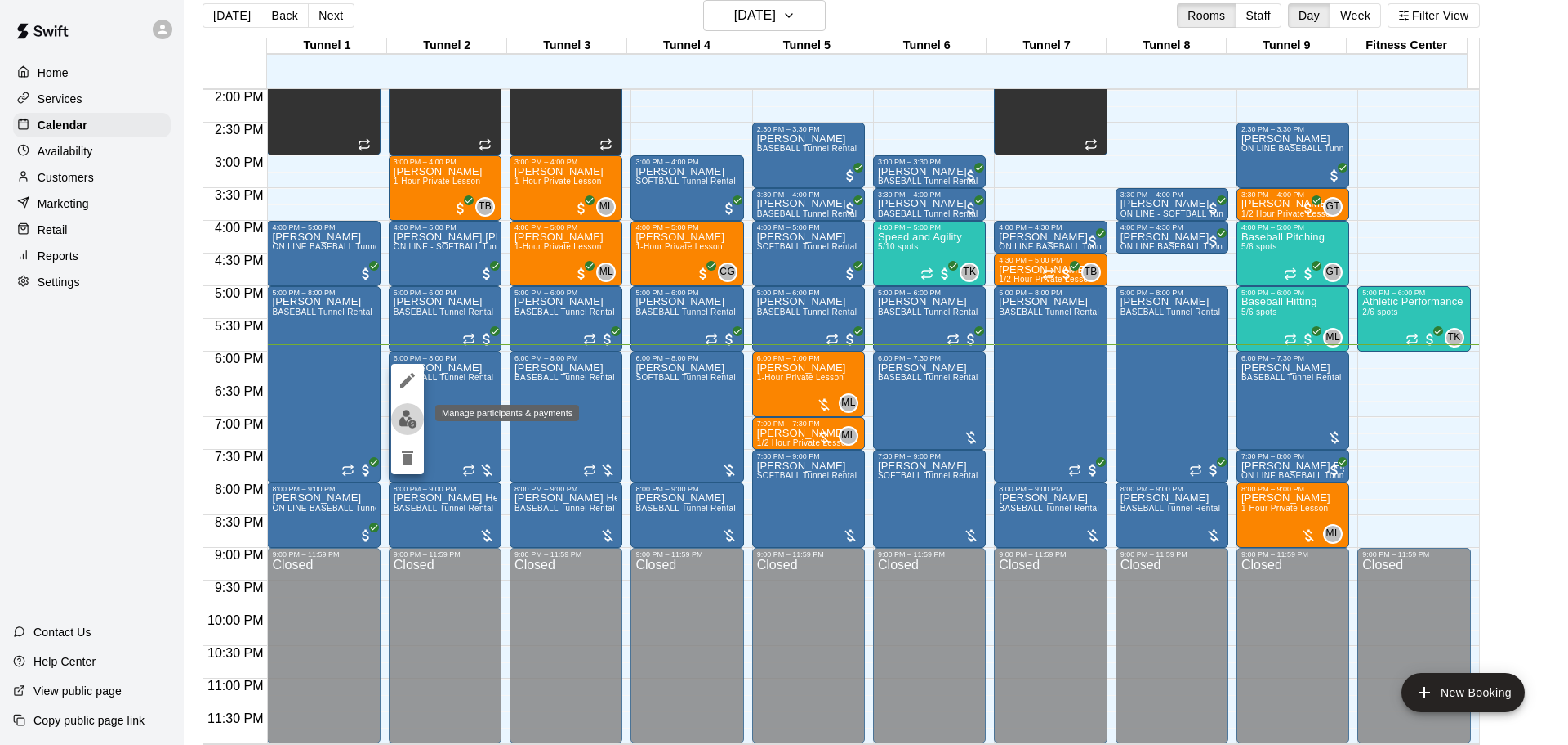
click at [403, 423] on img "edit" at bounding box center [408, 419] width 18 height 18
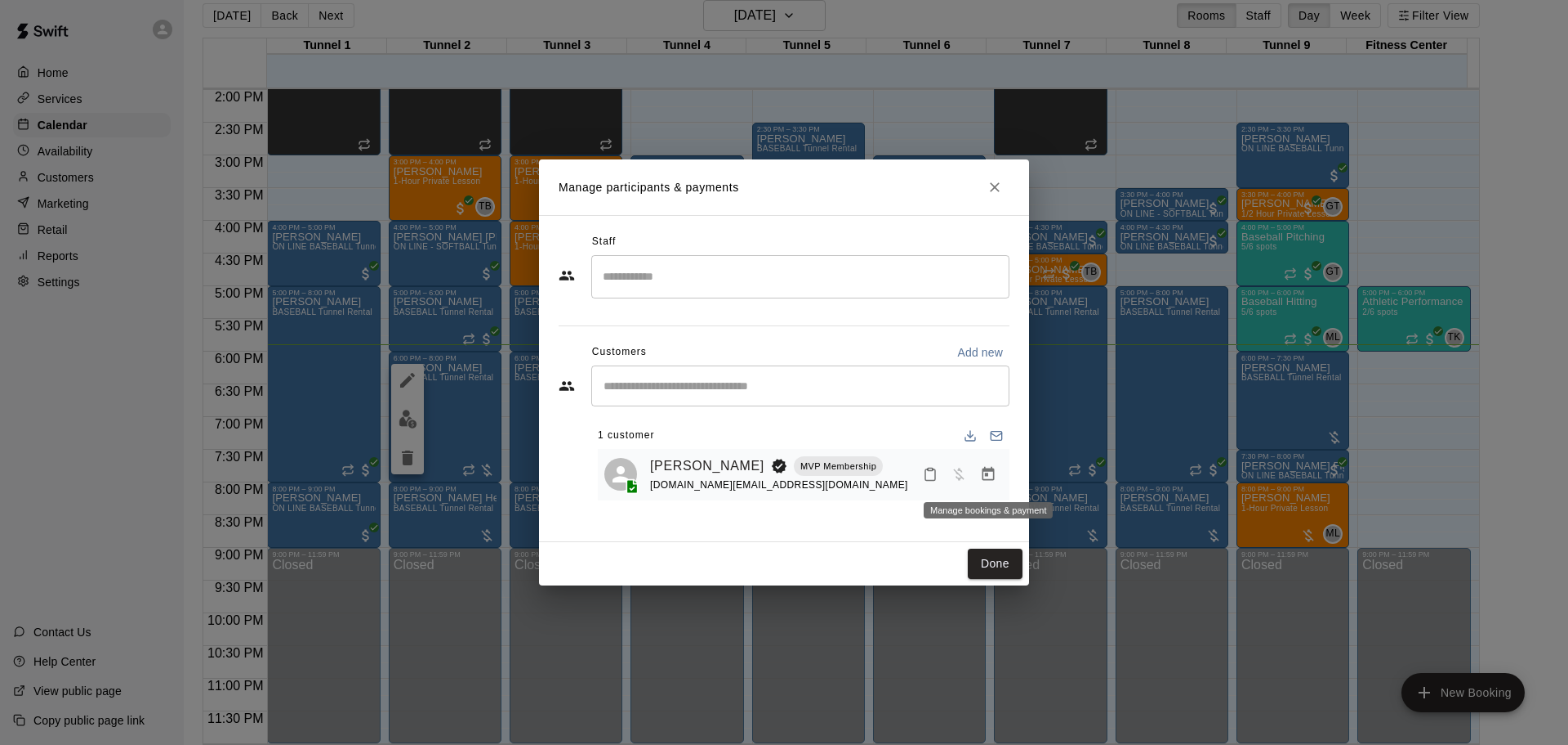
click at [996, 480] on icon "Manage bookings & payment" at bounding box center [987, 473] width 16 height 16
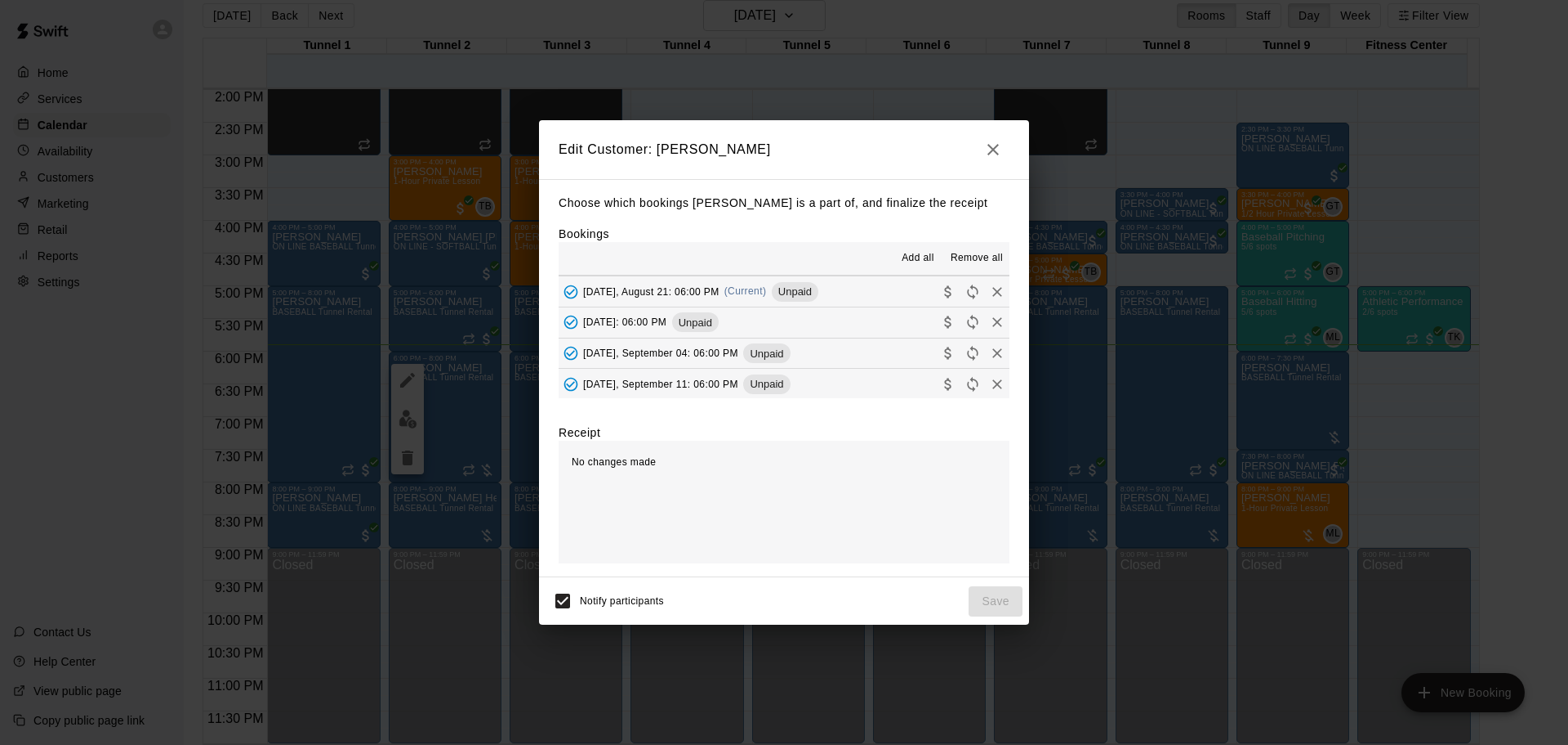
scroll to position [163, 0]
click at [851, 365] on button "Thursday, August 21: 06:00 PM (Current) Unpaid" at bounding box center [784, 373] width 451 height 30
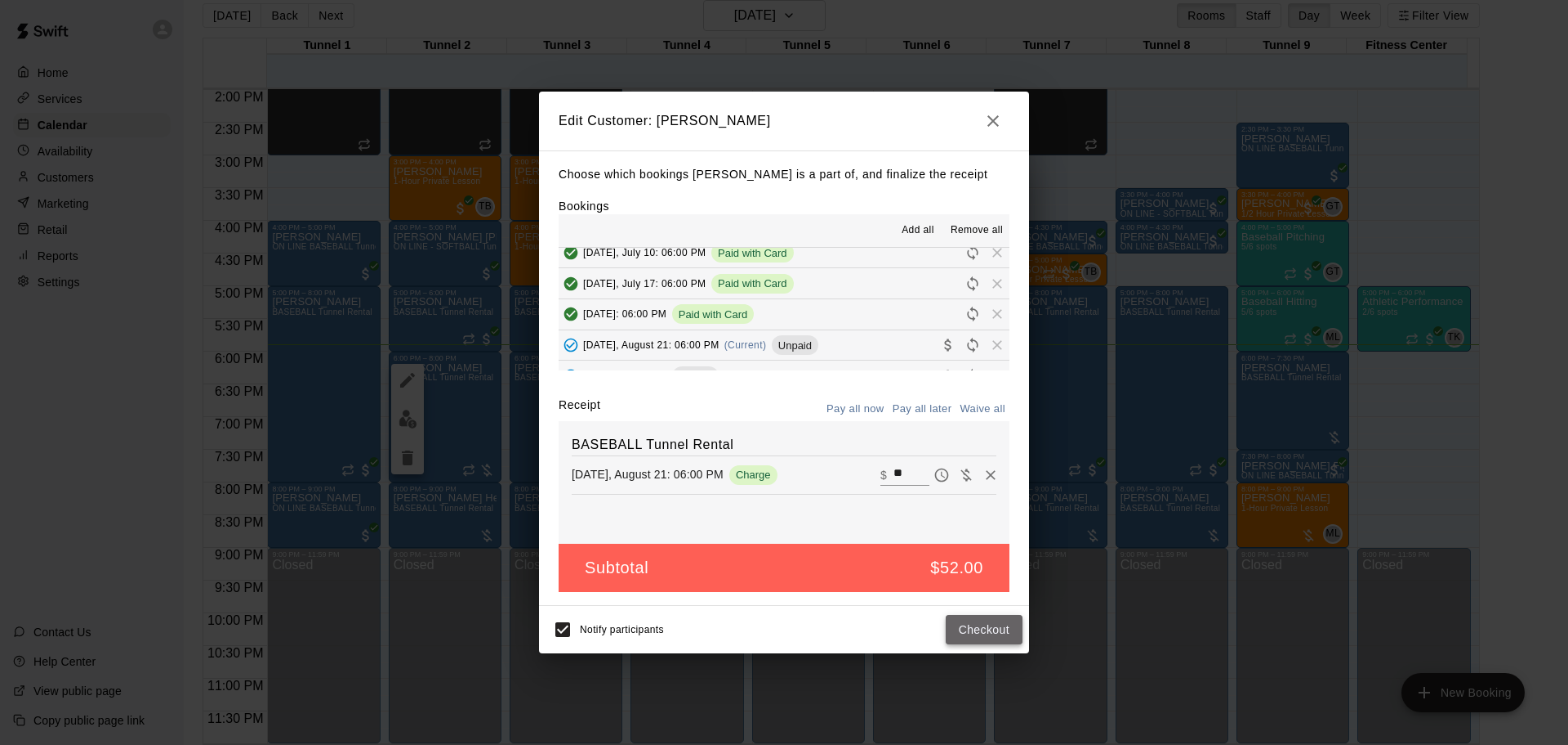
click at [1000, 626] on button "Checkout" at bounding box center [984, 630] width 76 height 30
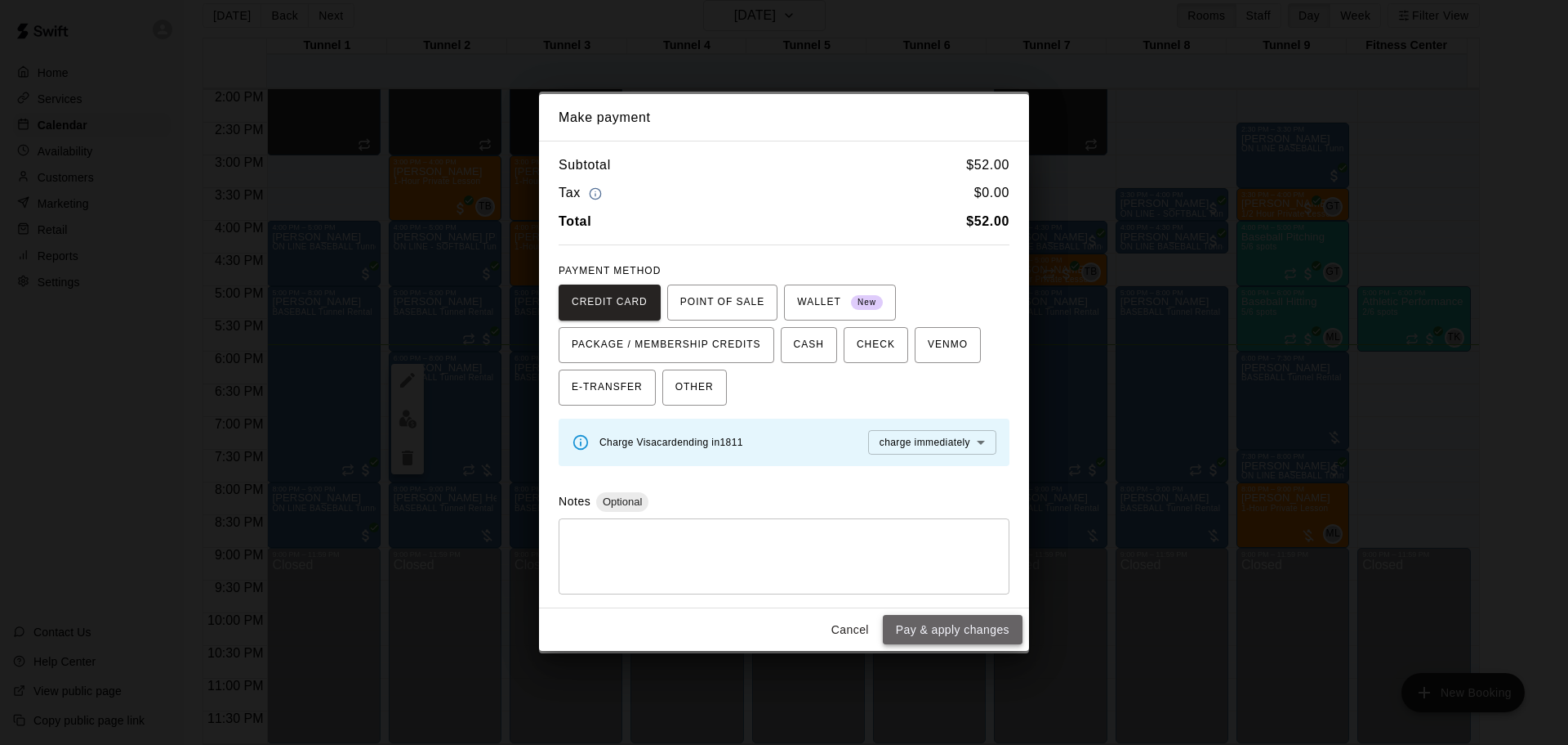
click at [976, 626] on button "Pay & apply changes" at bounding box center [953, 630] width 139 height 30
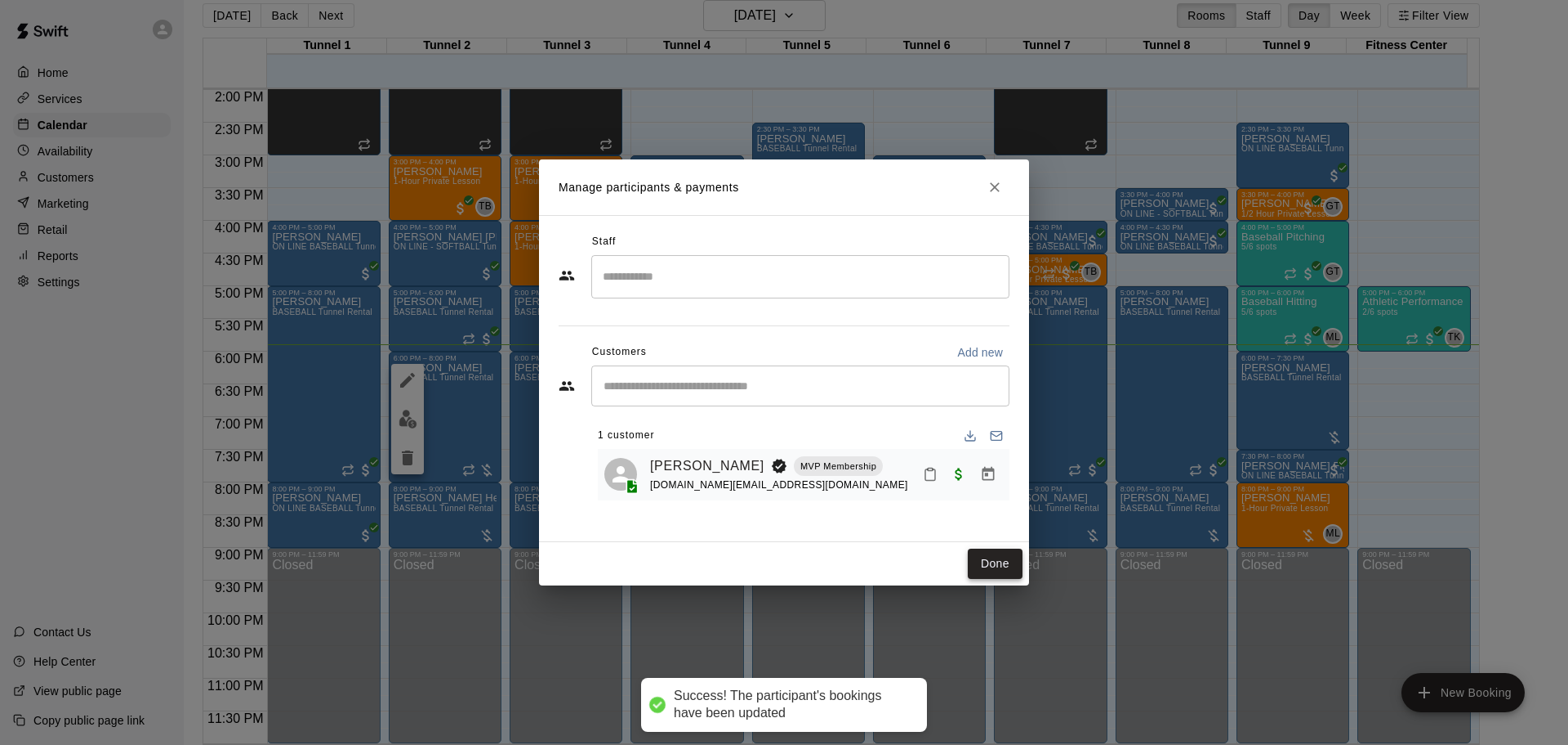
click at [1018, 562] on button "Done" at bounding box center [995, 563] width 55 height 30
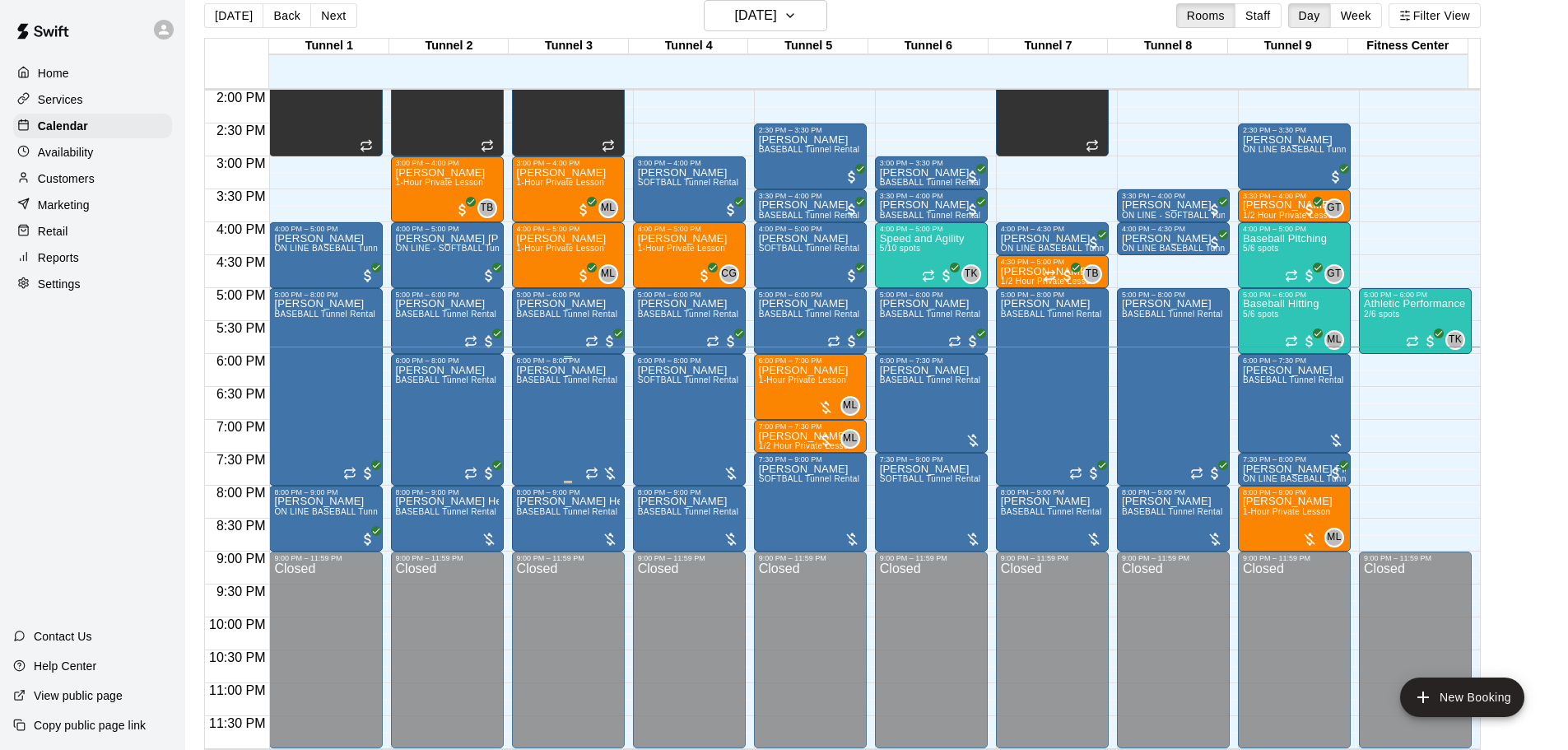
click at [575, 431] on div "Ronald Payne BASEBALL Tunnel Rental" at bounding box center [567, 740] width 102 height 750
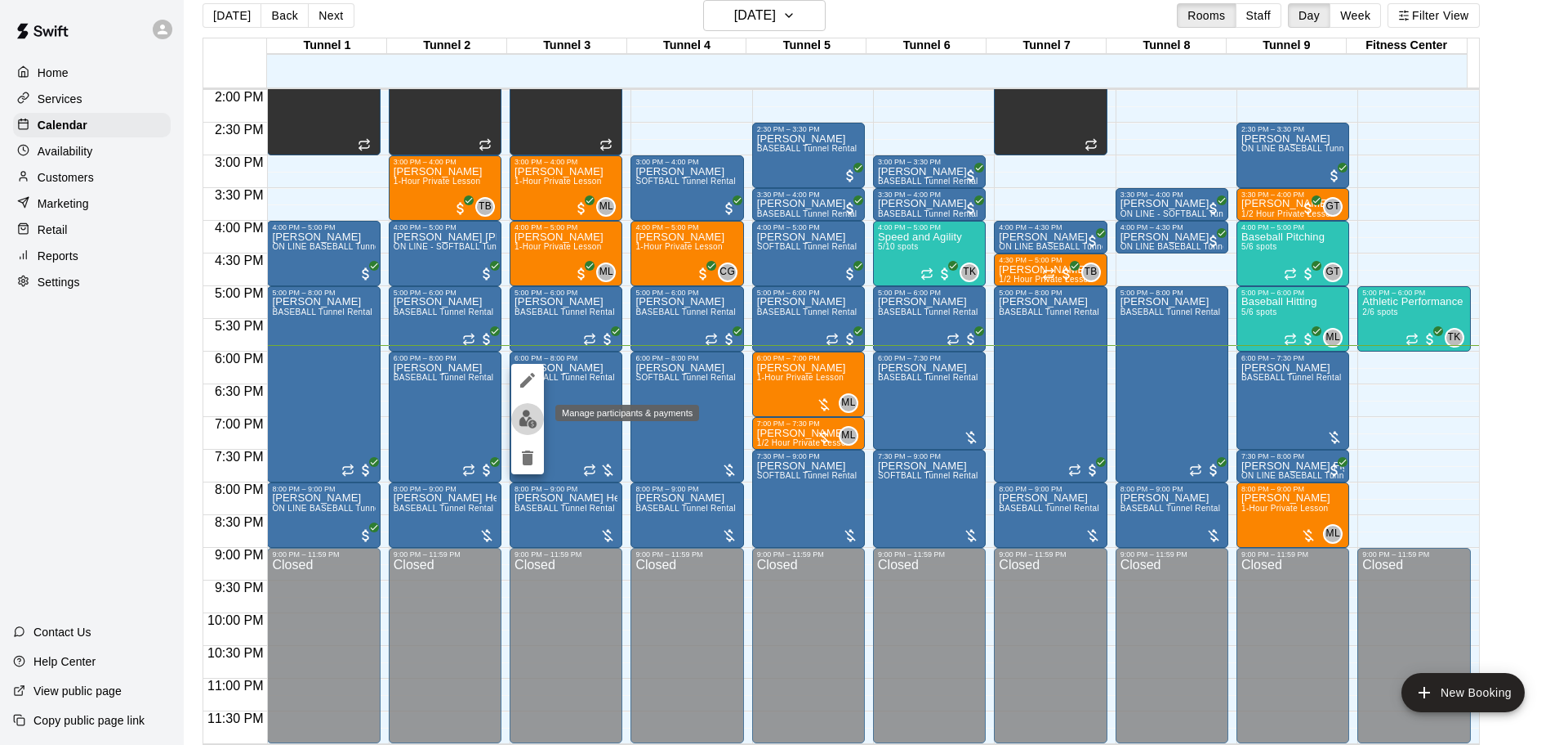
click at [542, 421] on button "edit" at bounding box center [528, 419] width 33 height 32
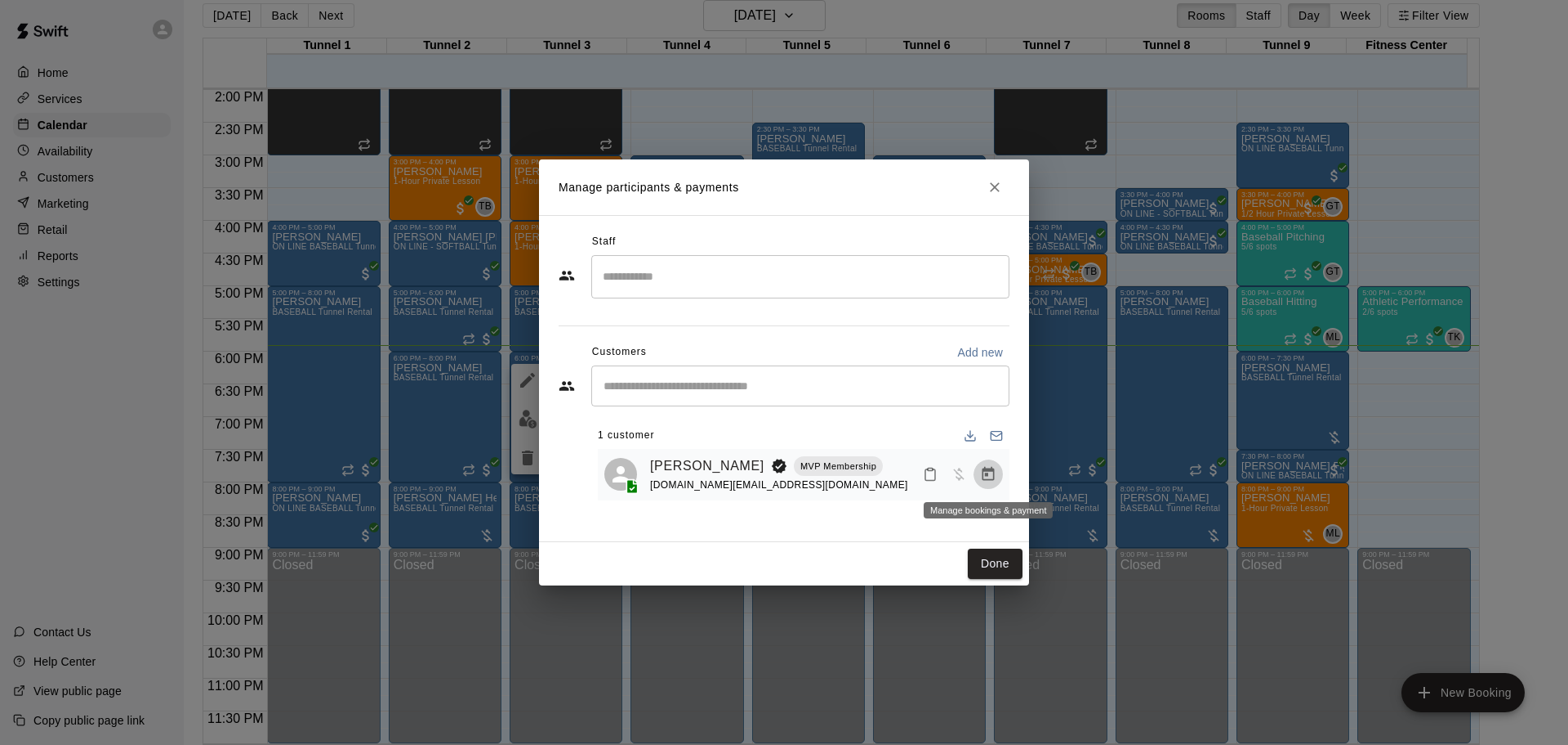
click at [992, 483] on icon "Manage bookings & payment" at bounding box center [987, 473] width 16 height 16
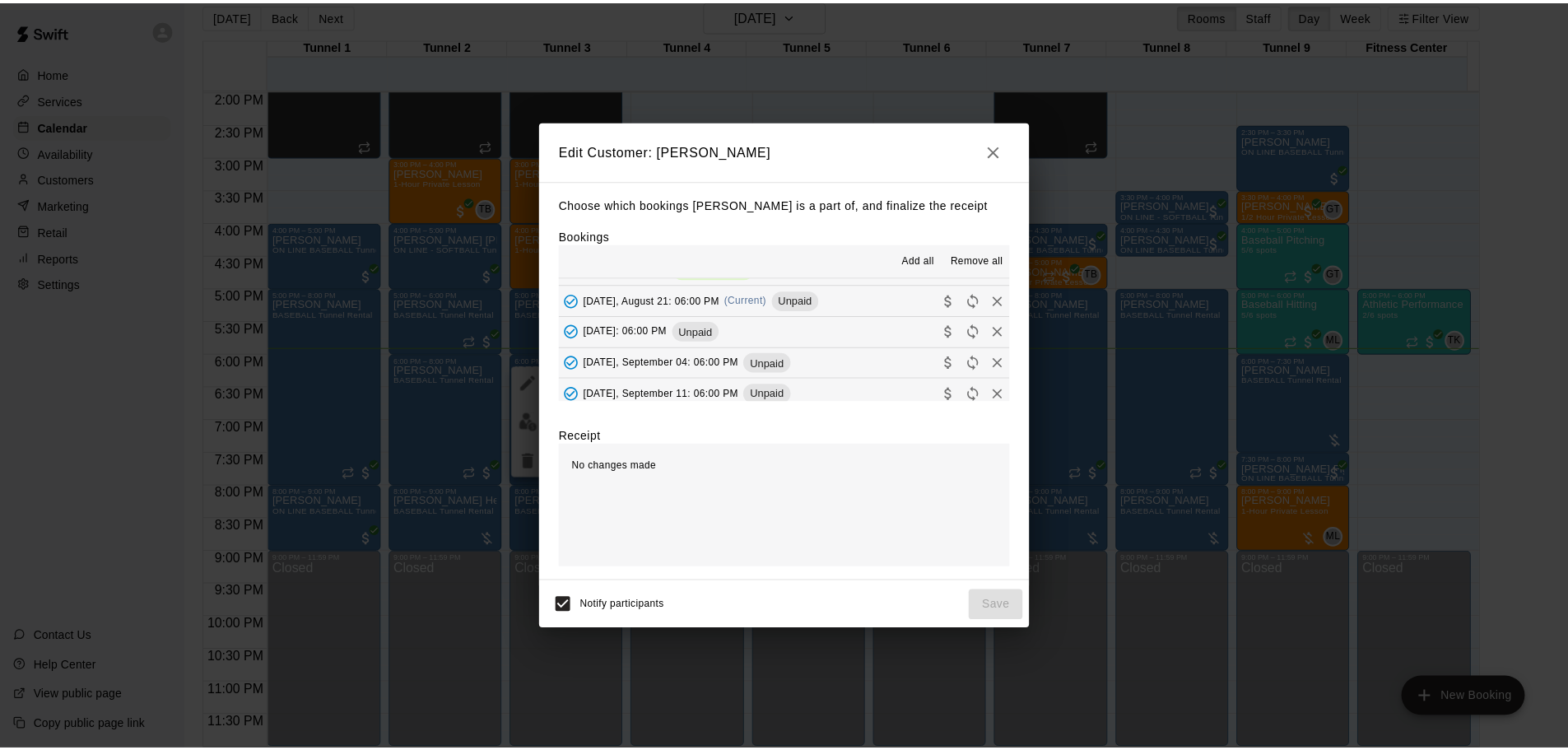
scroll to position [247, 0]
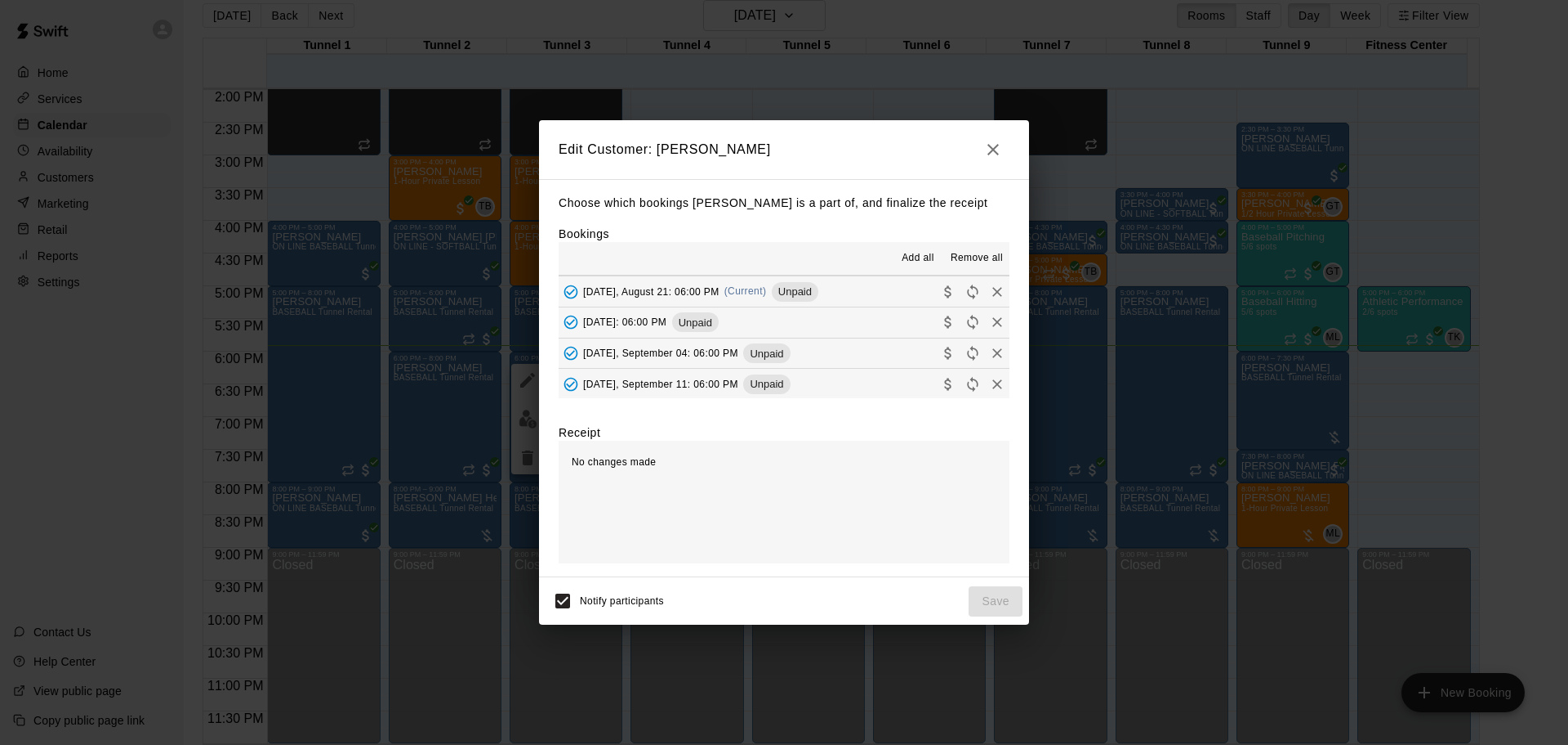
click at [837, 288] on button "Thursday, August 21: 06:00 PM (Current) Unpaid" at bounding box center [784, 292] width 451 height 30
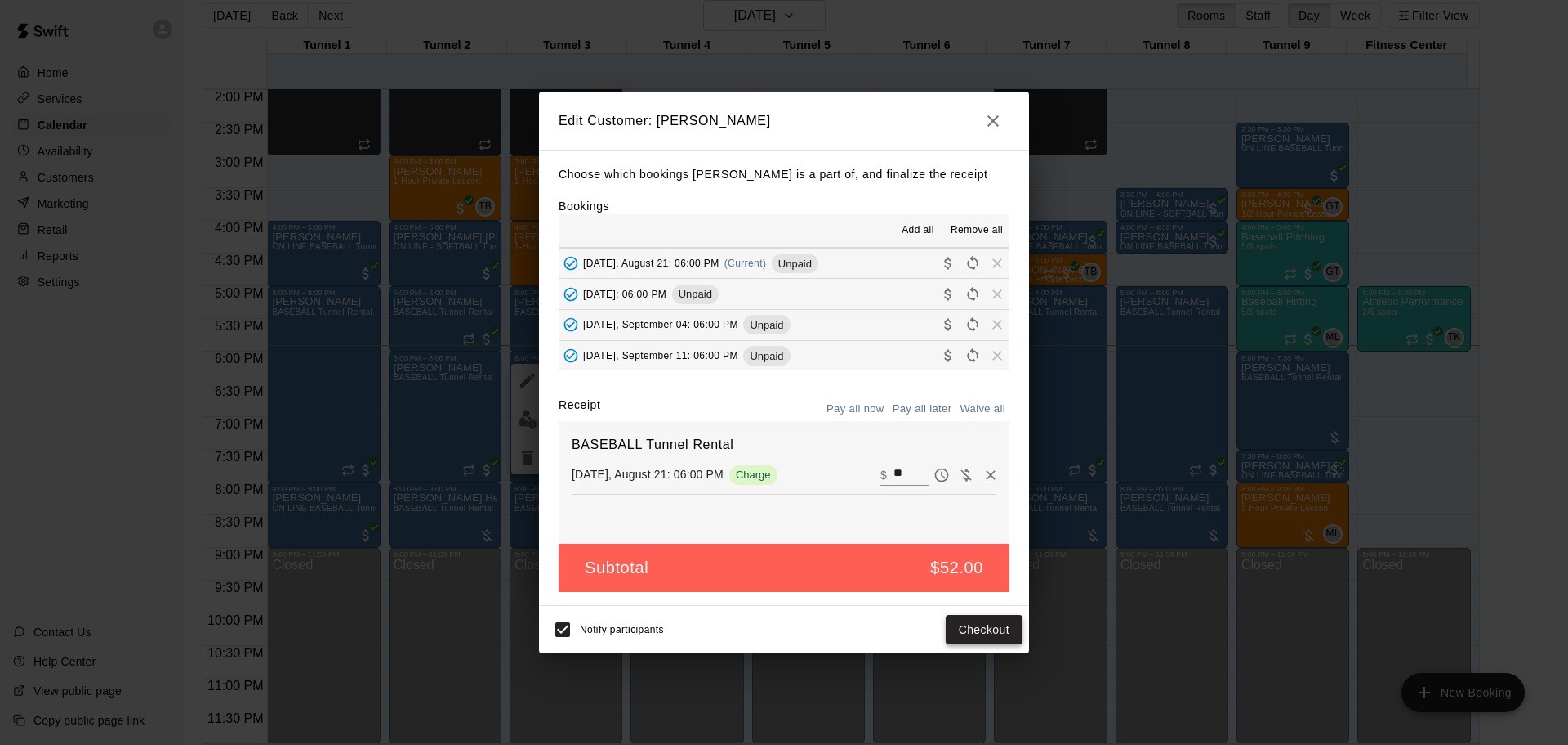
click at [978, 629] on button "Checkout" at bounding box center [984, 630] width 76 height 30
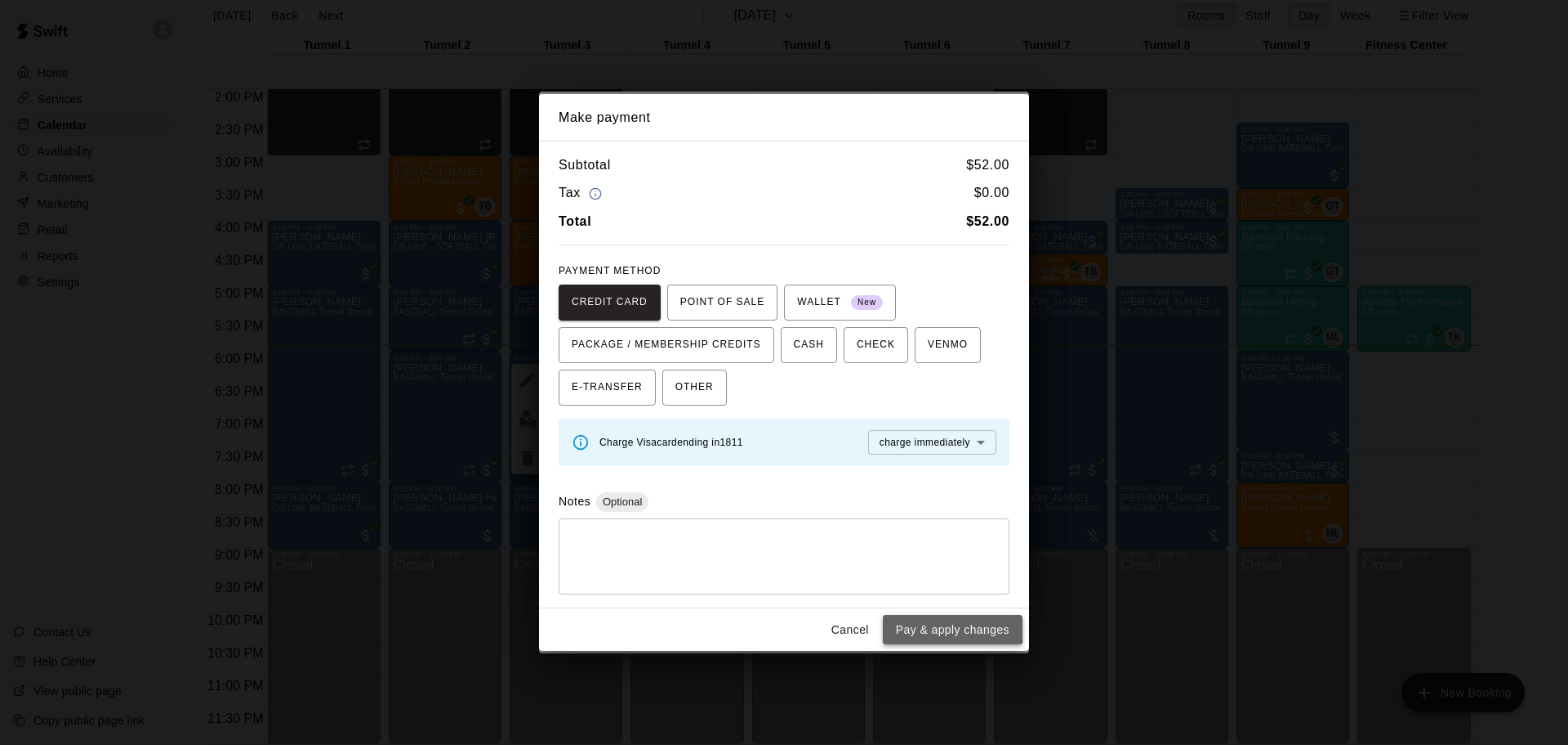
click at [939, 618] on button "Pay & apply changes" at bounding box center [953, 630] width 139 height 30
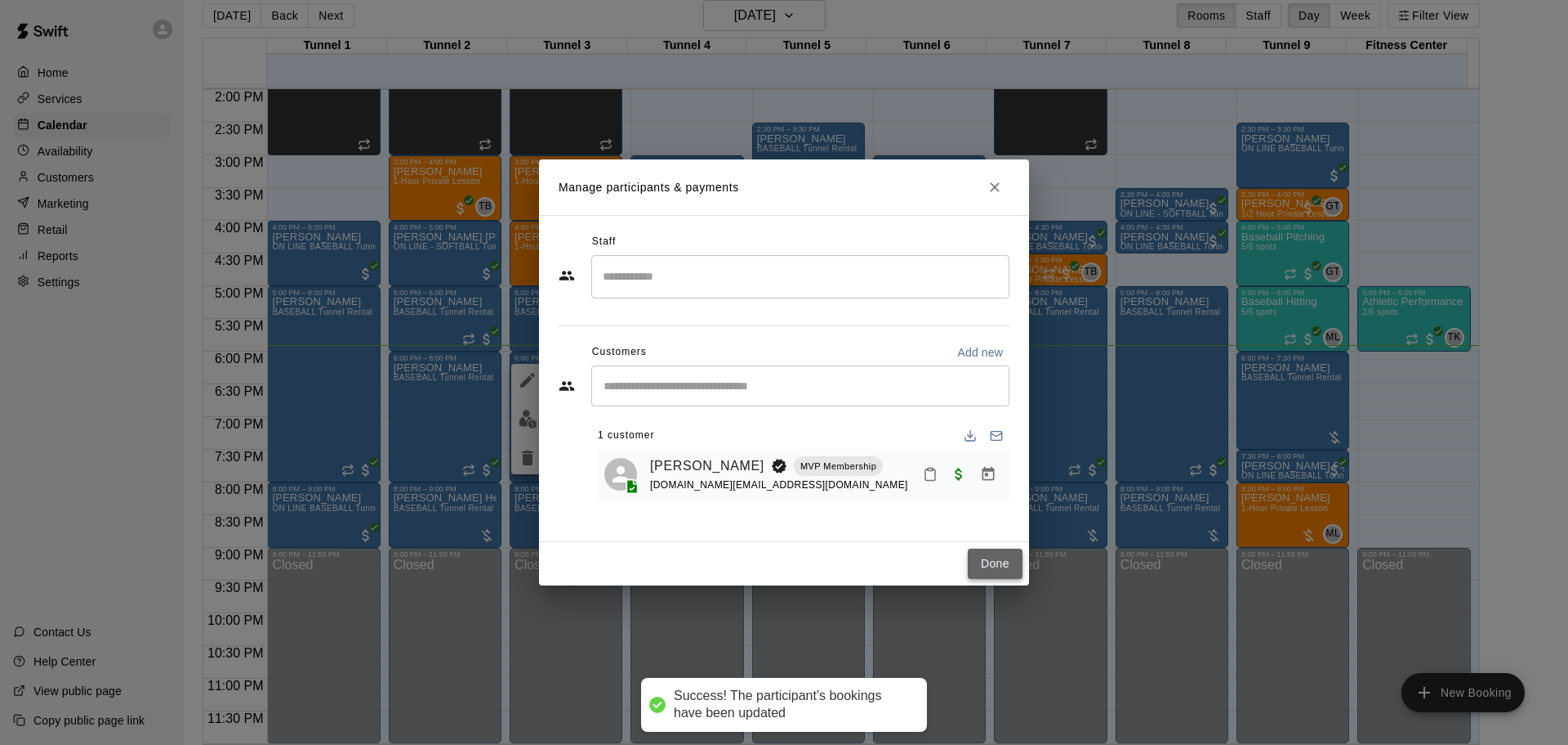
click at [986, 575] on button "Done" at bounding box center [995, 563] width 55 height 30
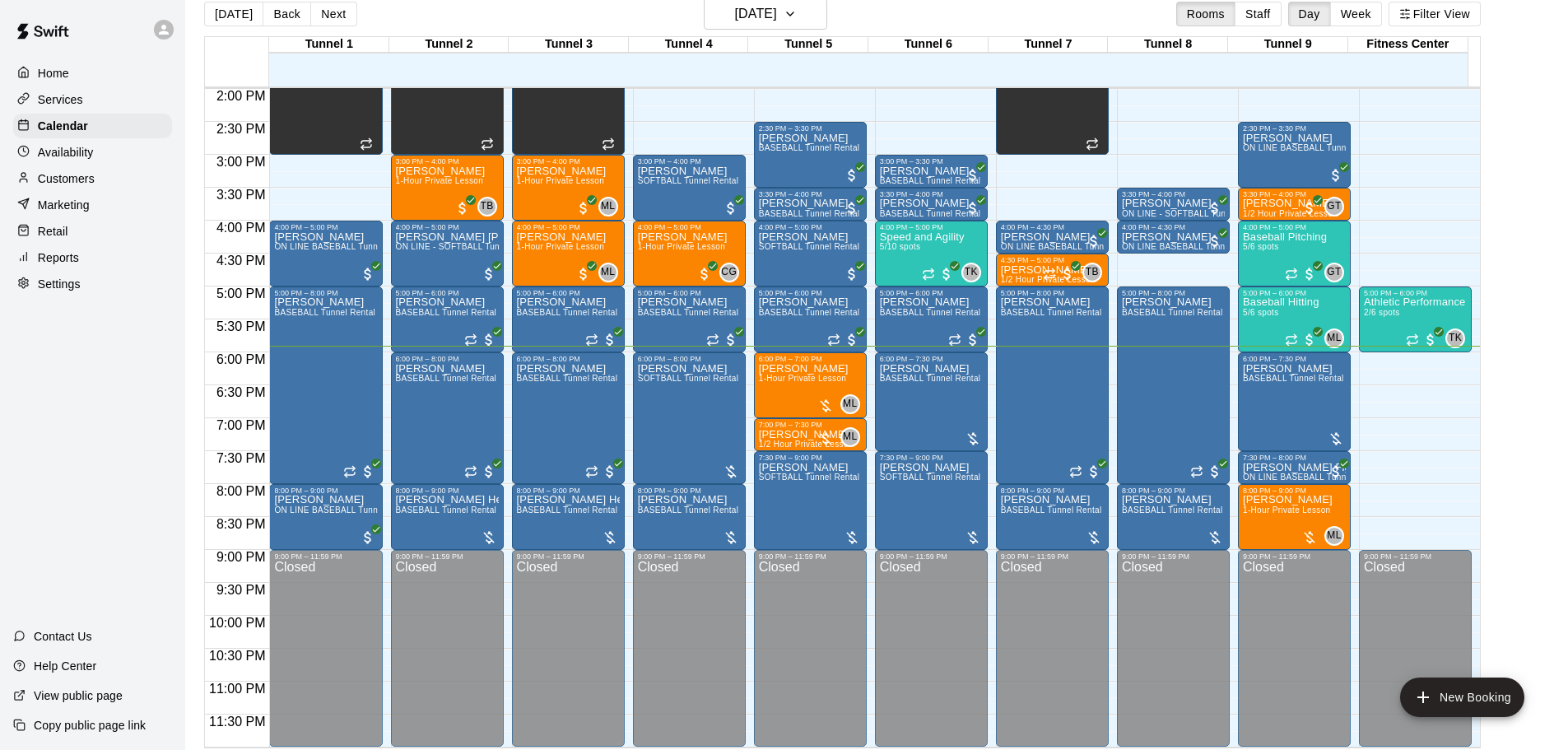
scroll to position [26, 0]
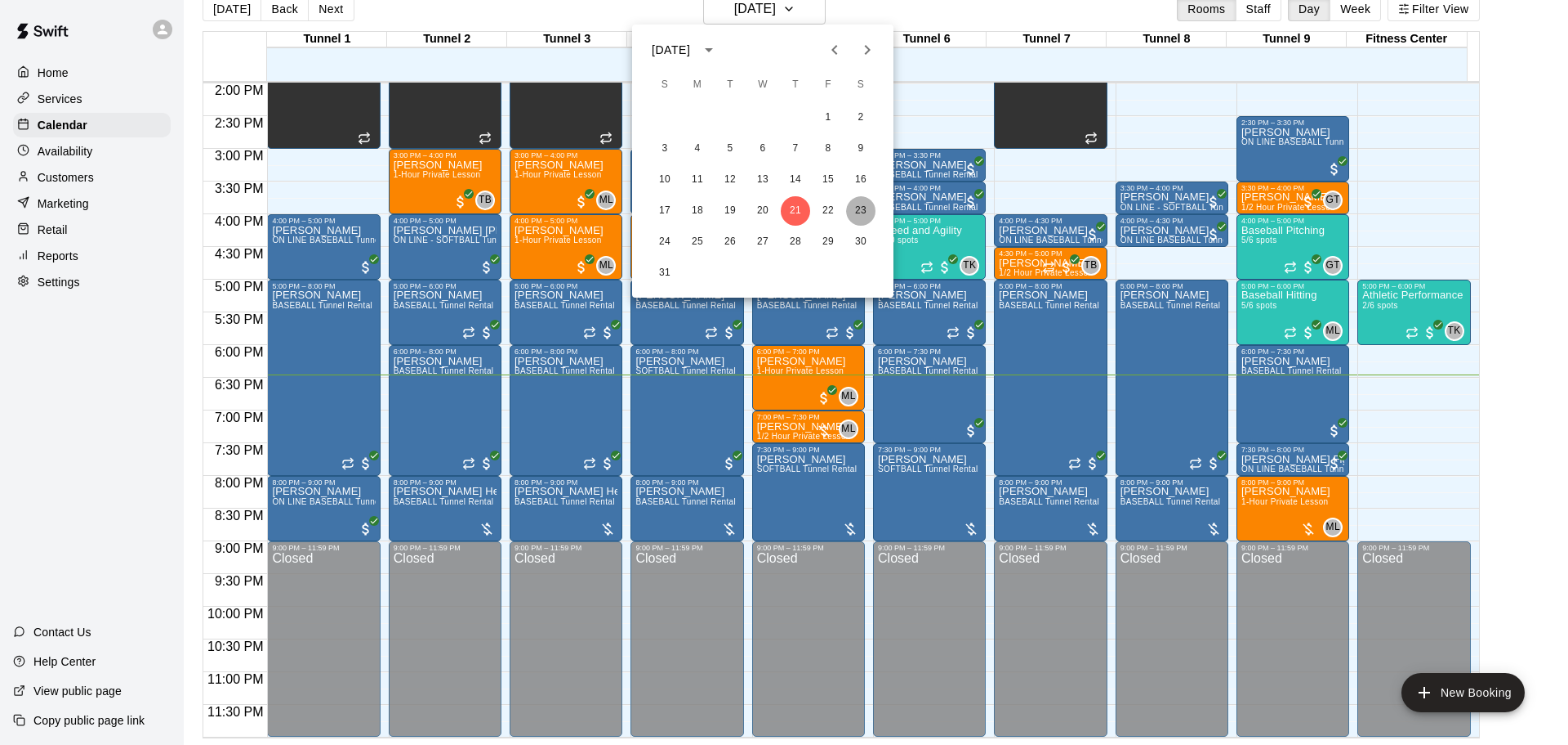
click at [865, 215] on button "23" at bounding box center [860, 210] width 29 height 29
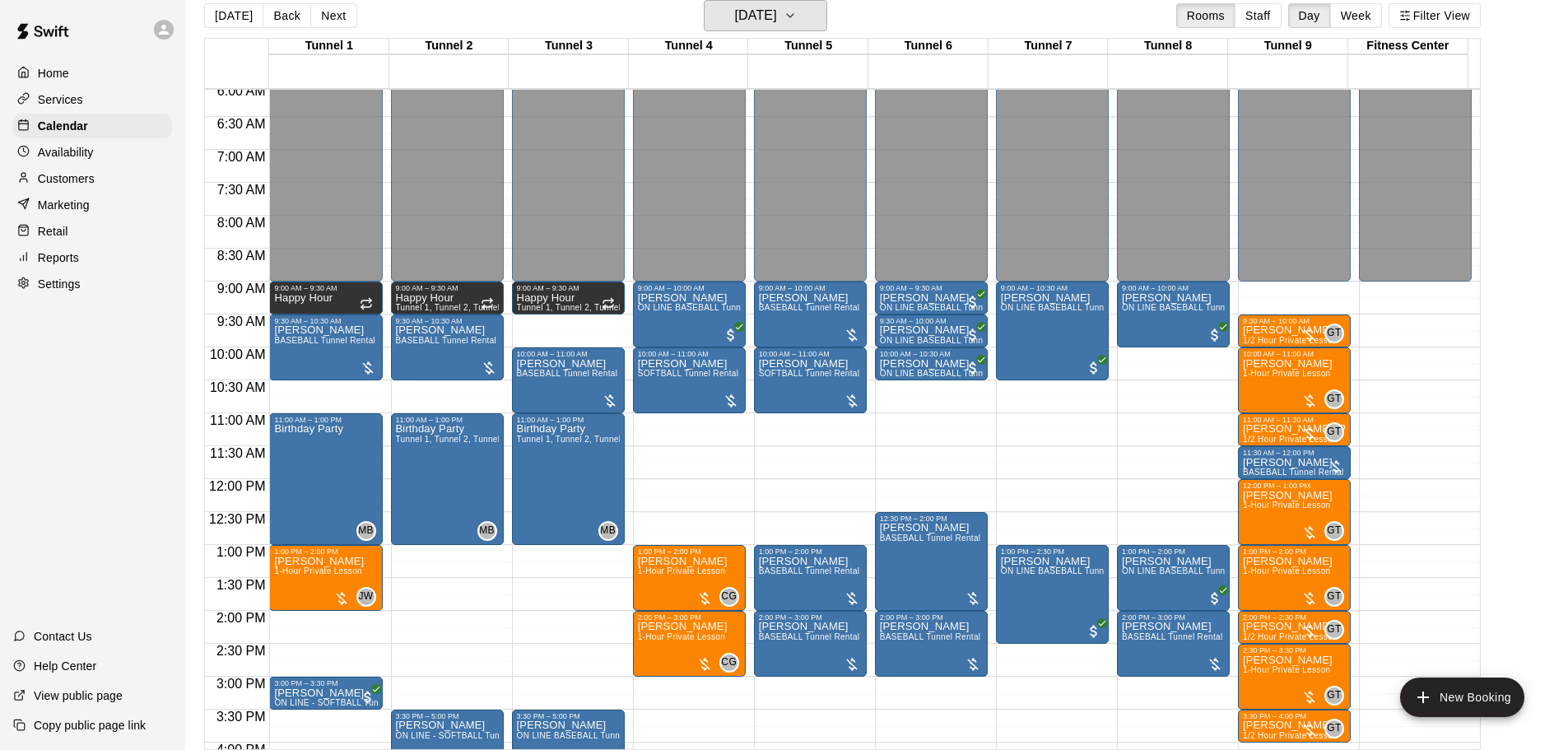
scroll to position [428, 0]
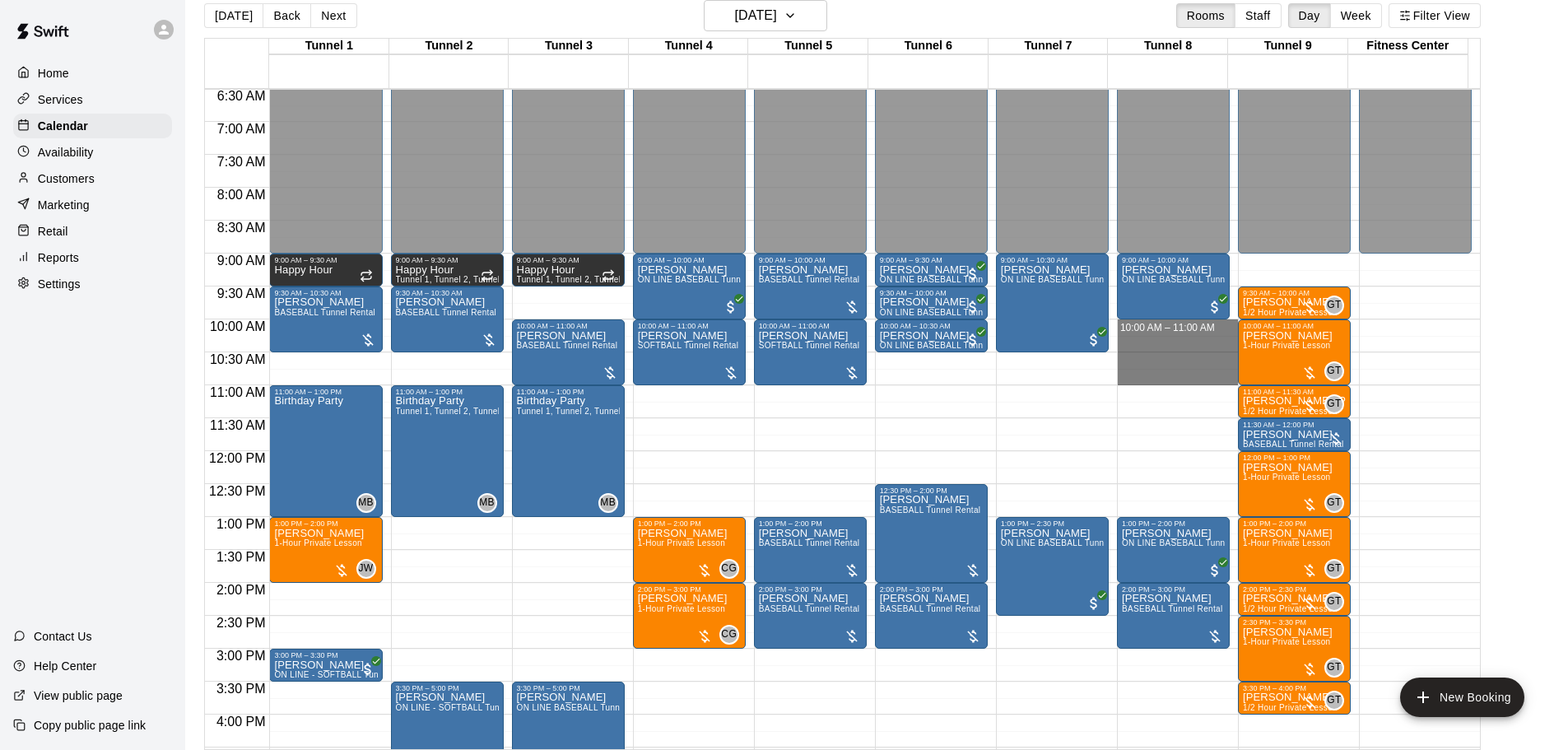
drag, startPoint x: 1149, startPoint y: 325, endPoint x: 1145, endPoint y: 383, distance: 58.1
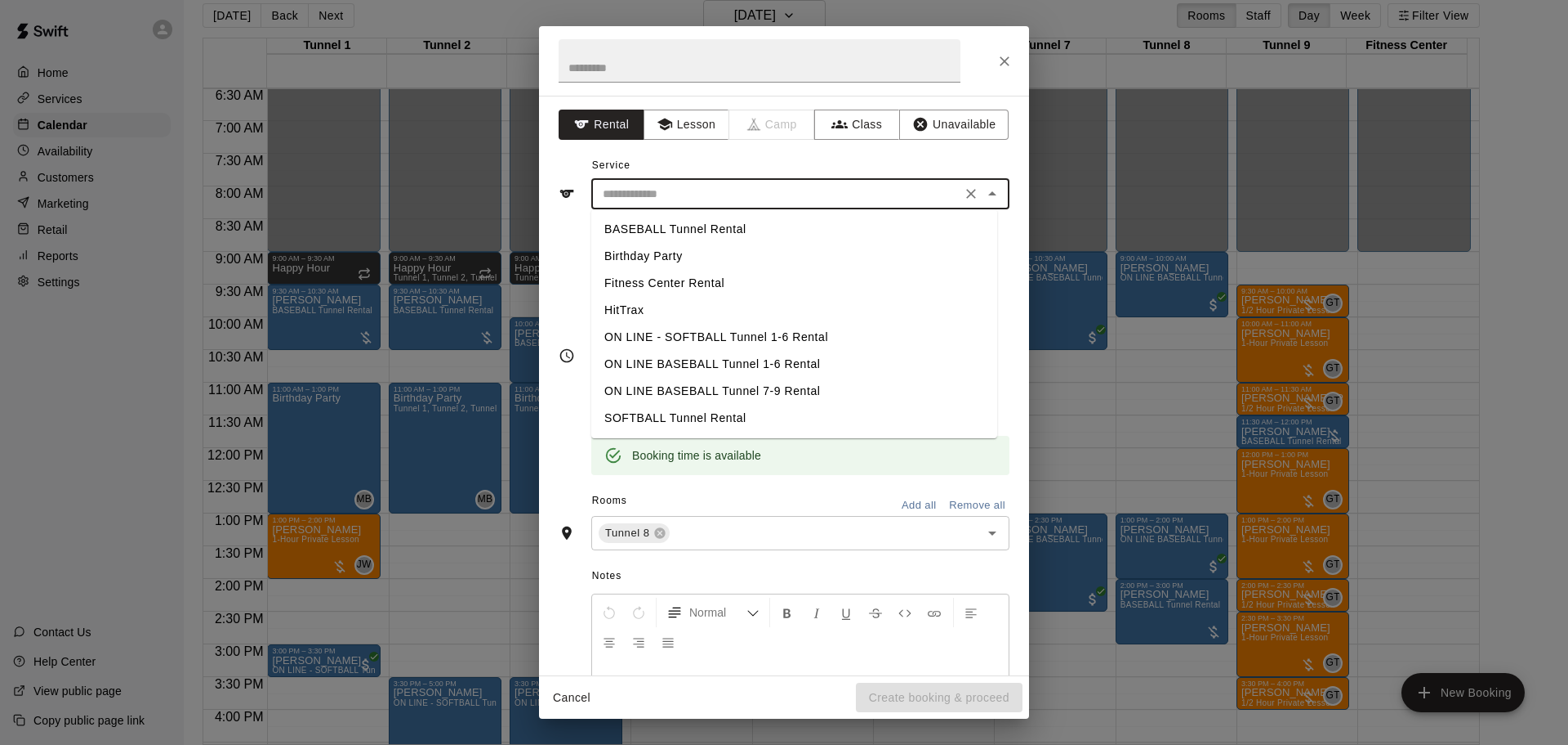
click at [766, 184] on input "text" at bounding box center [776, 194] width 360 height 20
click at [787, 235] on li "BASEBALL Tunnel Rental" at bounding box center [794, 230] width 406 height 27
type input "**********"
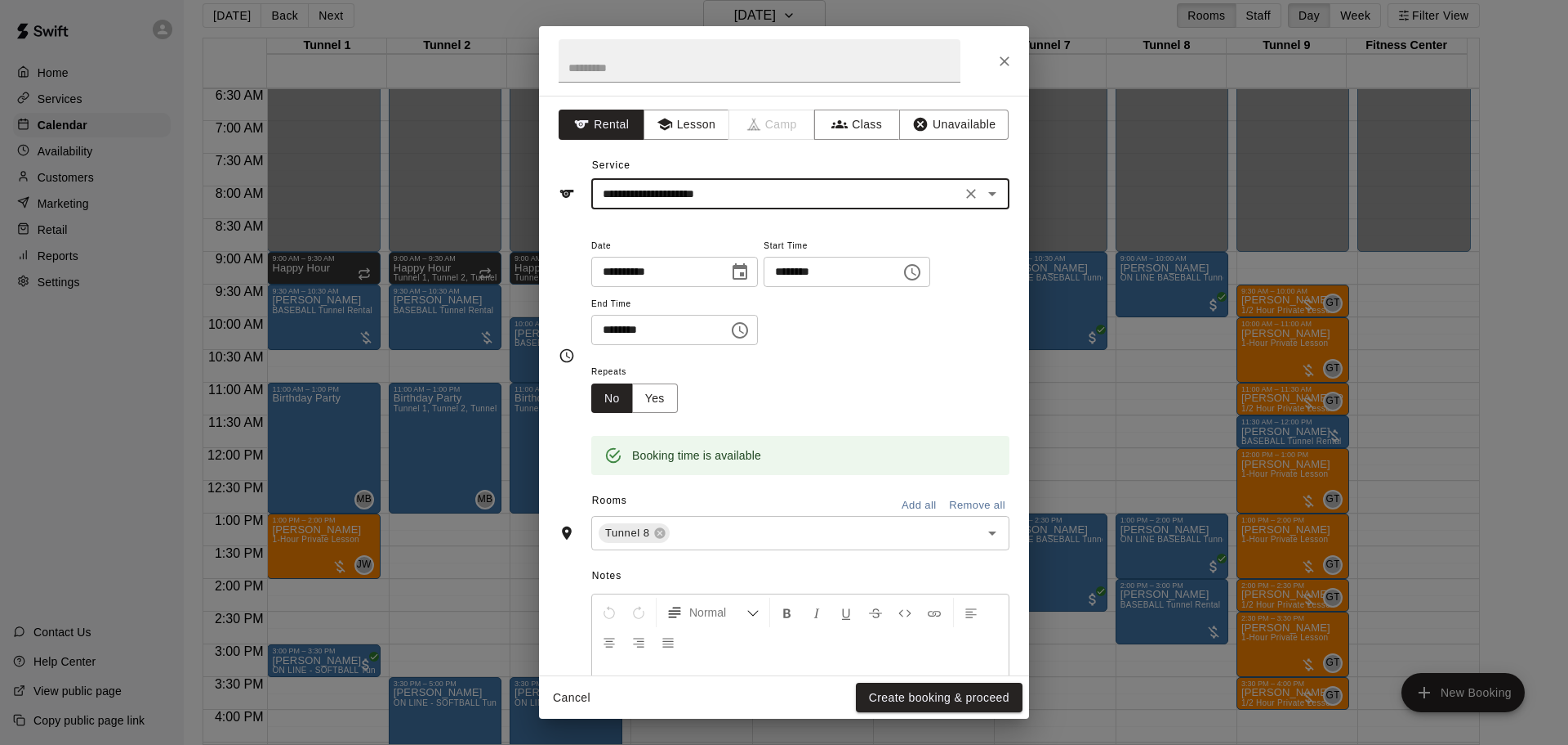
click at [993, 695] on button "Create booking & proceed" at bounding box center [939, 698] width 166 height 30
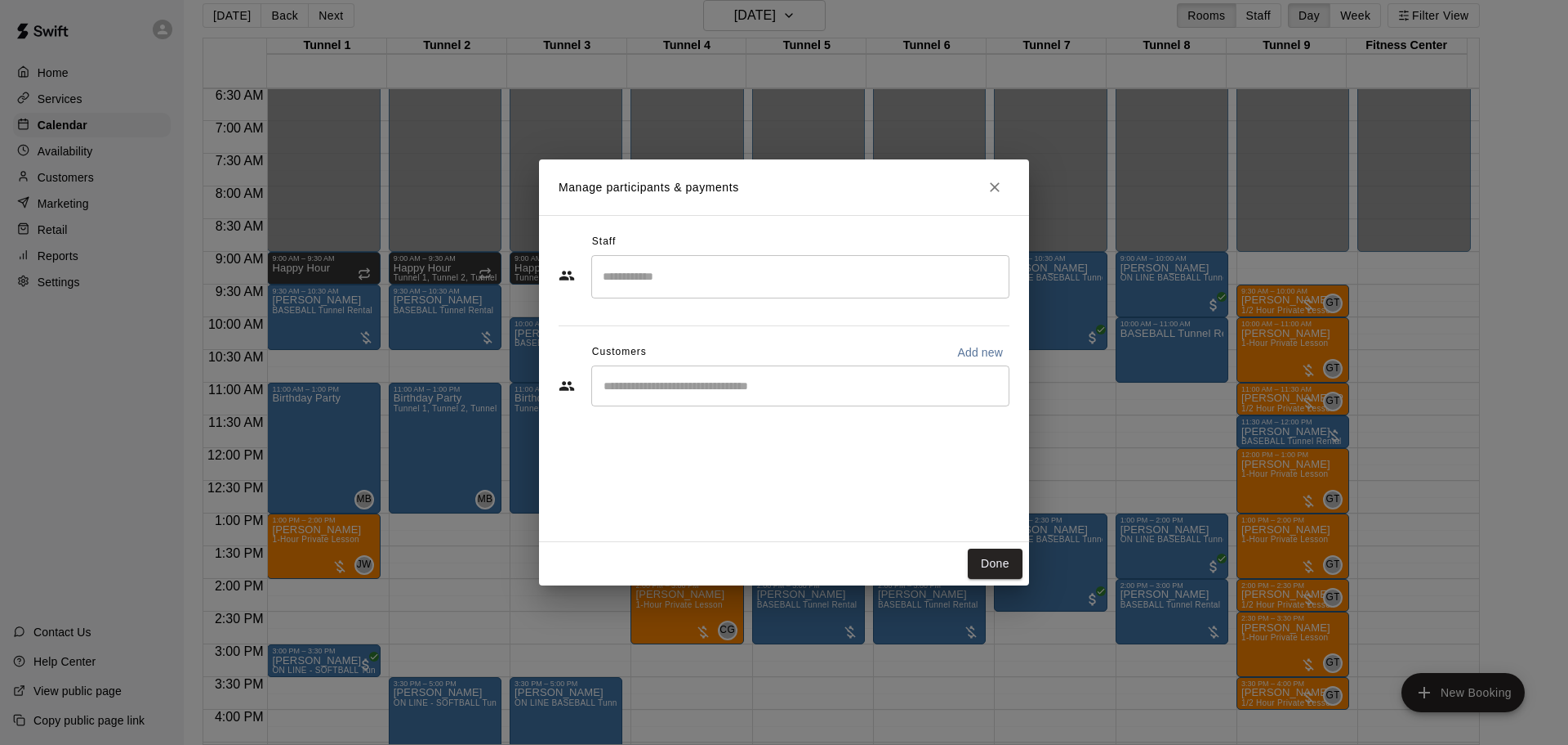
click at [708, 404] on div "​" at bounding box center [801, 386] width 418 height 41
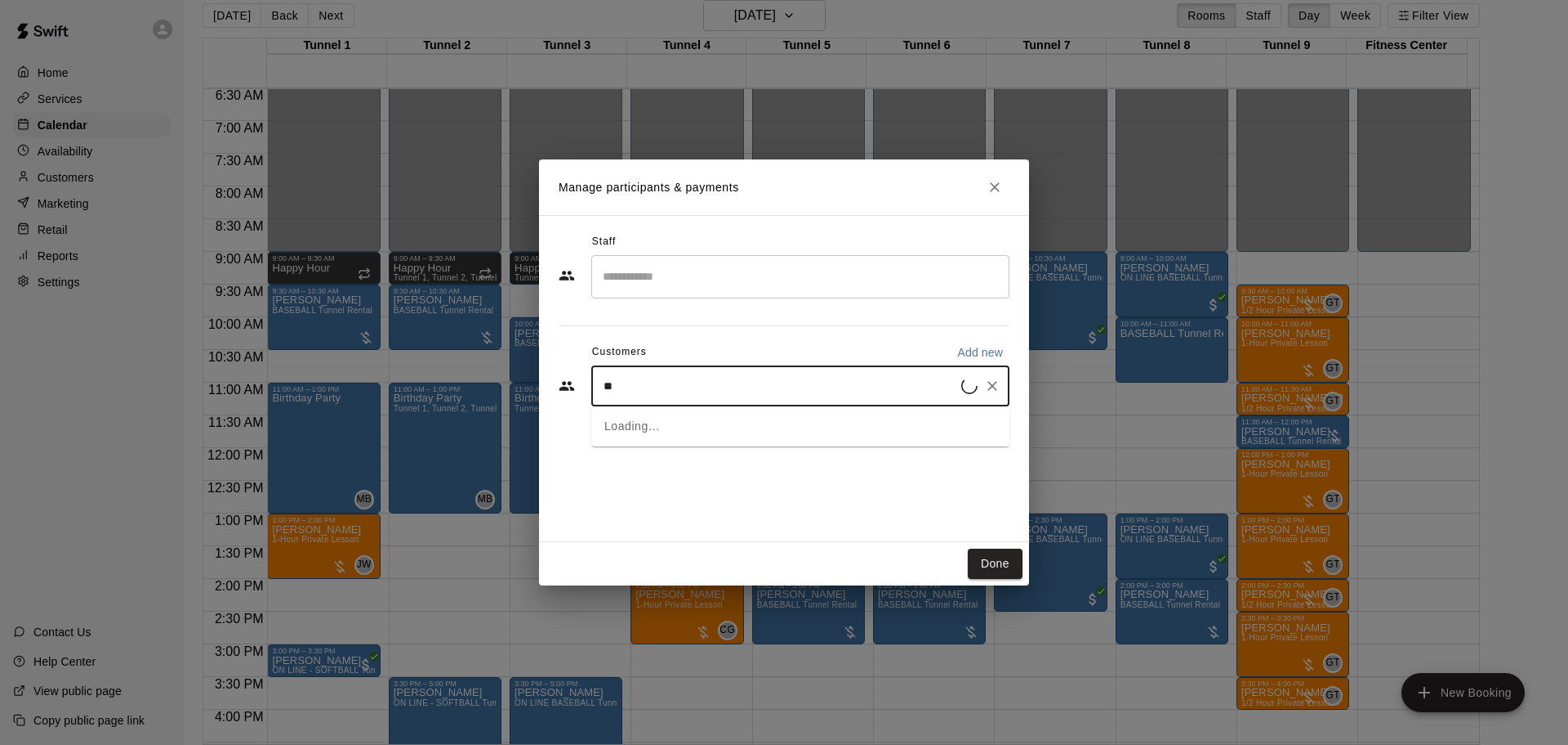
type input "*"
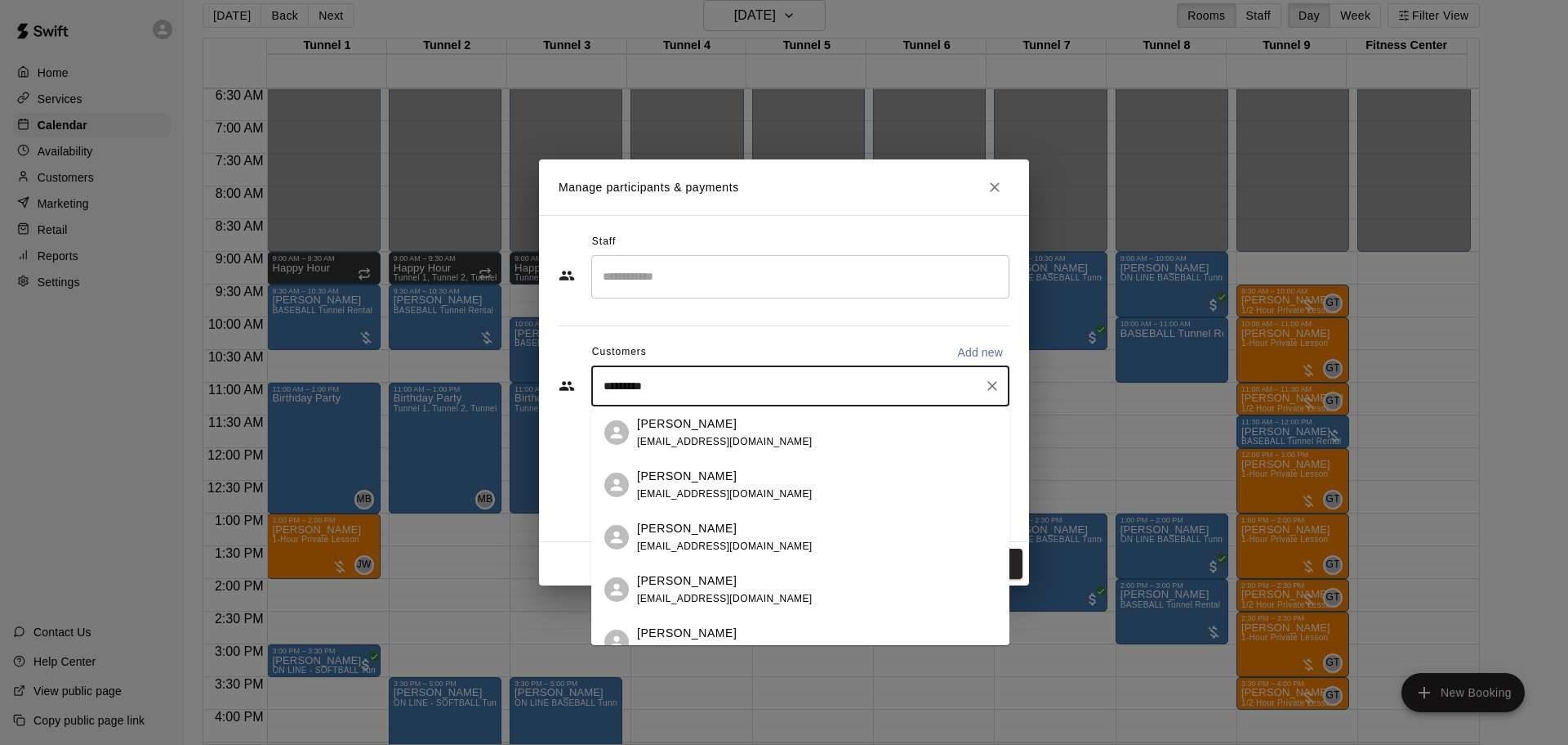
click at [601, 390] on input "*********" at bounding box center [788, 385] width 379 height 16
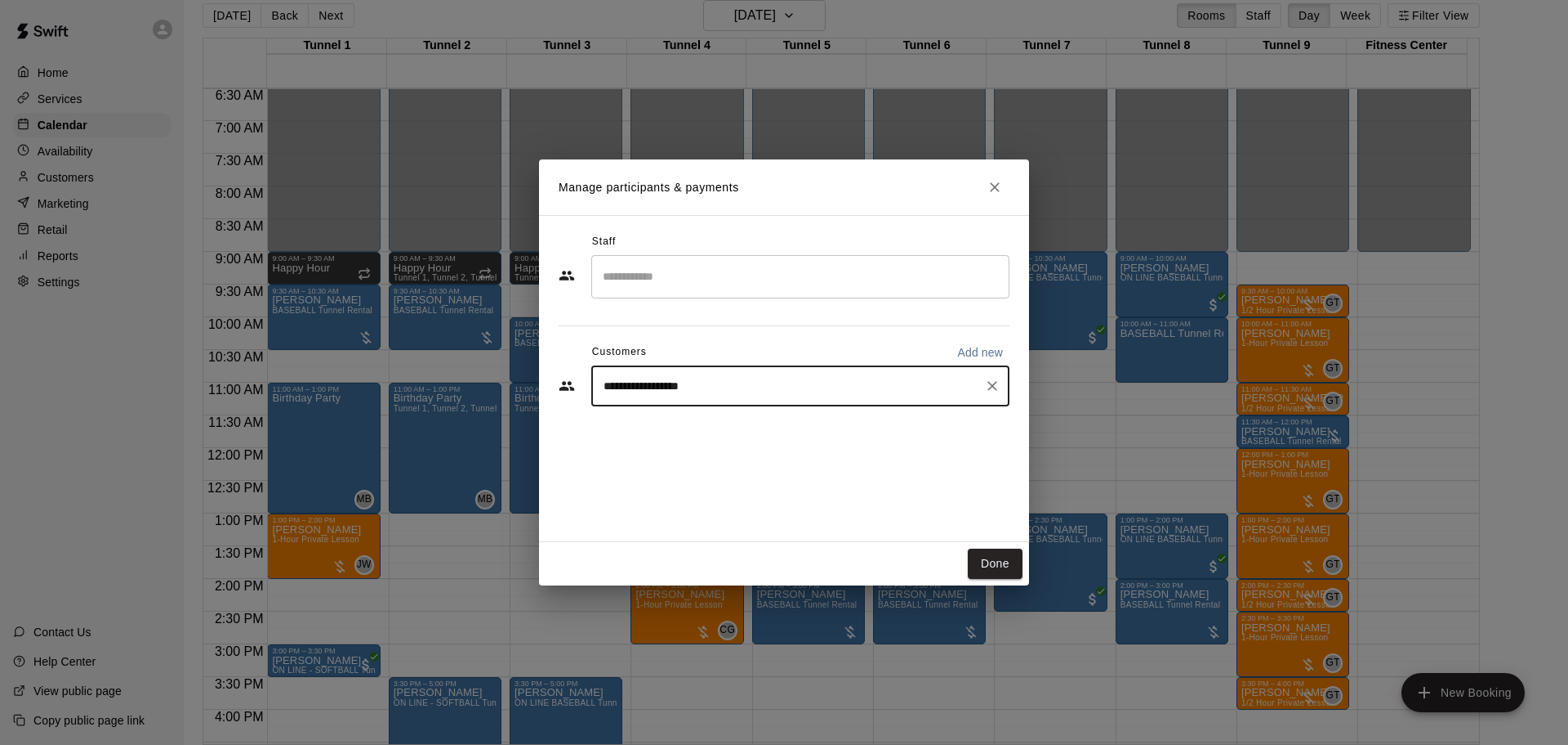
type input "**********"
click at [742, 494] on span "[EMAIL_ADDRESS][DOMAIN_NAME]" at bounding box center [724, 494] width 176 height 12
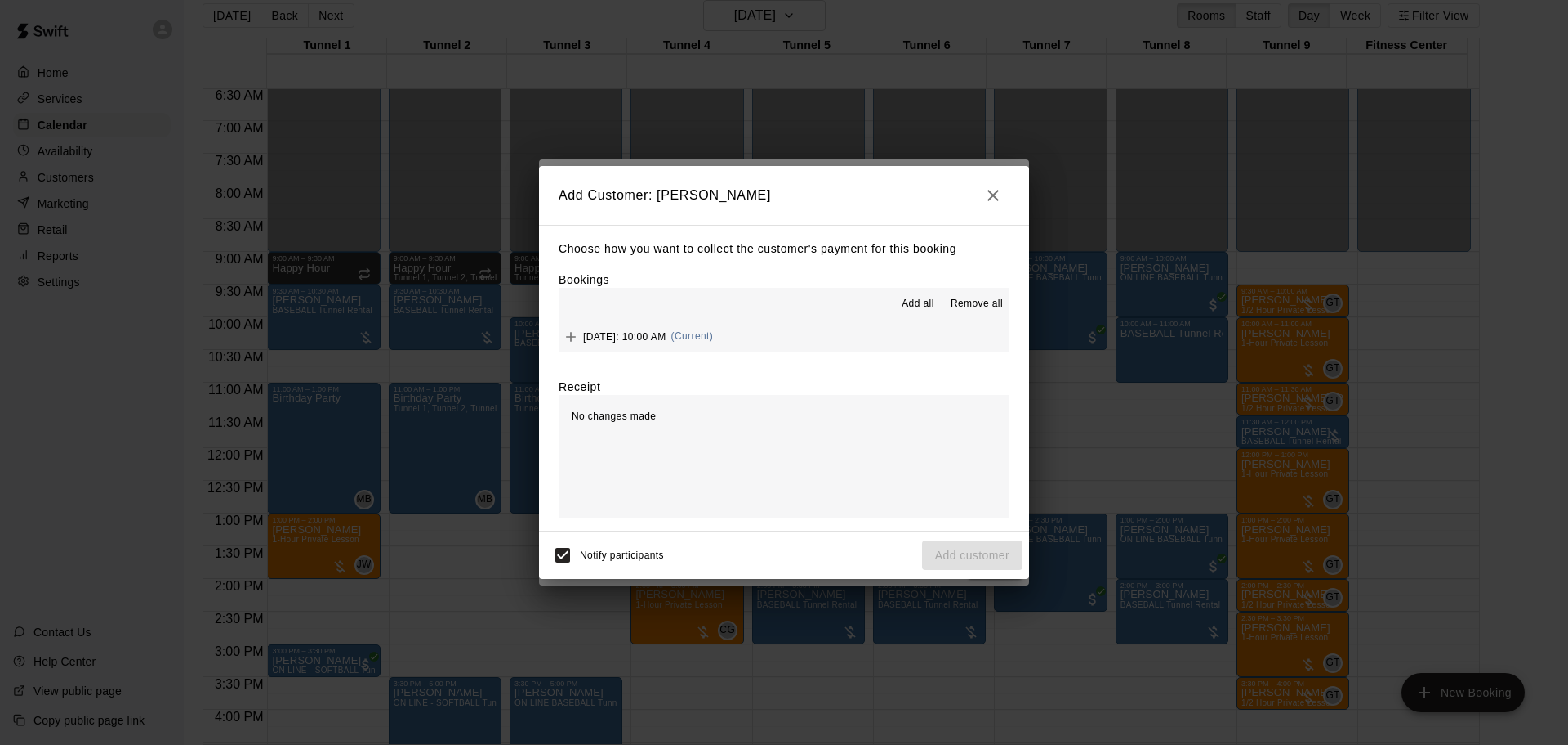
click at [666, 341] on span "[DATE]: 10:00 AM" at bounding box center [624, 336] width 83 height 12
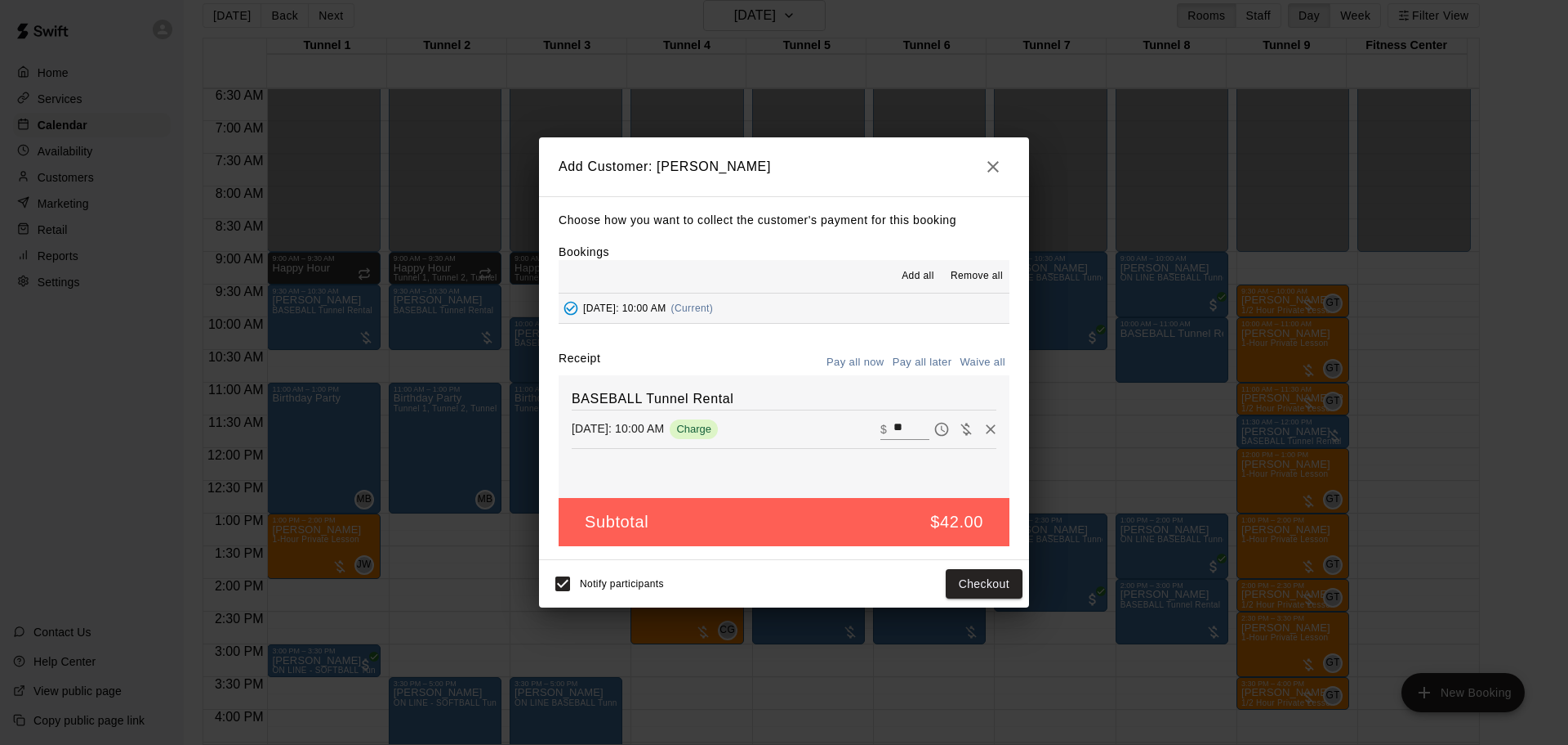
click at [936, 370] on button "Pay all later" at bounding box center [923, 362] width 68 height 25
click at [984, 576] on button "Add customer" at bounding box center [972, 584] width 101 height 30
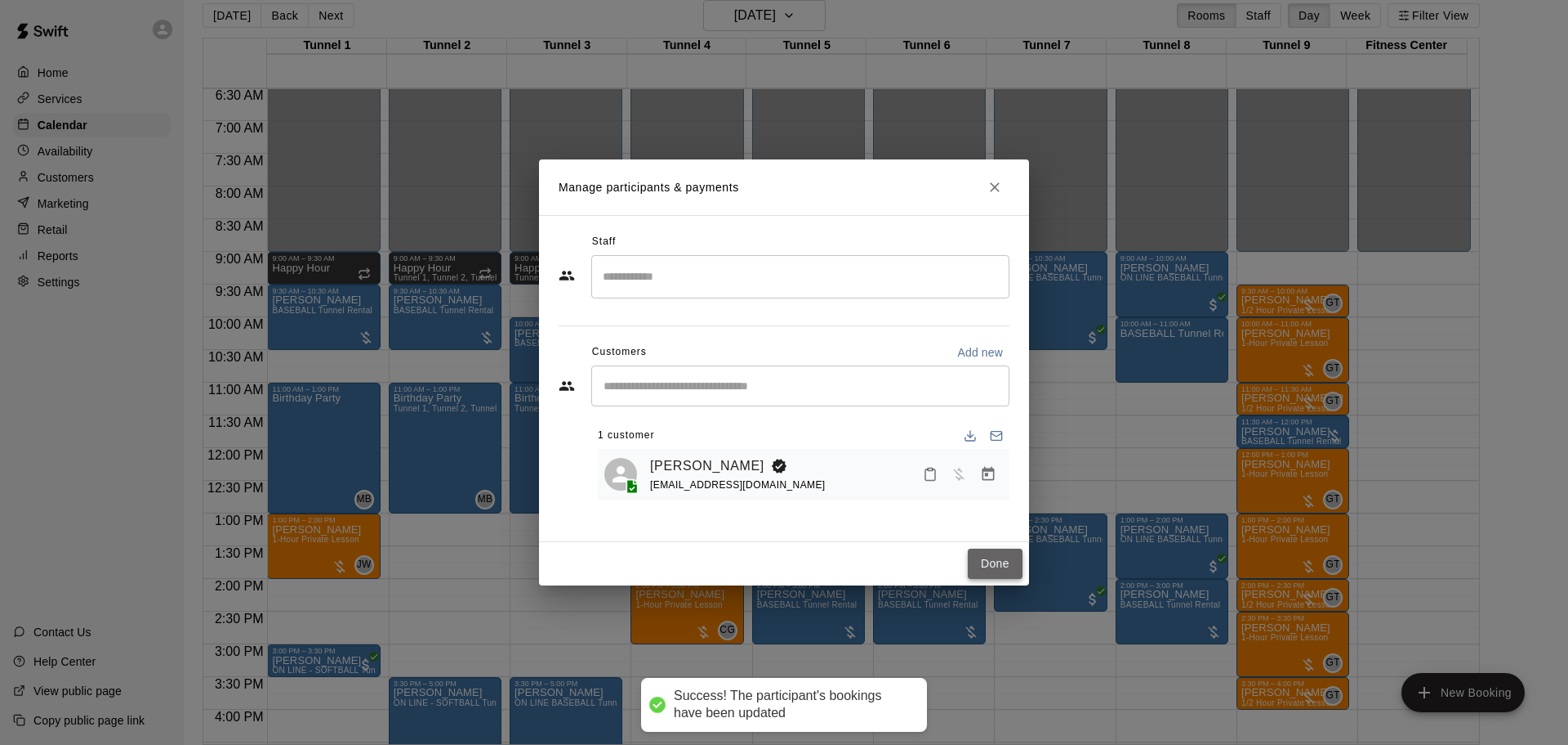
drag, startPoint x: 983, startPoint y: 563, endPoint x: 976, endPoint y: 579, distance: 17.5
click at [984, 563] on button "Done" at bounding box center [995, 563] width 55 height 30
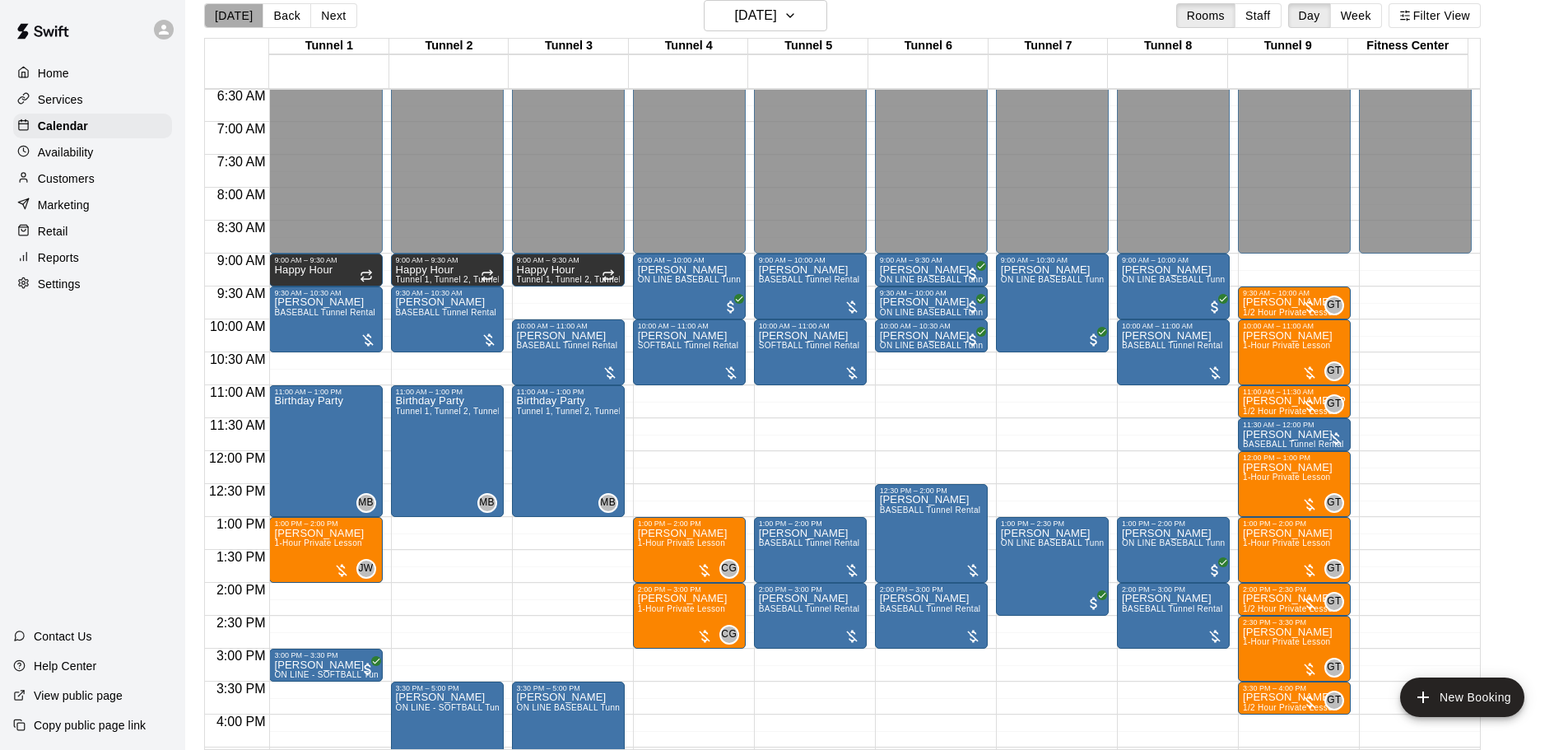
click at [235, 11] on button "[DATE]" at bounding box center [234, 15] width 59 height 25
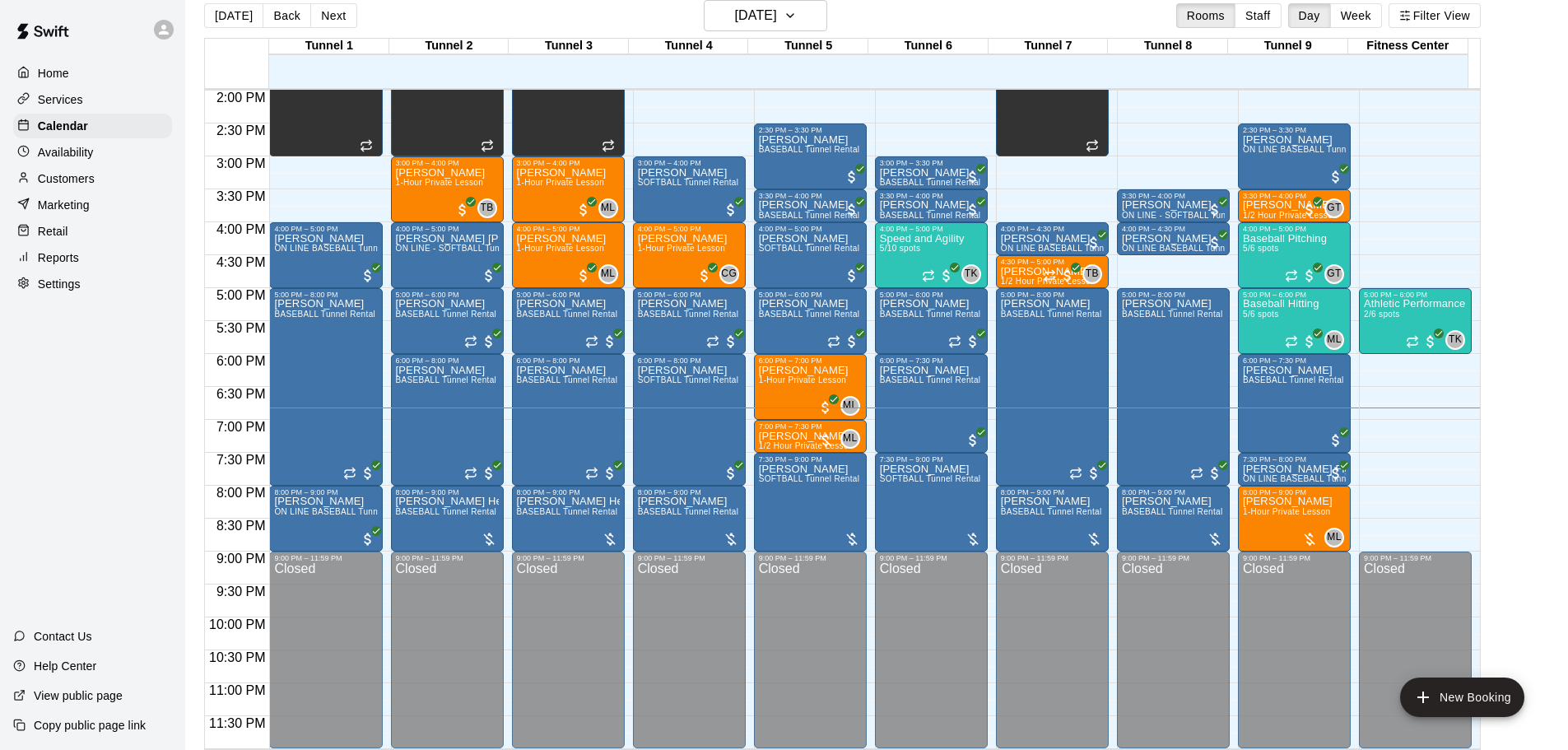
scroll to position [0, 0]
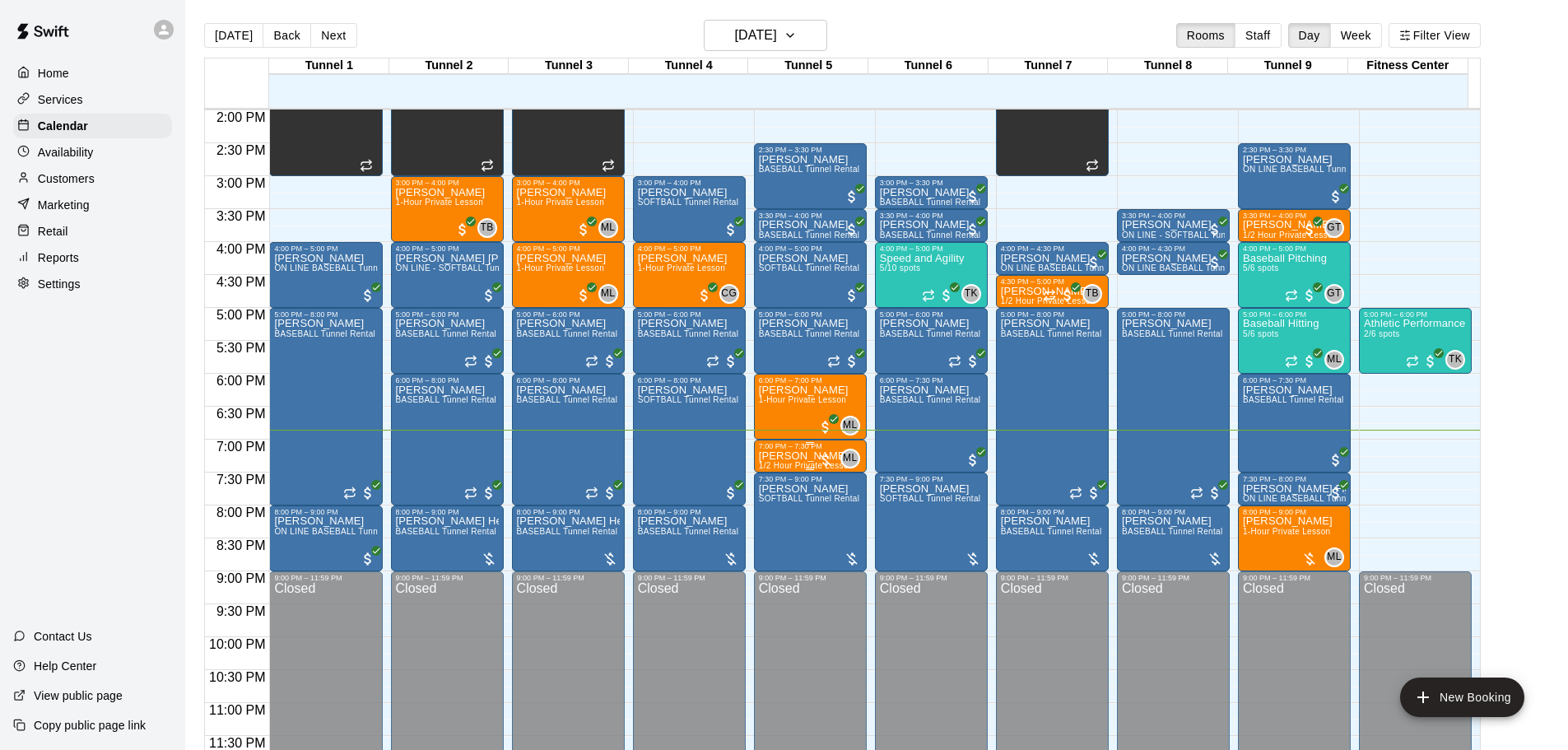
click at [808, 461] on span "1/2 Hour Private Lesson" at bounding box center [806, 465] width 95 height 9
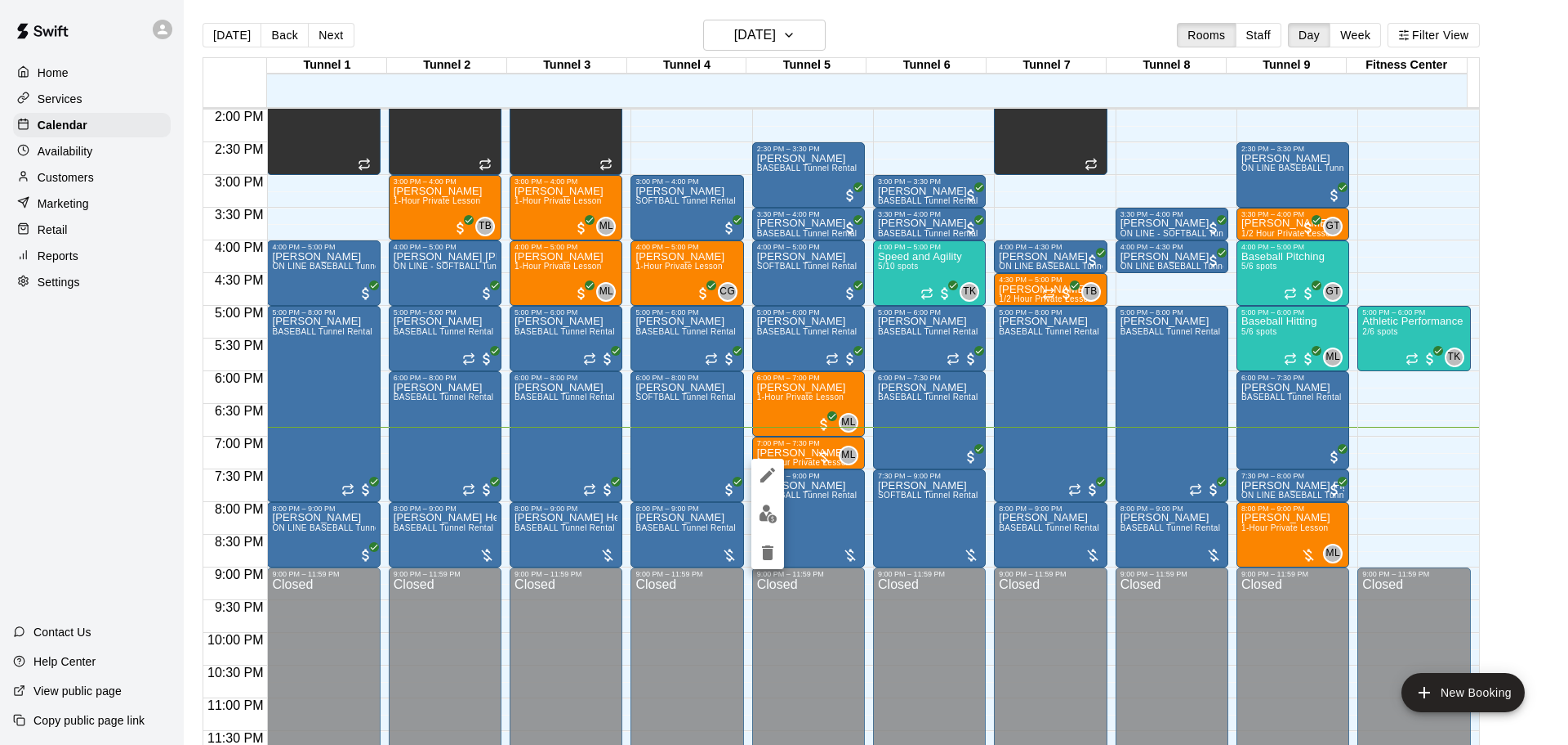
click at [757, 512] on button "edit" at bounding box center [767, 514] width 33 height 32
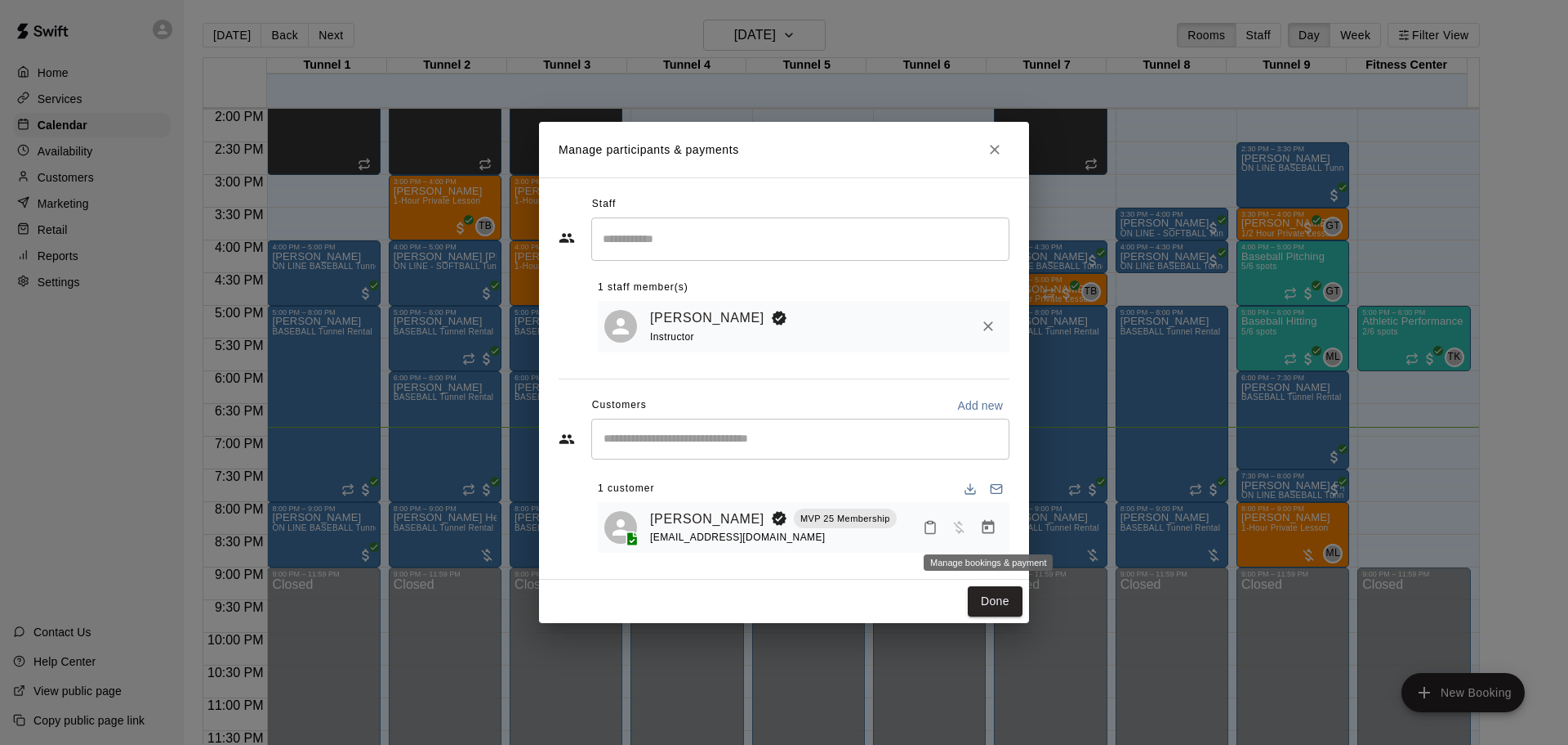
click at [986, 532] on icon "Manage bookings & payment" at bounding box center [987, 526] width 16 height 16
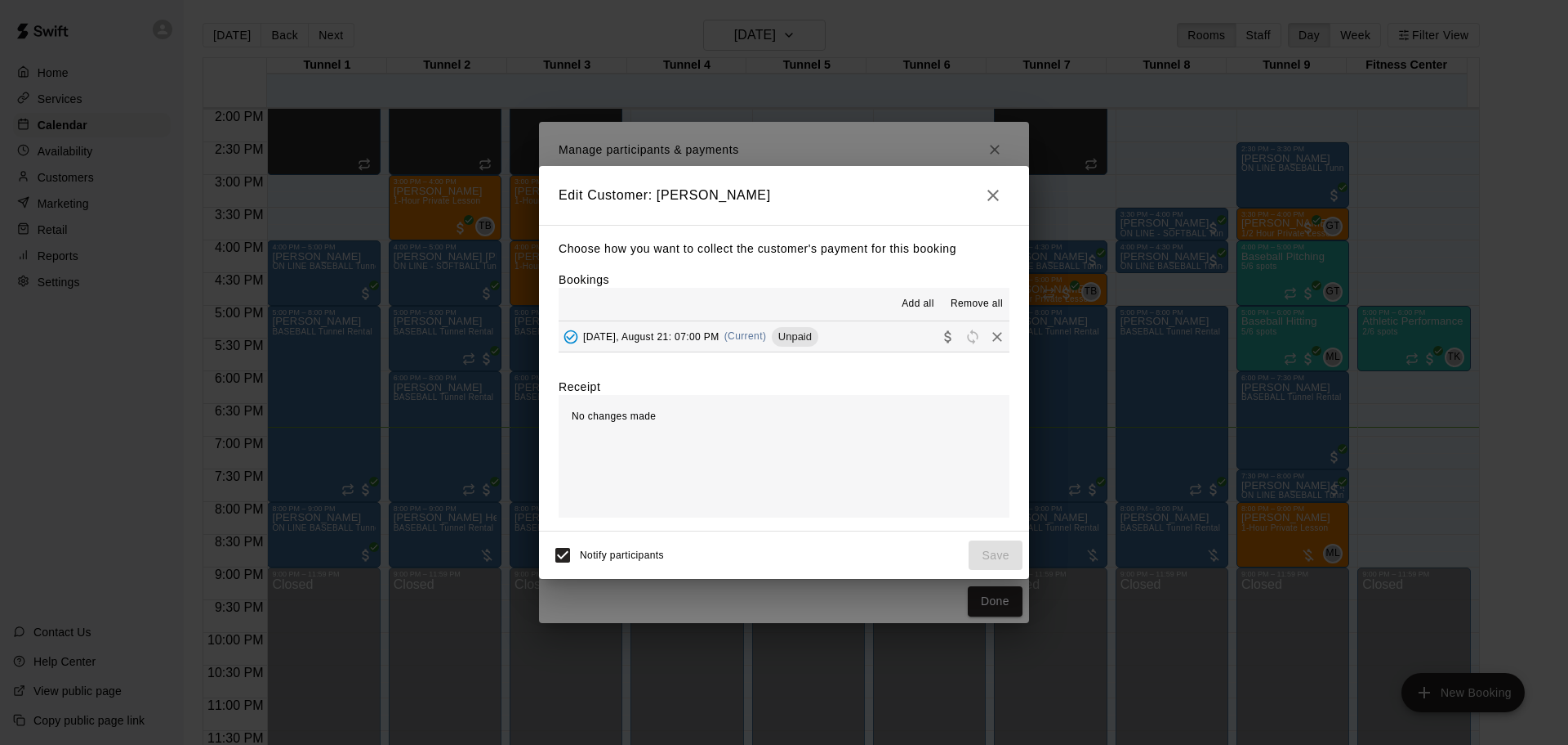
click at [731, 341] on div "[DATE], August 21: 07:00 PM (Current) Unpaid" at bounding box center [688, 336] width 260 height 24
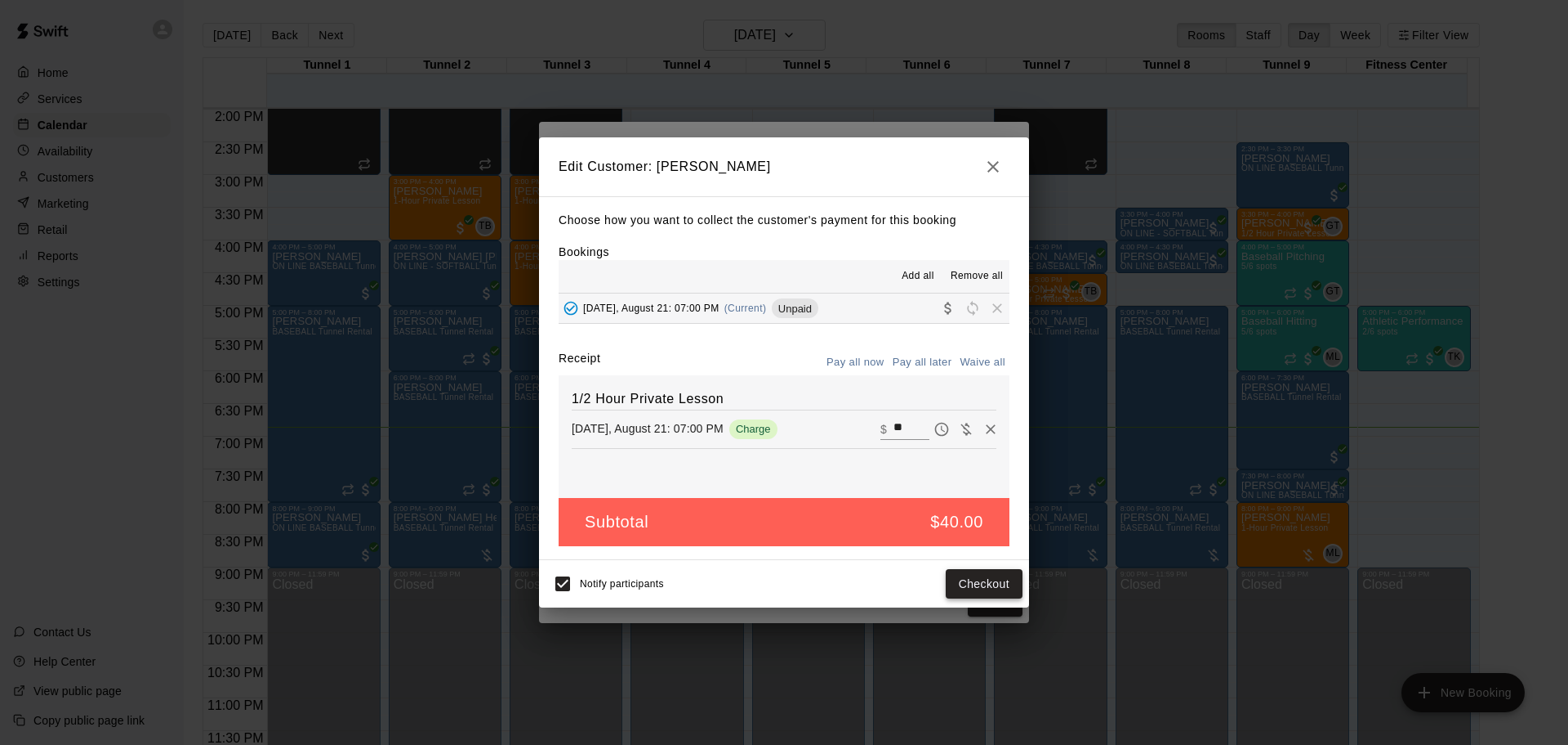
click at [999, 593] on button "Checkout" at bounding box center [984, 584] width 76 height 30
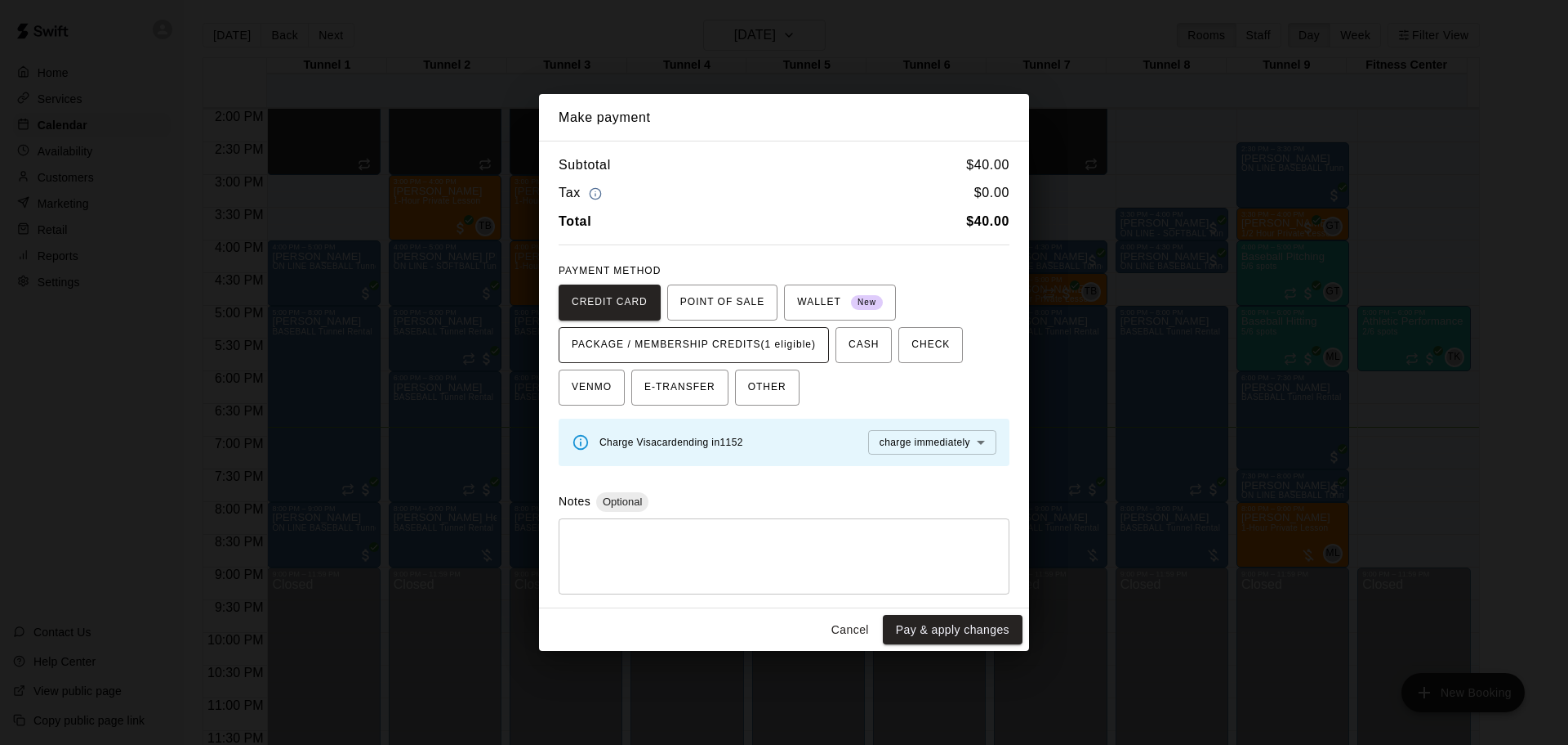
click at [750, 349] on span "PACKAGE / MEMBERSHIP CREDITS (1 eligible)" at bounding box center [693, 345] width 245 height 26
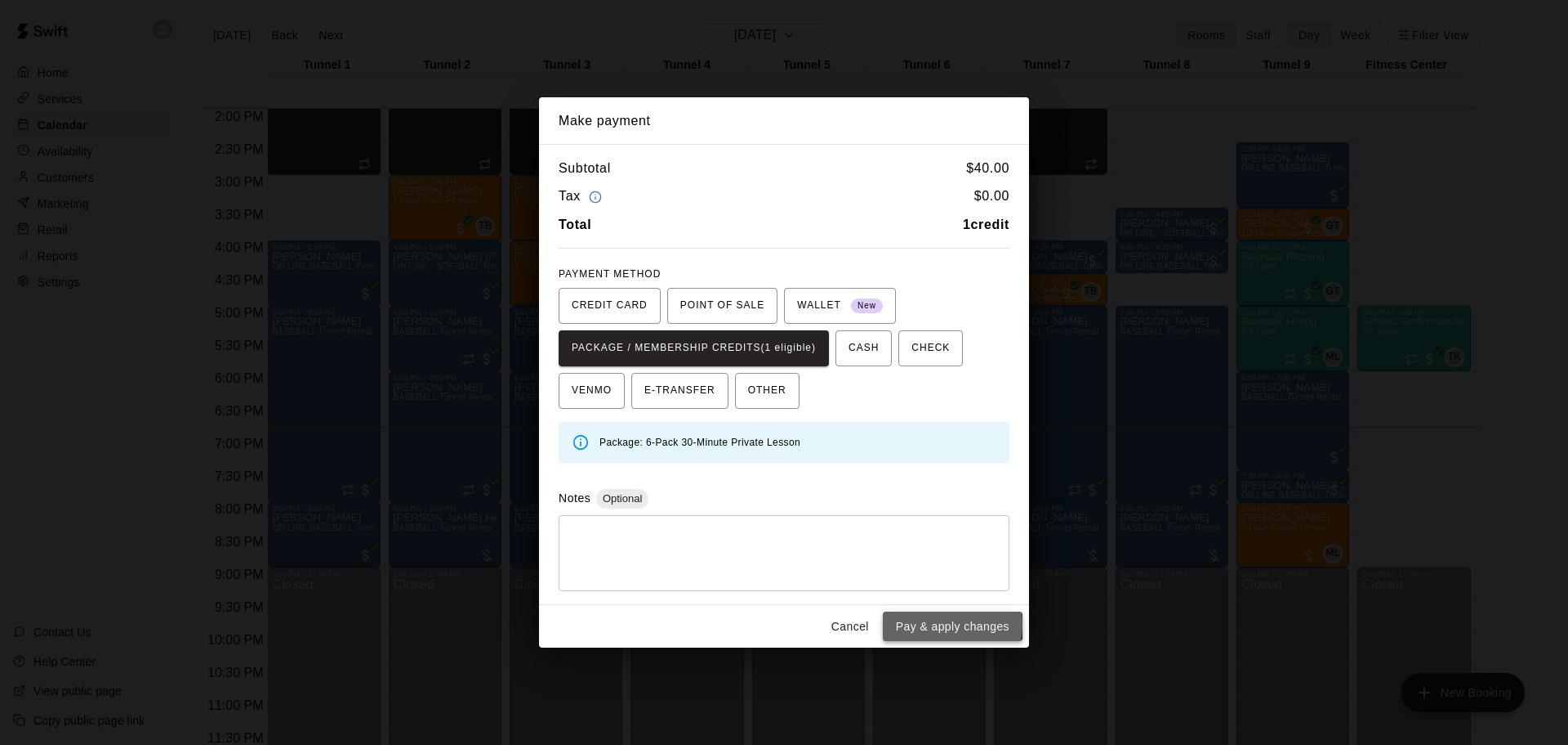
click at [944, 625] on button "Pay & apply changes" at bounding box center [953, 626] width 139 height 30
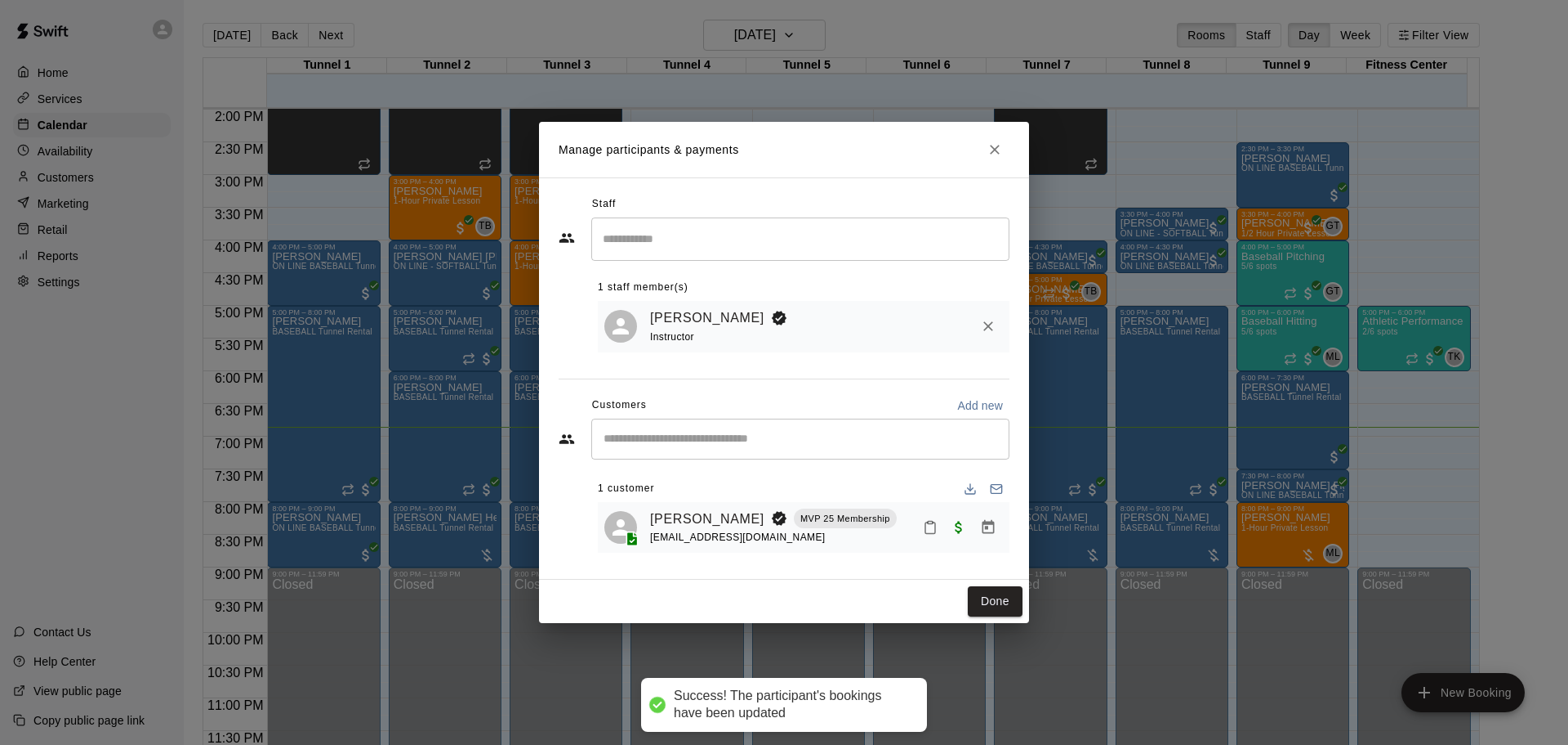
click at [1023, 599] on div "Done" at bounding box center [784, 601] width 490 height 44
click at [987, 603] on button "Done" at bounding box center [995, 601] width 55 height 30
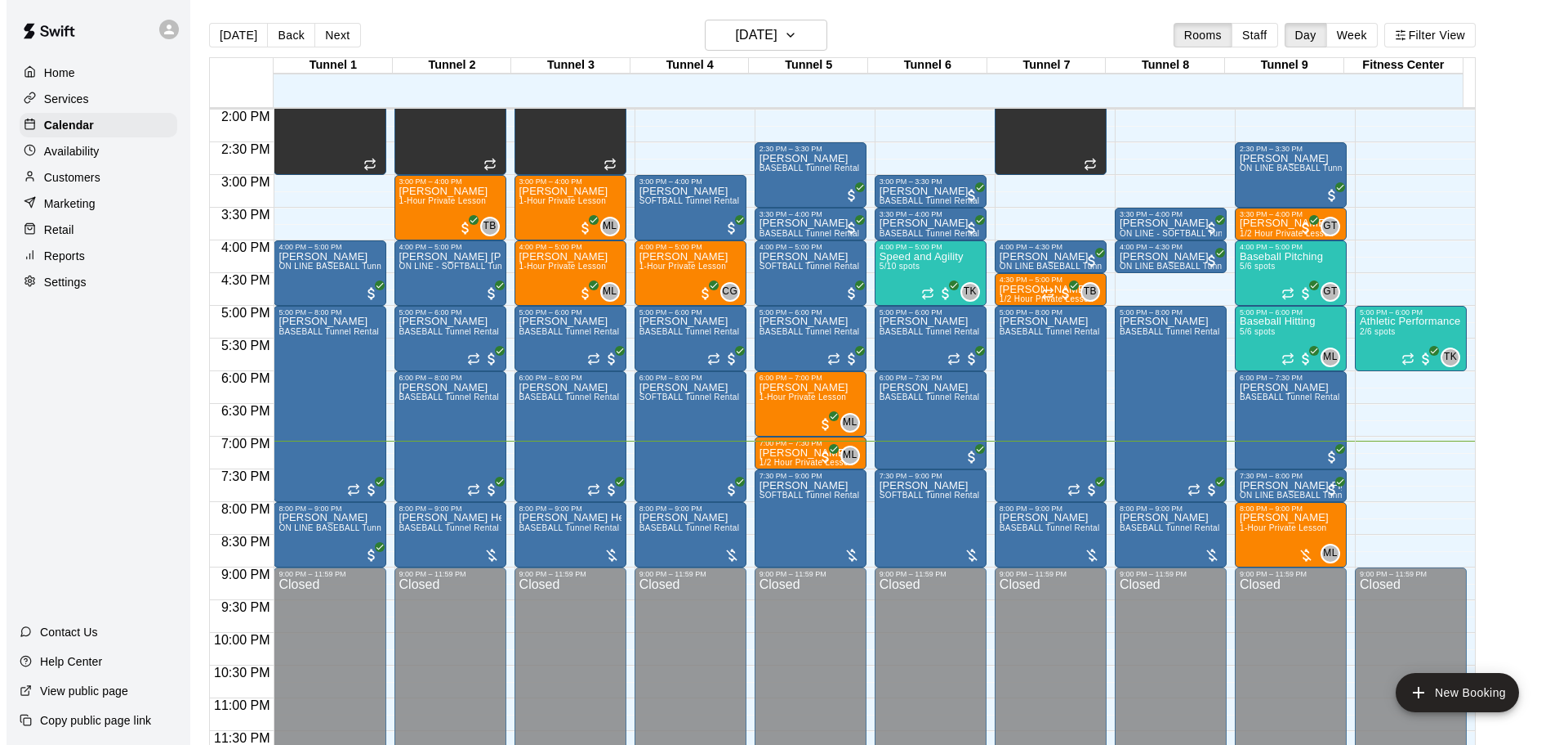
scroll to position [26, 0]
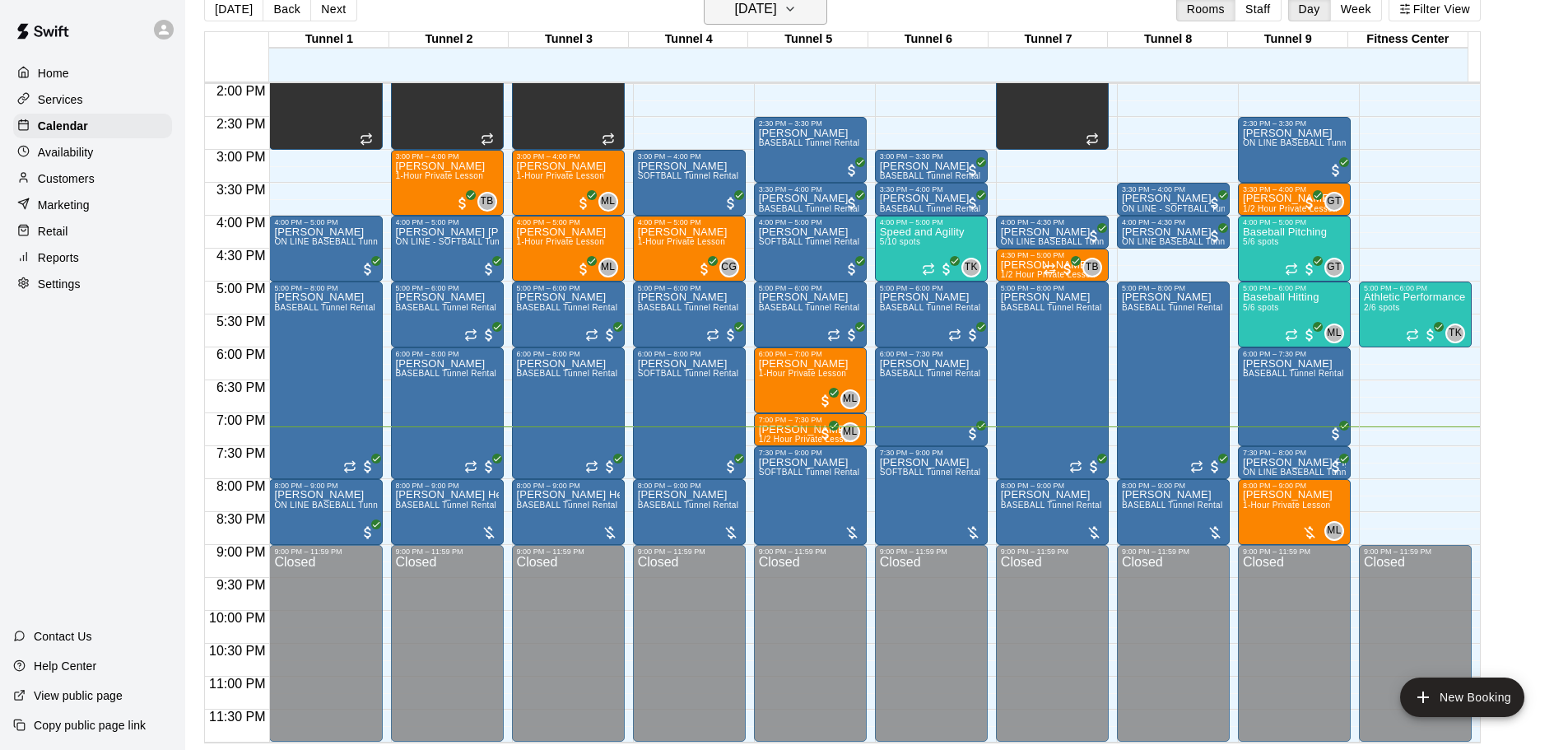
click at [735, 9] on h6 "[DATE]" at bounding box center [756, 8] width 42 height 23
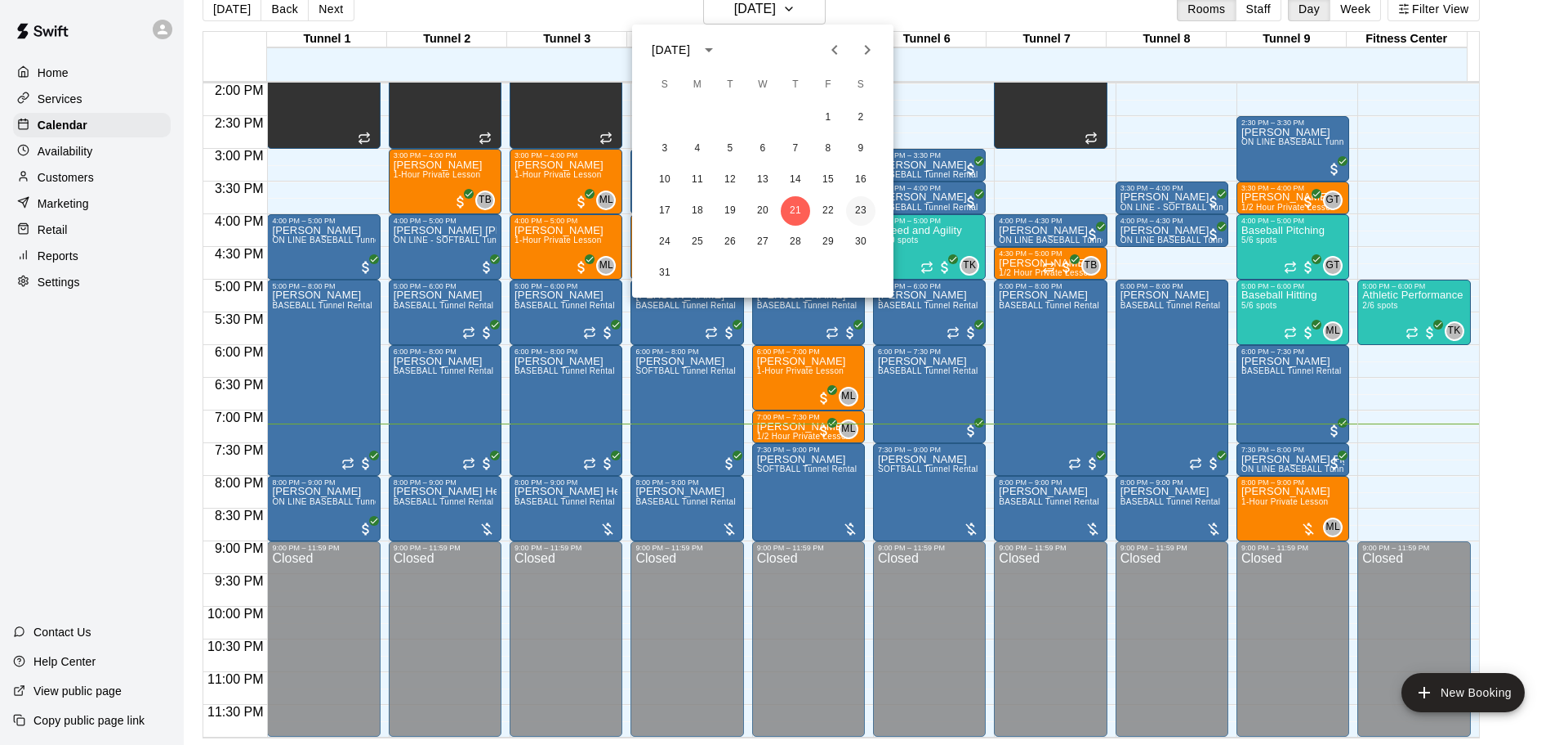
click at [855, 212] on button "23" at bounding box center [860, 210] width 29 height 29
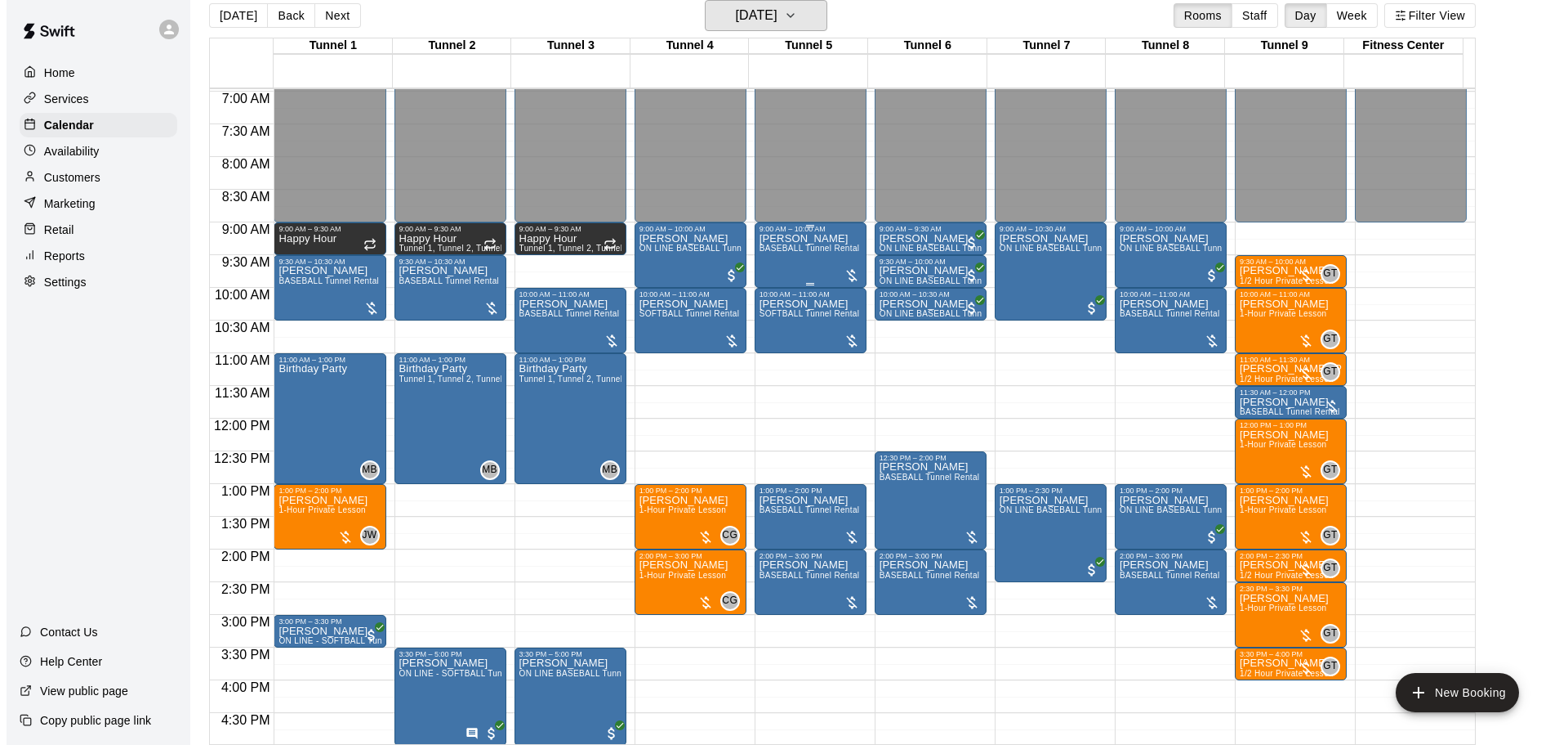
scroll to position [425, 0]
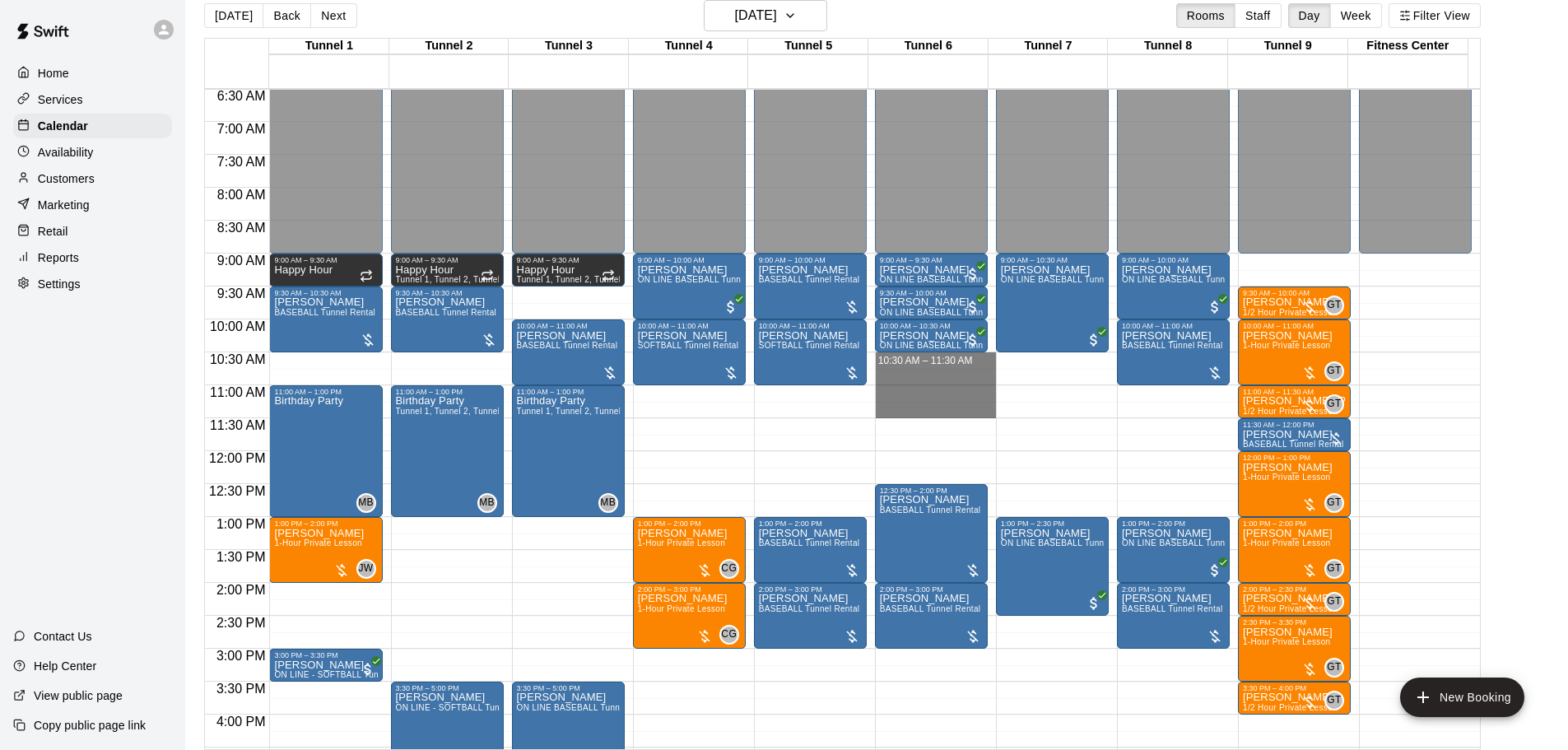
drag, startPoint x: 897, startPoint y: 354, endPoint x: 901, endPoint y: 407, distance: 53.2
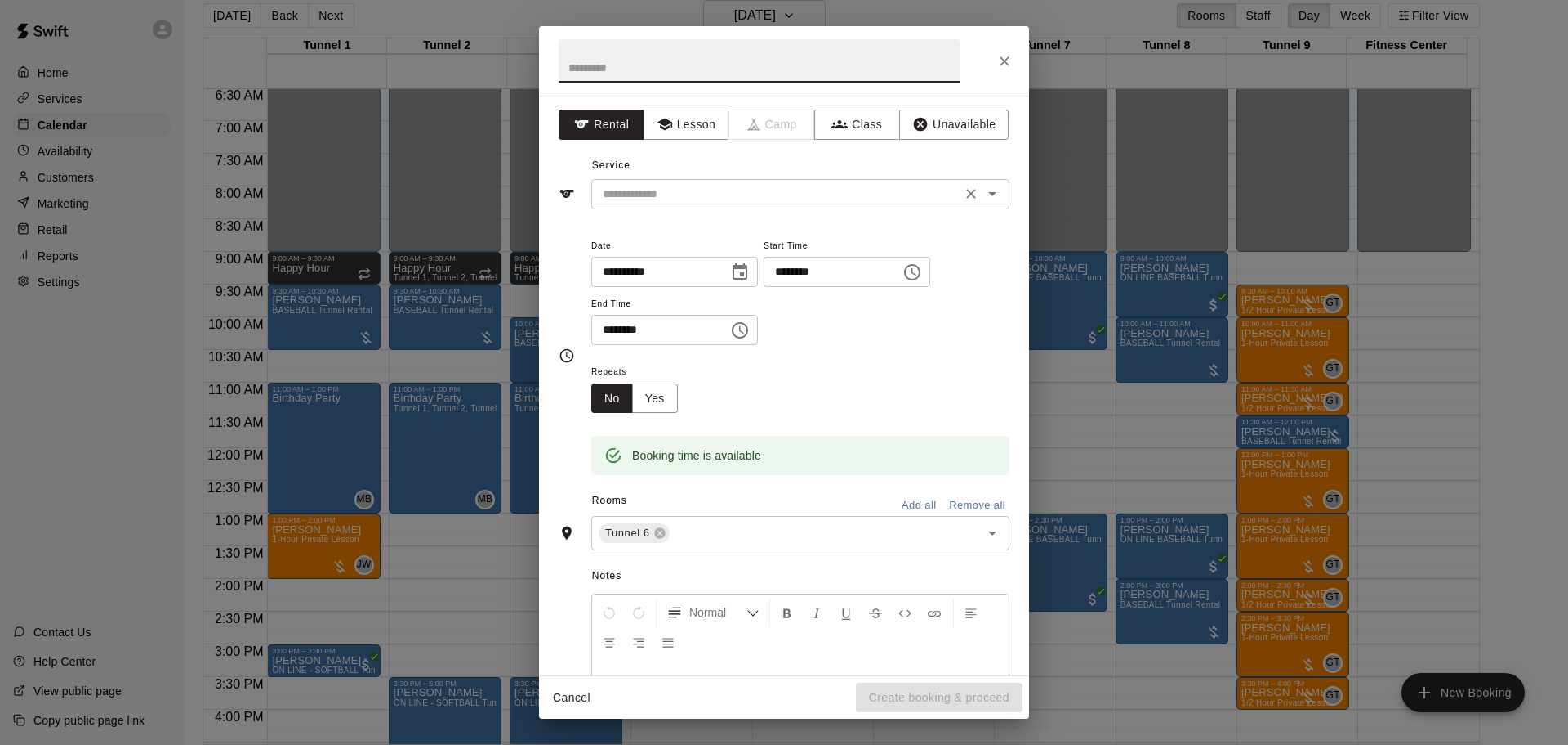
click at [766, 197] on input "text" at bounding box center [776, 194] width 360 height 20
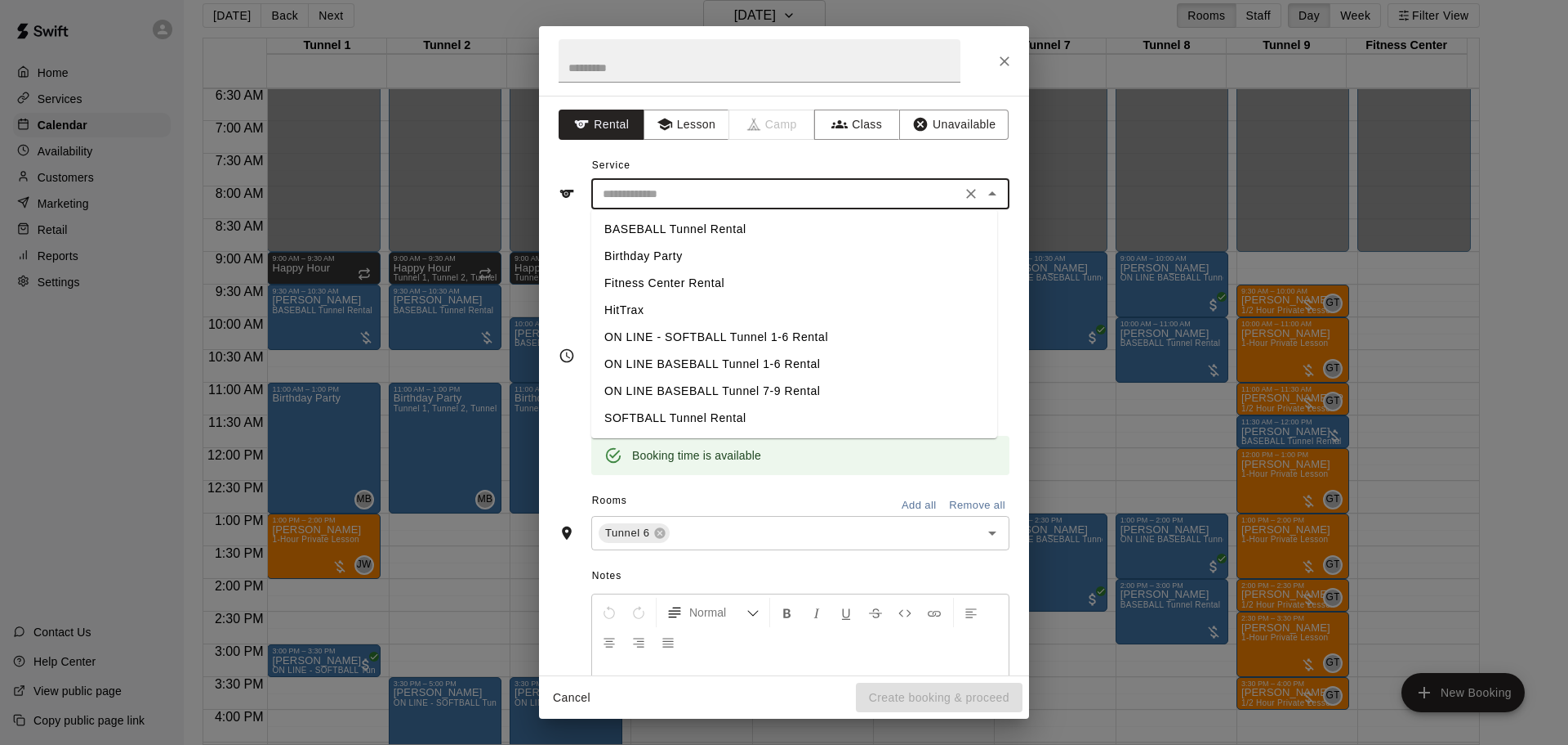
click at [695, 233] on li "BASEBALL Tunnel Rental" at bounding box center [794, 230] width 406 height 27
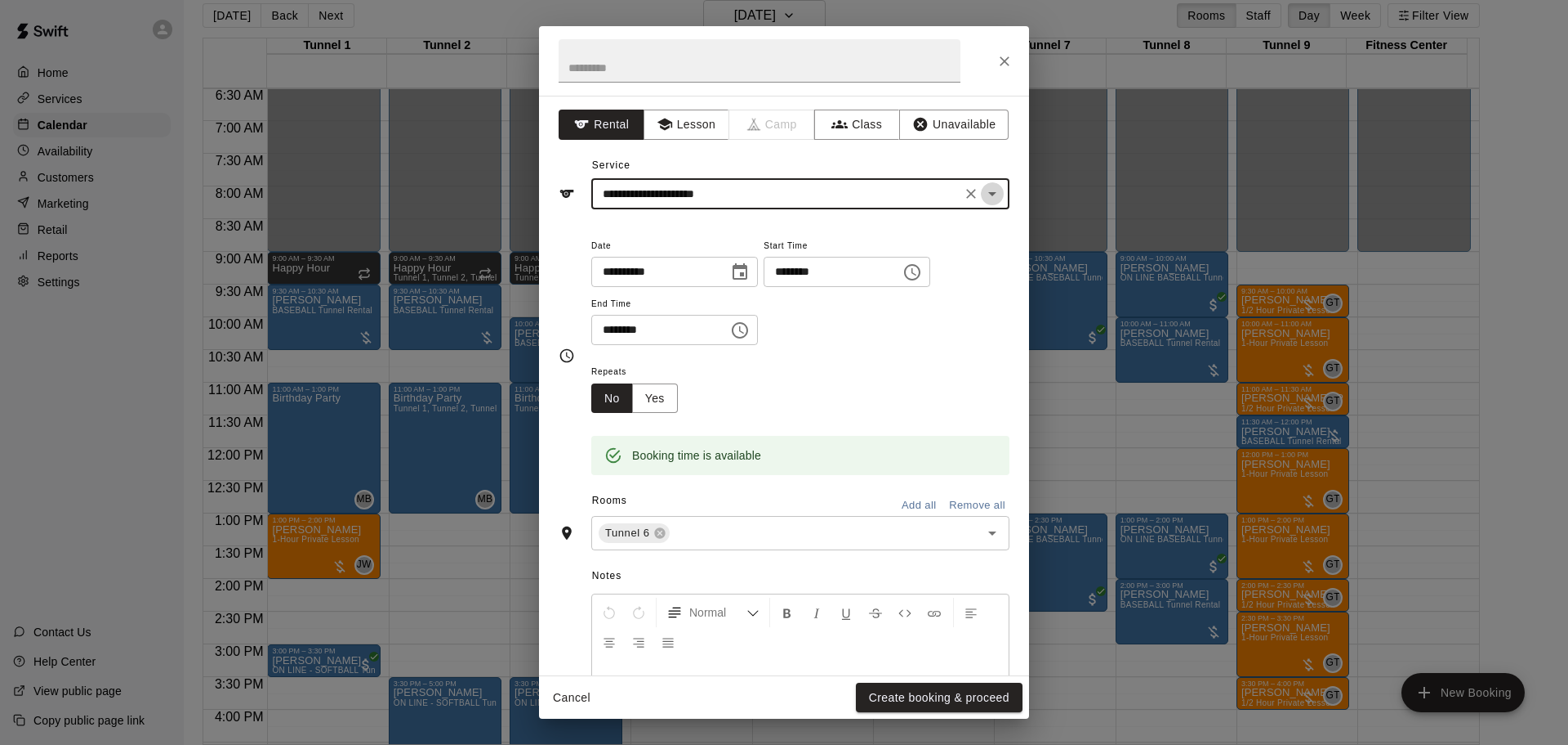
click at [981, 193] on button "Open" at bounding box center [992, 193] width 23 height 23
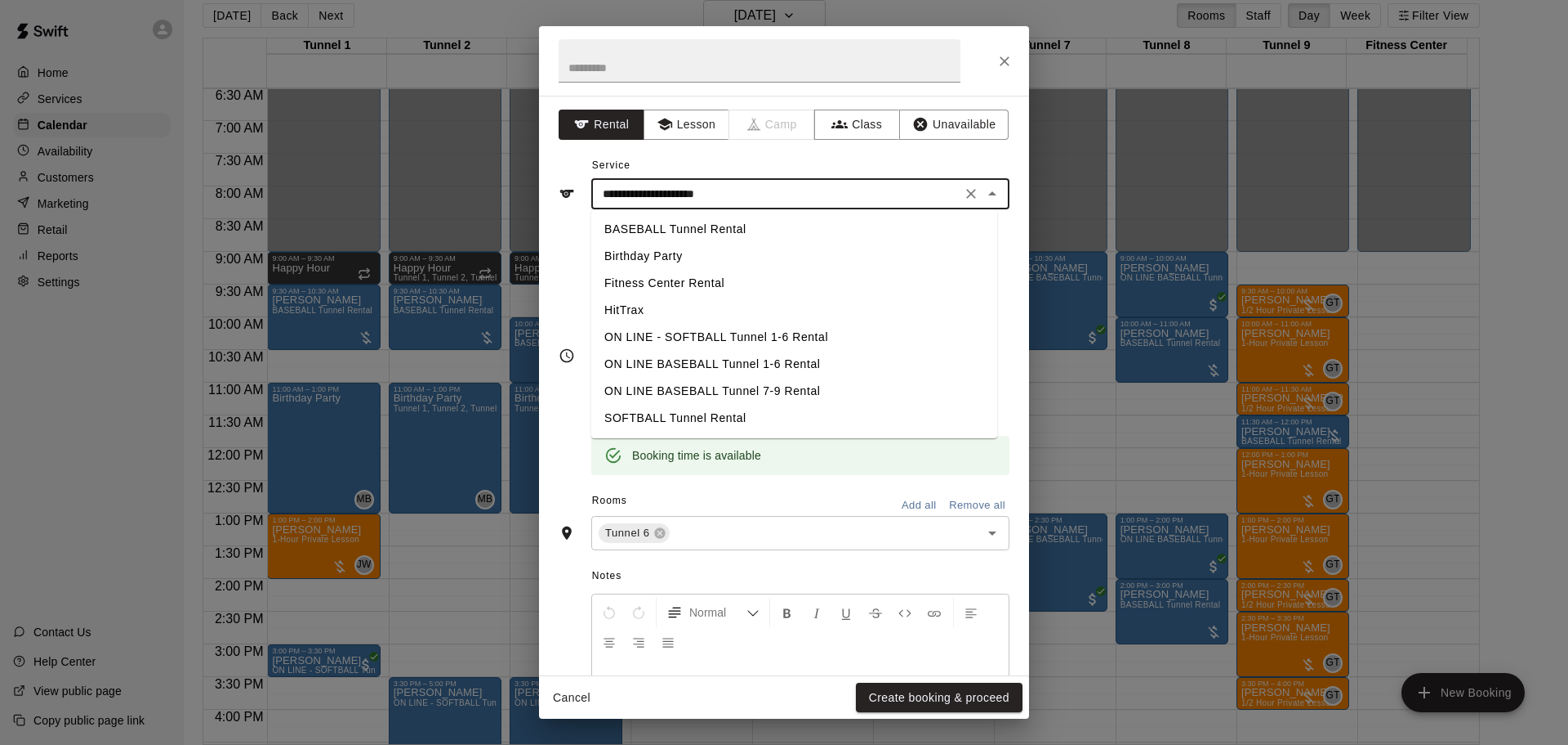
click at [780, 409] on li "SOFTBALL Tunnel Rental" at bounding box center [794, 418] width 406 height 27
type input "**********"
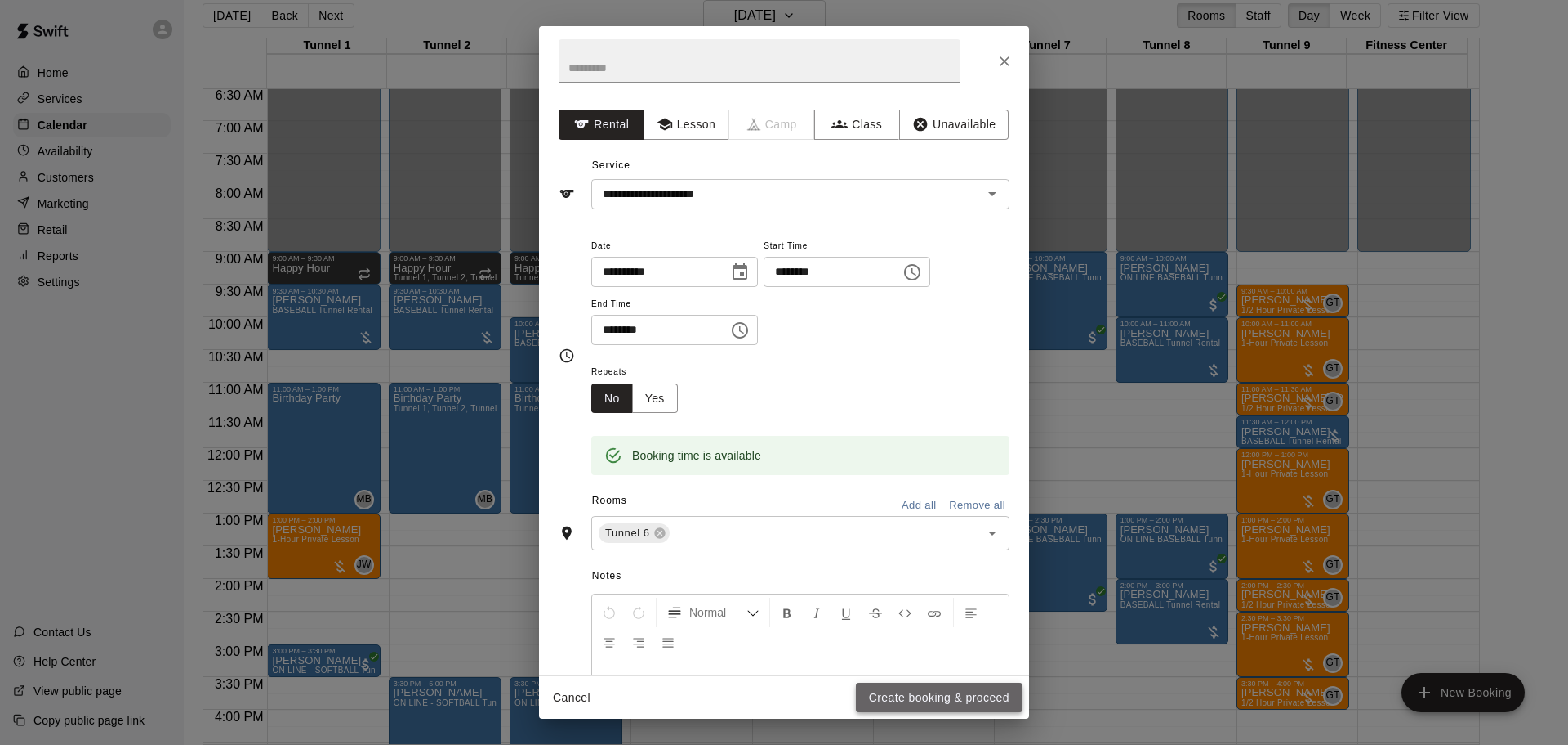
click at [960, 701] on button "Create booking & proceed" at bounding box center [939, 698] width 166 height 30
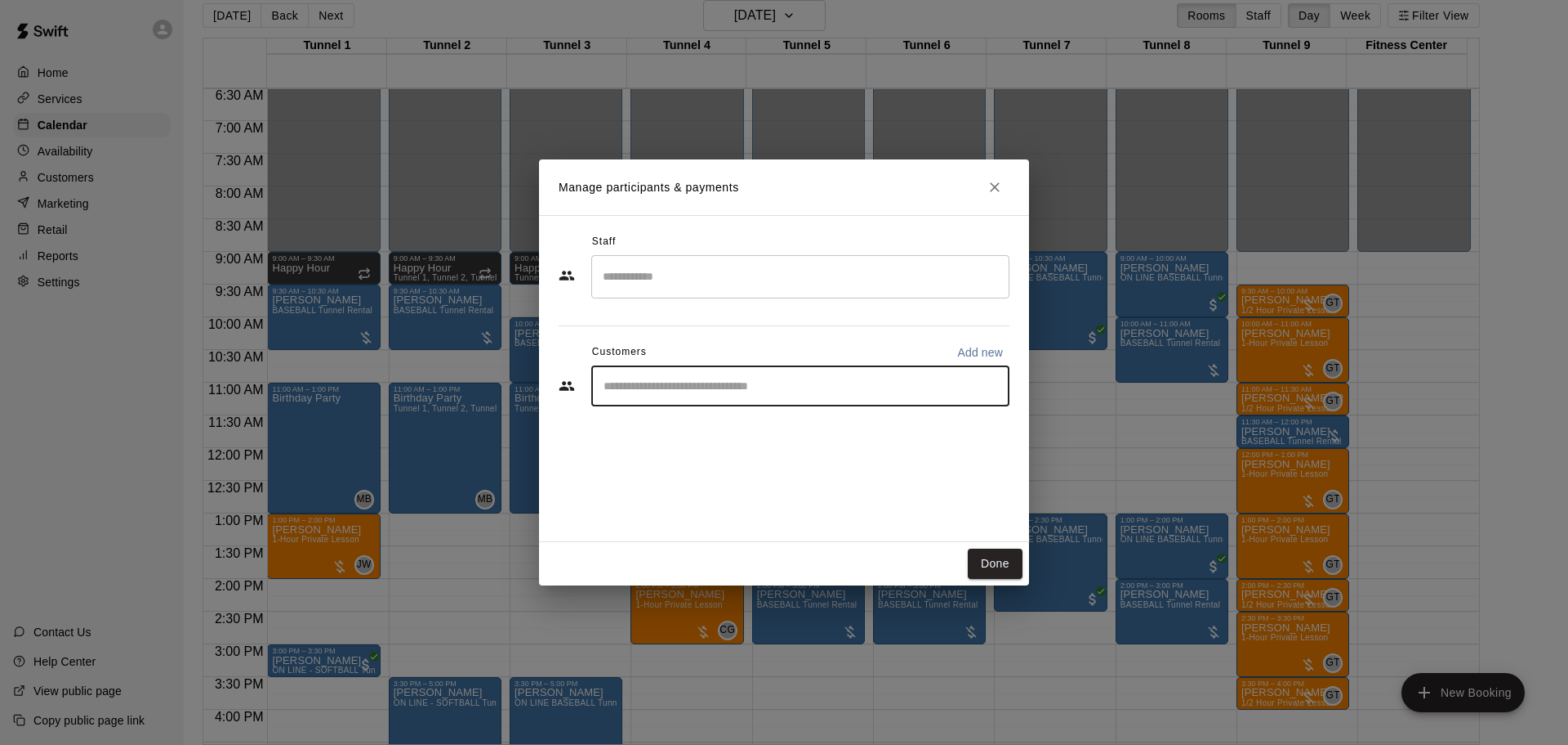
click at [692, 381] on input "Start typing to search customers..." at bounding box center [801, 385] width 403 height 16
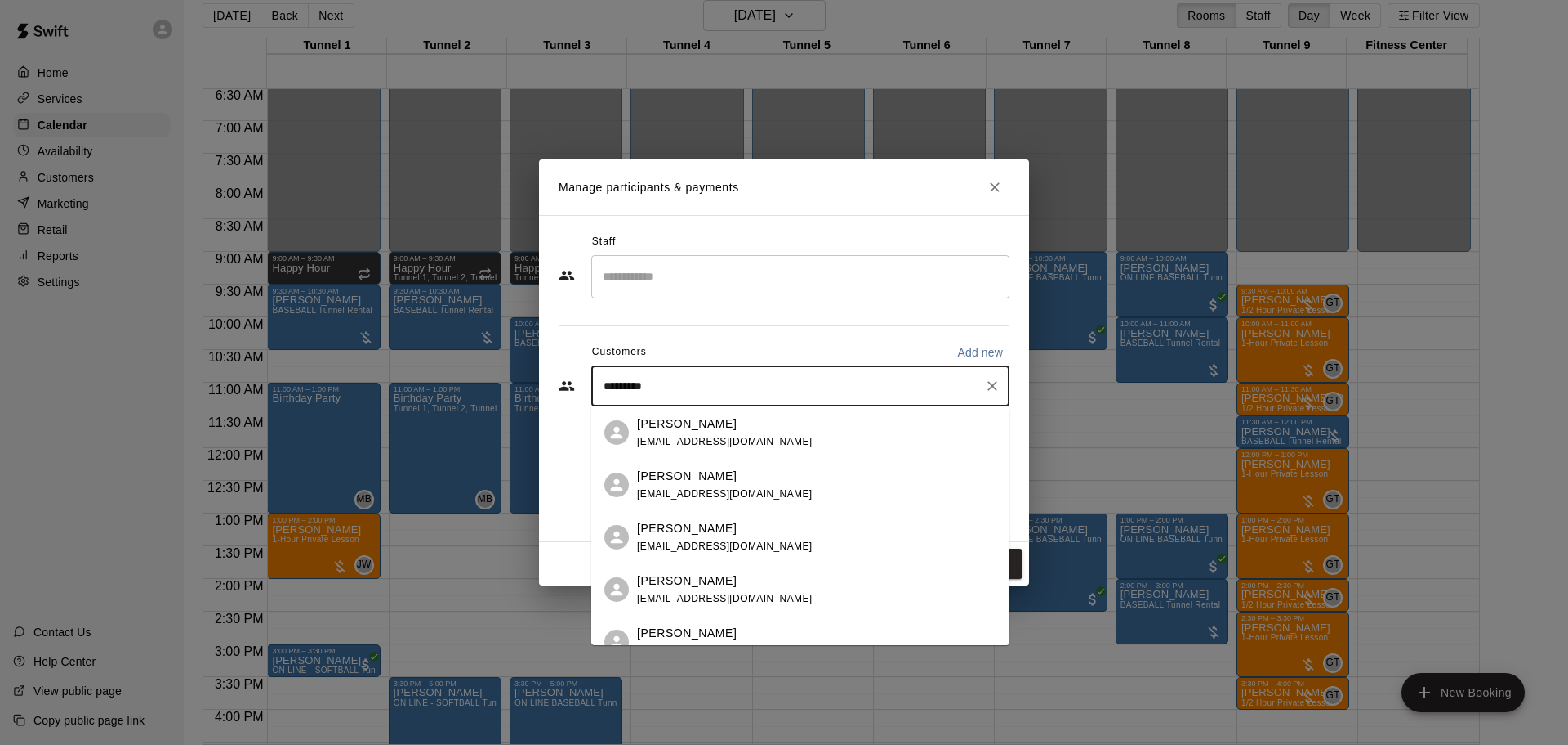
click at [600, 390] on input "*********" at bounding box center [788, 385] width 379 height 16
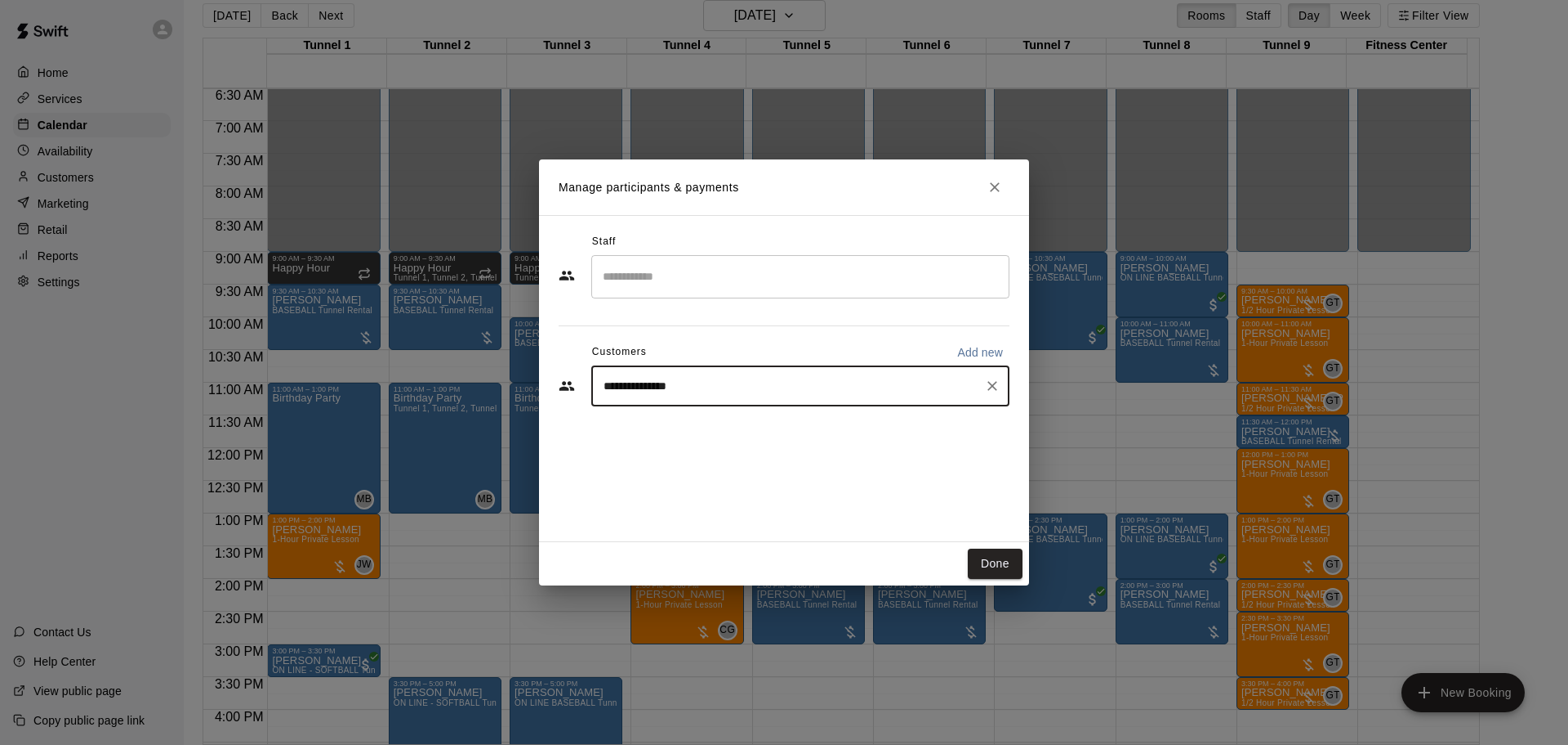
type input "**********"
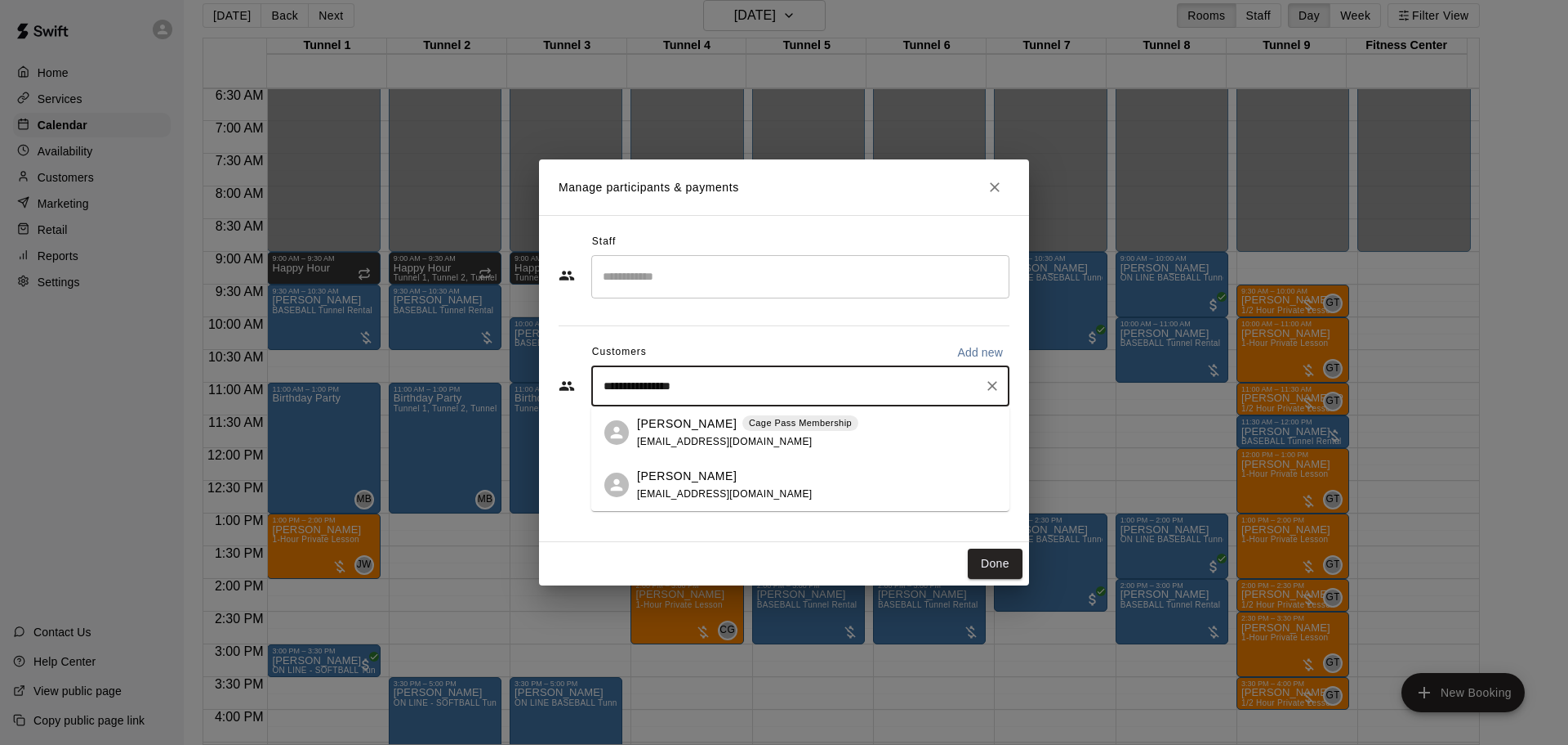
click at [681, 428] on p "[PERSON_NAME]" at bounding box center [687, 424] width 100 height 17
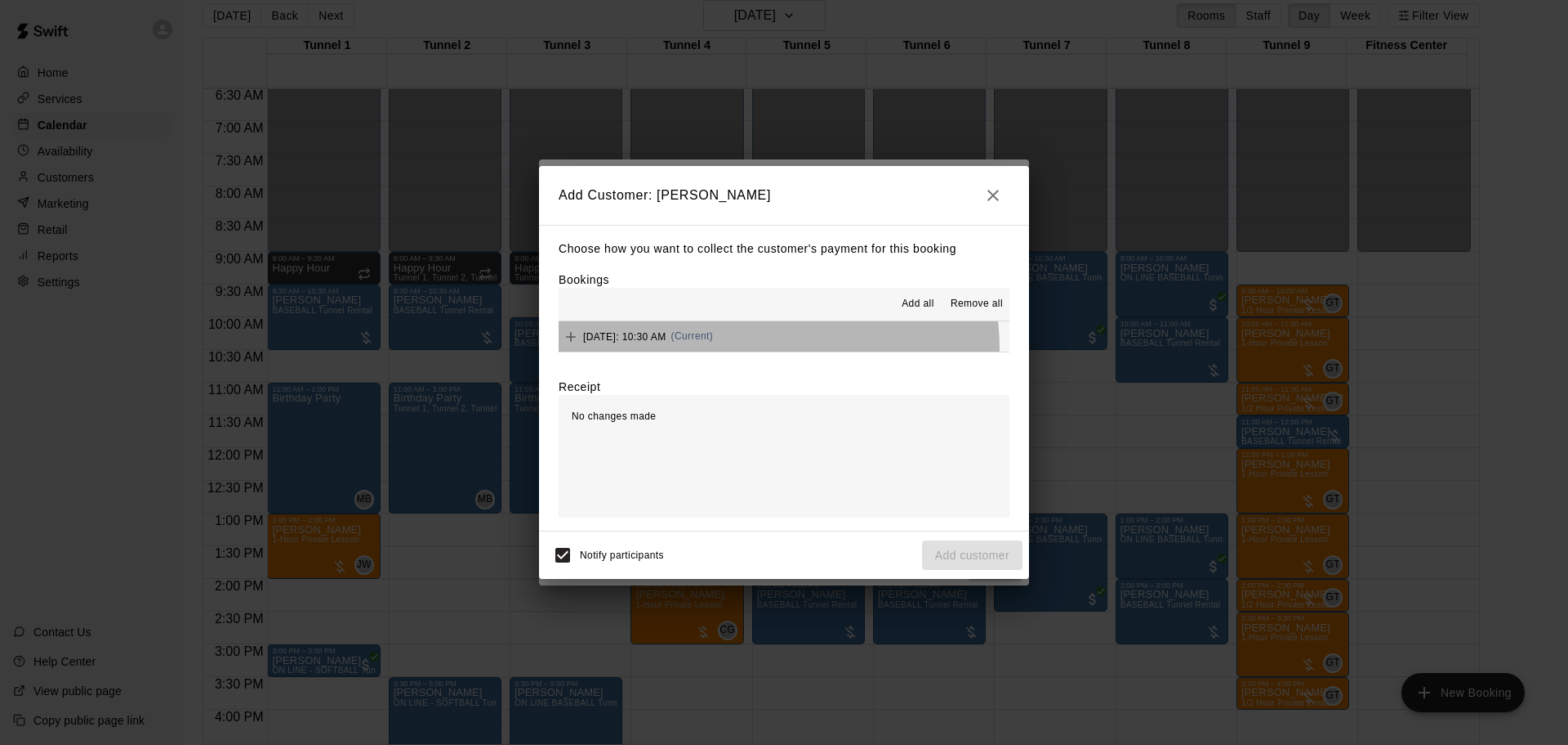
click at [713, 349] on div "[DATE]: 10:30 AM (Current)" at bounding box center [636, 336] width 155 height 24
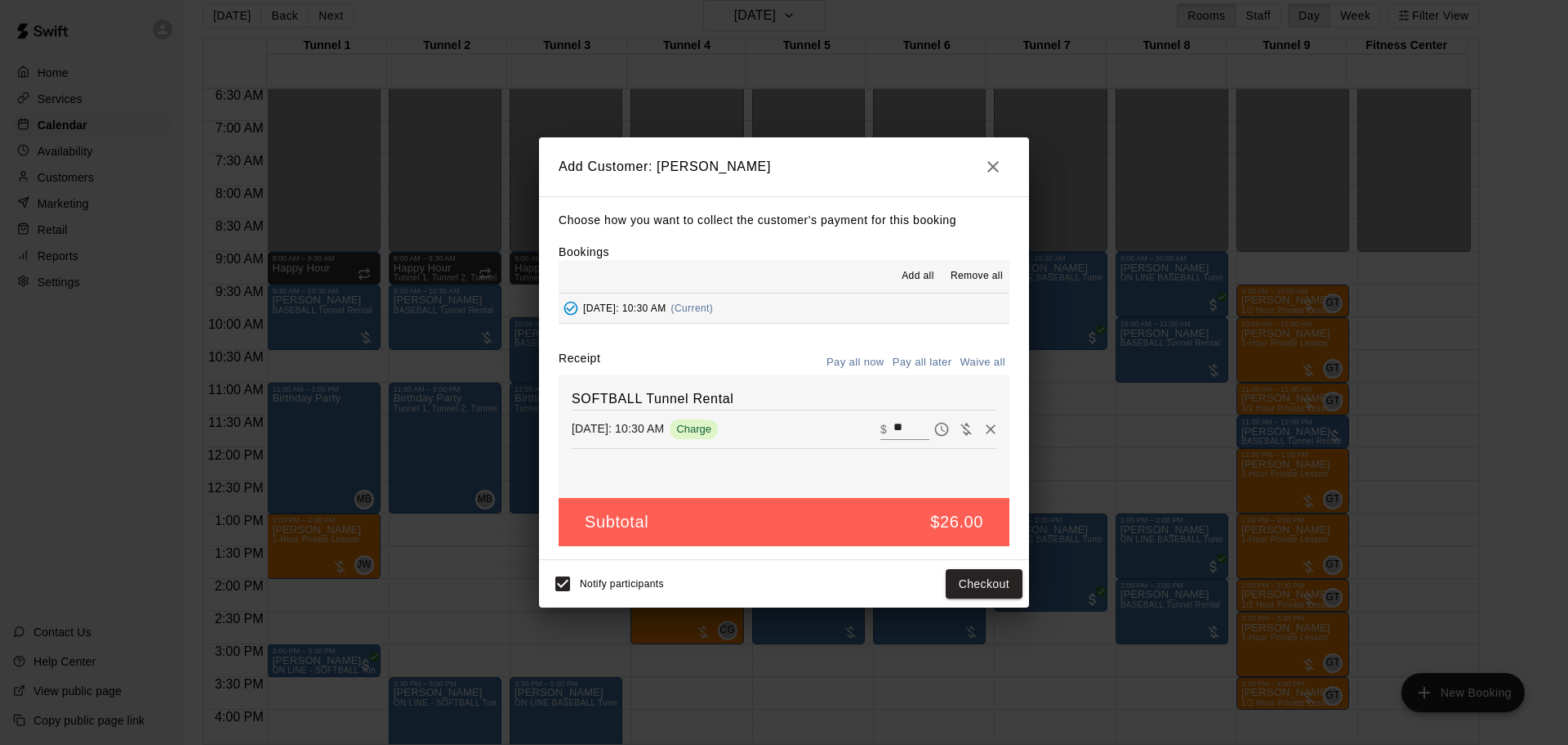
click at [916, 367] on button "Pay all later" at bounding box center [923, 362] width 68 height 25
click at [980, 586] on button "Add customer" at bounding box center [972, 584] width 101 height 30
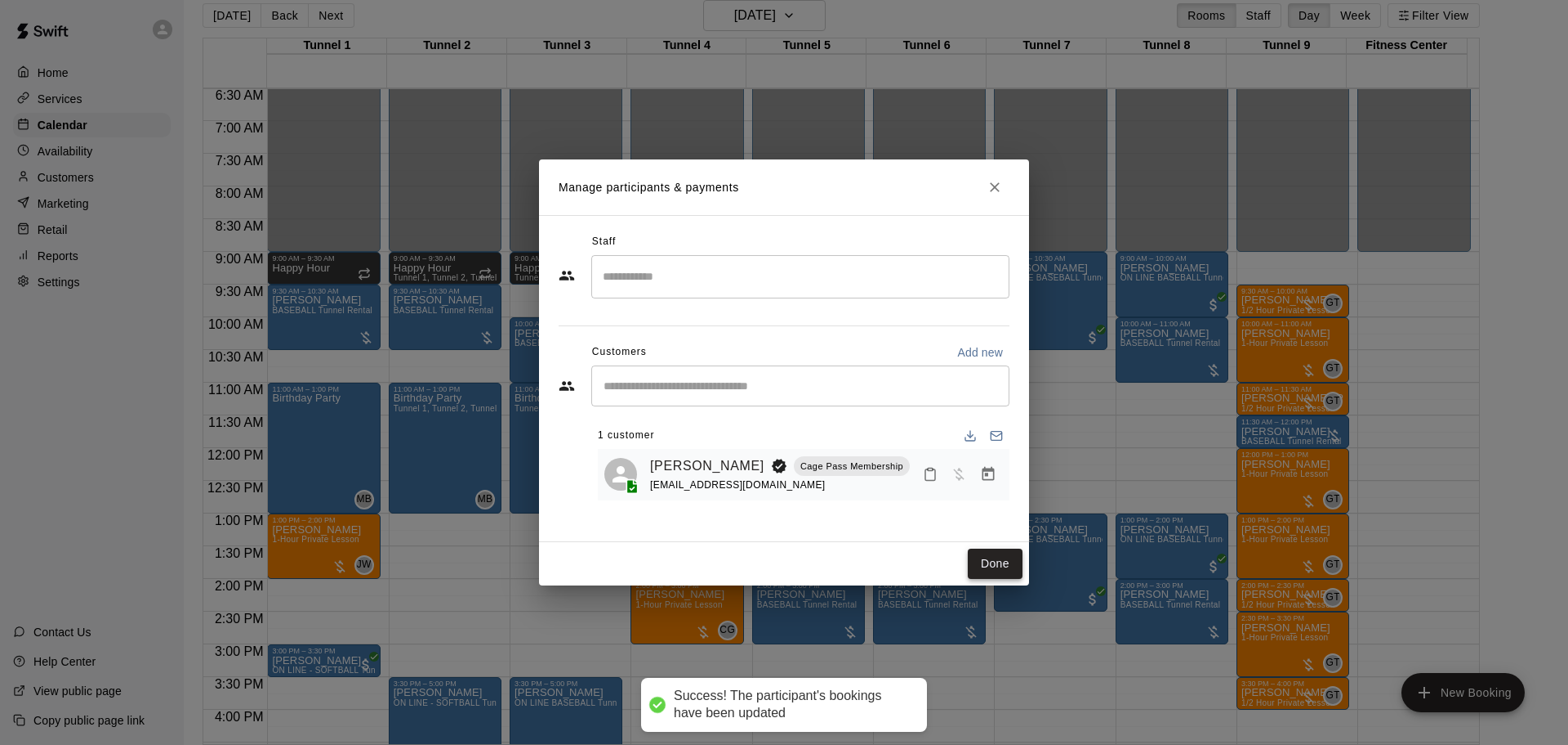
click at [987, 558] on button "Done" at bounding box center [995, 563] width 55 height 30
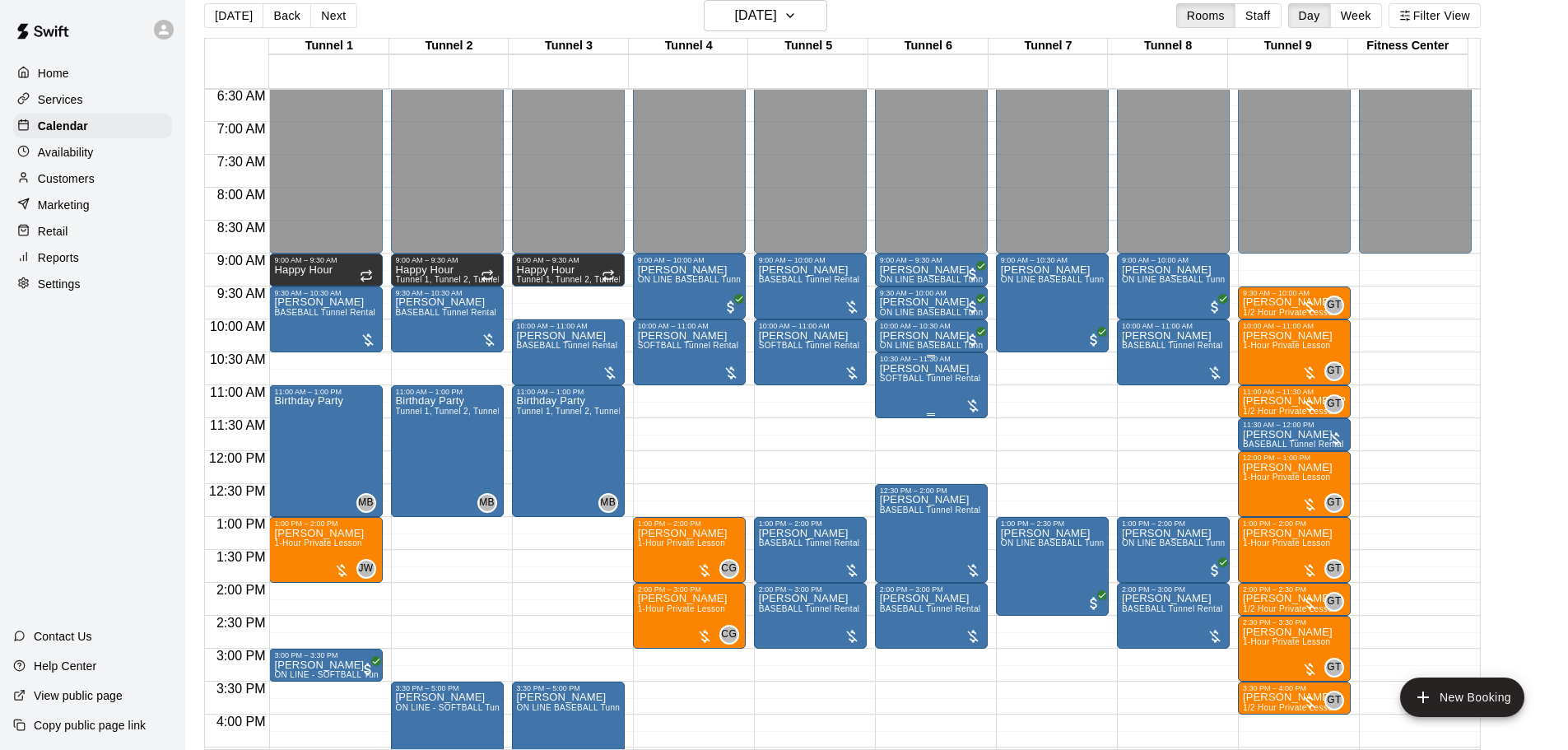
click at [930, 406] on div "[PERSON_NAME] SOFTBALL Tunnel Rental" at bounding box center [930, 738] width 102 height 750
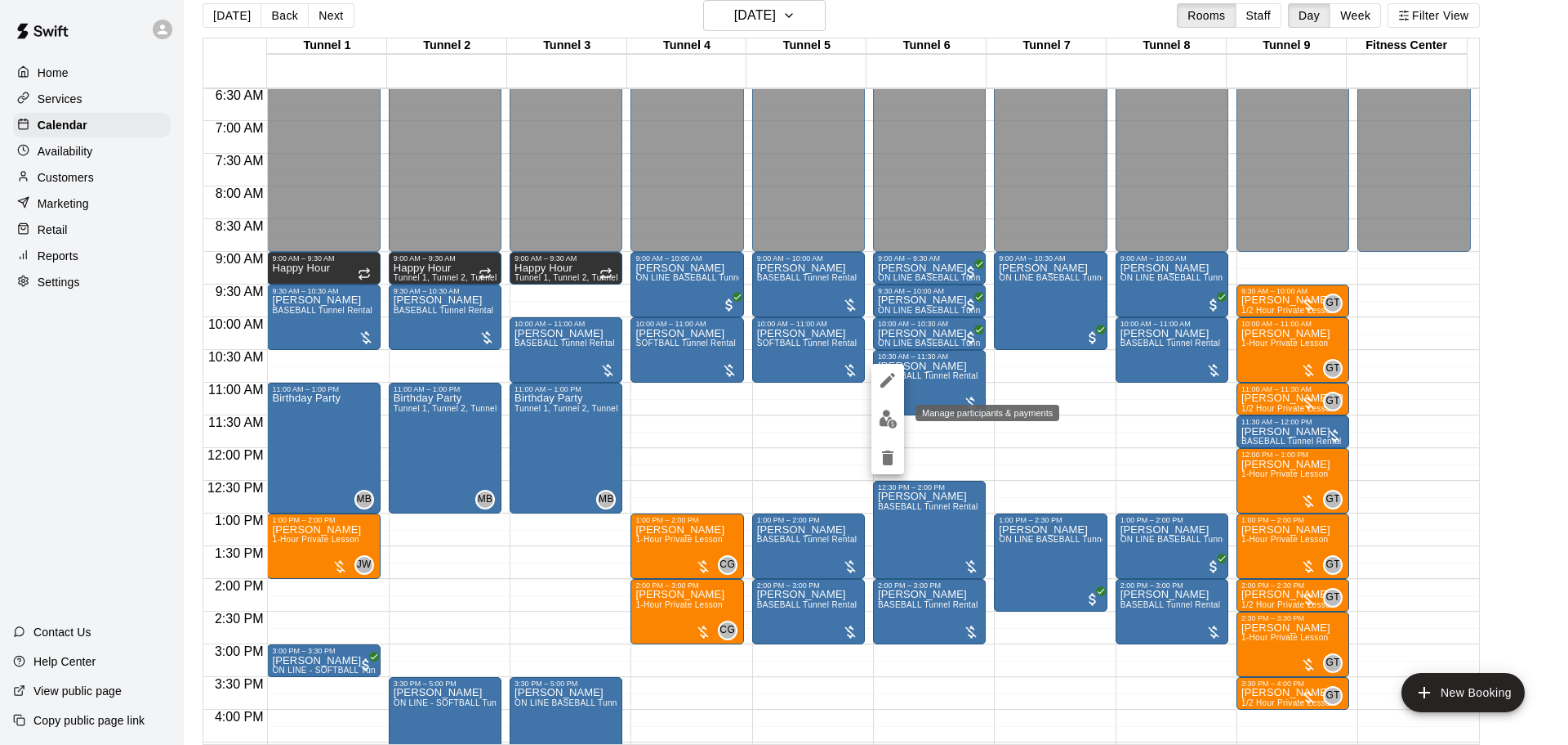
click at [894, 422] on img "edit" at bounding box center [888, 419] width 18 height 18
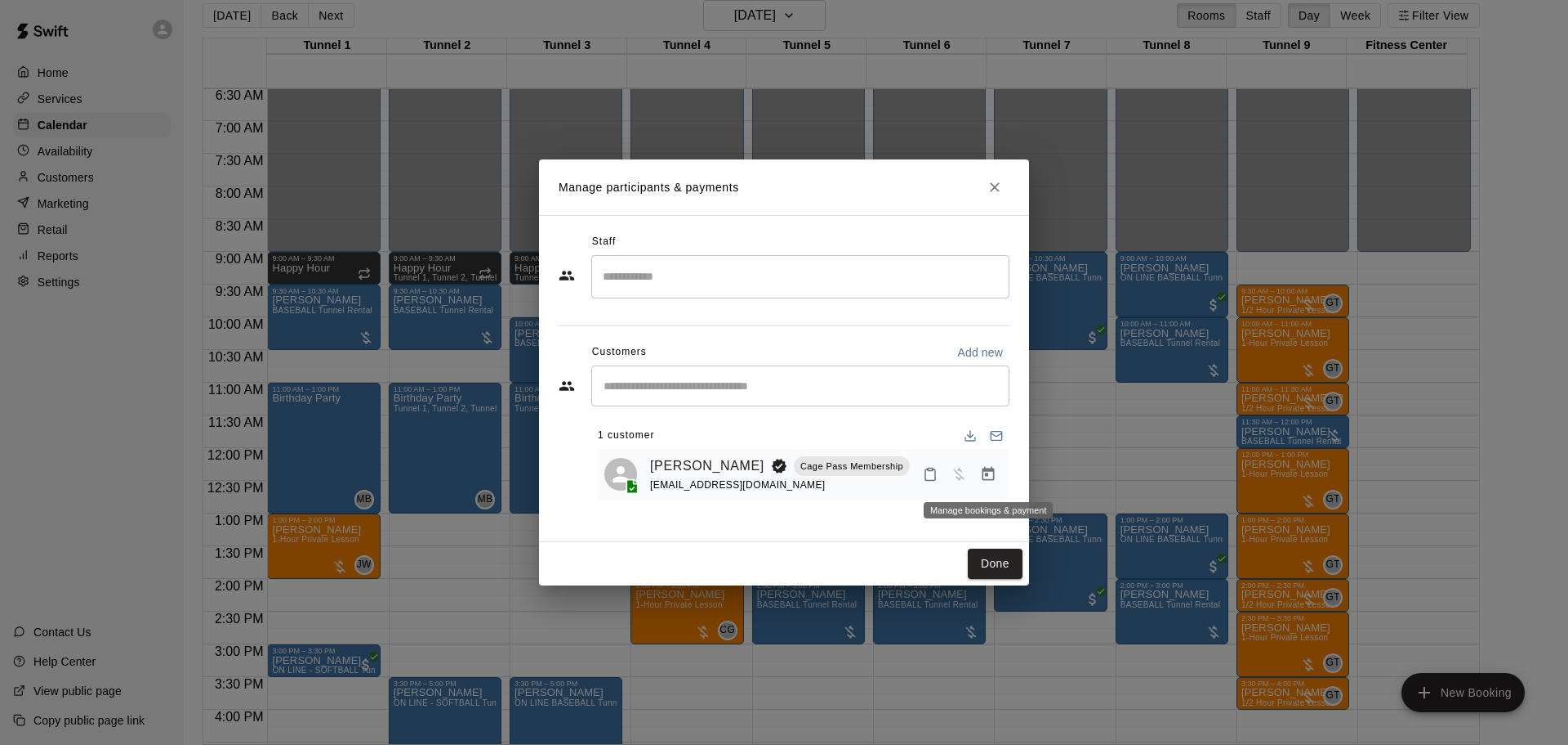
click at [994, 474] on icon "Manage bookings & payment" at bounding box center [988, 473] width 13 height 14
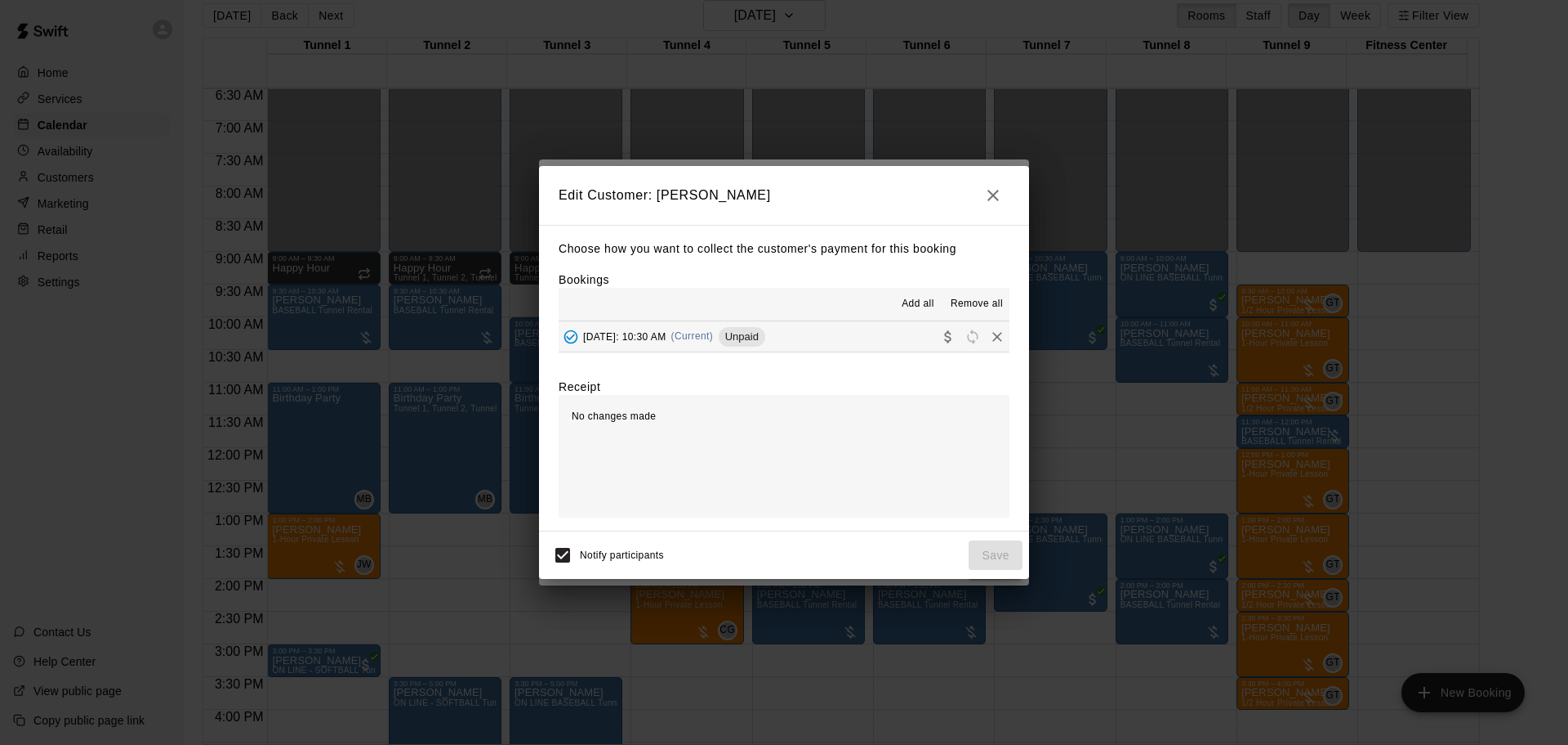
drag, startPoint x: 748, startPoint y: 342, endPoint x: 760, endPoint y: 342, distance: 12.0
click at [714, 341] on span "(Current)" at bounding box center [692, 336] width 43 height 12
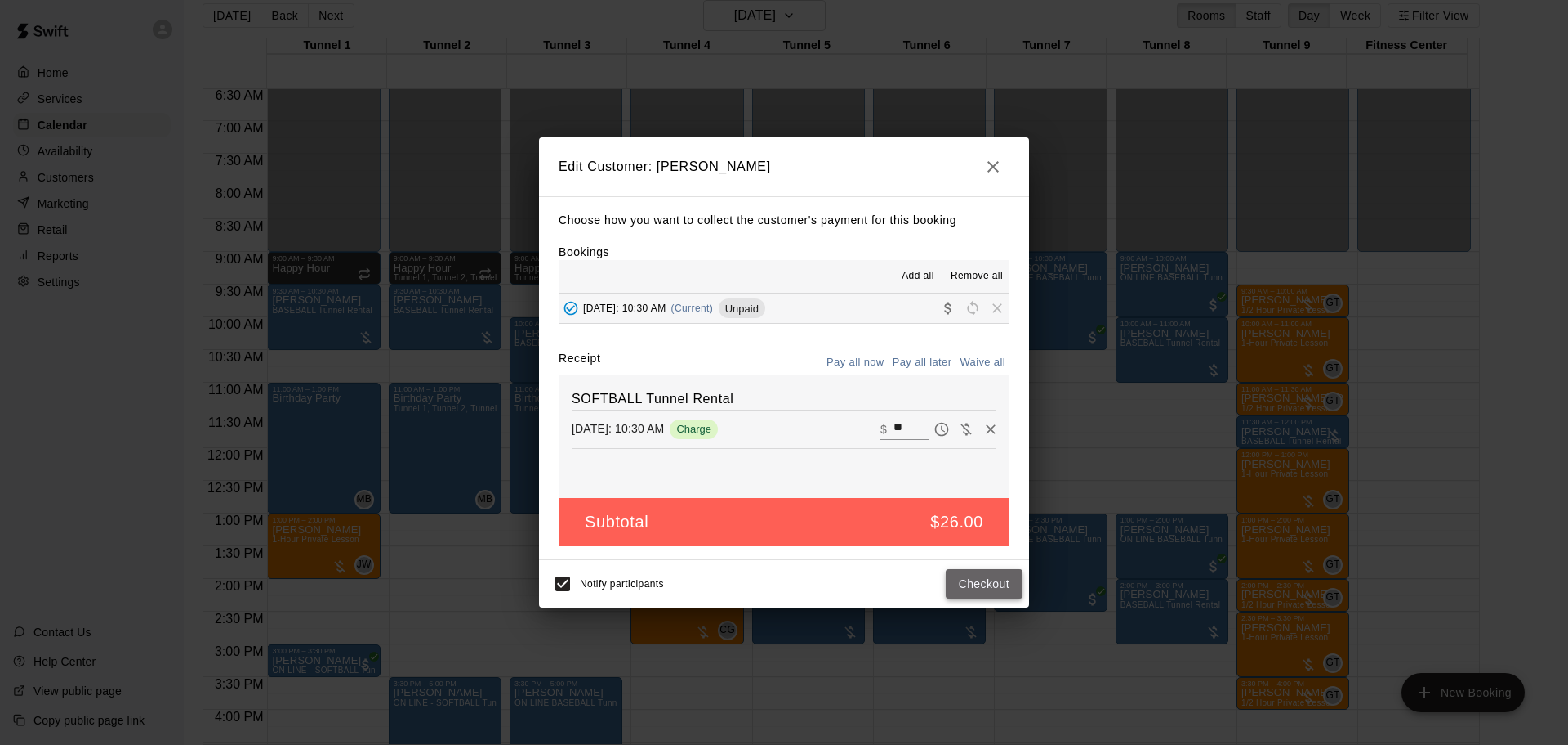
click at [984, 579] on button "Checkout" at bounding box center [984, 584] width 76 height 30
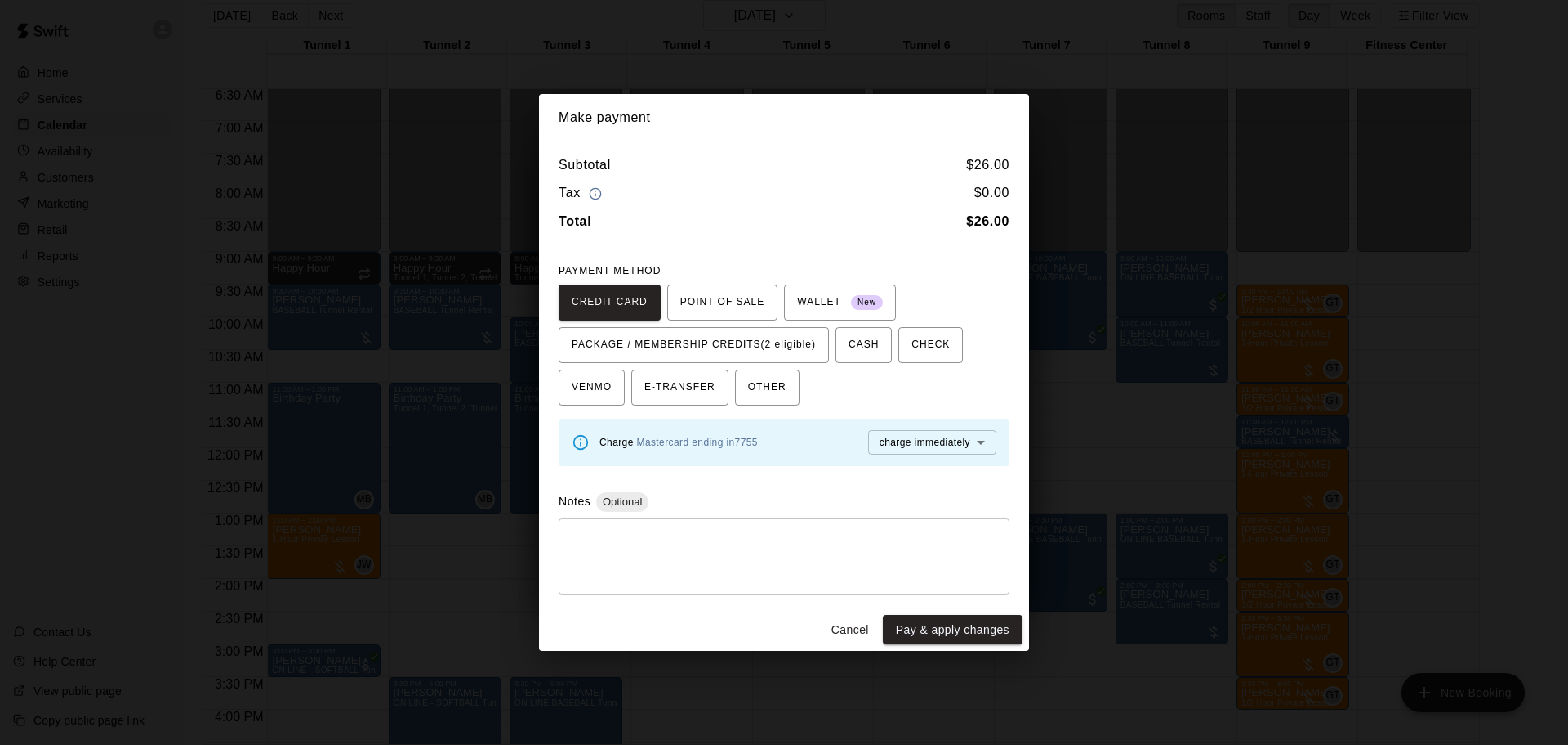
click at [845, 630] on button "Cancel" at bounding box center [850, 630] width 52 height 30
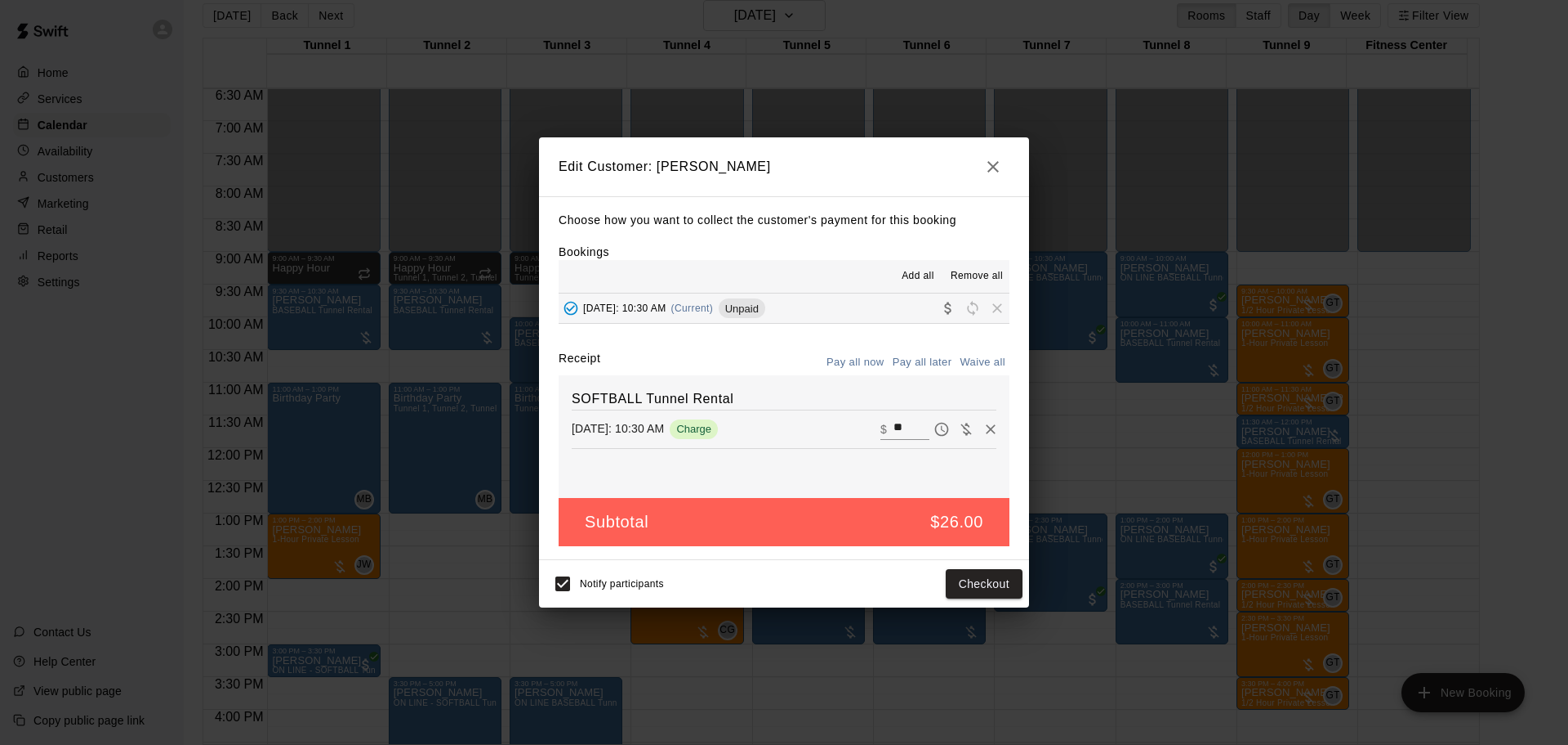
click at [998, 172] on icon "button" at bounding box center [992, 166] width 19 height 19
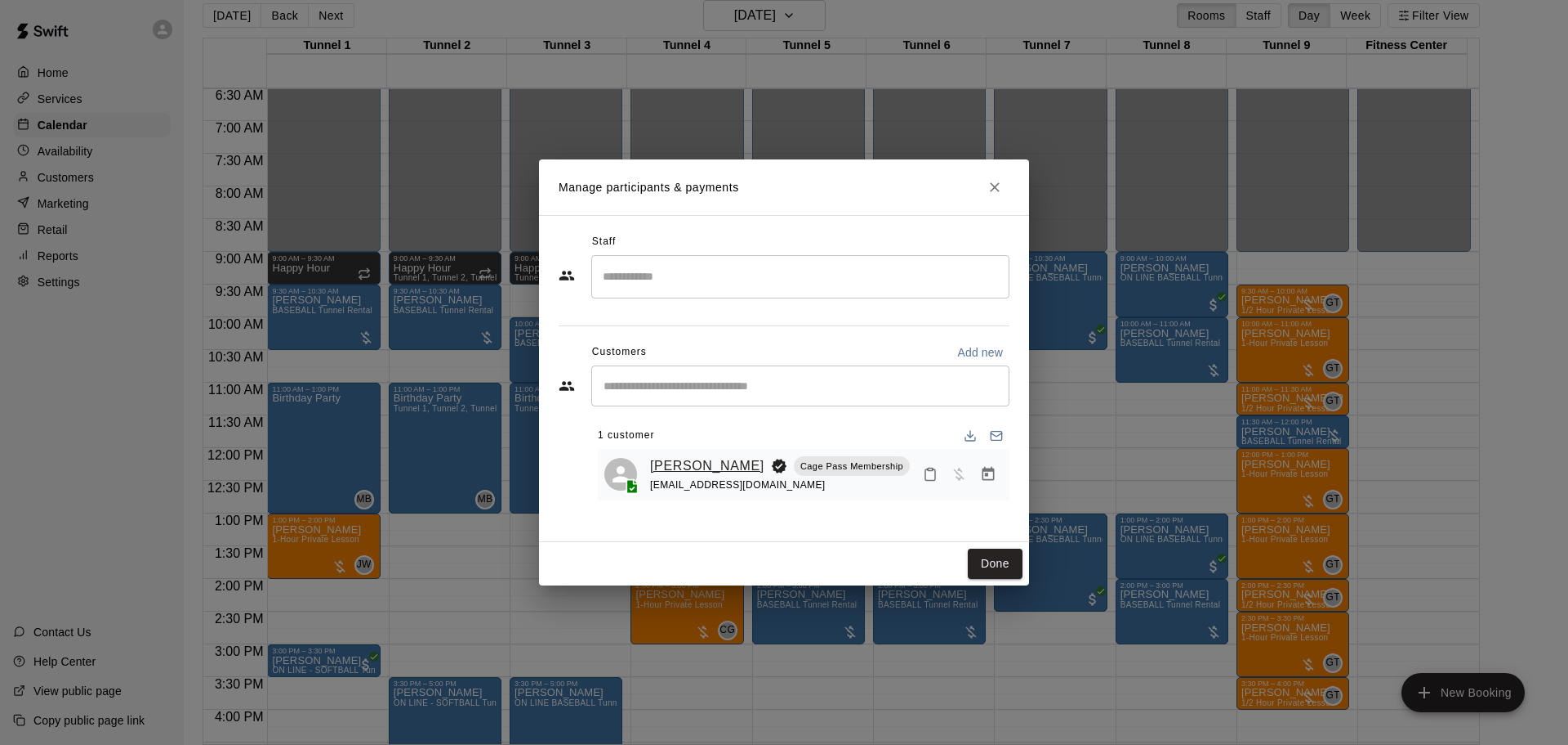
click at [737, 470] on link "[PERSON_NAME]" at bounding box center [708, 465] width 114 height 21
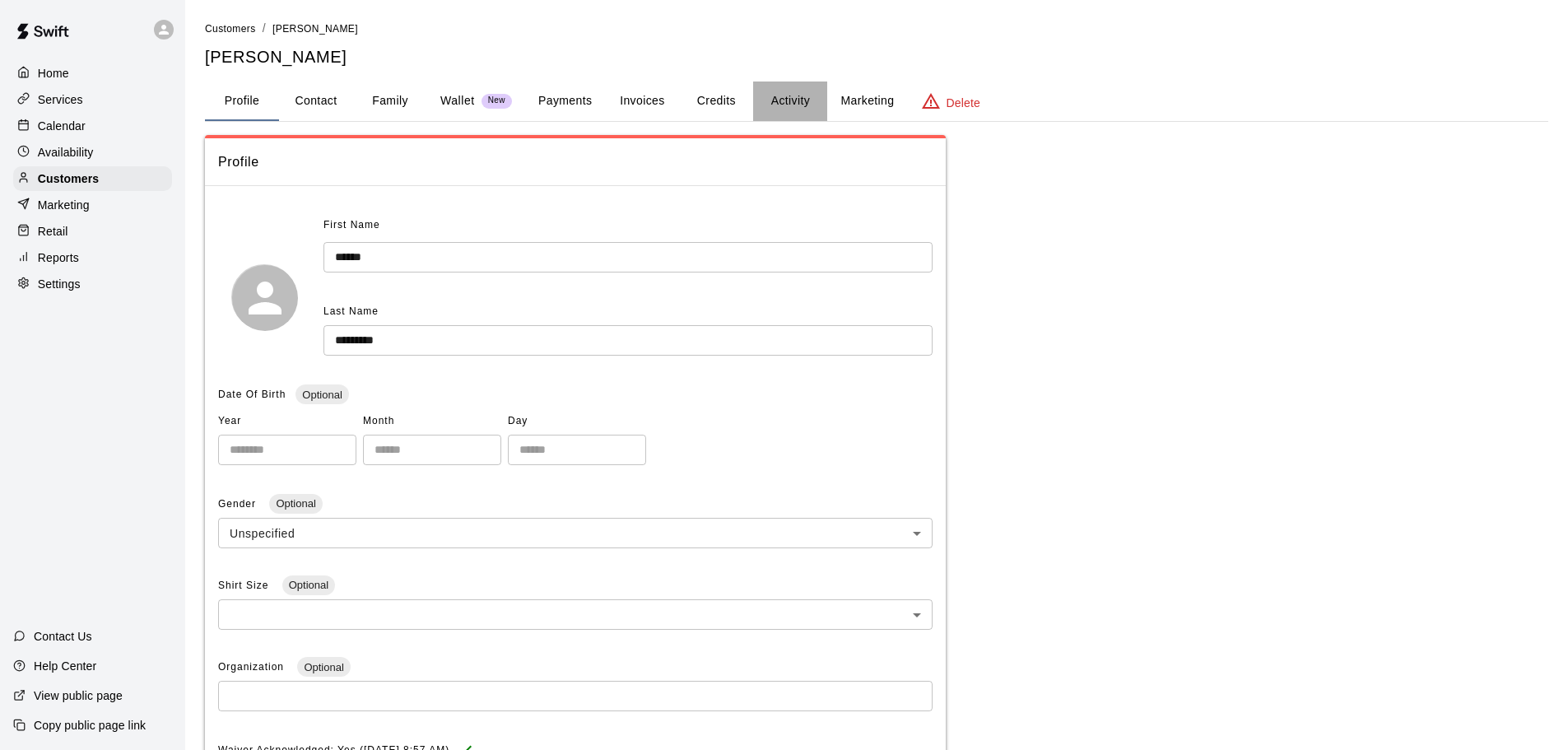
click at [776, 108] on button "Activity" at bounding box center [789, 101] width 74 height 40
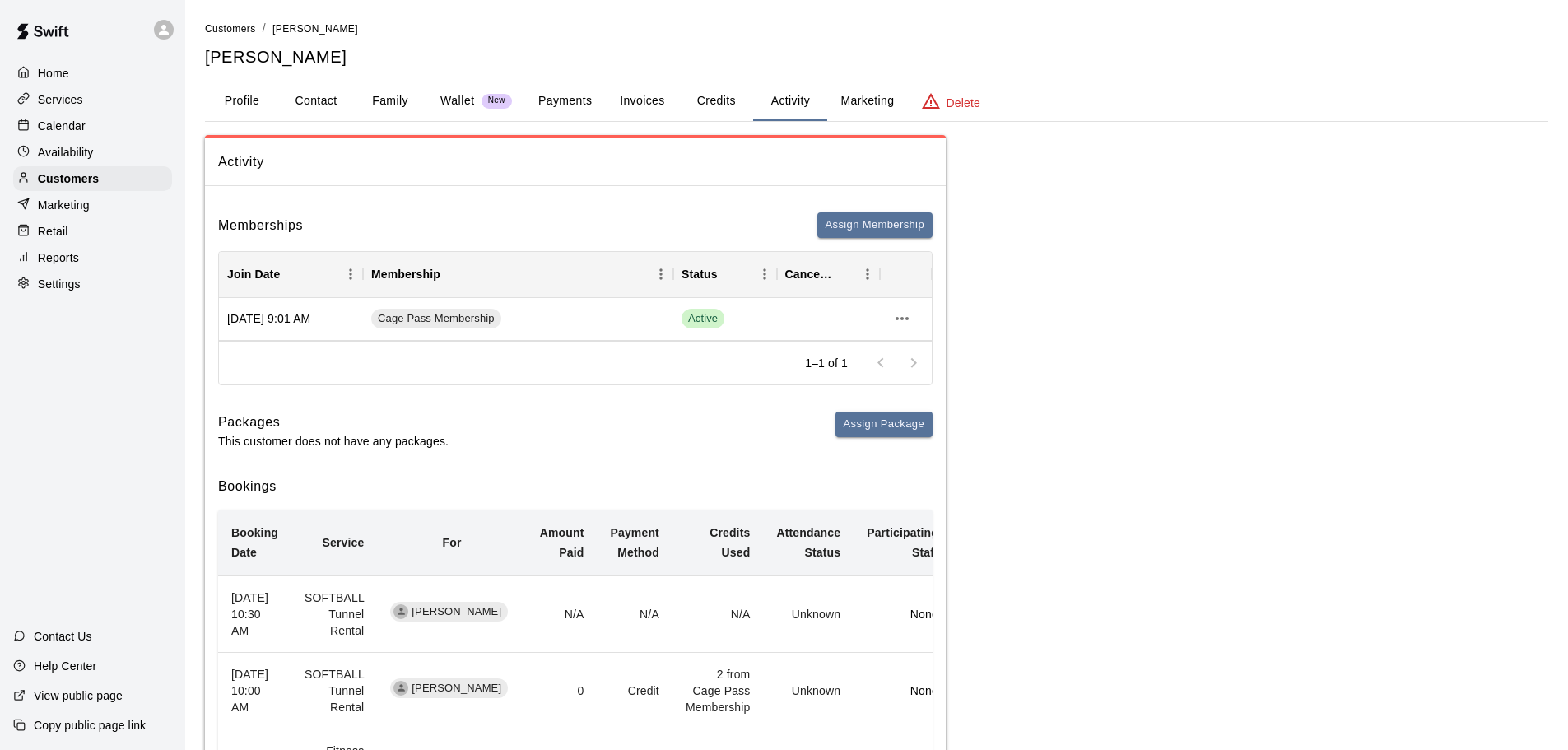
click at [721, 102] on button "Credits" at bounding box center [715, 101] width 74 height 40
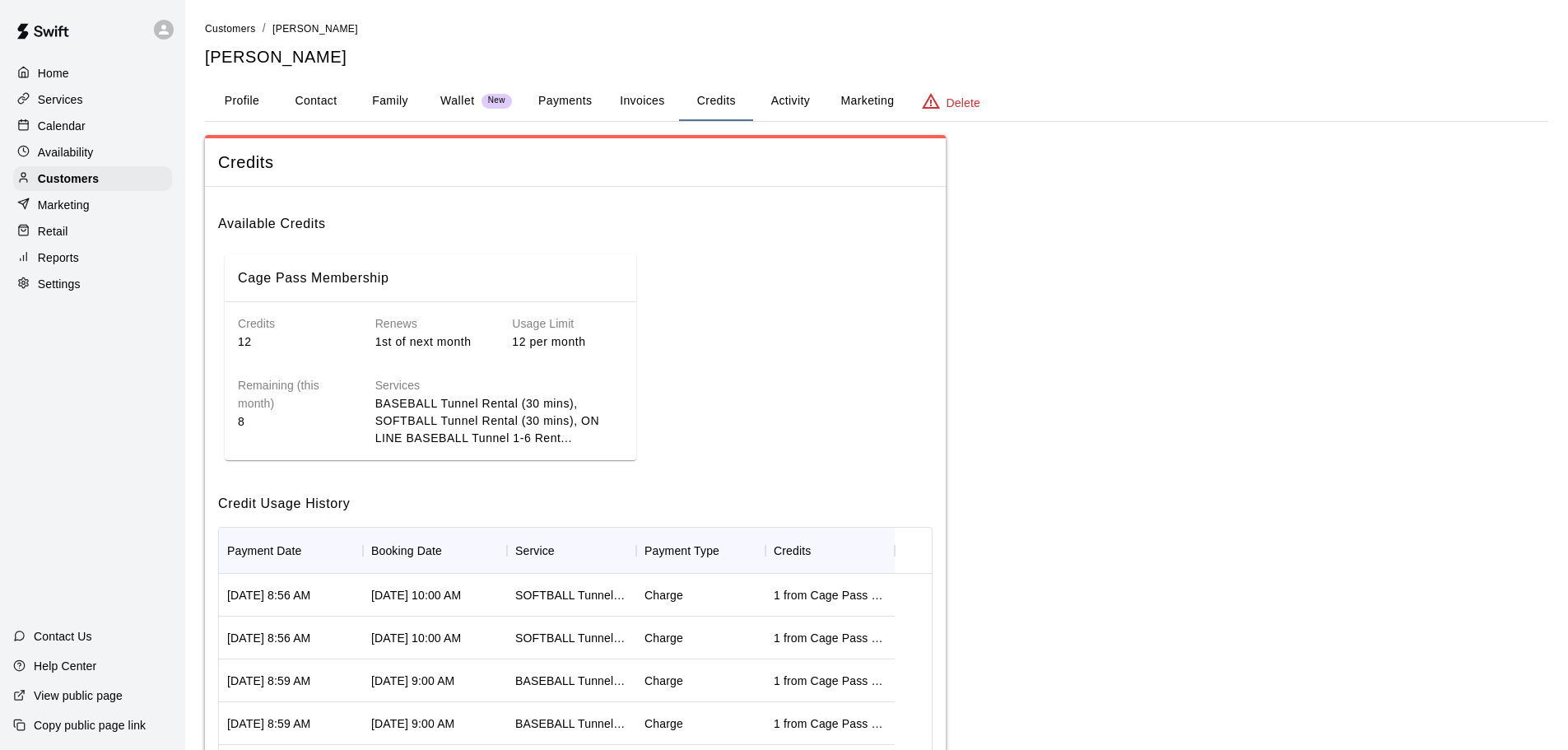
click at [126, 134] on div "Calendar" at bounding box center [93, 125] width 159 height 25
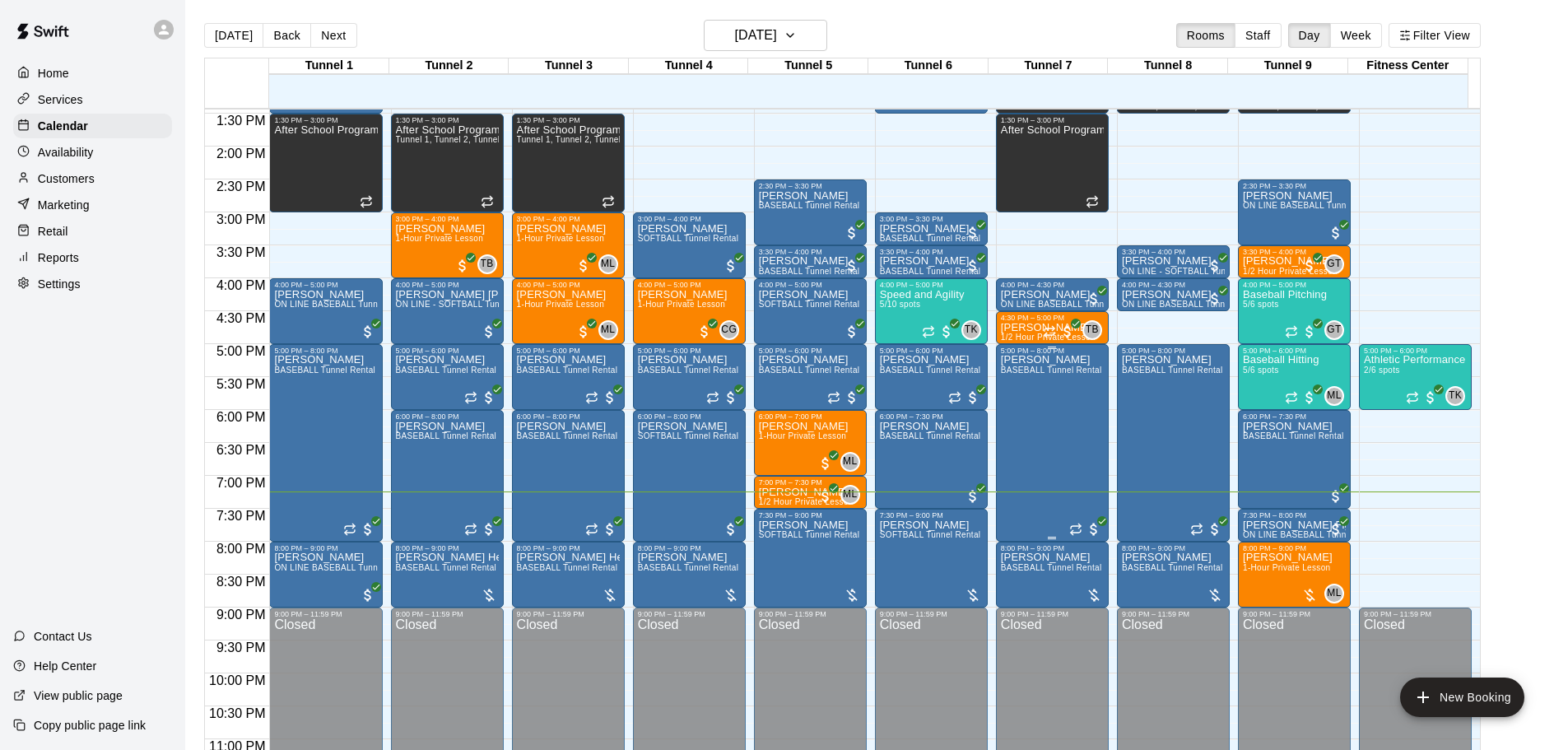
scroll to position [923, 0]
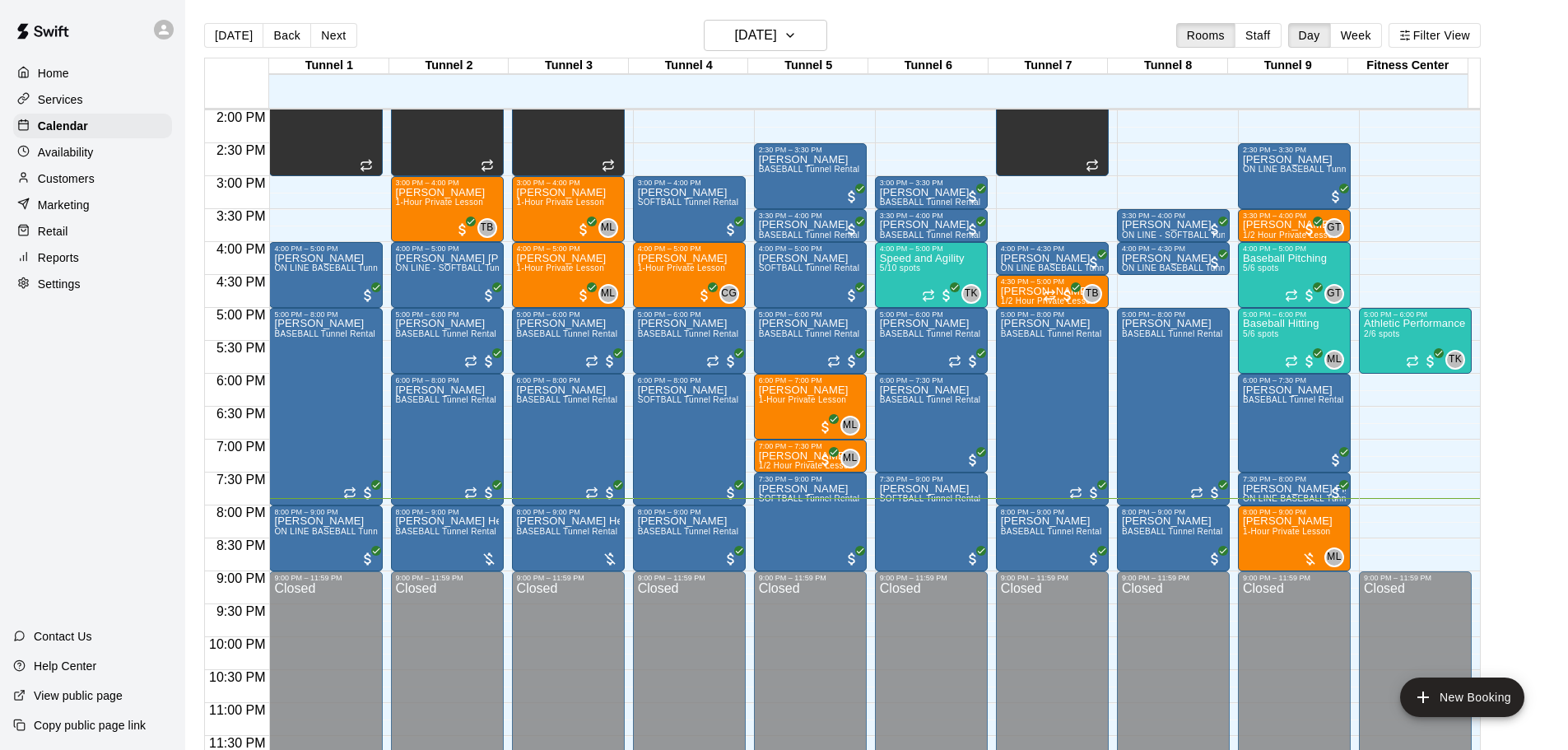
drag, startPoint x: 1579, startPoint y: 727, endPoint x: 1532, endPoint y: 245, distance: 484.3
click at [1532, 245] on main "[DATE] Back [DATE][DATE] Rooms Staff Day Week Filter View Tunnel 1 21 Thu Tunne…" at bounding box center [876, 394] width 1370 height 750
click at [421, 528] on span "BASEBALL Tunnel Rental" at bounding box center [447, 531] width 102 height 9
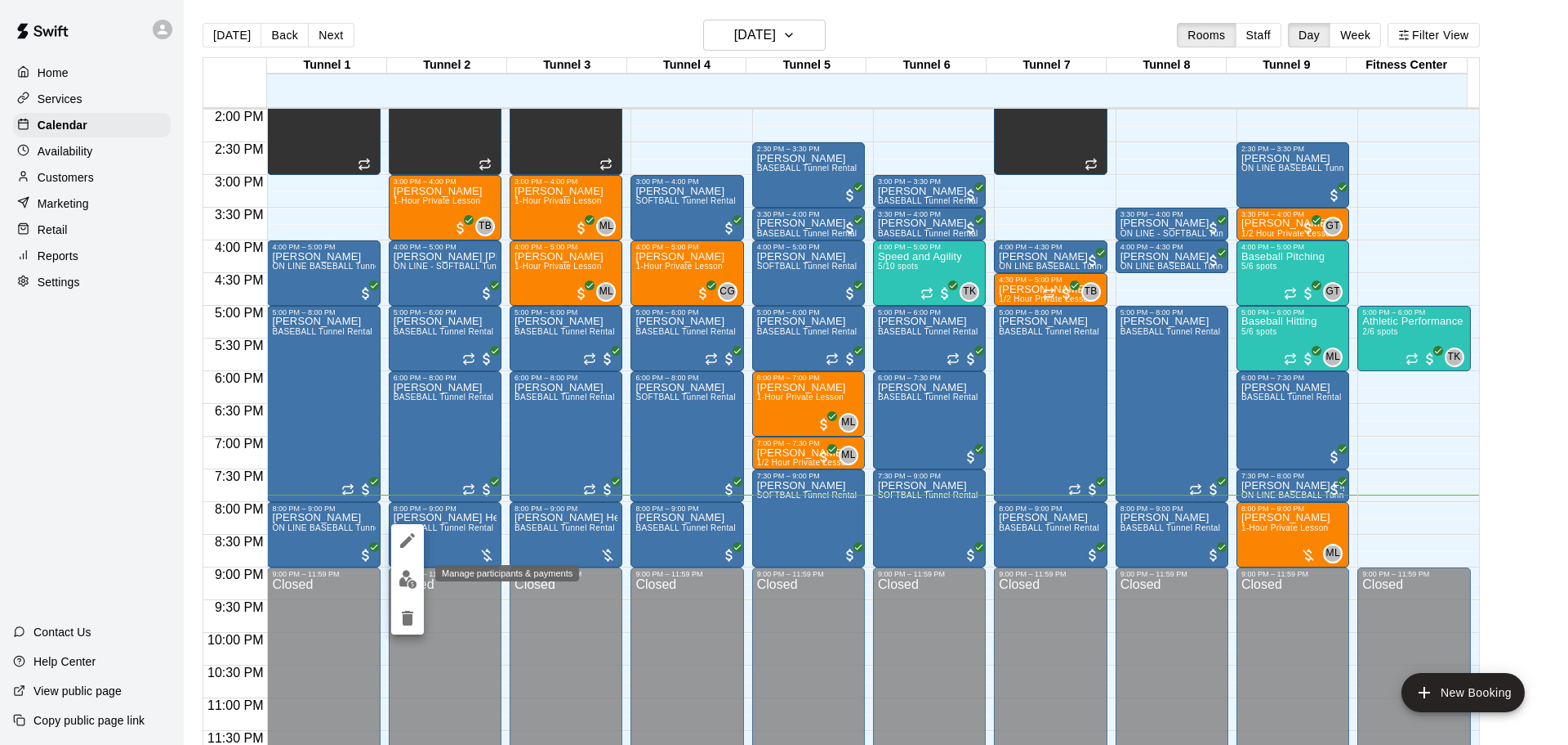
click at [406, 573] on img "edit" at bounding box center [408, 579] width 18 height 18
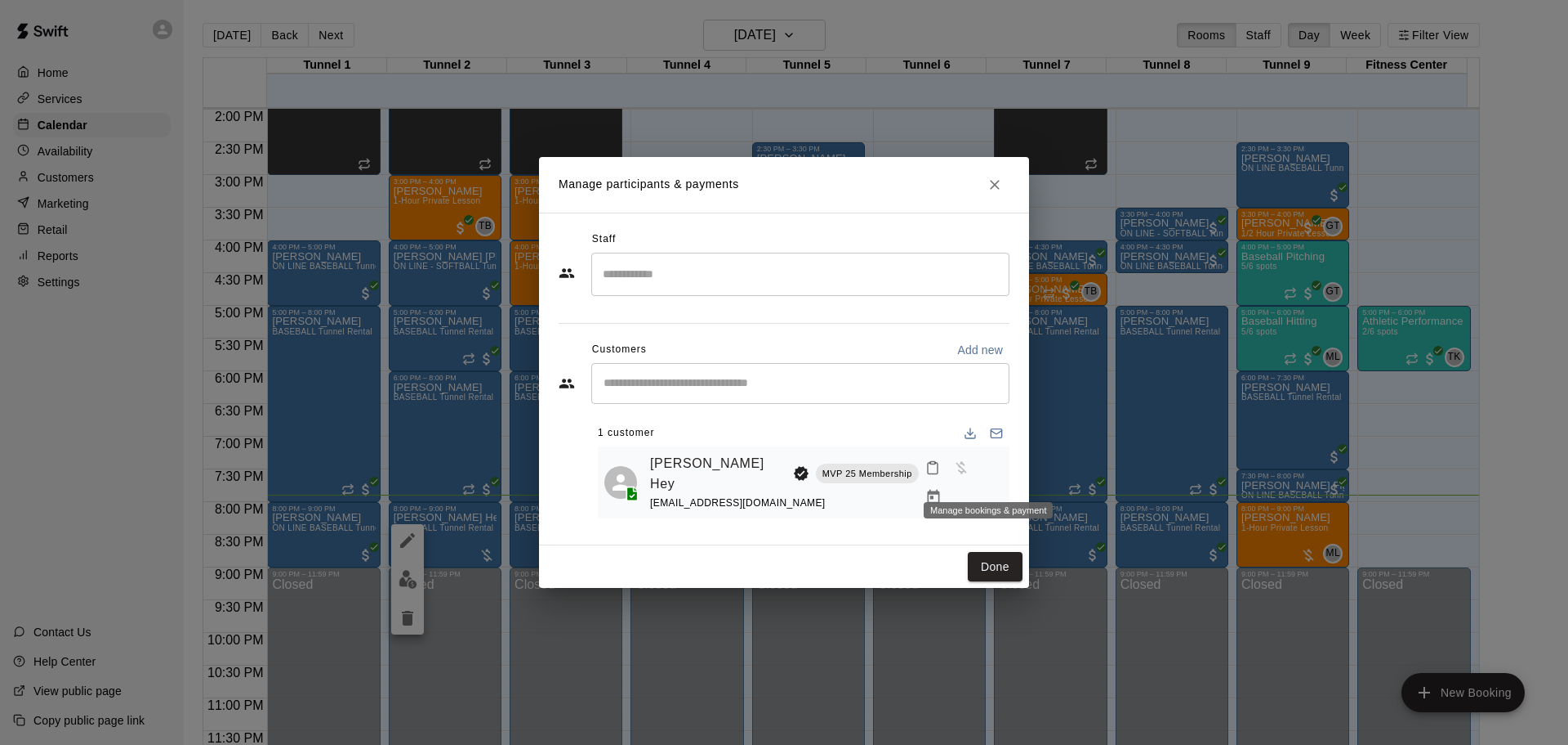
click at [942, 489] on icon "Manage bookings & payment" at bounding box center [933, 496] width 16 height 16
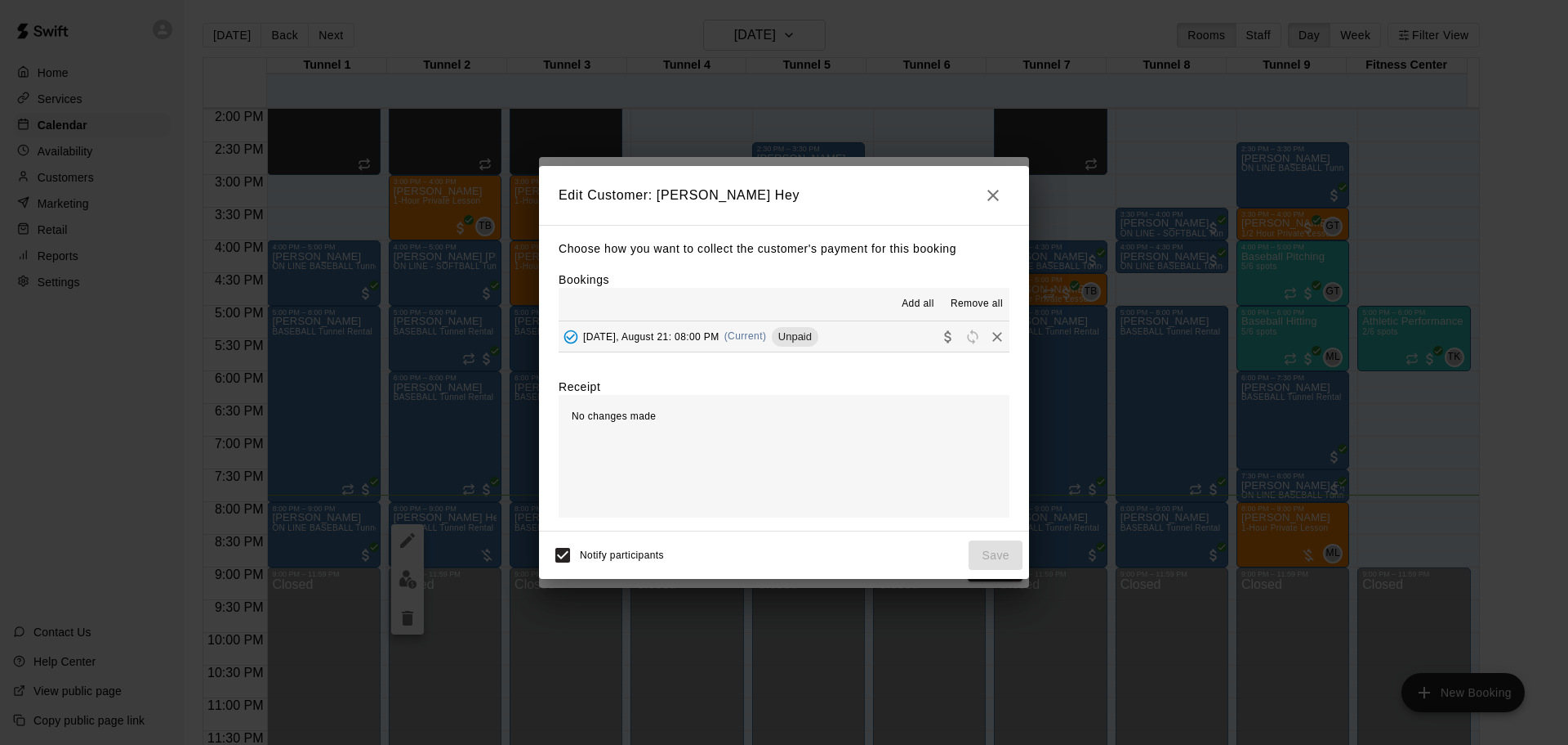
click at [723, 352] on hr at bounding box center [784, 351] width 451 height 1
click at [729, 342] on div "[DATE], August 21: 08:00 PM (Current) Unpaid" at bounding box center [688, 336] width 260 height 24
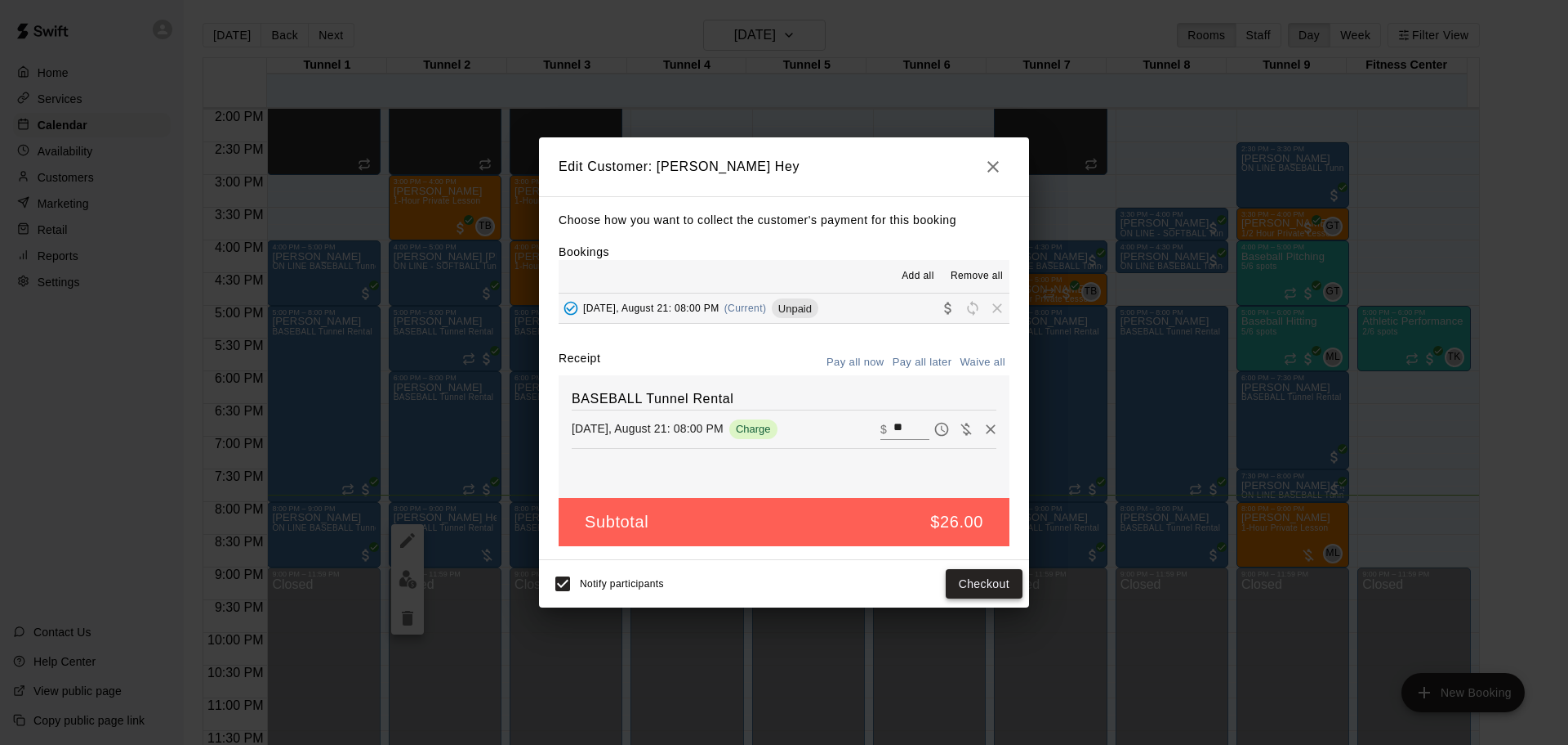
click at [973, 586] on button "Checkout" at bounding box center [984, 584] width 76 height 30
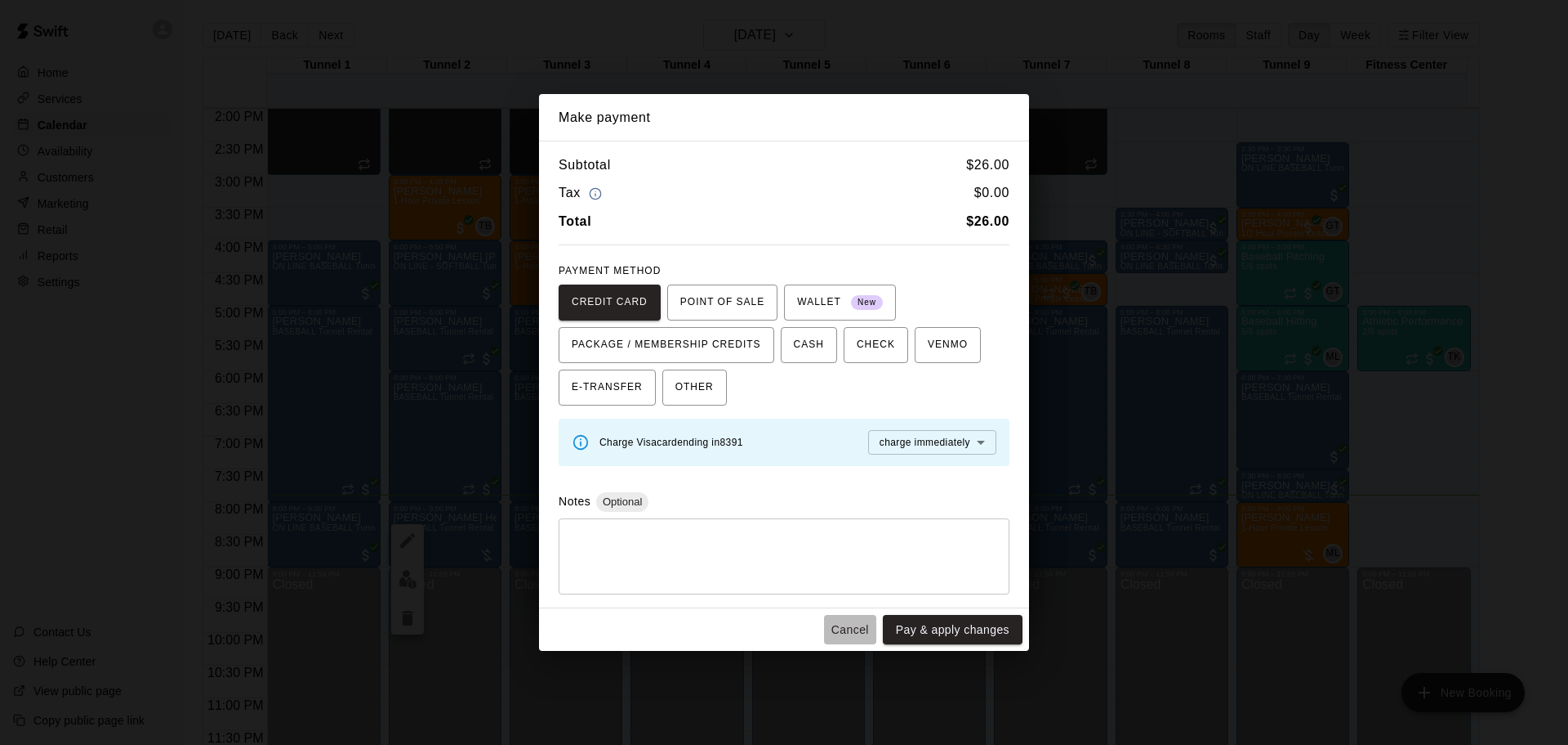
click at [837, 626] on button "Cancel" at bounding box center [850, 630] width 52 height 30
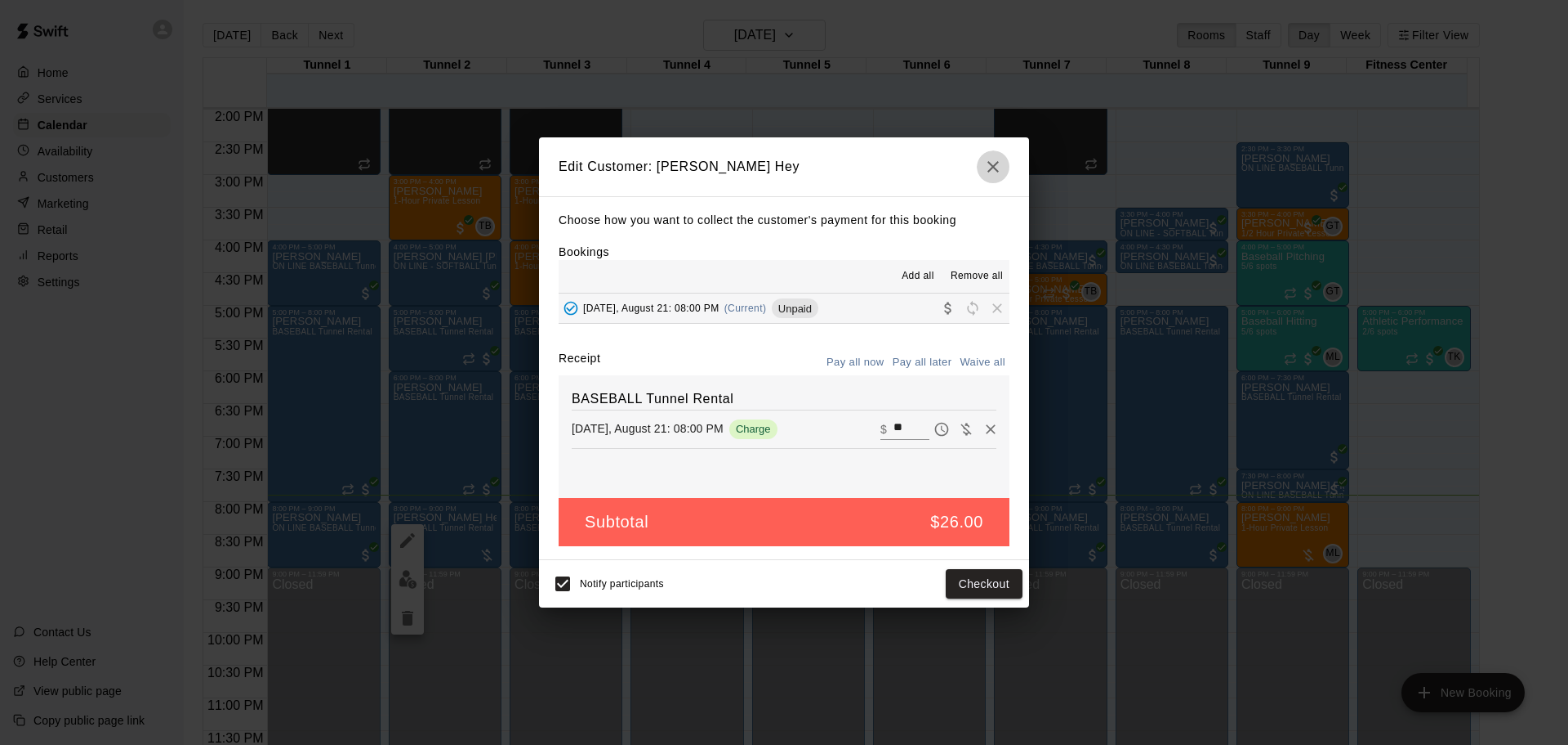
click at [991, 167] on icon "button" at bounding box center [993, 166] width 12 height 12
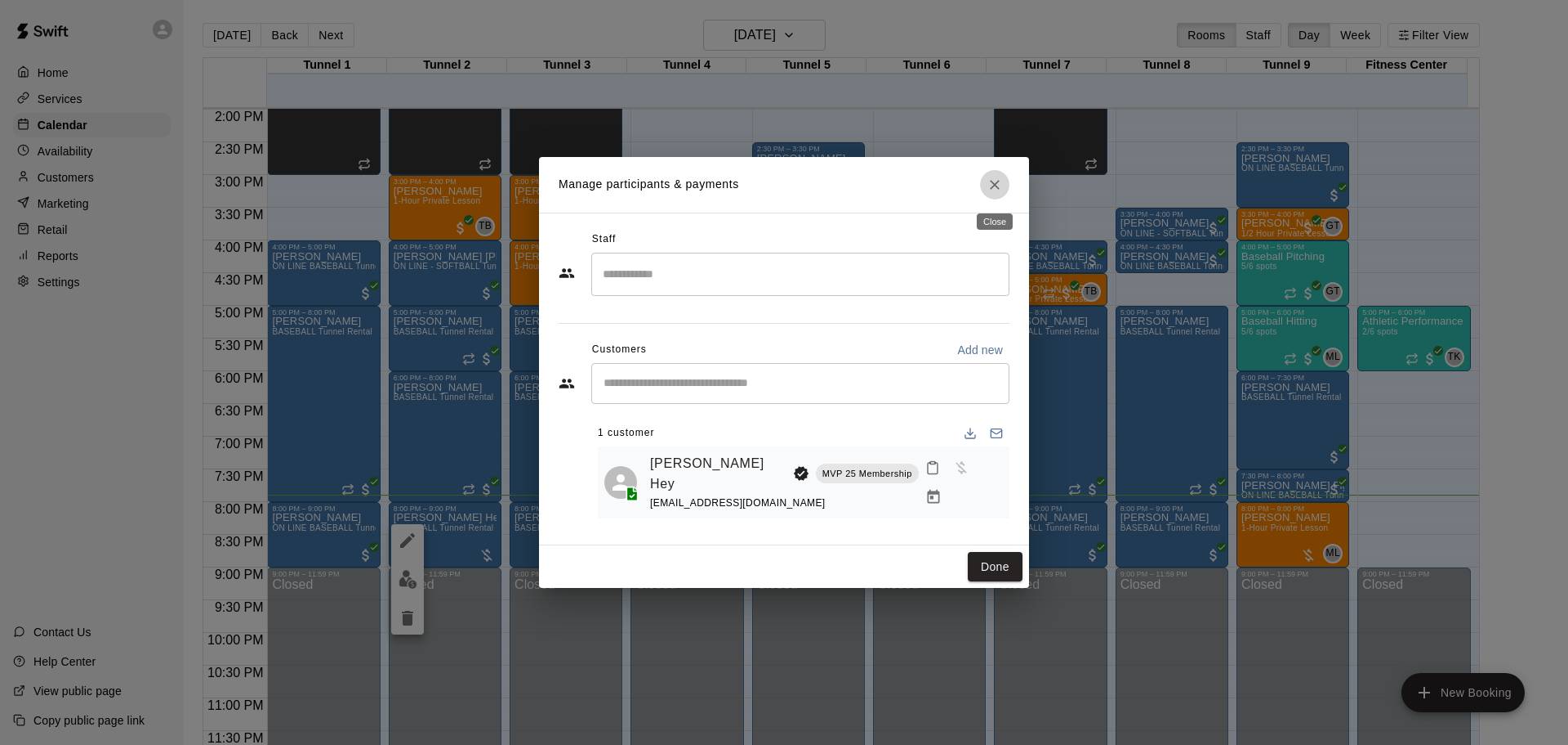
click at [996, 185] on icon "Close" at bounding box center [994, 184] width 16 height 16
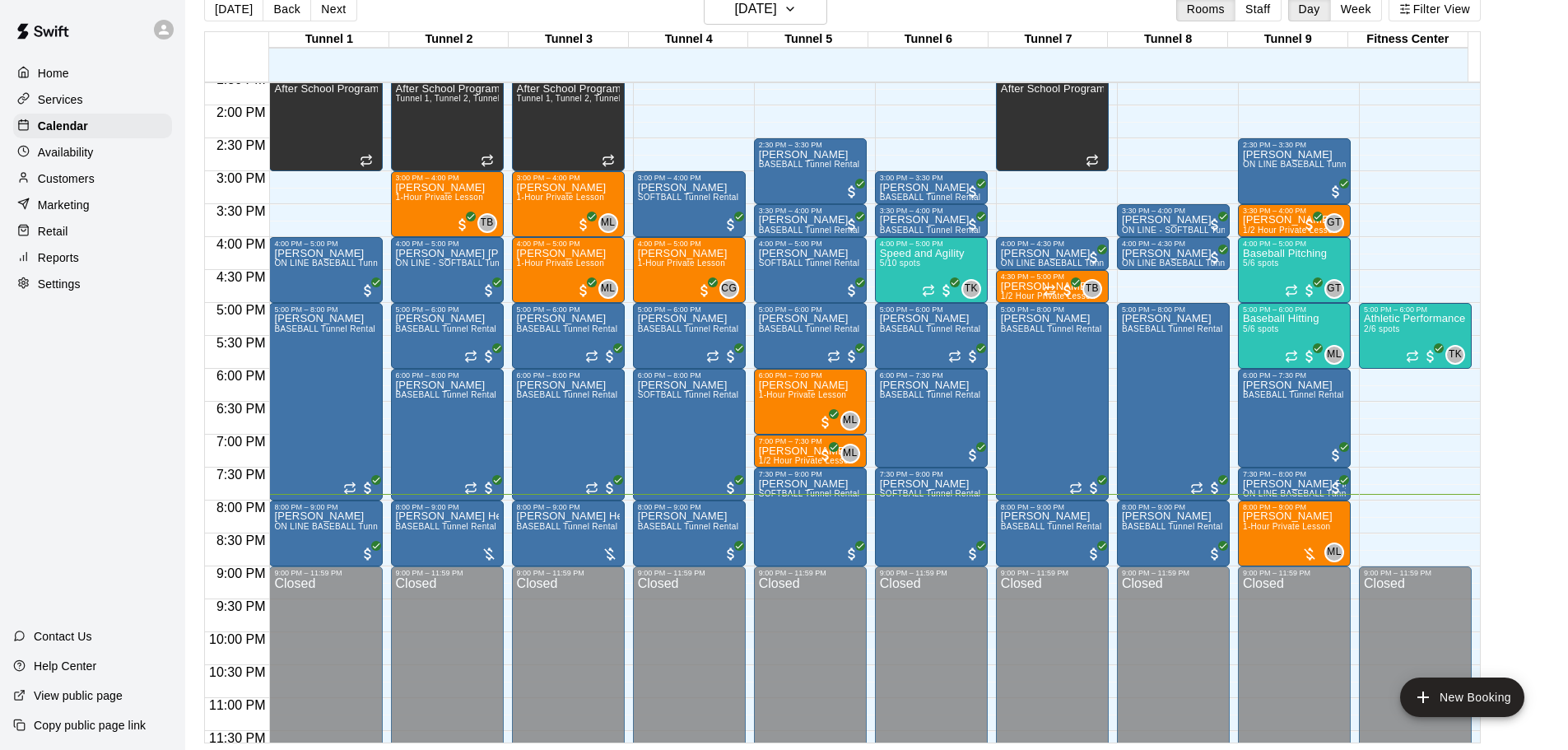
scroll to position [903, 0]
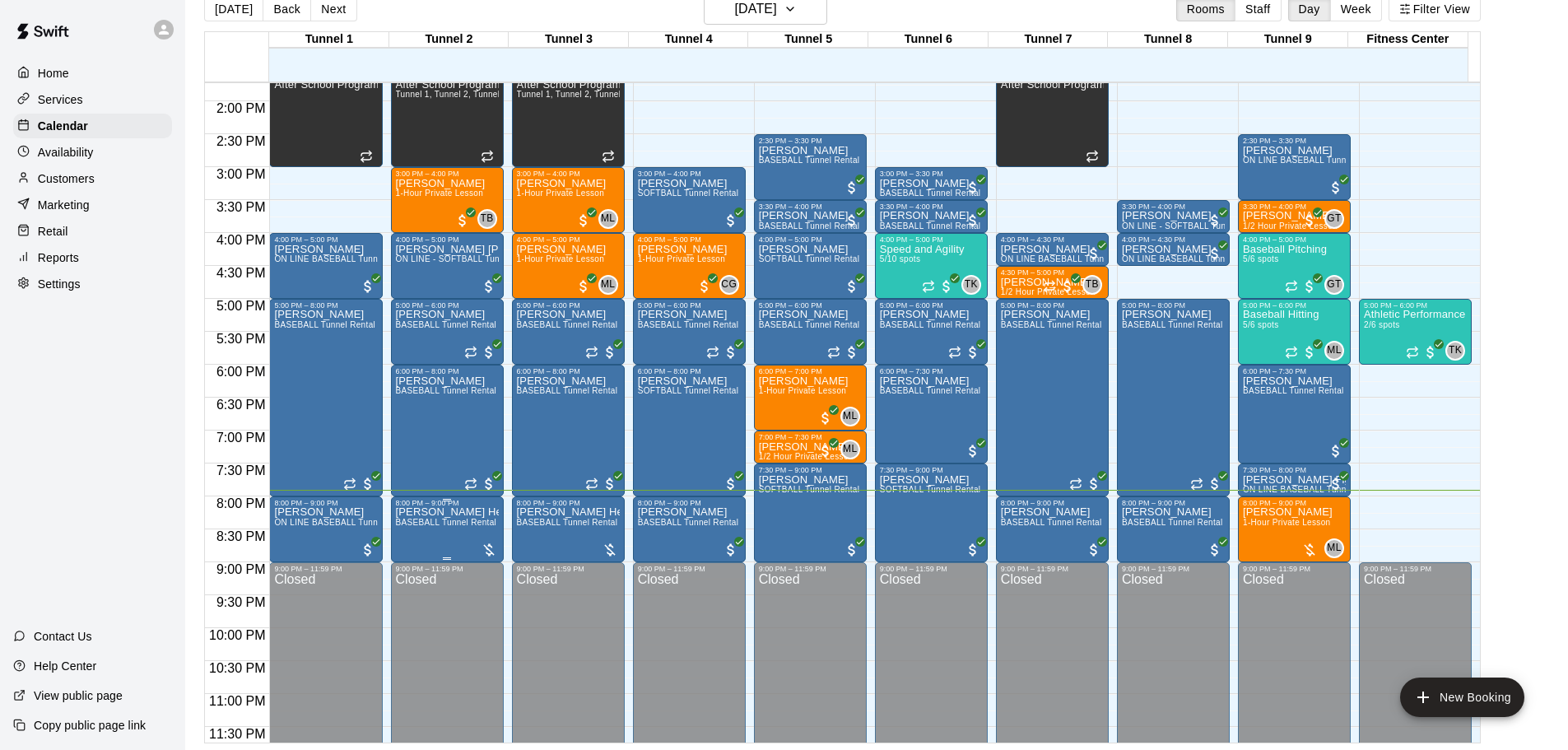
click at [434, 512] on p "[PERSON_NAME] Hey" at bounding box center [448, 512] width 103 height 0
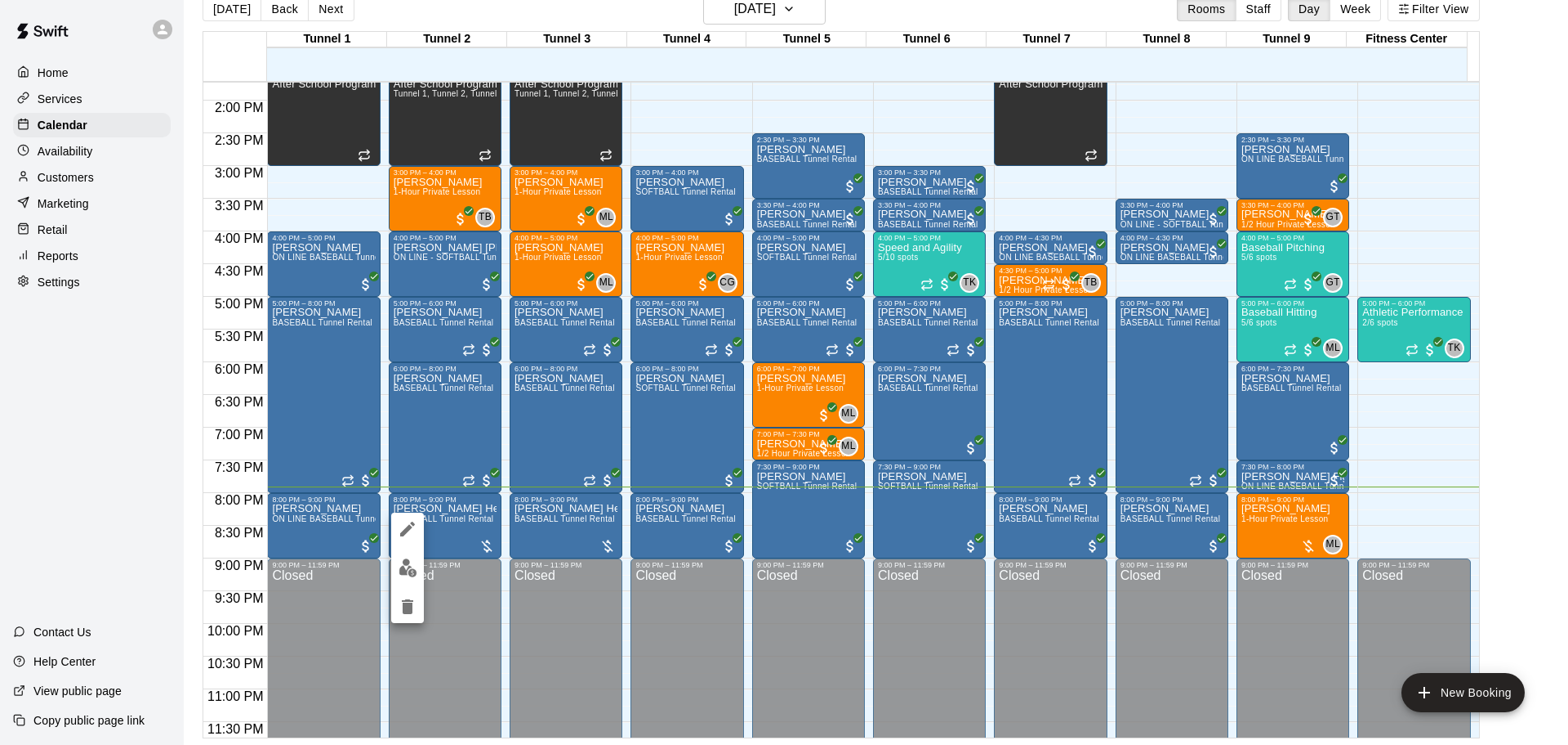
click at [415, 553] on button "edit" at bounding box center [408, 568] width 33 height 32
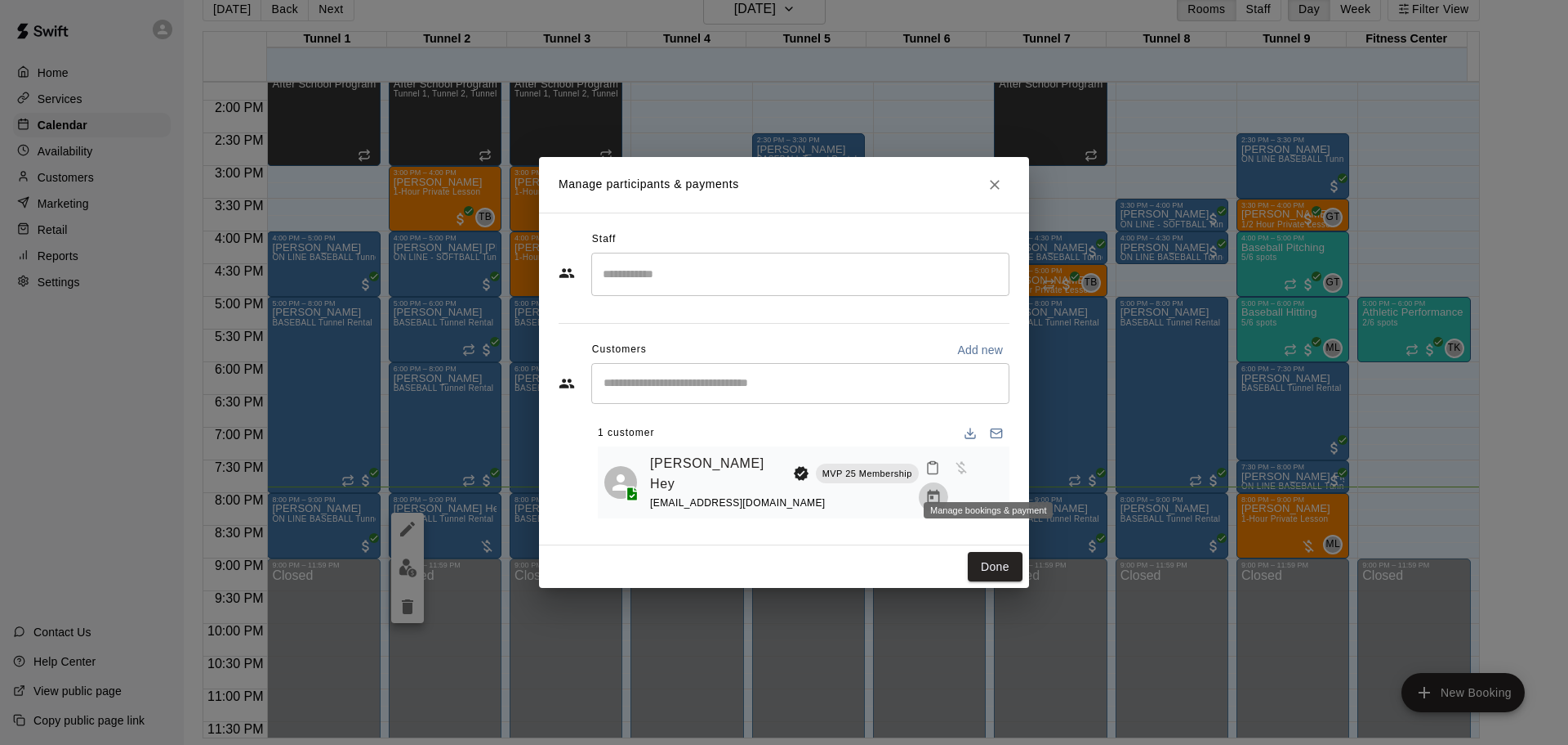
click at [942, 489] on icon "Manage bookings & payment" at bounding box center [933, 496] width 16 height 16
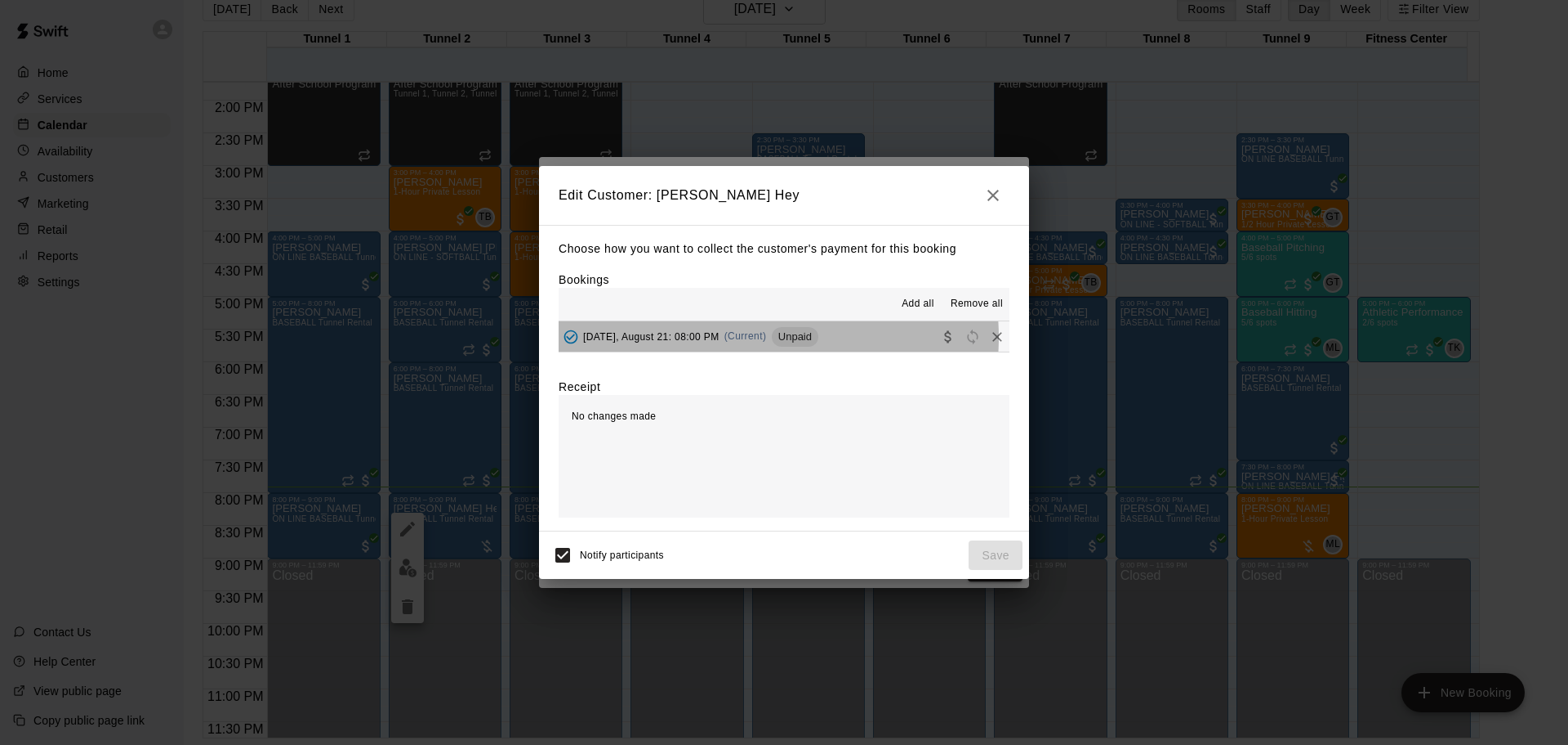
click at [739, 338] on span "(Current)" at bounding box center [745, 336] width 43 height 12
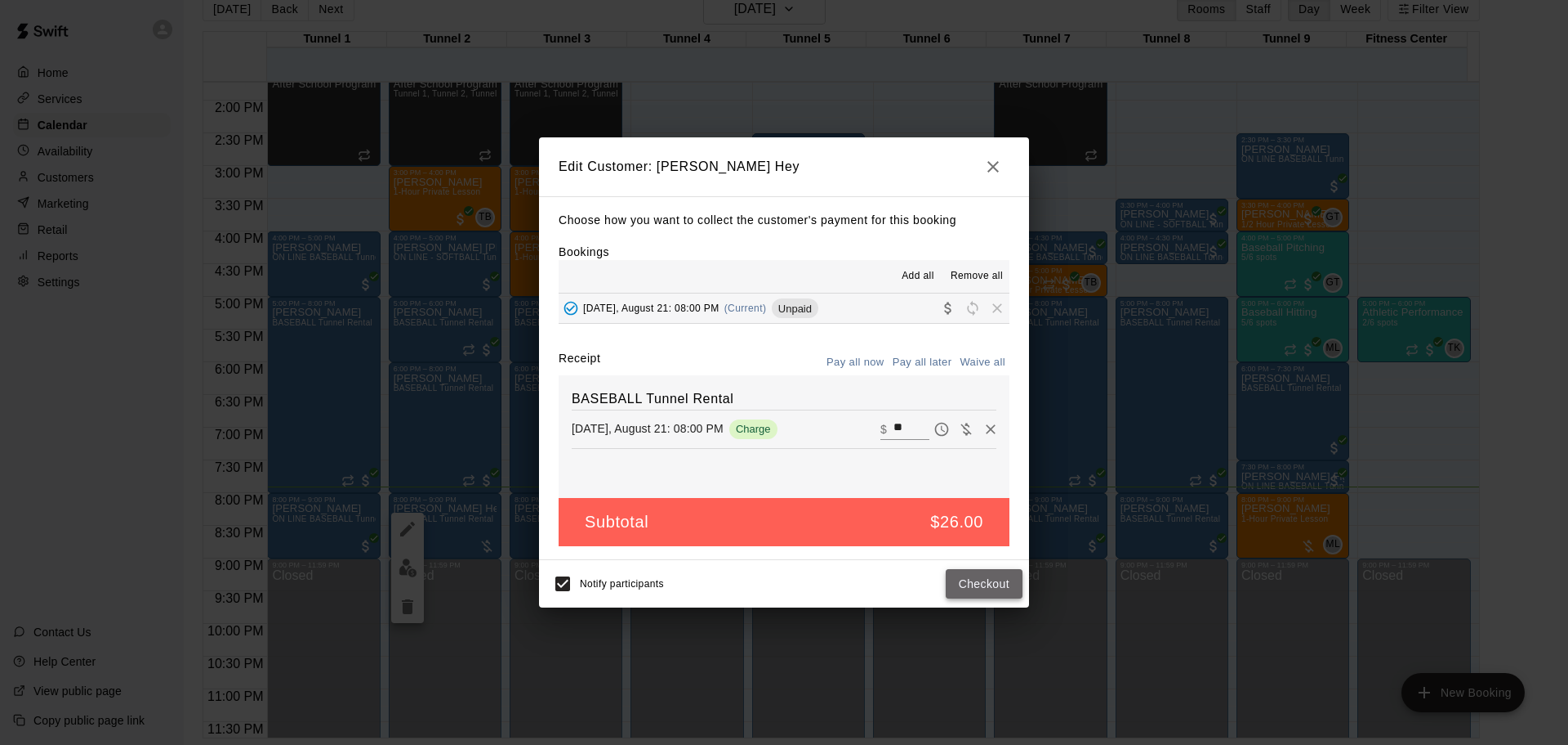
click at [976, 594] on button "Checkout" at bounding box center [984, 584] width 76 height 30
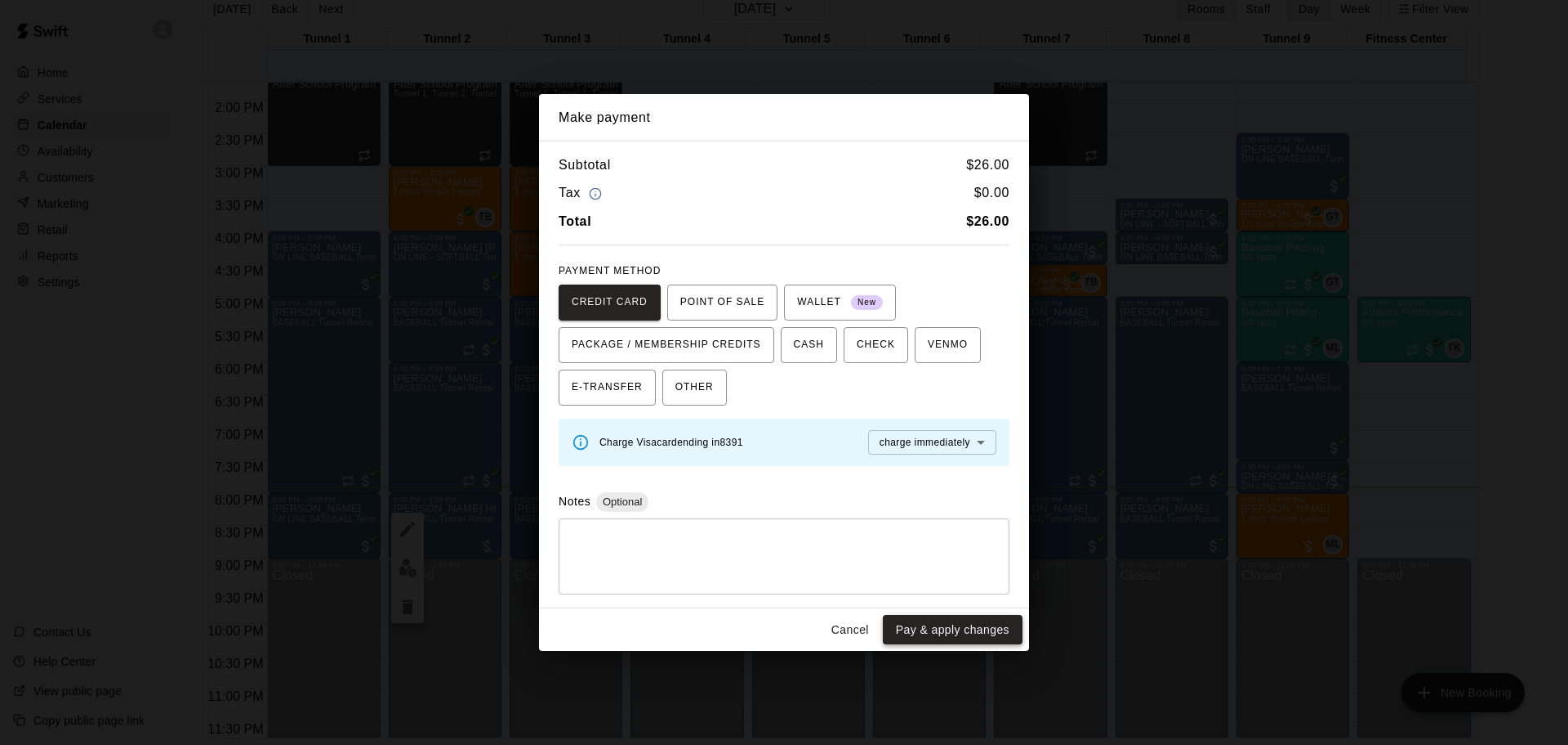
click at [918, 623] on button "Pay & apply changes" at bounding box center [953, 630] width 139 height 30
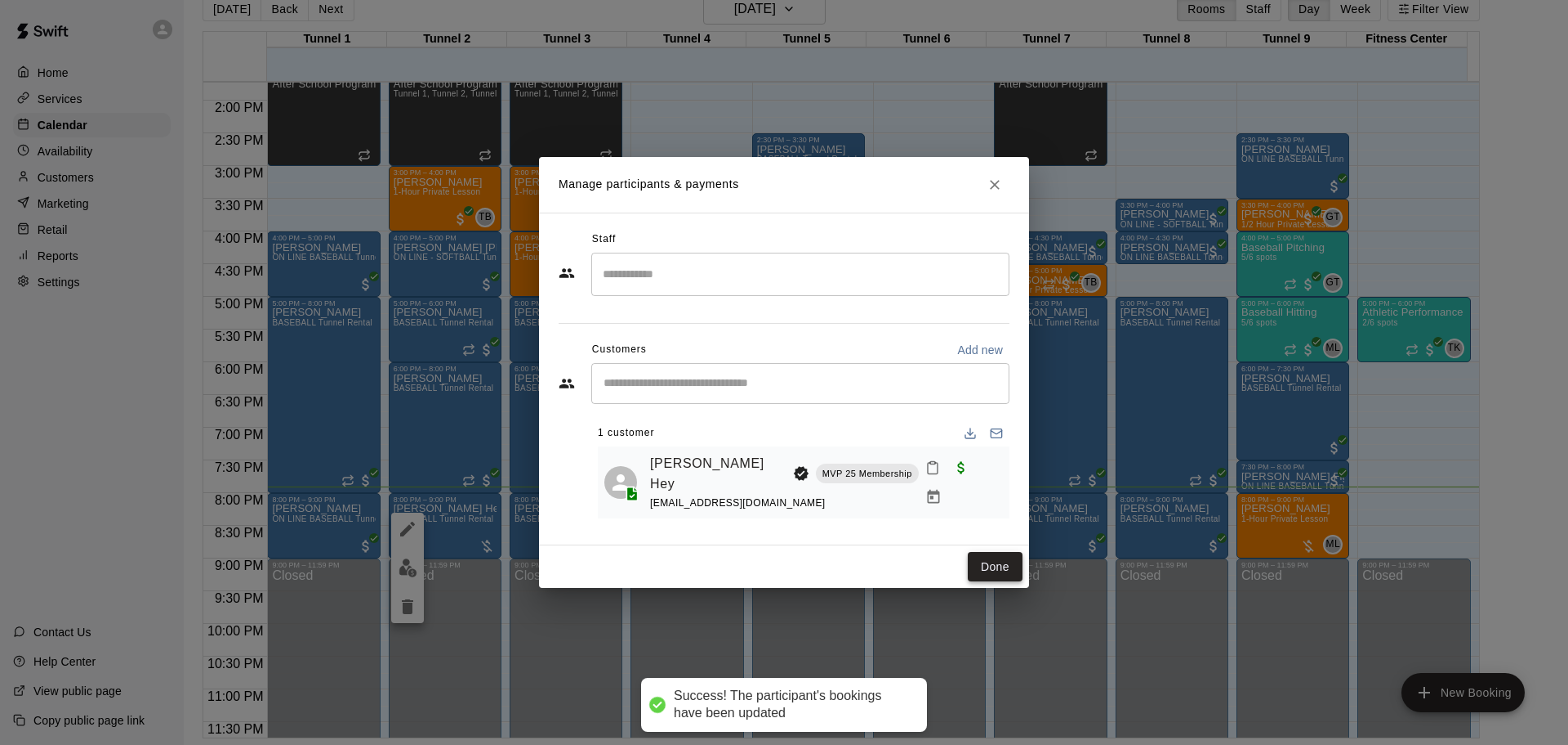
click at [1003, 561] on button "Done" at bounding box center [995, 567] width 55 height 30
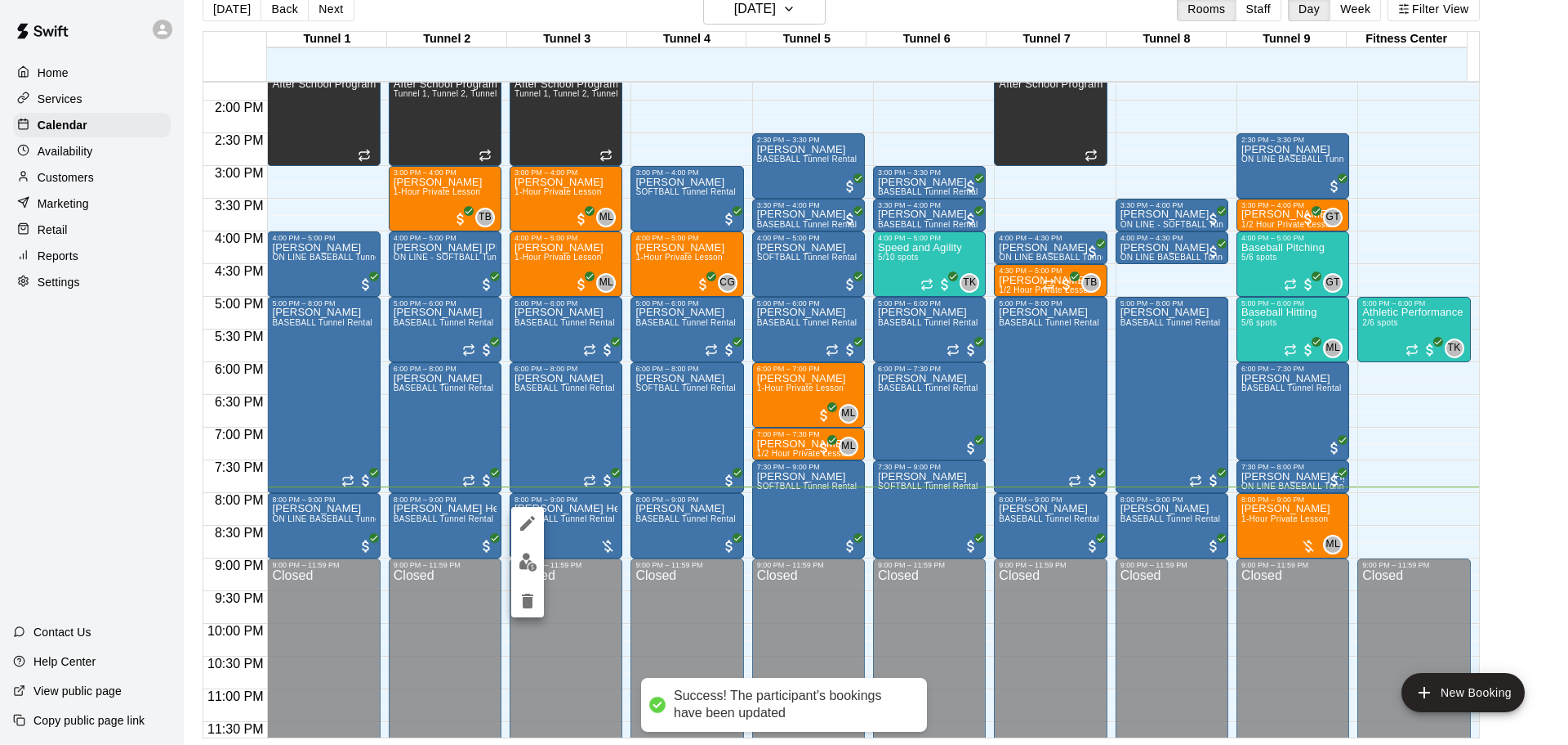
click at [532, 547] on button "edit" at bounding box center [528, 562] width 33 height 32
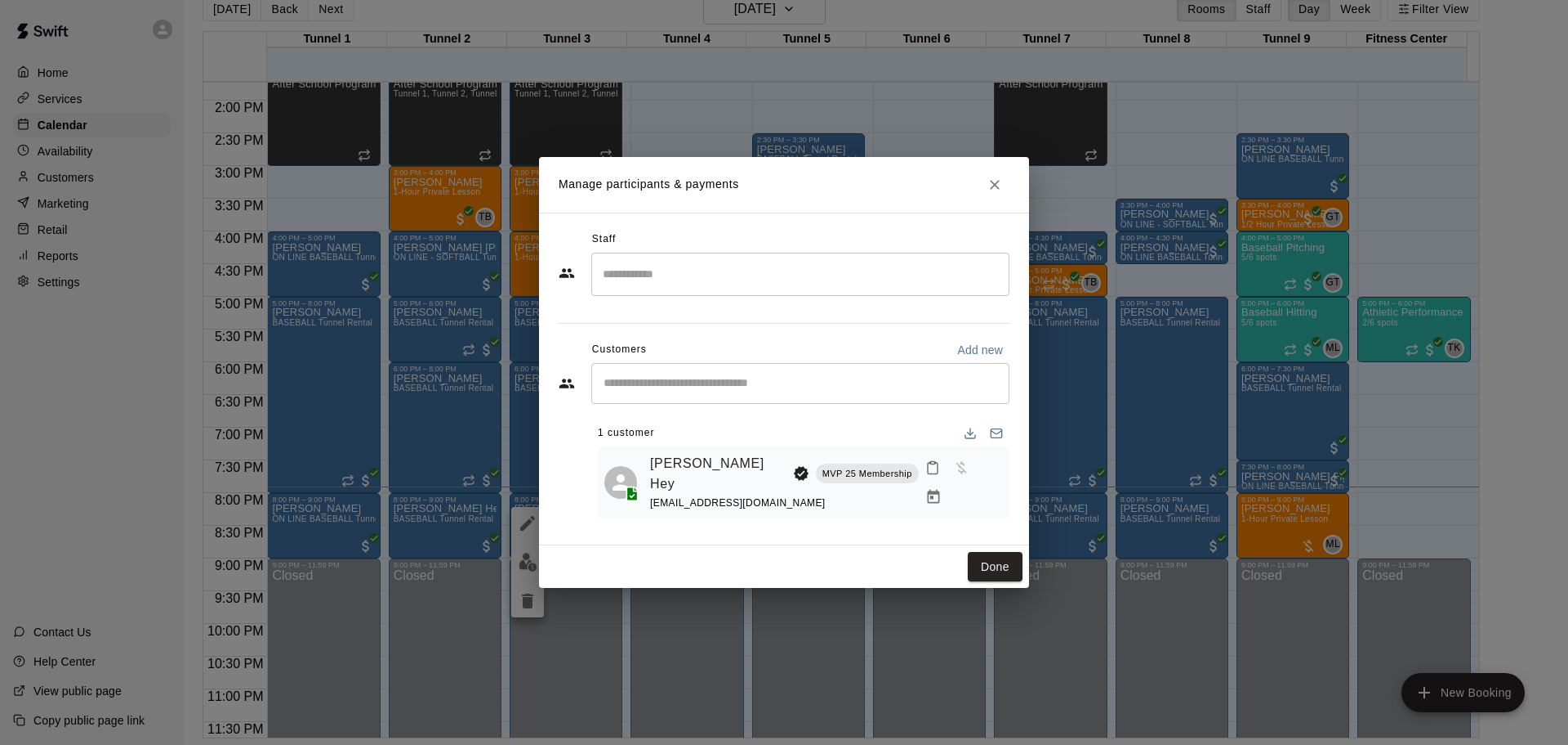
click at [949, 486] on button "Manage bookings & payment" at bounding box center [934, 497] width 29 height 29
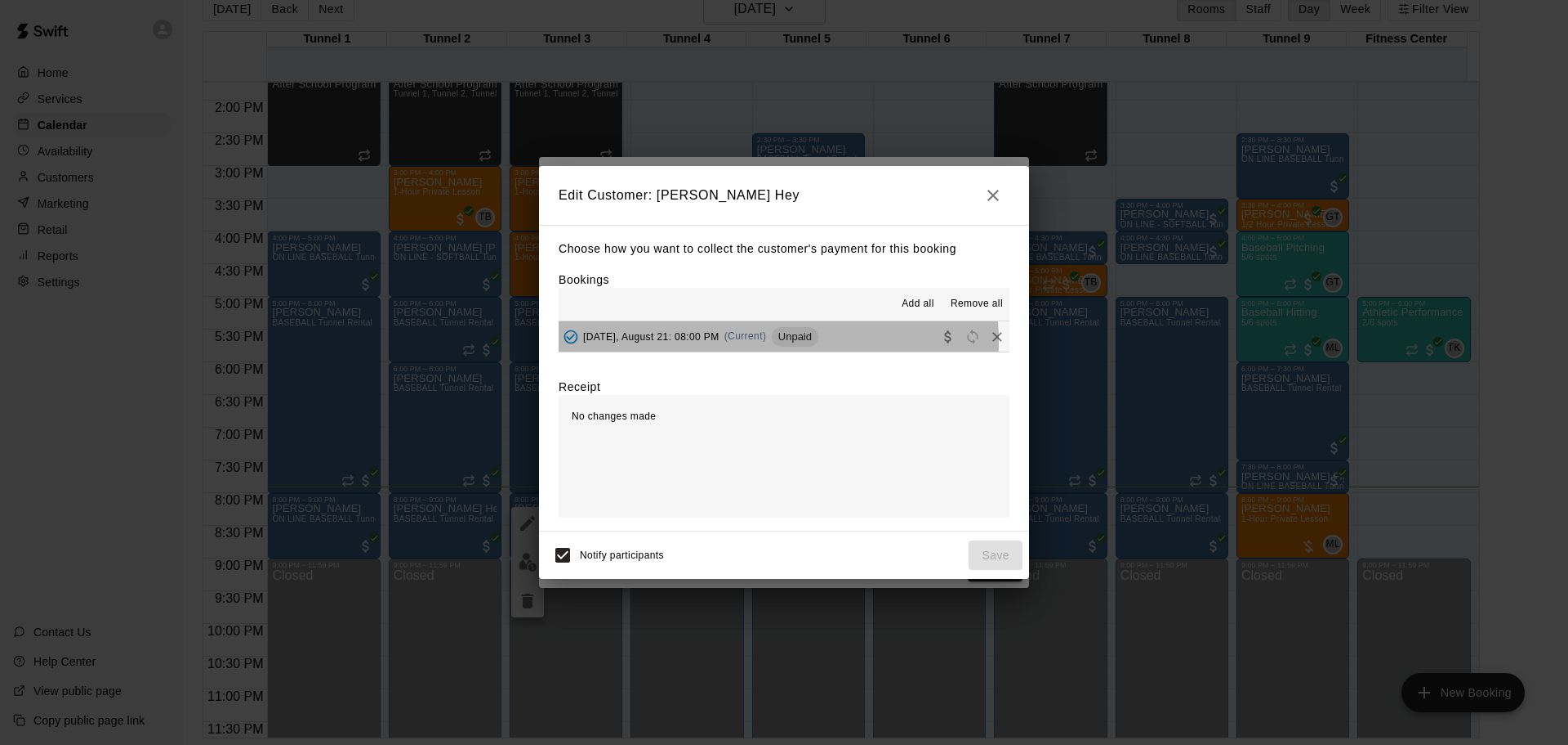
click at [708, 344] on div "[DATE], August 21: 08:00 PM (Current) Unpaid" at bounding box center [688, 336] width 260 height 24
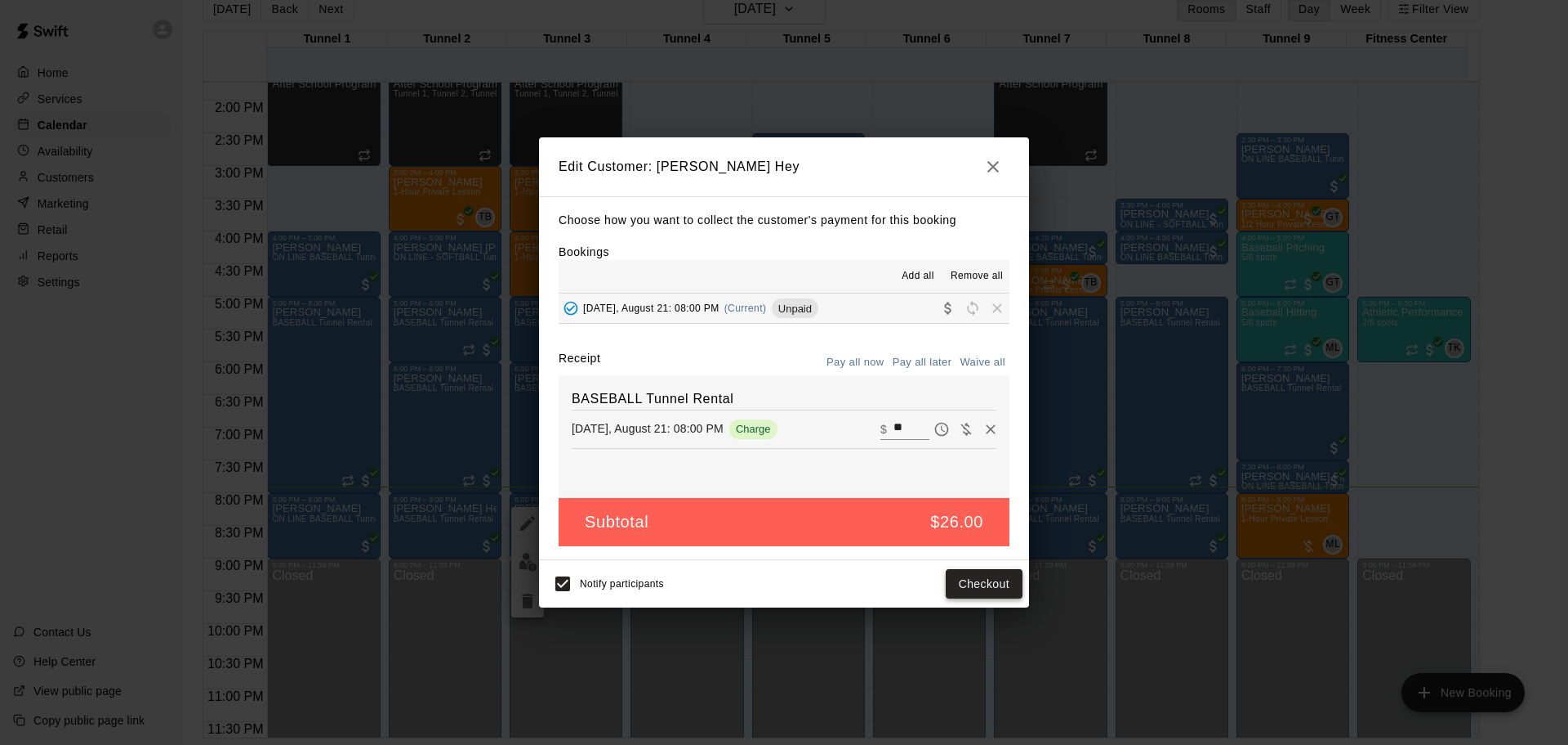
click at [967, 572] on button "Checkout" at bounding box center [984, 584] width 76 height 30
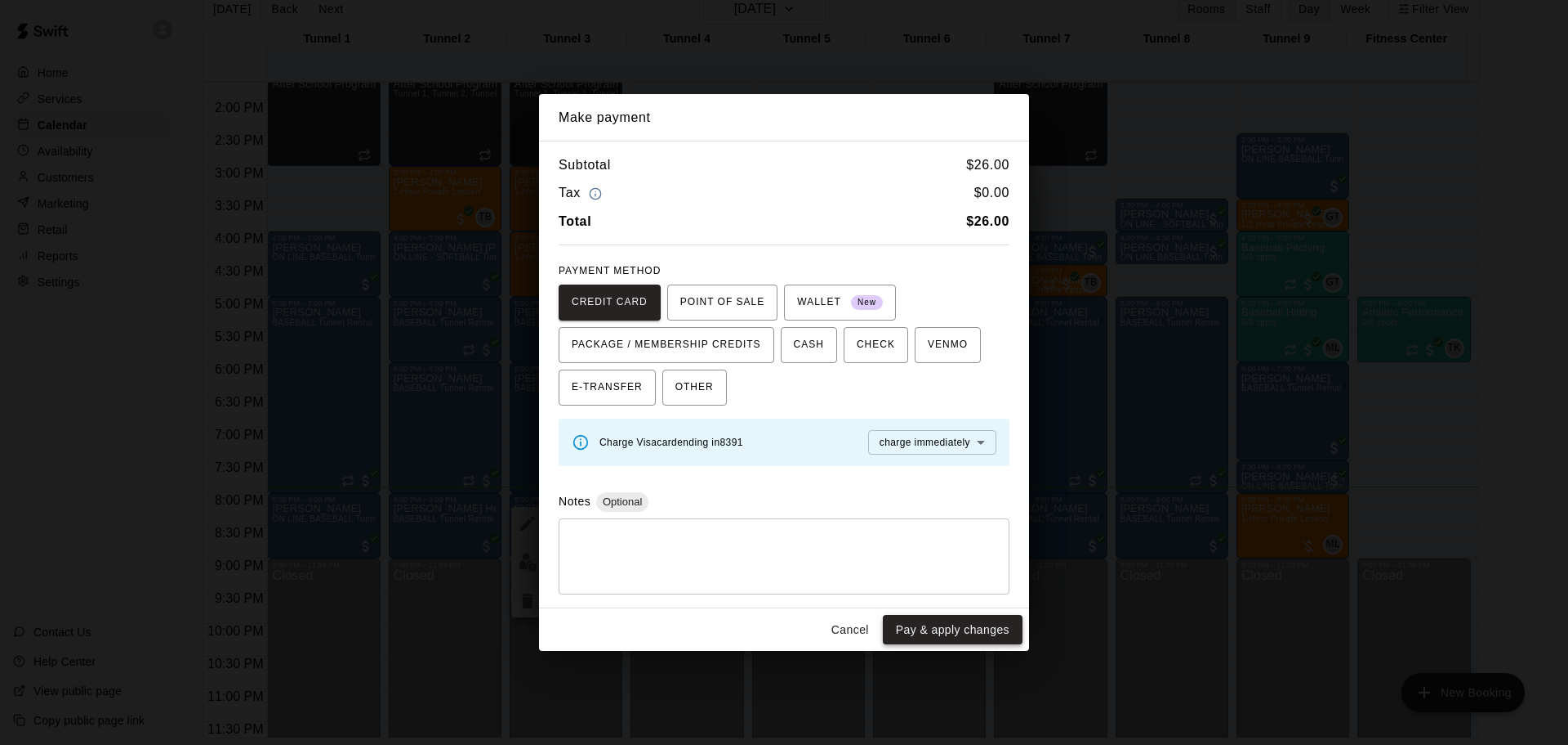
click at [955, 629] on button "Pay & apply changes" at bounding box center [953, 630] width 139 height 30
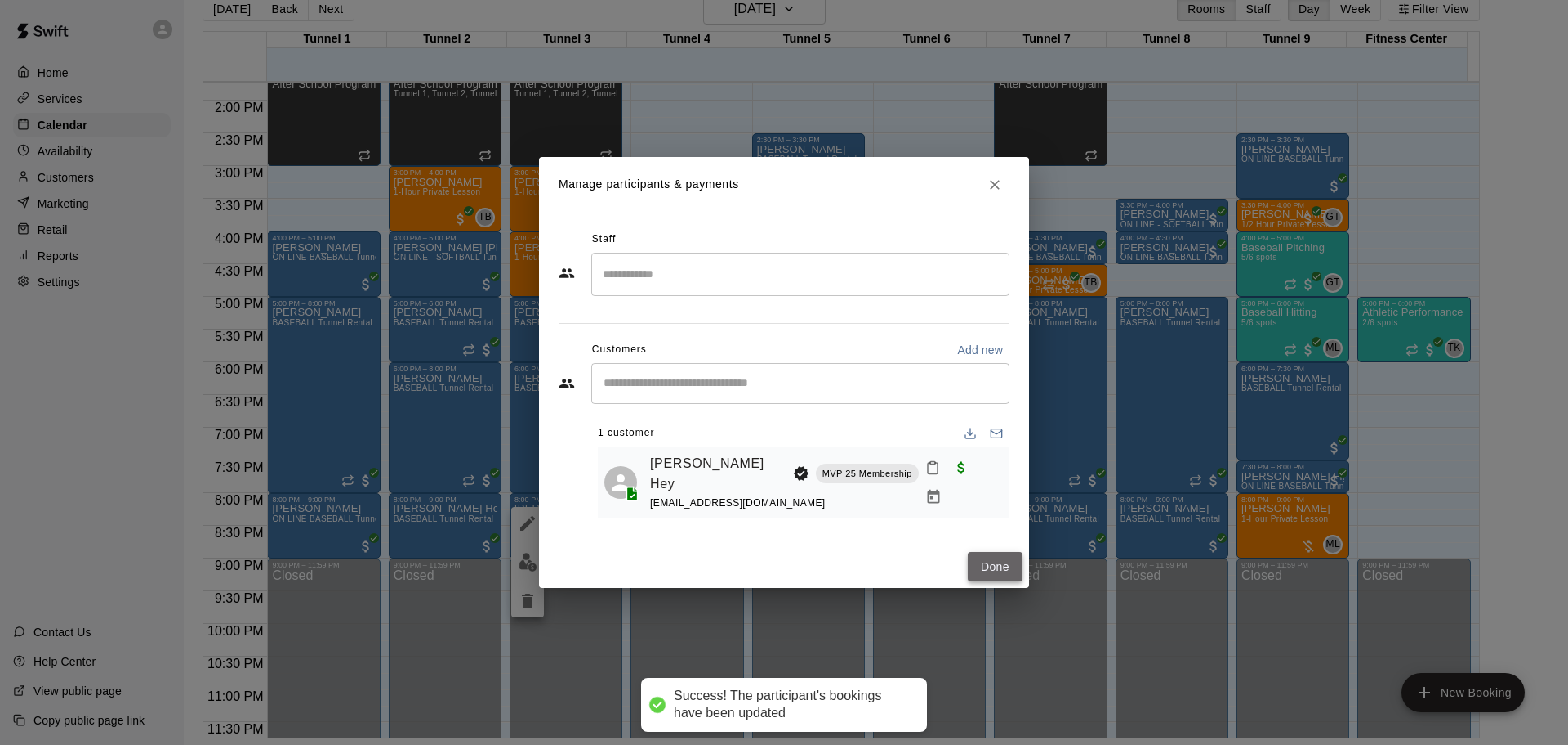
click at [1008, 563] on button "Done" at bounding box center [995, 567] width 55 height 30
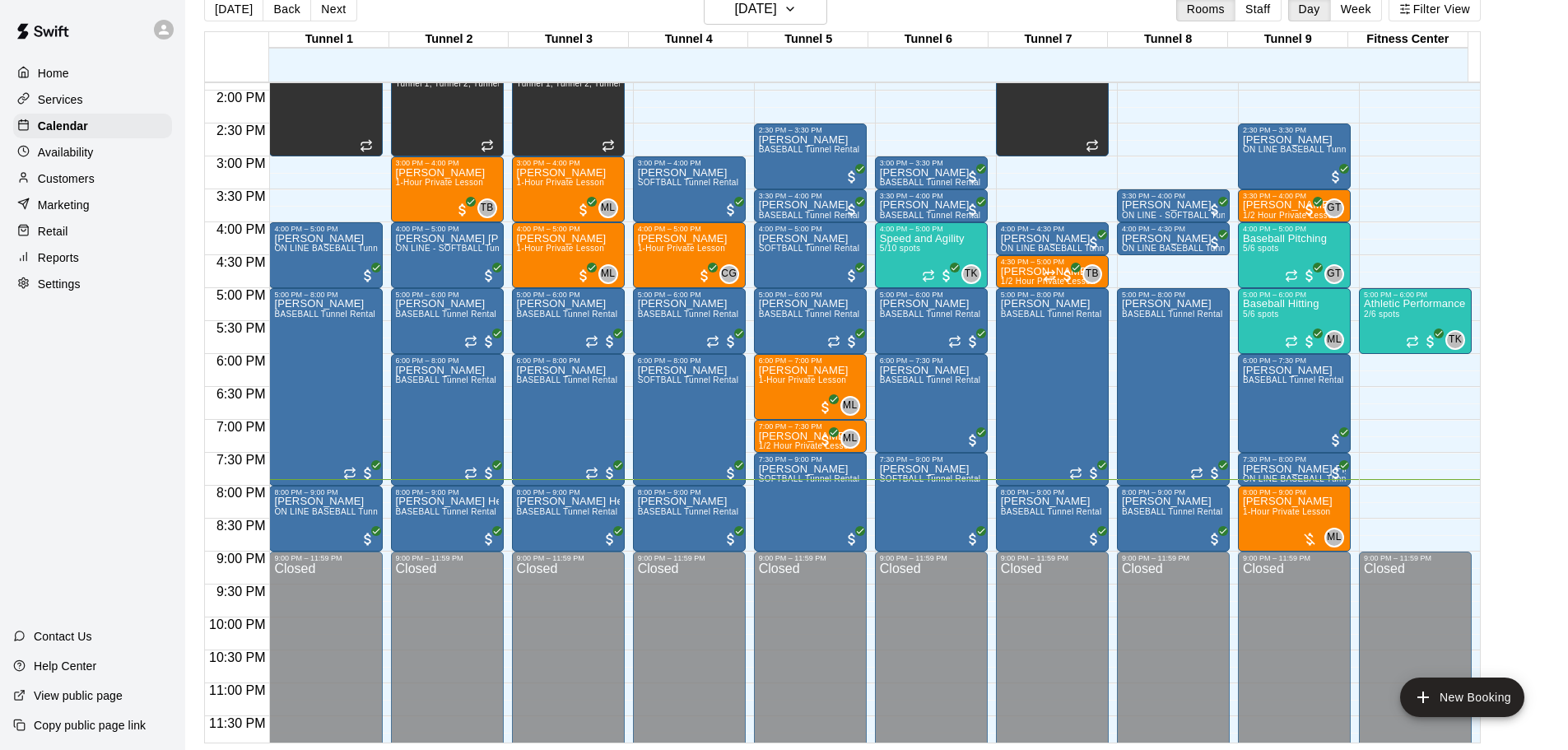
scroll to position [923, 0]
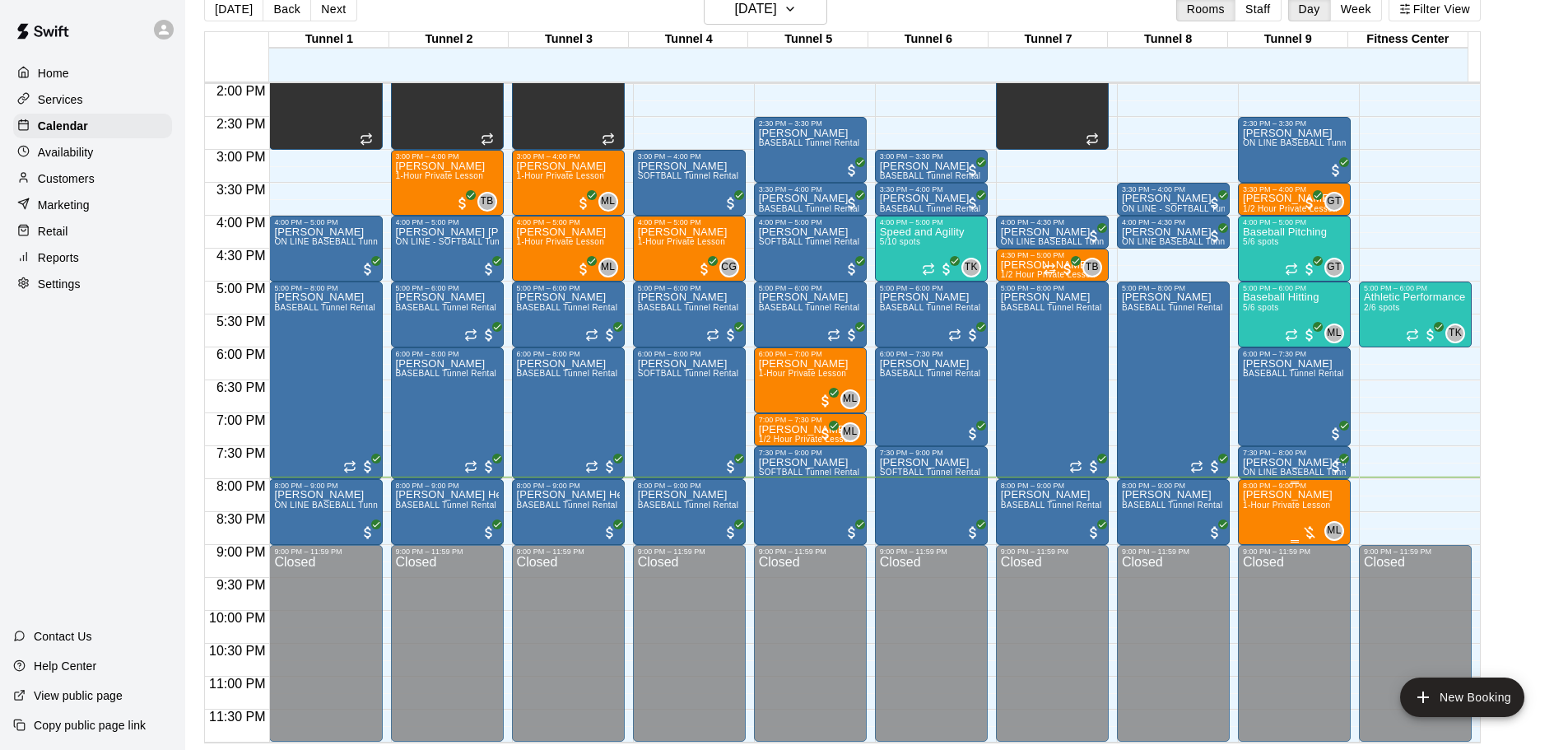
click at [1290, 509] on span "1-Hour Private Lesson" at bounding box center [1287, 505] width 88 height 9
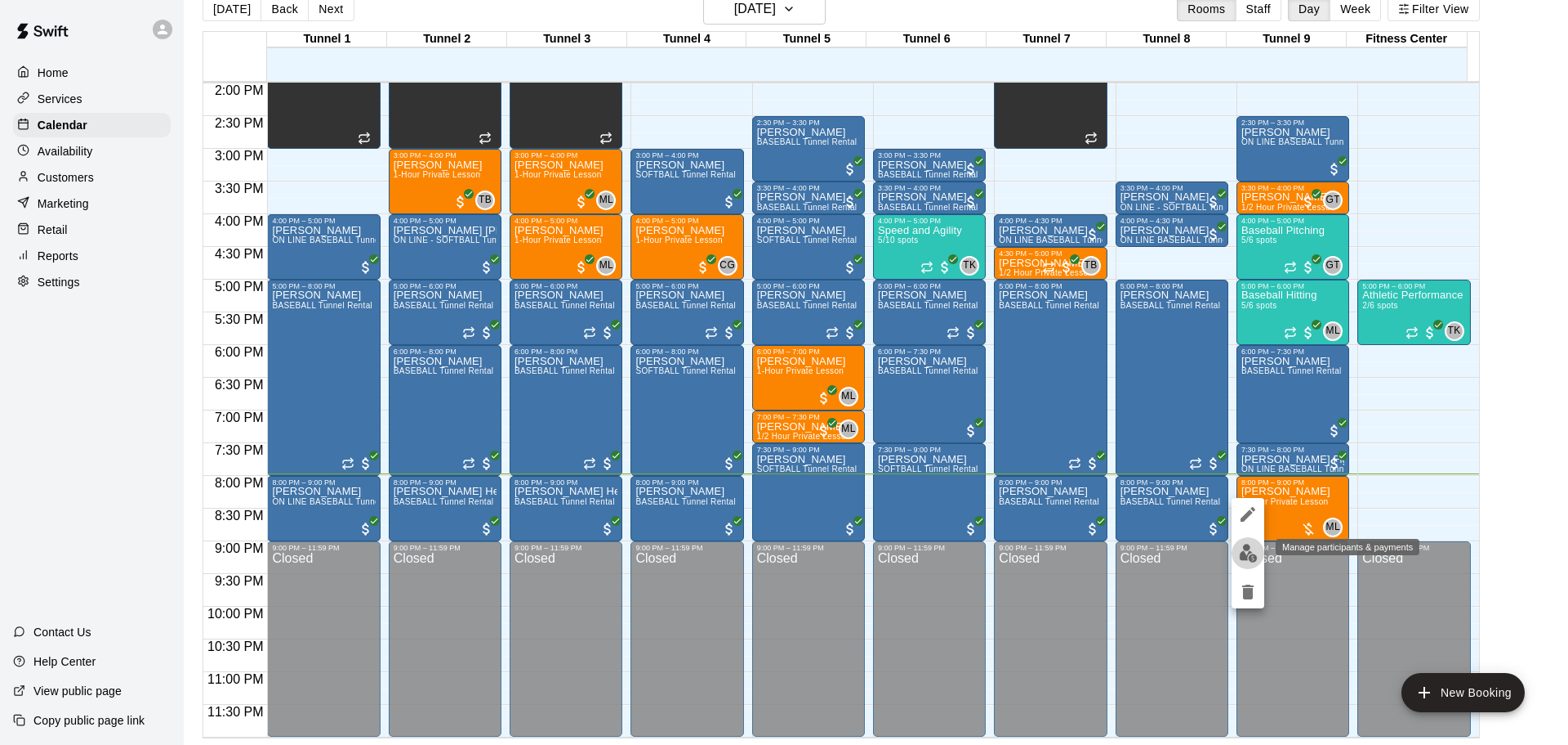
click at [1249, 543] on img "edit" at bounding box center [1249, 552] width 18 height 18
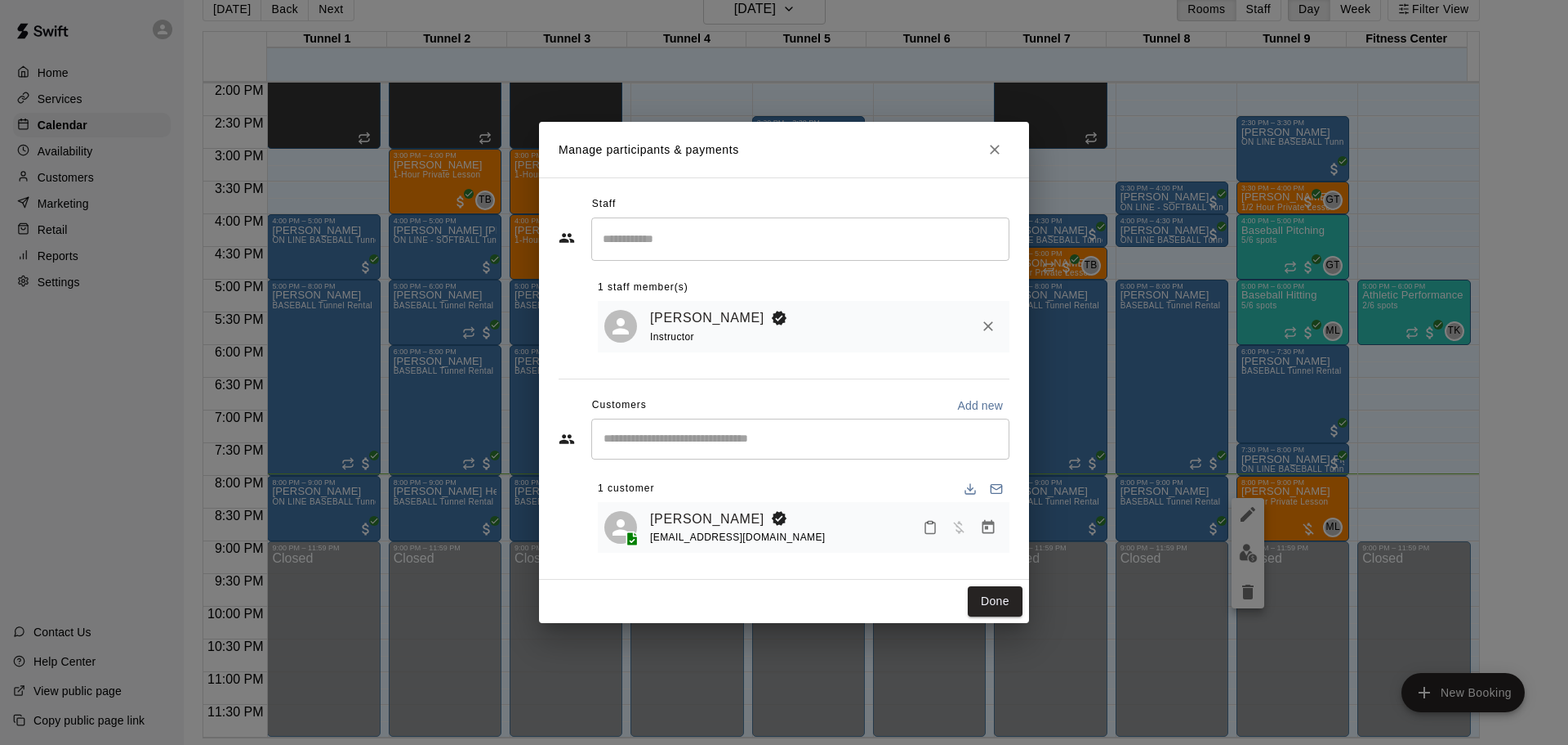
click at [1567, 372] on div "Manage participants & payments Staff ​ 1 staff member(s) [PERSON_NAME] Instruct…" at bounding box center [784, 372] width 1568 height 745
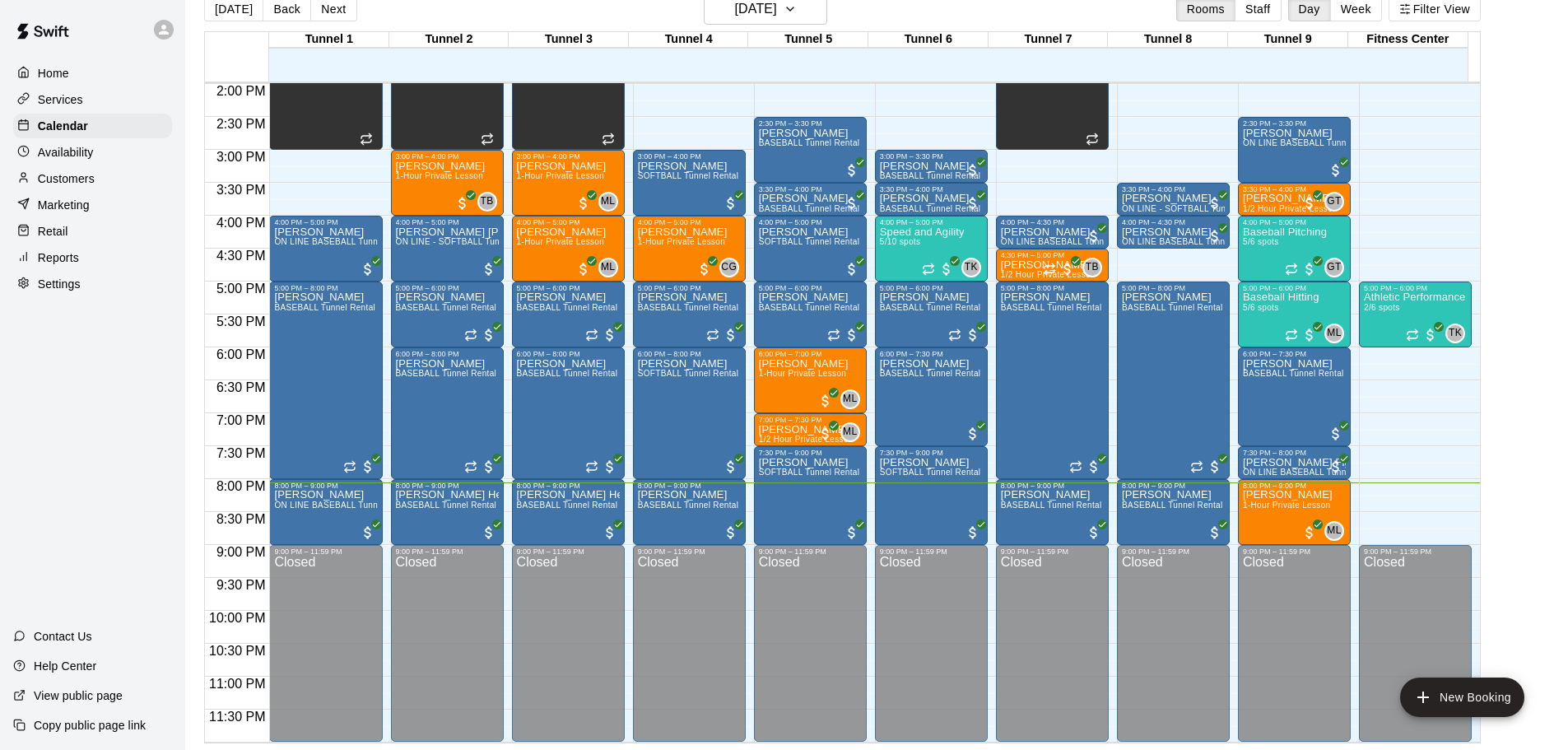
drag, startPoint x: 30, startPoint y: 257, endPoint x: 68, endPoint y: 252, distance: 38.3
click at [30, 257] on div at bounding box center [27, 258] width 20 height 15
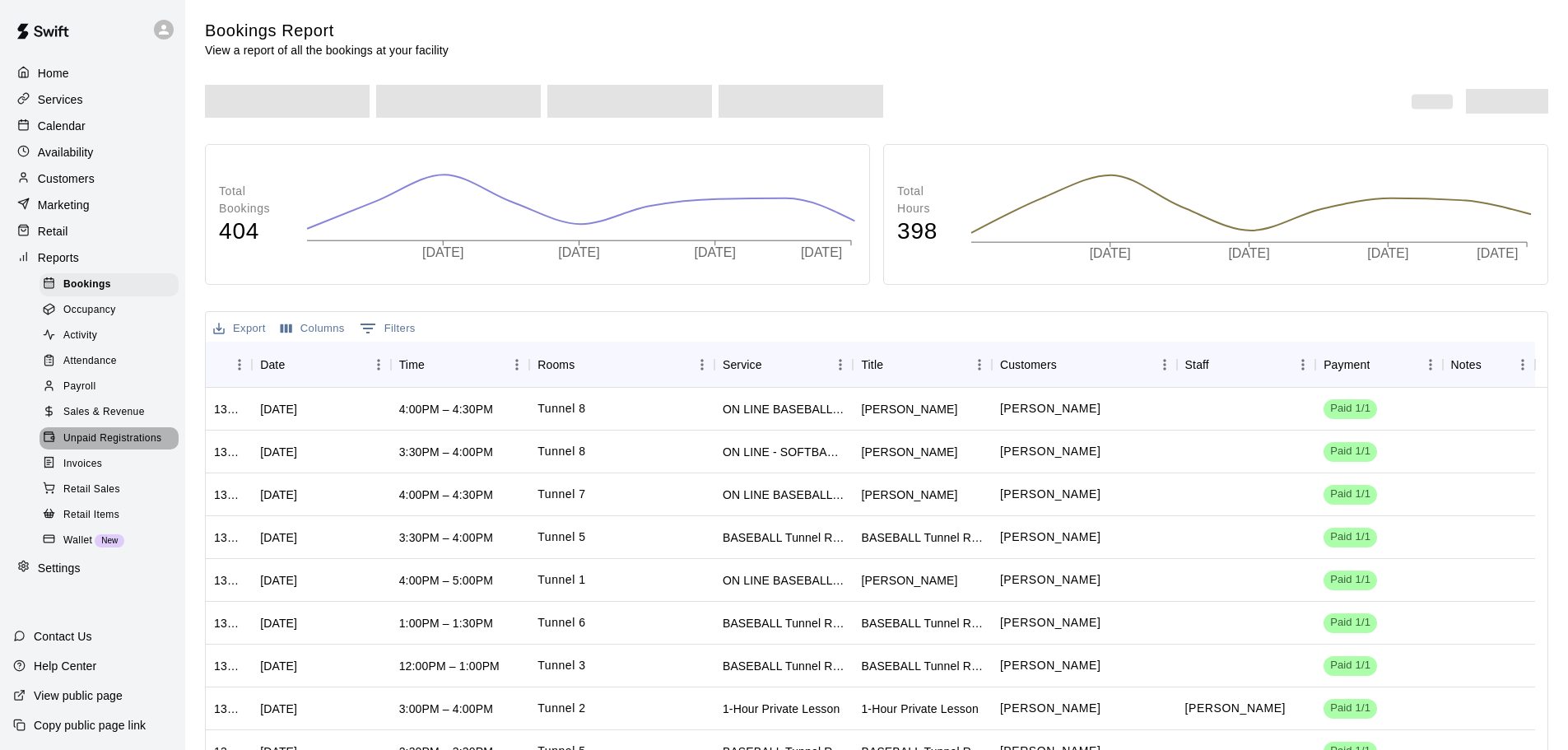
drag, startPoint x: 98, startPoint y: 448, endPoint x: 114, endPoint y: 449, distance: 16.0
click at [99, 447] on span "Unpaid Registrations" at bounding box center [113, 438] width 98 height 16
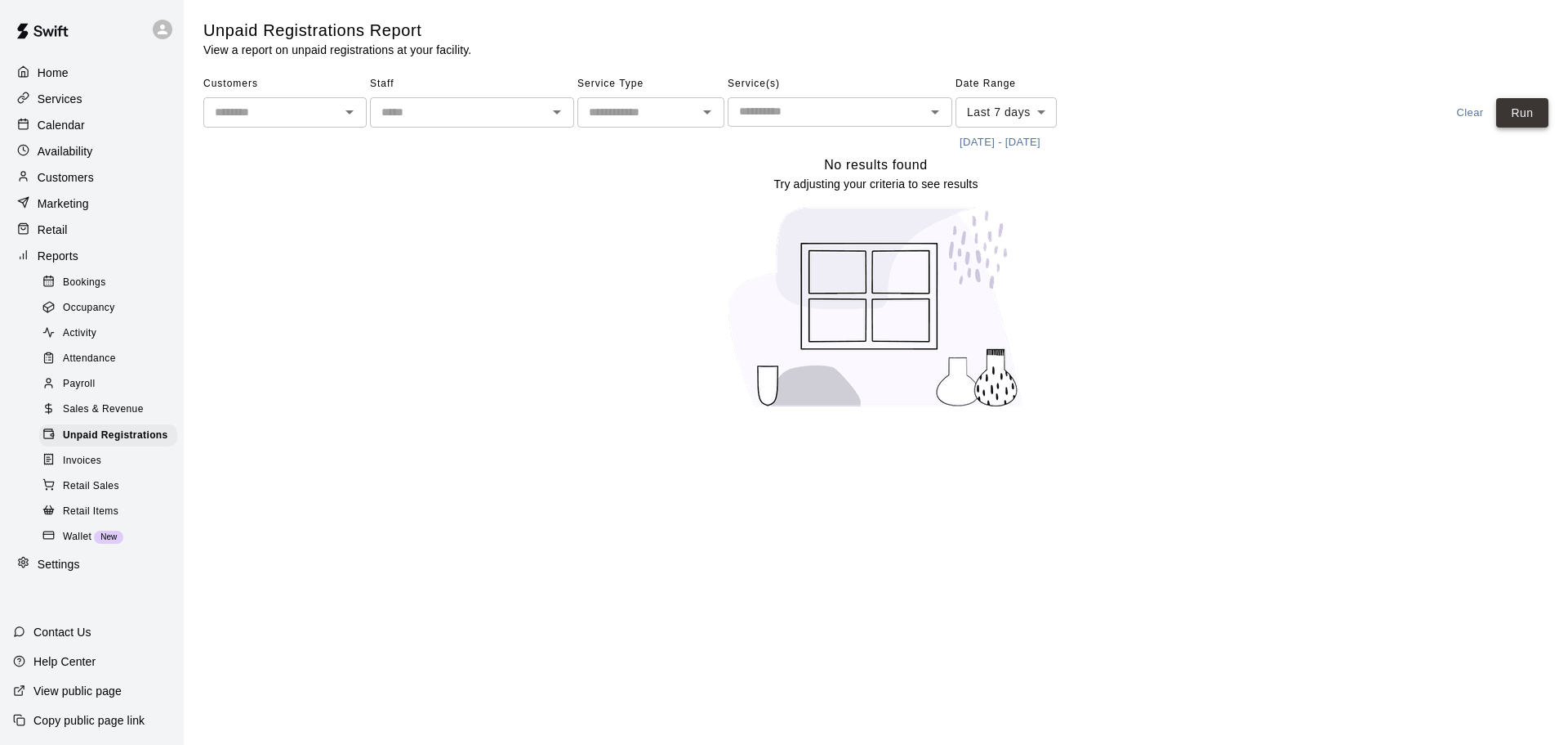
click at [1518, 107] on button "Run" at bounding box center [1523, 114] width 52 height 30
click at [1519, 113] on button "Run" at bounding box center [1523, 114] width 52 height 30
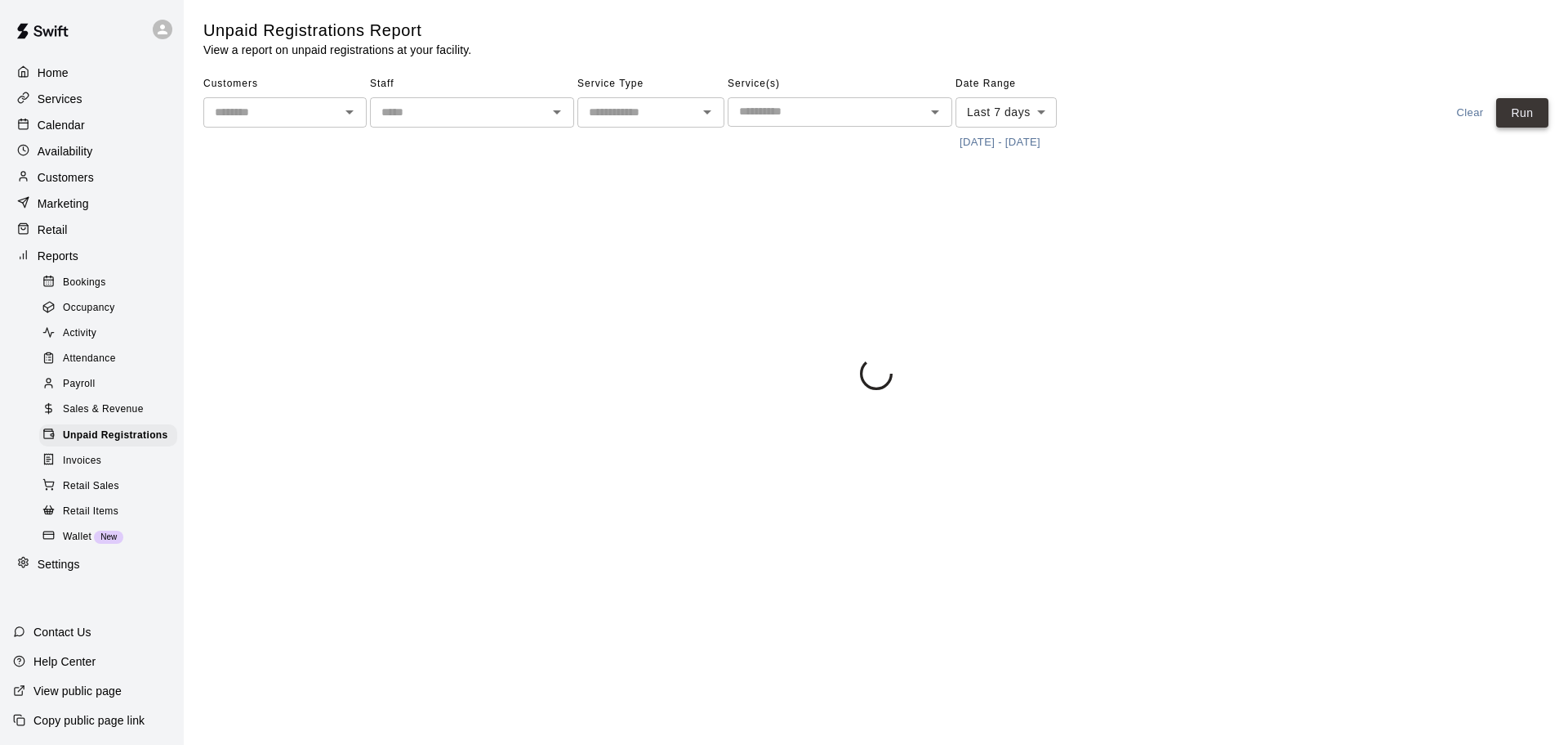
click at [1519, 114] on button "Run" at bounding box center [1523, 114] width 52 height 30
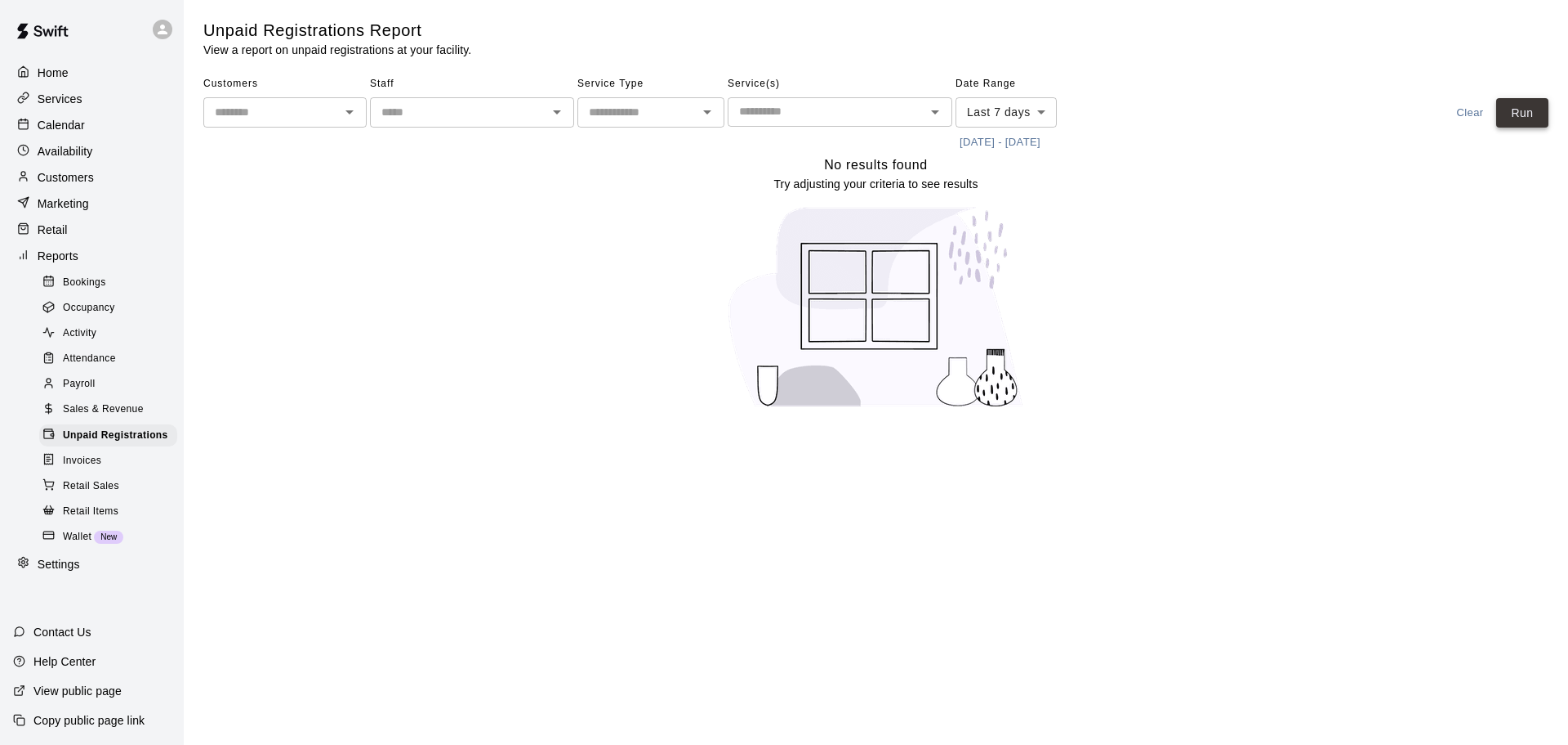
click at [1519, 114] on button "Run" at bounding box center [1523, 114] width 52 height 30
click at [82, 132] on p "Calendar" at bounding box center [61, 124] width 47 height 16
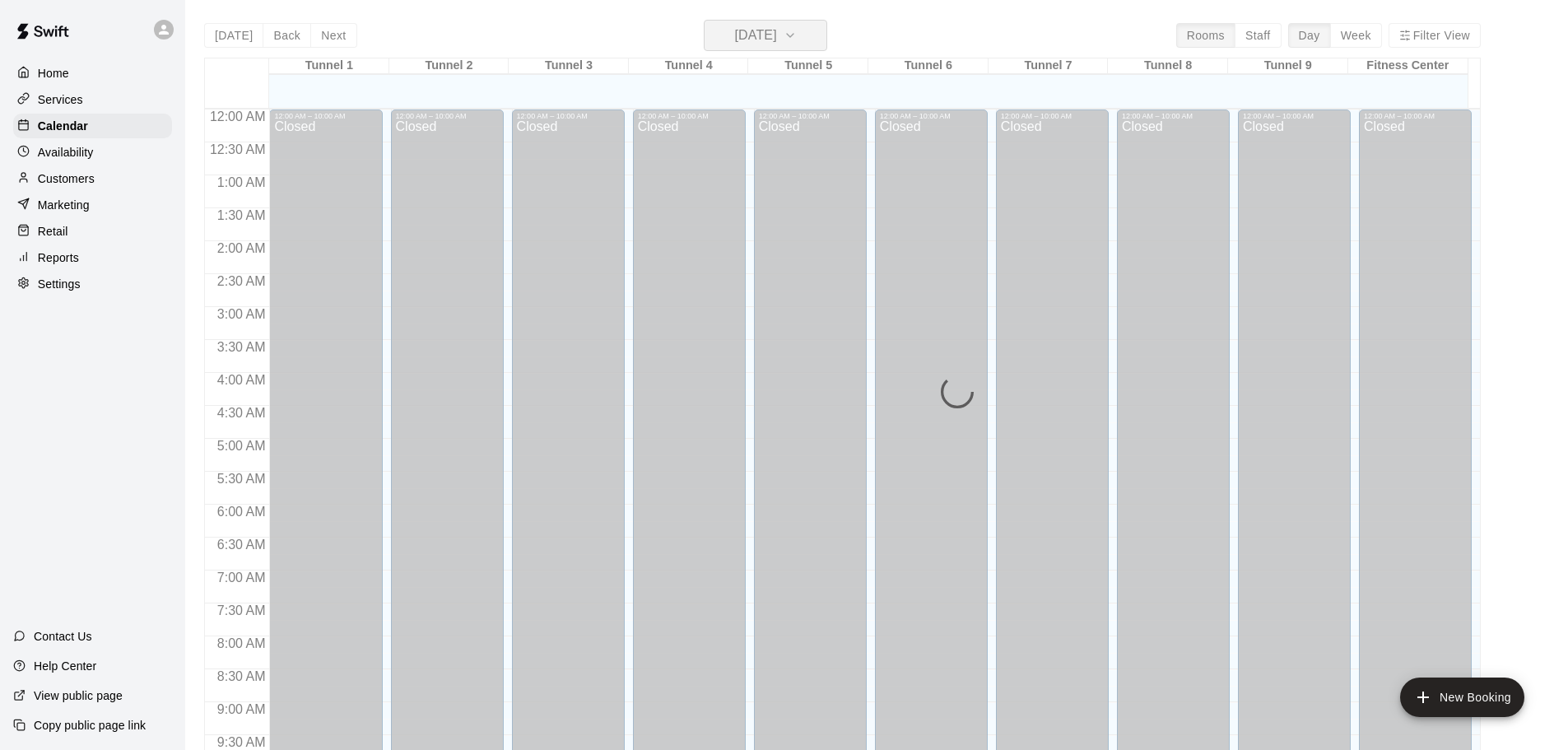
click at [797, 41] on icon "button" at bounding box center [790, 35] width 14 height 19
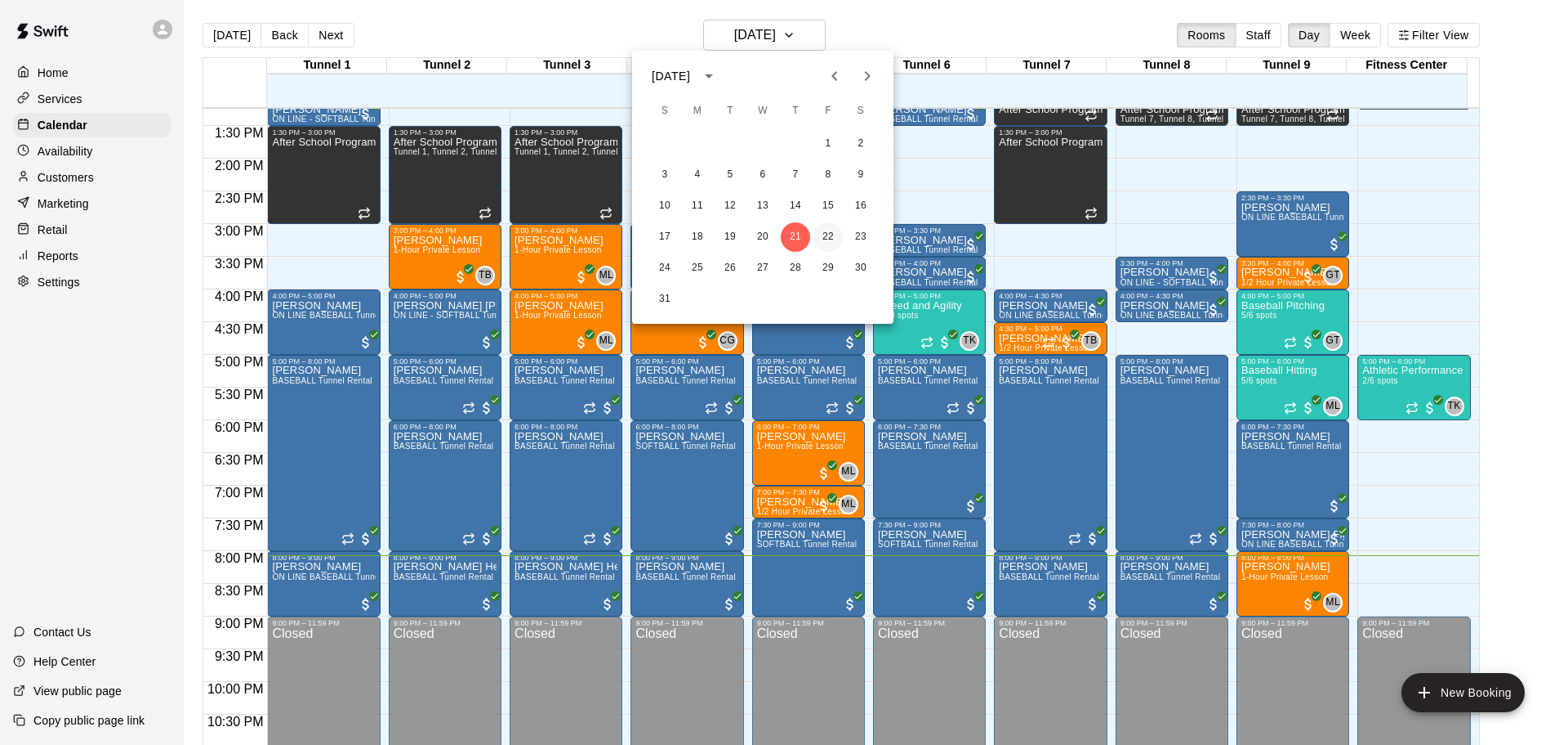
click at [828, 233] on button "22" at bounding box center [828, 236] width 29 height 29
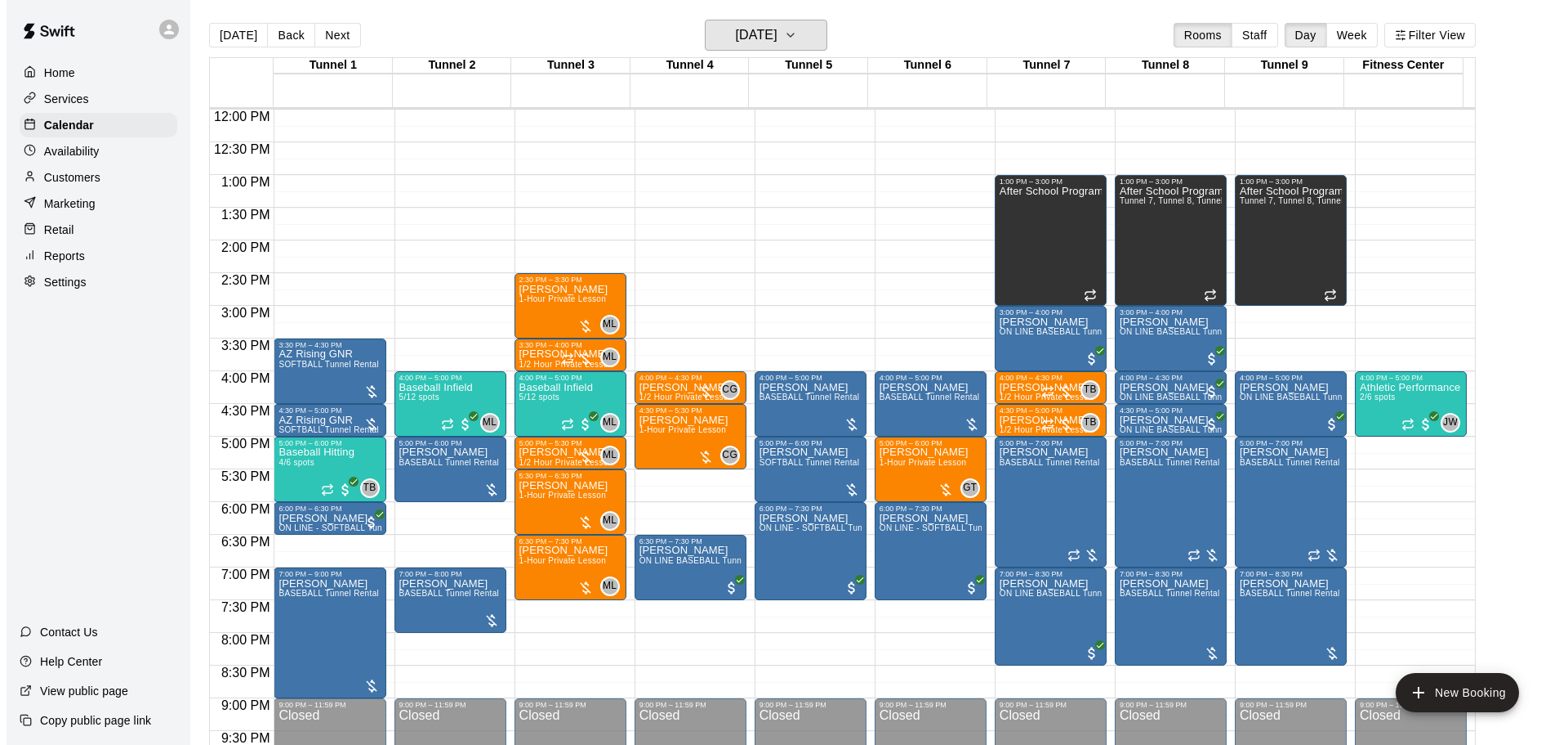
scroll to position [26, 0]
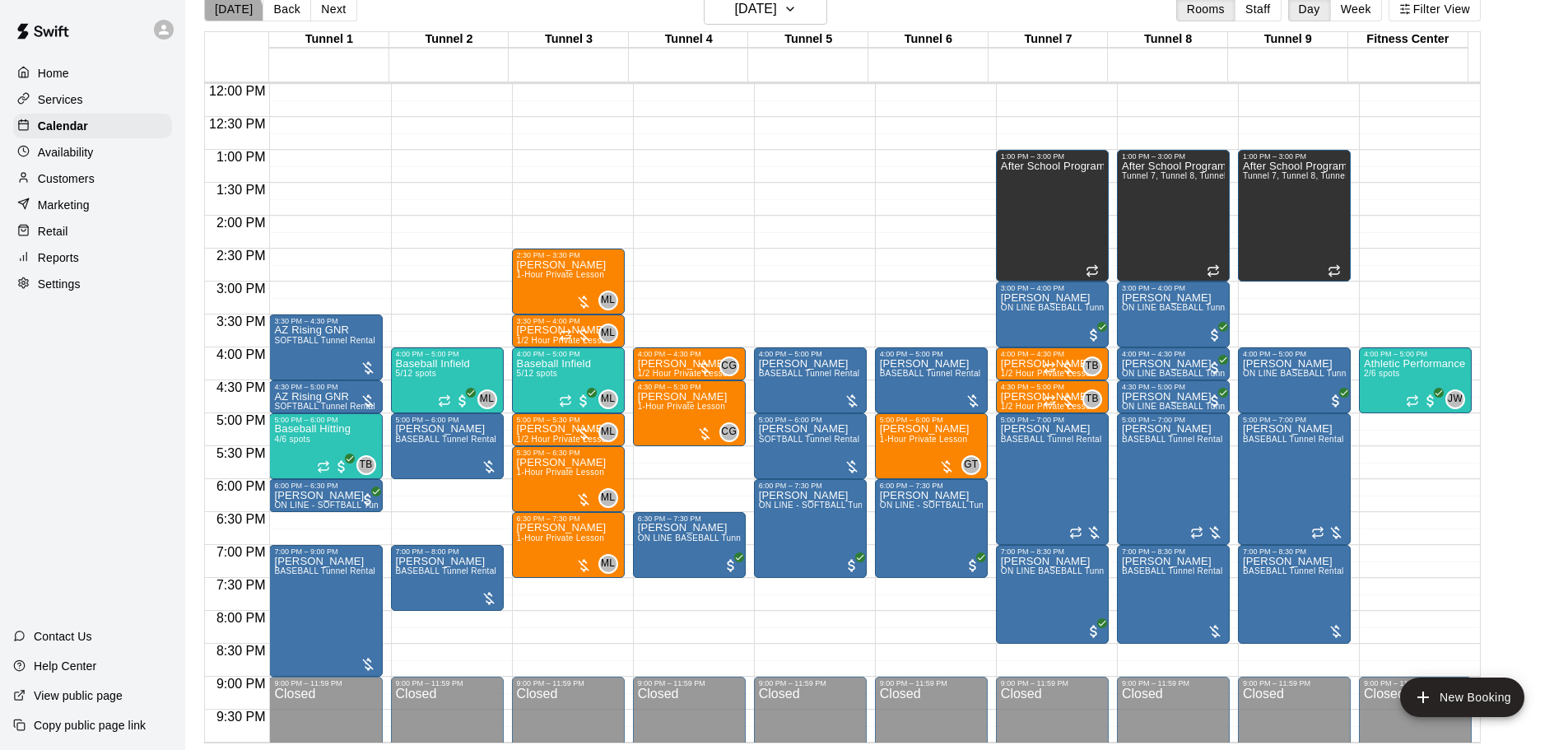
click at [222, 16] on button "[DATE]" at bounding box center [234, 8] width 59 height 25
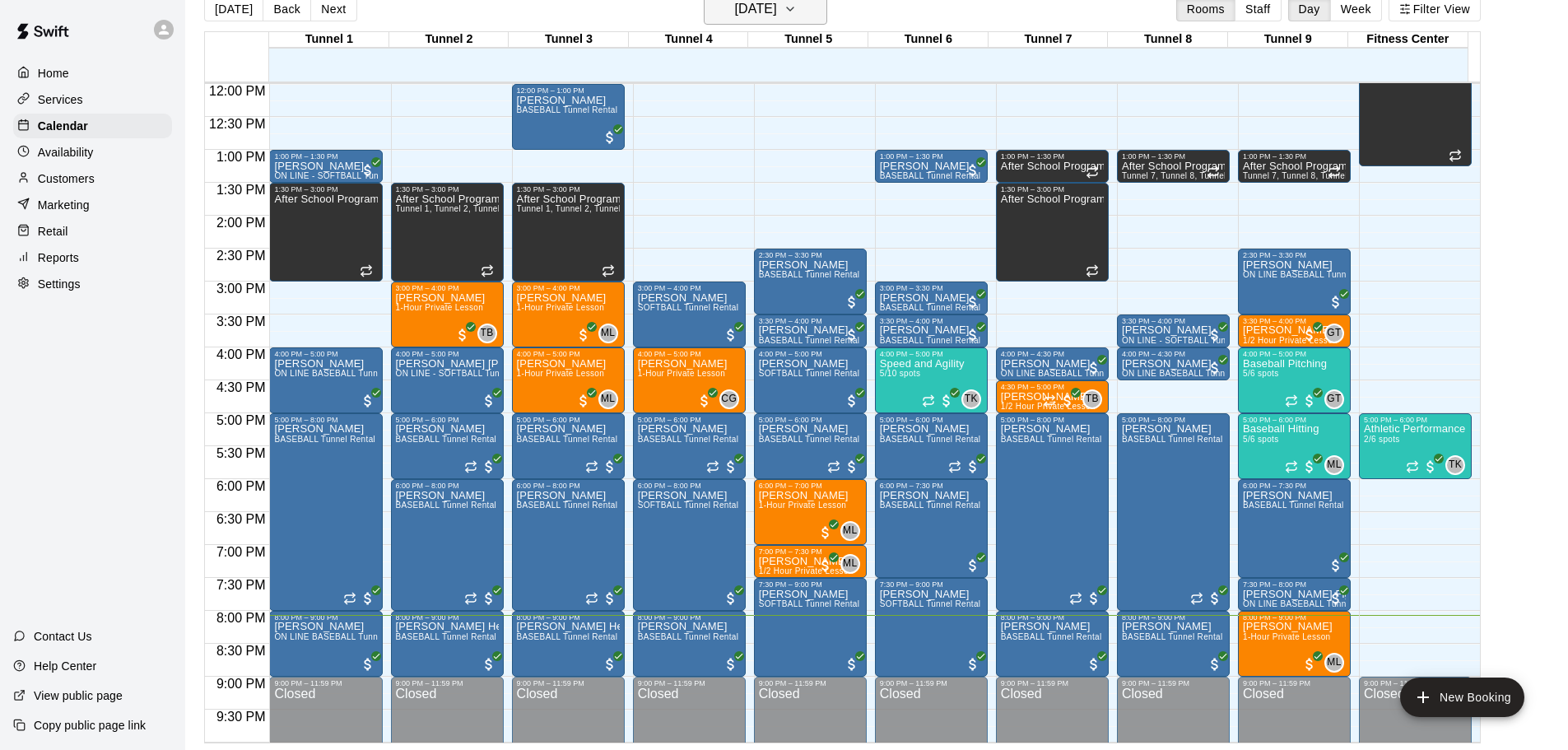
click at [770, 9] on h6 "[DATE]" at bounding box center [756, 8] width 42 height 23
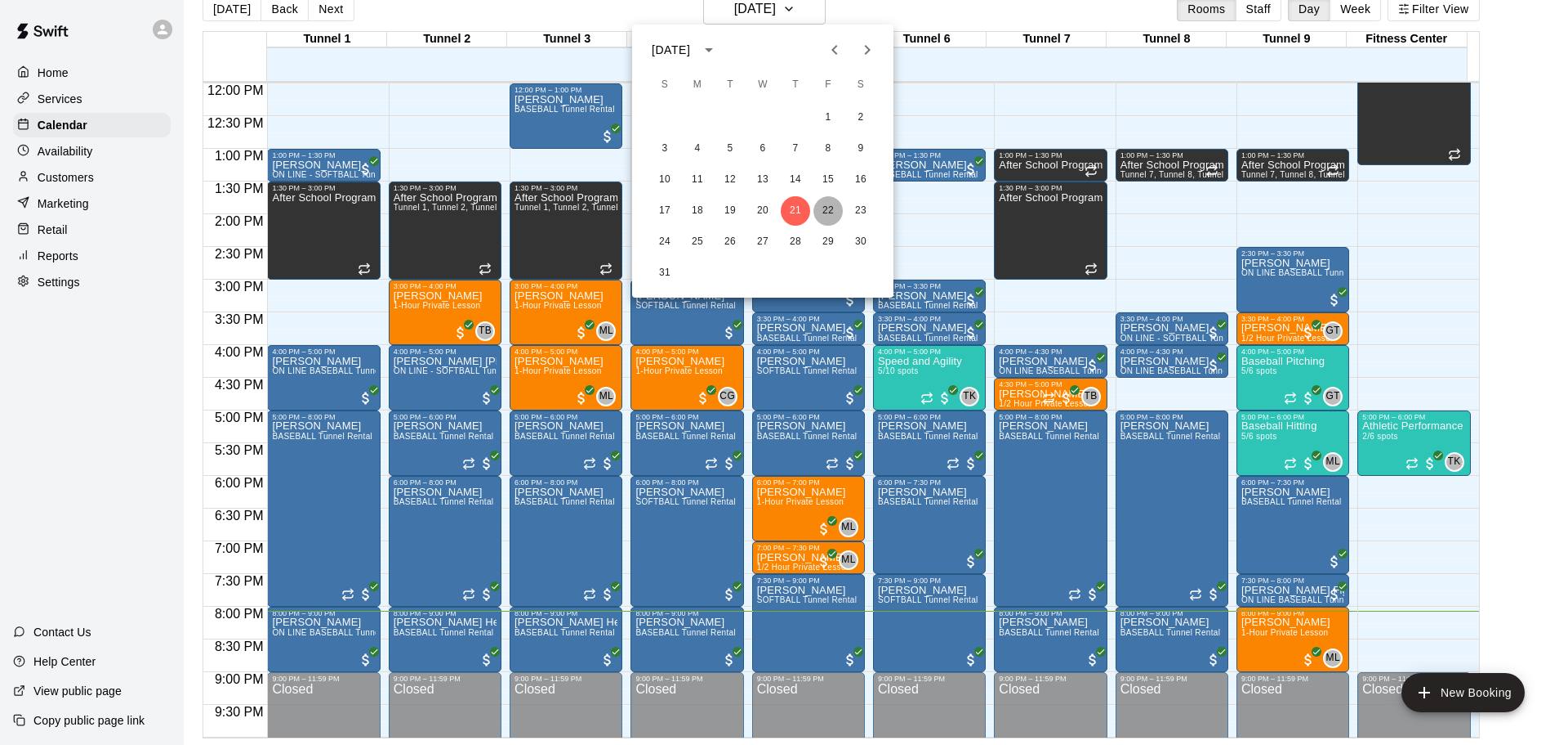
click at [828, 205] on button "22" at bounding box center [828, 210] width 29 height 29
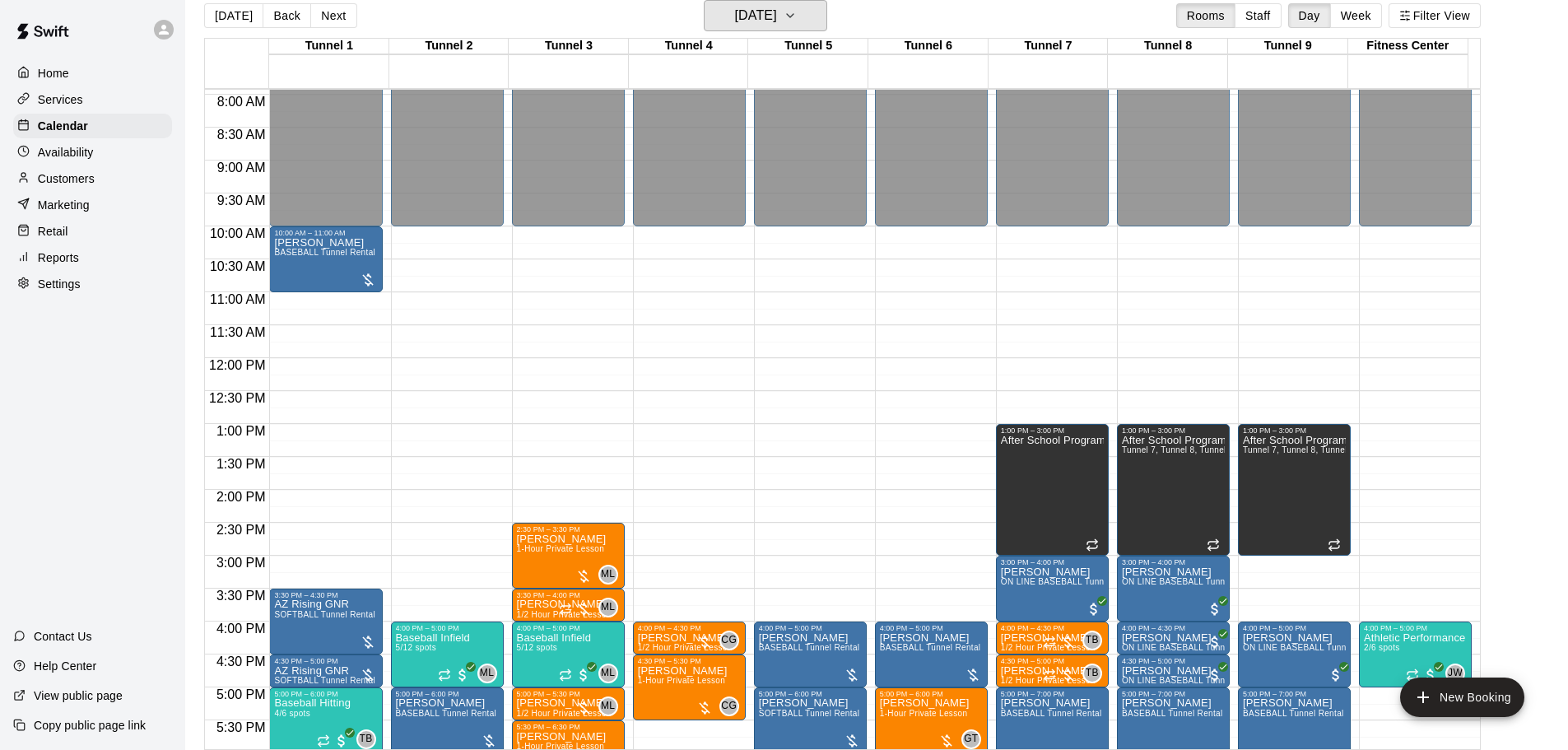
scroll to position [789, 0]
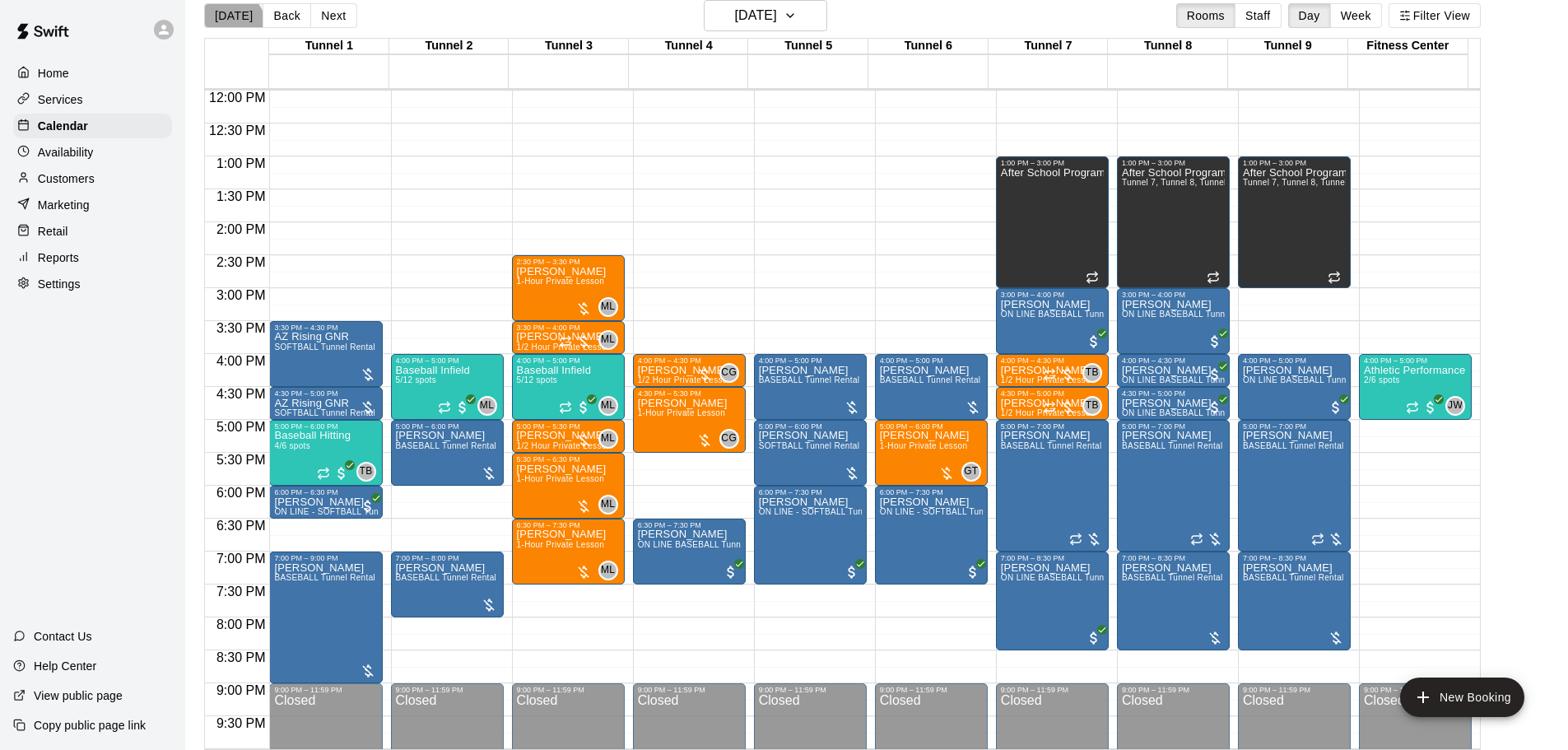
click at [224, 28] on button "[DATE]" at bounding box center [234, 15] width 59 height 25
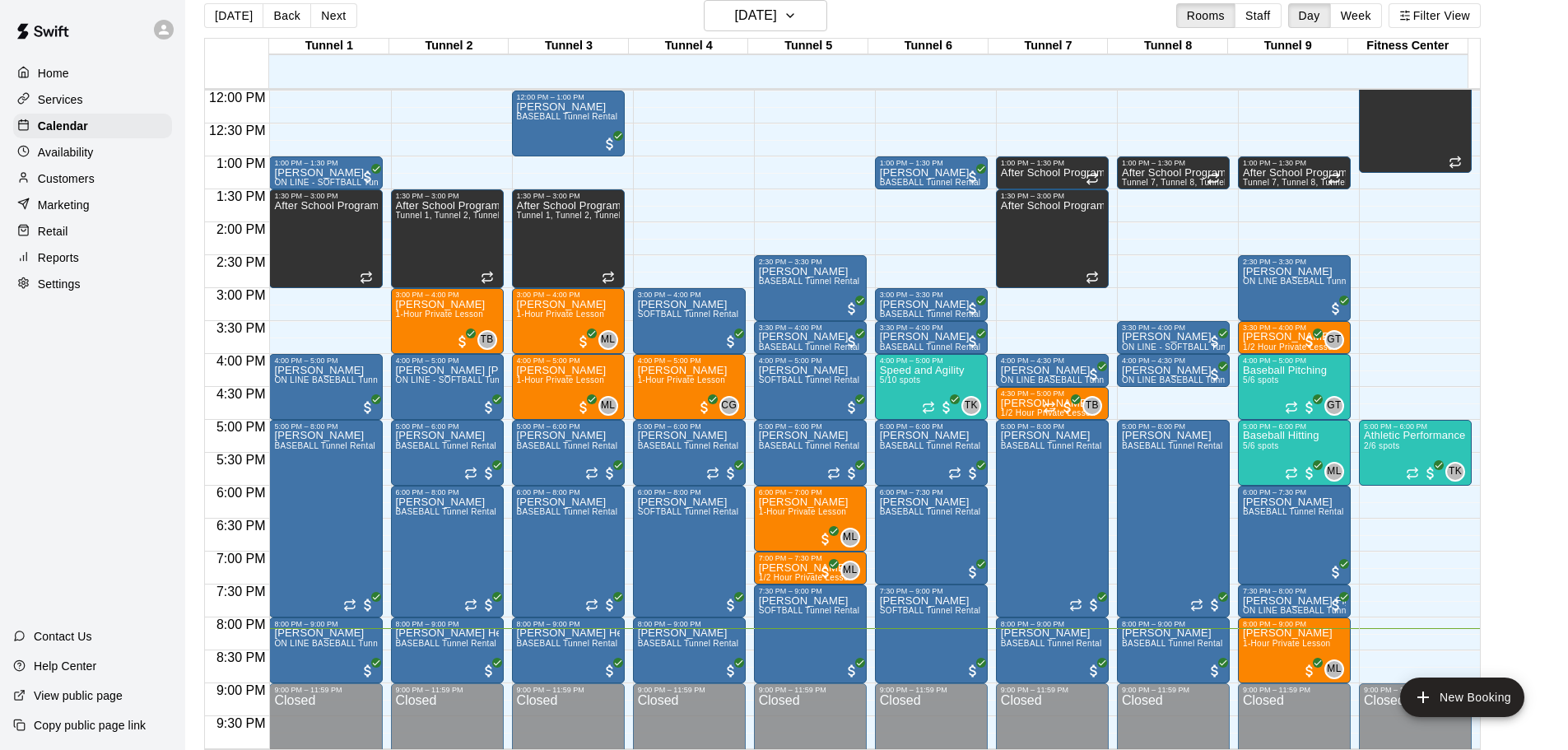
click at [139, 191] on div "Customers" at bounding box center [93, 178] width 159 height 25
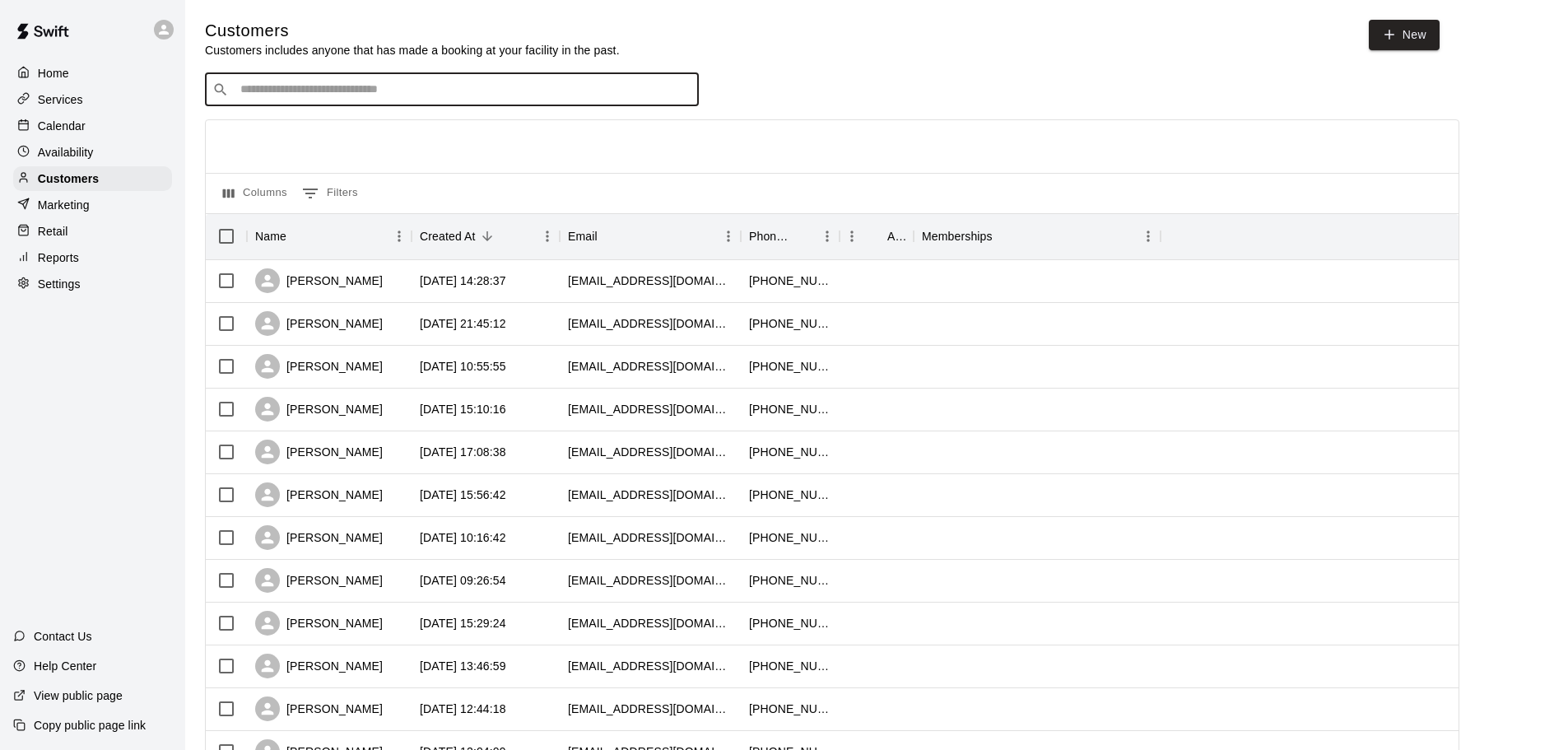
click at [460, 95] on input "Search customers by name or email" at bounding box center [463, 89] width 456 height 16
type input "*"
type input "*****"
click at [417, 136] on div "[PERSON_NAME] [PERSON_NAME][EMAIL_ADDRESS][DOMAIN_NAME]" at bounding box center [467, 135] width 434 height 36
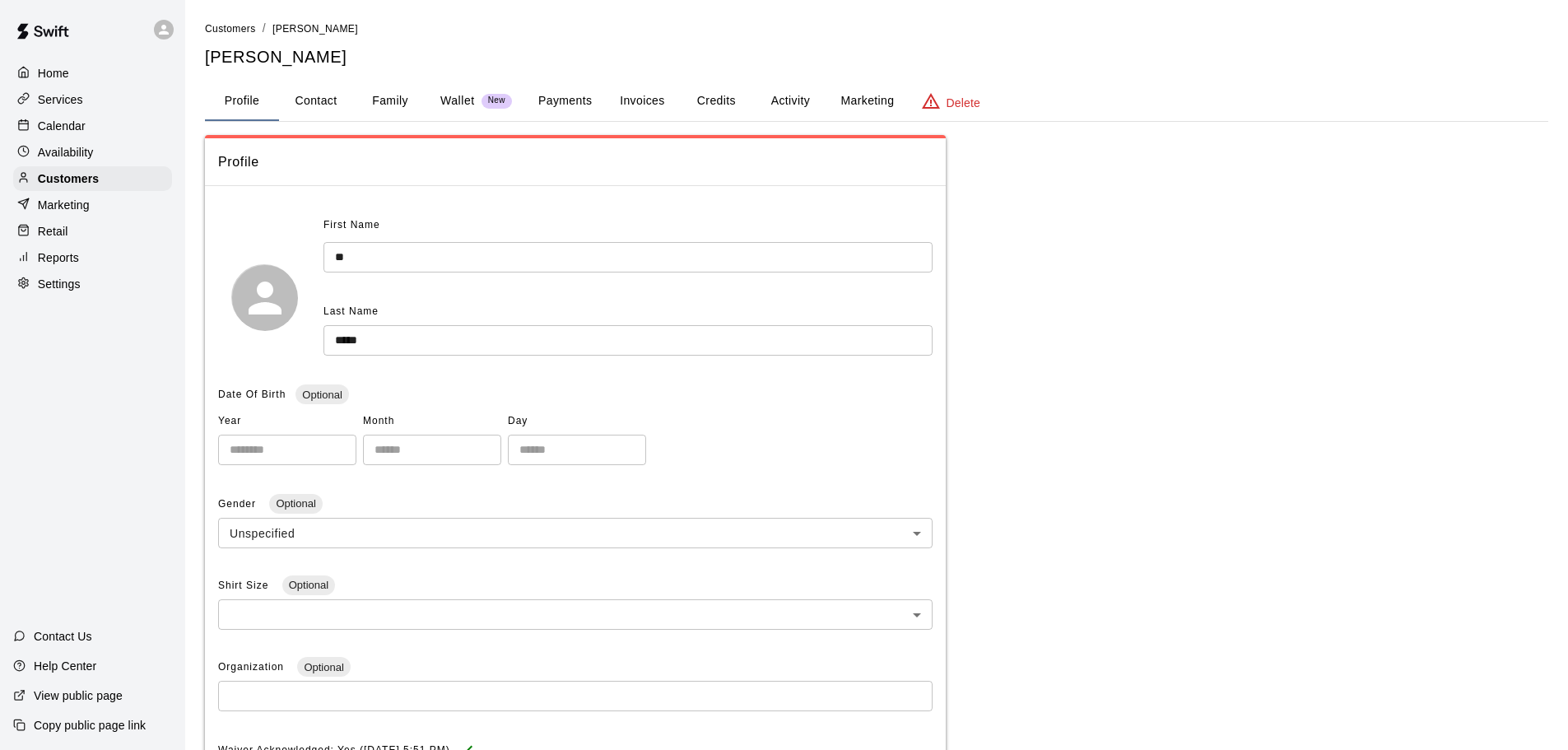
click at [781, 107] on button "Activity" at bounding box center [789, 101] width 74 height 40
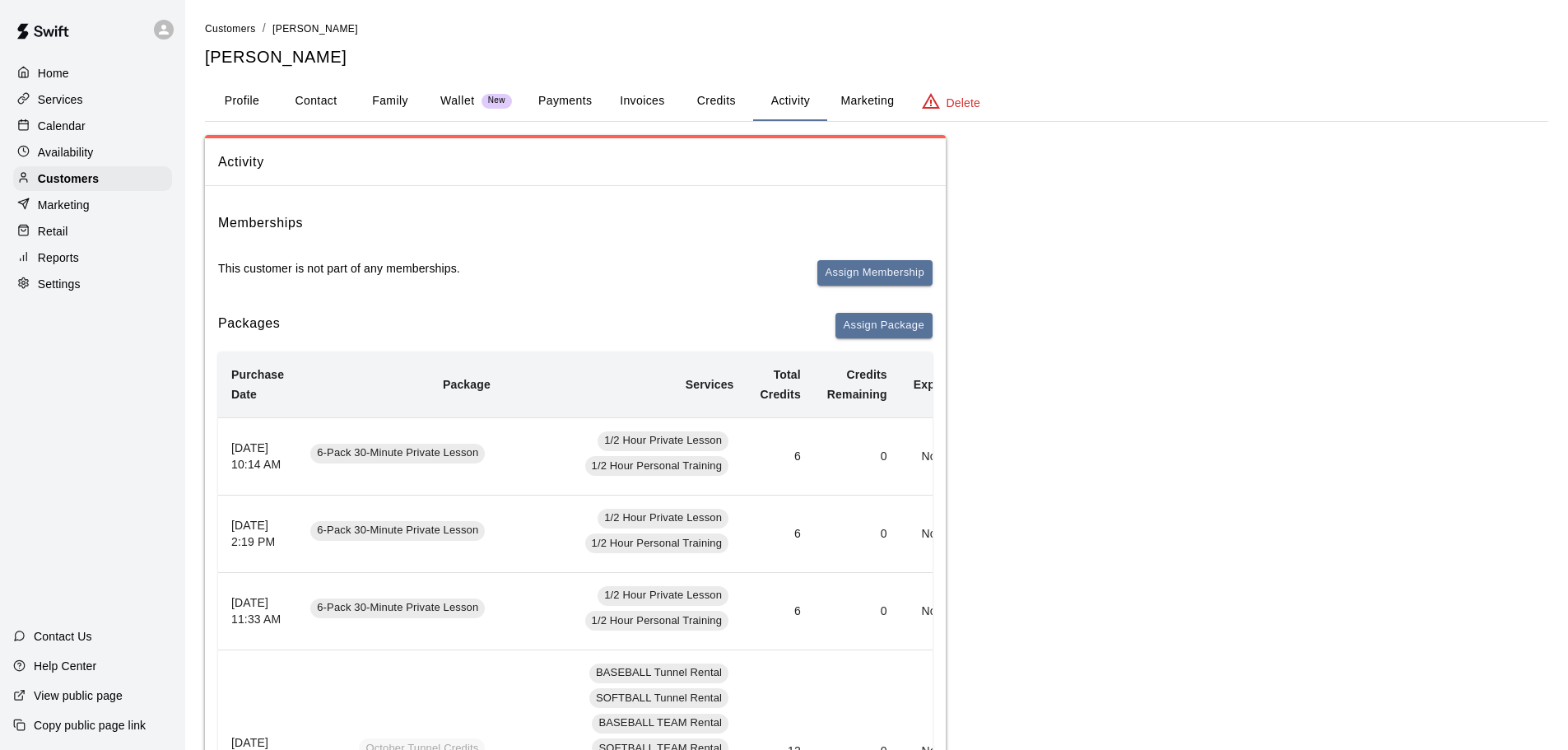
click at [48, 124] on p "Calendar" at bounding box center [62, 125] width 47 height 16
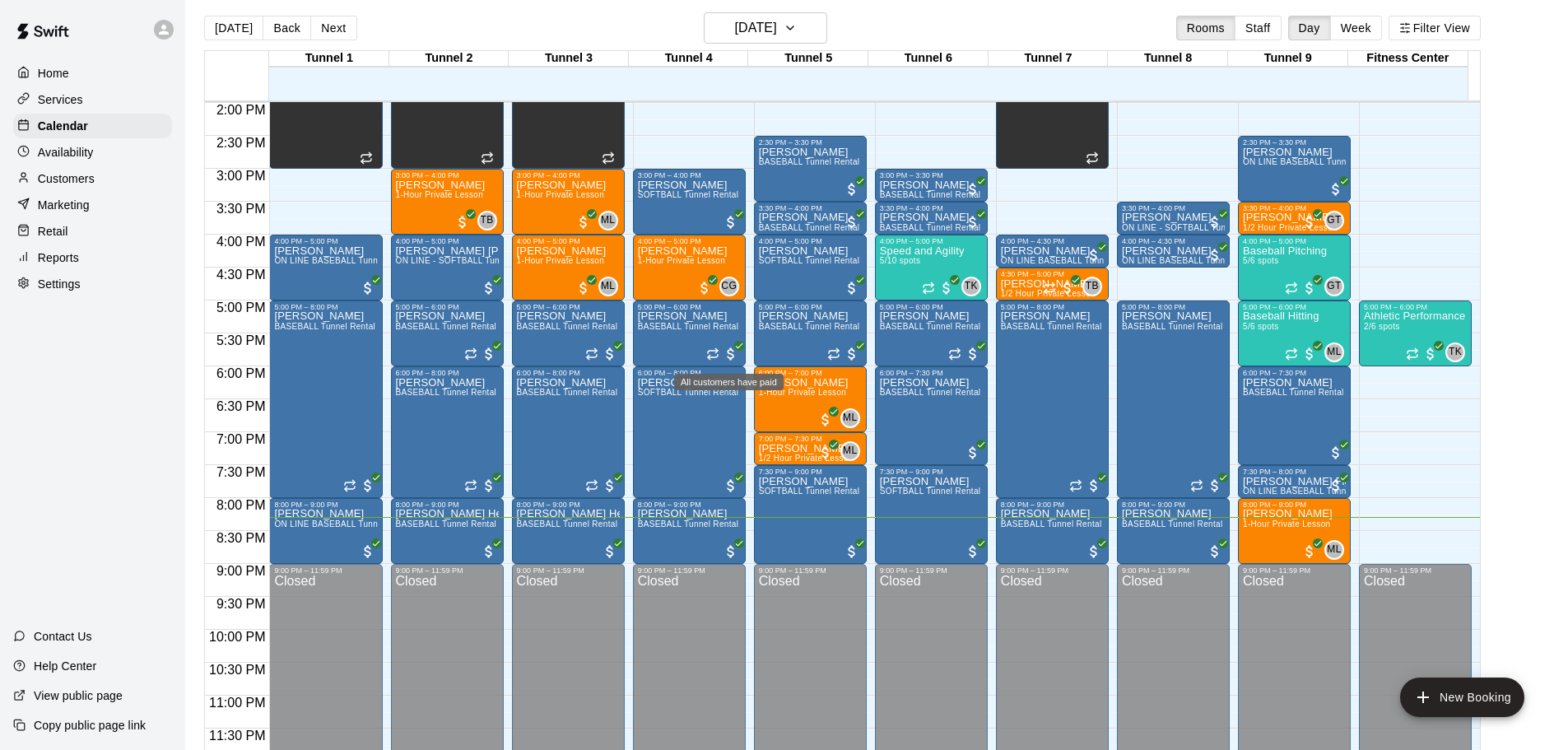
scroll to position [26, 0]
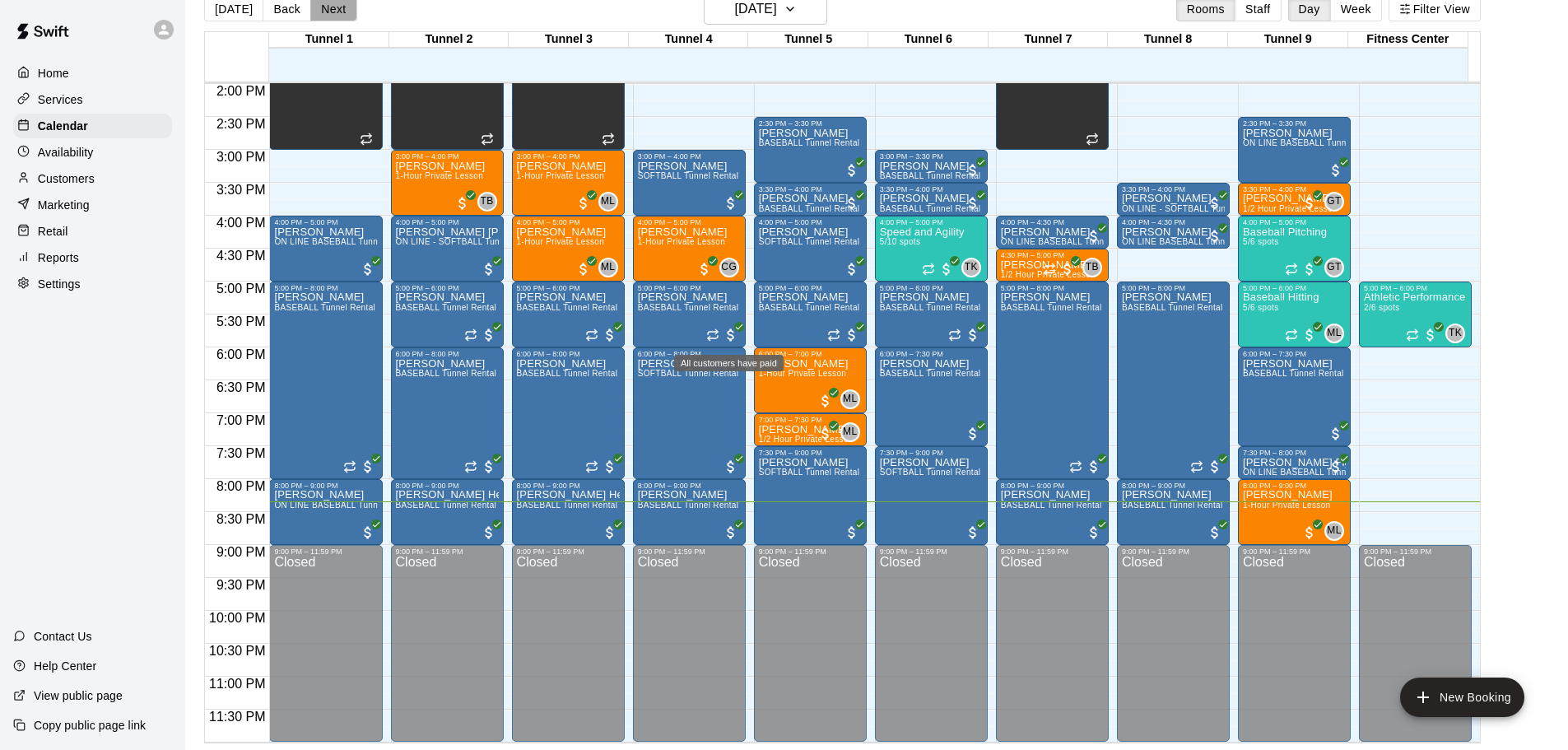
click at [314, 10] on button "Next" at bounding box center [333, 8] width 46 height 25
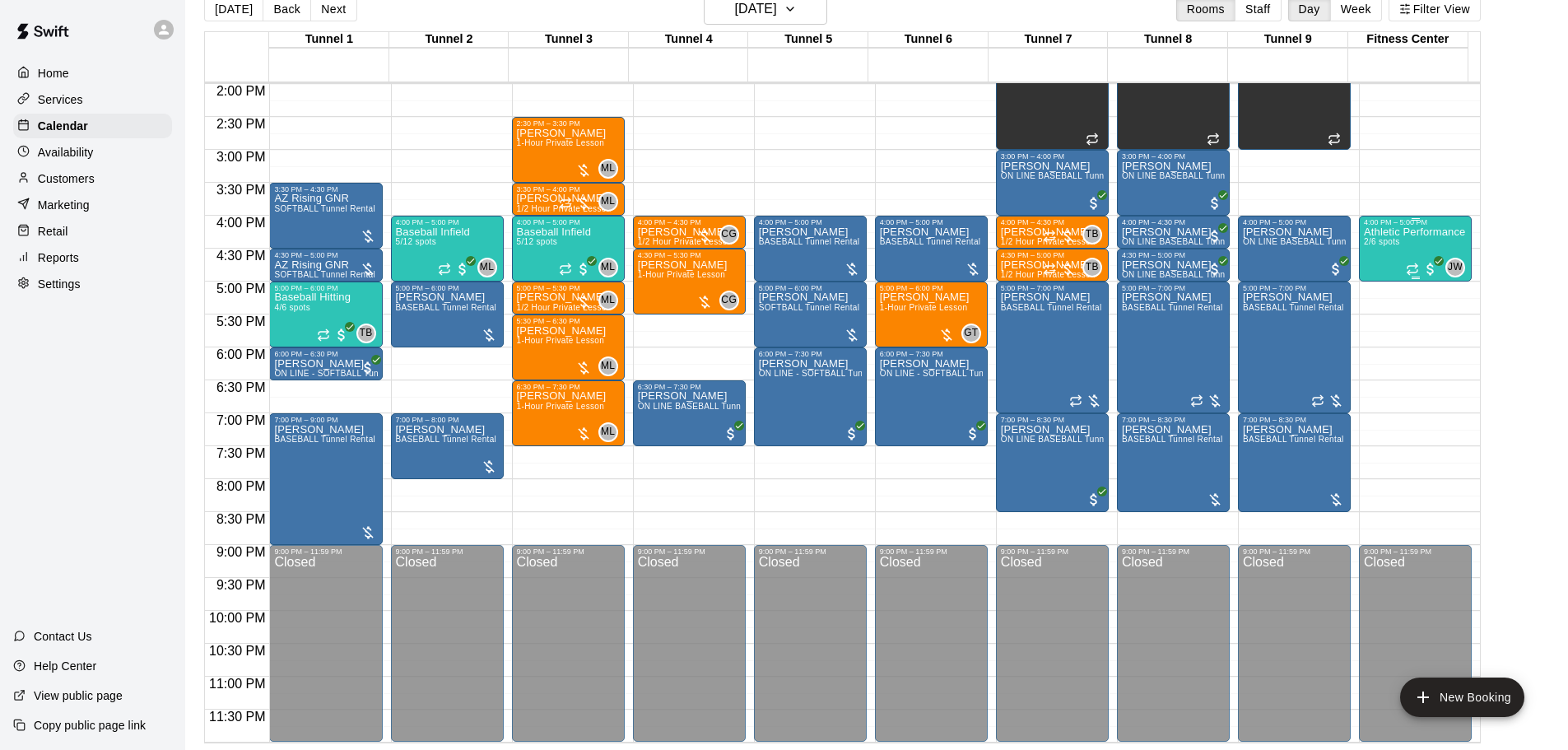
click at [1418, 251] on div "Athletic Performance 2/6 spots" at bounding box center [1415, 601] width 102 height 750
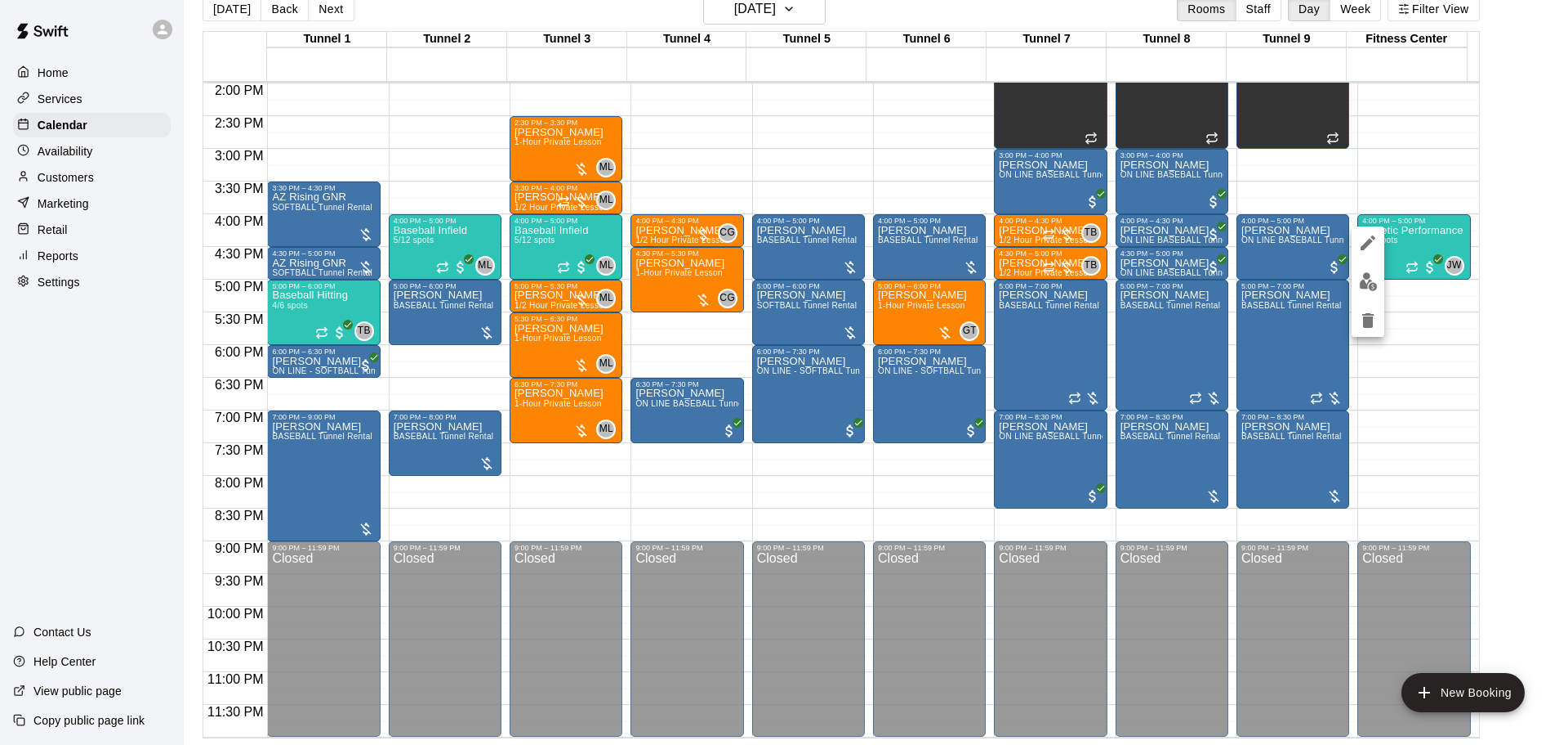
click at [1375, 284] on img "edit" at bounding box center [1369, 282] width 18 height 18
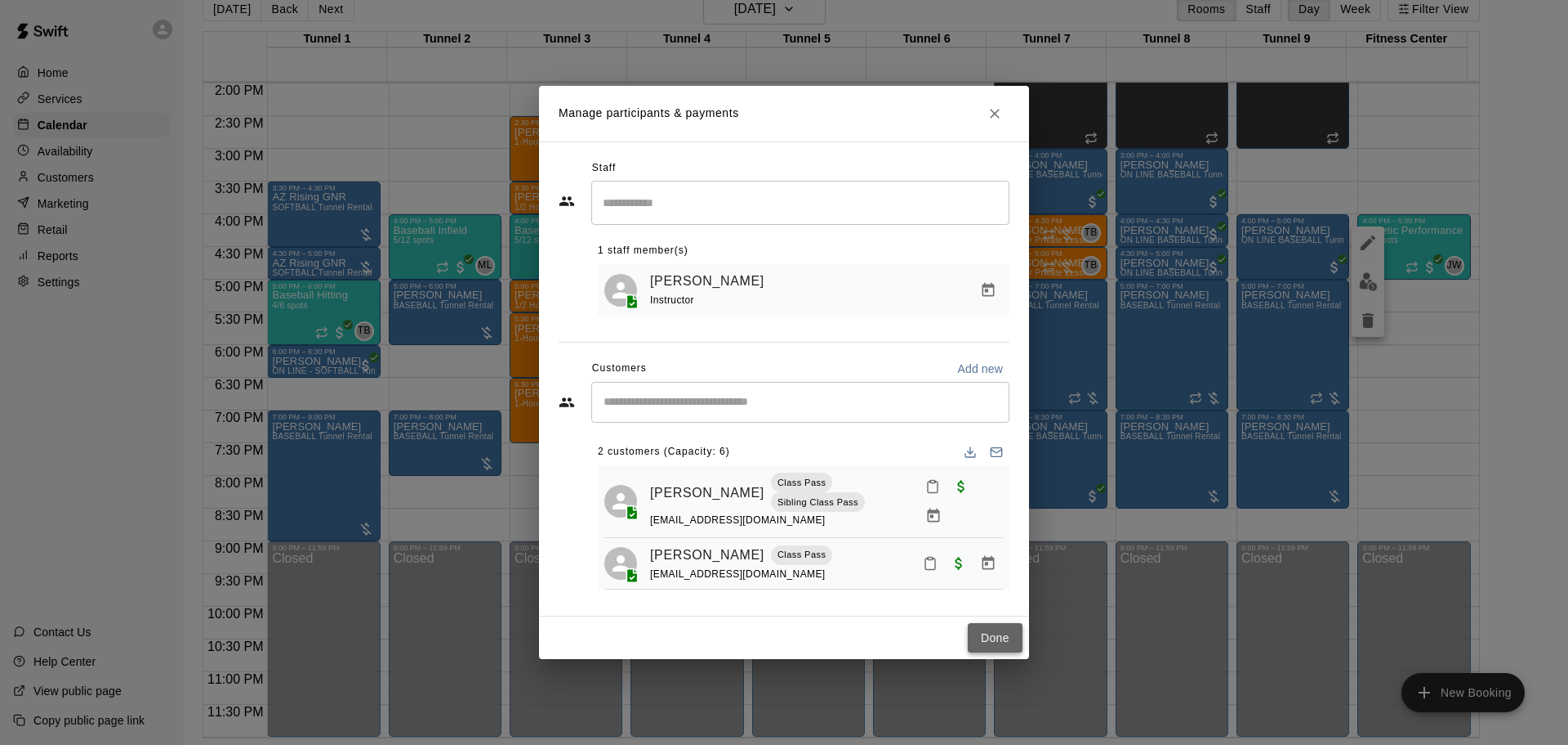
click at [1004, 635] on button "Done" at bounding box center [995, 638] width 55 height 30
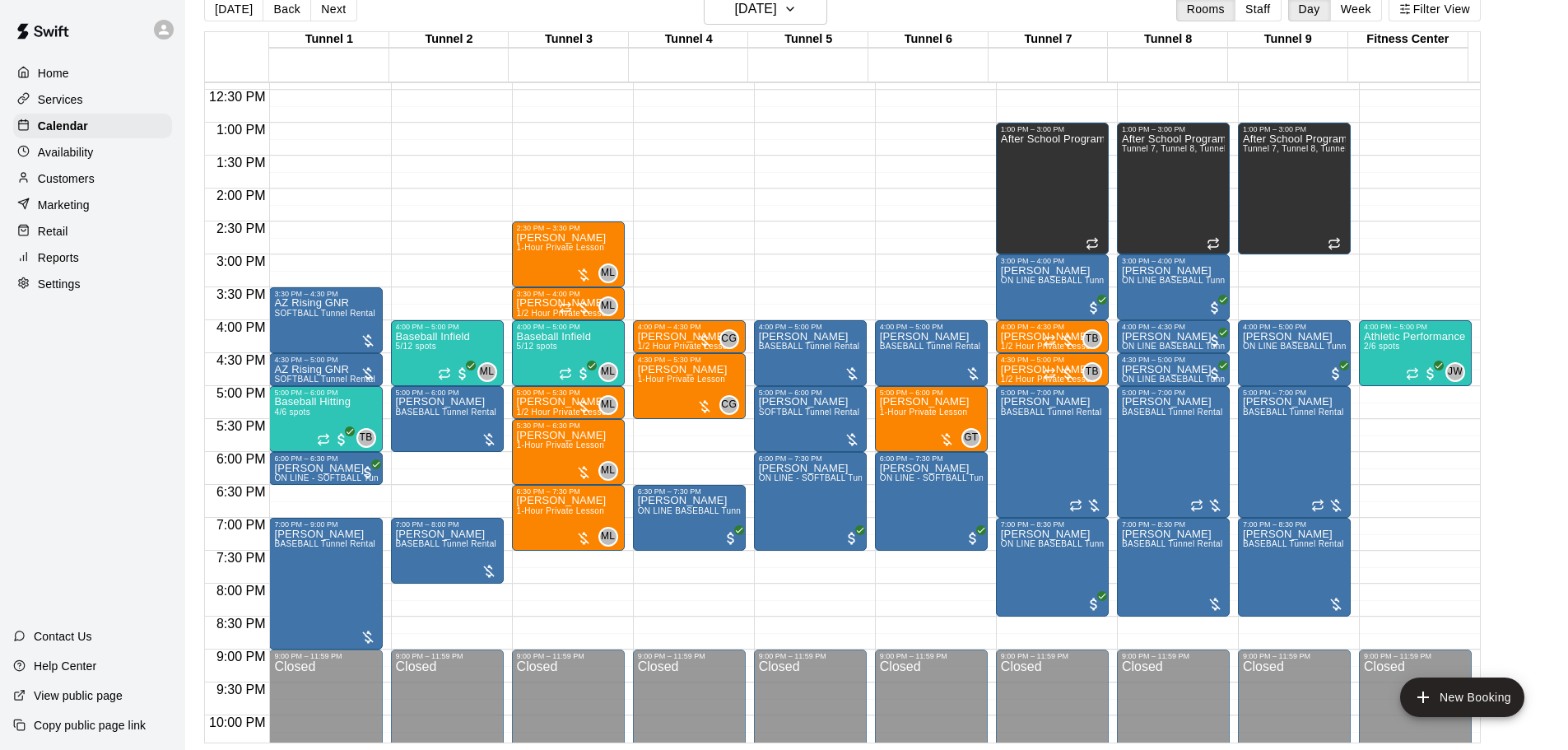
scroll to position [840, 0]
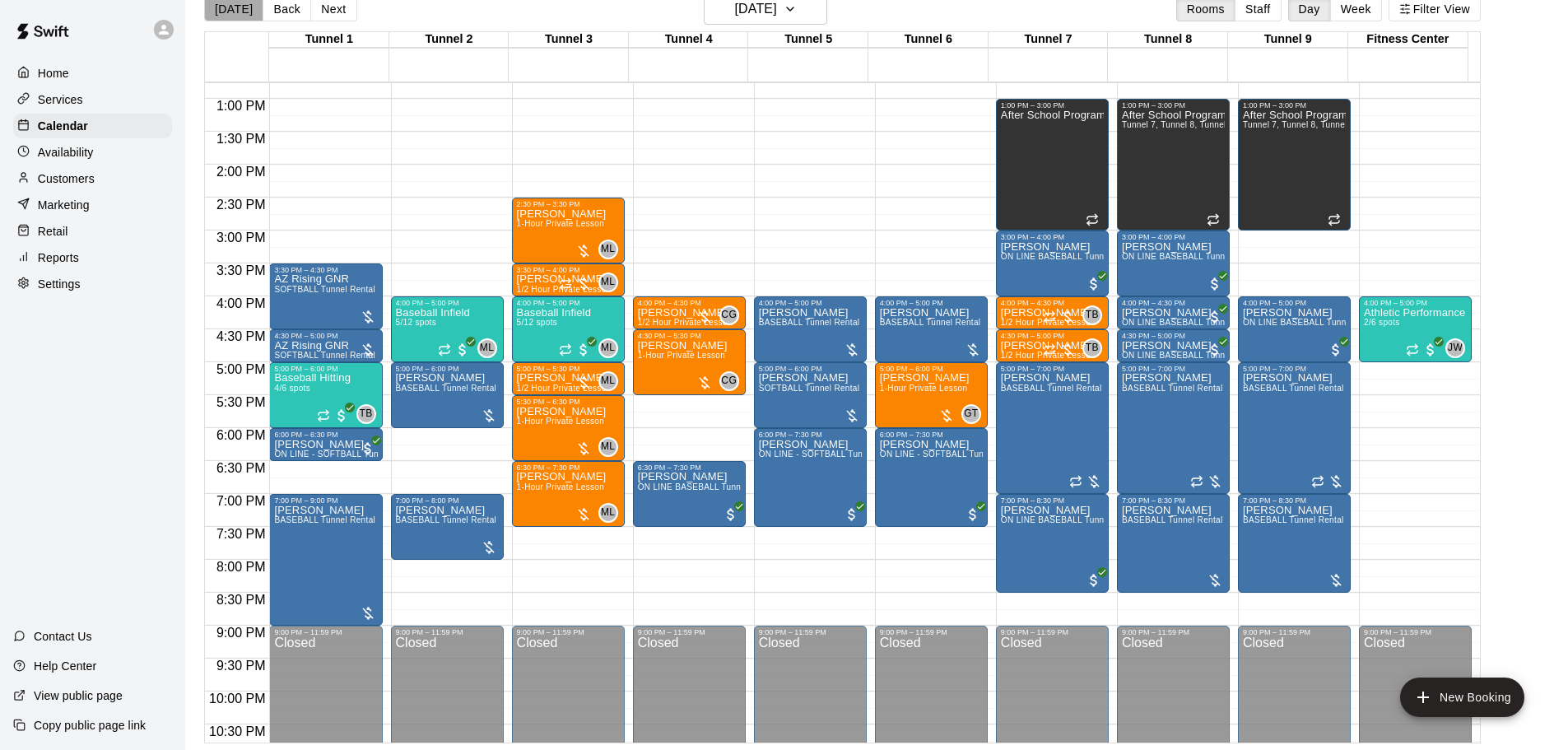
click at [248, 11] on button "[DATE]" at bounding box center [234, 8] width 59 height 25
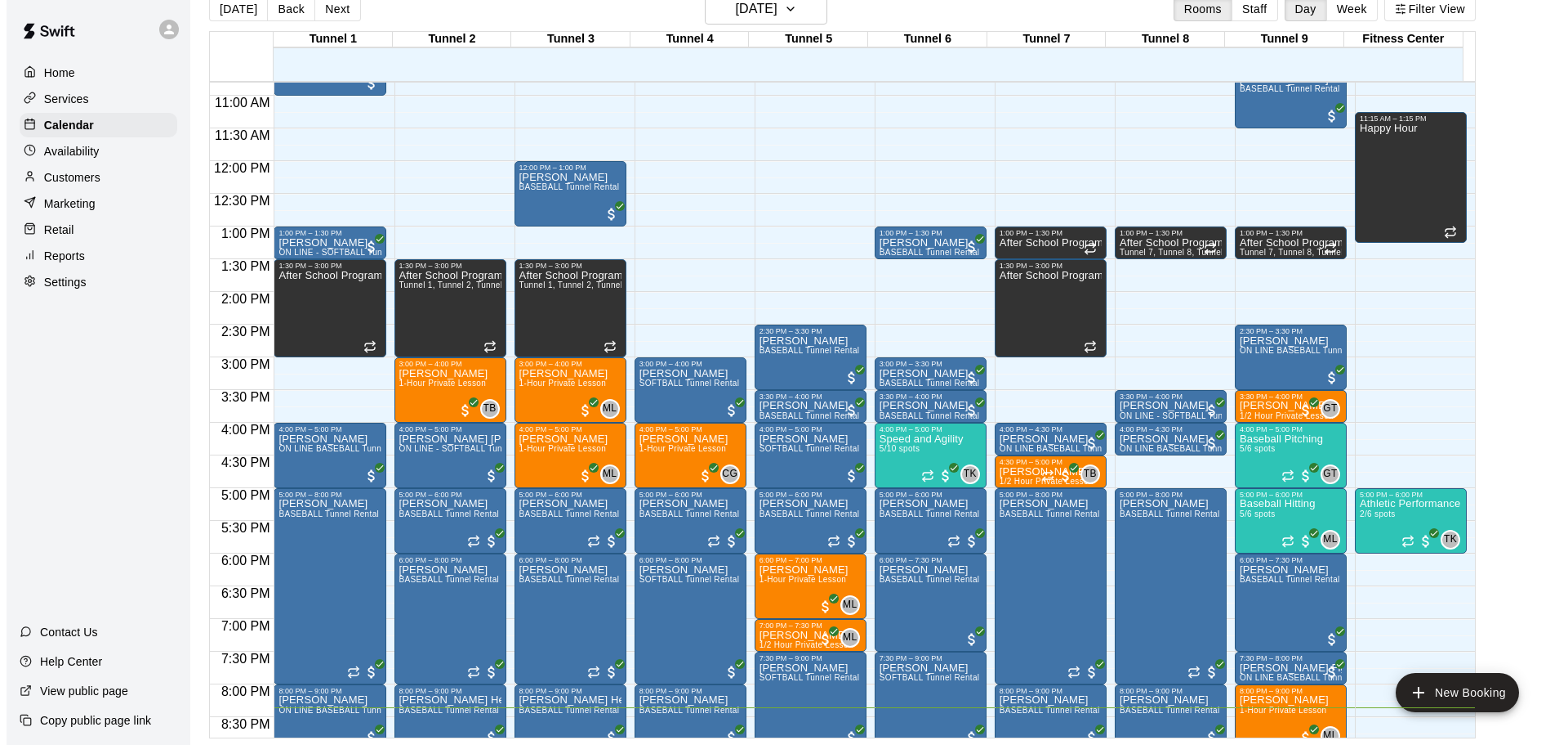
scroll to position [702, 0]
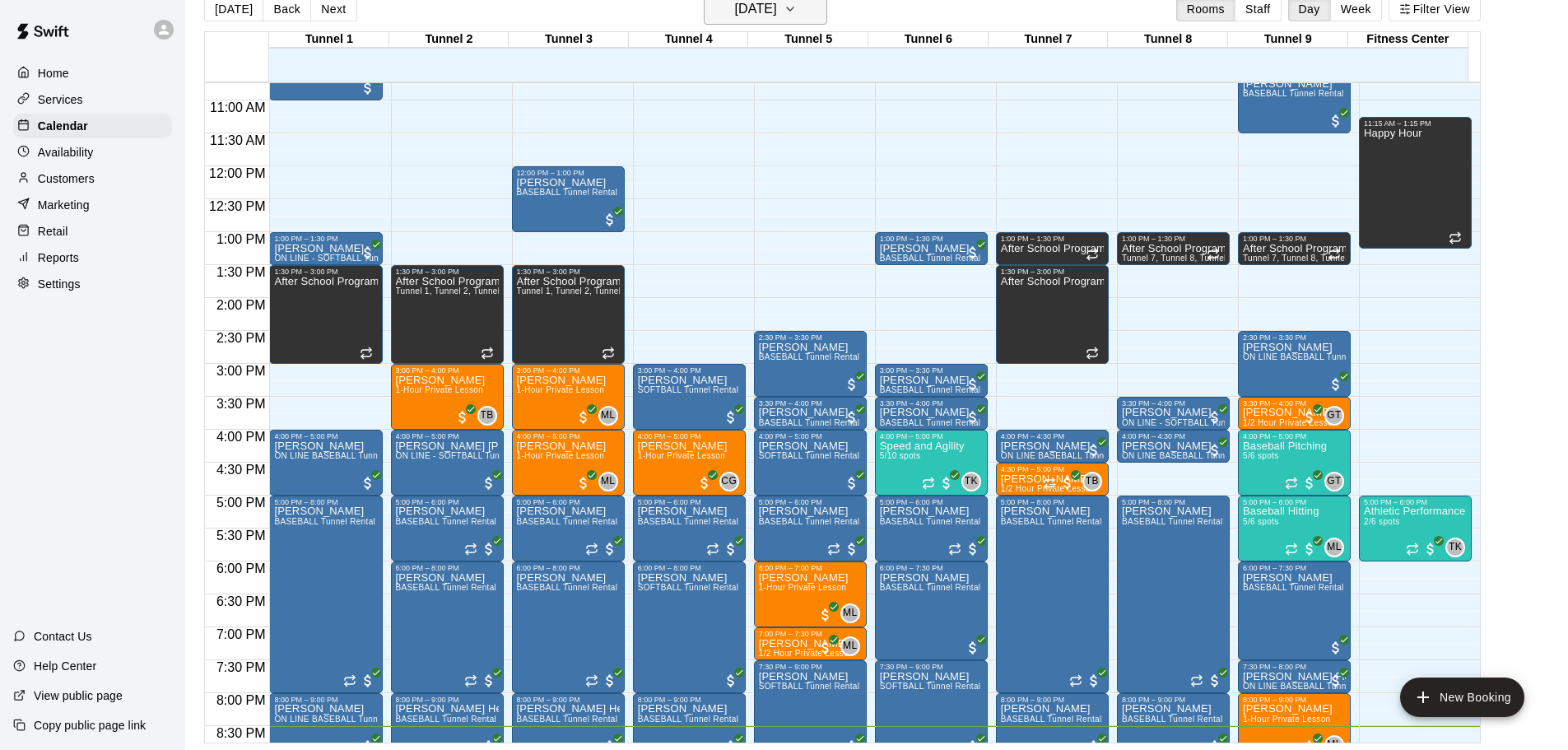
click at [773, 13] on h6 "[DATE]" at bounding box center [756, 8] width 42 height 23
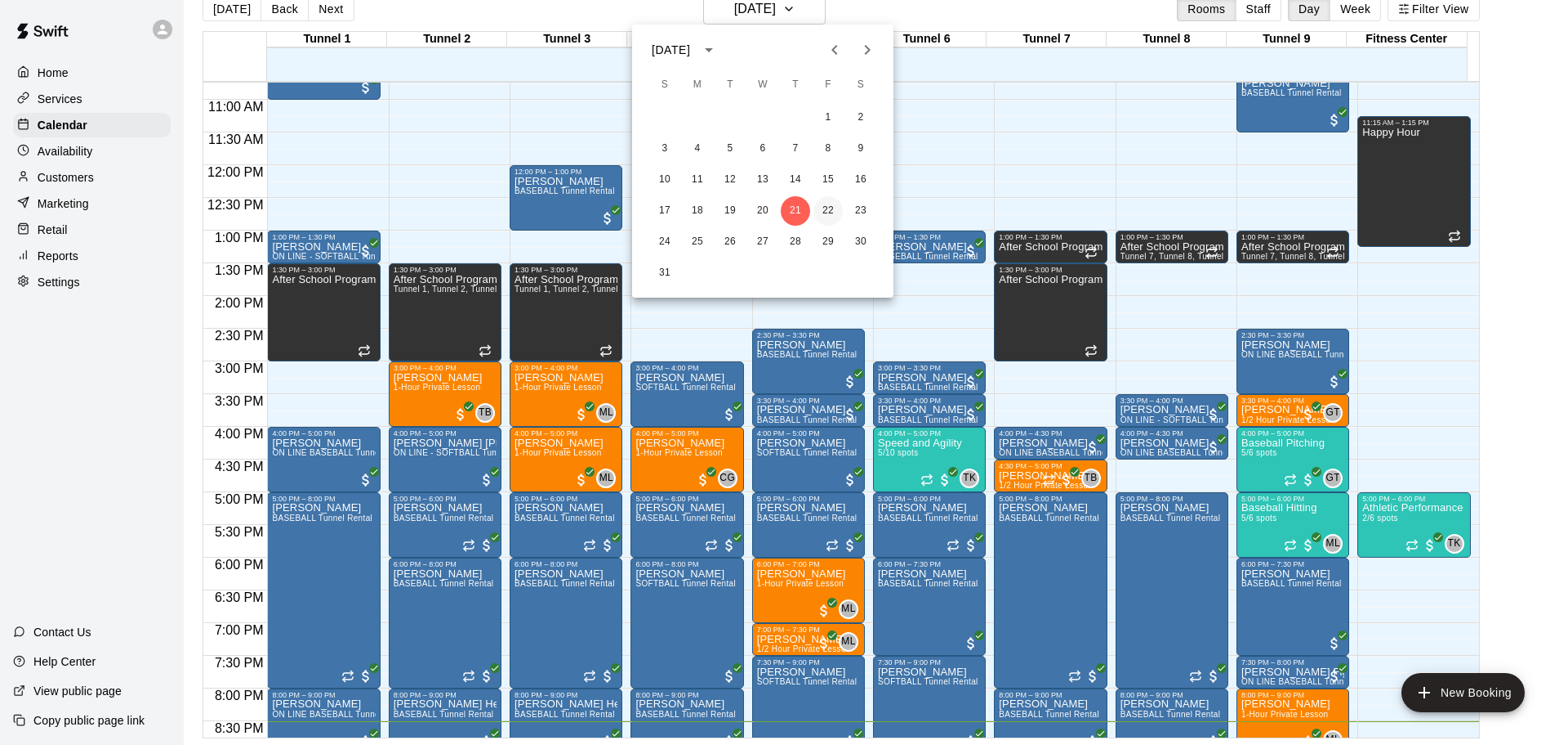
click at [834, 215] on button "22" at bounding box center [828, 210] width 29 height 29
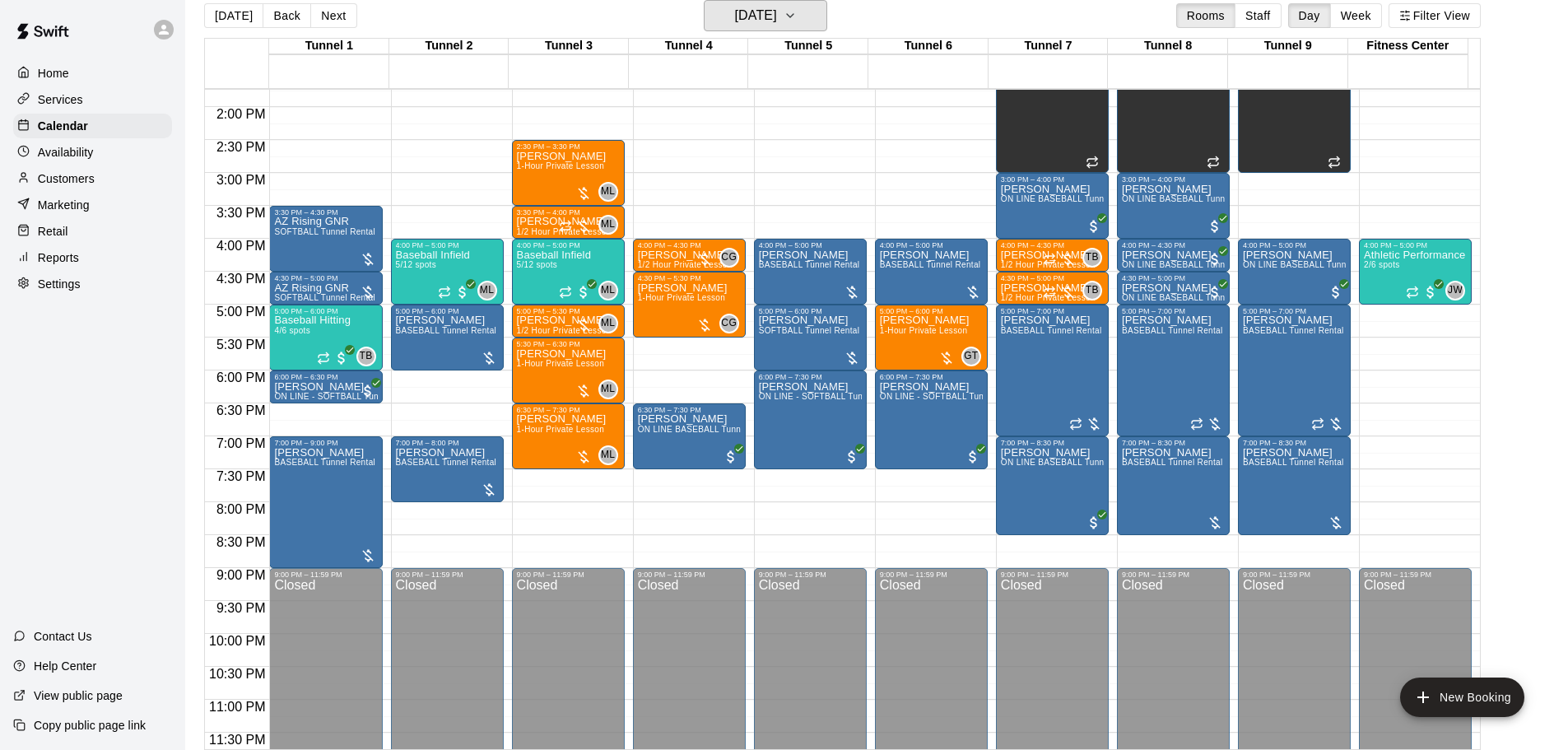
scroll to position [923, 0]
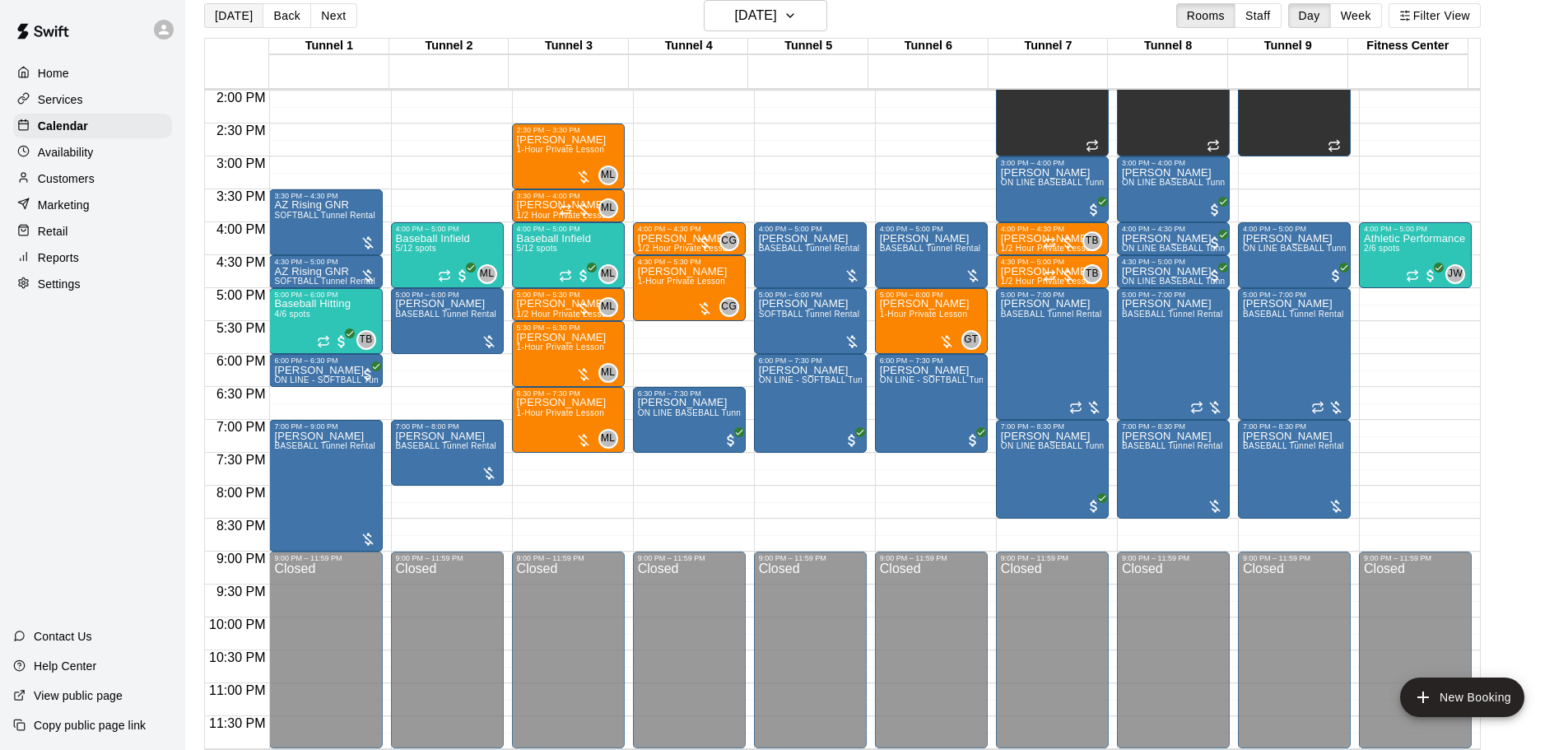
click at [246, 22] on button "[DATE]" at bounding box center [234, 15] width 59 height 25
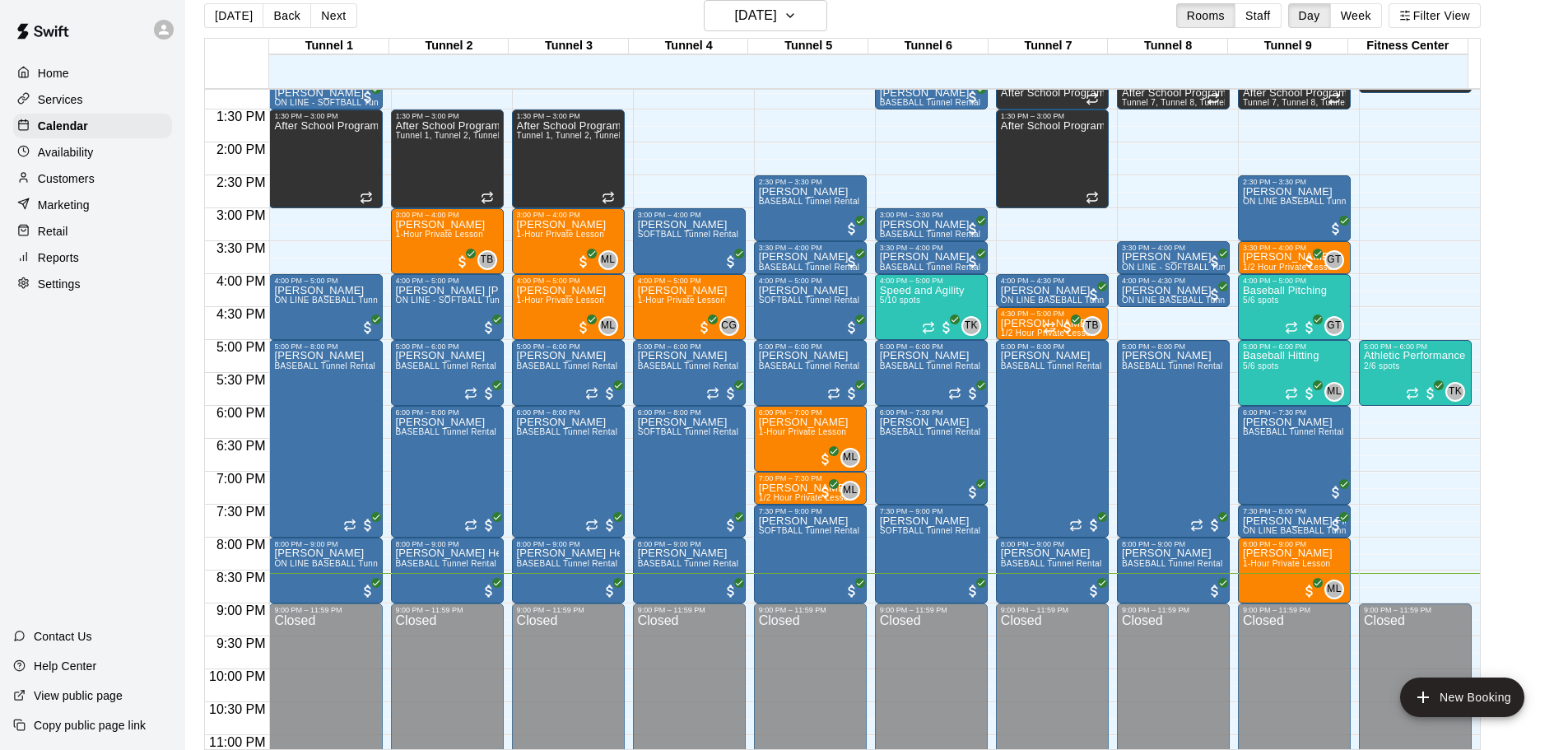
scroll to position [870, 0]
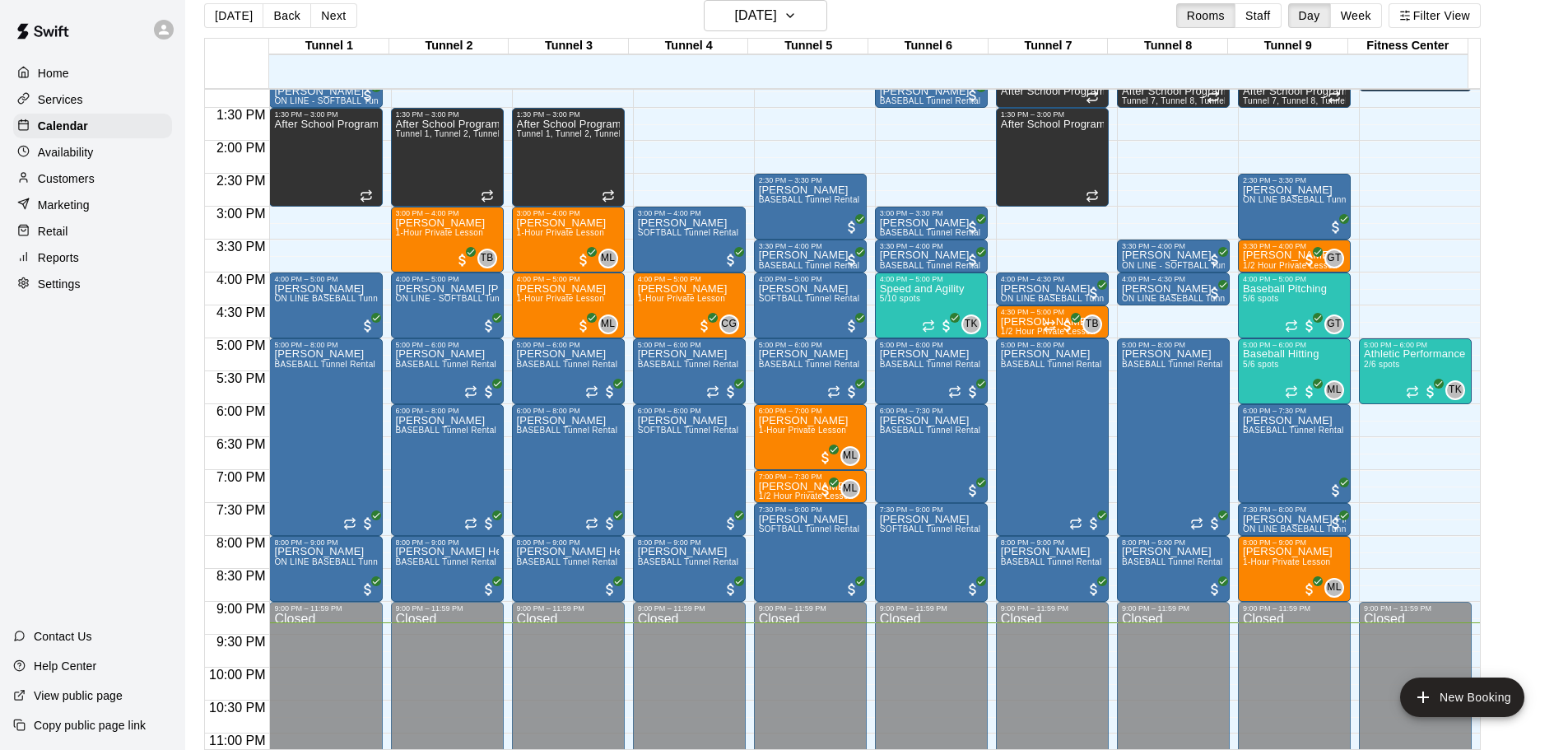
click at [111, 259] on div "Reports" at bounding box center [93, 257] width 159 height 25
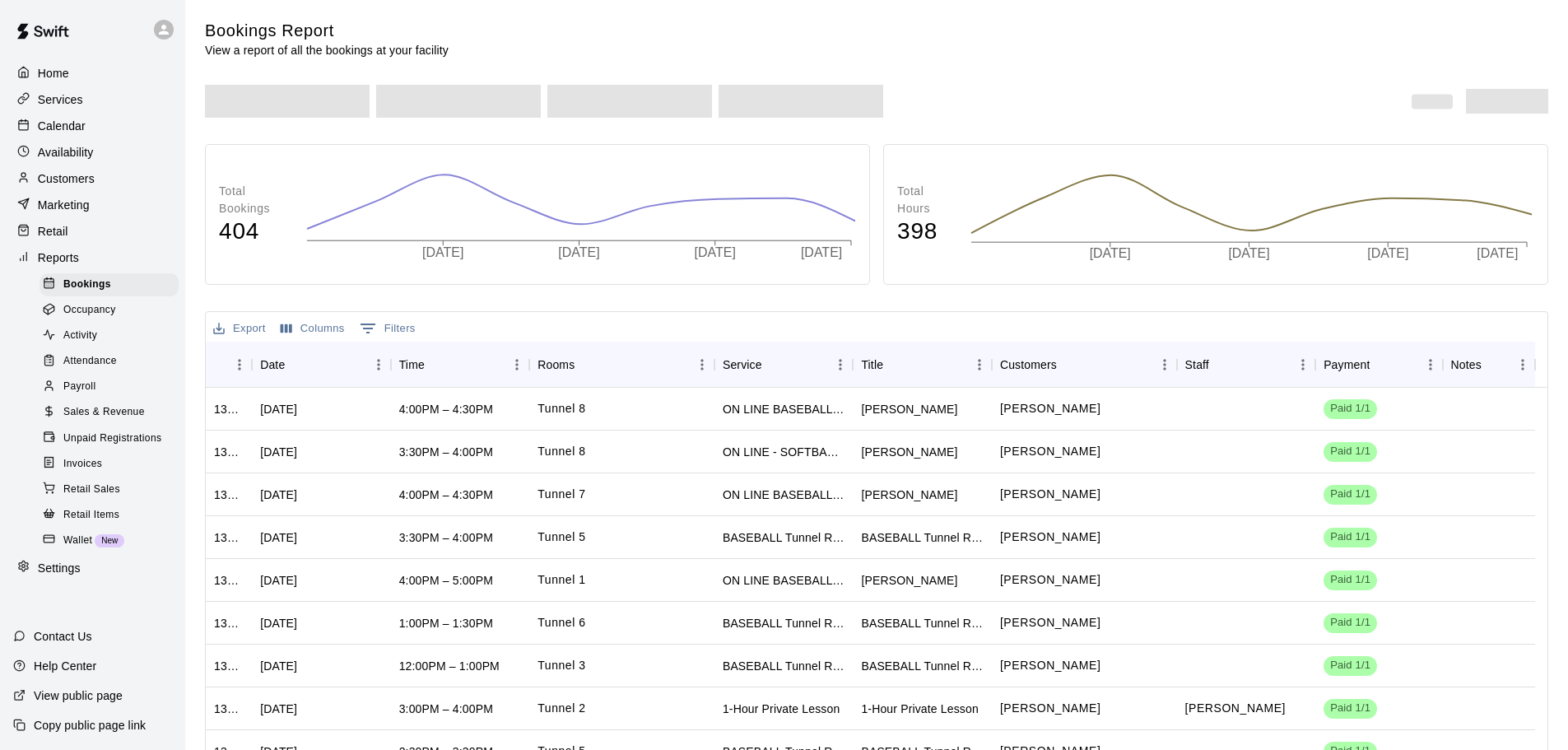
click at [134, 446] on span "Unpaid Registrations" at bounding box center [113, 438] width 98 height 16
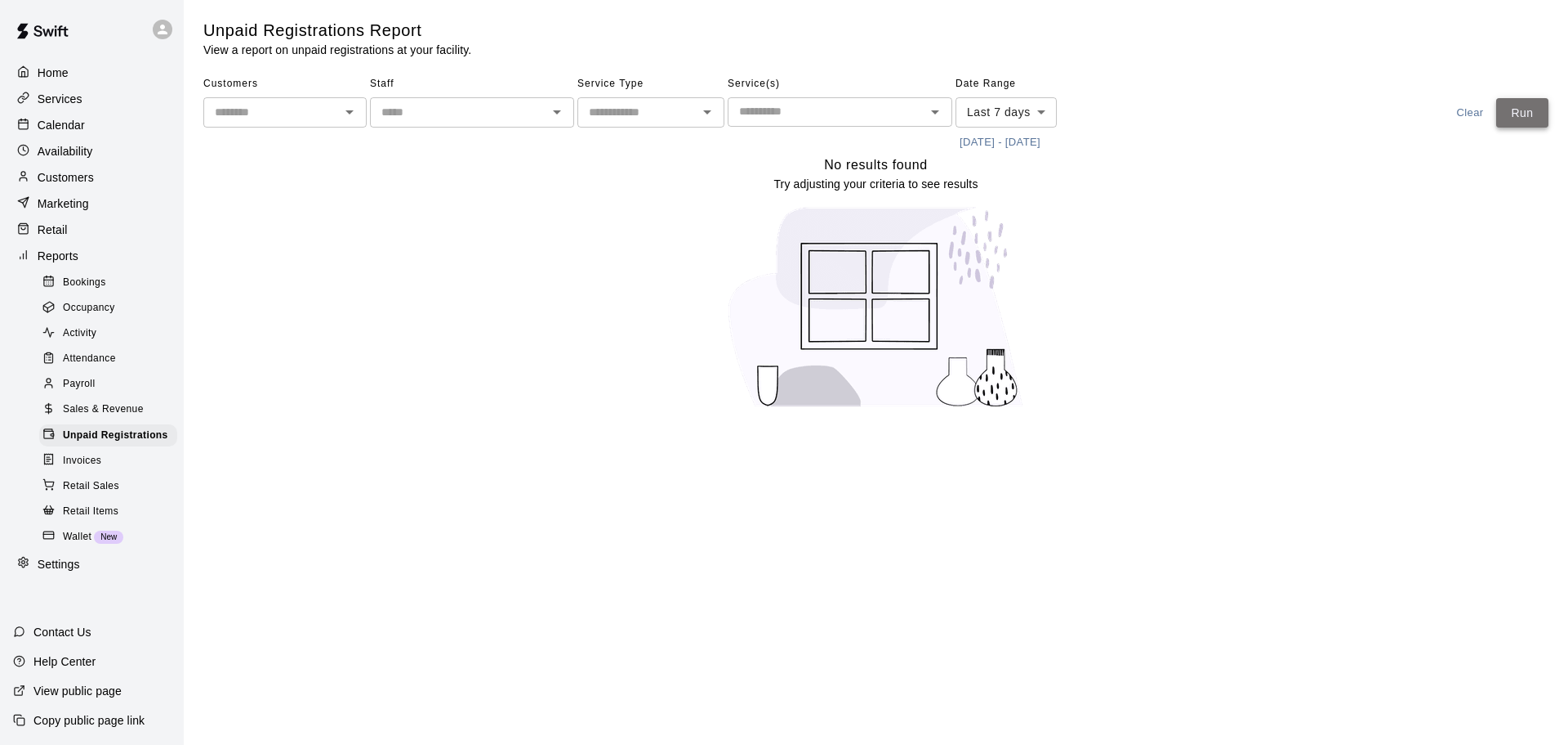
click at [1526, 103] on button "Run" at bounding box center [1523, 114] width 52 height 30
click at [91, 124] on div "Calendar" at bounding box center [92, 124] width 158 height 24
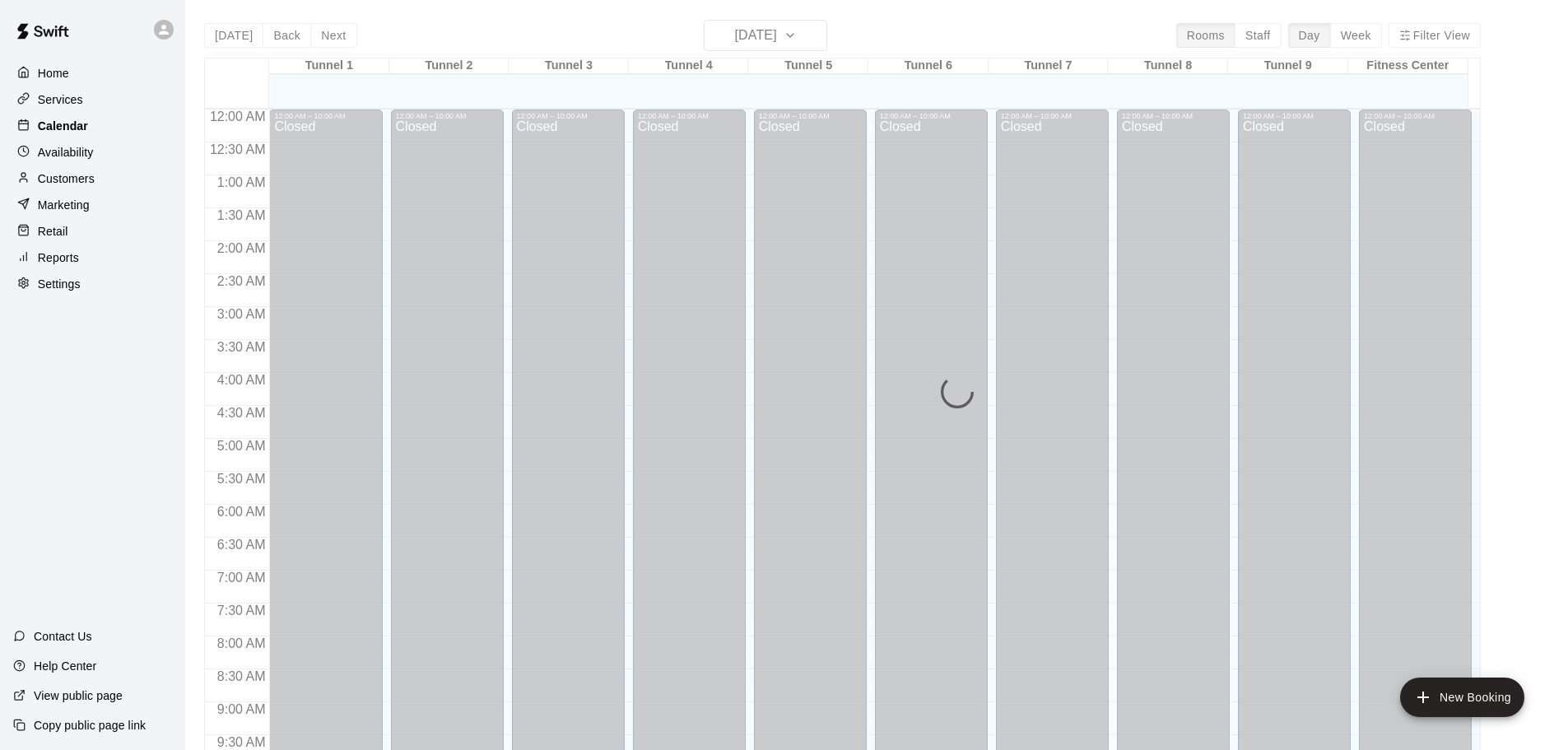
scroll to position [871, 0]
